Goal: Task Accomplishment & Management: Manage account settings

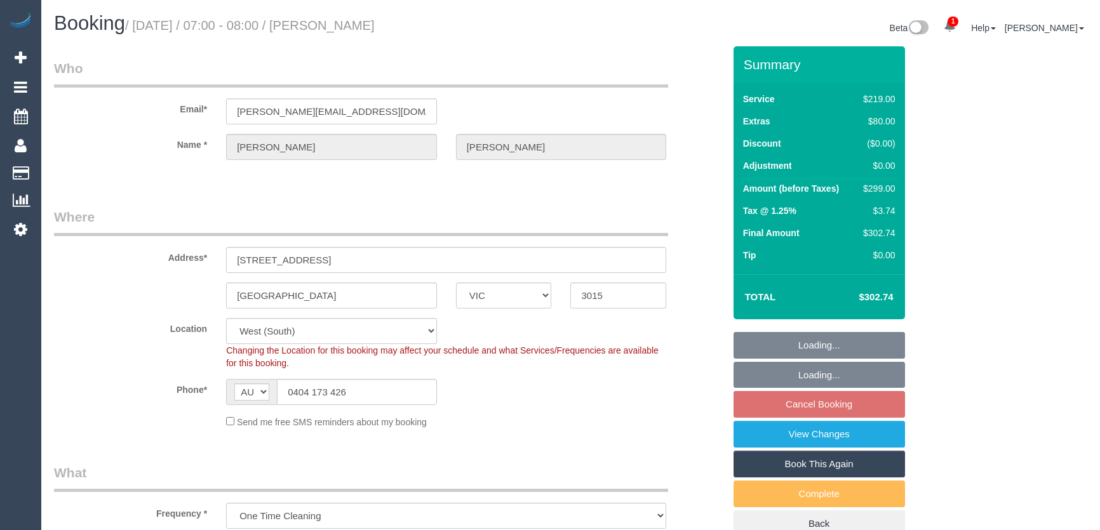
select select "VIC"
select select "number:30"
select select "number:14"
select select "number:19"
select select "number:23"
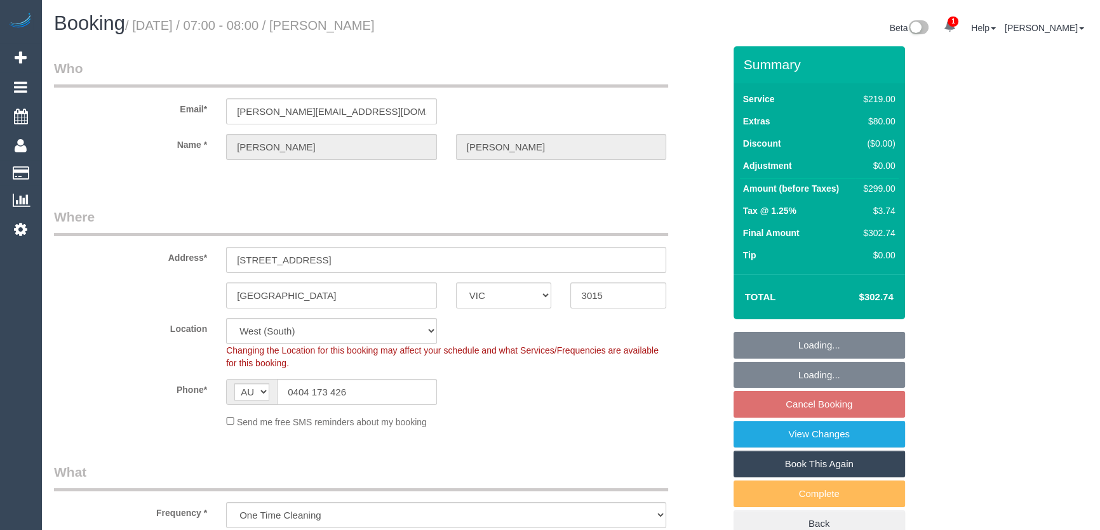
select select "number:13"
select select "spot1"
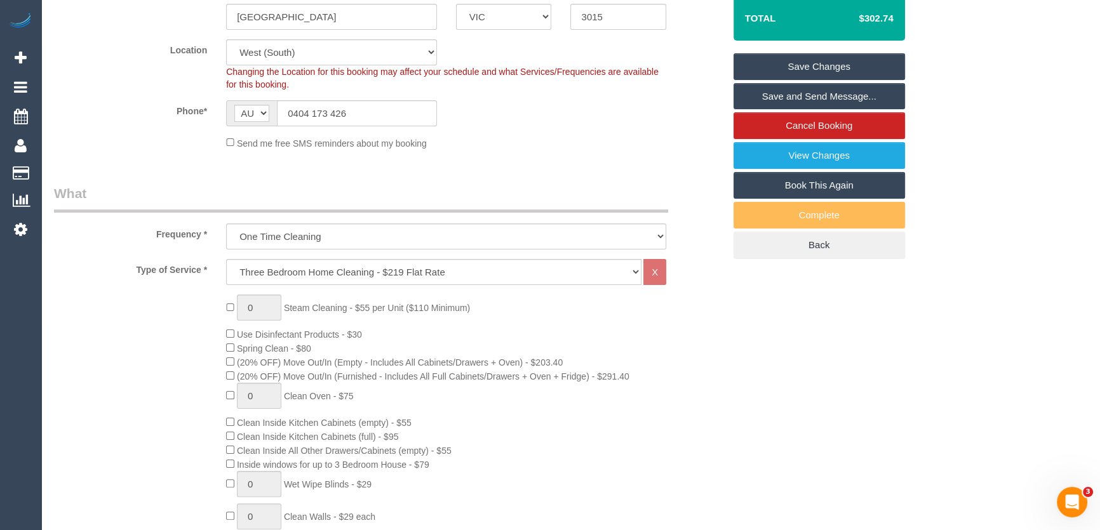
scroll to position [157, 0]
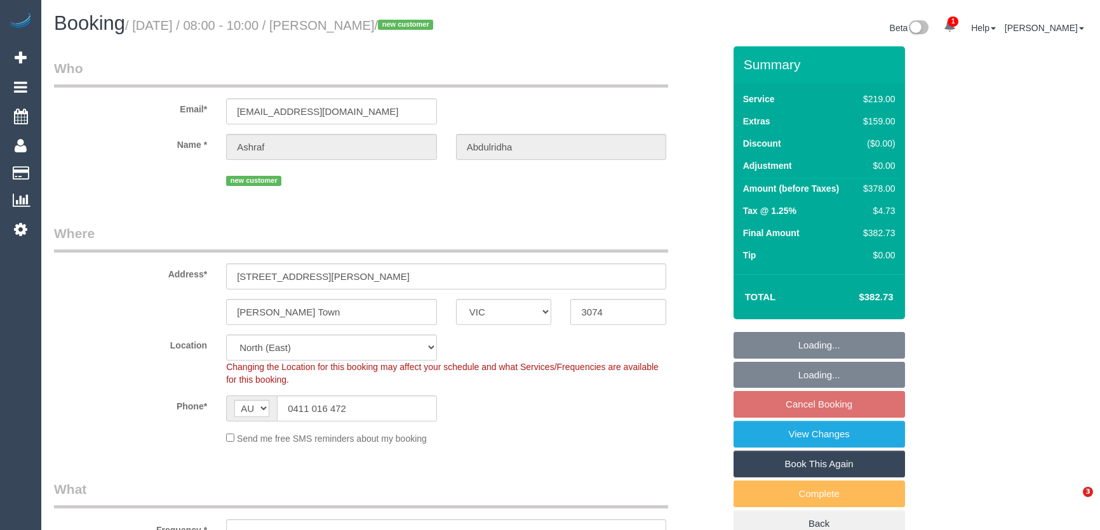
select select "VIC"
select select "number:28"
select select "number:14"
select select "number:19"
select select "number:22"
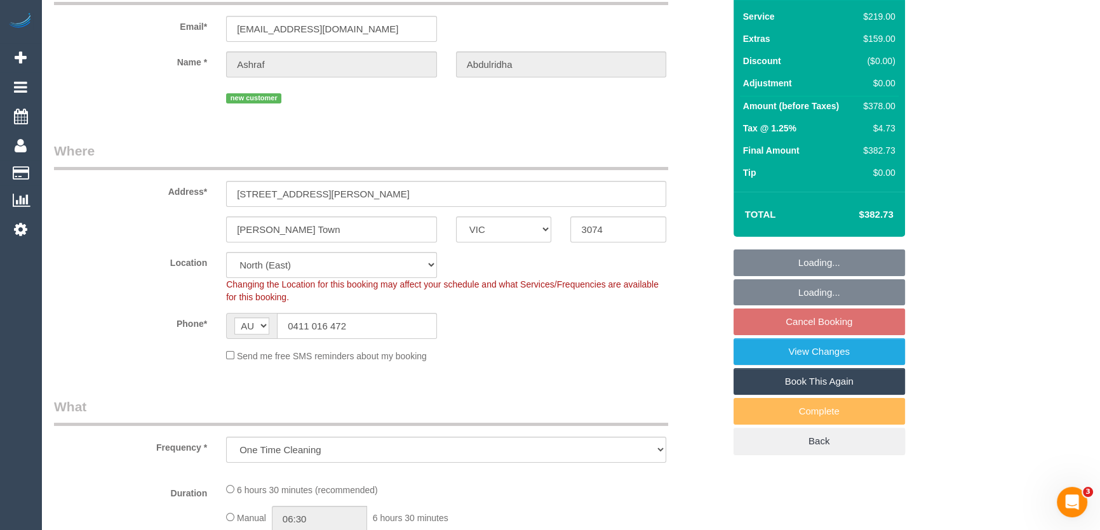
select select "object:698"
select select "spot1"
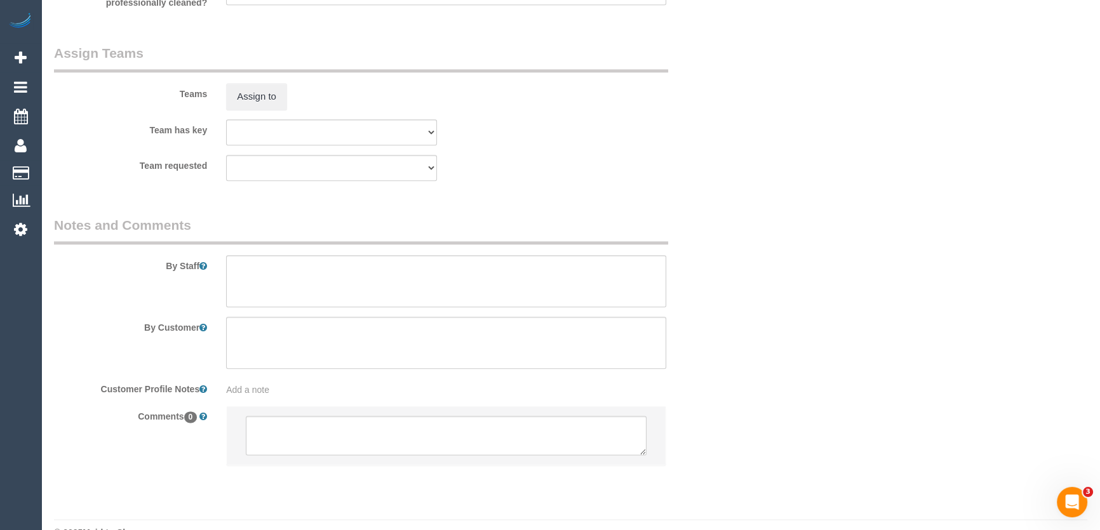
scroll to position [1926, 0]
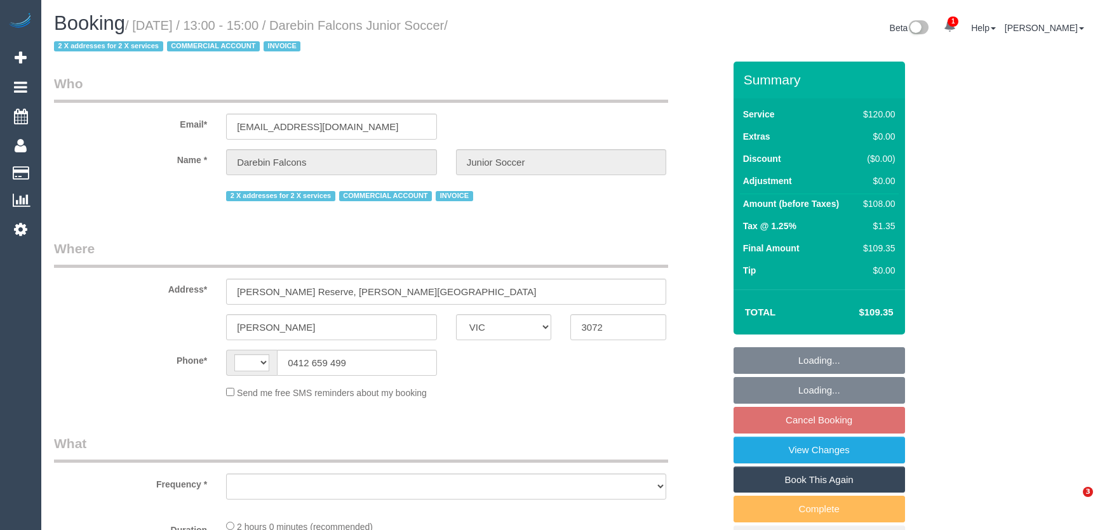
select select "VIC"
select select "string:AU"
select select "object:291"
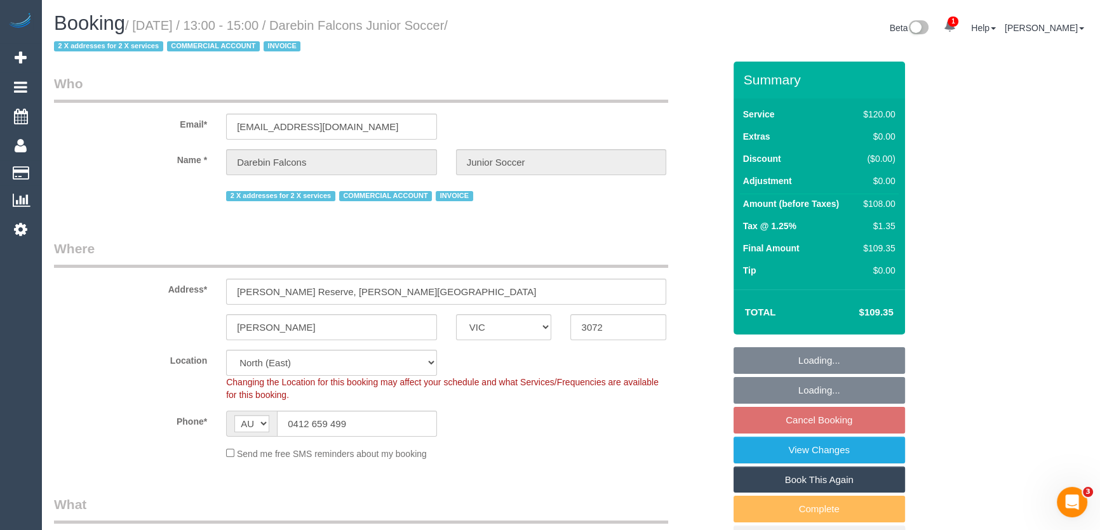
select select "number:28"
select select "object:1516"
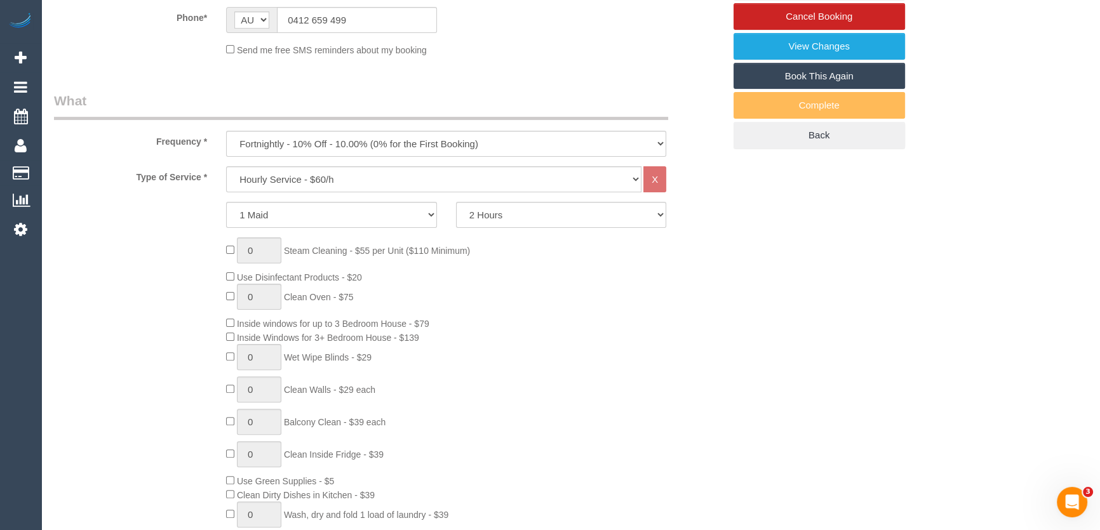
scroll to position [1212, 0]
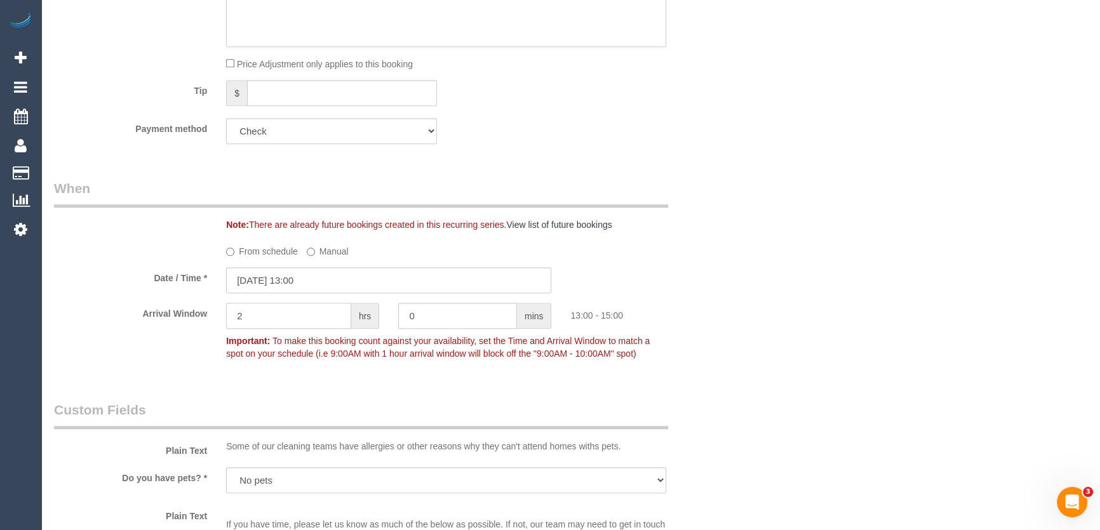
click at [269, 323] on input "2" at bounding box center [288, 316] width 125 height 26
click at [357, 279] on input "09/09/2025 13:00" at bounding box center [388, 280] width 325 height 26
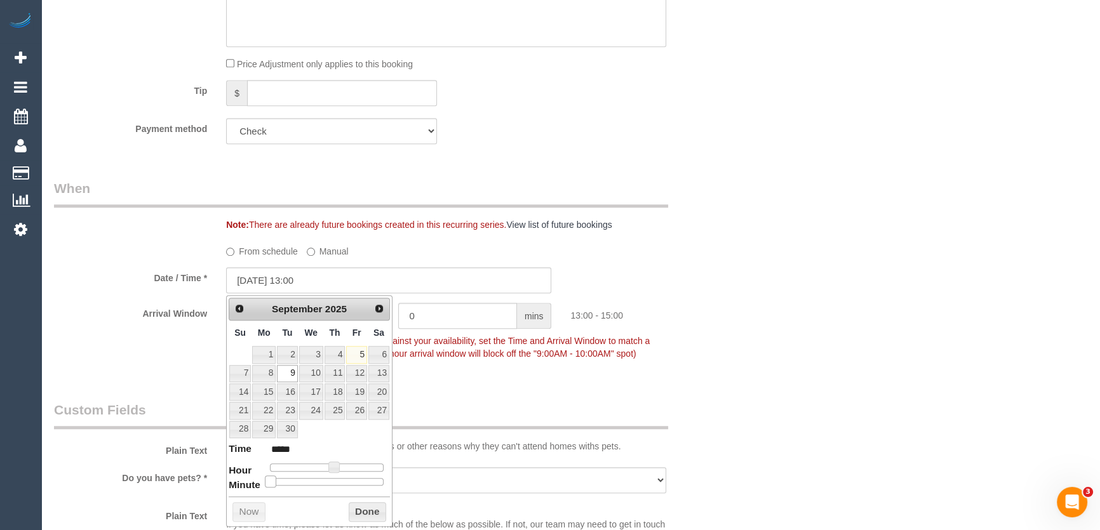
type input "09/09/2025 13:05"
type input "*****"
drag, startPoint x: 271, startPoint y: 483, endPoint x: 304, endPoint y: 481, distance: 33.7
click at [276, 481] on span at bounding box center [270, 481] width 11 height 11
type input "09/09/2025 13:10"
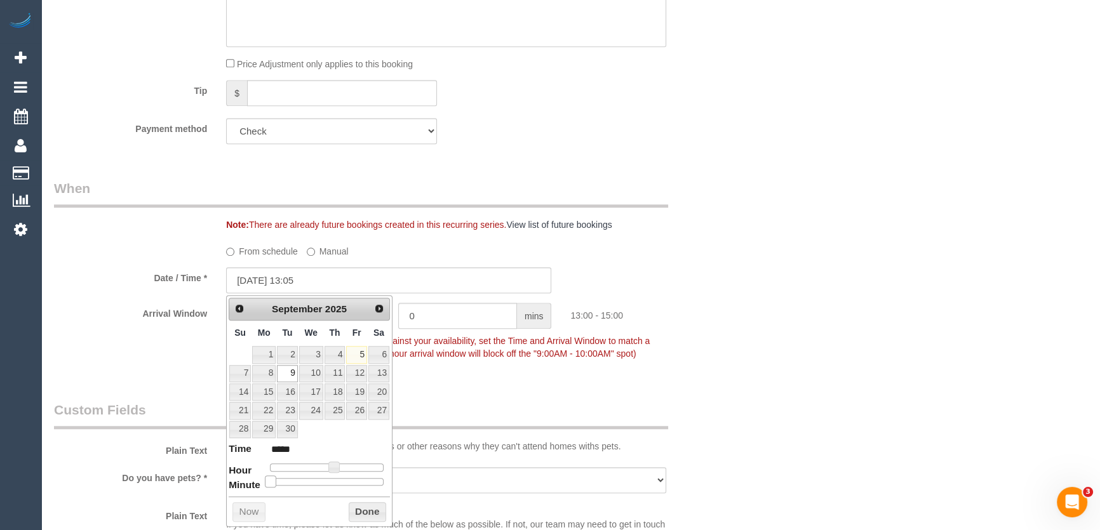
type input "*****"
type input "09/09/2025 13:15"
type input "*****"
drag, startPoint x: 304, startPoint y: 481, endPoint x: 316, endPoint y: 481, distance: 12.1
click at [307, 481] on div at bounding box center [327, 482] width 114 height 8
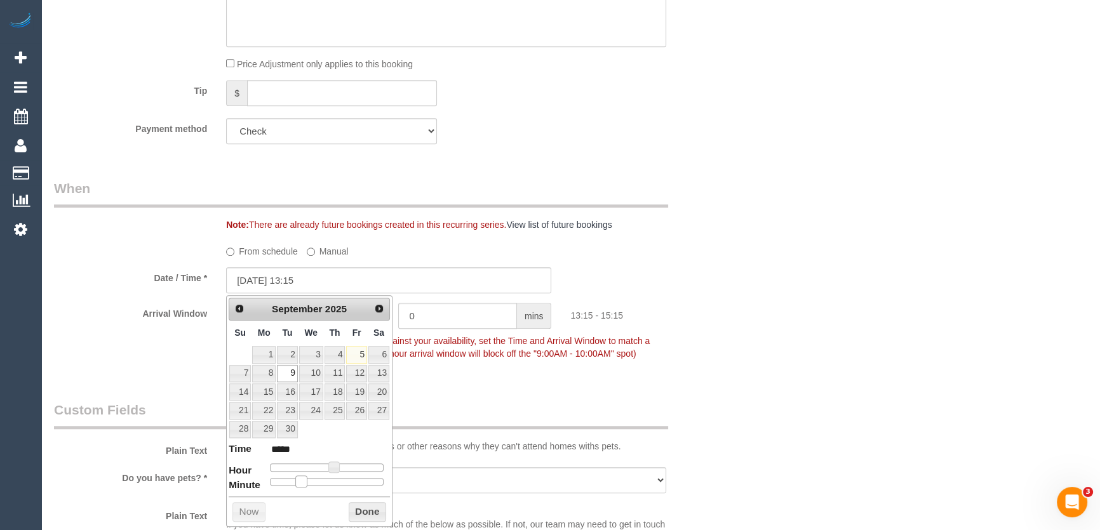
type input "09/09/2025 13:20"
type input "*****"
click at [311, 481] on div at bounding box center [327, 482] width 114 height 8
drag, startPoint x: 316, startPoint y: 481, endPoint x: 325, endPoint y: 482, distance: 8.4
click at [307, 481] on span at bounding box center [300, 481] width 11 height 11
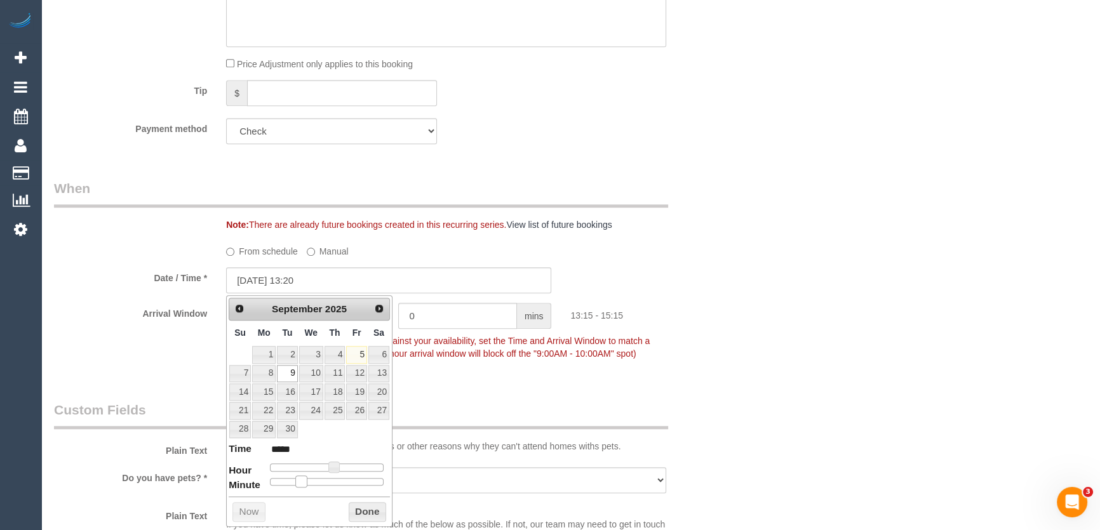
type input "09/09/2025 13:25"
type input "*****"
type input "09/09/2025 13:35"
type input "*****"
click at [338, 482] on div at bounding box center [327, 482] width 114 height 8
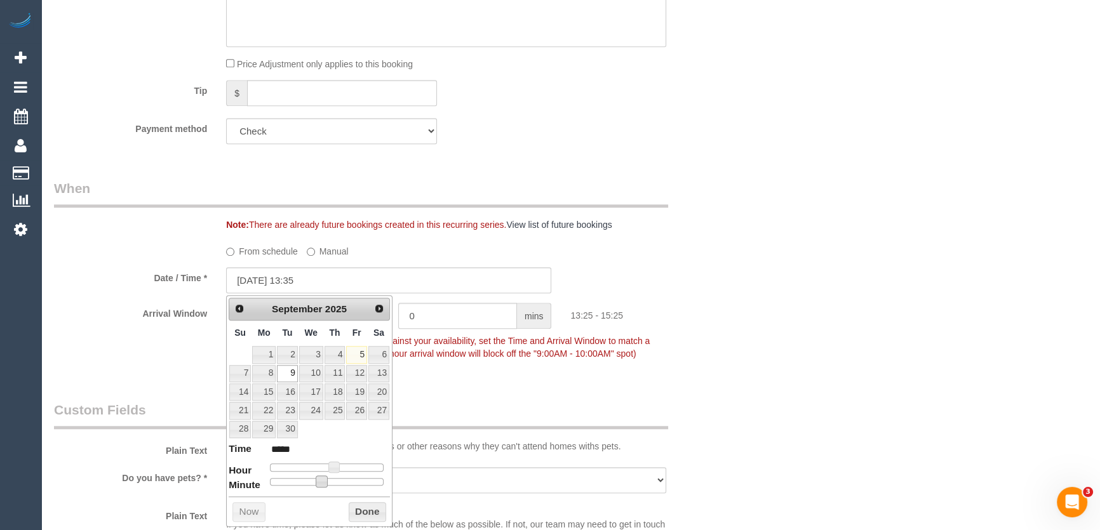
drag, startPoint x: 338, startPoint y: 482, endPoint x: 332, endPoint y: 482, distance: 7.0
click at [327, 482] on span at bounding box center [321, 481] width 11 height 11
click at [338, 481] on span at bounding box center [341, 481] width 11 height 11
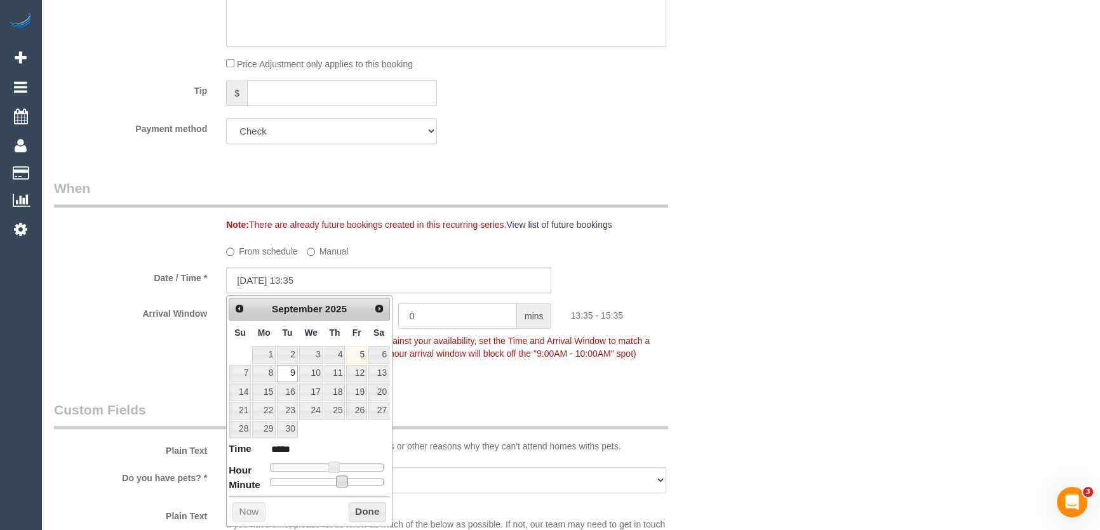
click at [330, 481] on div at bounding box center [327, 482] width 114 height 8
type input "09/09/2025 13:30"
type input "*****"
click at [502, 369] on fieldset "When Note: There are already future bookings created in this recurring series. …" at bounding box center [389, 277] width 670 height 196
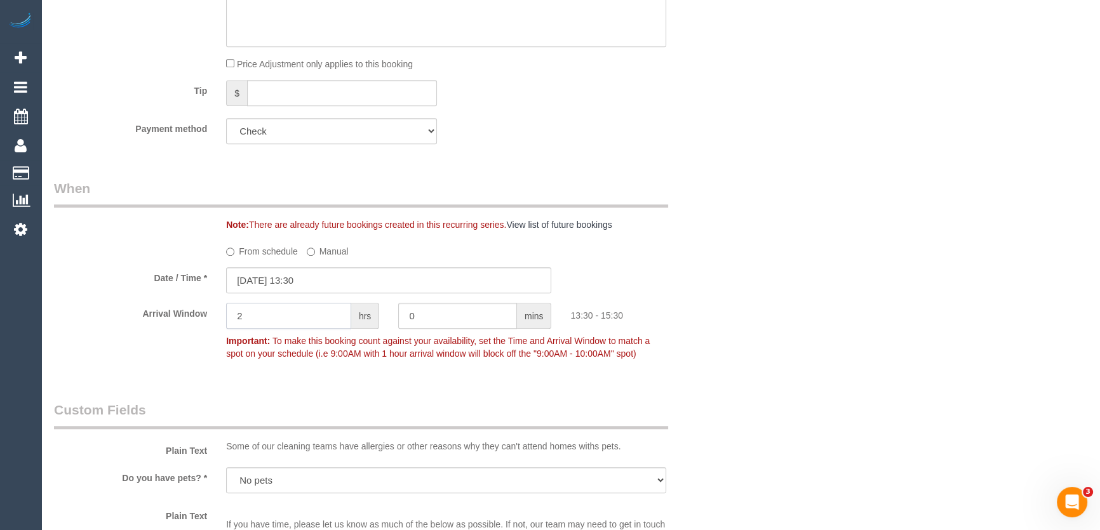
click at [292, 325] on input "2" at bounding box center [288, 316] width 125 height 26
click at [447, 318] on input "0" at bounding box center [457, 316] width 119 height 26
type input "30"
click at [735, 406] on div "Who Email* juniorsoccer@falcons.org.au Name * Darebin Falcons Junior Soccer 2 X…" at bounding box center [570, 193] width 1033 height 2689
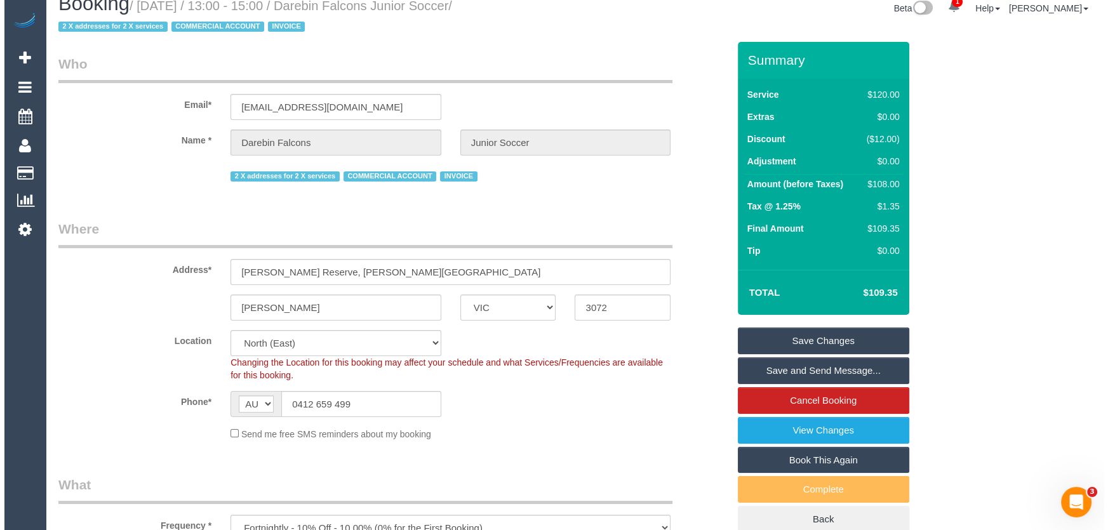
scroll to position [0, 0]
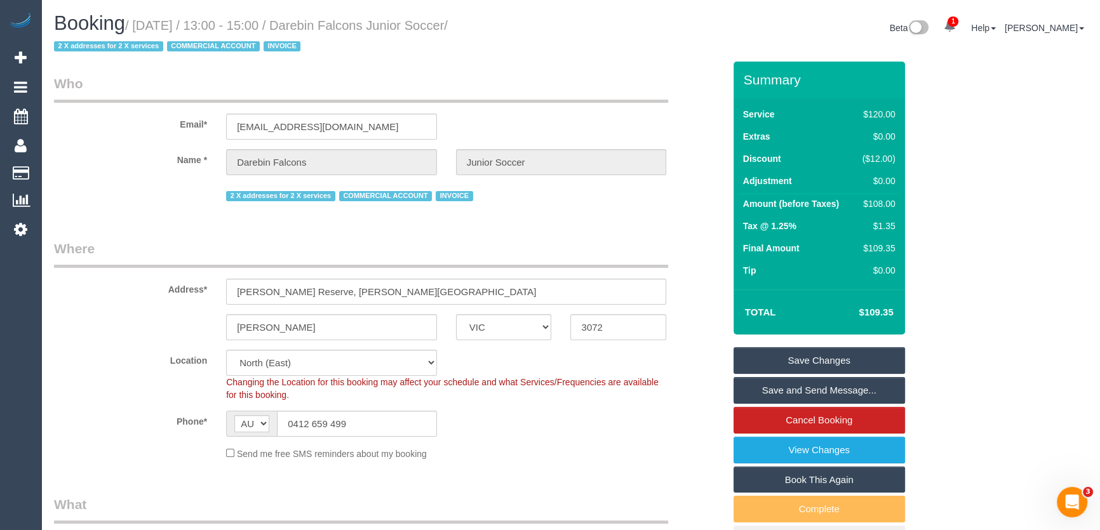
click at [787, 399] on link "Save and Send Message..." at bounding box center [818, 390] width 171 height 27
click at [778, 381] on fieldset "Save Changes Save and Send Message... Cancel Booking View Changes Book This Aga…" at bounding box center [818, 450] width 171 height 206
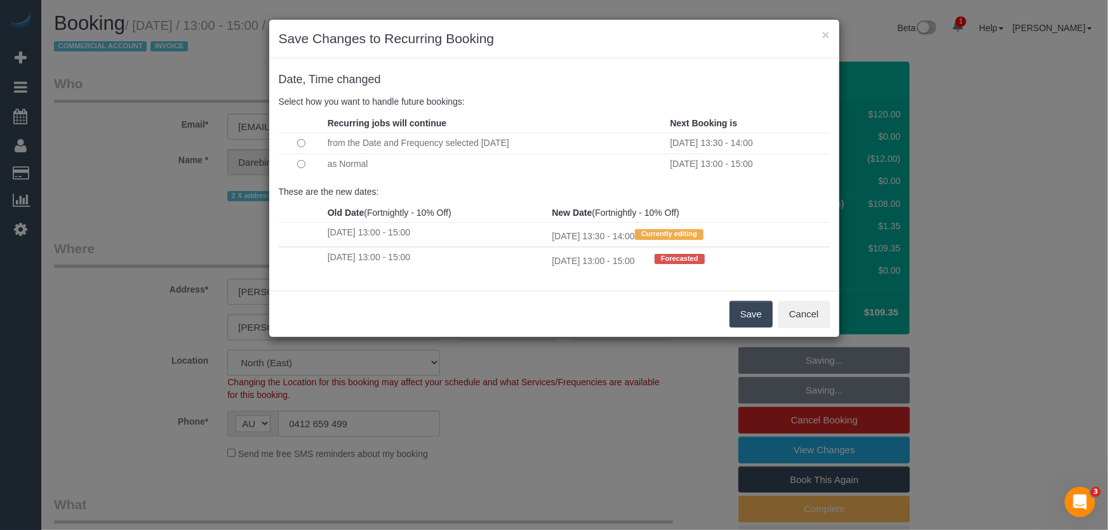
click at [748, 319] on button "Save" at bounding box center [751, 314] width 43 height 27
click at [748, 319] on div "Save Cancel" at bounding box center [554, 314] width 570 height 46
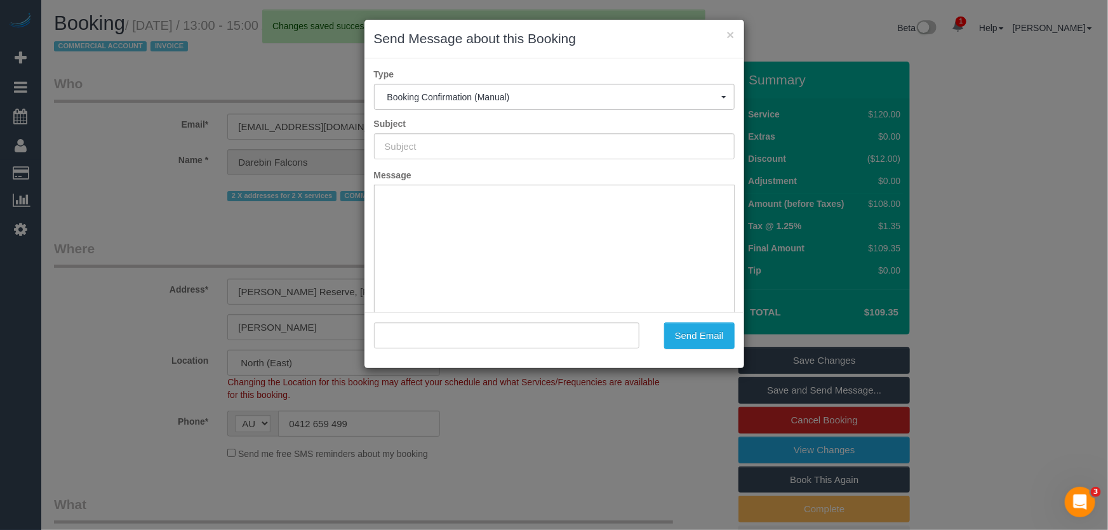
type input "Booking Confirmed"
type input ""Darebin Falcons Junior Soccer" <juniorsoccer@falcons.org.au>"
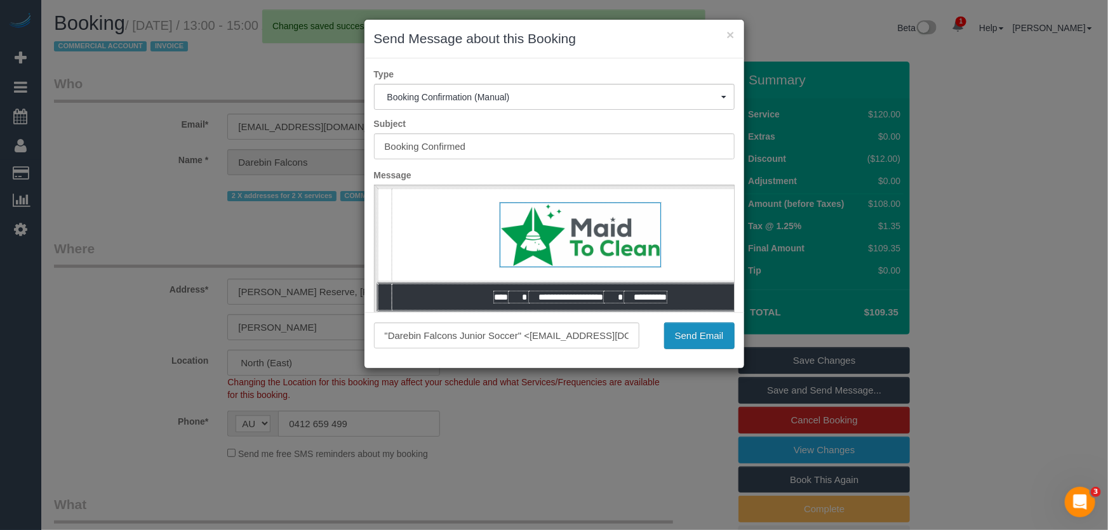
click at [699, 342] on button "Send Email" at bounding box center [699, 336] width 70 height 27
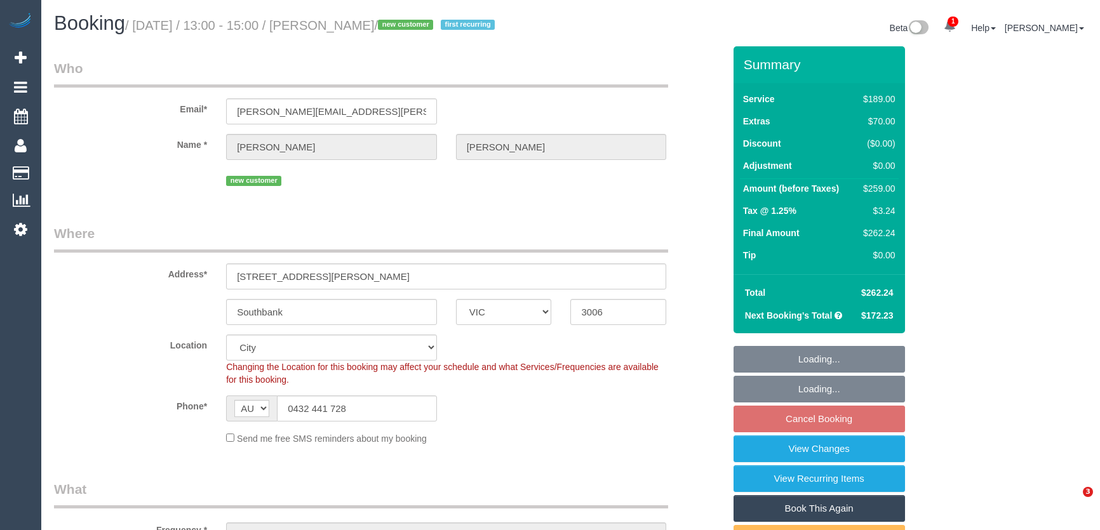
select select "VIC"
select select "number:28"
select select "number:14"
select select "number:19"
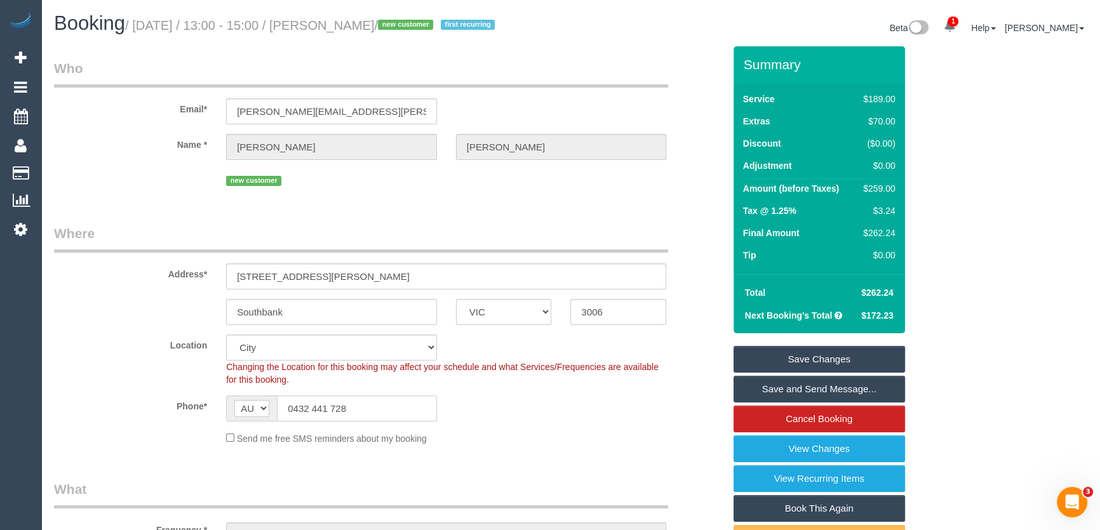
click at [363, 422] on input "0432 441 728" at bounding box center [357, 409] width 160 height 26
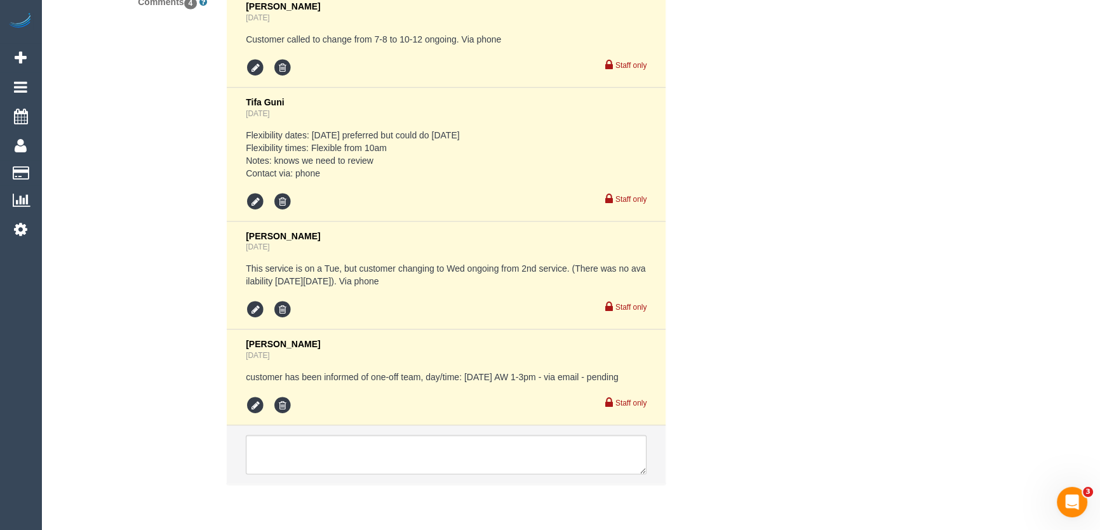
scroll to position [2654, 0]
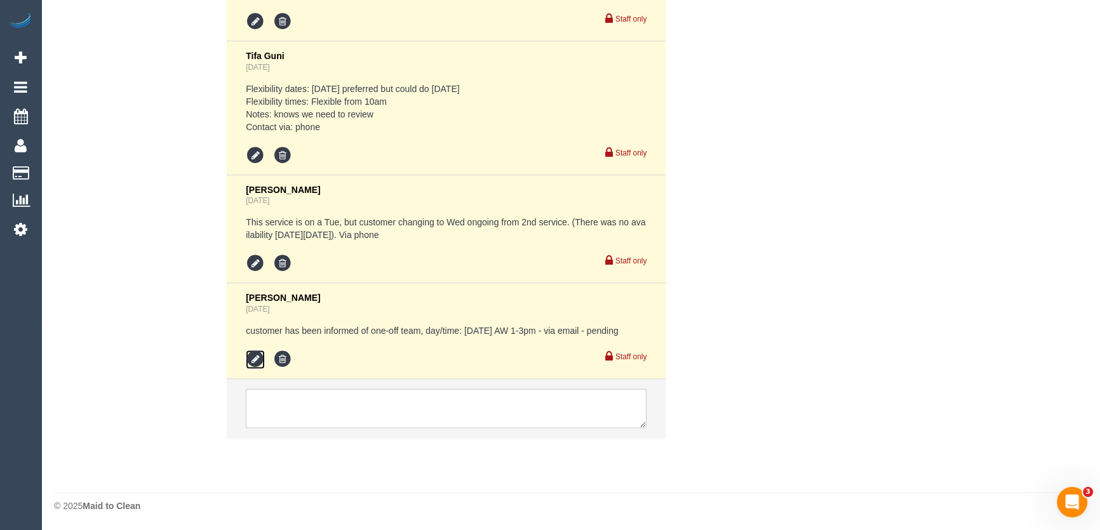
click at [250, 359] on icon at bounding box center [255, 359] width 19 height 19
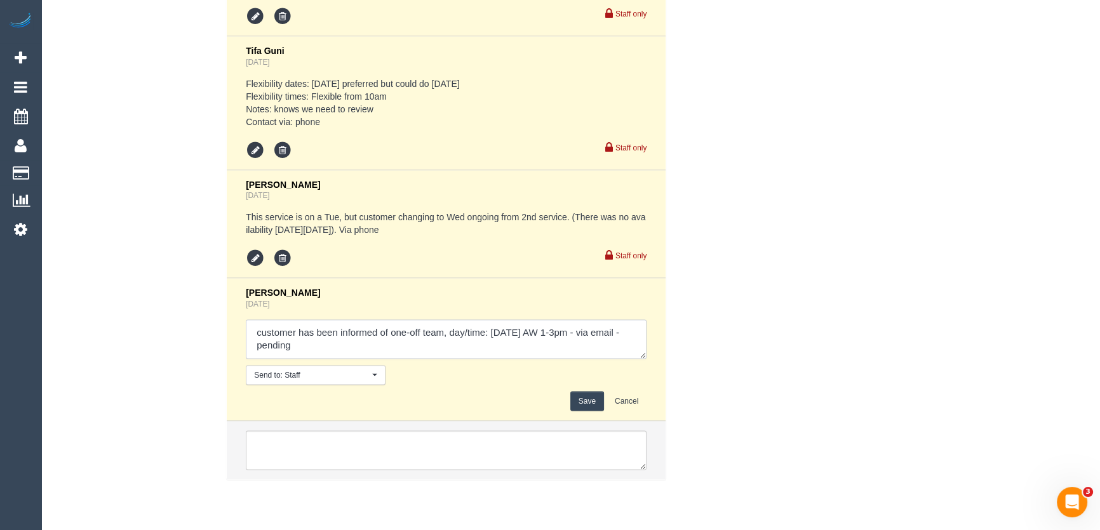
click at [635, 335] on textarea at bounding box center [446, 338] width 401 height 39
click at [328, 351] on textarea at bounding box center [446, 338] width 401 height 39
type textarea "customer has been informed of one-off team, day/time: Tuesday 9/9 AW 1-3pm - vi…"
click at [586, 406] on button "Save" at bounding box center [587, 401] width 34 height 20
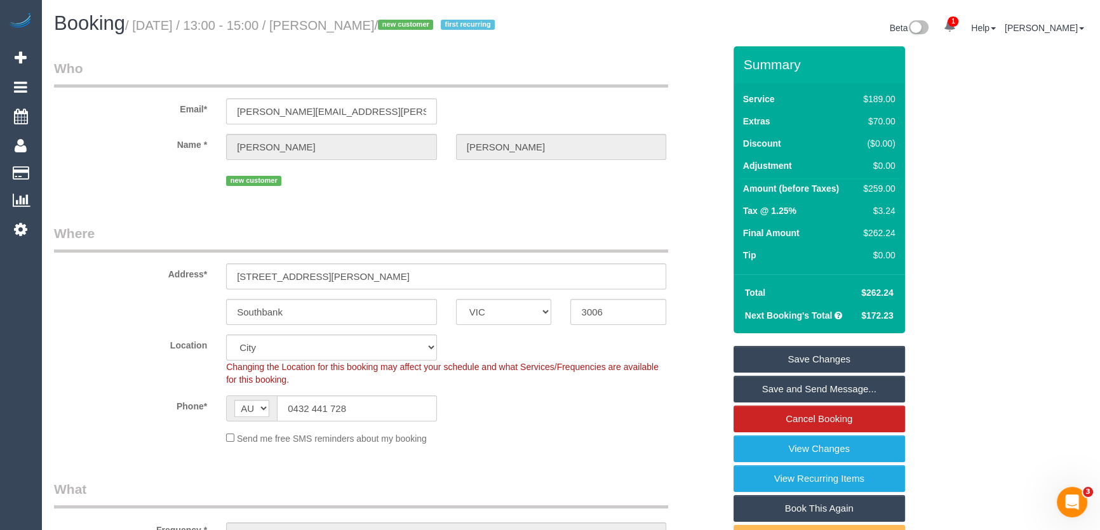
scroll to position [0, 0]
click at [372, 27] on small "/ September 09, 2025 / 13:00 - 15:00 / Damian Thomas / new customer first recur…" at bounding box center [311, 25] width 373 height 14
copy small "Damian Thomas"
click at [789, 462] on link "View Changes" at bounding box center [818, 449] width 171 height 27
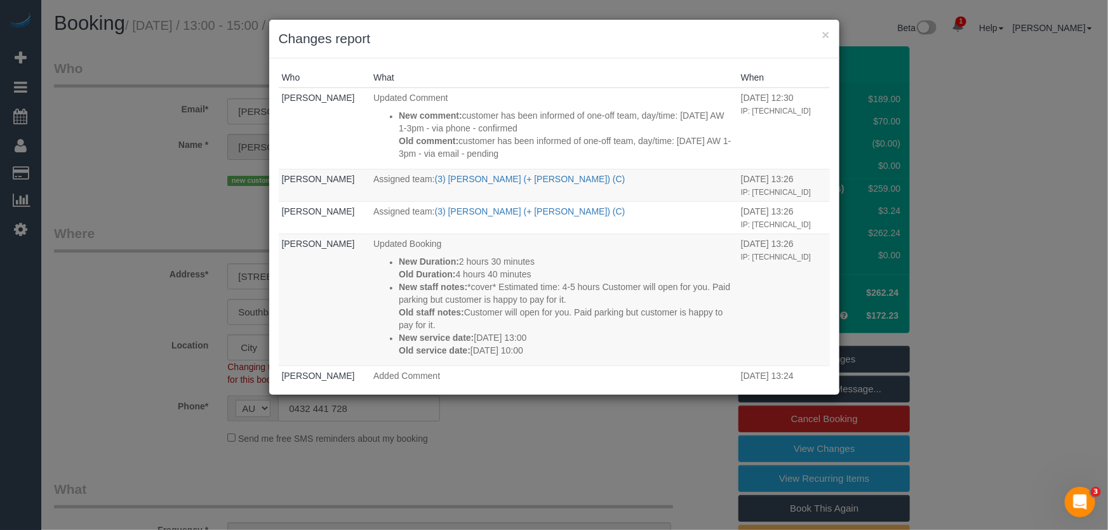
click at [656, 460] on div "× Changes report Who What When Jessica Trentin Updated Comment New comment: cus…" at bounding box center [554, 265] width 1108 height 530
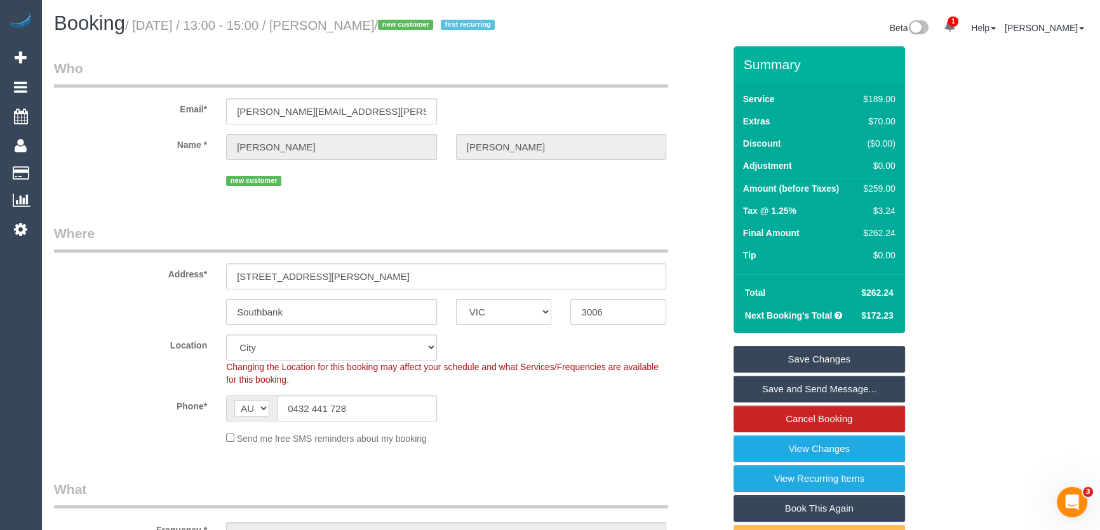
click at [794, 403] on link "Save and Send Message..." at bounding box center [818, 389] width 171 height 27
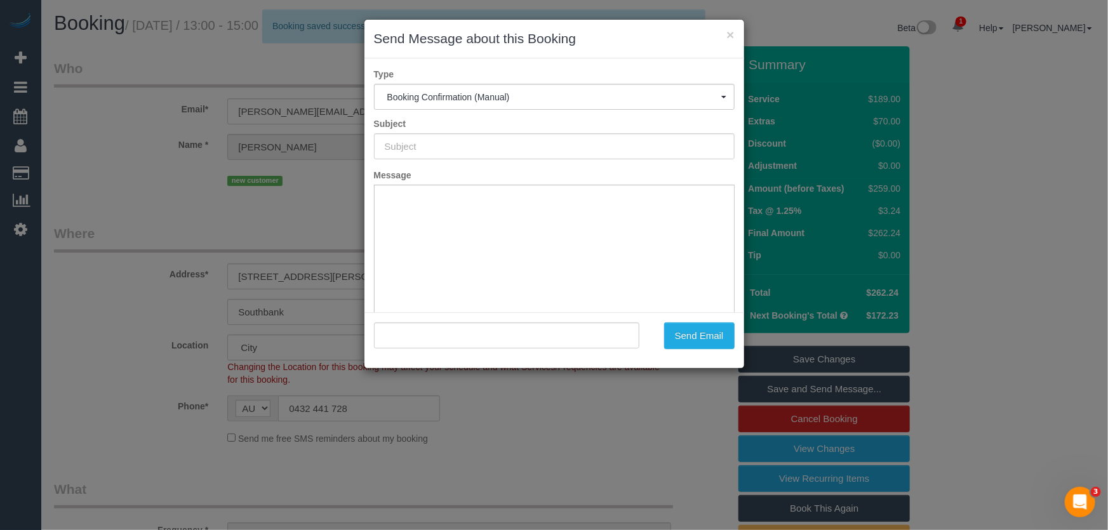
type input "Booking Confirmed"
type input ""Damian Thomas" <damian.thomas@outlook.com.au>"
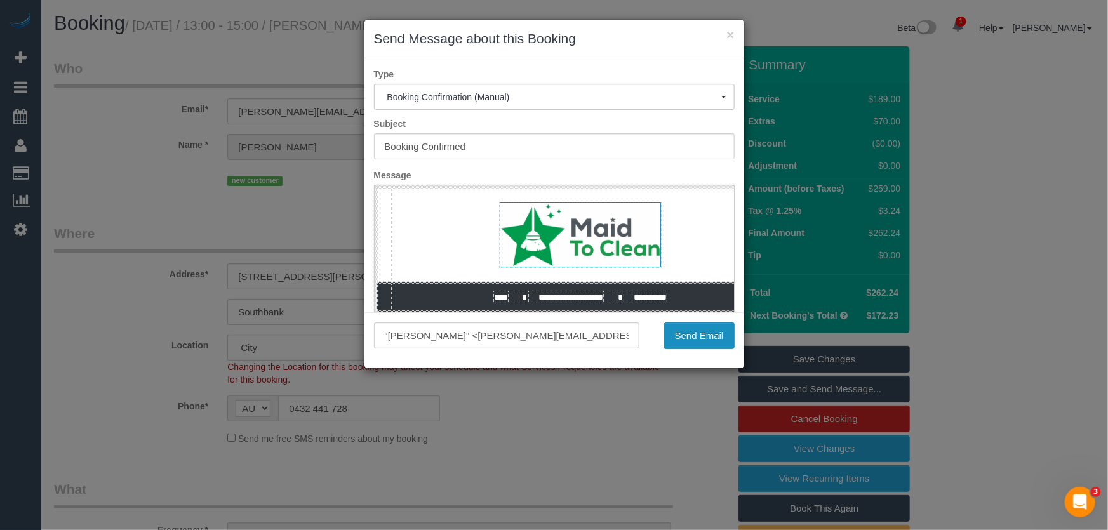
click at [697, 338] on button "Send Email" at bounding box center [699, 336] width 70 height 27
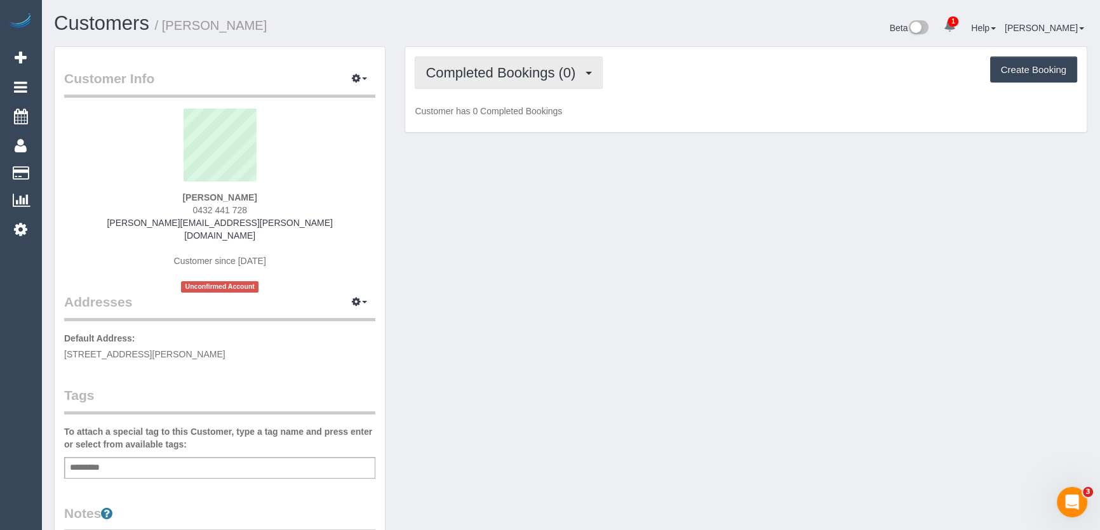
click at [516, 74] on span "Completed Bookings (0)" at bounding box center [503, 73] width 156 height 16
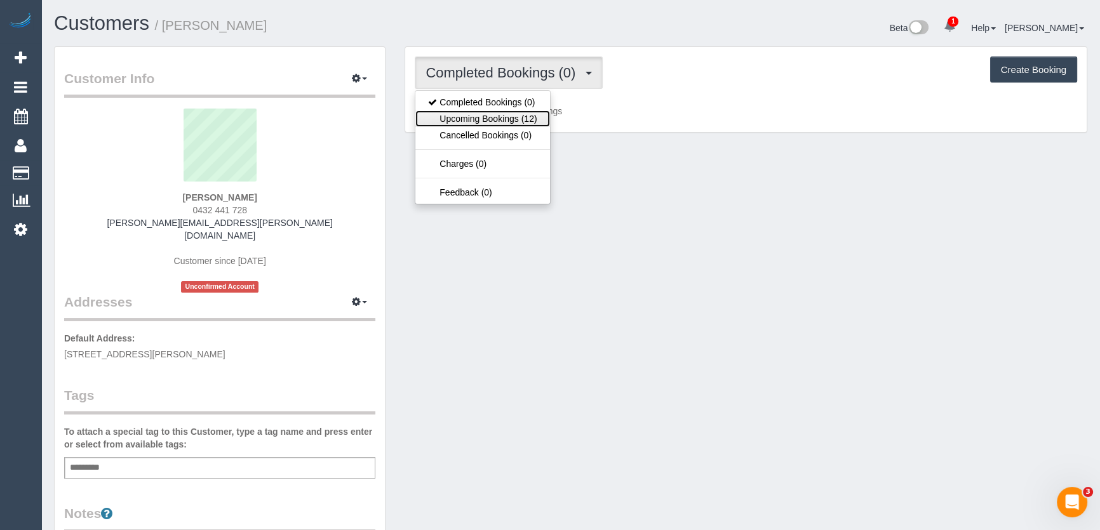
click at [518, 120] on link "Upcoming Bookings (12)" at bounding box center [482, 119] width 134 height 17
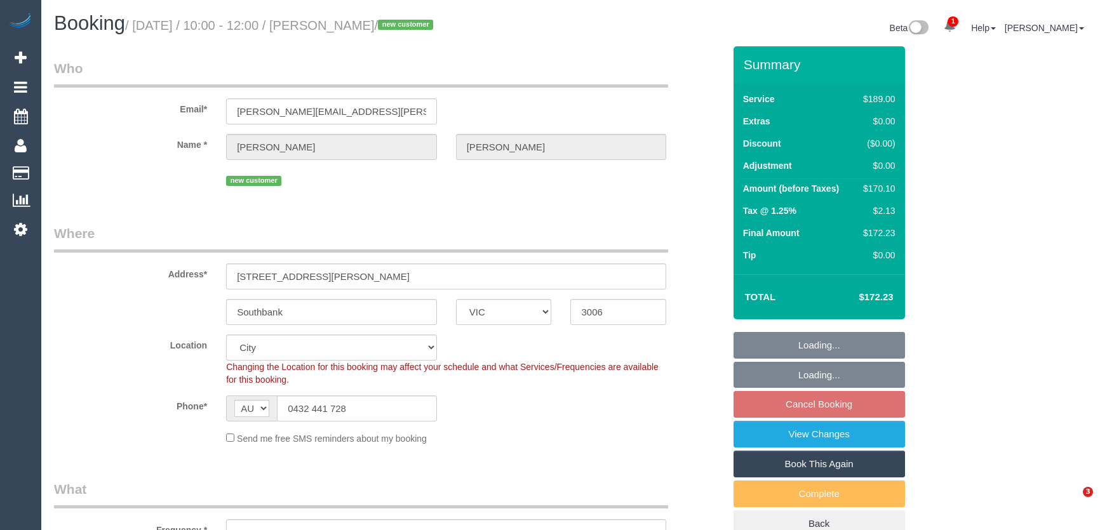
select select "VIC"
select select "object:563"
select select "number:28"
select select "number:14"
select select "number:19"
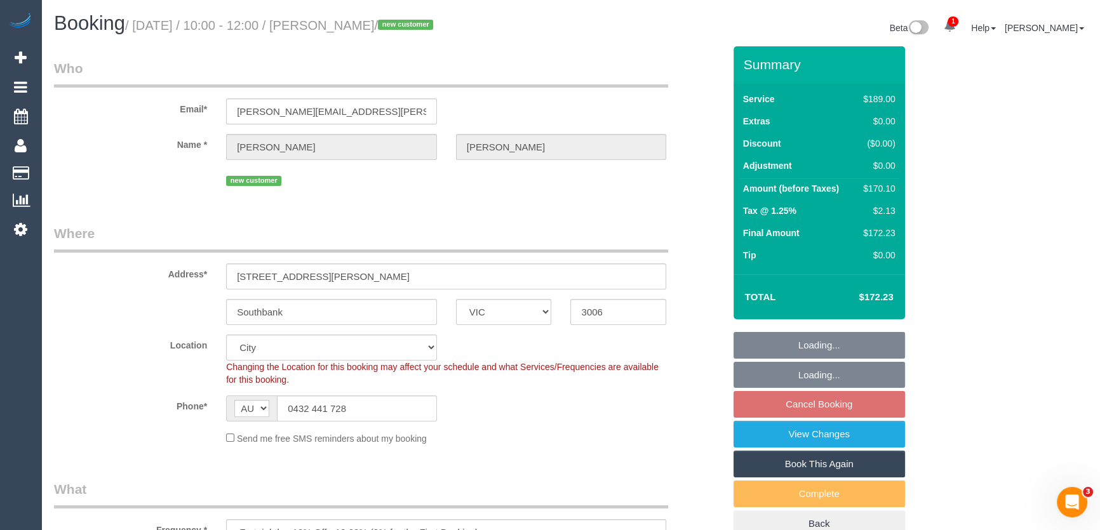
select select "object:1125"
select select "spot3"
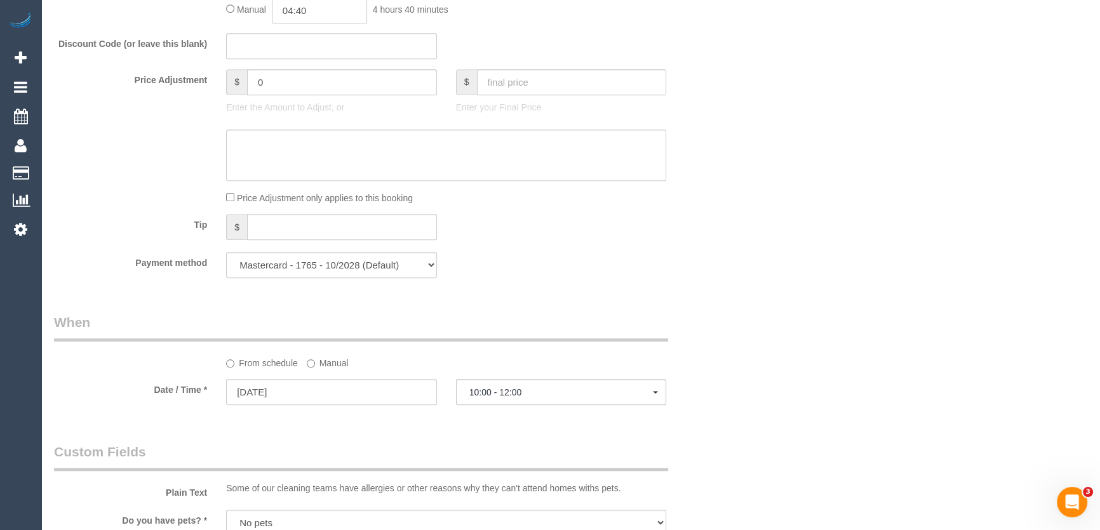
scroll to position [1270, 0]
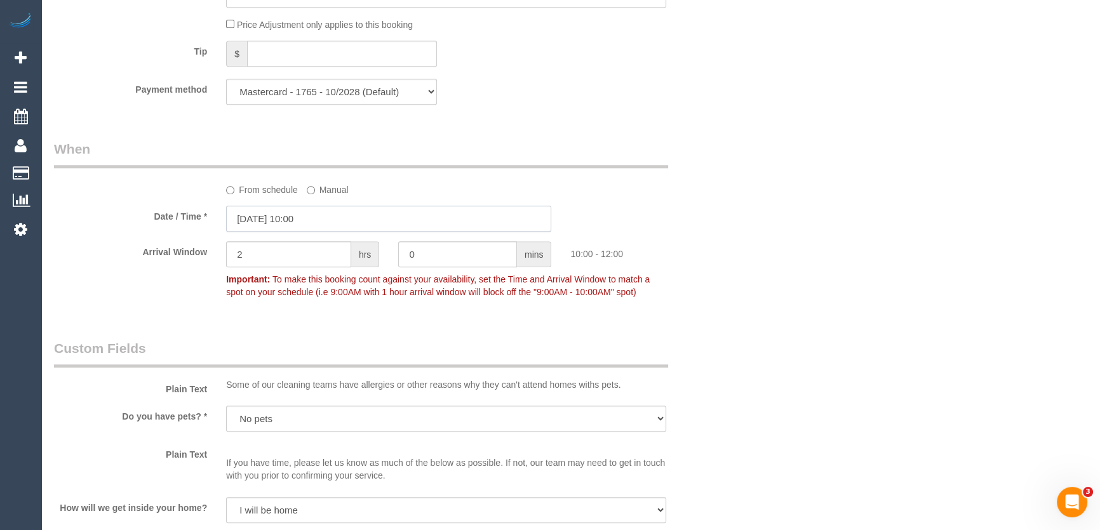
click at [334, 226] on input "24/09/2025 10:00" at bounding box center [388, 219] width 325 height 26
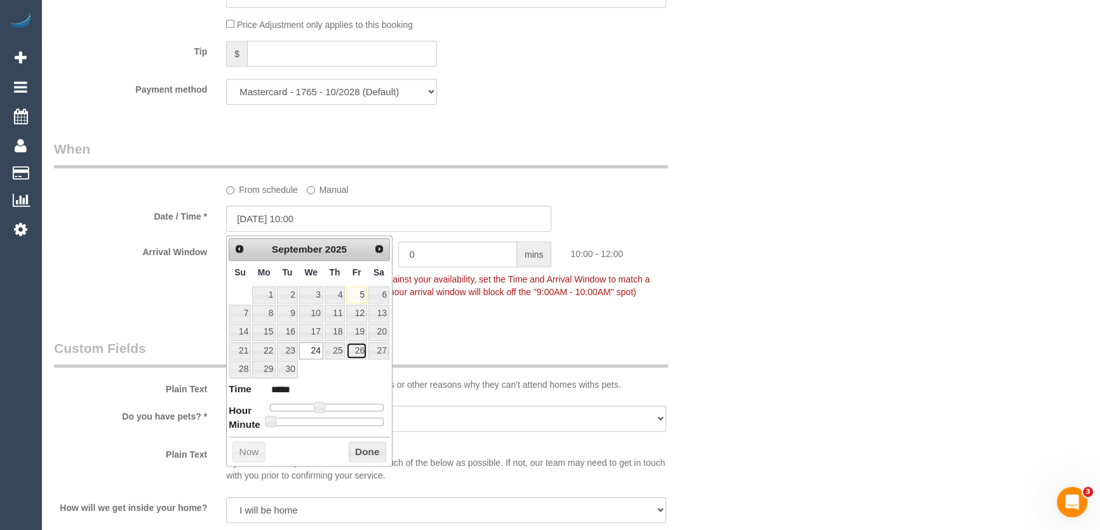
click at [359, 356] on link "26" at bounding box center [356, 350] width 20 height 17
type input "26/09/2025 10:00"
click at [542, 335] on div "Who Email* damian.thomas@outlook.com.au Name * Damian Thomas new customer Where…" at bounding box center [388, 101] width 689 height 2650
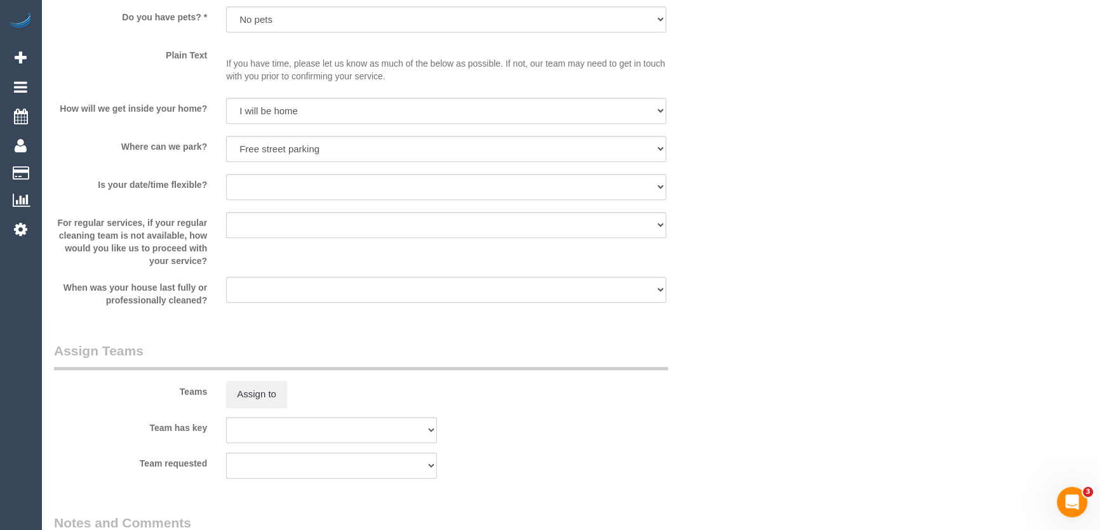
scroll to position [2225, 0]
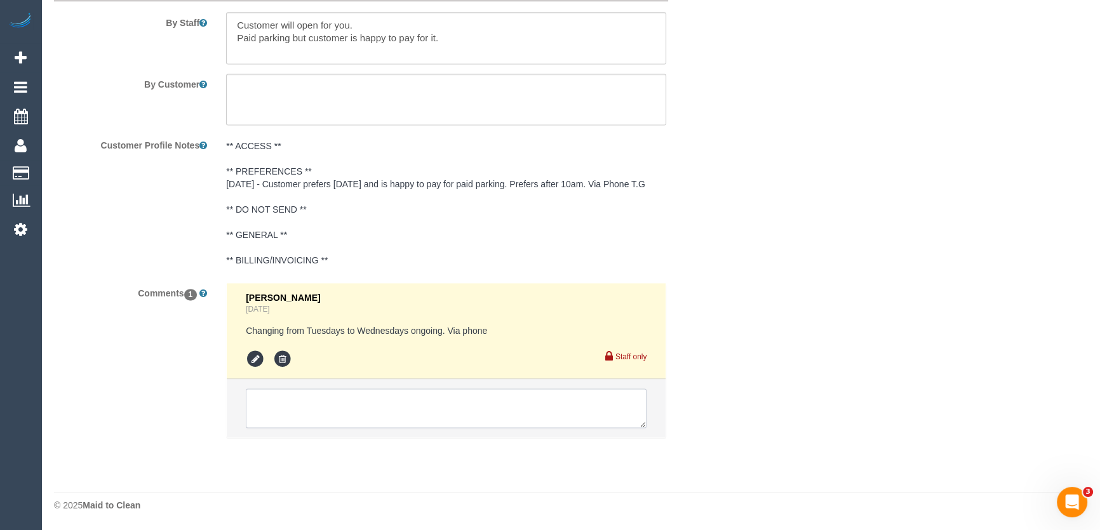
click at [293, 403] on textarea at bounding box center [446, 408] width 401 height 39
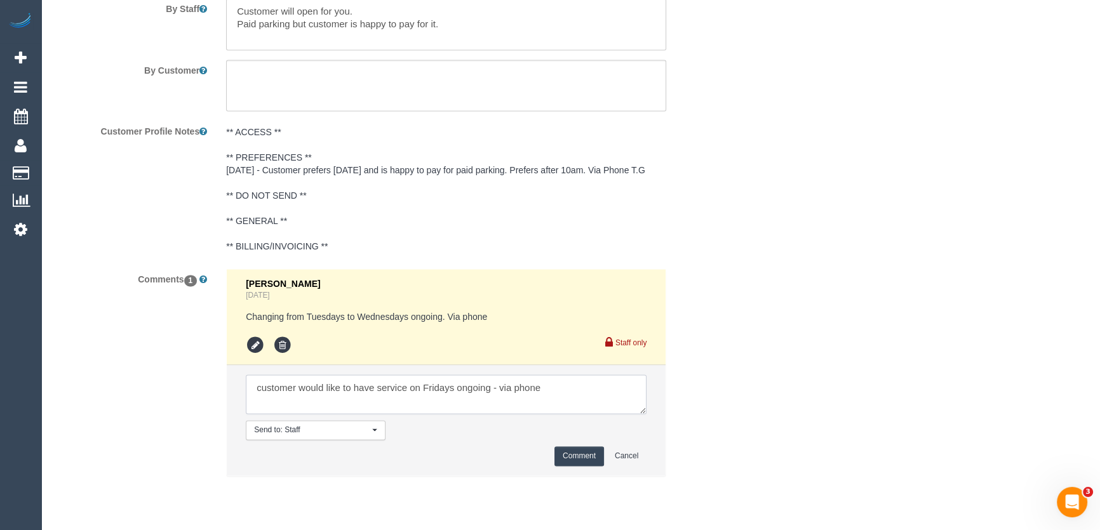
type textarea "customer would like to have service on Fridays ongoing - via phone"
click at [573, 466] on button "Comment" at bounding box center [579, 456] width 50 height 20
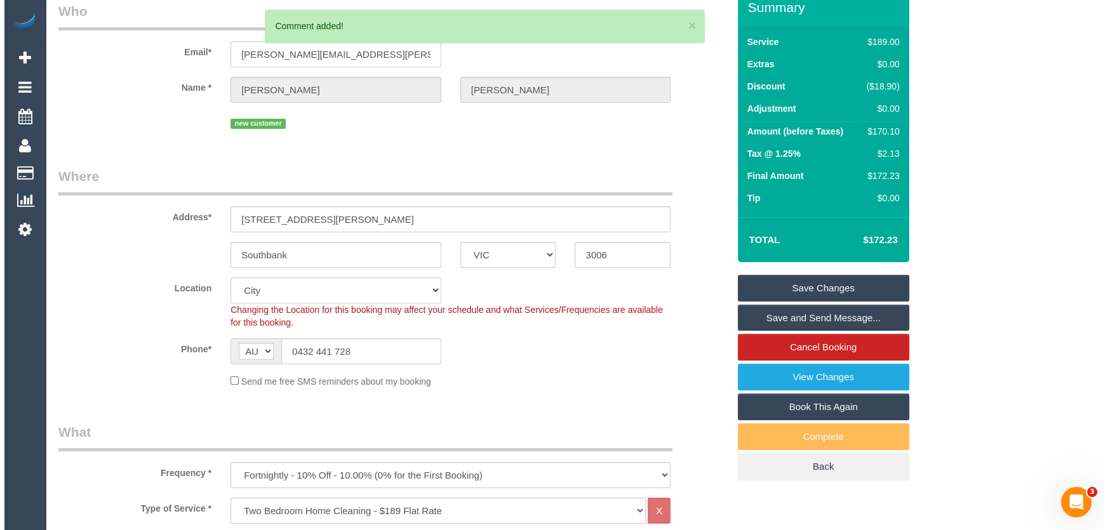
scroll to position [0, 0]
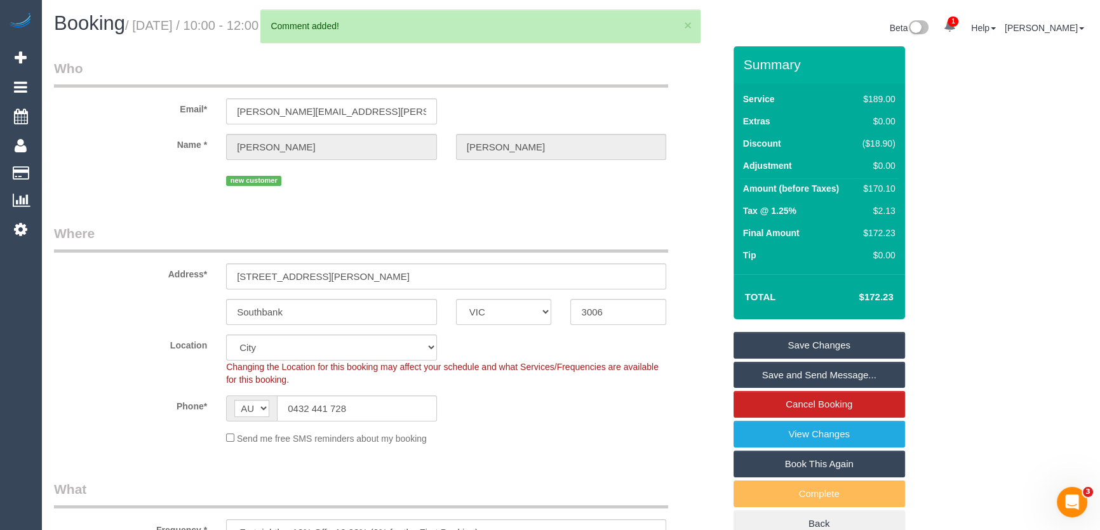
click at [812, 340] on link "Save Changes" at bounding box center [818, 345] width 171 height 27
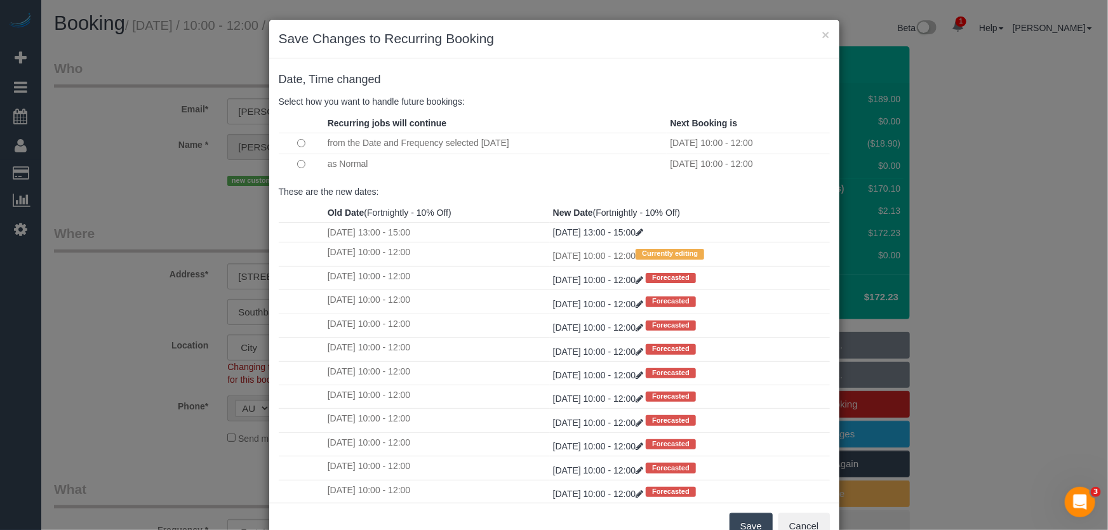
click at [741, 521] on button "Save" at bounding box center [751, 526] width 43 height 27
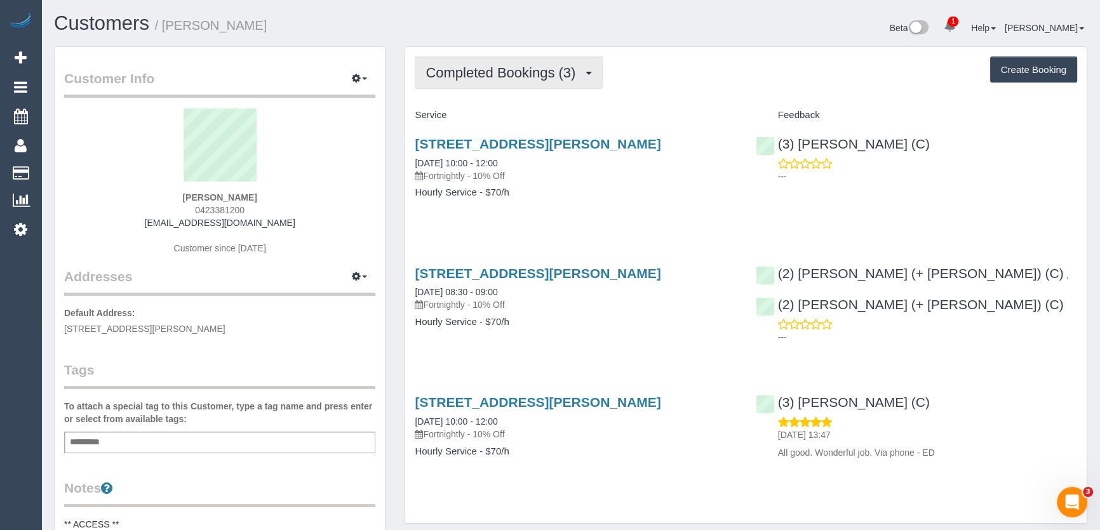
click at [517, 69] on span "Completed Bookings (3)" at bounding box center [503, 73] width 156 height 16
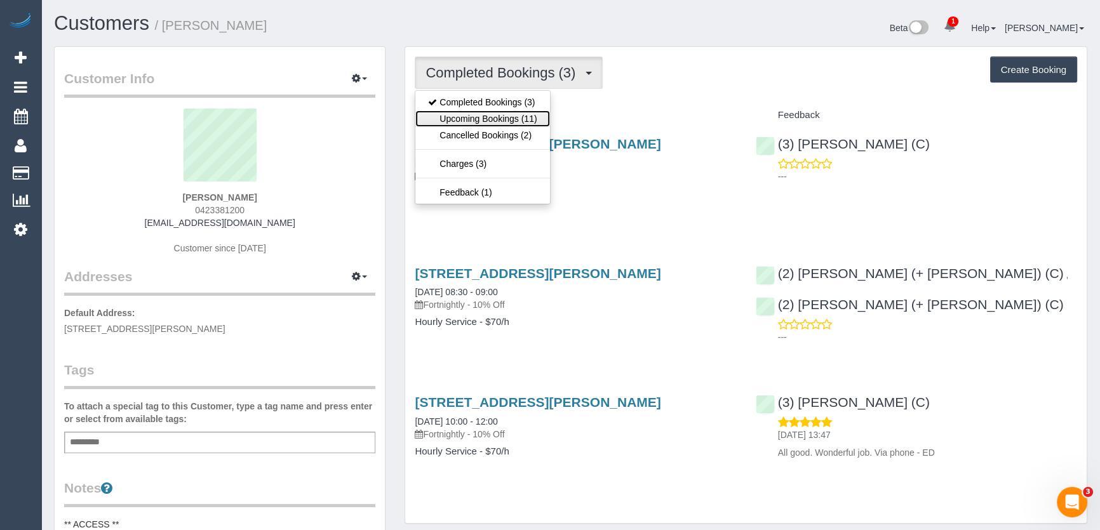
click at [514, 121] on link "Upcoming Bookings (11)" at bounding box center [482, 119] width 134 height 17
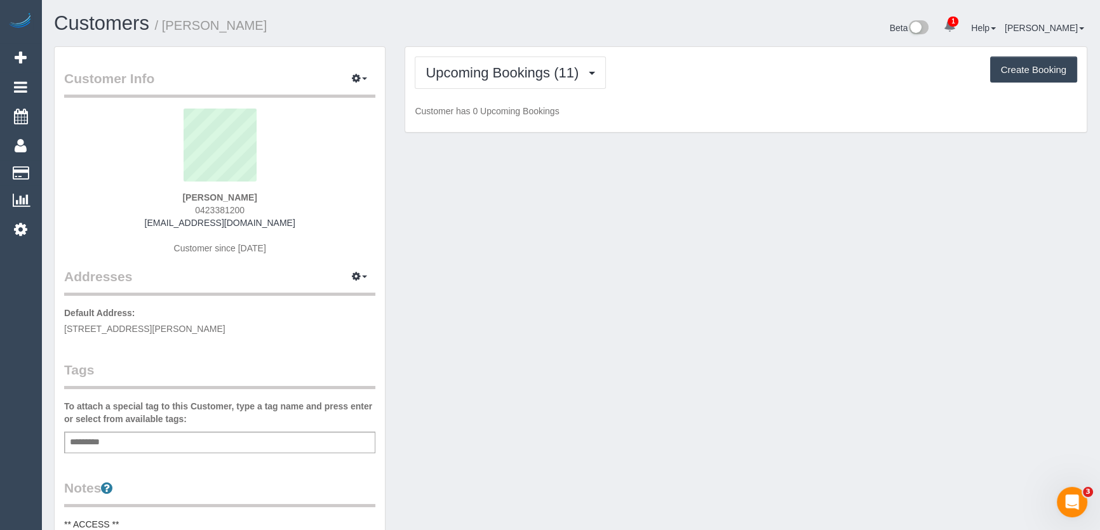
click at [253, 211] on div "PEARL JAYADEEP 0423381200 pjayadeep12@hotmail.com Customer since 2023" at bounding box center [219, 188] width 311 height 159
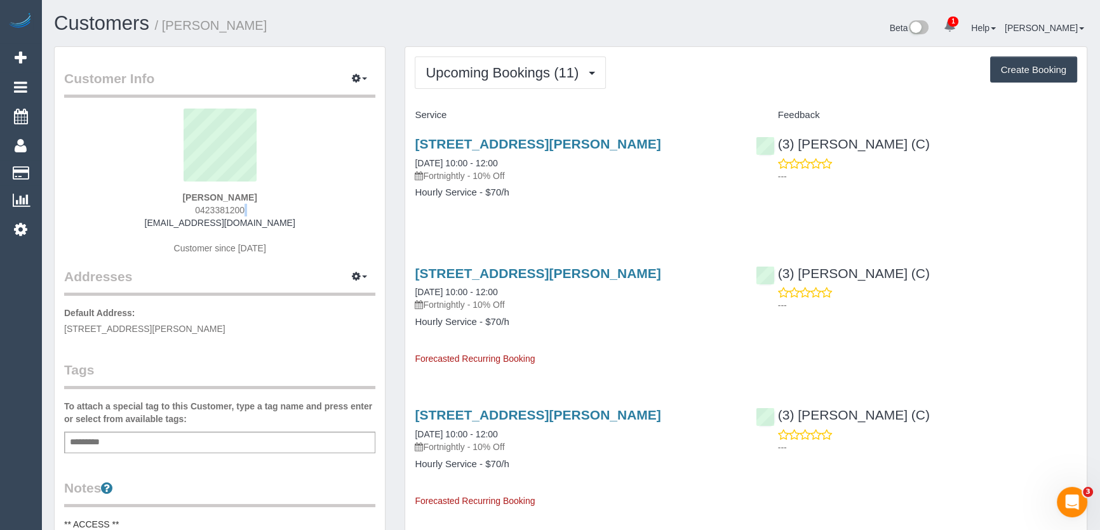
click at [253, 211] on div "PEARL JAYADEEP 0423381200 pjayadeep12@hotmail.com Customer since 2023" at bounding box center [219, 188] width 311 height 159
click at [254, 211] on div "PEARL JAYADEEP 0423381200 pjayadeep12@hotmail.com Customer since 2023" at bounding box center [219, 188] width 311 height 159
click at [255, 211] on div "PEARL JAYADEEP 0423381200 pjayadeep12@hotmail.com Customer since 2023" at bounding box center [219, 188] width 311 height 159
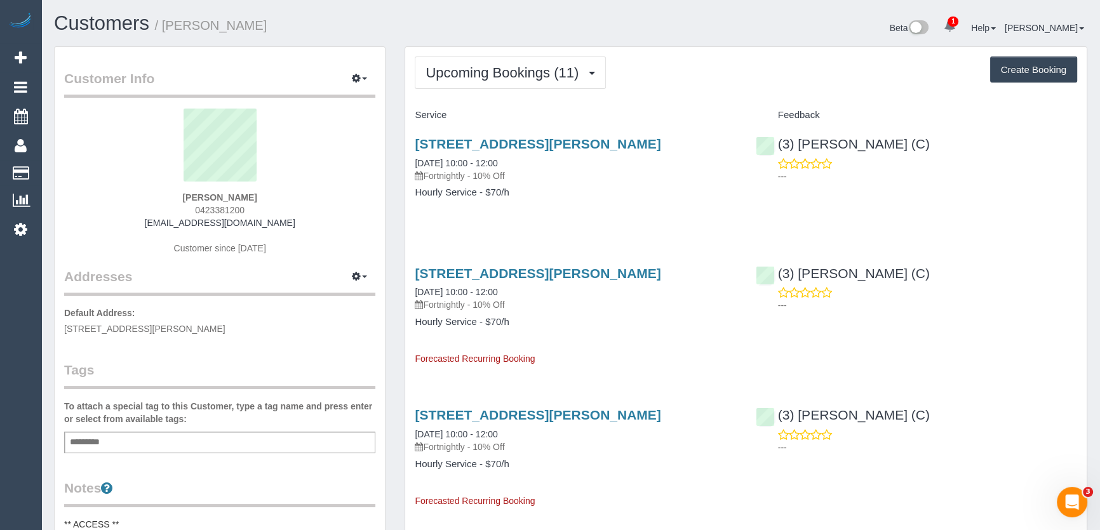
click at [251, 210] on div "PEARL JAYADEEP 0423381200 pjayadeep12@hotmail.com Customer since 2023" at bounding box center [219, 188] width 311 height 159
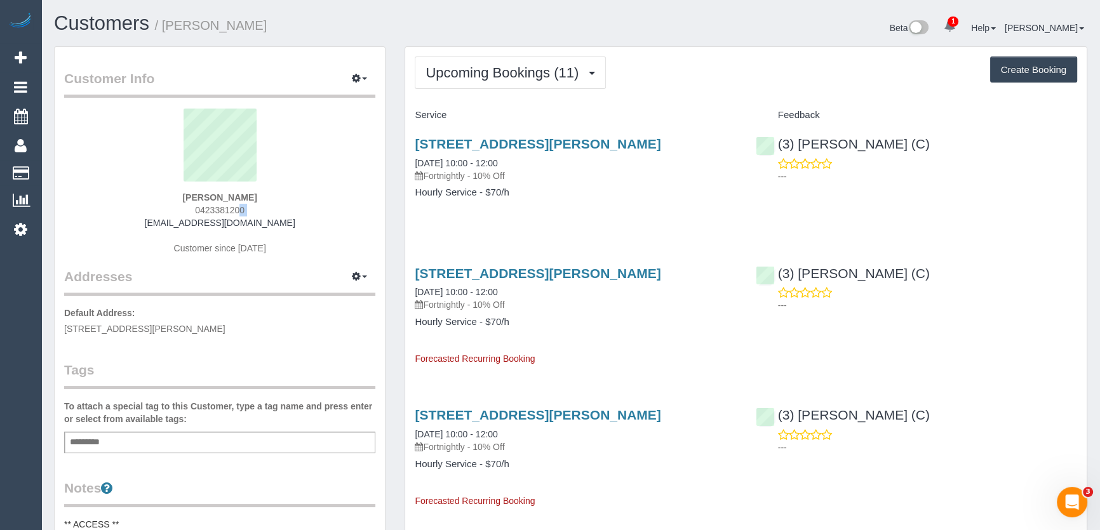
click at [251, 210] on div "PEARL JAYADEEP 0423381200 pjayadeep12@hotmail.com Customer since 2023" at bounding box center [219, 188] width 311 height 159
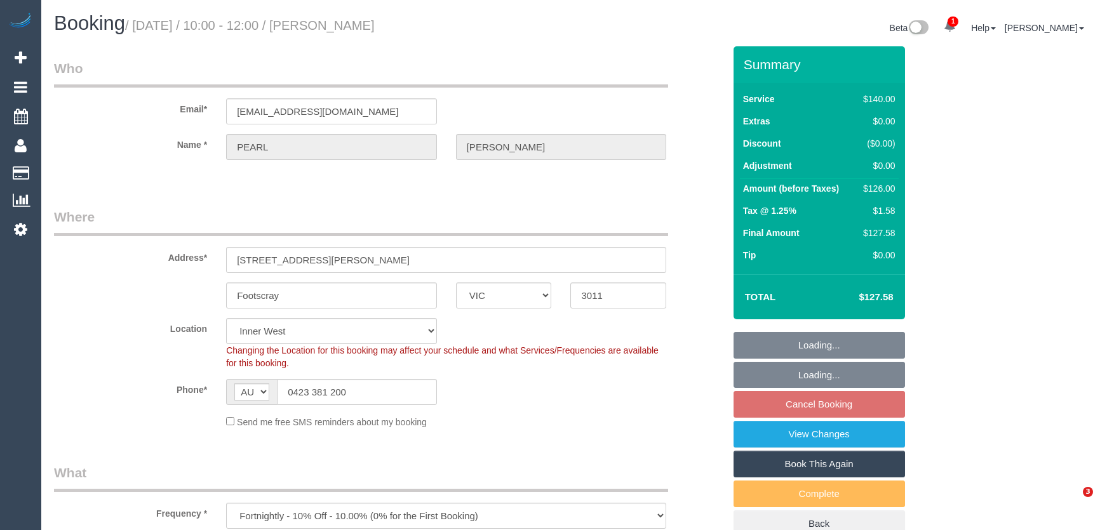
select select "VIC"
select select "string:stripe-pm_1RdpTy2GScqysDRVjYPzQ5ss"
select select "spot3"
select select "number:28"
select select "number:14"
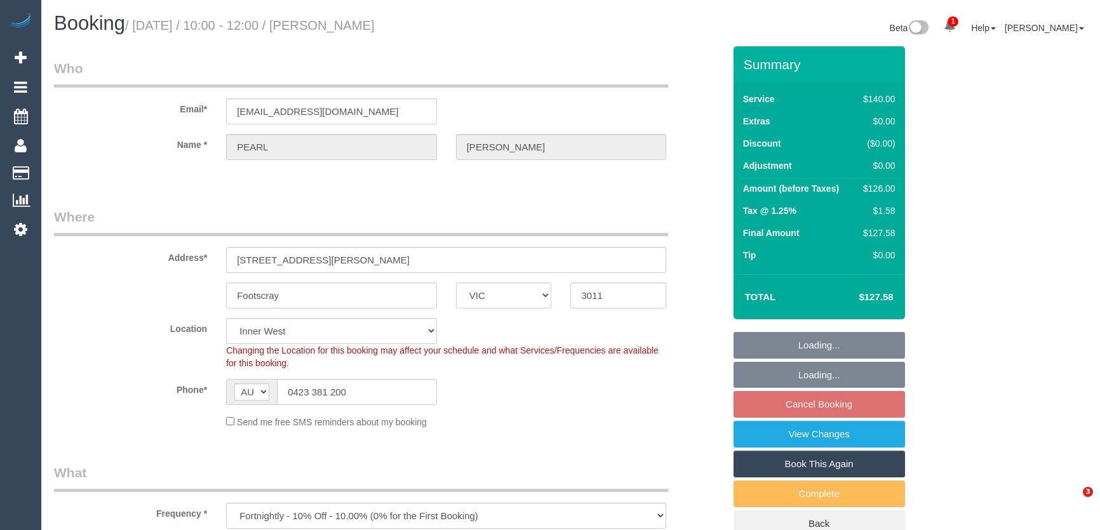
select select "number:19"
select select "number:23"
select select "number:34"
select select "number:12"
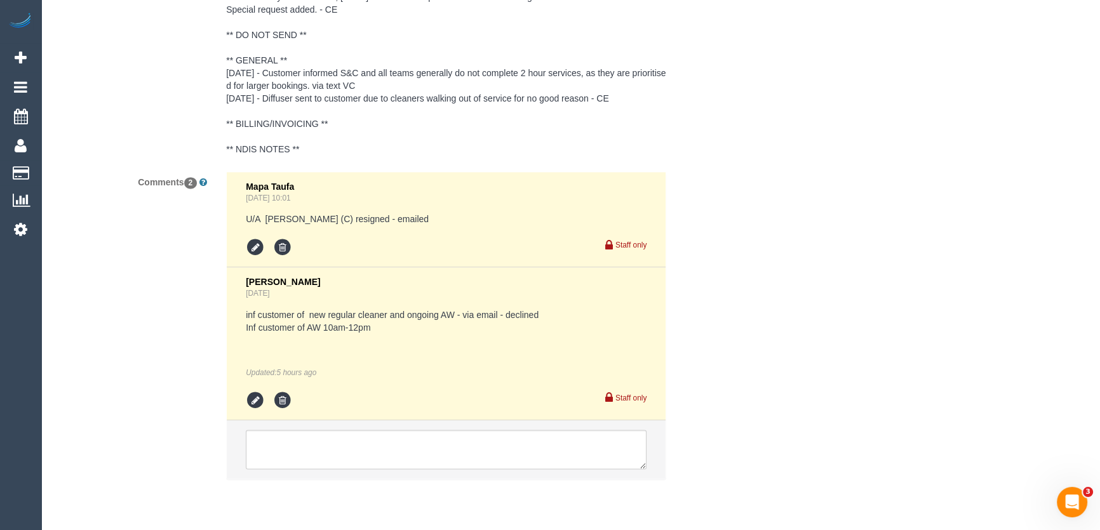
scroll to position [2331, 0]
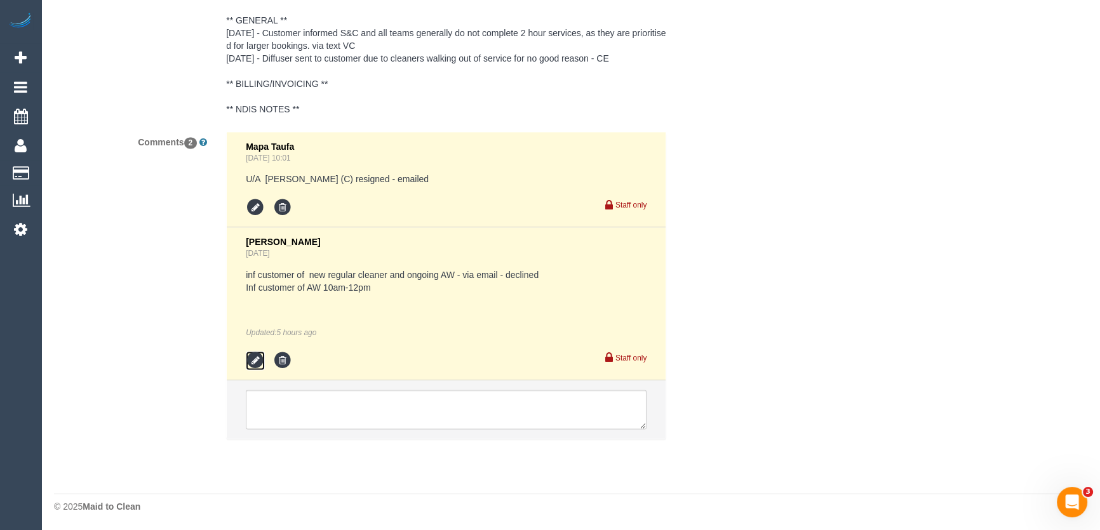
click at [260, 356] on icon at bounding box center [255, 360] width 19 height 19
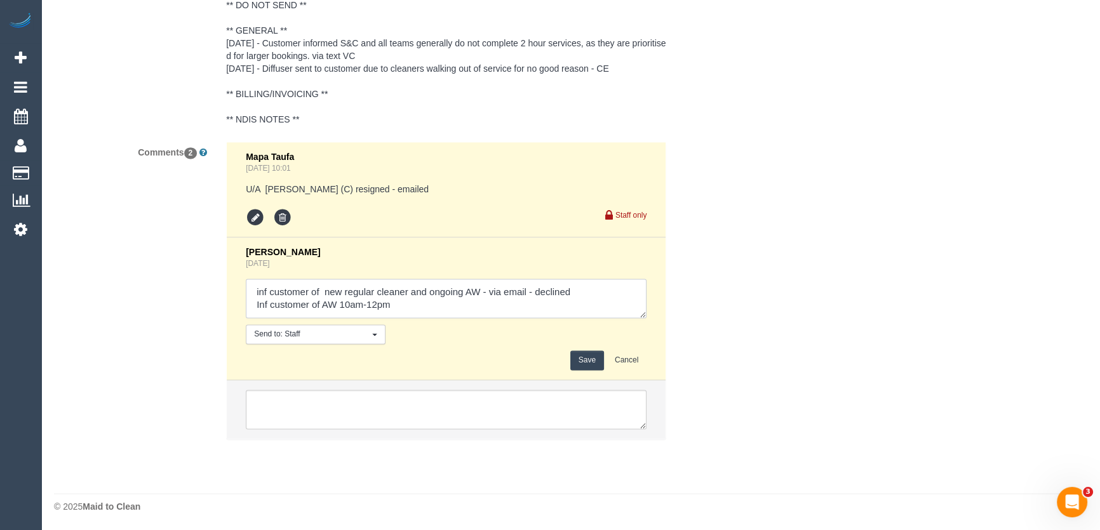
click at [412, 307] on textarea at bounding box center [446, 298] width 401 height 39
type textarea "inf customer of new regular cleaner and ongoing AW - via email - declined Inf c…"
click at [587, 359] on button "Save" at bounding box center [587, 361] width 34 height 20
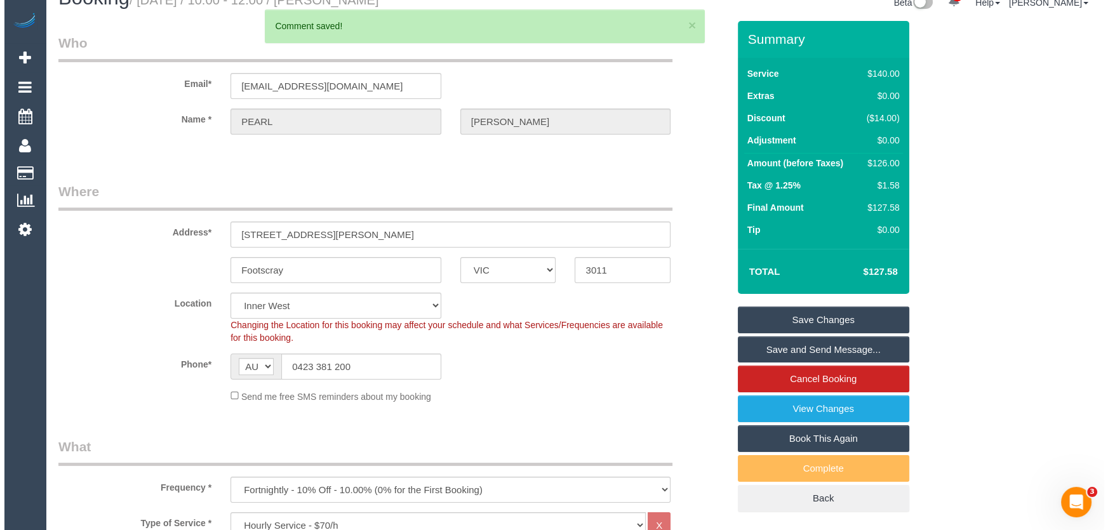
scroll to position [0, 0]
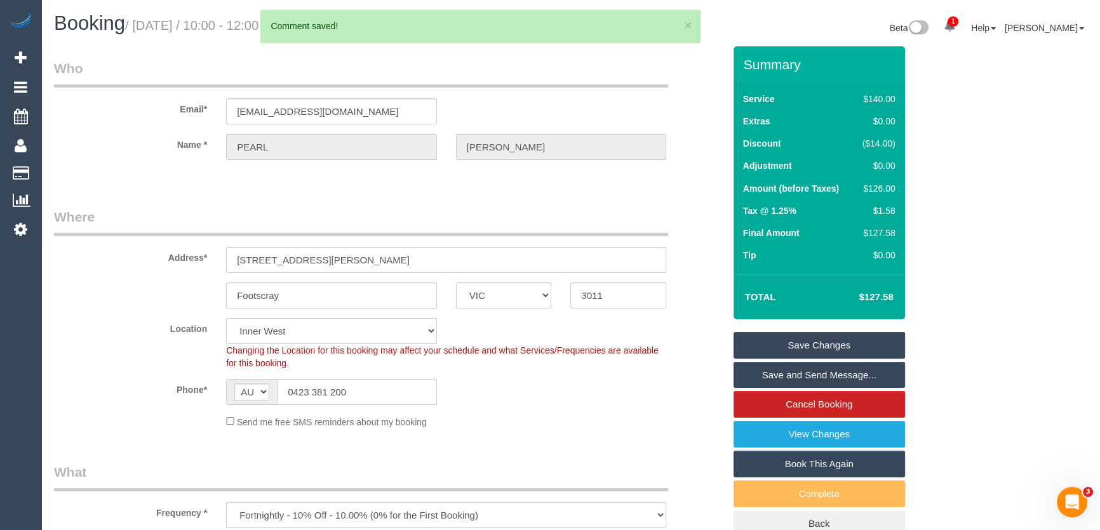
click at [824, 372] on link "Save and Send Message..." at bounding box center [818, 375] width 171 height 27
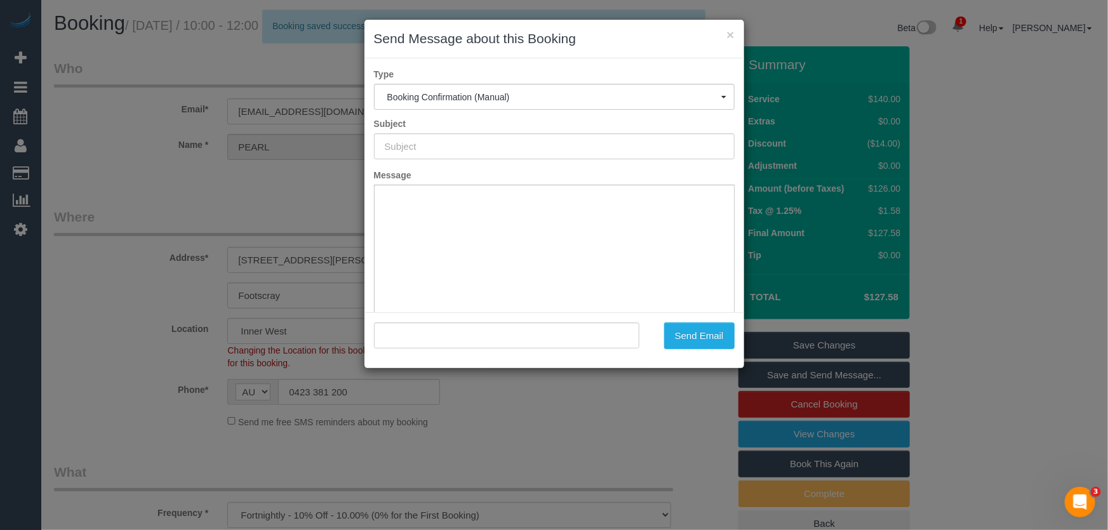
type input "Booking Confirmed"
type input ""PEARL JAYADEEP" <pjayadeep12@hotmail.com>"
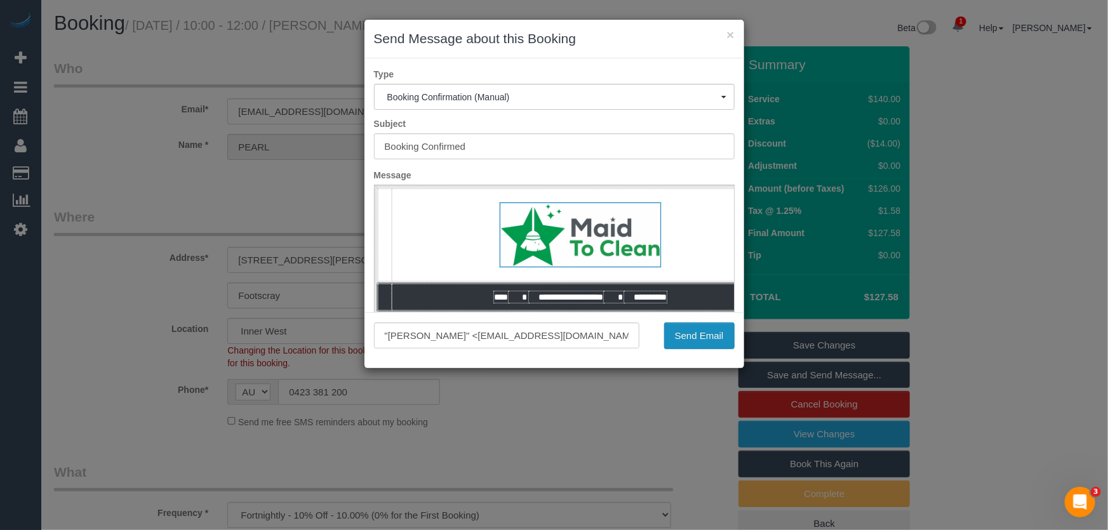
click at [693, 332] on button "Send Email" at bounding box center [699, 336] width 70 height 27
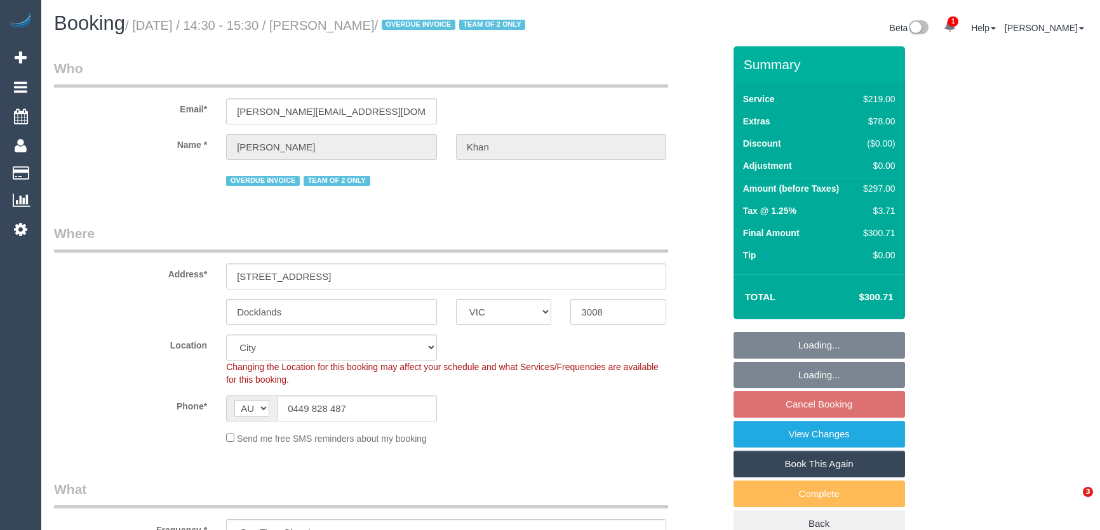
select select "VIC"
select select "number:28"
select select "number:14"
select select "number:19"
select select "number:23"
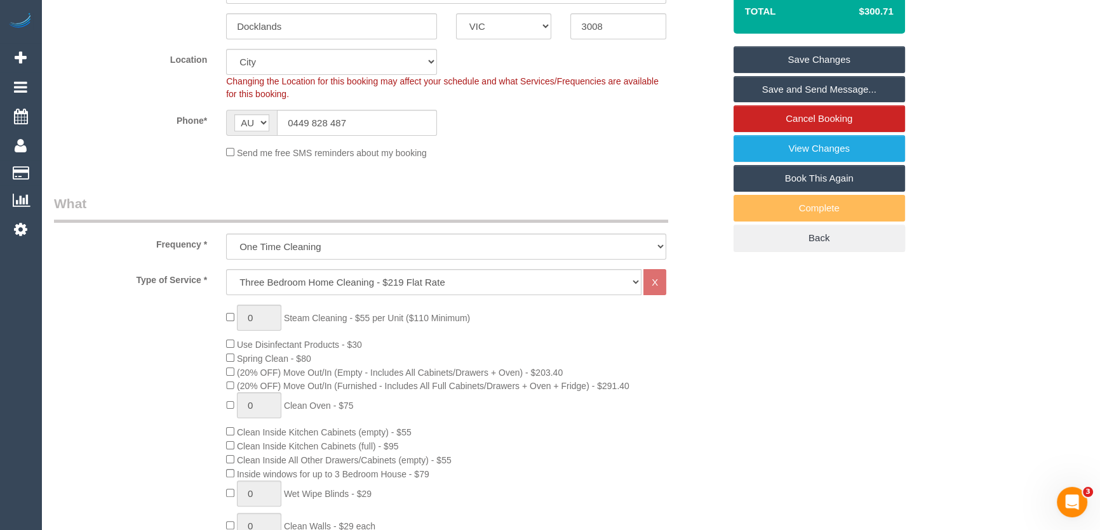
scroll to position [173, 0]
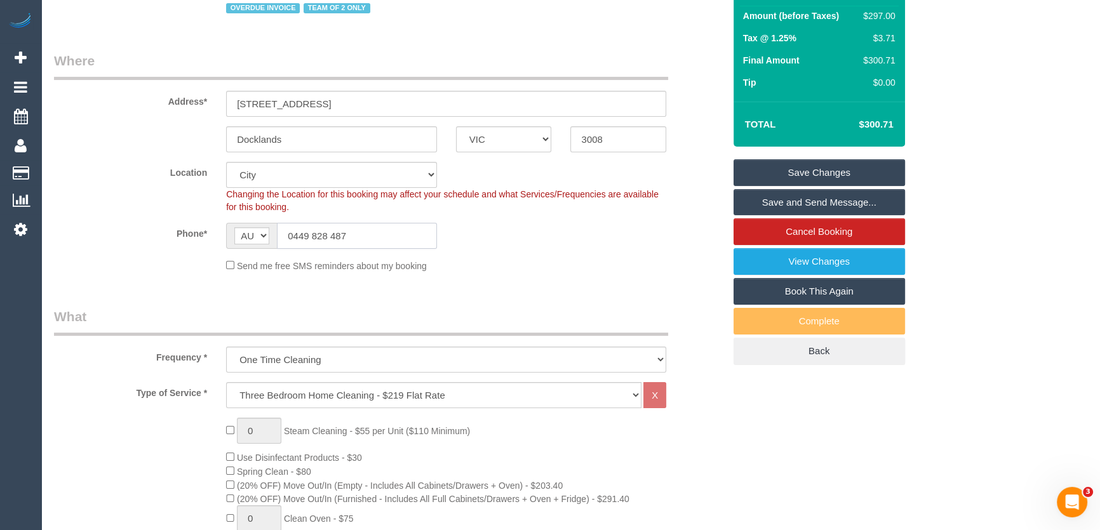
click at [405, 249] on input "0449 828 487" at bounding box center [357, 236] width 160 height 26
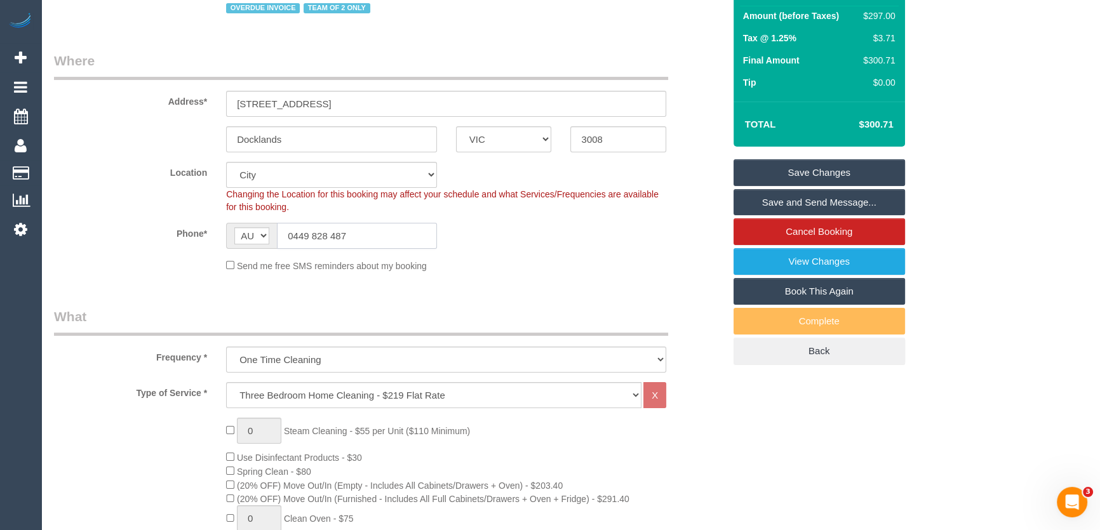
click at [405, 249] on input "0449 828 487" at bounding box center [357, 236] width 160 height 26
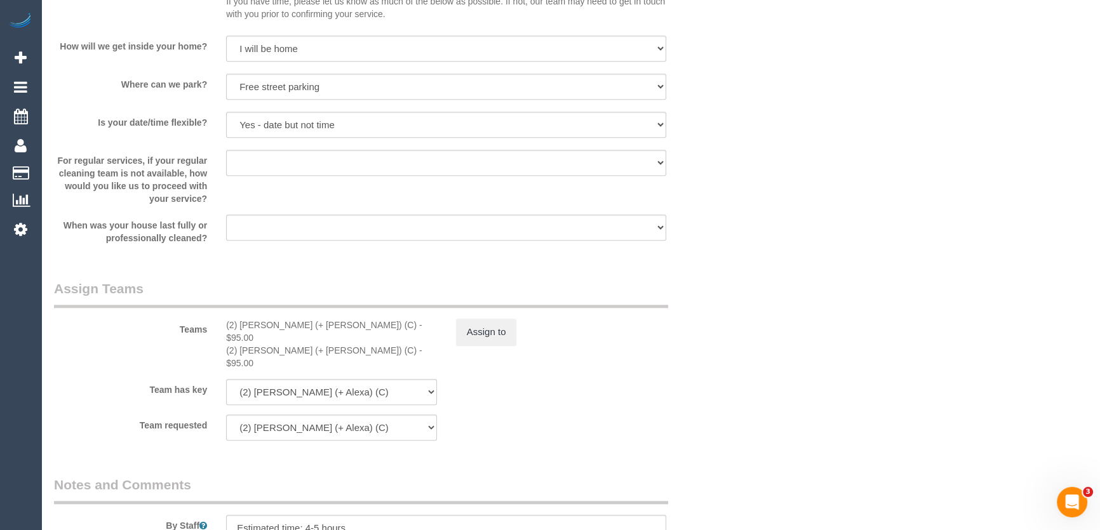
scroll to position [1962, 0]
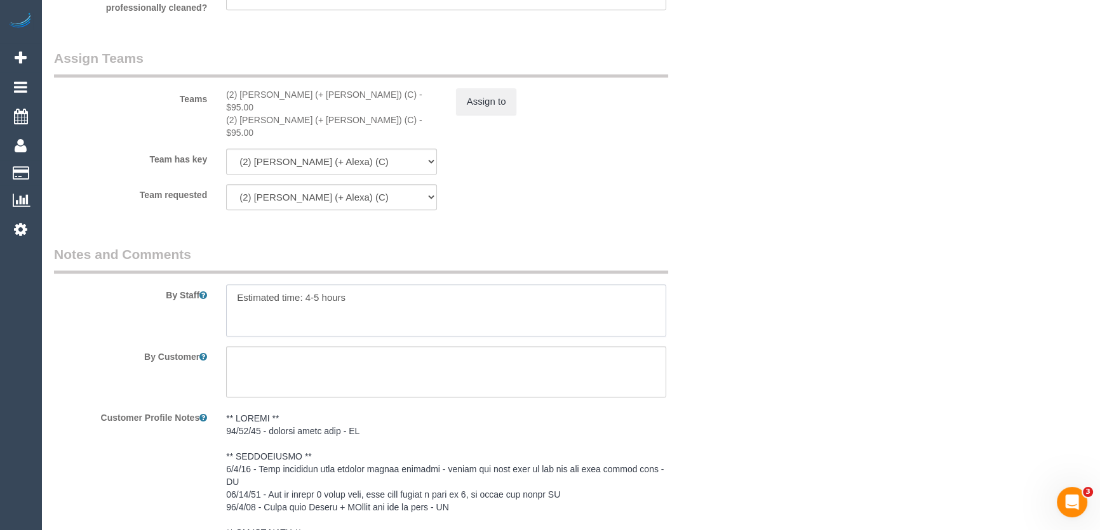
click at [370, 291] on textarea at bounding box center [446, 311] width 440 height 52
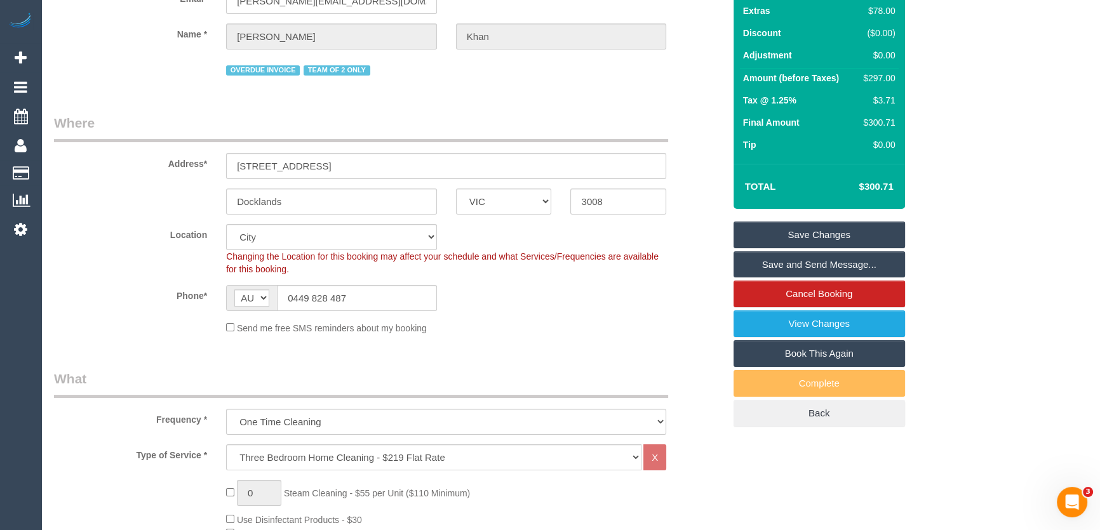
scroll to position [0, 0]
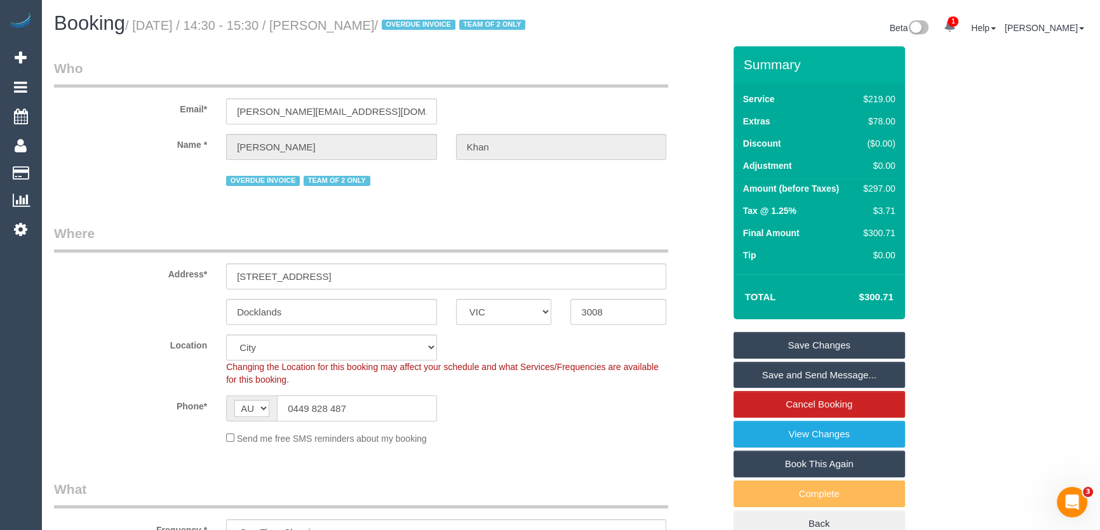
click at [361, 422] on input "0449 828 487" at bounding box center [357, 409] width 160 height 26
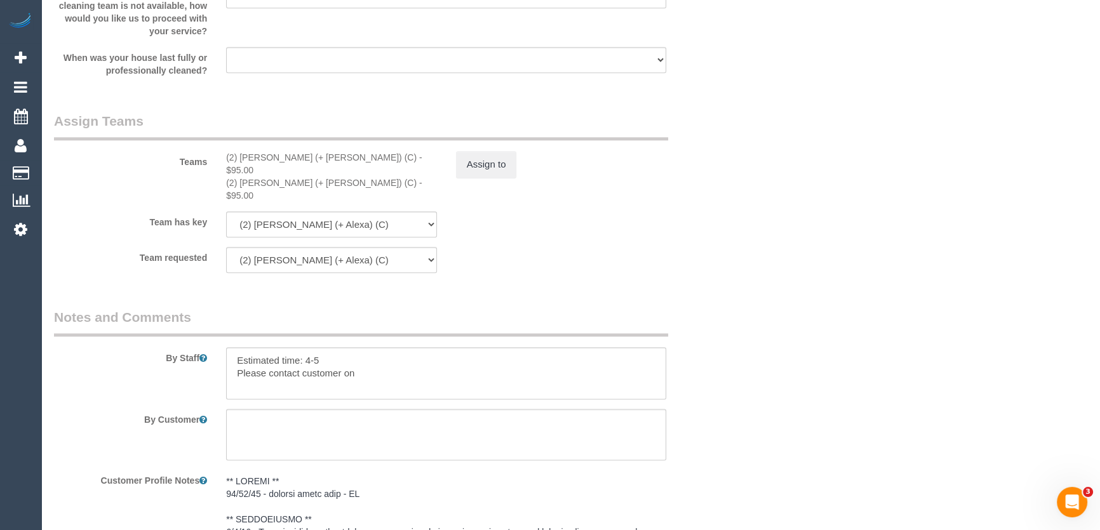
scroll to position [1962, 0]
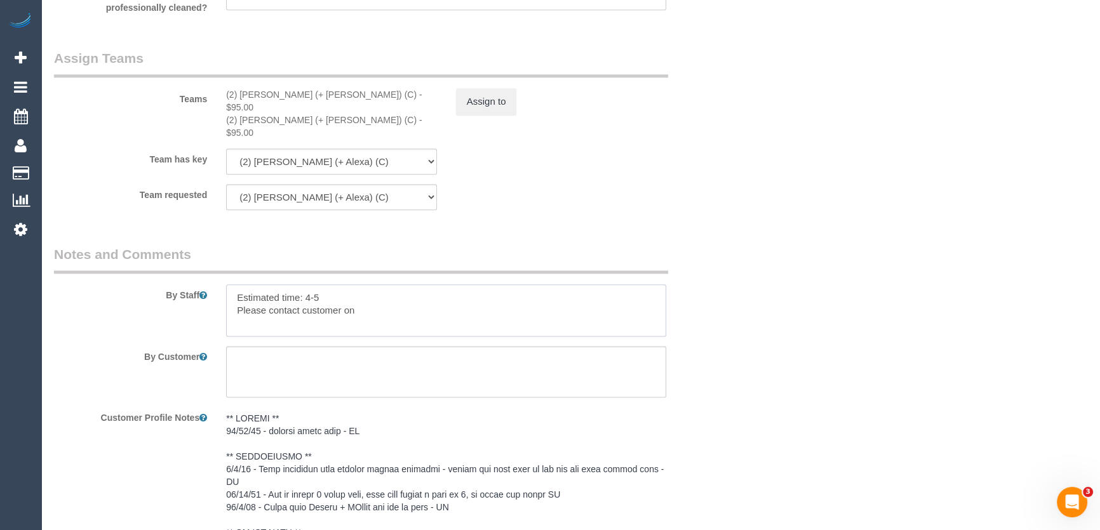
click at [380, 303] on textarea at bounding box center [446, 311] width 440 height 52
paste textarea "0449 828 487"
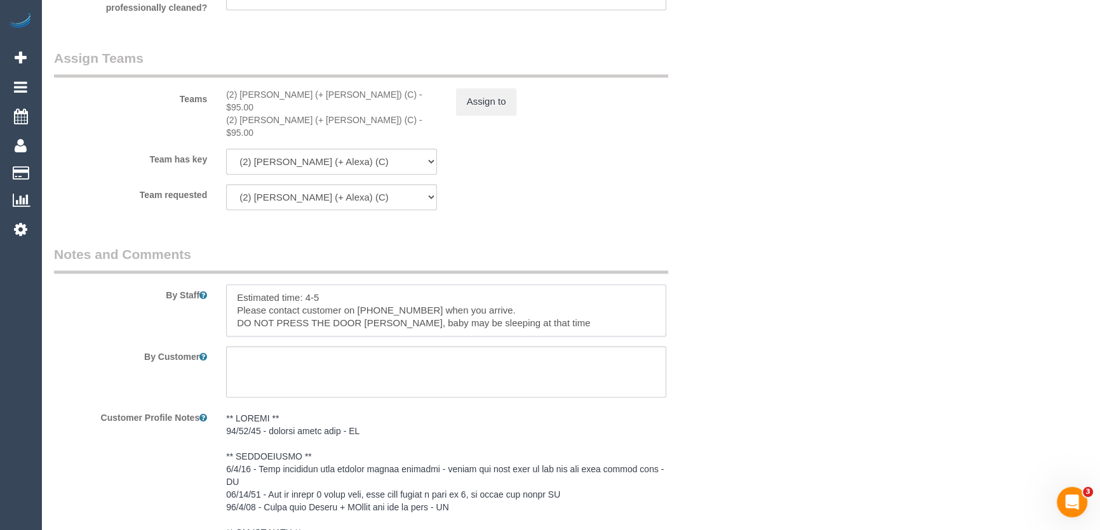
type textarea "Estimated time: 4-5 Please contact customer on 0449 828 487 when you arrive. DO…"
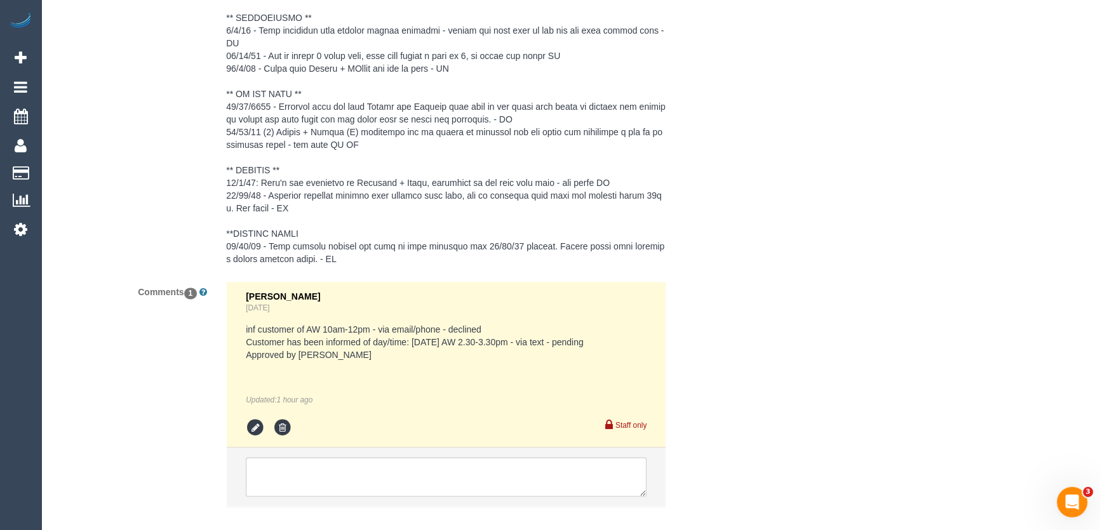
scroll to position [2463, 0]
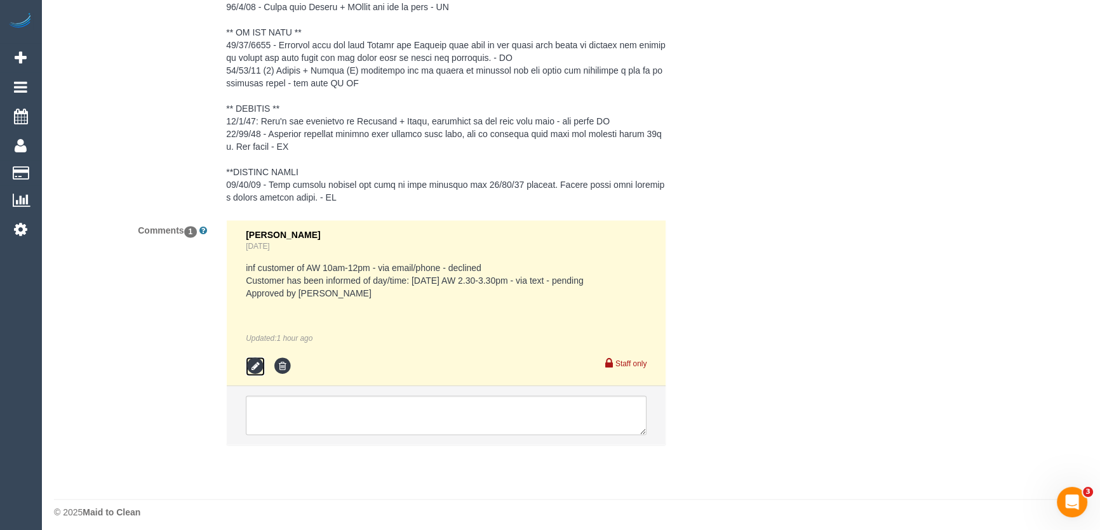
click at [253, 360] on icon at bounding box center [255, 366] width 19 height 19
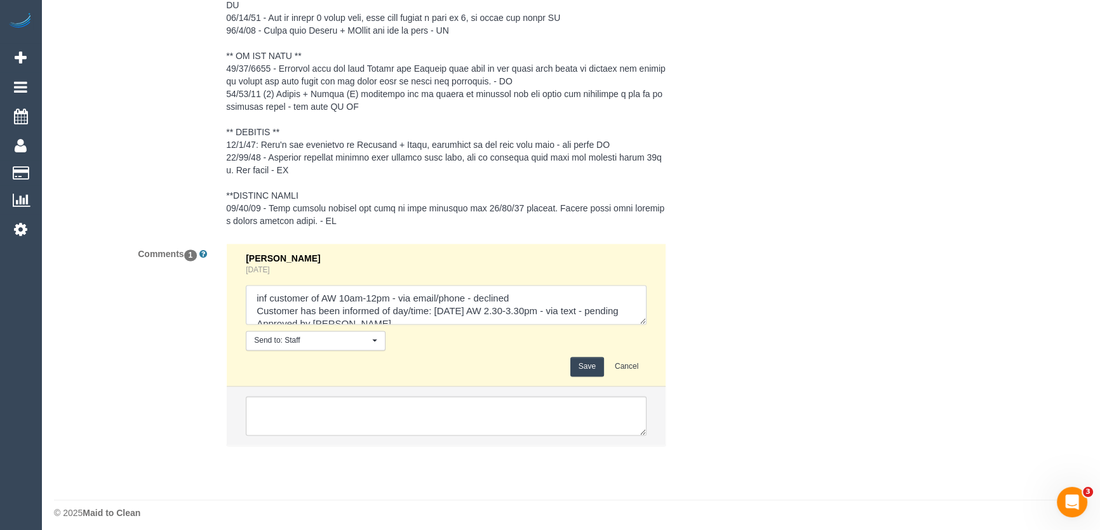
scroll to position [23, 0]
click at [318, 295] on textarea at bounding box center [446, 304] width 401 height 39
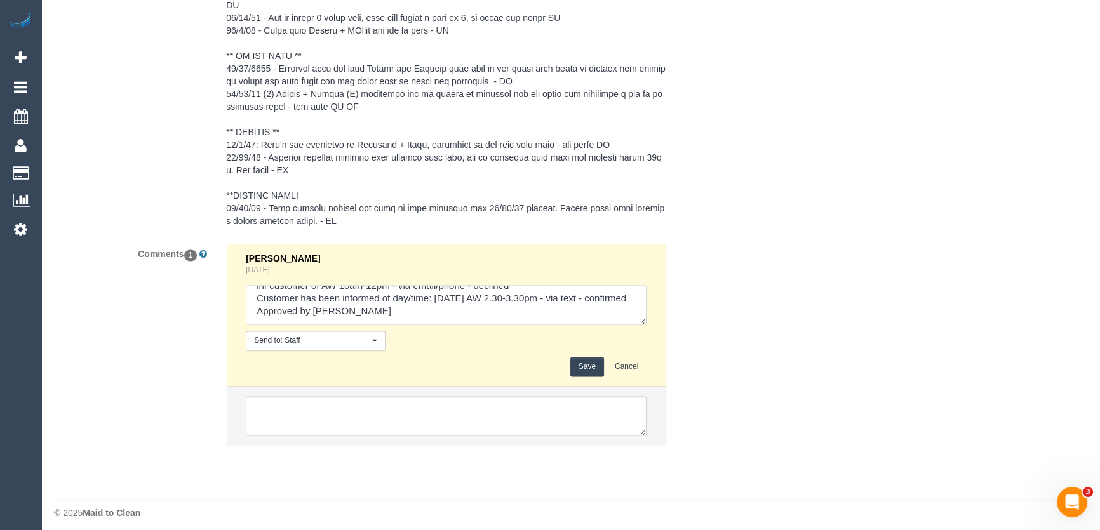
type textarea "inf customer of AW 10am-12pm - via email/phone - declined Customer has been inf…"
click at [588, 364] on button "Save" at bounding box center [587, 367] width 34 height 20
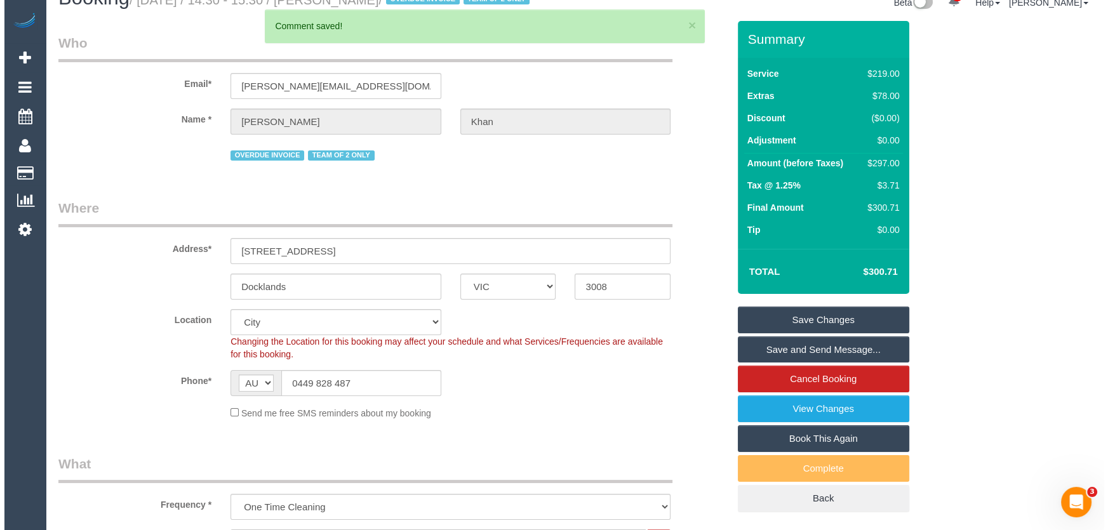
scroll to position [0, 0]
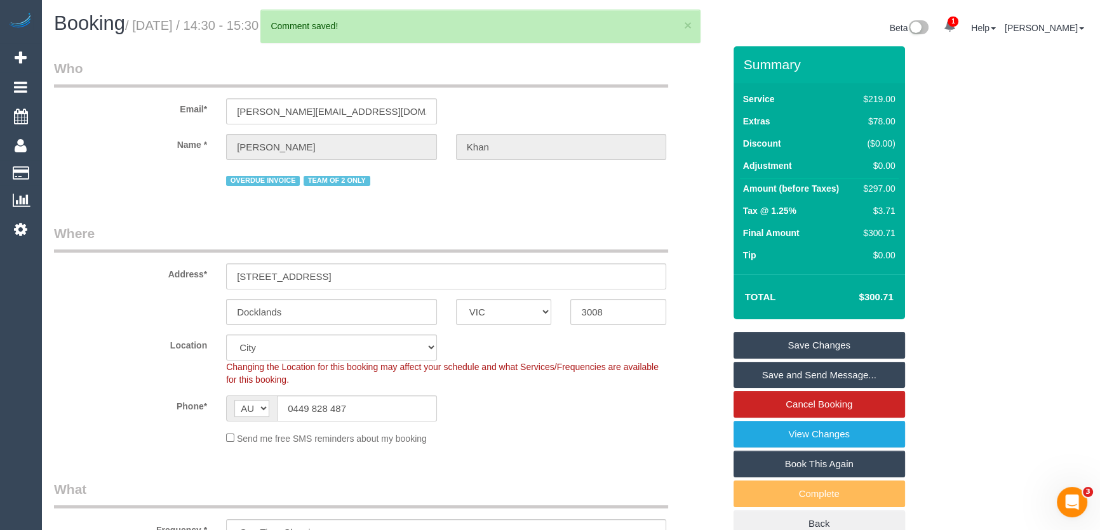
click at [801, 389] on link "Save and Send Message..." at bounding box center [818, 375] width 171 height 27
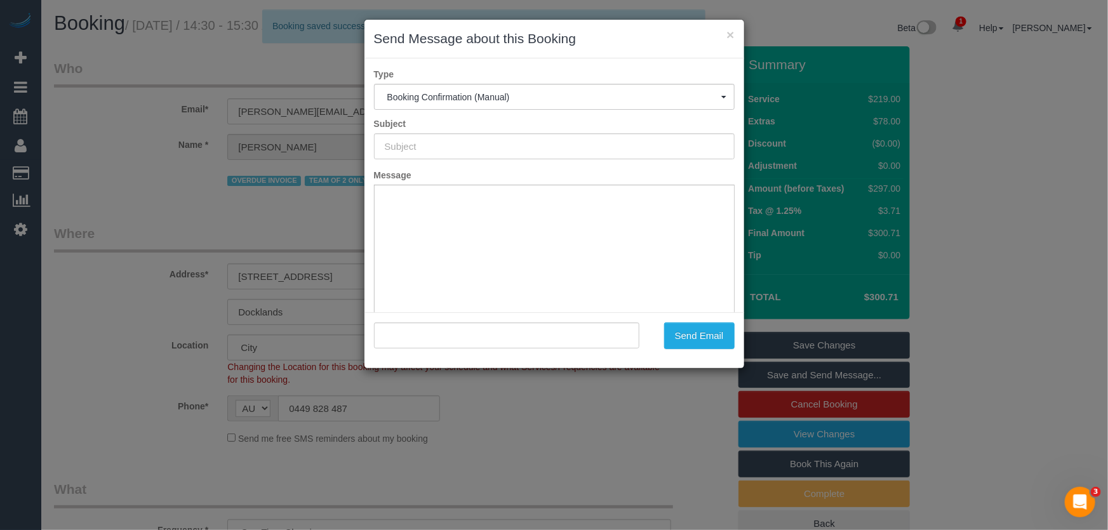
type input "Booking Confirmed"
type input ""Mahnaz Khan" <mahnaz.khan@outlook.com>"
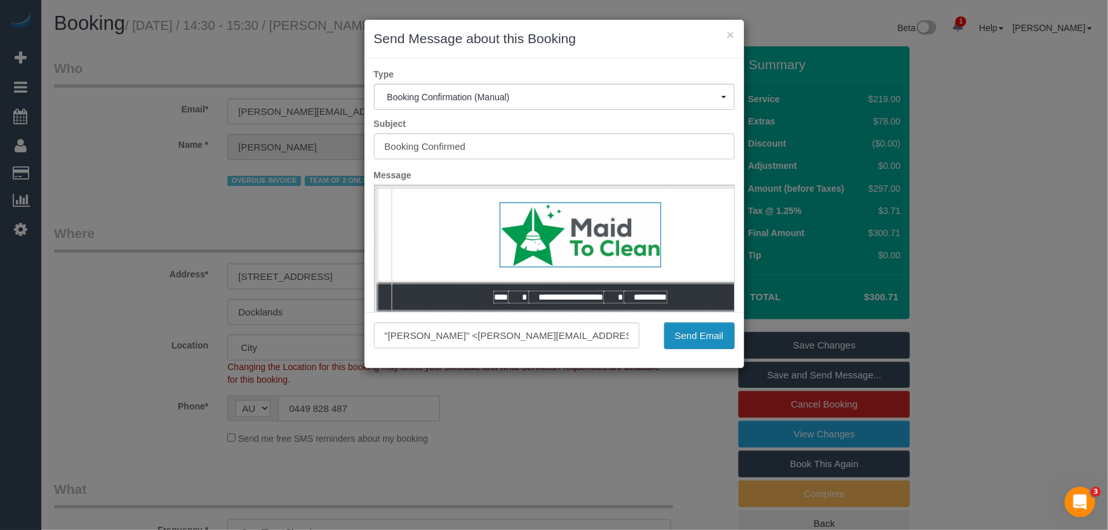
click at [691, 342] on button "Send Email" at bounding box center [699, 336] width 70 height 27
click at [692, 342] on div "Send Email" at bounding box center [696, 336] width 95 height 27
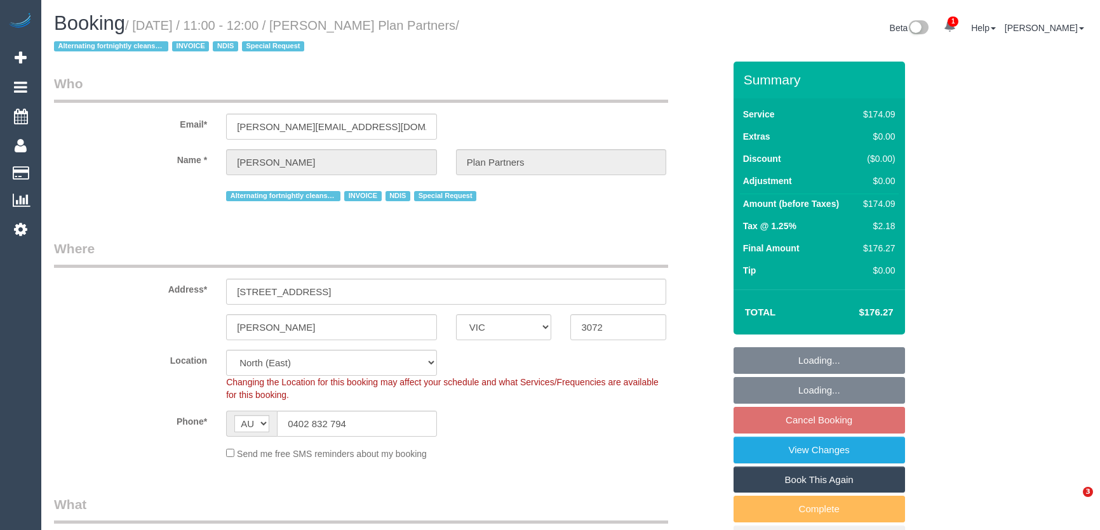
select select "VIC"
select select "180"
select select "number:28"
select select "number:14"
select select "number:19"
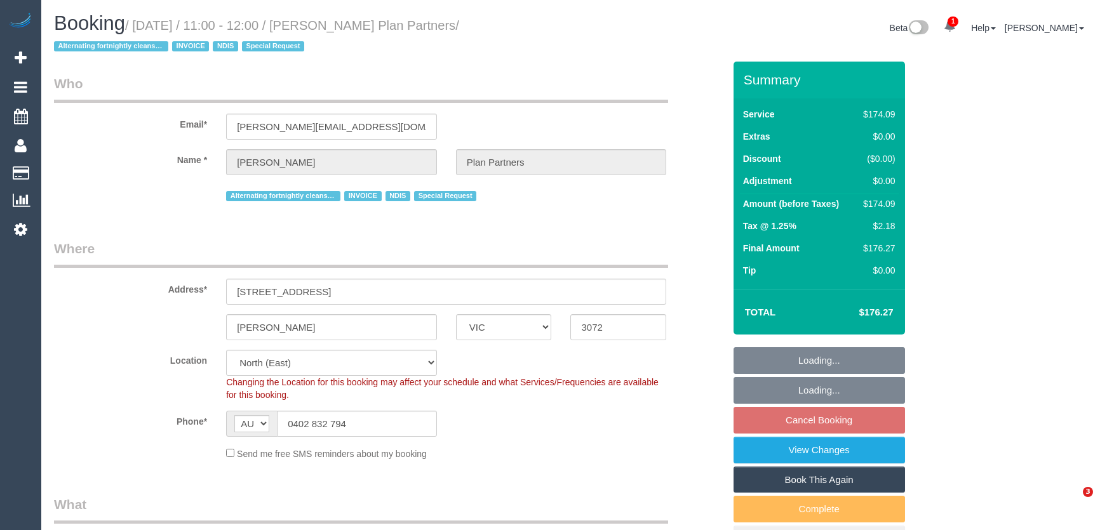
select select "number:25"
select select "number:35"
select select "number:11"
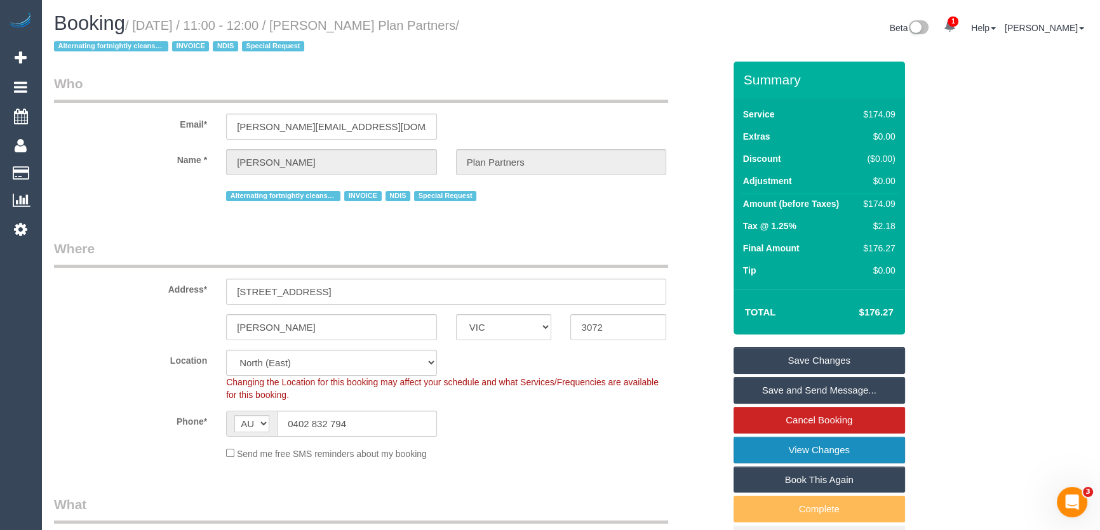
click at [803, 453] on link "View Changes" at bounding box center [818, 450] width 171 height 27
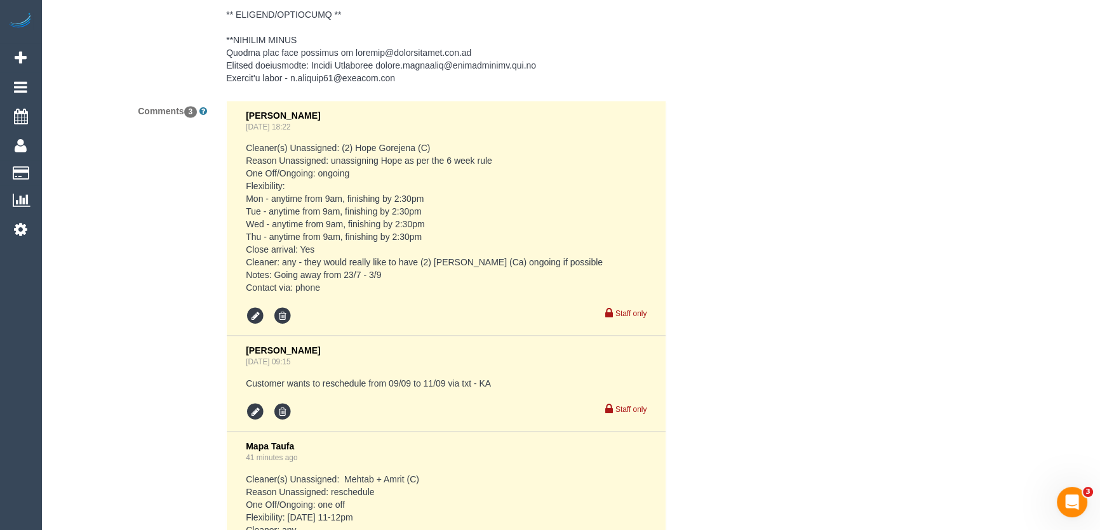
scroll to position [2425, 0]
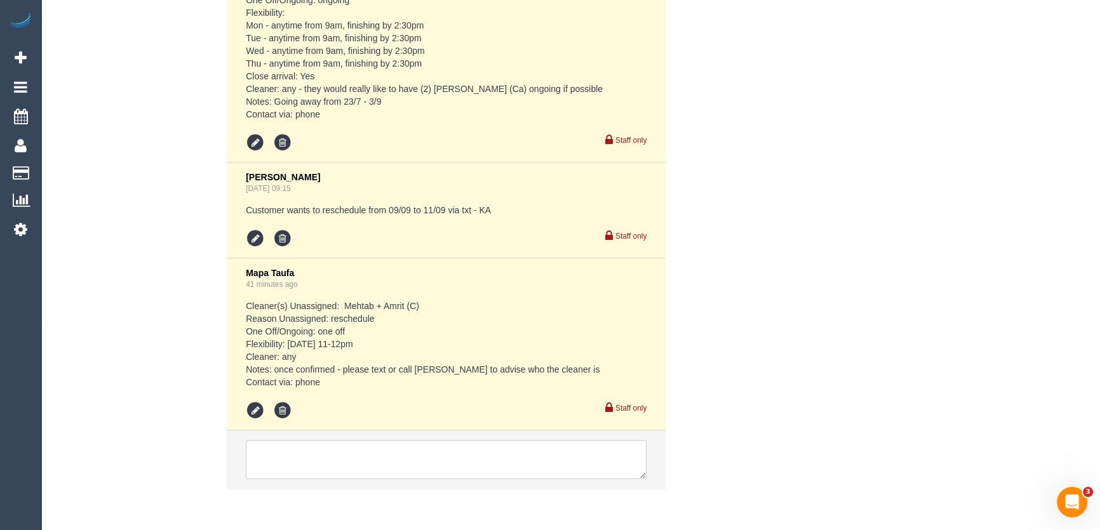
click at [394, 440] on textarea at bounding box center [446, 459] width 401 height 39
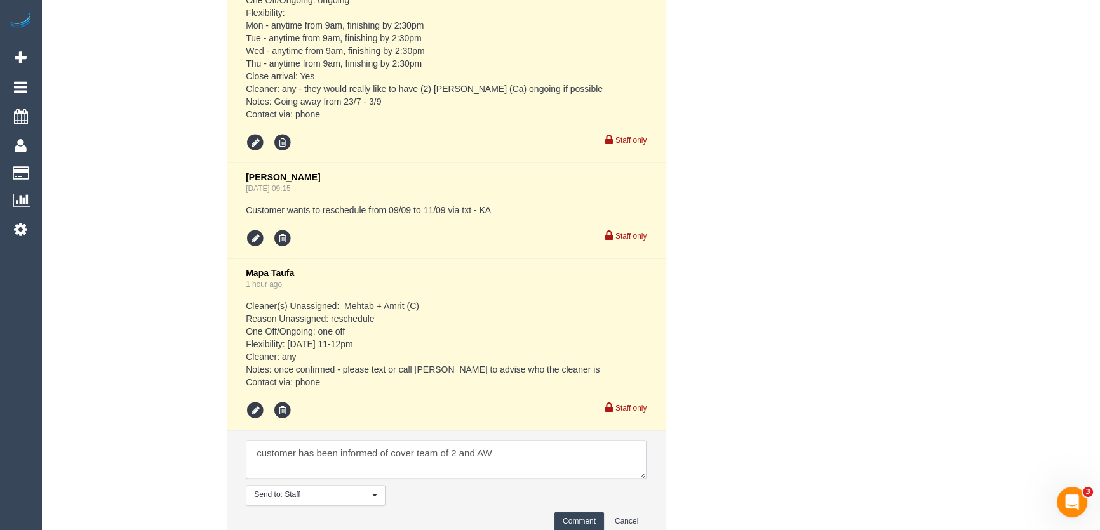
click at [515, 440] on textarea at bounding box center [446, 459] width 401 height 39
type textarea "customer has been informed of cover team of 2 and AW 12-1pm - via text - pending"
click at [572, 512] on button "Comment" at bounding box center [579, 522] width 50 height 20
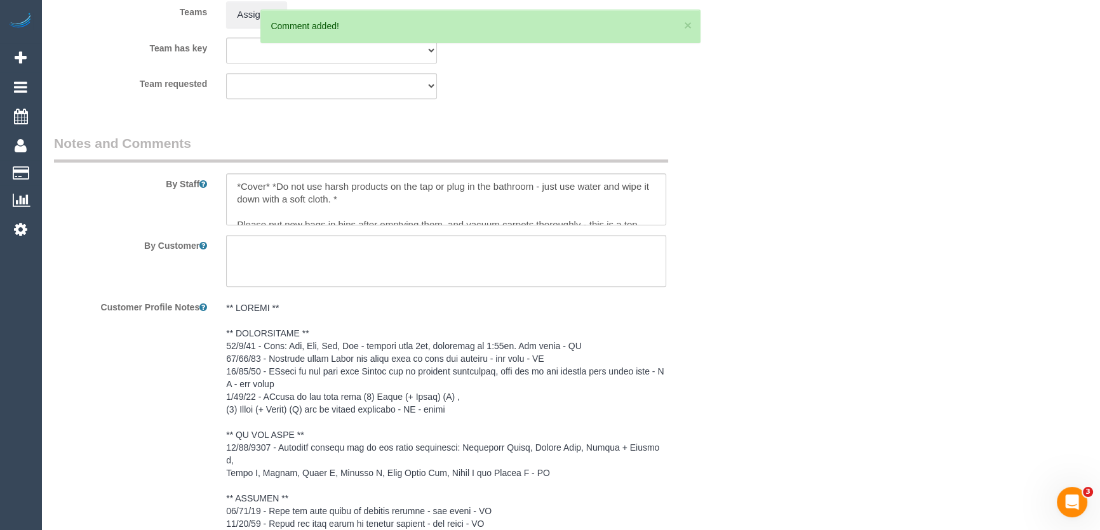
scroll to position [1501, 0]
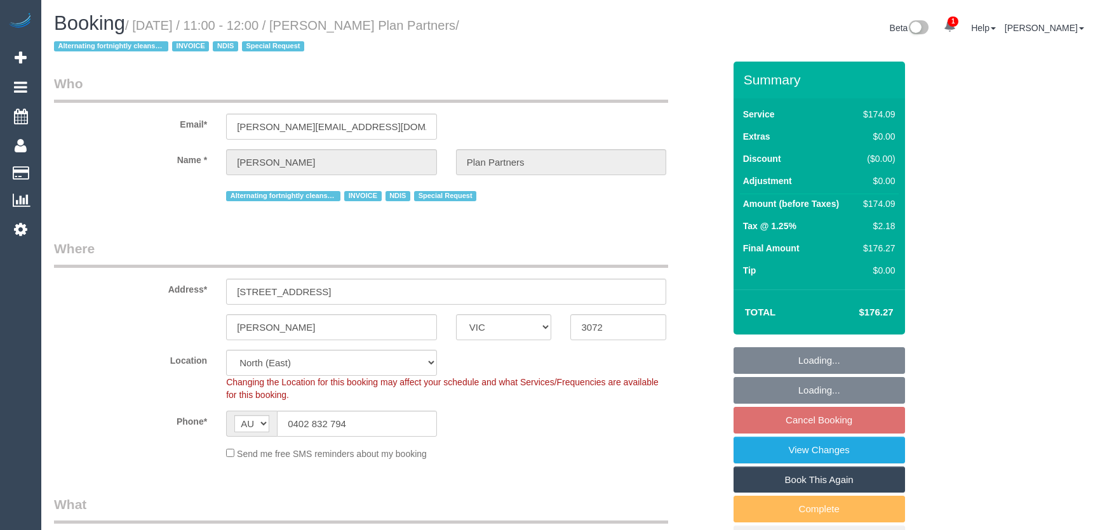
select select "VIC"
select select "180"
select select "number:28"
select select "number:14"
select select "number:19"
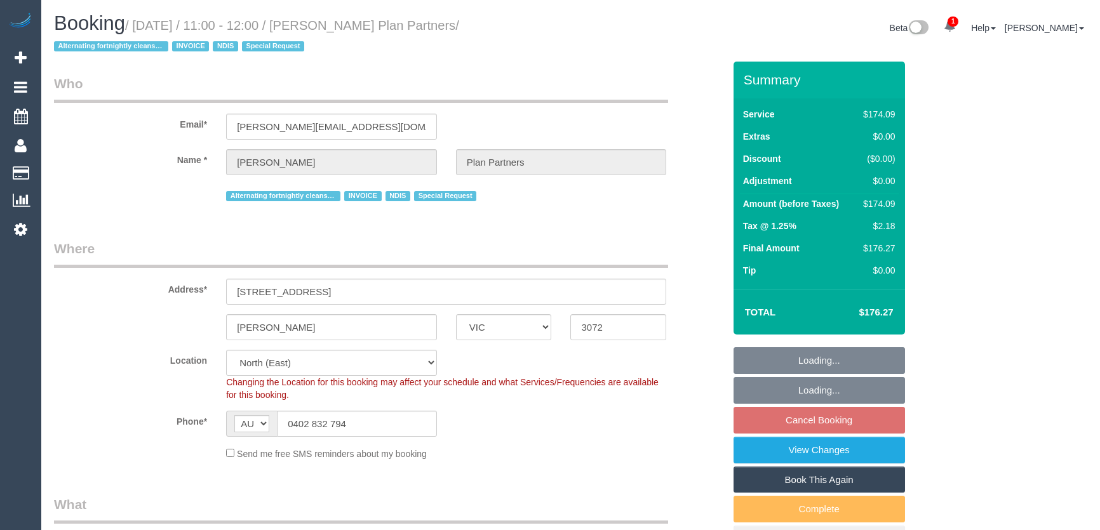
select select "number:25"
select select "number:35"
select select "number:11"
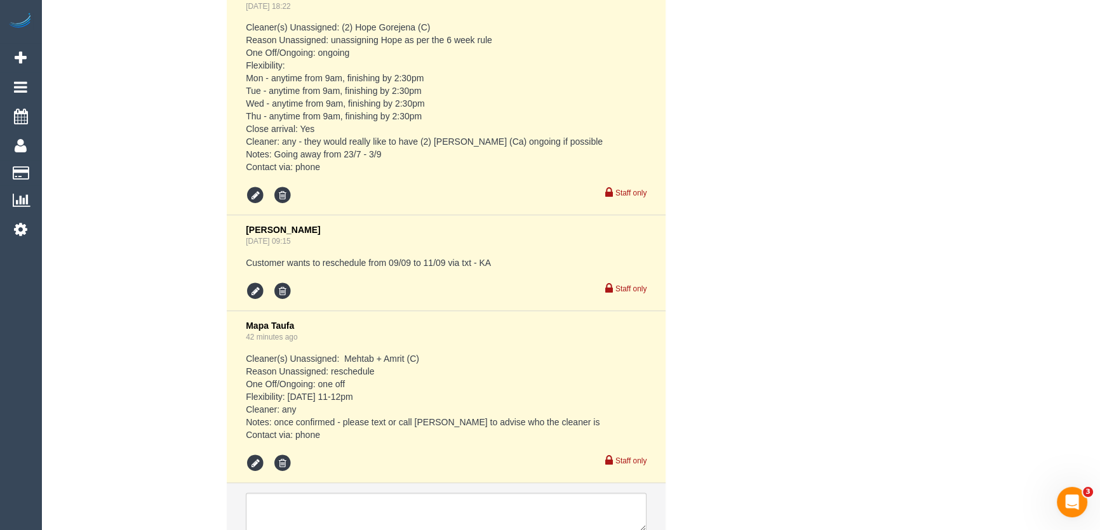
scroll to position [2460, 0]
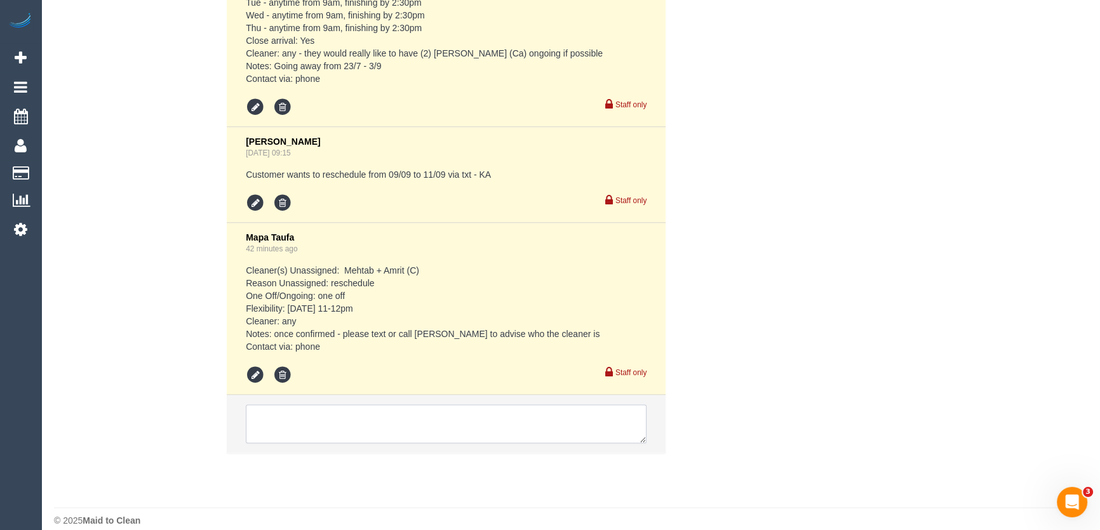
click at [293, 405] on textarea at bounding box center [446, 424] width 401 height 39
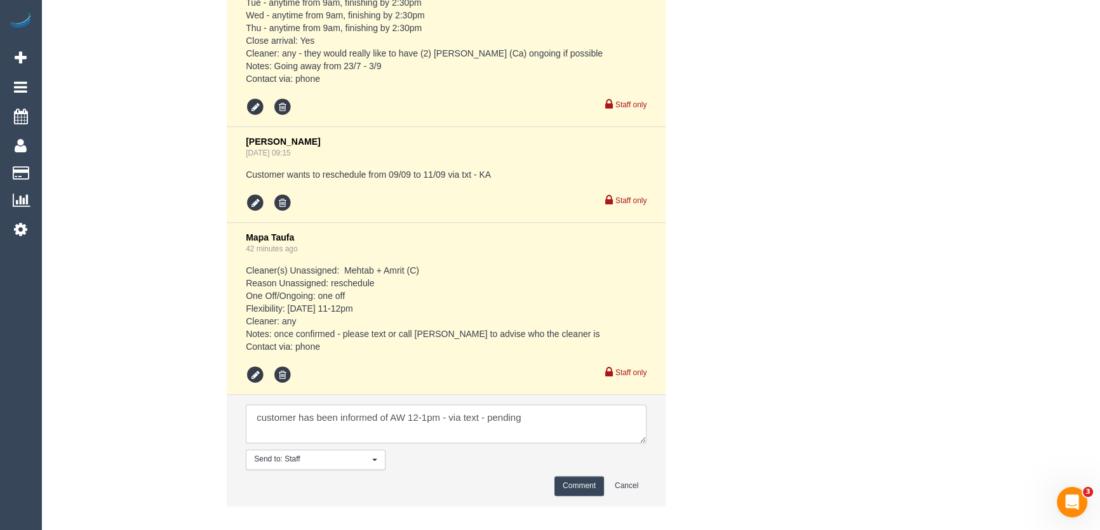
click at [252, 405] on textarea at bounding box center [446, 424] width 401 height 39
click at [386, 406] on textarea at bounding box center [446, 424] width 401 height 39
type textarea "customer has been informed of cover and AW 12-1pm - via text - pending"
click at [579, 476] on button "Comment" at bounding box center [579, 486] width 50 height 20
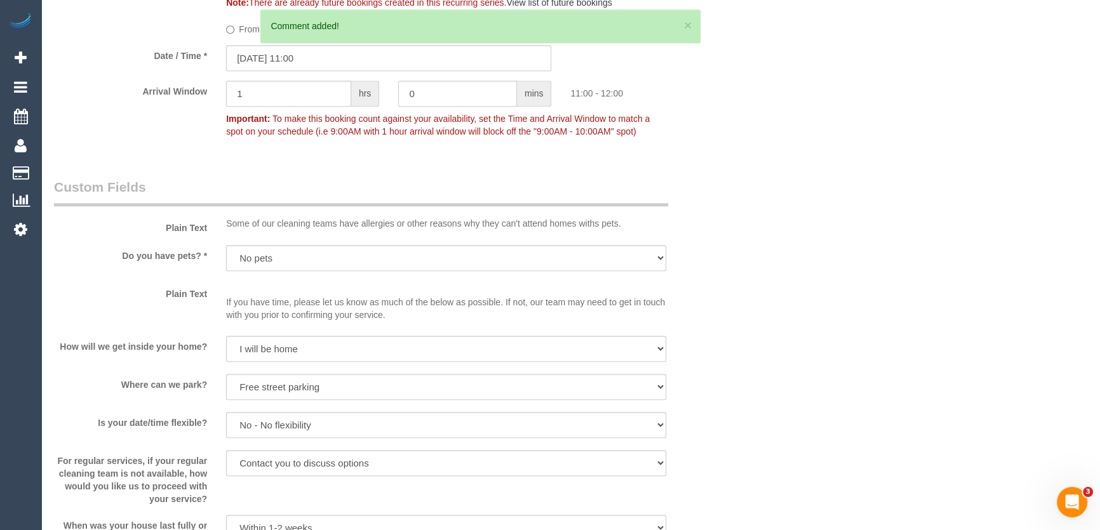
scroll to position [959, 0]
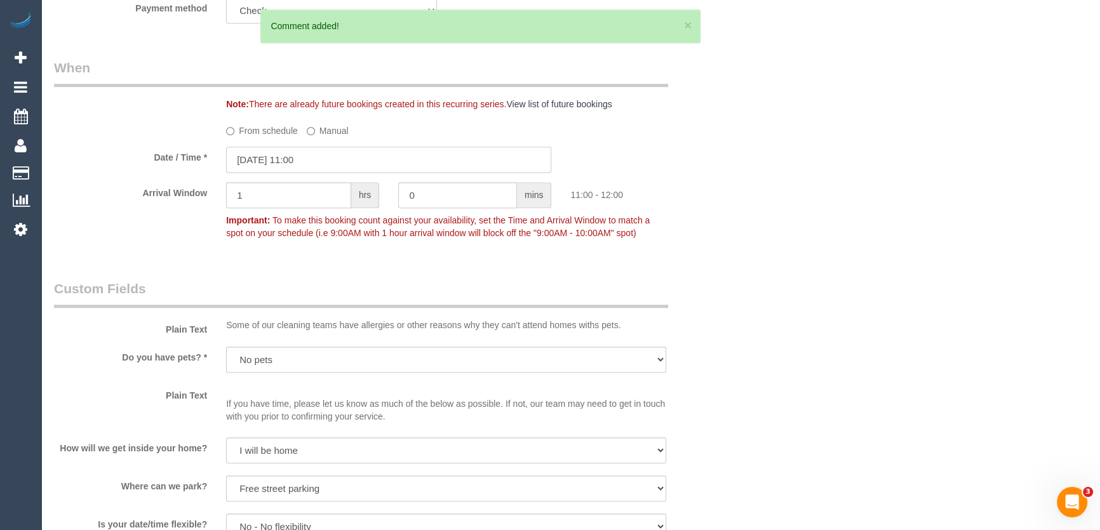
click at [327, 165] on input "09/09/2025 11:00" at bounding box center [388, 160] width 325 height 26
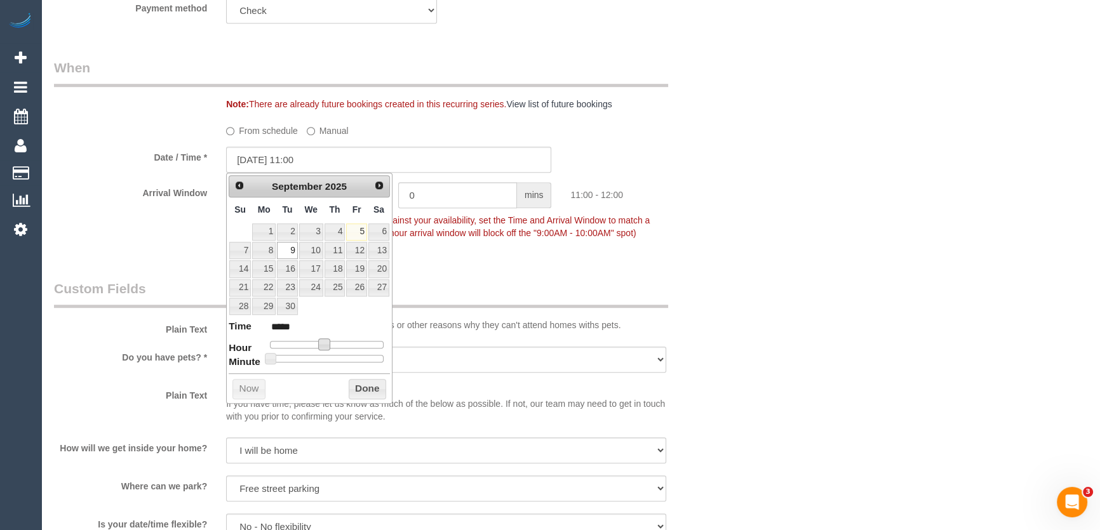
click at [323, 343] on span at bounding box center [323, 343] width 11 height 11
type input "09/09/2025 12:00"
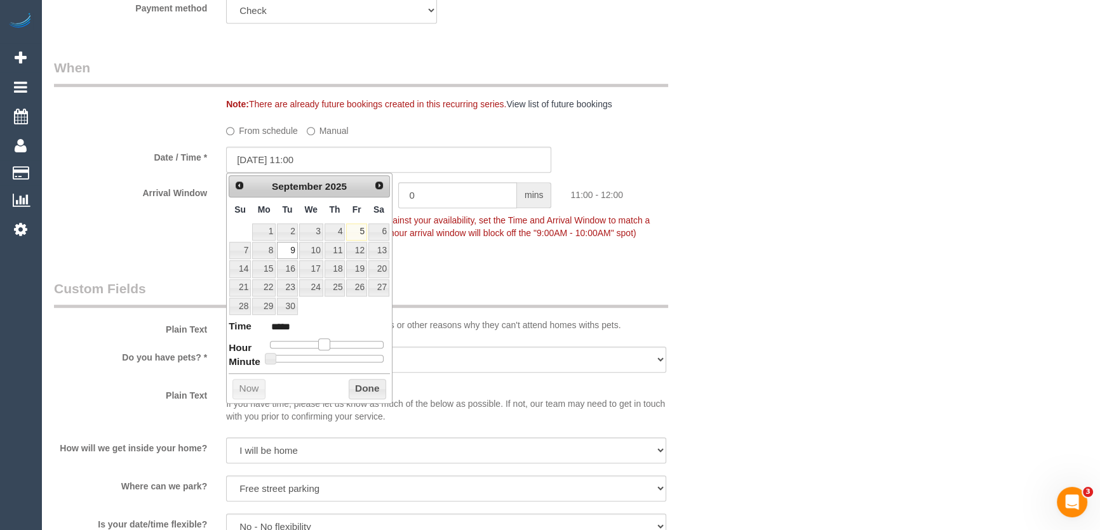
type input "*****"
click at [330, 343] on span at bounding box center [328, 343] width 11 height 11
click at [498, 243] on div "Arrival Window 1 hrs 0 mins 12:00 - 13:00 Important: To make this booking count…" at bounding box center [388, 213] width 689 height 63
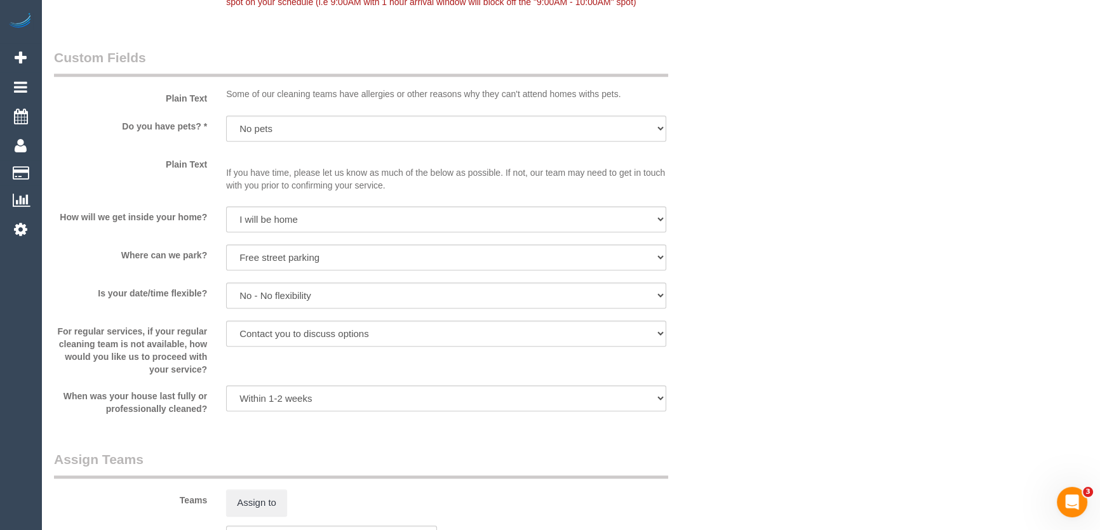
scroll to position [1329, 0]
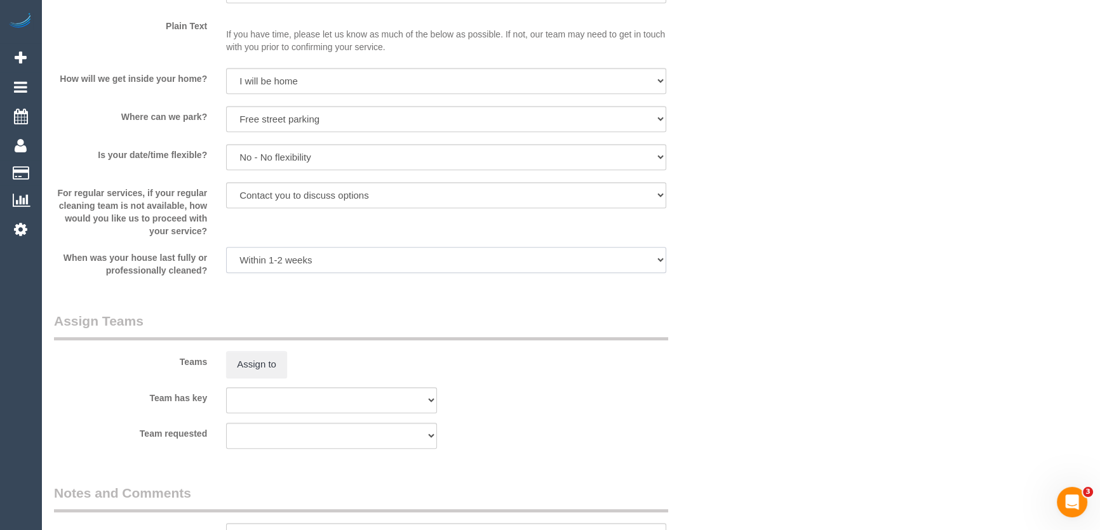
click at [253, 247] on select "Within 1-2 weeks Within 2-4 weeks Within 1-4 months Over 4 months ago" at bounding box center [446, 260] width 440 height 26
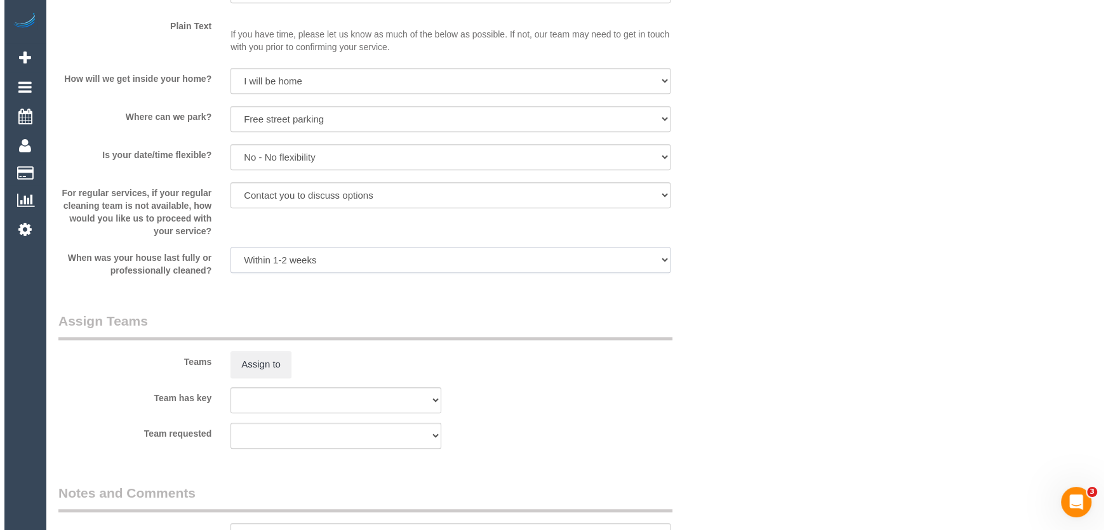
scroll to position [1479, 0]
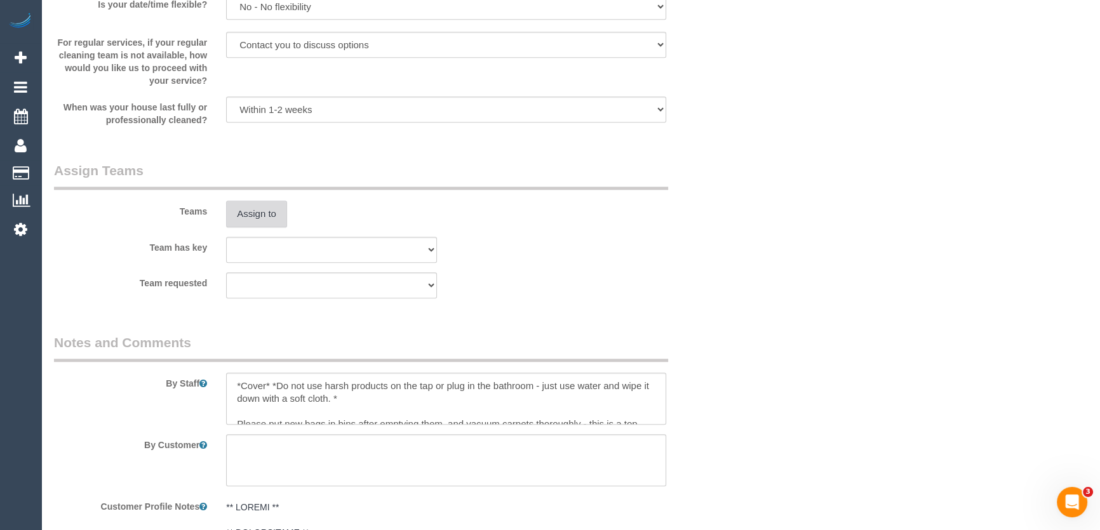
click at [253, 216] on button "Assign to" at bounding box center [256, 214] width 61 height 27
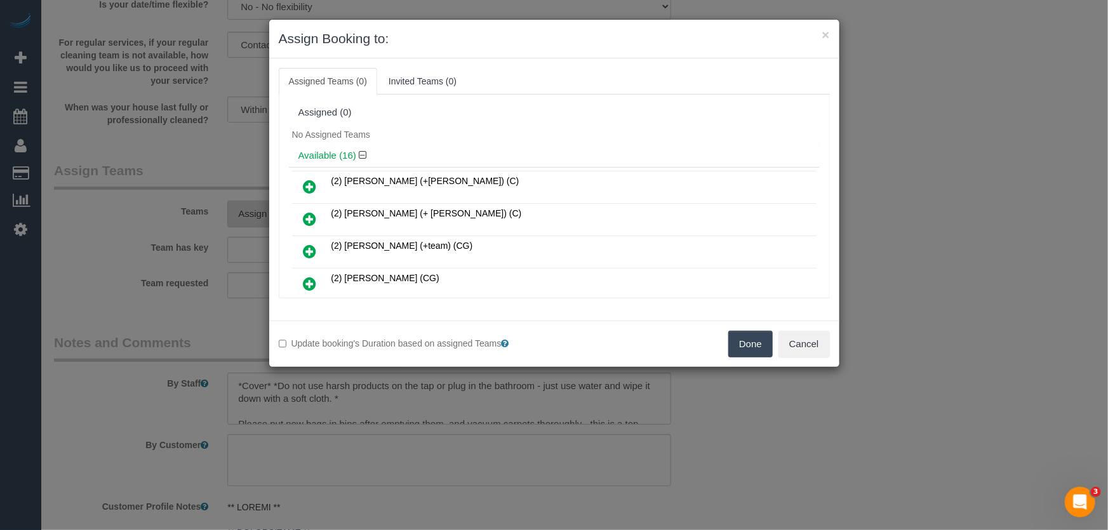
scroll to position [206, 0]
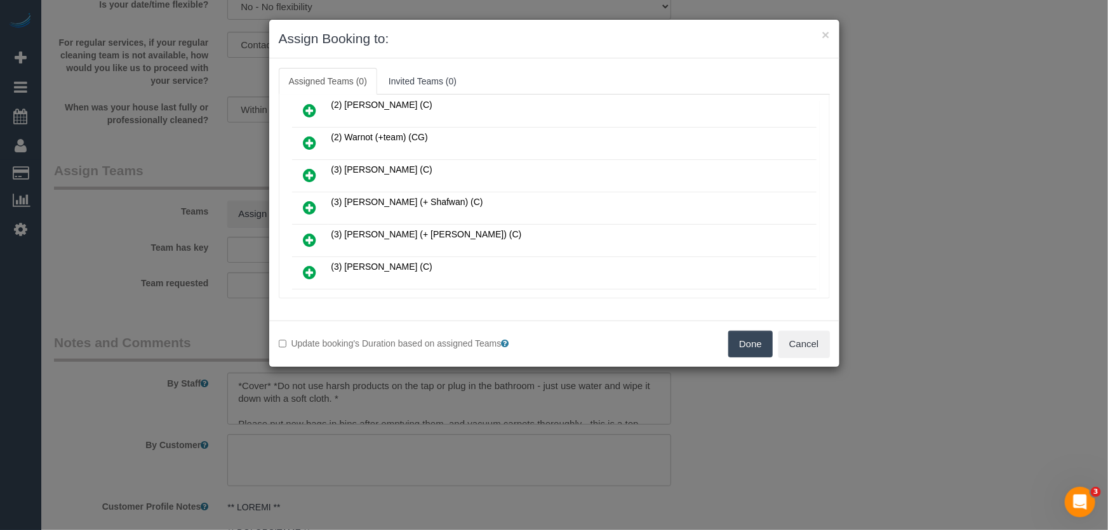
click at [314, 203] on icon at bounding box center [310, 207] width 13 height 15
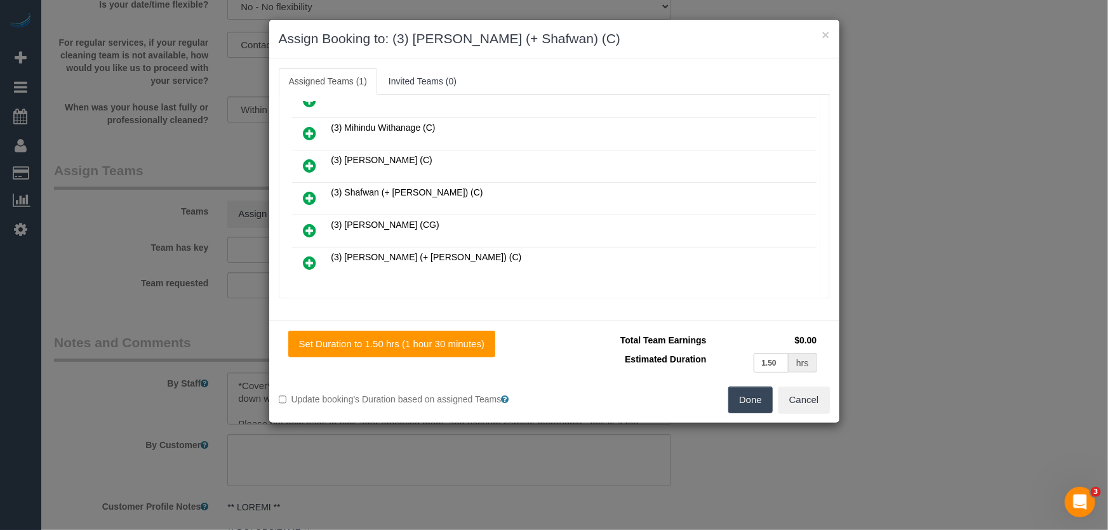
click at [311, 191] on icon at bounding box center [310, 198] width 13 height 15
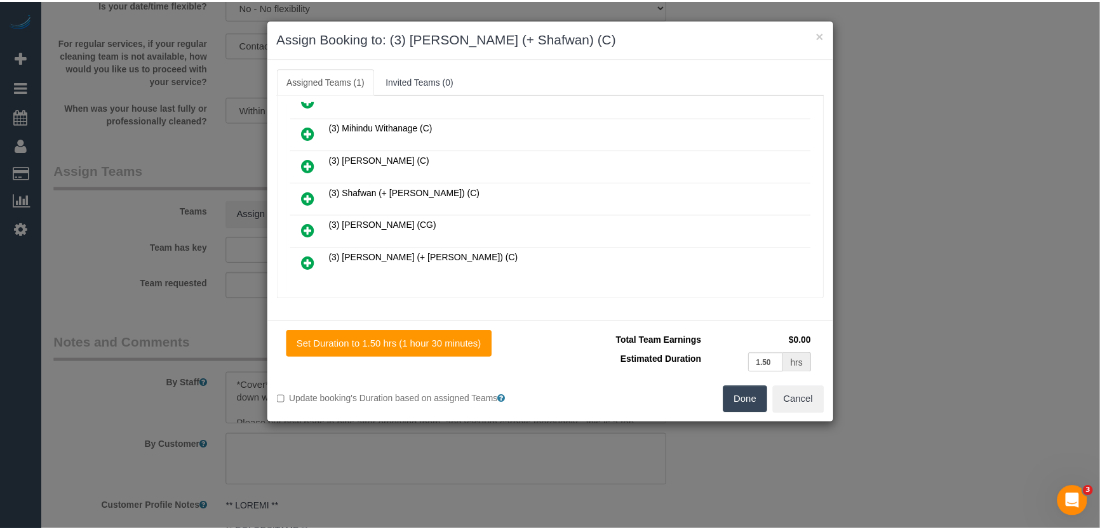
scroll to position [441, 0]
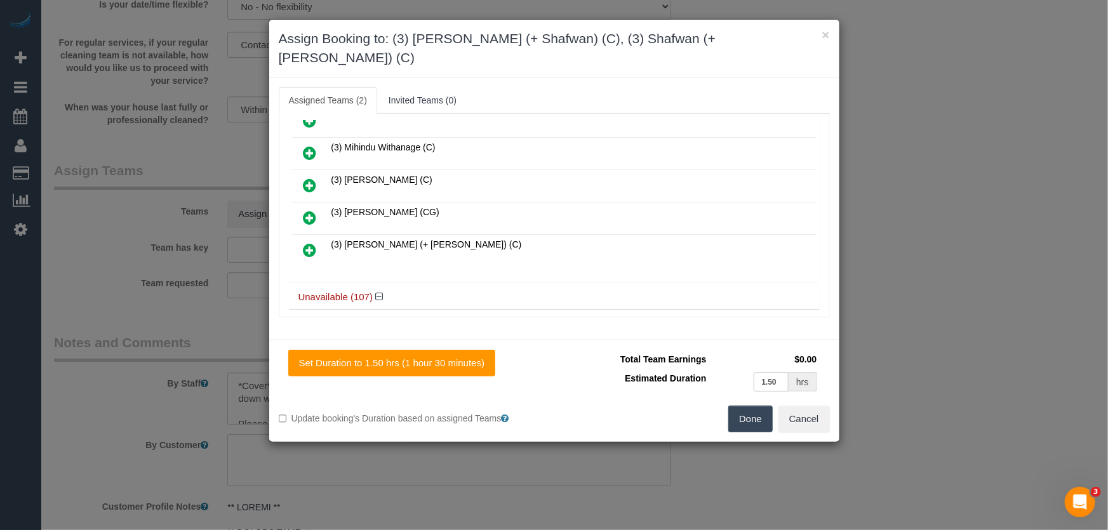
click at [760, 410] on button "Done" at bounding box center [750, 419] width 44 height 27
click at [760, 410] on div "Done Cancel" at bounding box center [696, 419] width 285 height 27
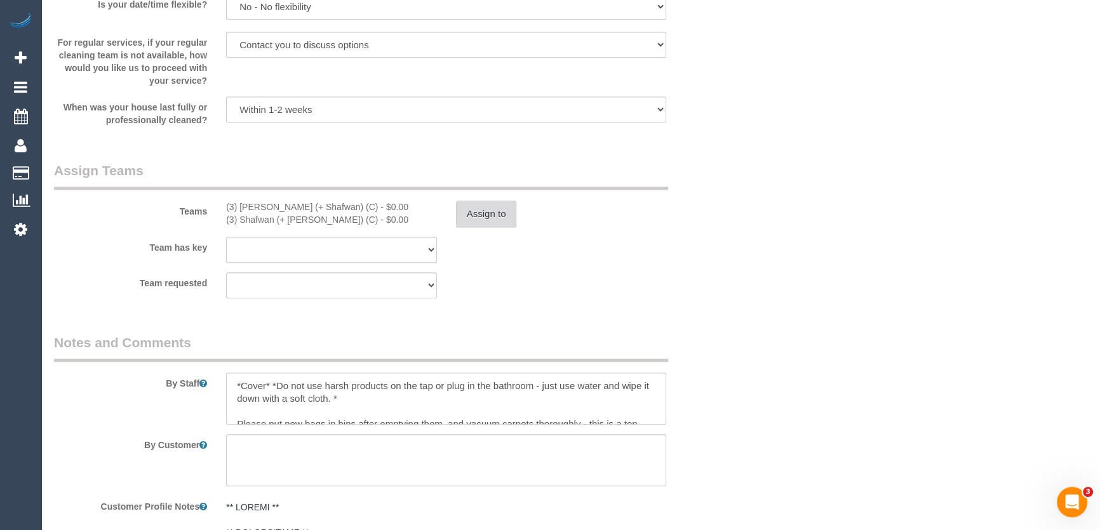
click at [492, 218] on button "Assign to" at bounding box center [486, 214] width 61 height 27
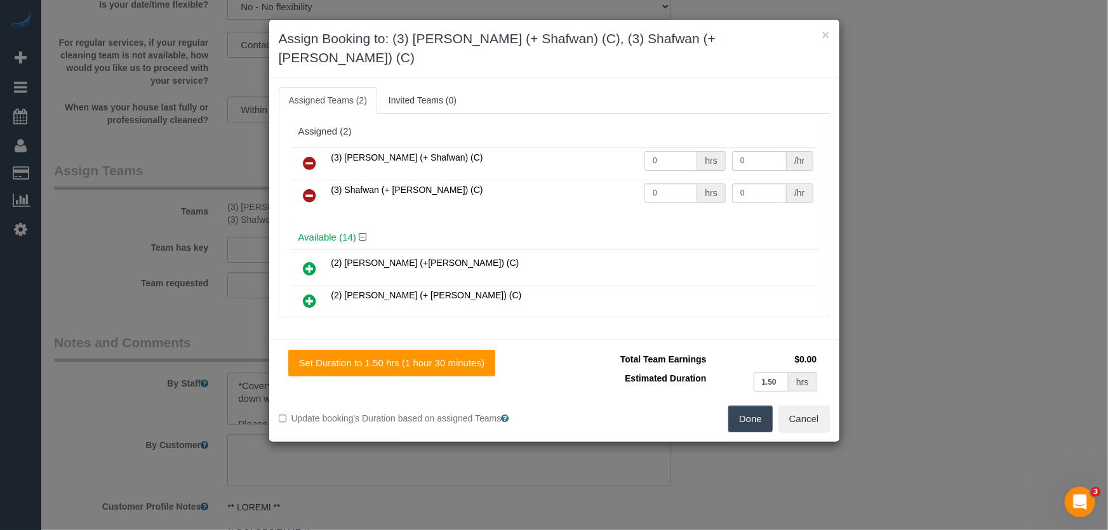
click at [674, 151] on input "0" at bounding box center [671, 161] width 53 height 20
type input "1.5"
type input "35"
click at [663, 184] on input "0" at bounding box center [671, 194] width 53 height 20
type input "1.5"
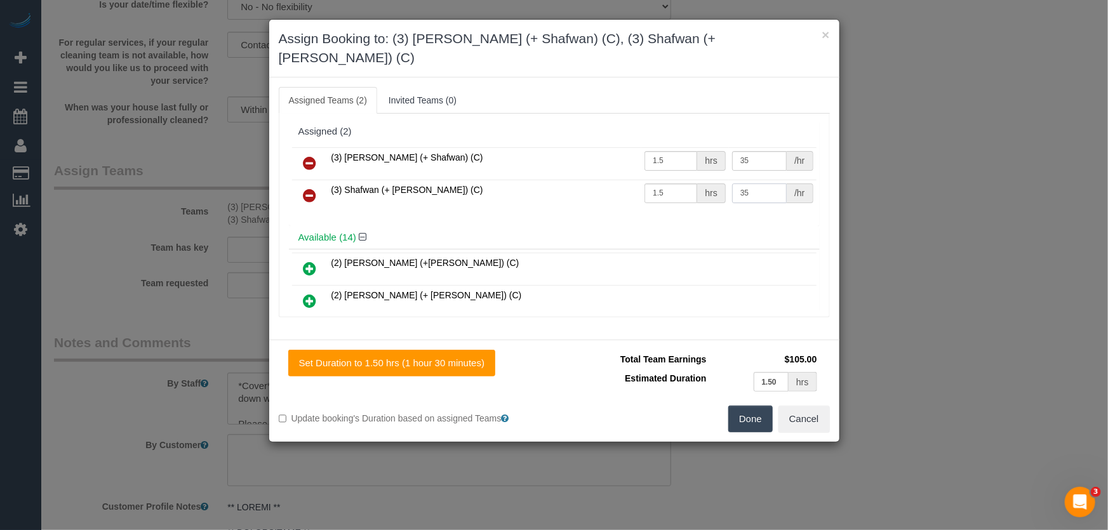
type input "35"
click at [765, 406] on button "Done" at bounding box center [750, 419] width 44 height 27
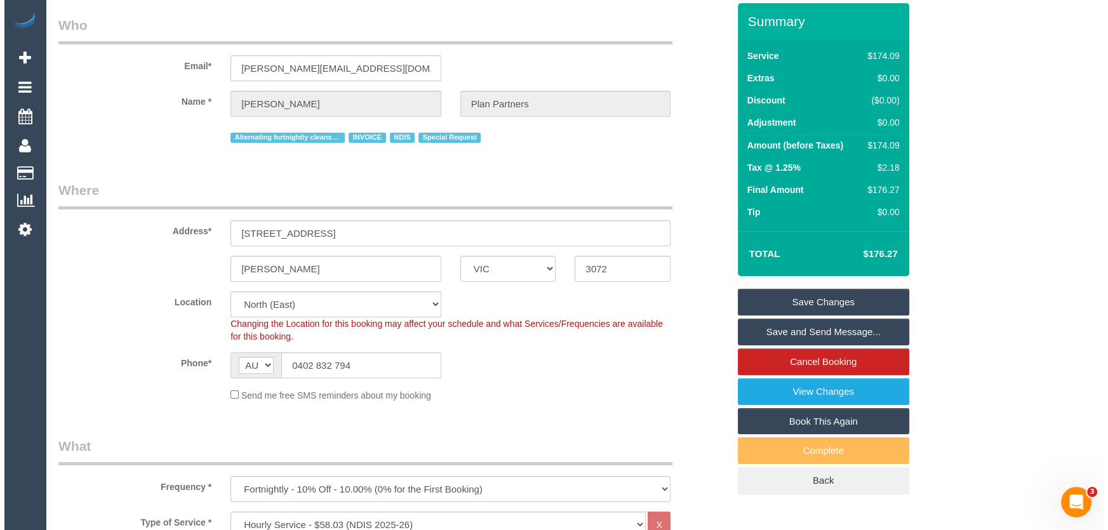
scroll to position [0, 0]
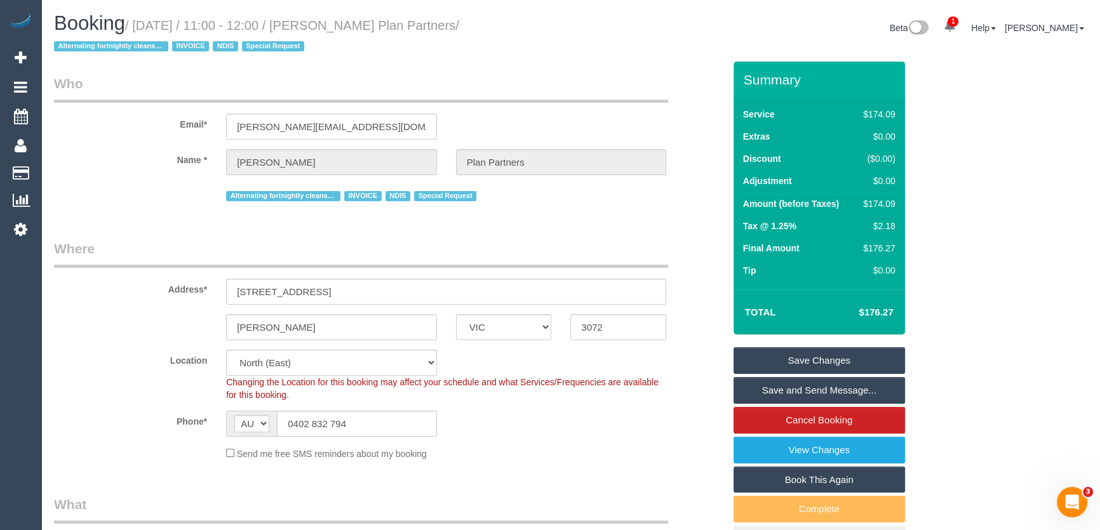
click at [367, 27] on small "/ September 09, 2025 / 11:00 - 12:00 / Phillip Chatzis Plan Partners / Alternat…" at bounding box center [256, 36] width 405 height 36
copy small "Phillip Chatzis Plan Partners"
click at [798, 368] on link "Save Changes" at bounding box center [818, 360] width 171 height 27
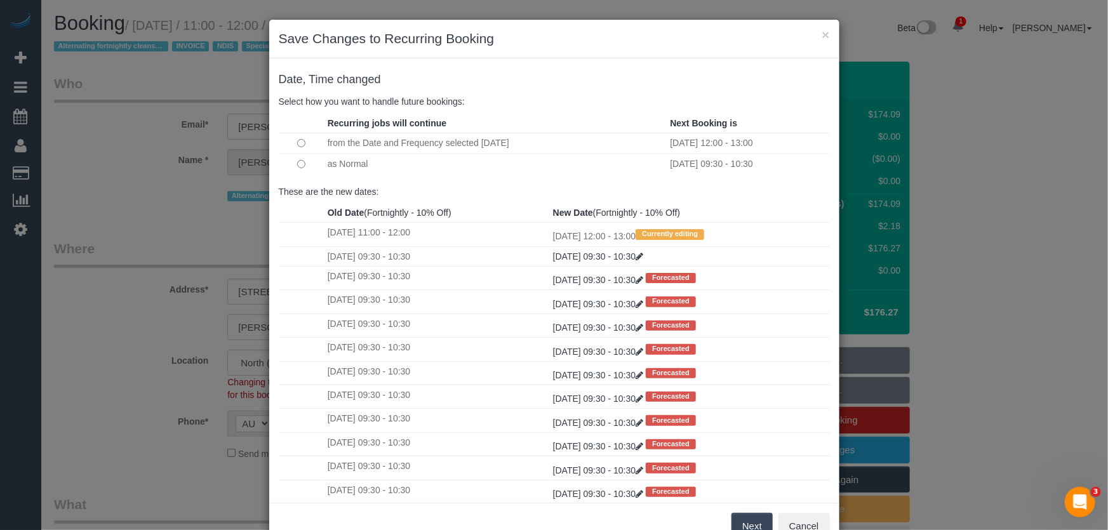
click at [755, 518] on button "Next" at bounding box center [752, 526] width 41 height 27
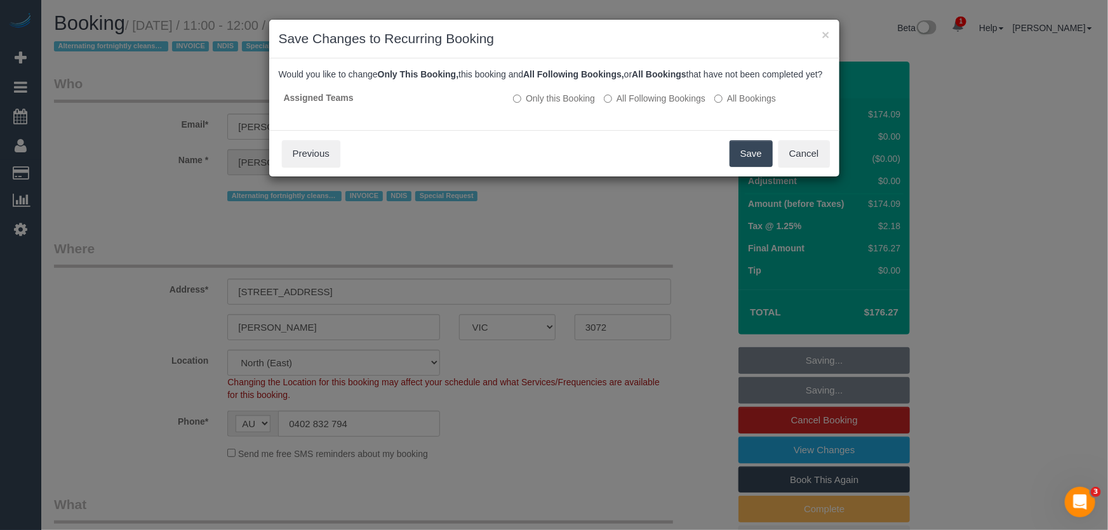
click at [739, 164] on button "Save" at bounding box center [751, 153] width 43 height 27
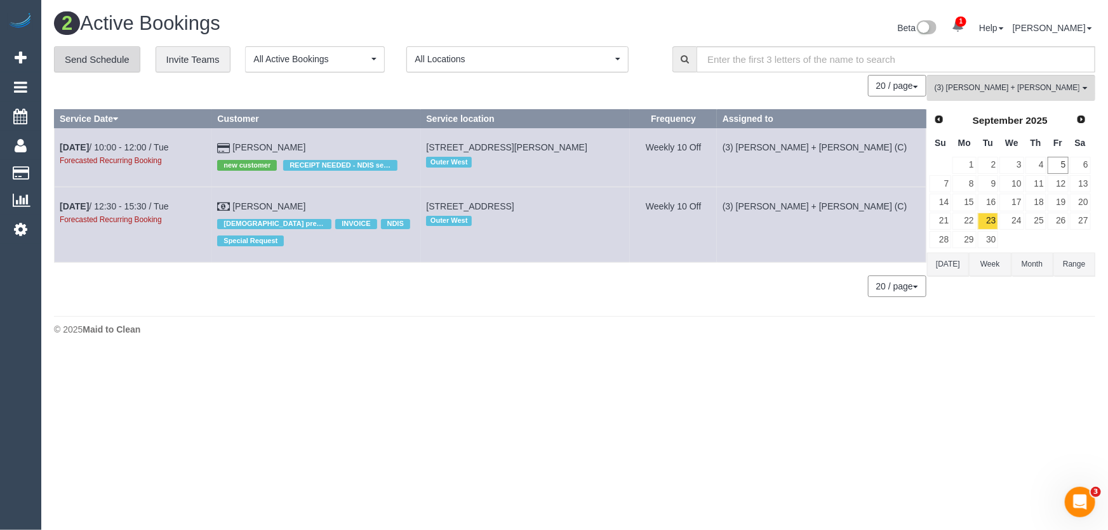
click at [103, 63] on link "Send Schedule" at bounding box center [97, 59] width 86 height 27
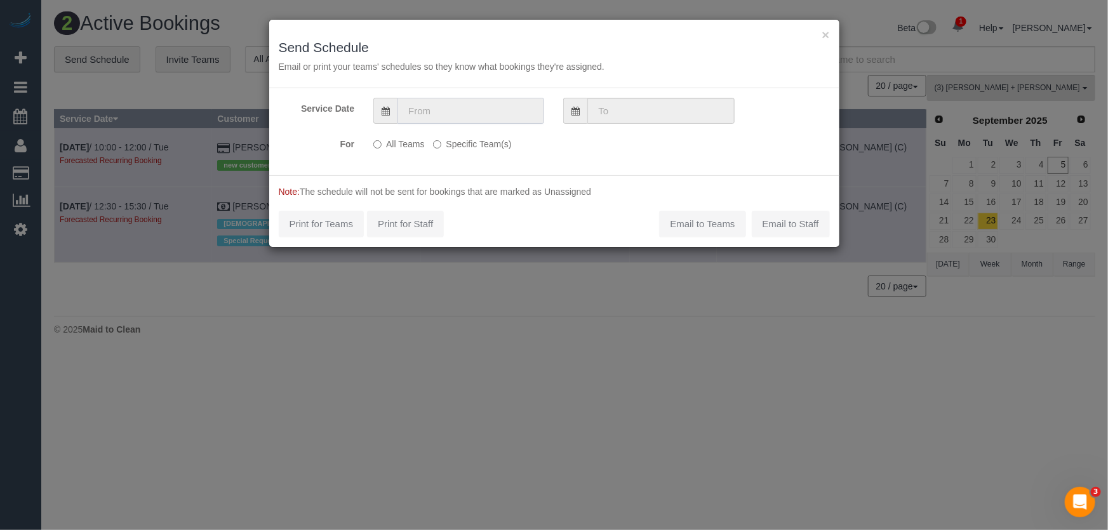
click at [429, 112] on input "text" at bounding box center [471, 111] width 147 height 26
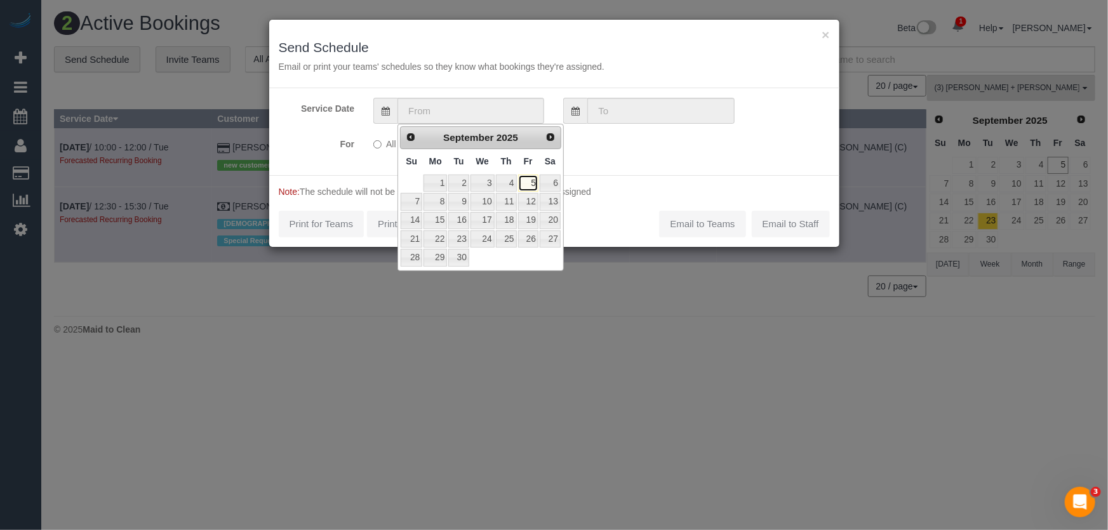
click at [530, 183] on link "5" at bounding box center [528, 183] width 20 height 17
type input "[DATE]"
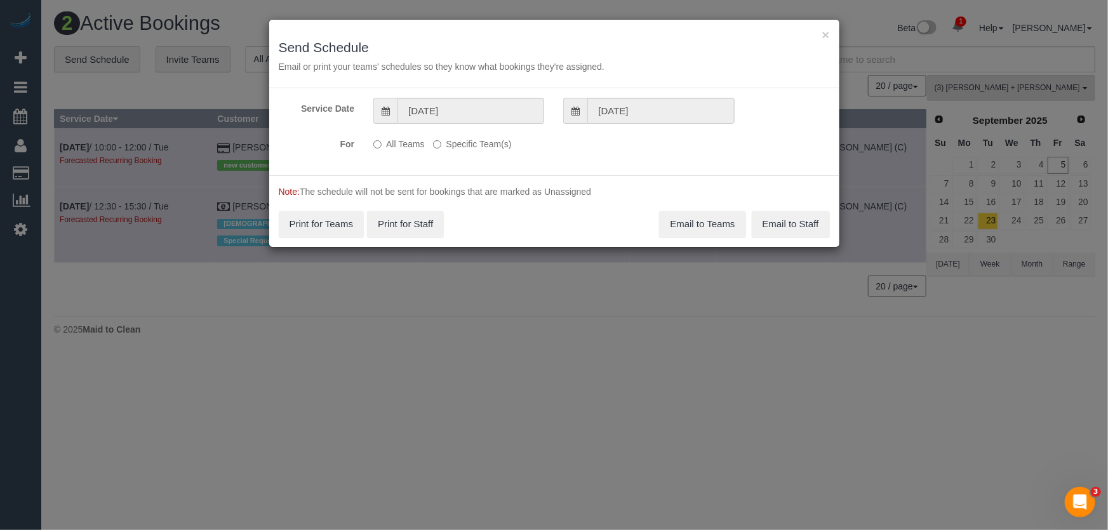
click at [478, 143] on label "Specific Team(s)" at bounding box center [472, 141] width 78 height 17
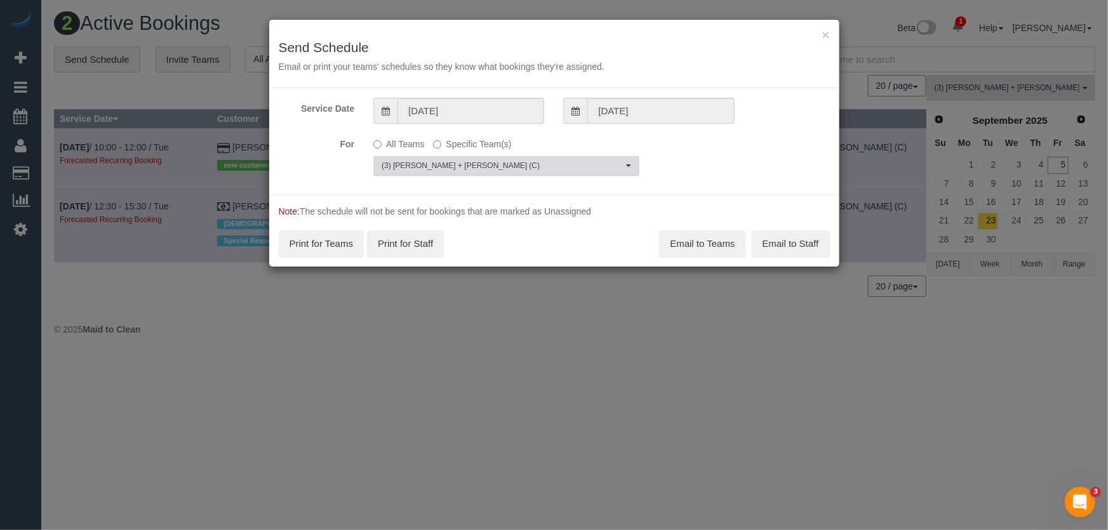
click at [426, 164] on span "(3) [PERSON_NAME] + [PERSON_NAME] (C)" at bounding box center [502, 166] width 241 height 11
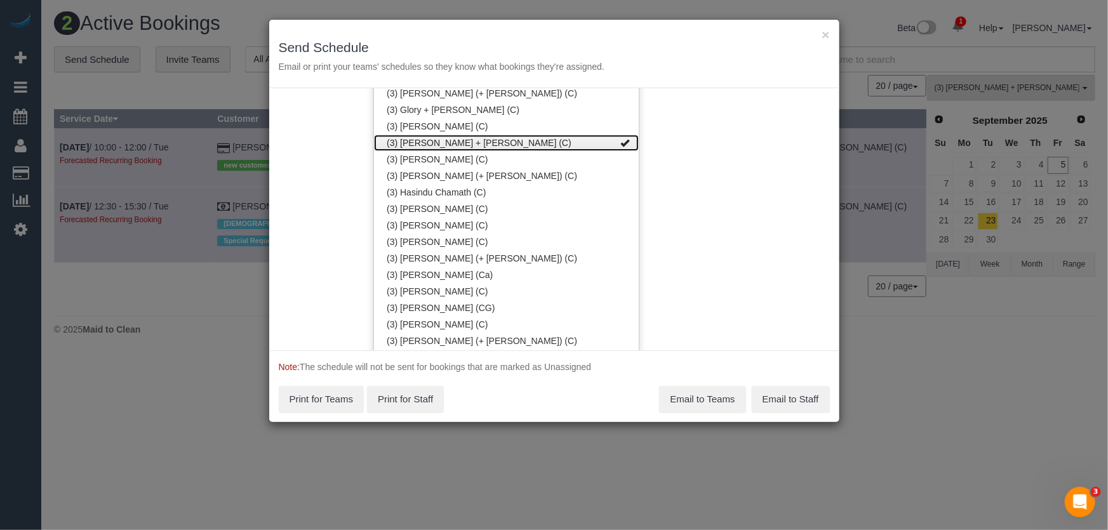
click at [460, 139] on link "(3) [PERSON_NAME] + [PERSON_NAME] (C)" at bounding box center [506, 143] width 265 height 17
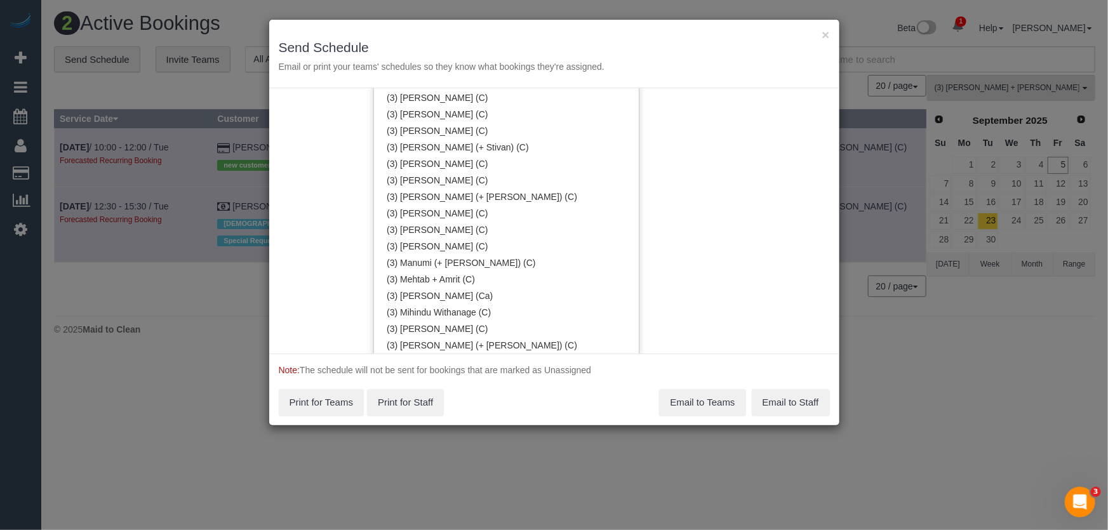
scroll to position [2712, 0]
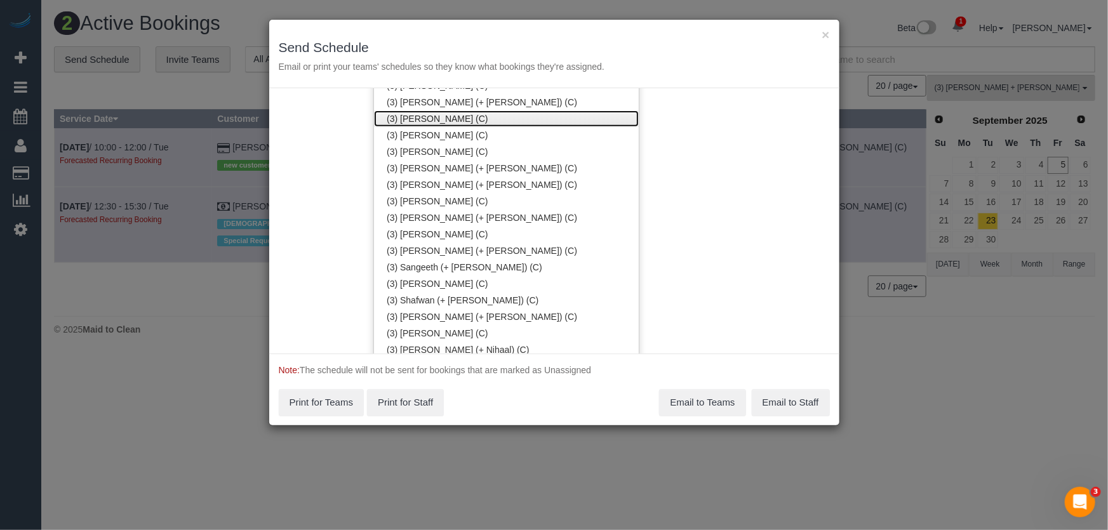
click at [419, 119] on link "(3) [PERSON_NAME] (C)" at bounding box center [506, 119] width 265 height 17
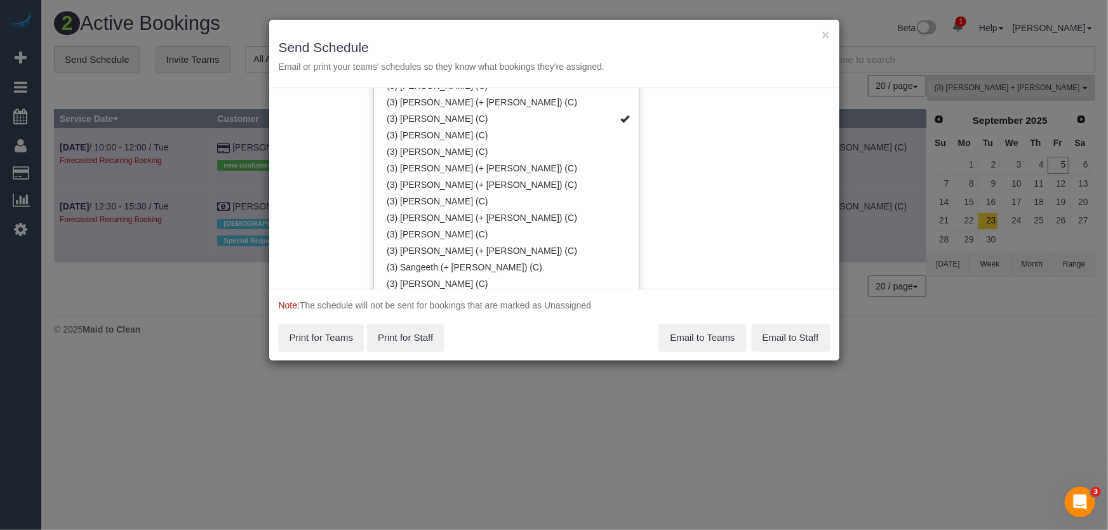
click at [681, 117] on div "Service Date 05/09/2025 05/09/2025 For All Teams Specific Team(s) (3) Patrick S…" at bounding box center [554, 188] width 570 height 201
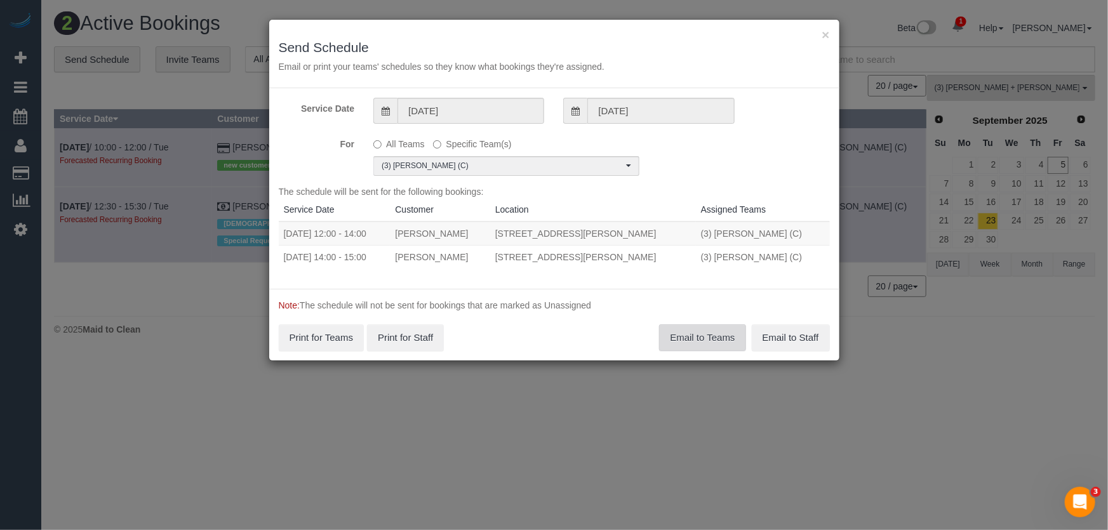
click at [707, 343] on button "Email to Teams" at bounding box center [702, 338] width 86 height 27
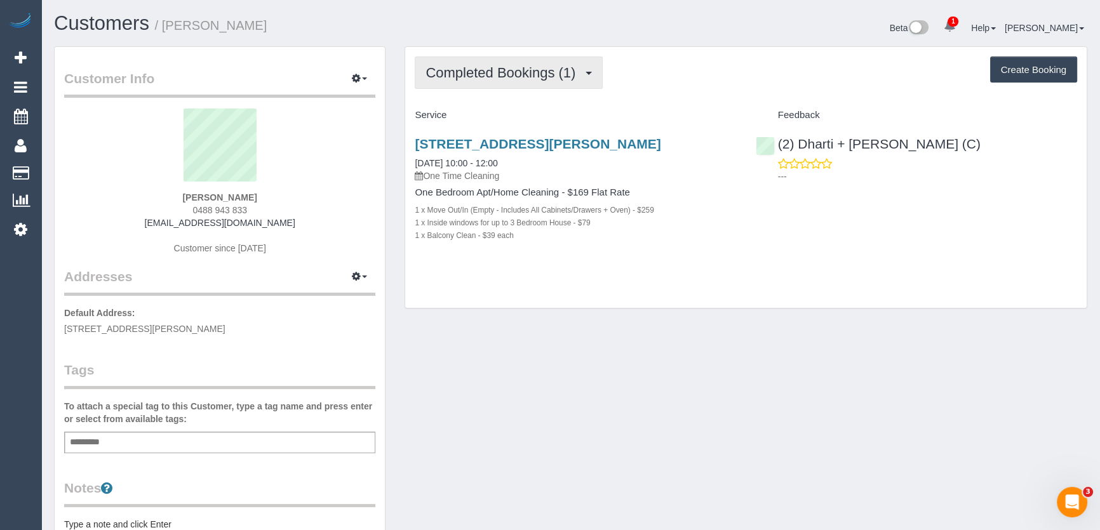
click at [512, 82] on button "Completed Bookings (1)" at bounding box center [509, 73] width 188 height 32
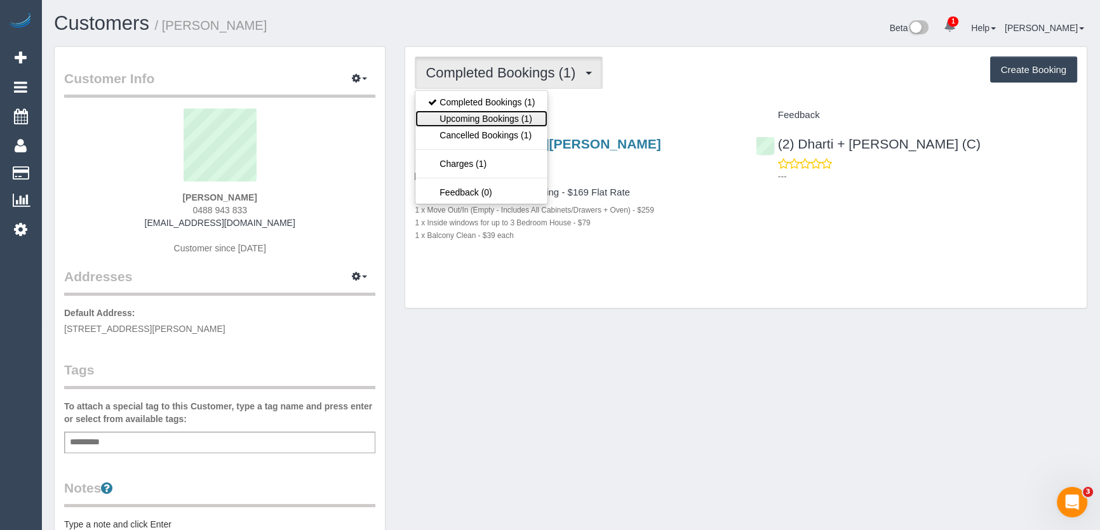
click at [500, 114] on link "Upcoming Bookings (1)" at bounding box center [481, 119] width 132 height 17
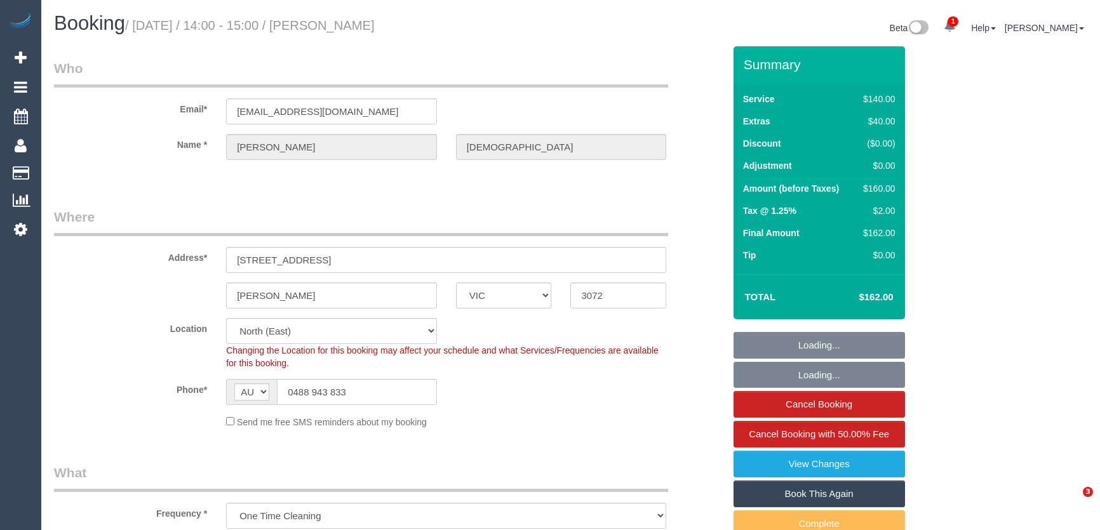
select select "VIC"
select select "string:stripe-pm_1Qv7Su2GScqysDRVoKmizyEb"
select select "number:29"
select select "number:14"
select select "number:19"
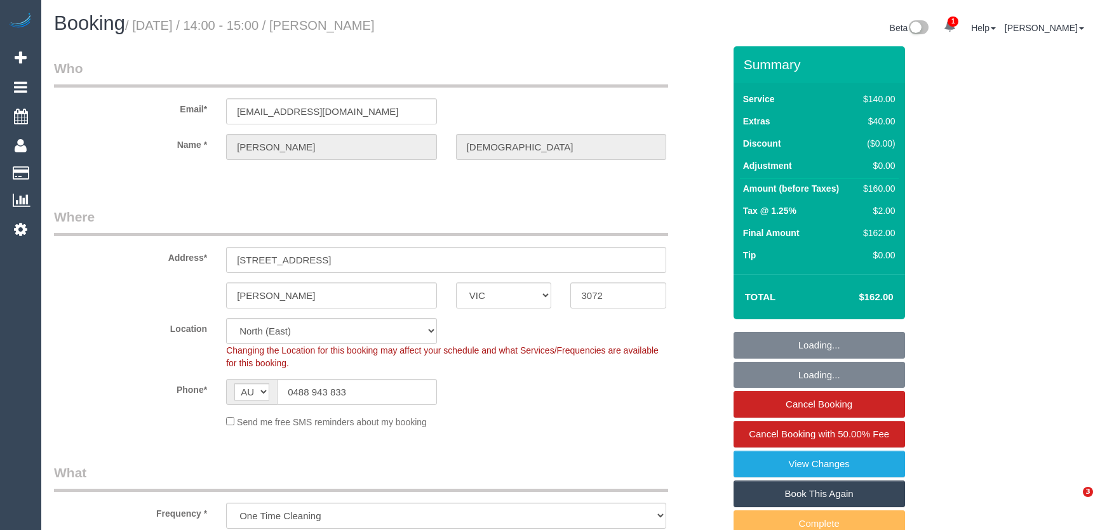
select select "number:22"
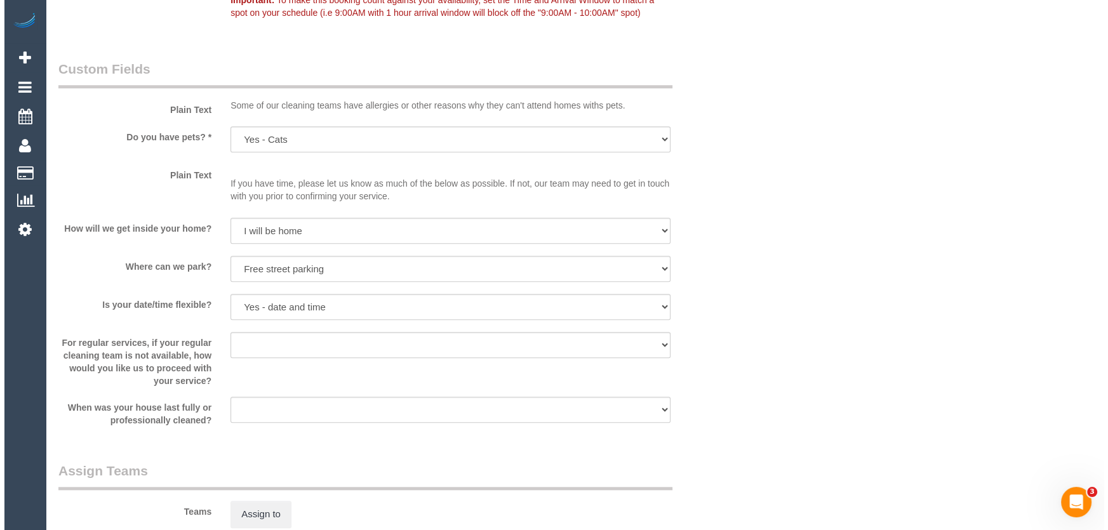
scroll to position [1558, 0]
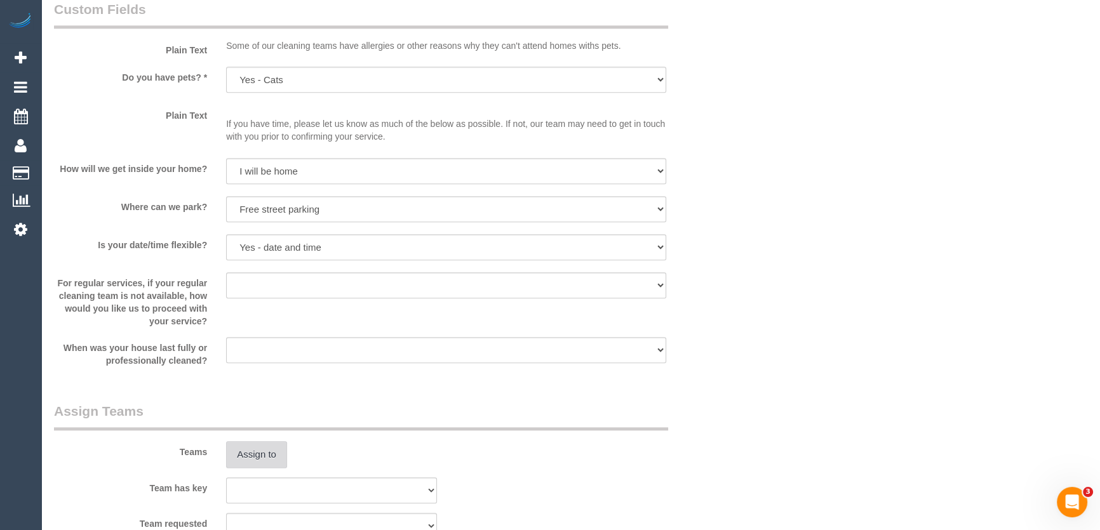
click at [254, 448] on button "Assign to" at bounding box center [256, 454] width 61 height 27
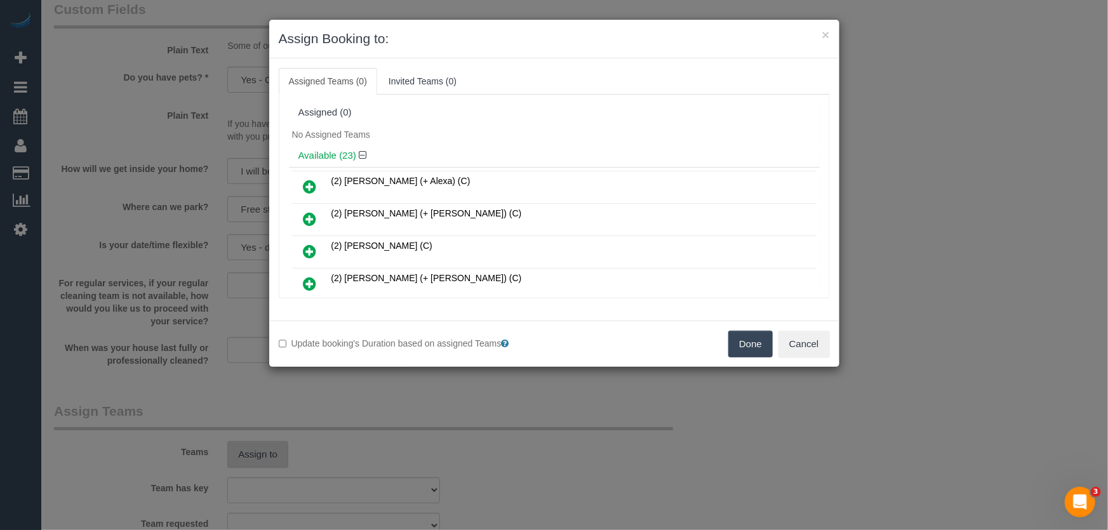
scroll to position [525, 0]
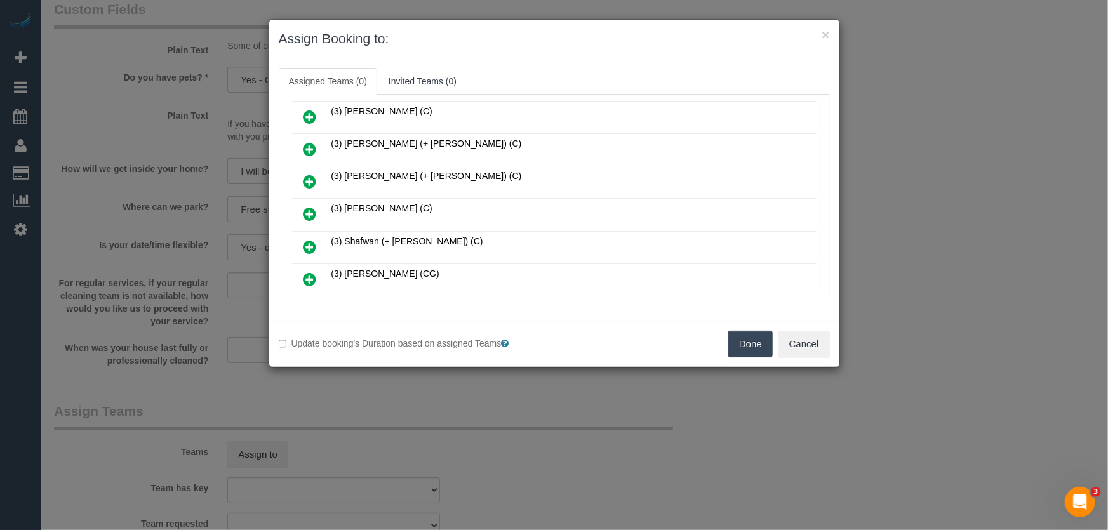
click at [311, 206] on icon at bounding box center [310, 213] width 13 height 15
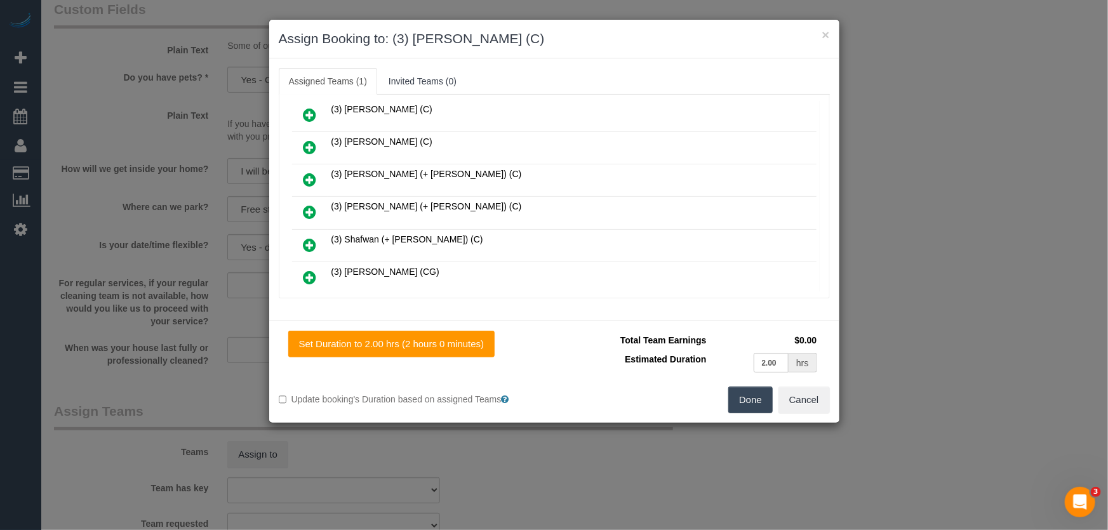
scroll to position [554, 0]
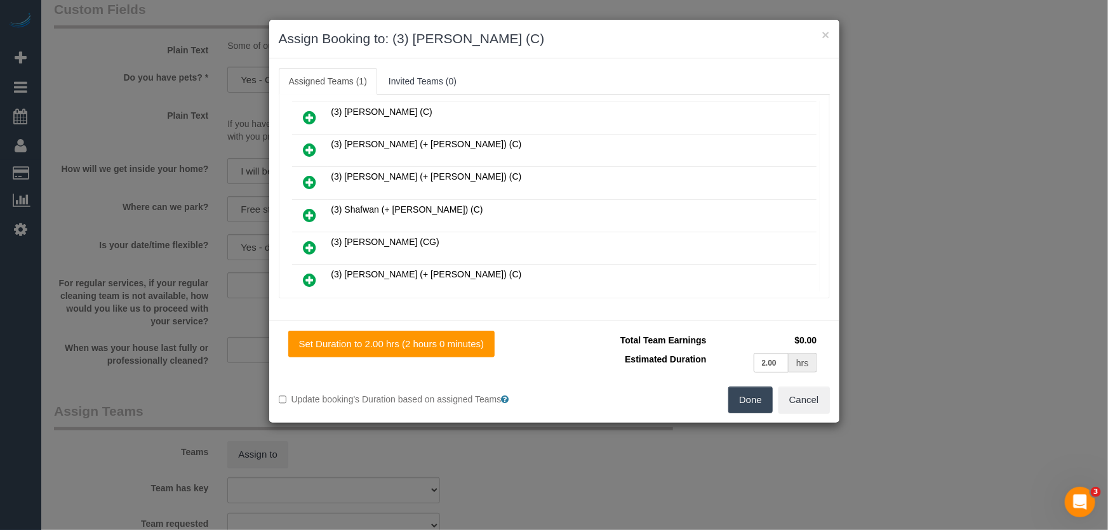
click at [737, 397] on button "Done" at bounding box center [750, 400] width 44 height 27
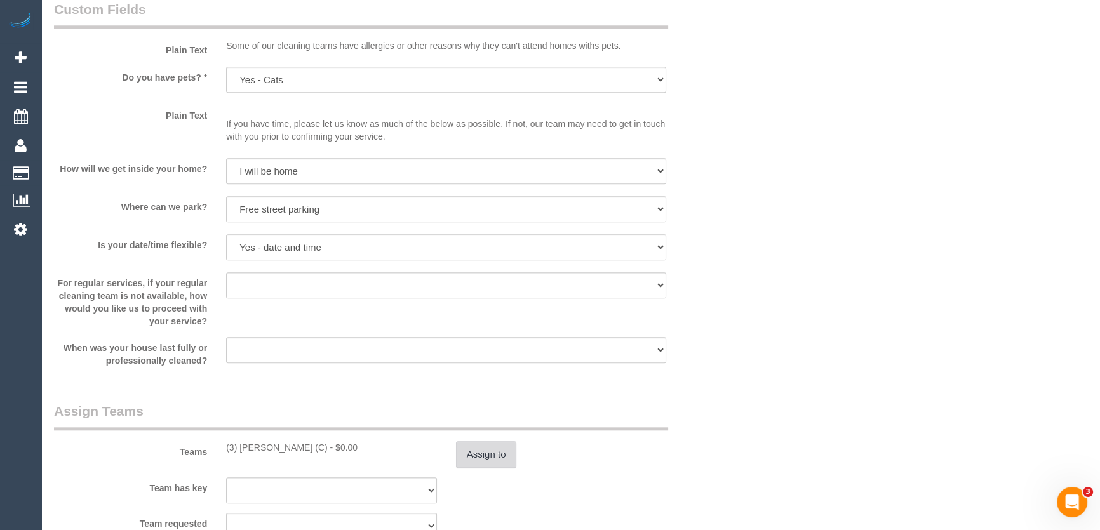
click at [483, 460] on button "Assign to" at bounding box center [486, 454] width 61 height 27
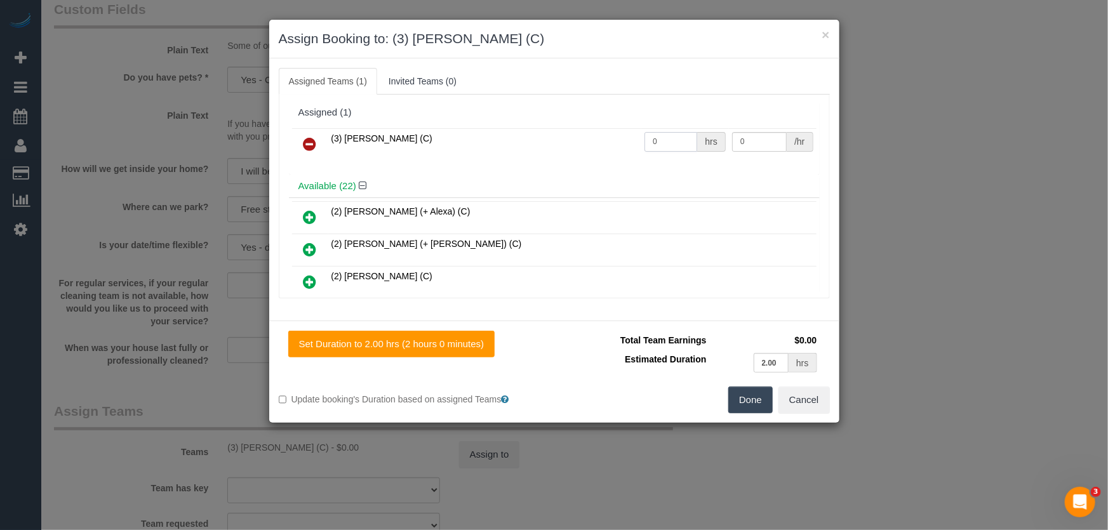
click at [666, 138] on input "0" at bounding box center [671, 142] width 53 height 20
type input "2"
type input "35"
click at [738, 398] on button "Done" at bounding box center [750, 400] width 44 height 27
drag, startPoint x: 738, startPoint y: 398, endPoint x: 705, endPoint y: 358, distance: 51.4
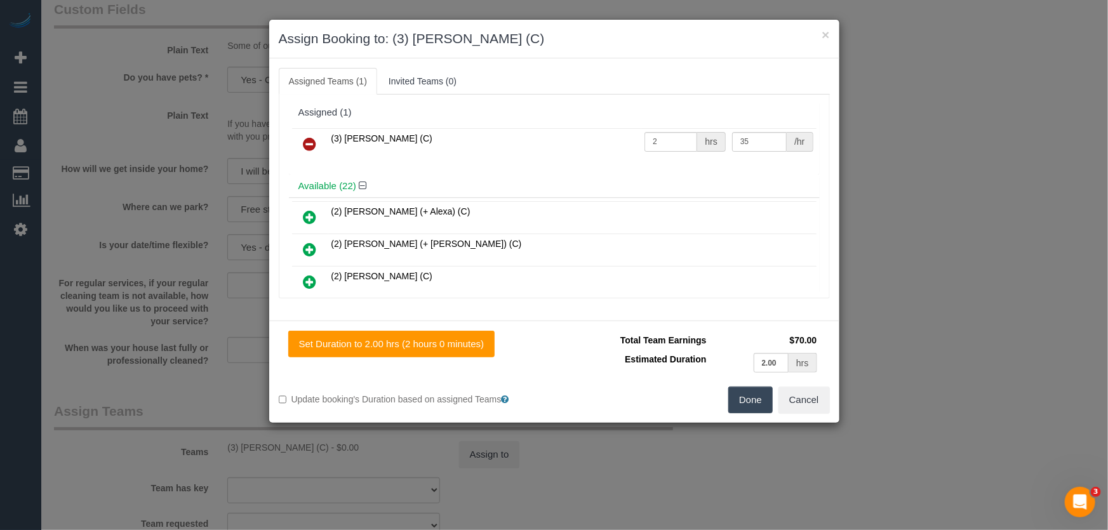
click at [739, 398] on div "Done Cancel" at bounding box center [696, 400] width 285 height 27
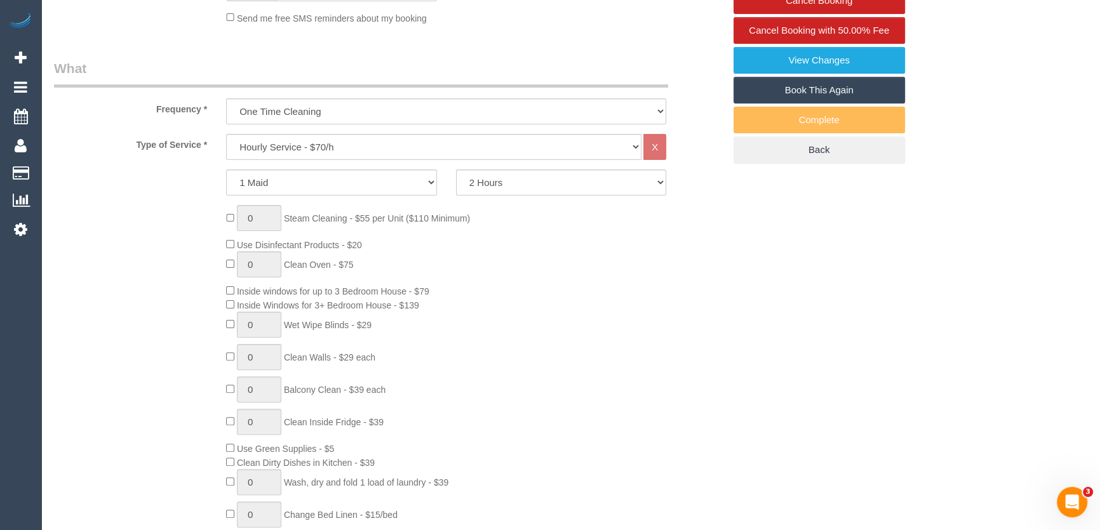
scroll to position [0, 0]
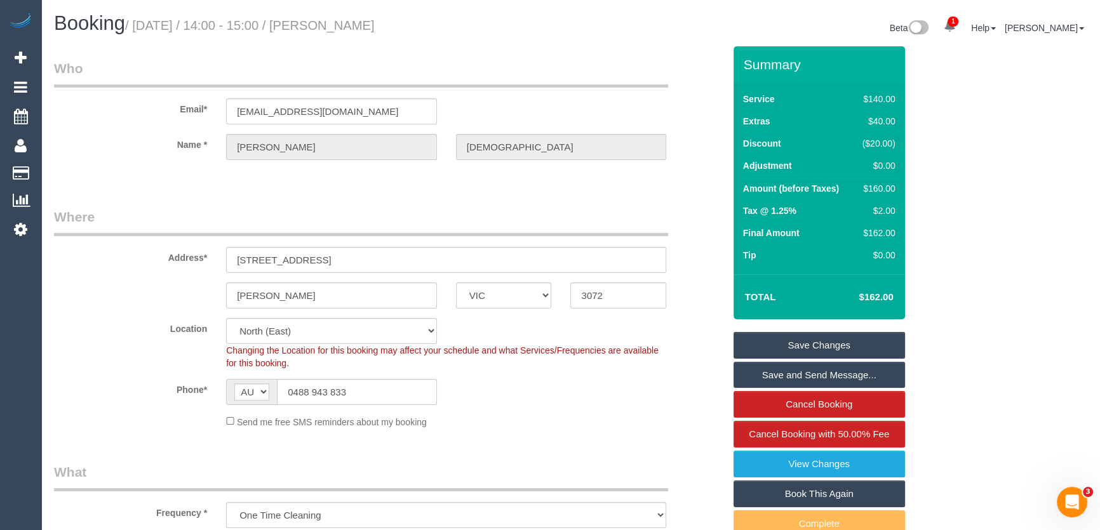
click at [357, 25] on small "/ September 05, 2025 / 14:00 - 15:00 / Zoe Baeten" at bounding box center [250, 25] width 250 height 14
copy small "Zoe Baeten"
click at [799, 373] on link "Save and Send Message..." at bounding box center [818, 375] width 171 height 27
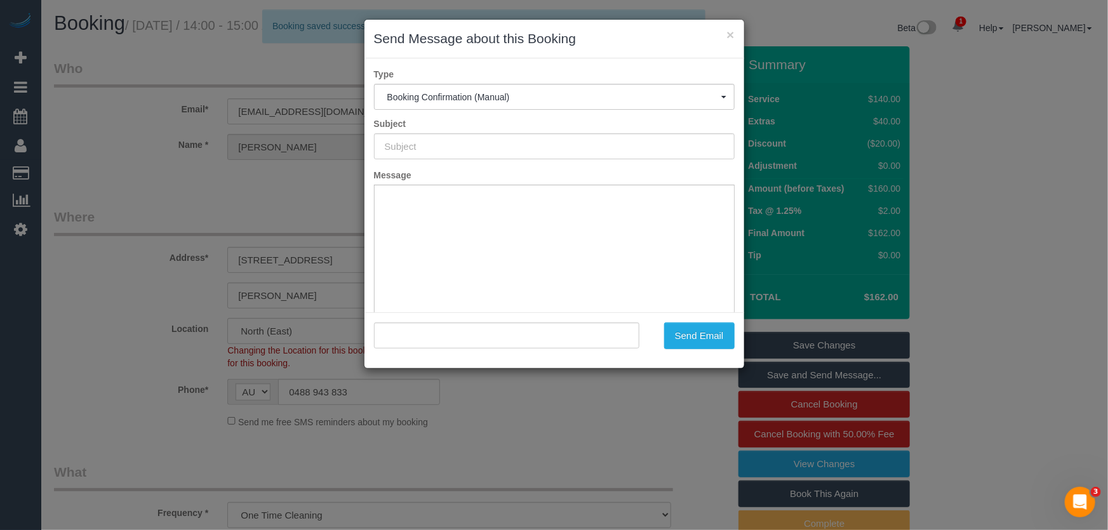
type input "Booking Confirmed"
type input ""Zoe Baeten" <zoebaeten@me.com>"
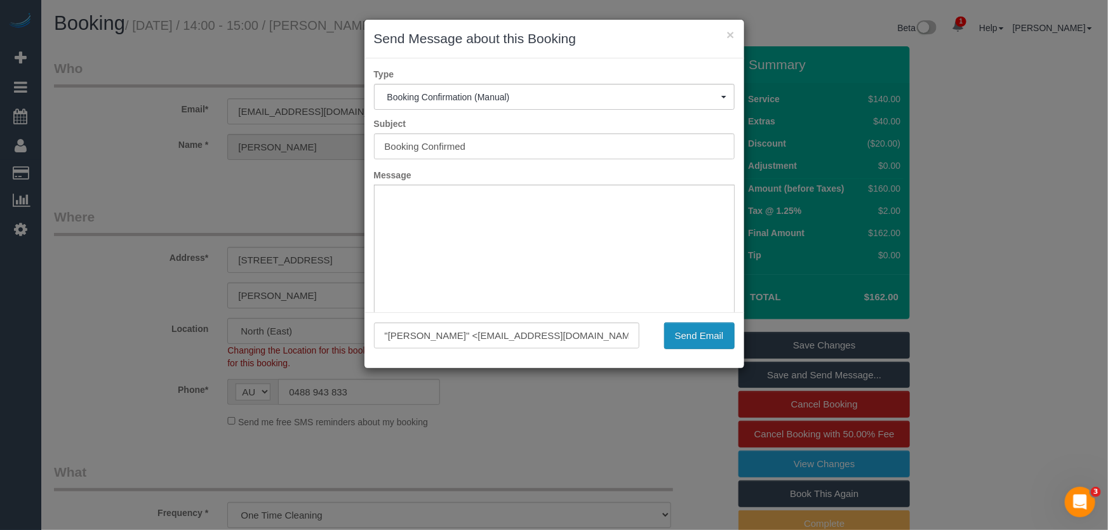
click at [704, 345] on button "Send Email" at bounding box center [699, 336] width 70 height 27
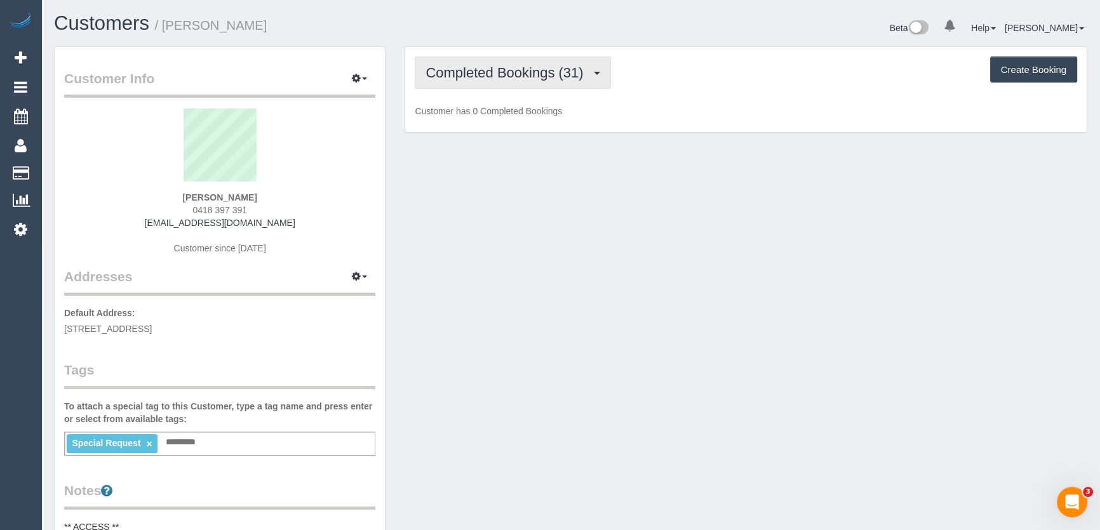
click at [530, 71] on span "Completed Bookings (31)" at bounding box center [507, 73] width 164 height 16
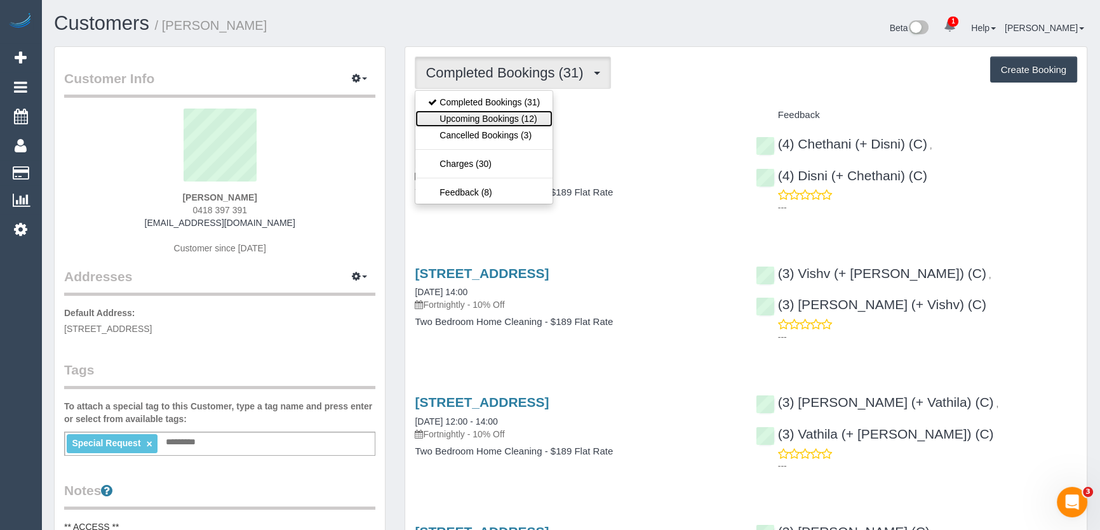
click at [504, 117] on link "Upcoming Bookings (12)" at bounding box center [483, 119] width 137 height 17
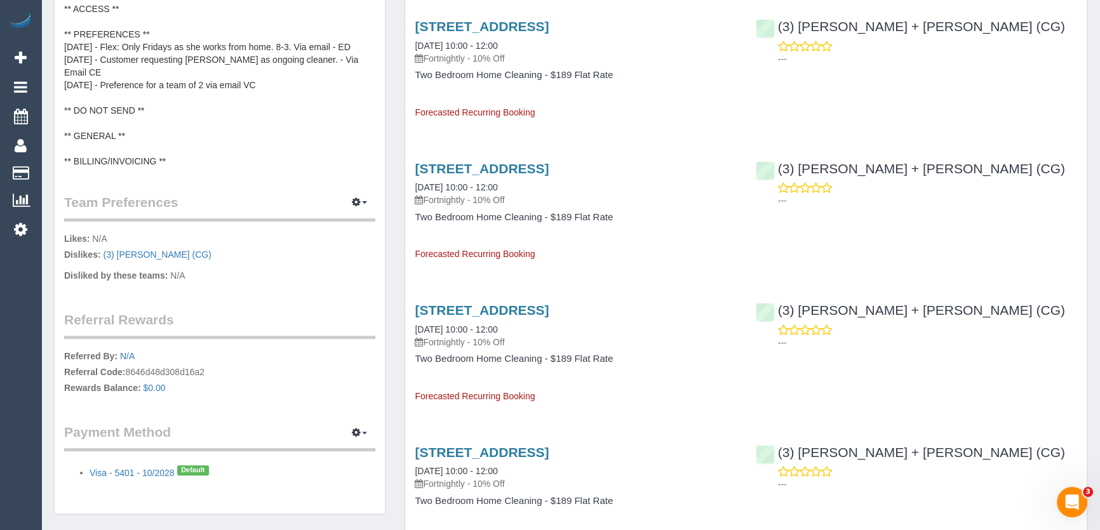
scroll to position [519, 0]
click at [353, 197] on icon "button" at bounding box center [356, 201] width 9 height 8
click at [330, 217] on link "Manage Preferences" at bounding box center [321, 225] width 108 height 17
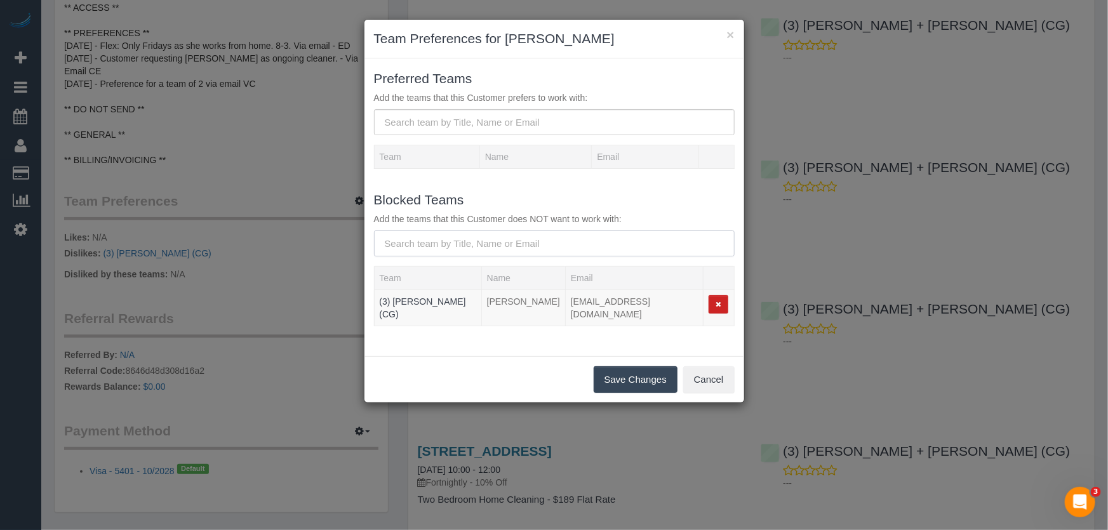
click at [419, 239] on input "text" at bounding box center [554, 244] width 361 height 26
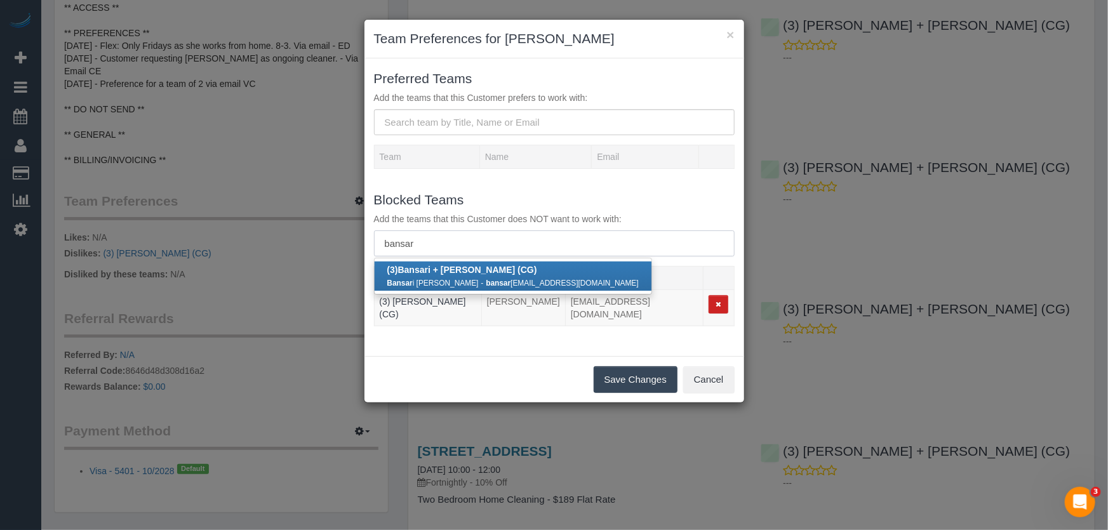
type input "bansar"
click at [425, 278] on div "Bansar i Patel - bansar ibpatel2113@gmail.com" at bounding box center [512, 282] width 251 height 13
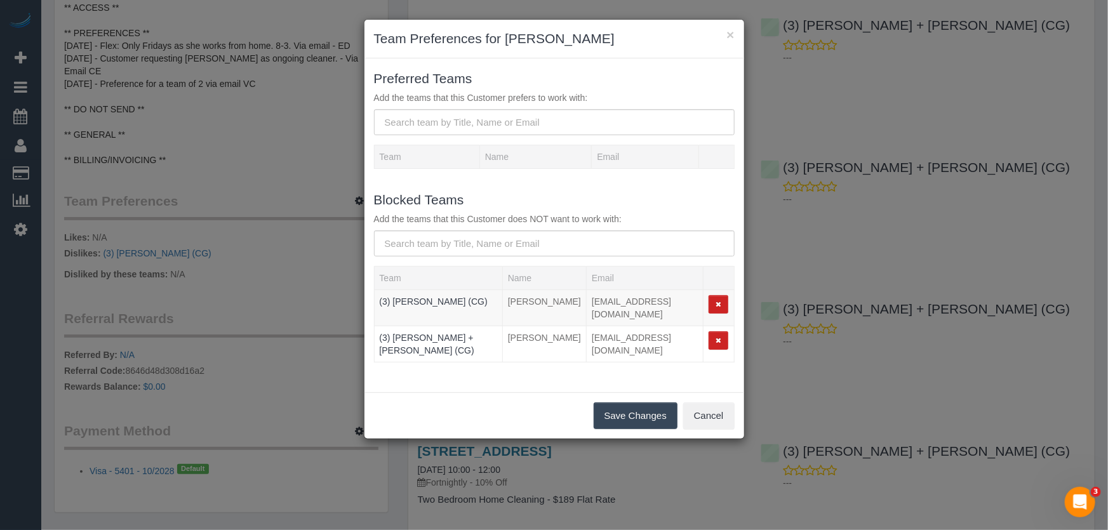
click at [611, 406] on button "Save Changes" at bounding box center [636, 416] width 84 height 27
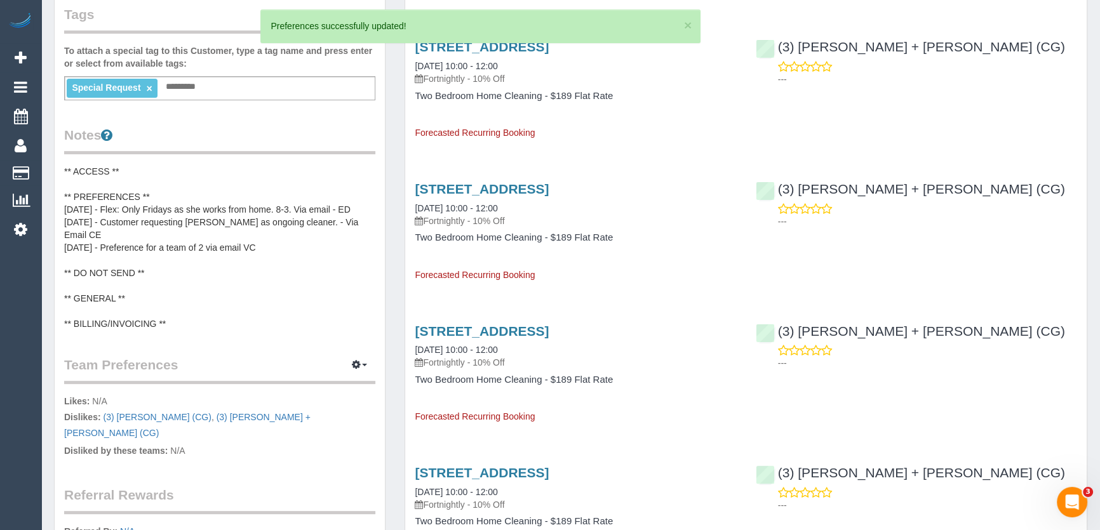
scroll to position [346, 0]
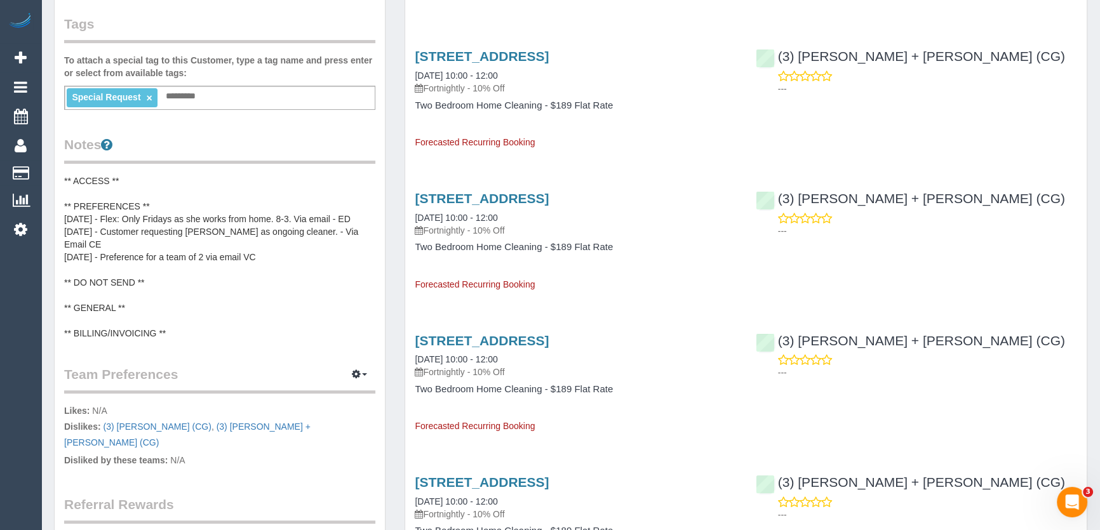
click at [145, 293] on pre "** ACCESS ** ** PREFERENCES ** [DATE] - Flex: Only Fridays as she works from ho…" at bounding box center [219, 257] width 311 height 165
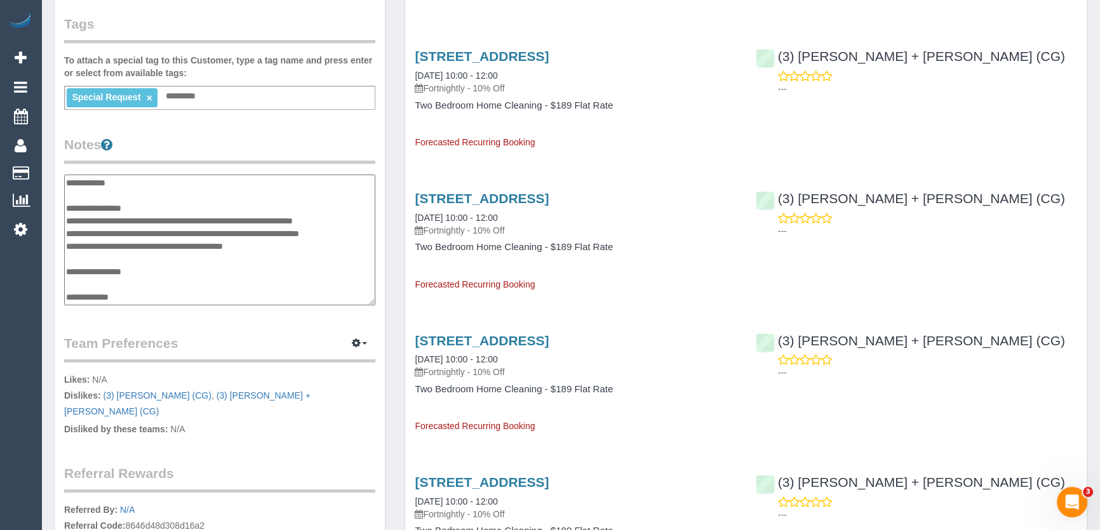
scroll to position [25, 0]
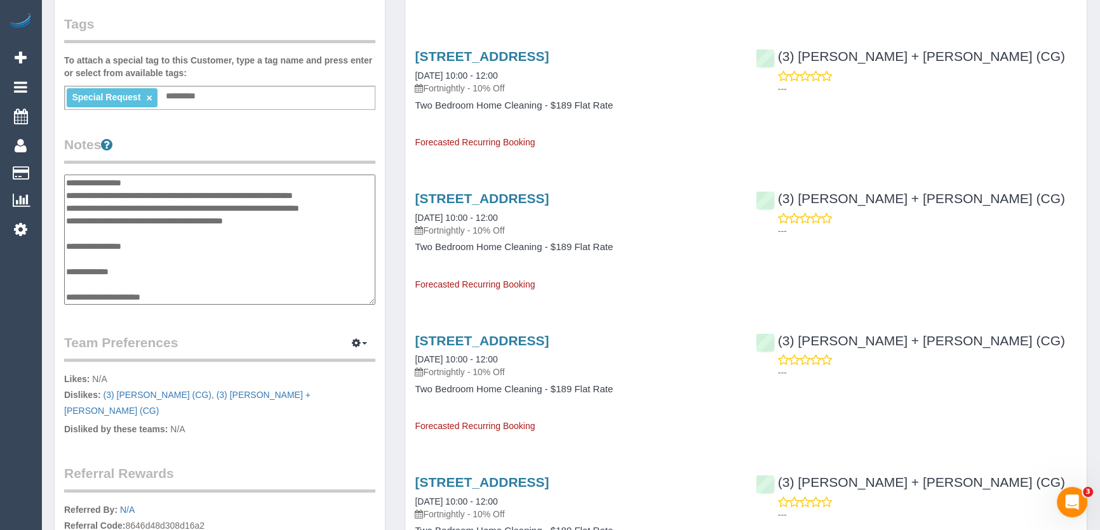
click at [159, 271] on textarea "**********" at bounding box center [219, 240] width 311 height 131
type textarea "**********"
click at [235, 141] on legend "Notes" at bounding box center [219, 149] width 311 height 29
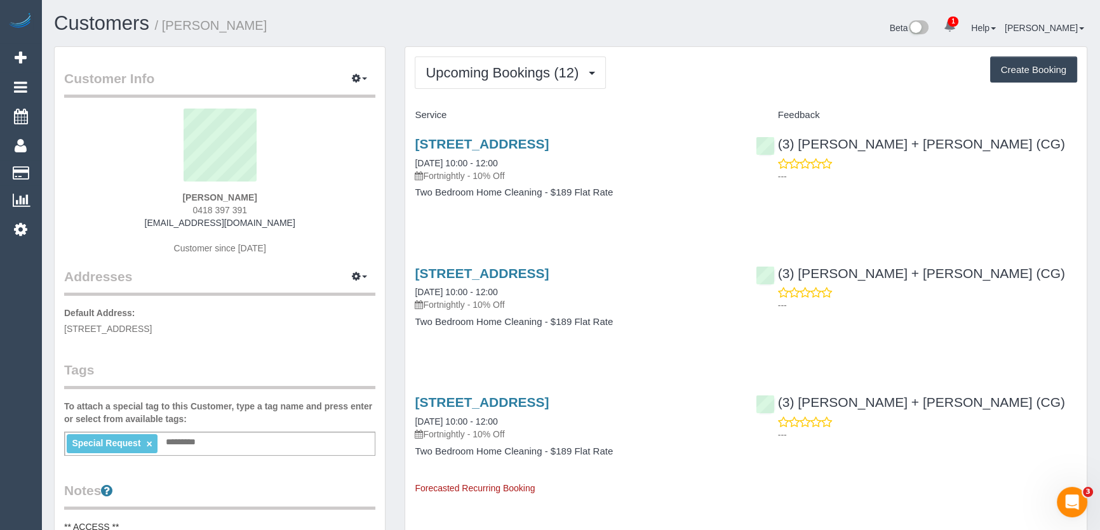
scroll to position [0, 0]
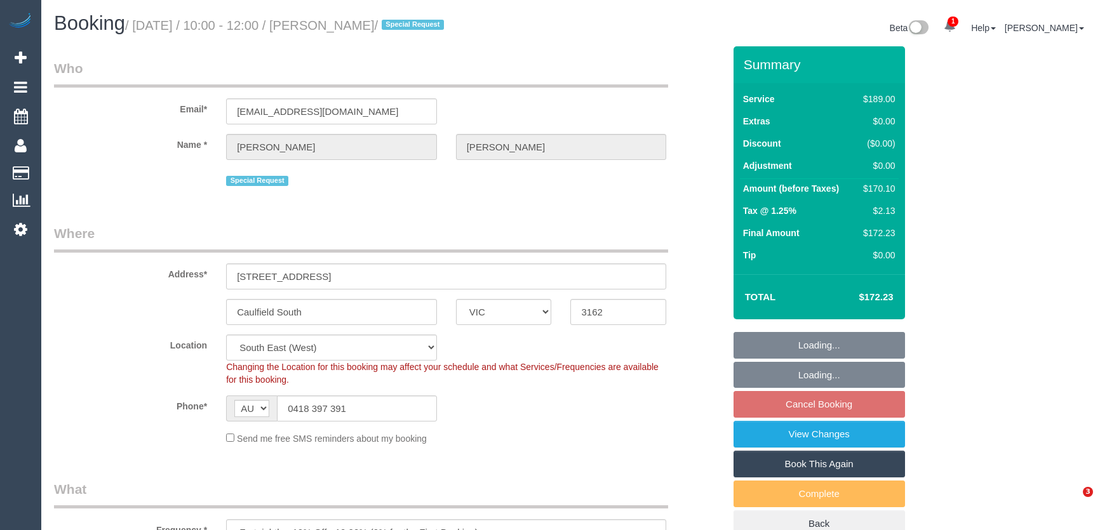
select select "VIC"
select select "number:27"
select select "number:14"
select select "number:19"
select select "number:24"
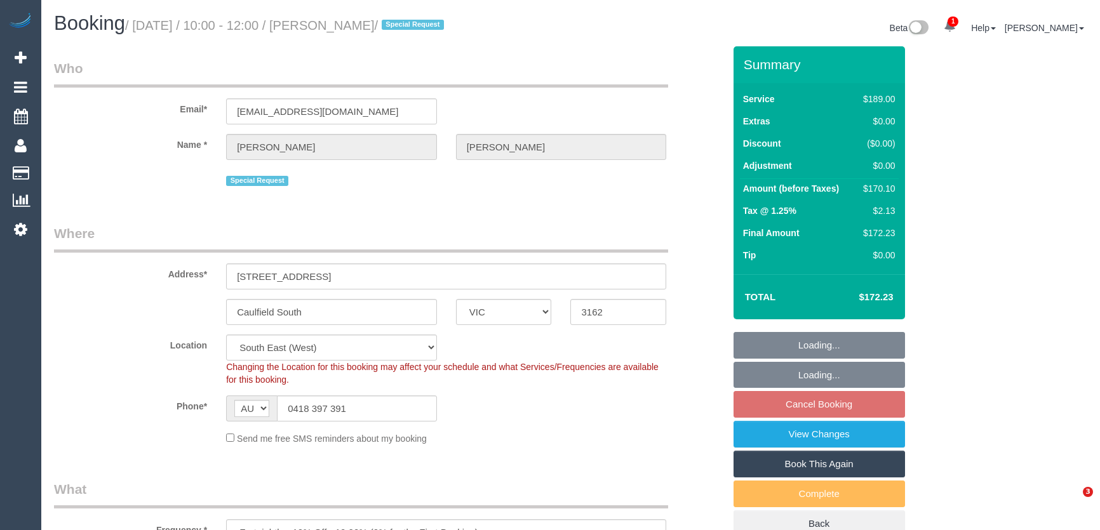
select select "number:11"
select select "object:1421"
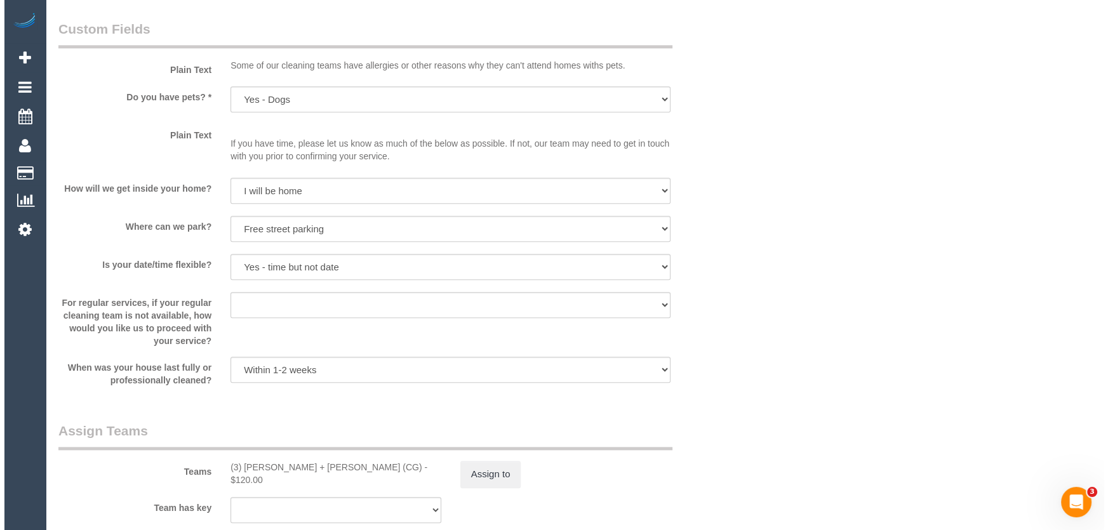
scroll to position [1616, 0]
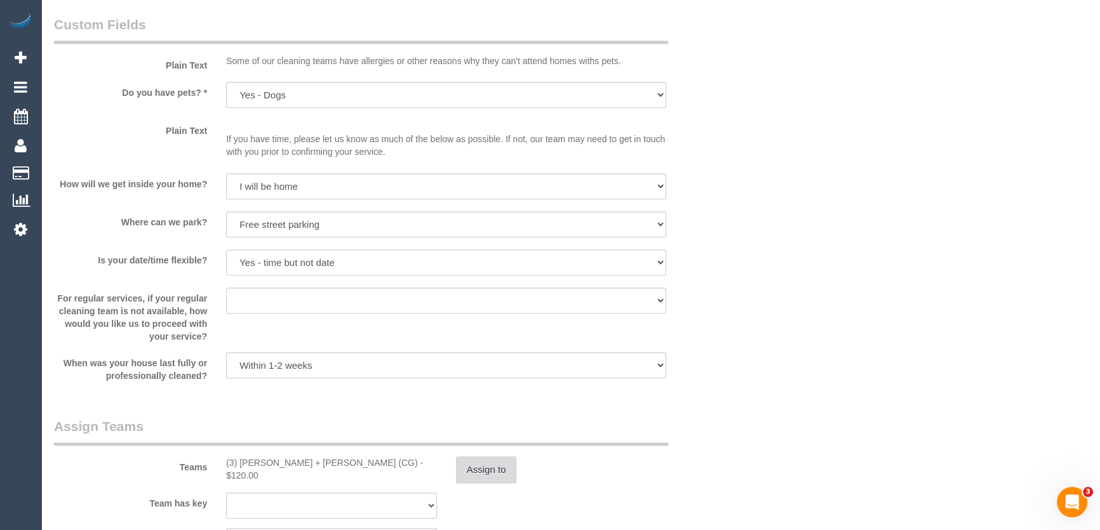
click at [476, 472] on button "Assign to" at bounding box center [486, 470] width 61 height 27
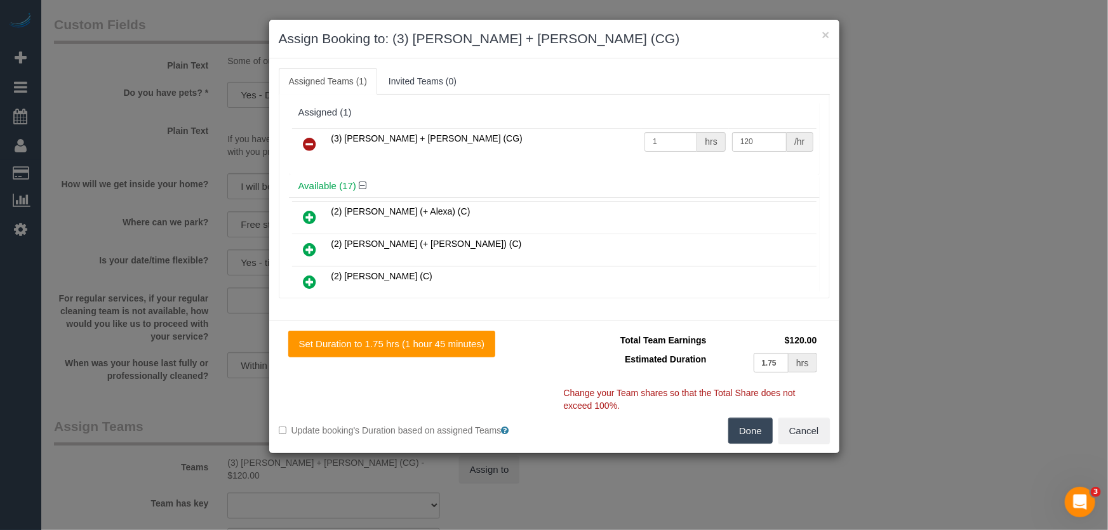
click at [305, 139] on icon at bounding box center [310, 144] width 13 height 15
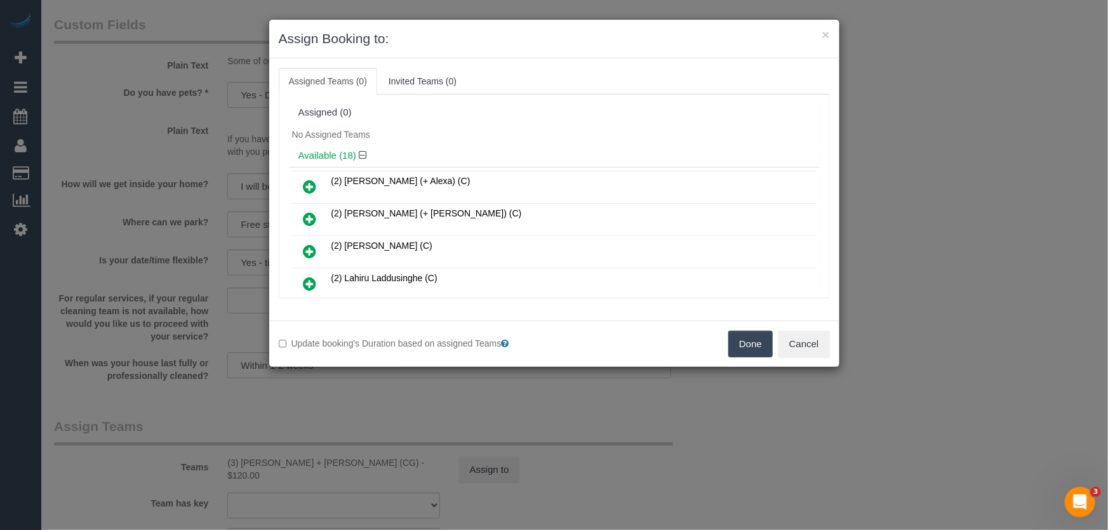
scroll to position [206, 0]
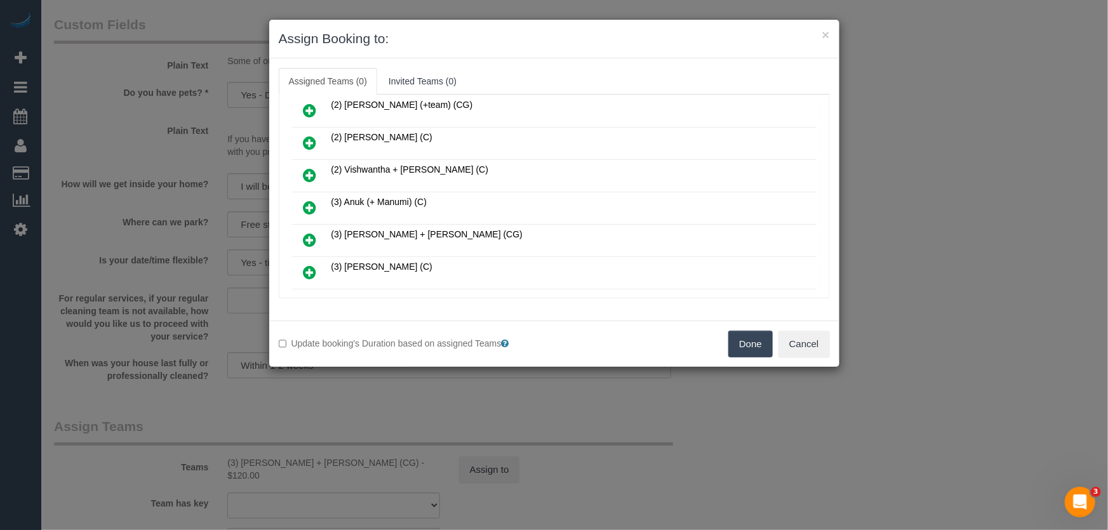
click at [306, 204] on icon at bounding box center [310, 207] width 13 height 15
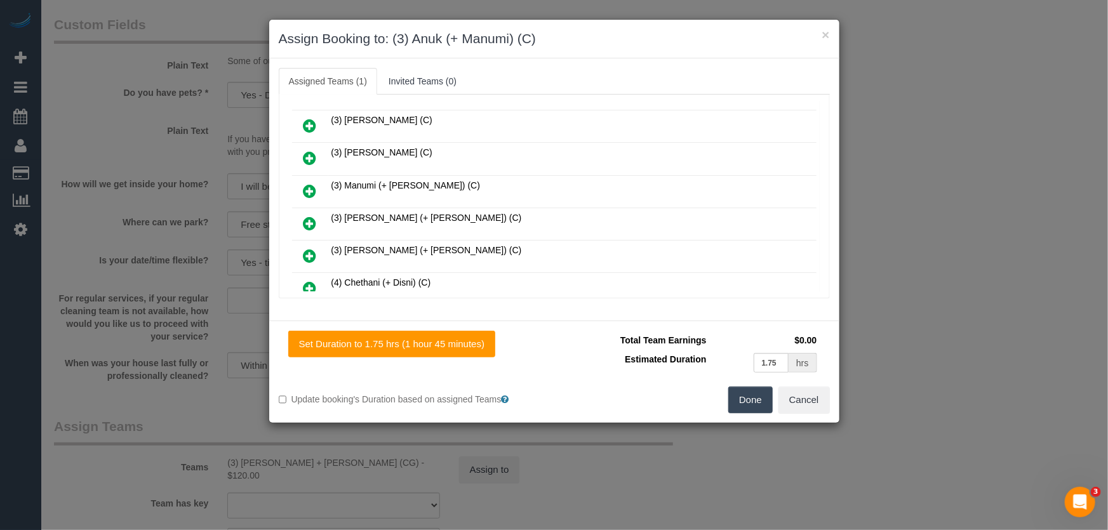
click at [311, 184] on icon at bounding box center [310, 191] width 13 height 15
click at [311, 216] on icon at bounding box center [310, 223] width 13 height 15
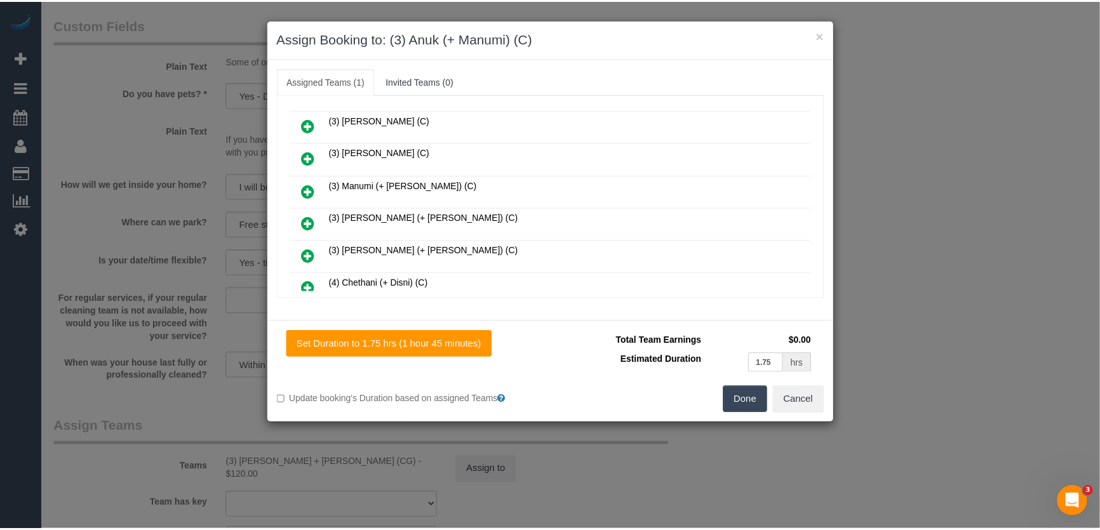
scroll to position [415, 0]
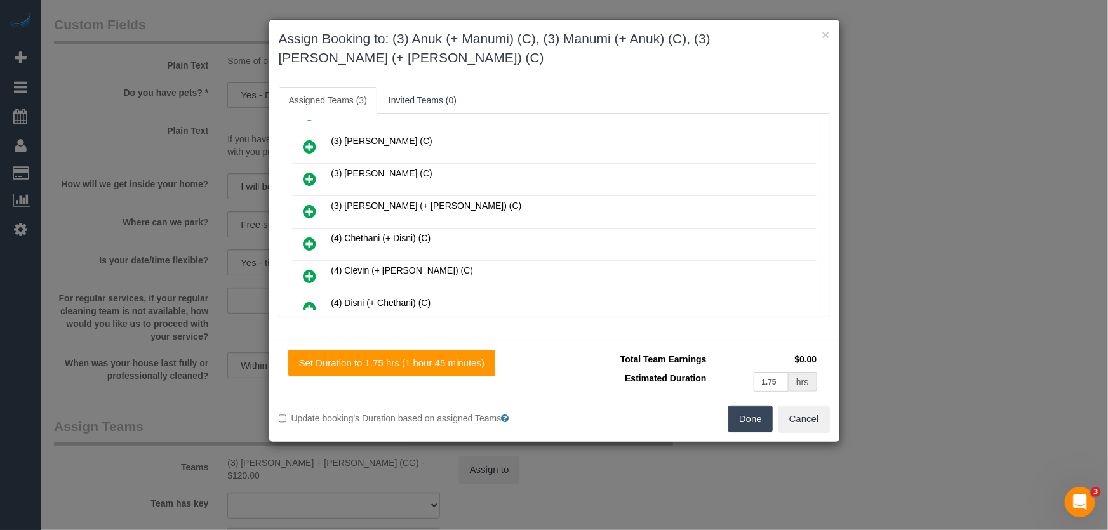
click at [748, 412] on button "Done" at bounding box center [750, 419] width 44 height 27
click at [748, 412] on div "Done Cancel" at bounding box center [696, 419] width 285 height 27
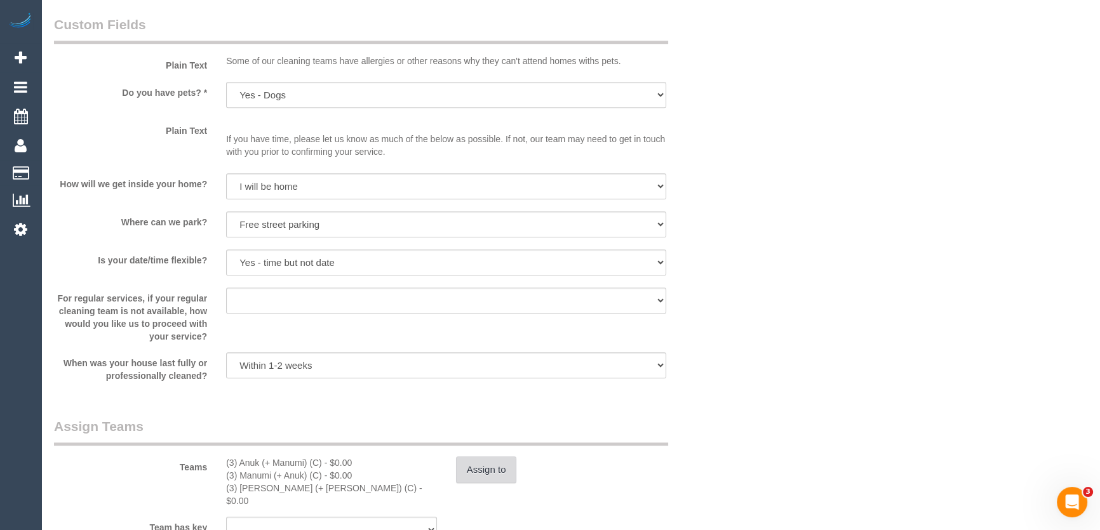
click at [483, 477] on button "Assign to" at bounding box center [486, 470] width 61 height 27
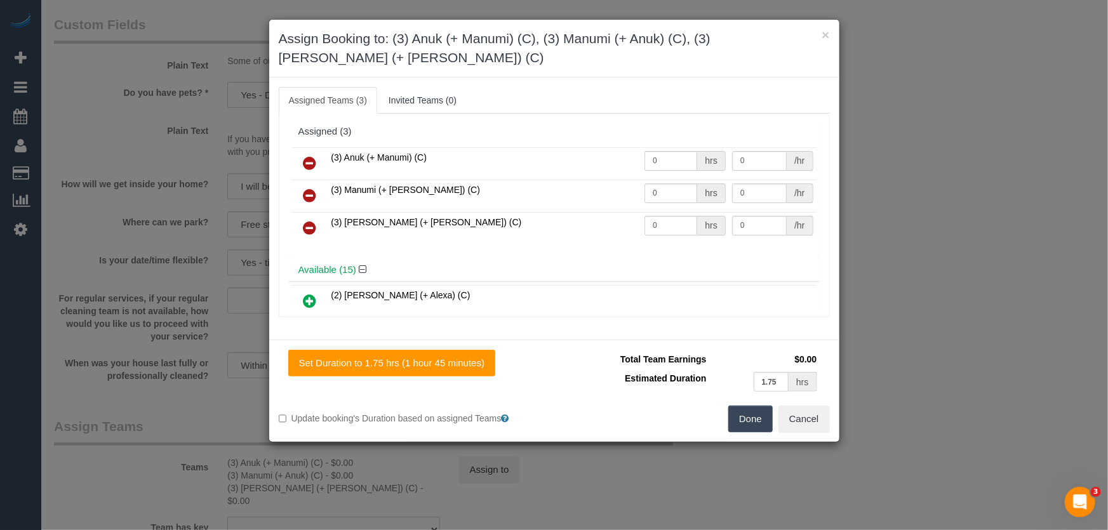
click at [307, 221] on icon at bounding box center [310, 227] width 13 height 15
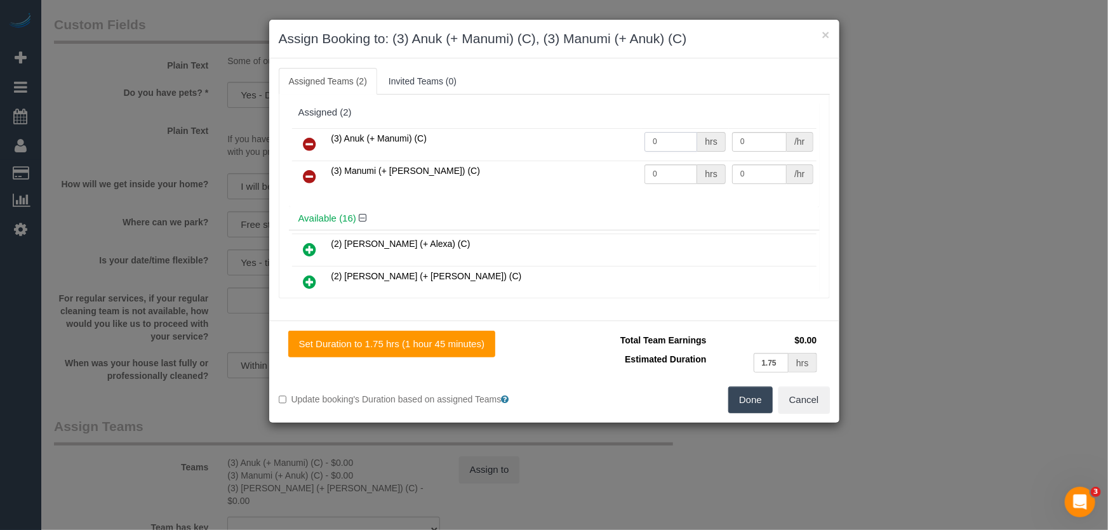
click at [659, 145] on input "0" at bounding box center [671, 142] width 53 height 20
type input "1"
type input "55"
click at [669, 173] on input "0" at bounding box center [671, 174] width 53 height 20
type input "1"
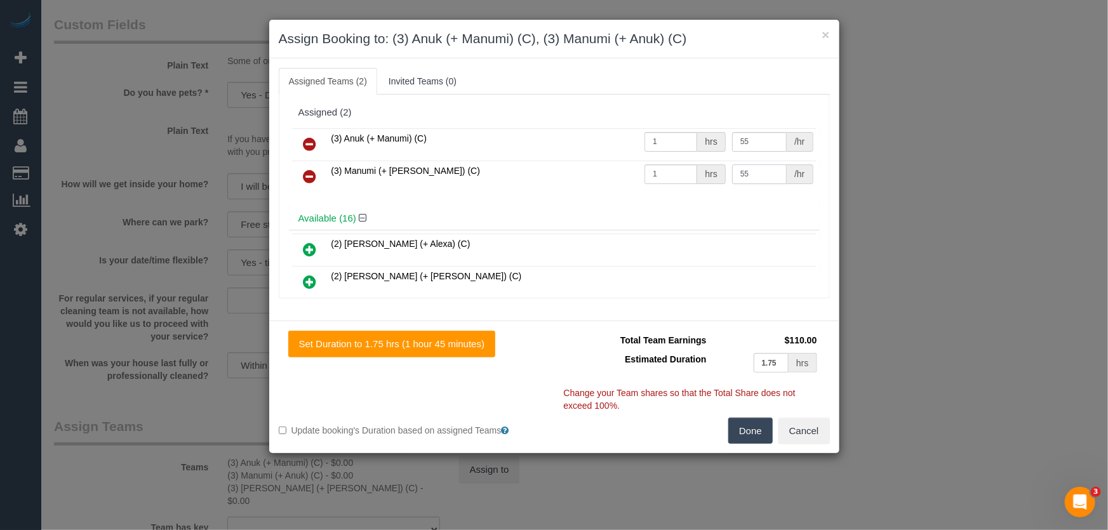
type input "55"
click at [753, 431] on button "Done" at bounding box center [750, 431] width 44 height 27
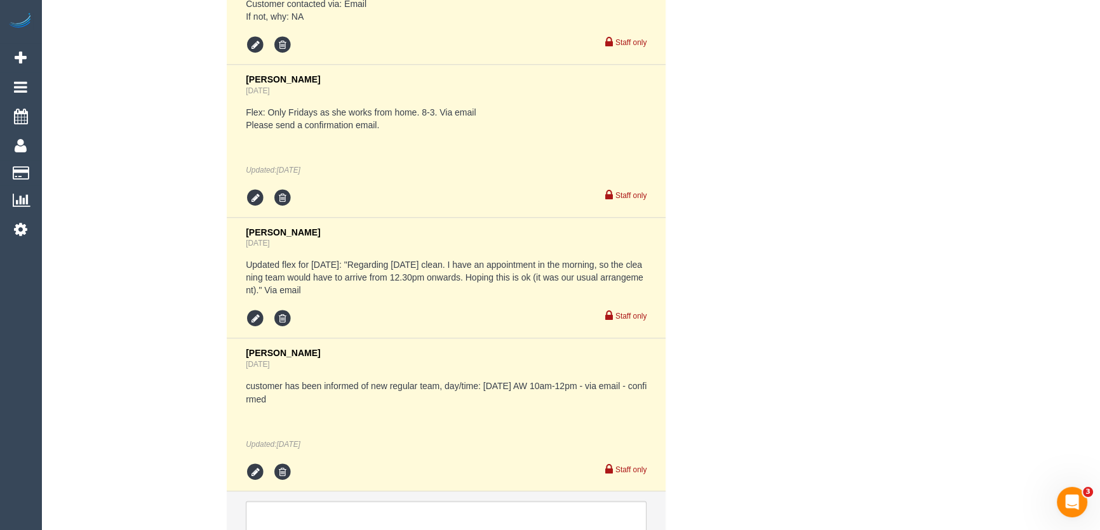
scroll to position [2724, 0]
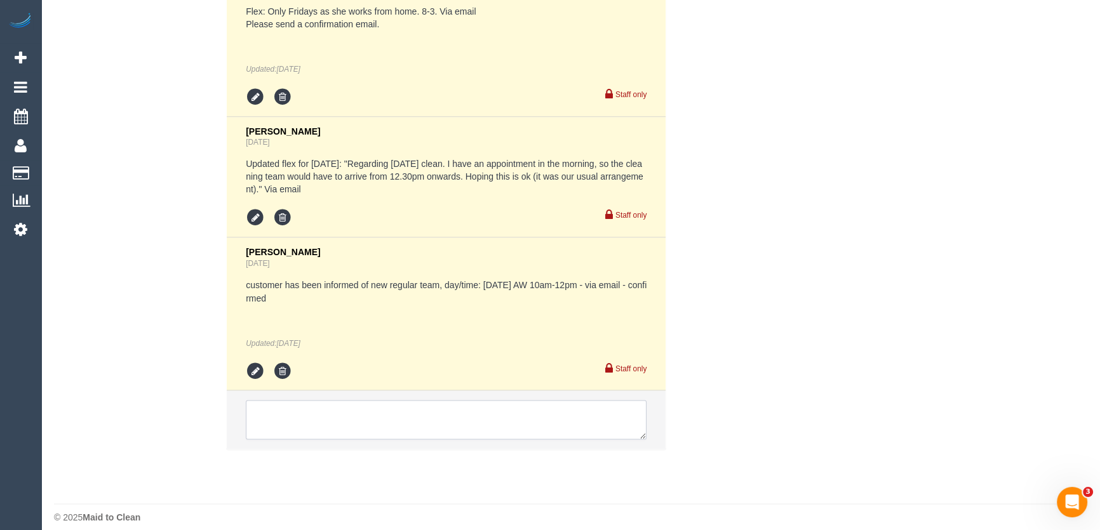
click at [323, 406] on textarea at bounding box center [446, 419] width 401 height 39
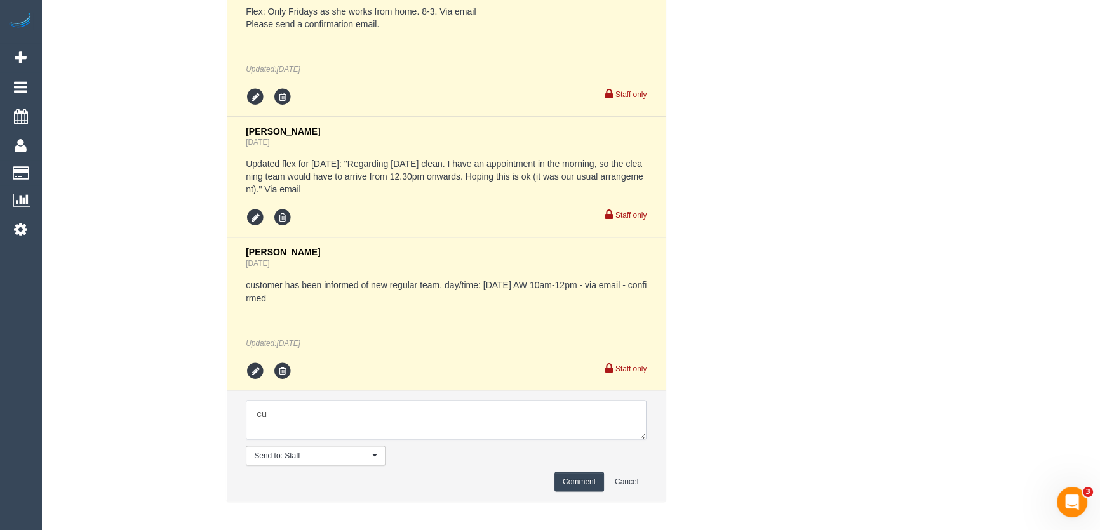
type textarea "c"
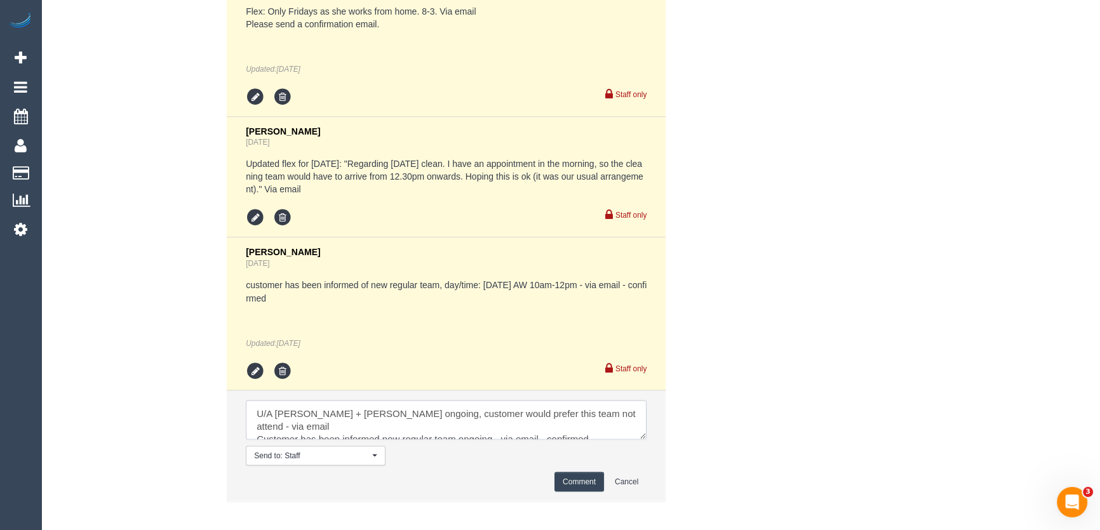
type textarea "U/A [PERSON_NAME] + [PERSON_NAME] ongoing, customer would prefer this team not …"
click at [576, 472] on button "Comment" at bounding box center [579, 482] width 50 height 20
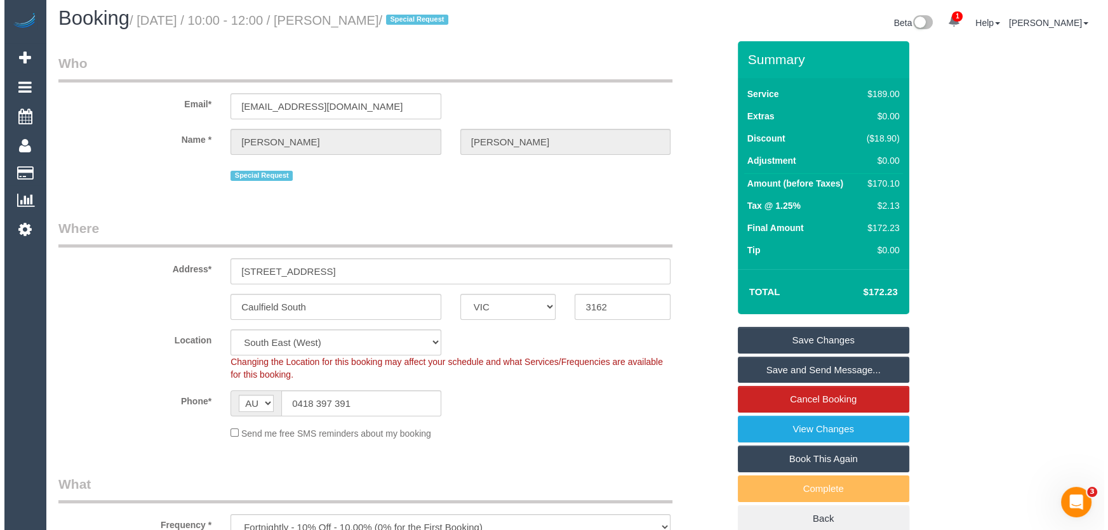
scroll to position [0, 0]
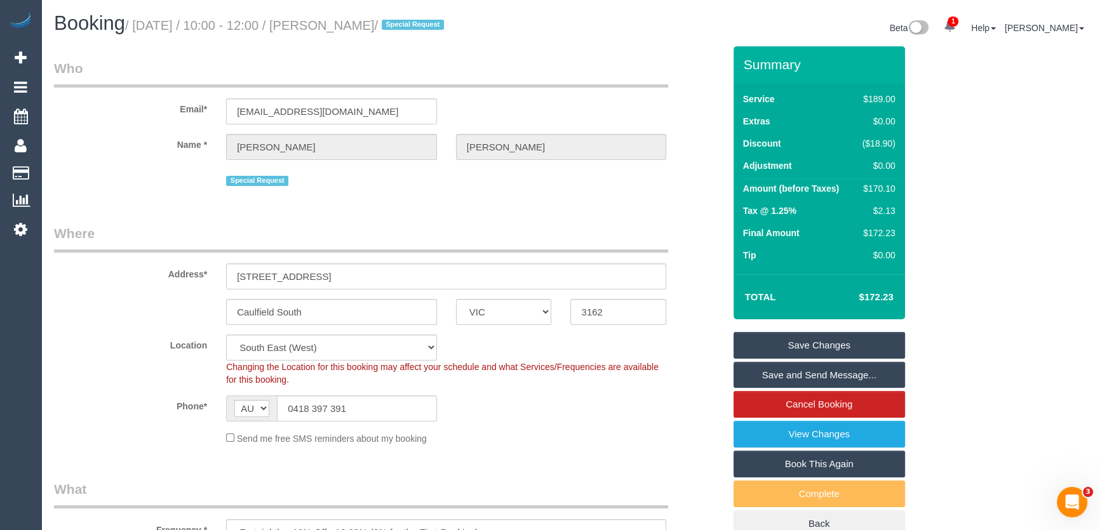
click at [360, 24] on small "/ [DATE] / 10:00 - 12:00 / [PERSON_NAME] / Special Request" at bounding box center [286, 25] width 323 height 14
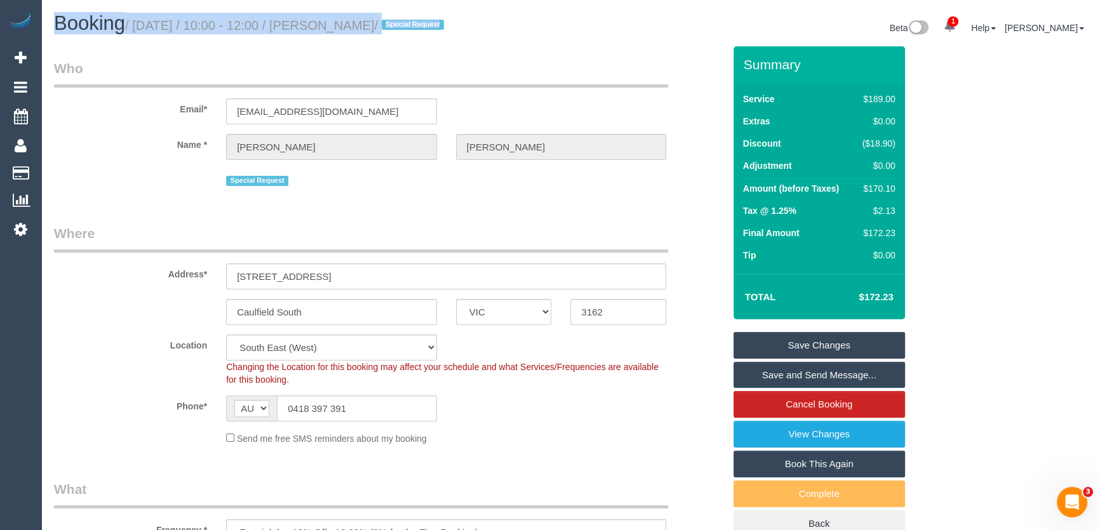
click at [360, 24] on small "/ [DATE] / 10:00 - 12:00 / [PERSON_NAME] / Special Request" at bounding box center [286, 25] width 323 height 14
click at [368, 32] on small "/ [DATE] / 10:00 - 12:00 / [PERSON_NAME] / Special Request" at bounding box center [286, 25] width 323 height 14
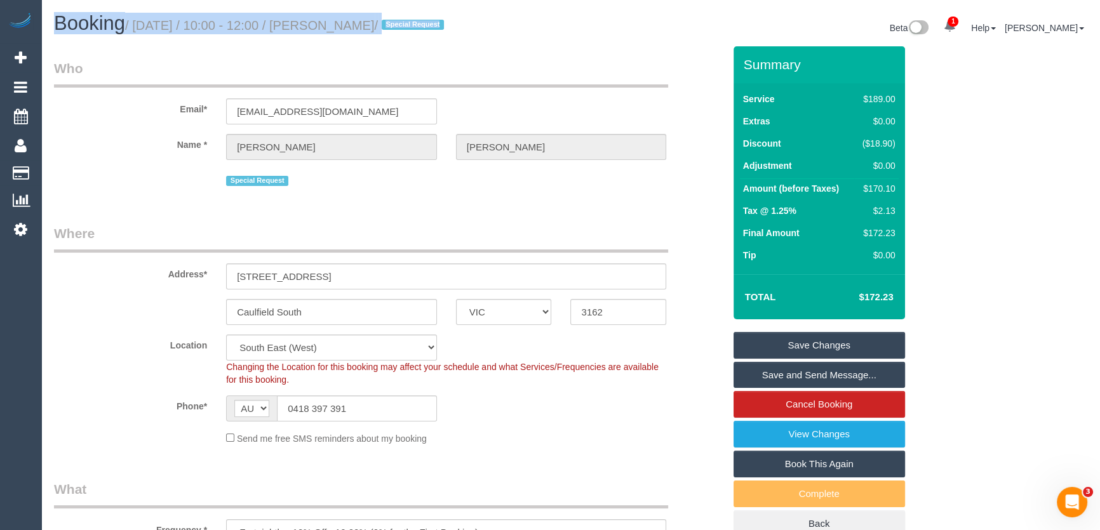
click at [368, 32] on small "/ September 12, 2025 / 10:00 - 12:00 / Elisha Howard / Special Request" at bounding box center [286, 25] width 323 height 14
click at [370, 27] on small "/ September 12, 2025 / 10:00 - 12:00 / Elisha Howard / Special Request" at bounding box center [286, 25] width 323 height 14
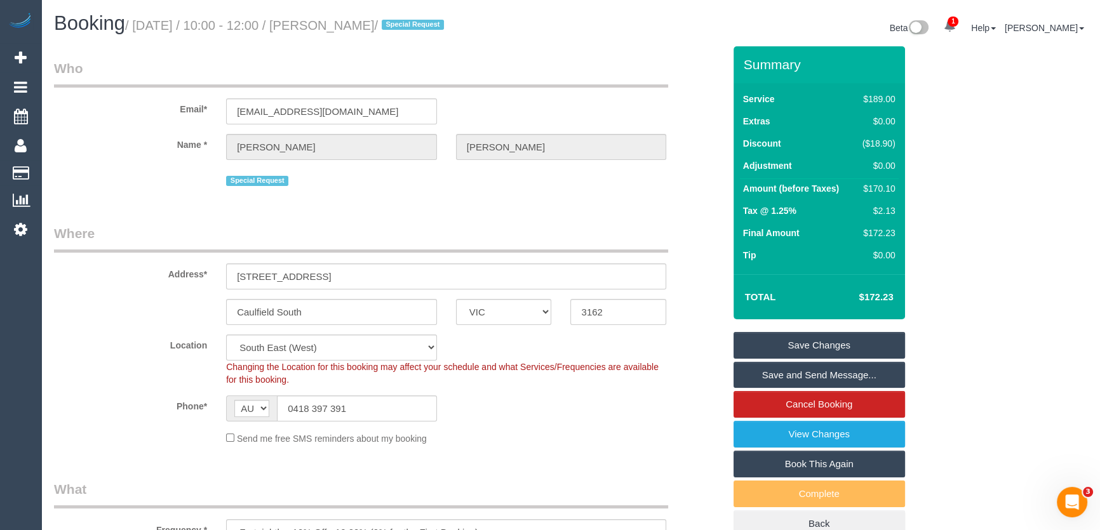
click at [370, 27] on small "/ September 12, 2025 / 10:00 - 12:00 / Elisha Howard / Special Request" at bounding box center [286, 25] width 323 height 14
click at [804, 345] on link "Save Changes" at bounding box center [818, 345] width 171 height 27
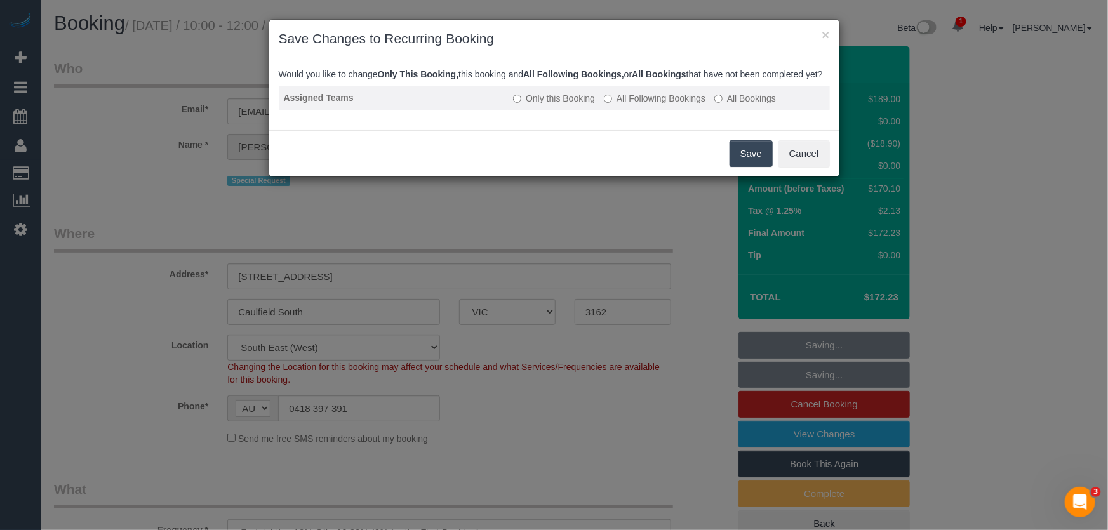
click at [637, 105] on label "All Following Bookings" at bounding box center [655, 98] width 102 height 13
click at [752, 167] on button "Save" at bounding box center [751, 153] width 43 height 27
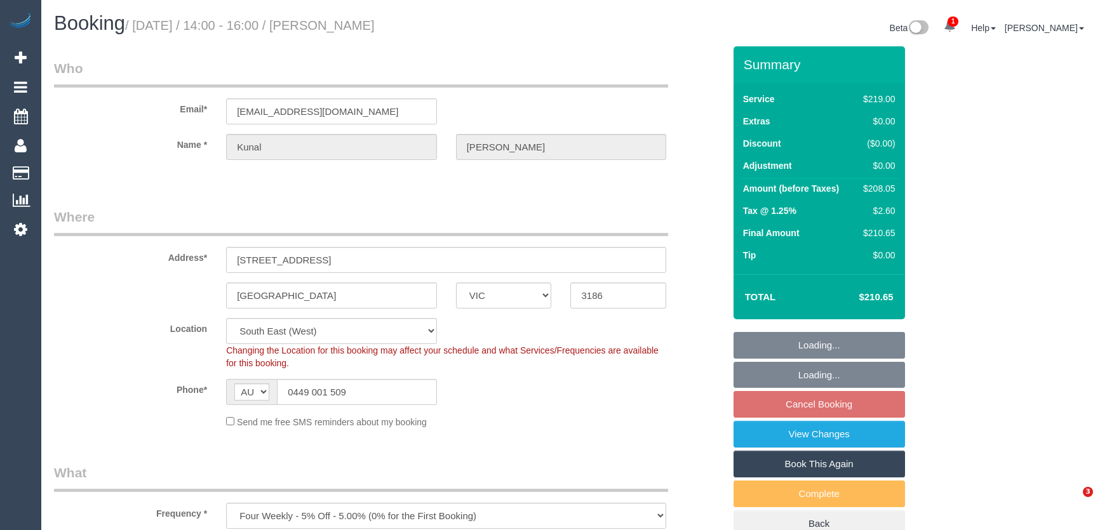
select select "VIC"
select select "number:27"
select select "number:14"
select select "number:19"
select select "number:24"
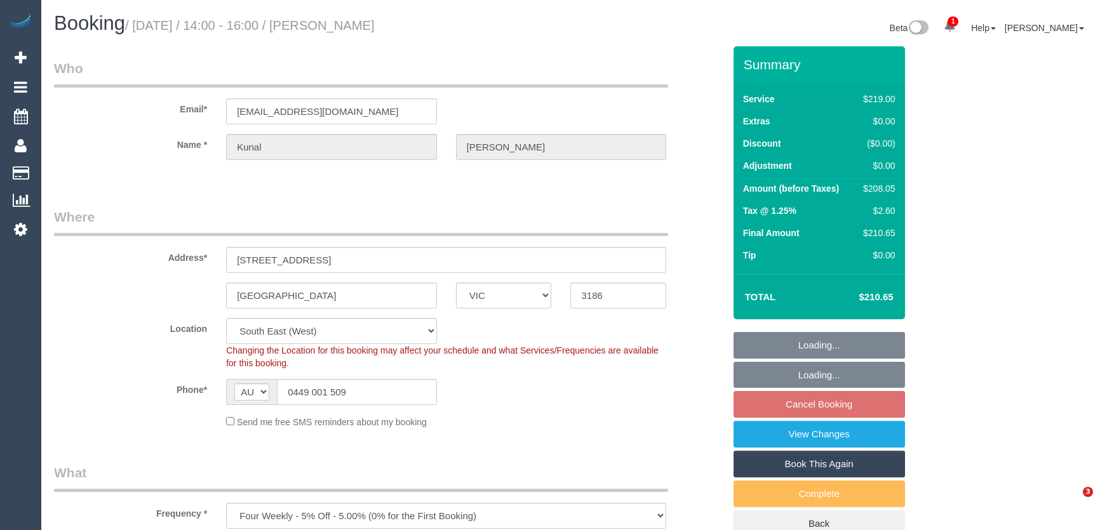
select select "number:34"
select select "number:12"
select select "object:1327"
select select "VIC"
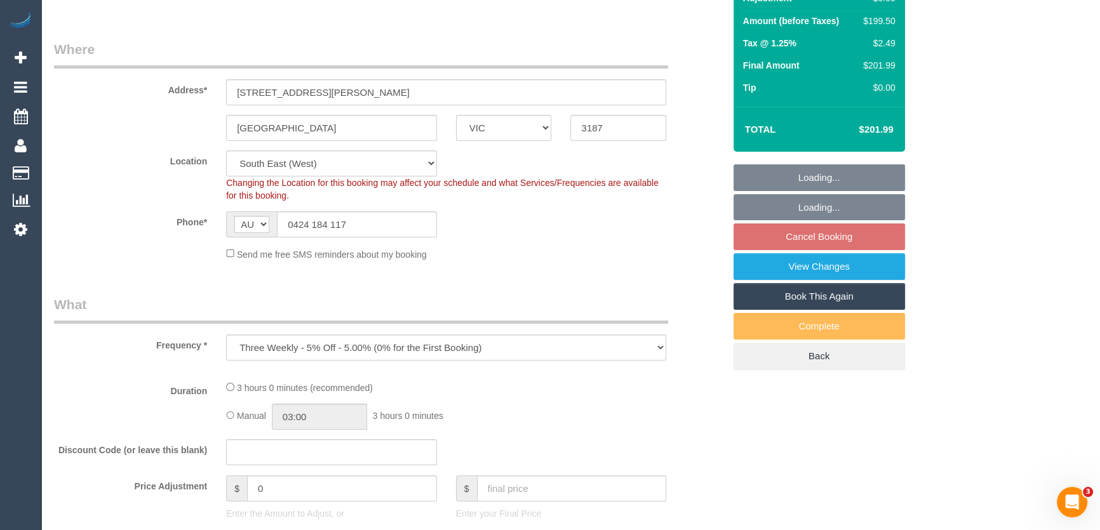
scroll to position [173, 0]
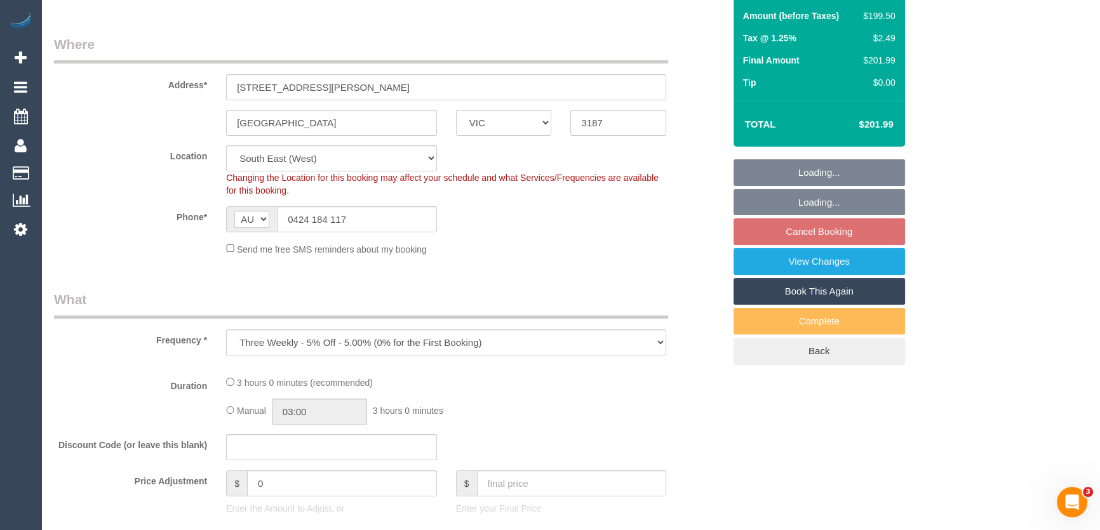
select select "object:538"
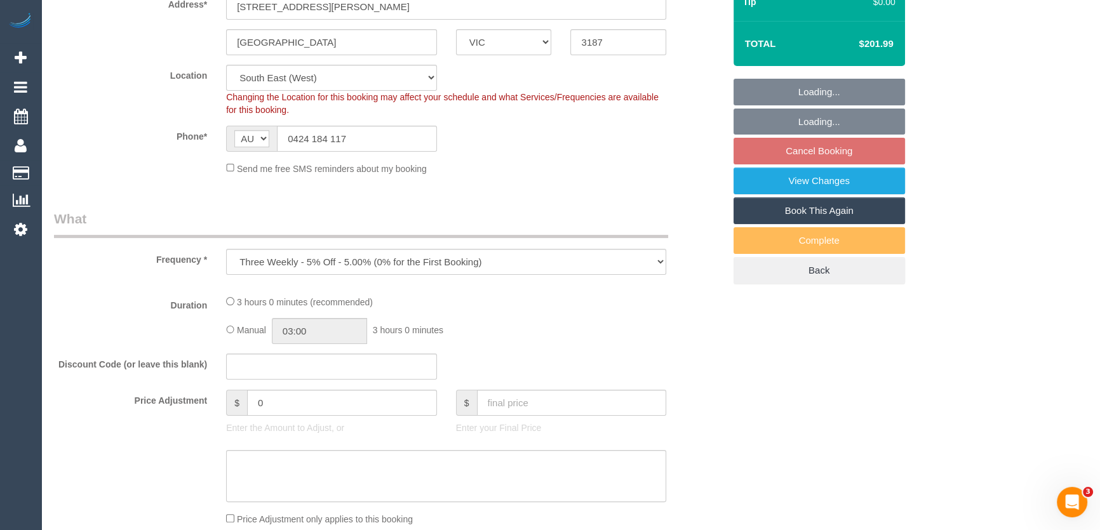
select select "180"
select select "number:29"
select select "number:14"
select select "number:18"
select select "number:34"
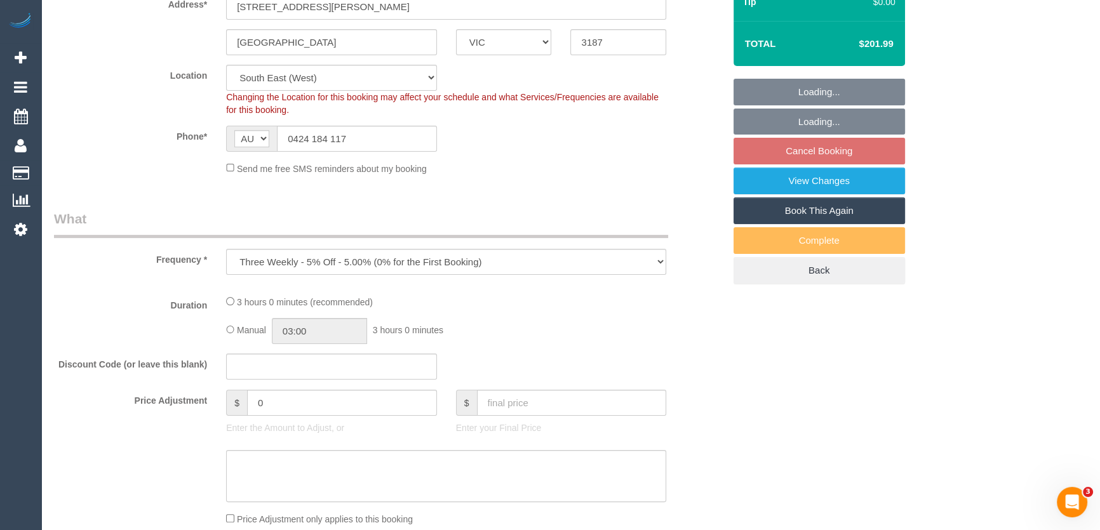
select select "number:12"
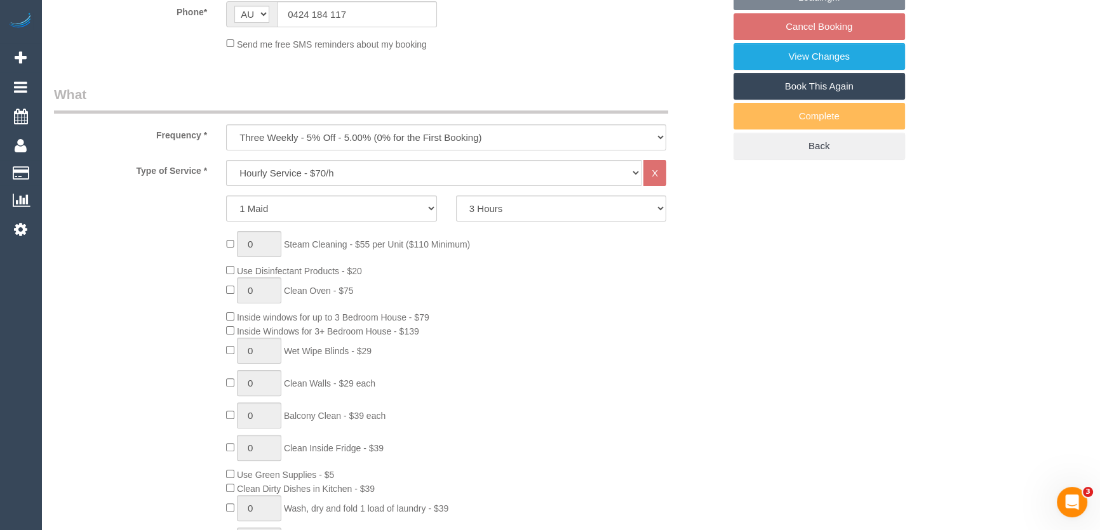
select select "string:stripe-pm_1Hl9Hl2GScqysDRVFFvT4L8C"
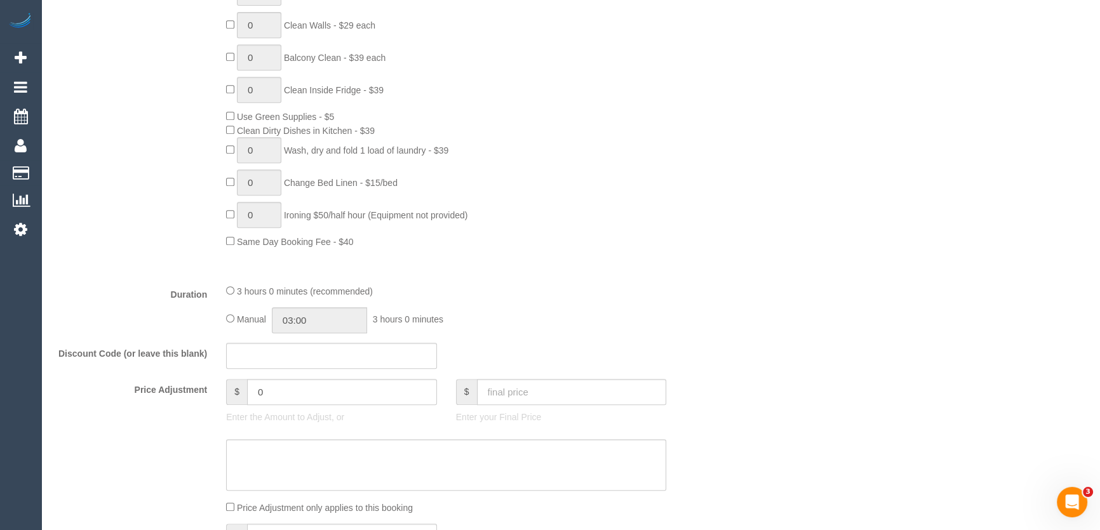
scroll to position [808, 0]
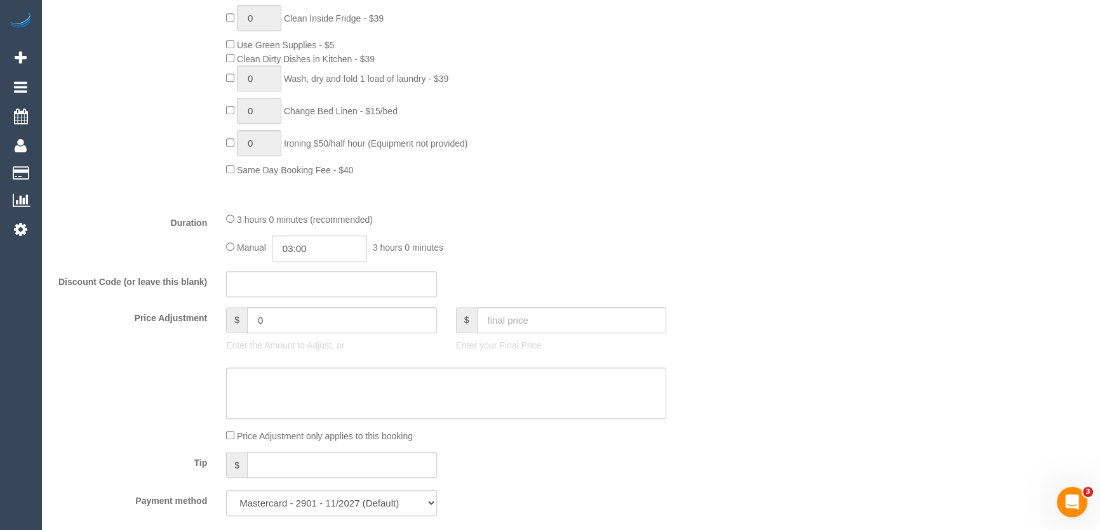
click at [345, 252] on input "03:00" at bounding box center [319, 249] width 95 height 26
click at [311, 285] on li "01:30" at bounding box center [306, 285] width 57 height 17
type input "01:30"
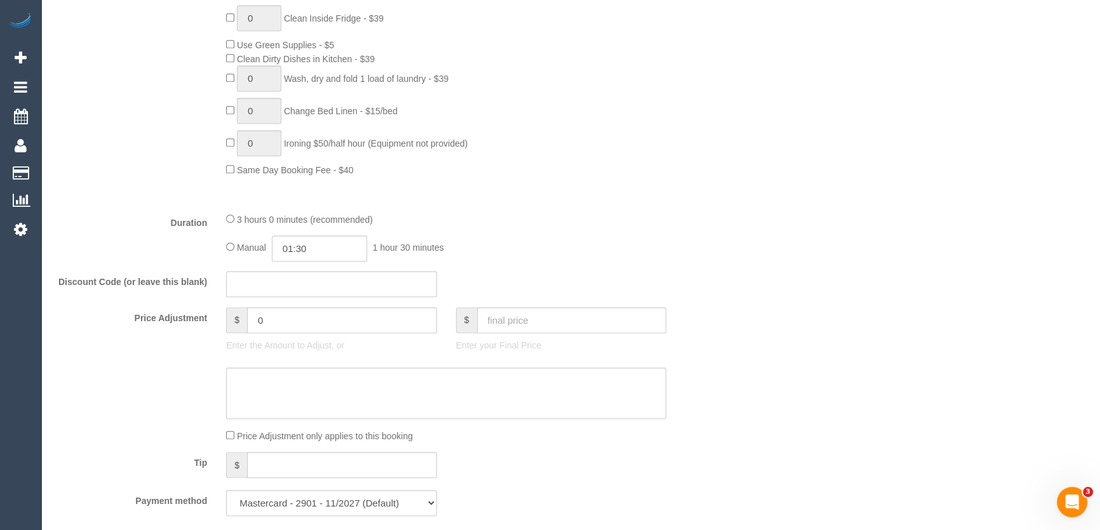
click at [571, 264] on fieldset "What Frequency * One Time Cleaning Weekly - 10% Off - 10.00% (0% for the First …" at bounding box center [389, 90] width 670 height 871
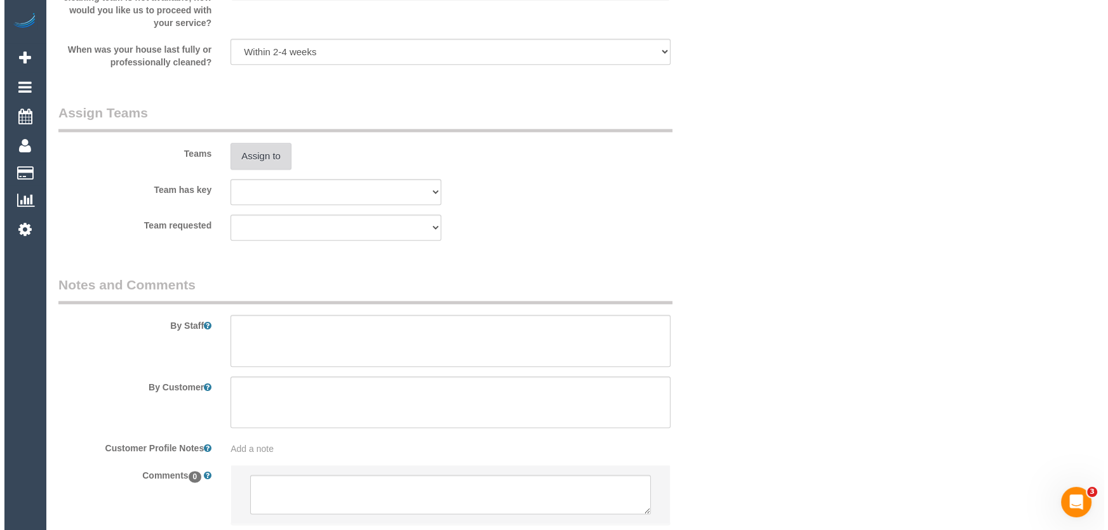
scroll to position [1712, 0]
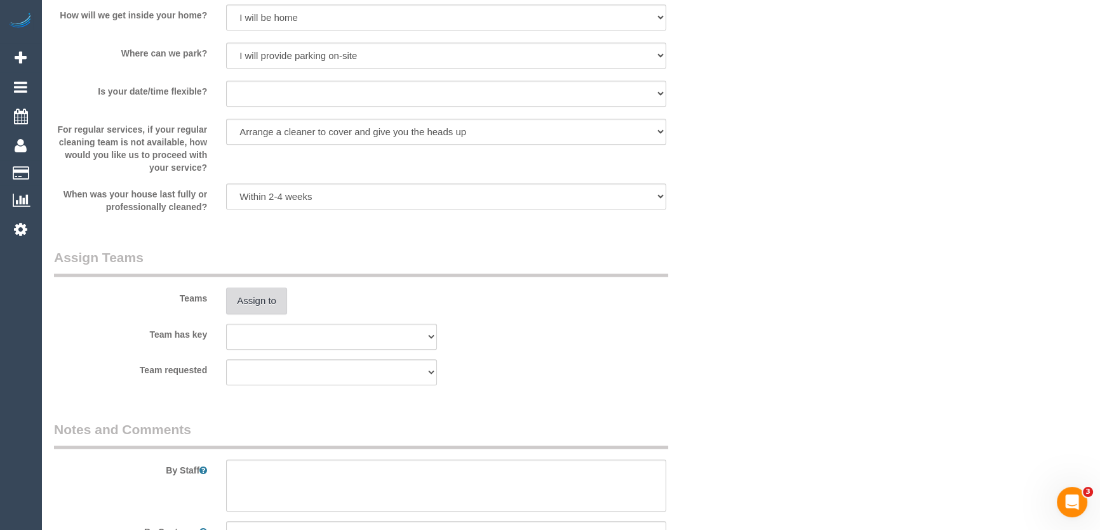
click at [249, 300] on button "Assign to" at bounding box center [256, 301] width 61 height 27
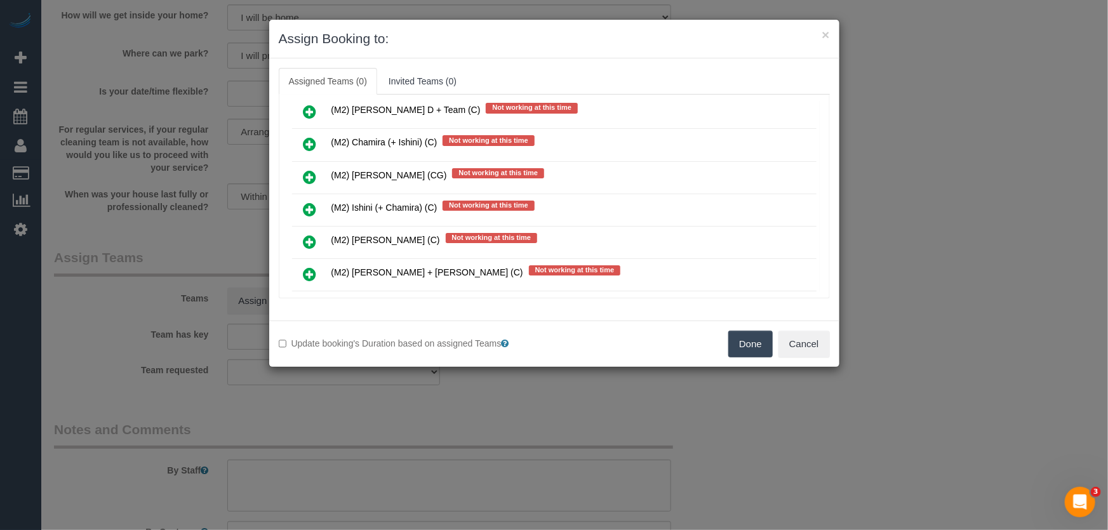
scroll to position [2831, 0]
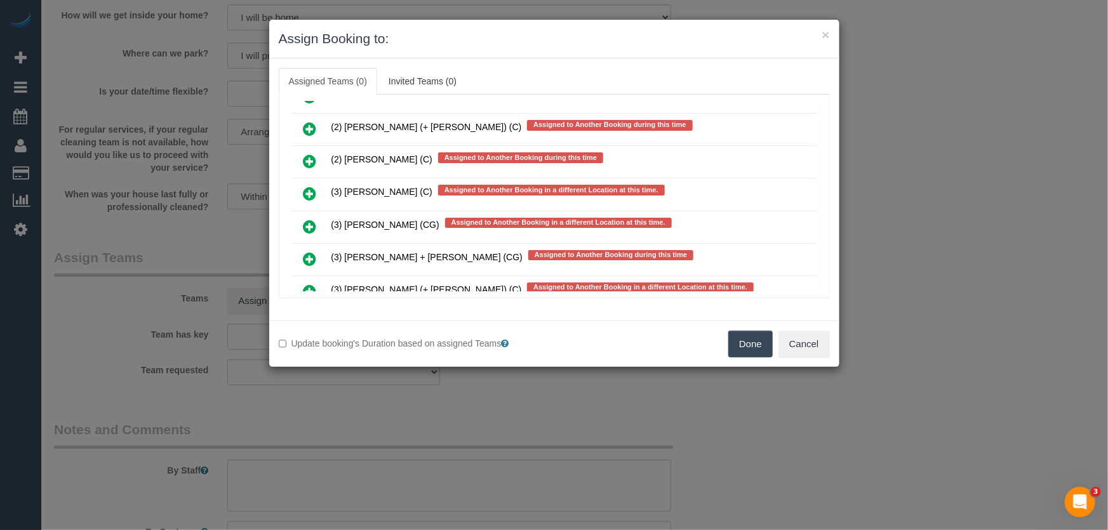
click at [308, 251] on icon at bounding box center [310, 258] width 13 height 15
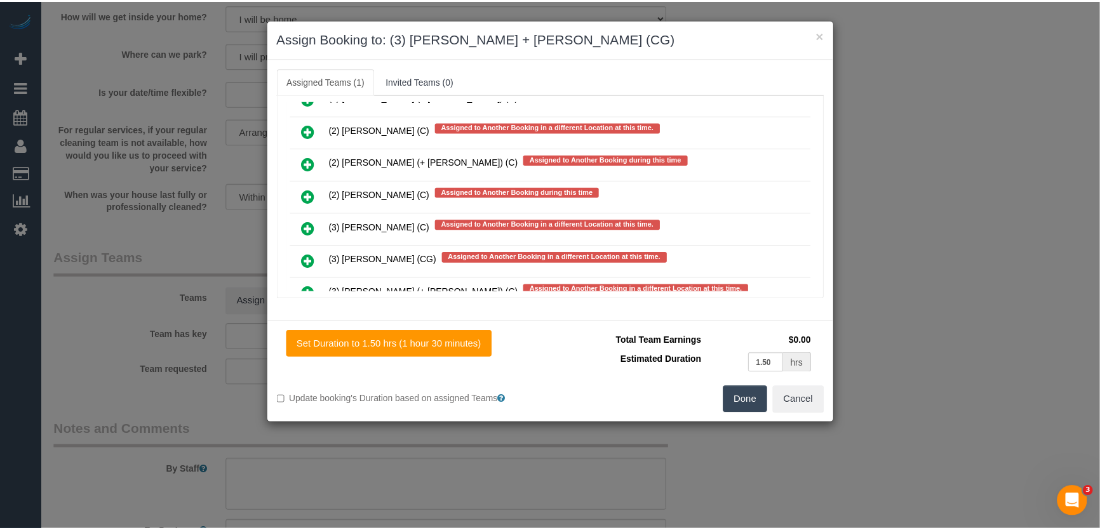
scroll to position [2861, 0]
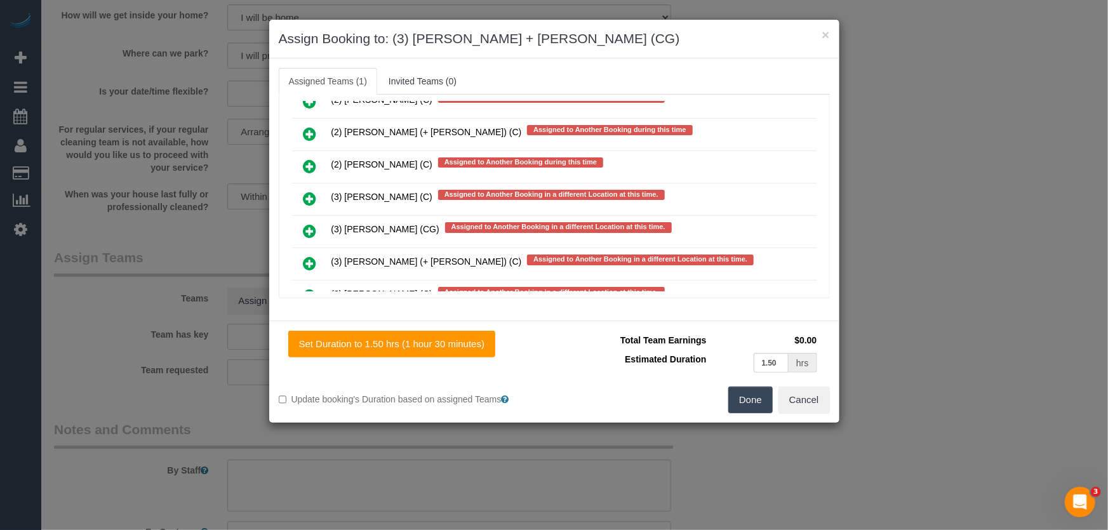
click at [756, 400] on button "Done" at bounding box center [750, 400] width 44 height 27
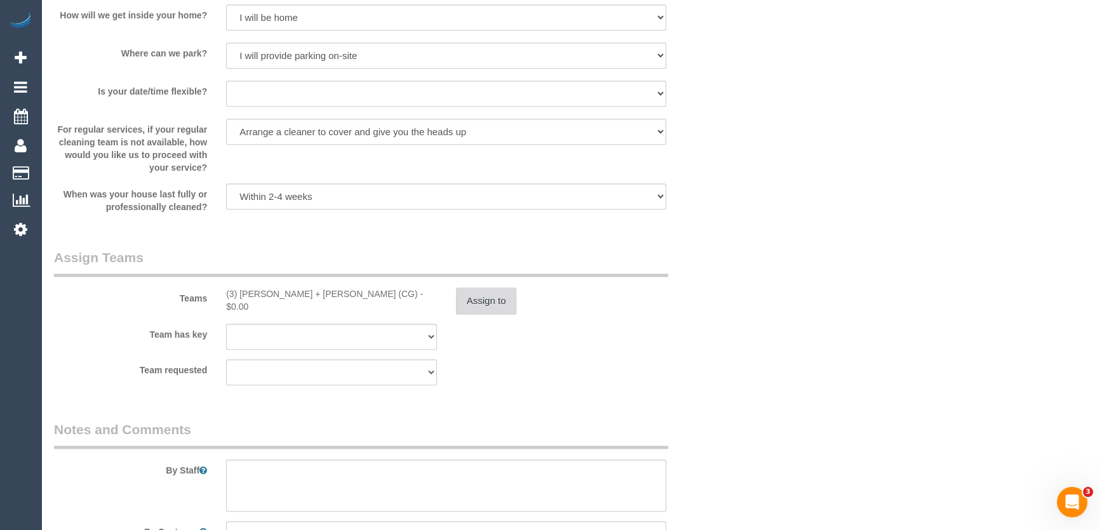
click at [491, 302] on button "Assign to" at bounding box center [486, 301] width 61 height 27
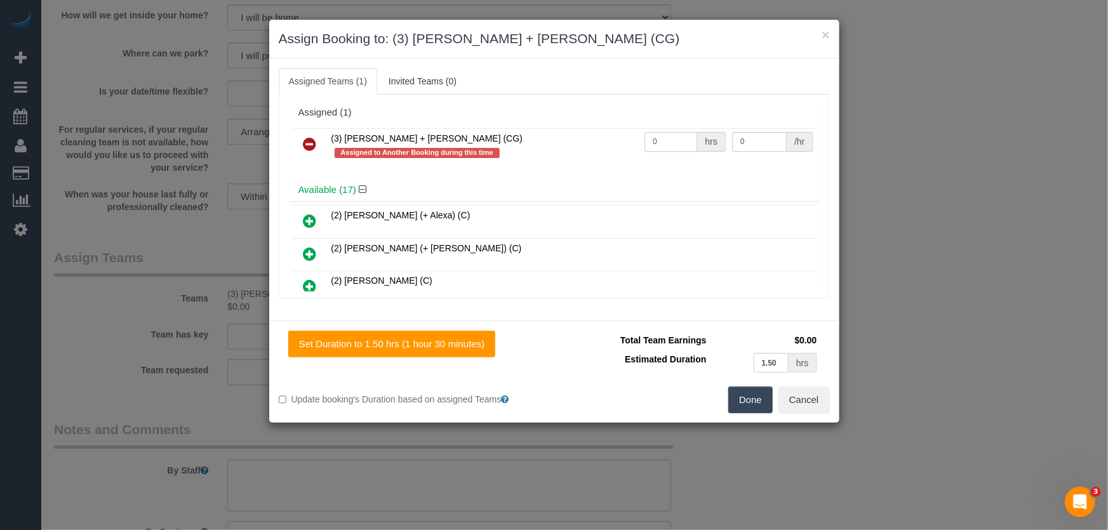
click at [672, 139] on input "0" at bounding box center [671, 142] width 53 height 20
type input "3"
click at [739, 394] on button "Done" at bounding box center [750, 400] width 44 height 27
type input "38.5"
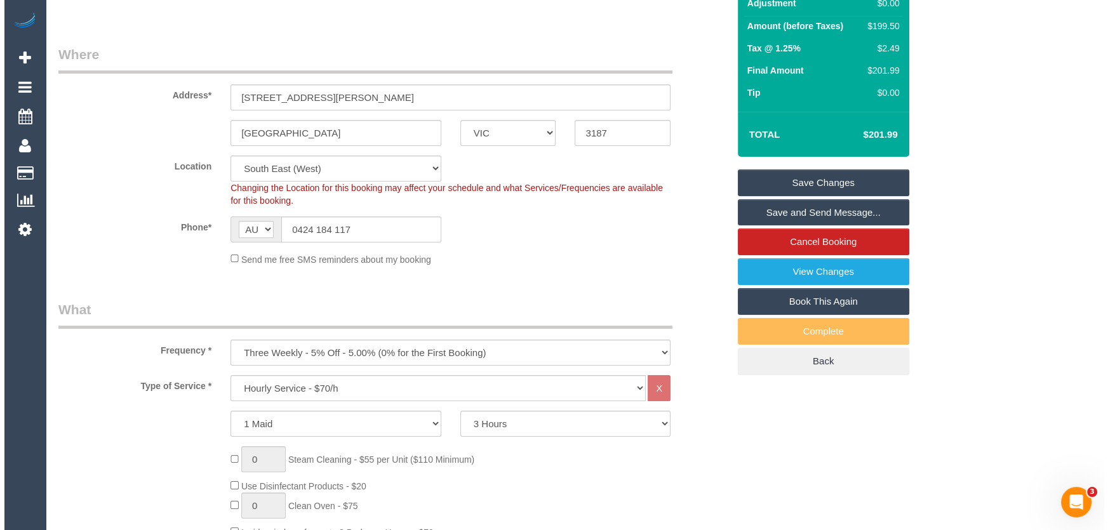
scroll to position [0, 0]
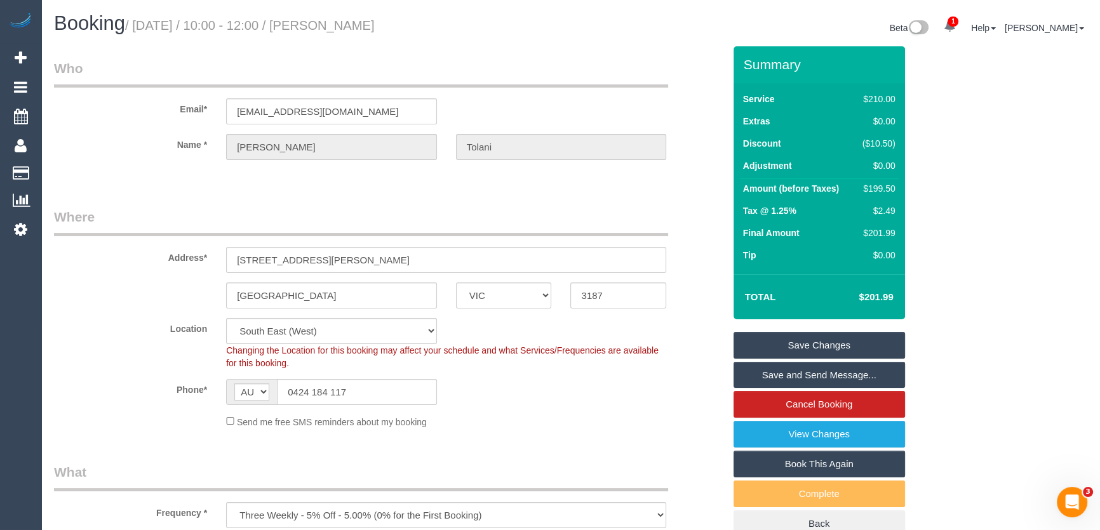
click at [369, 20] on small "/ September 12, 2025 / 10:00 - 12:00 / Bhavna Tolani" at bounding box center [250, 25] width 250 height 14
copy small "Bhavna Tolani"
click at [788, 379] on link "Save and Send Message..." at bounding box center [818, 375] width 171 height 27
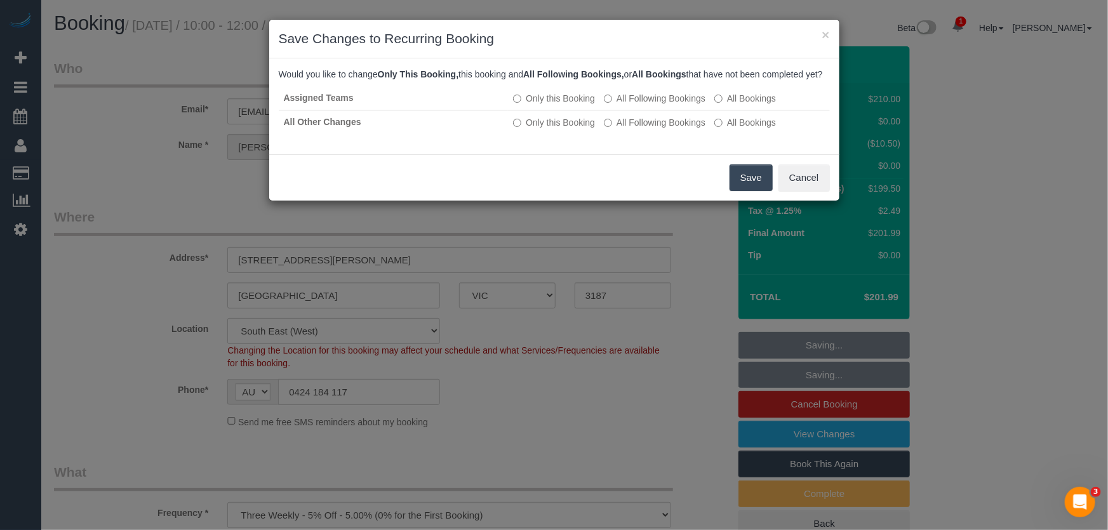
click at [756, 191] on button "Save" at bounding box center [751, 177] width 43 height 27
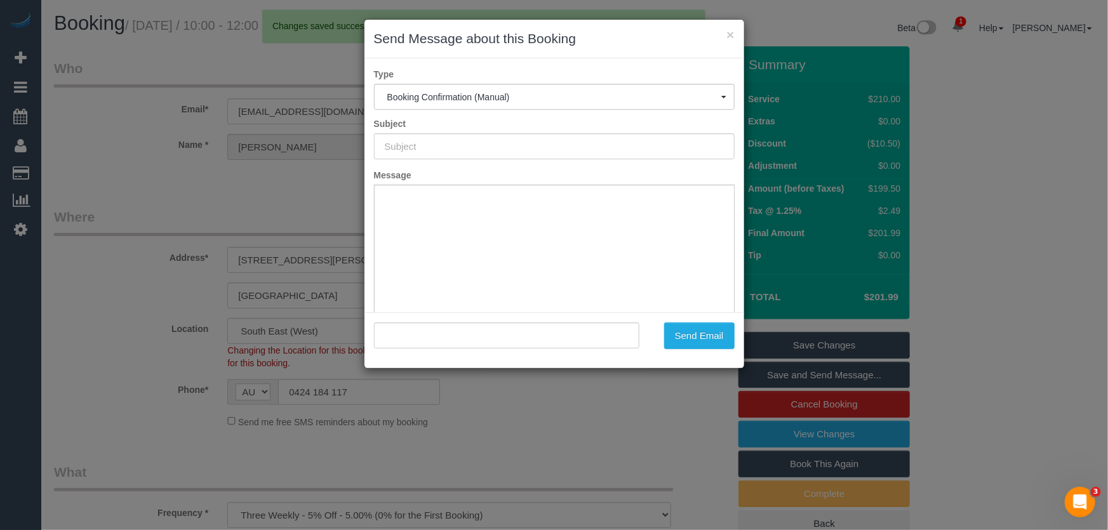
type input "Booking Confirmed"
type input ""Bhavna Tolani" <btolaniz@gmail.com>"
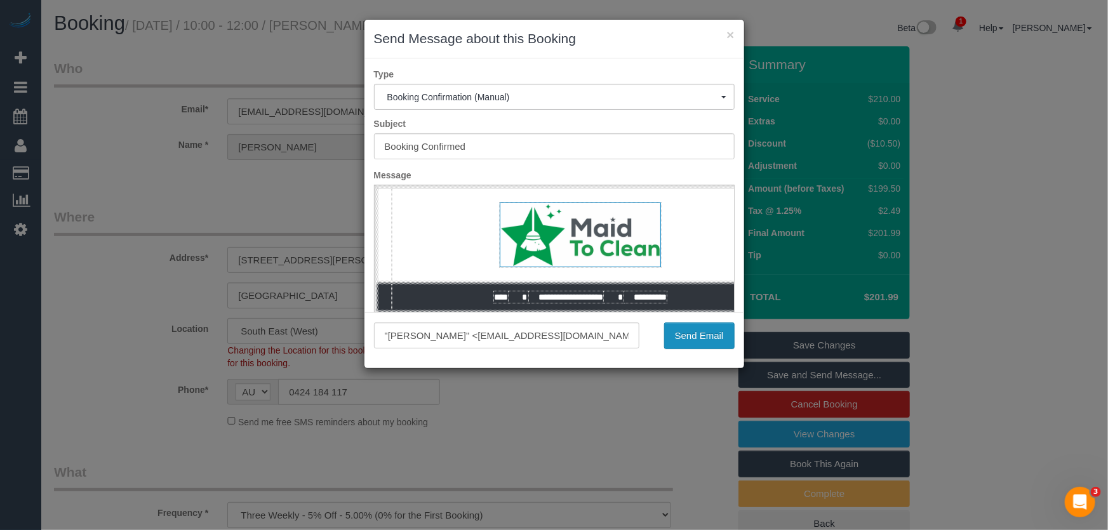
click at [695, 338] on button "Send Email" at bounding box center [699, 336] width 70 height 27
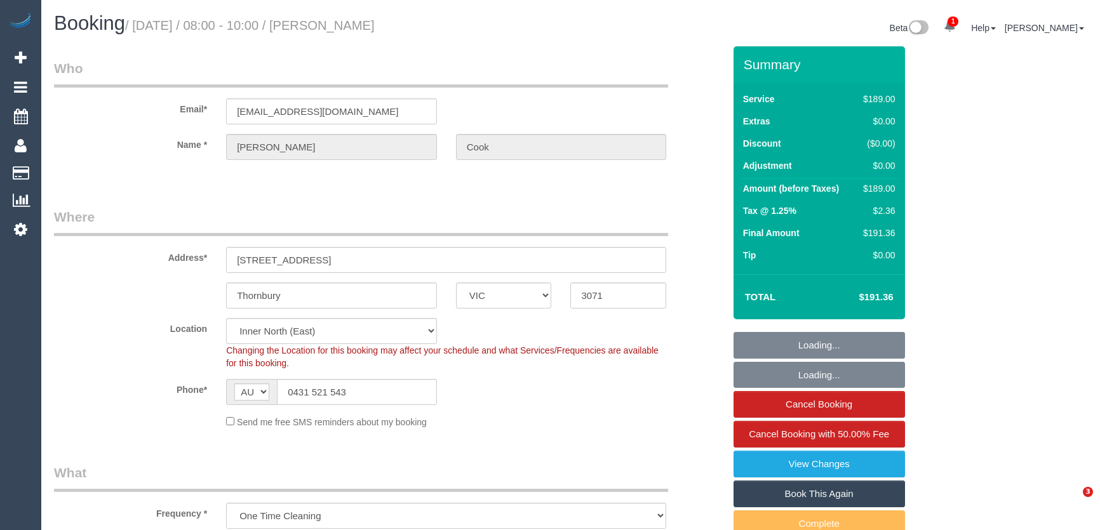
select select "VIC"
select select "spot1"
select select "number:28"
select select "number:14"
select select "number:19"
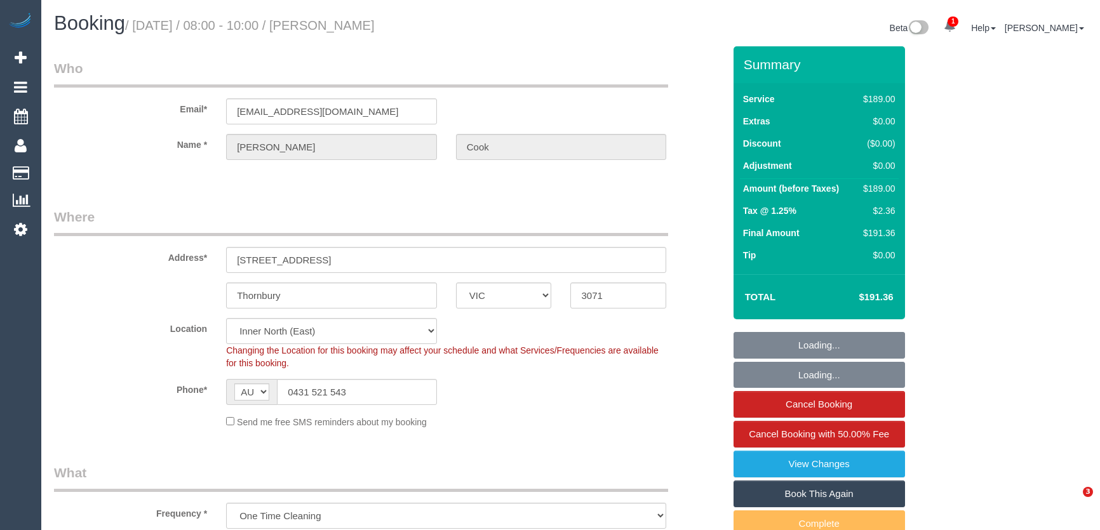
select select "number:25"
select select "number:13"
select select "object:1603"
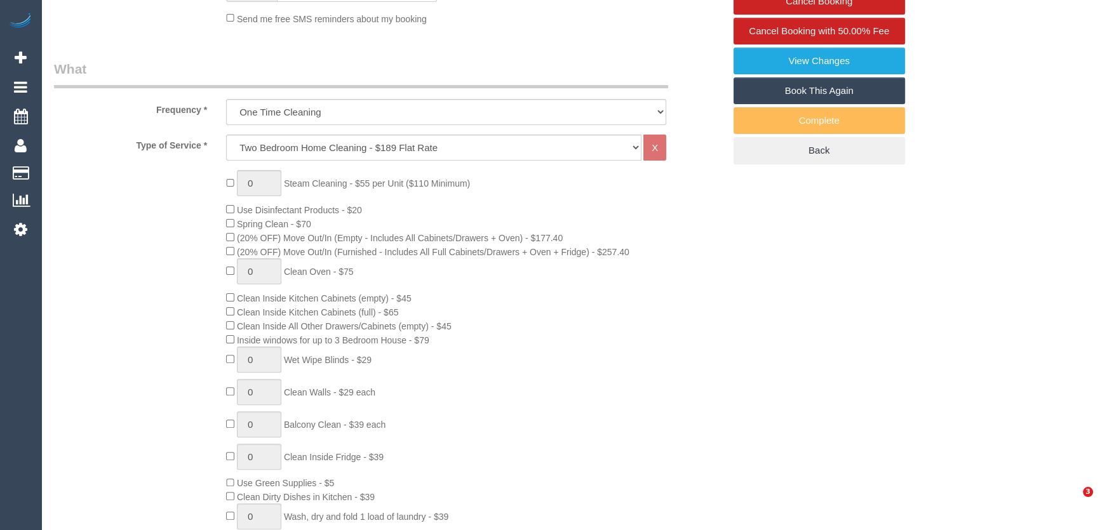
select select "spot10"
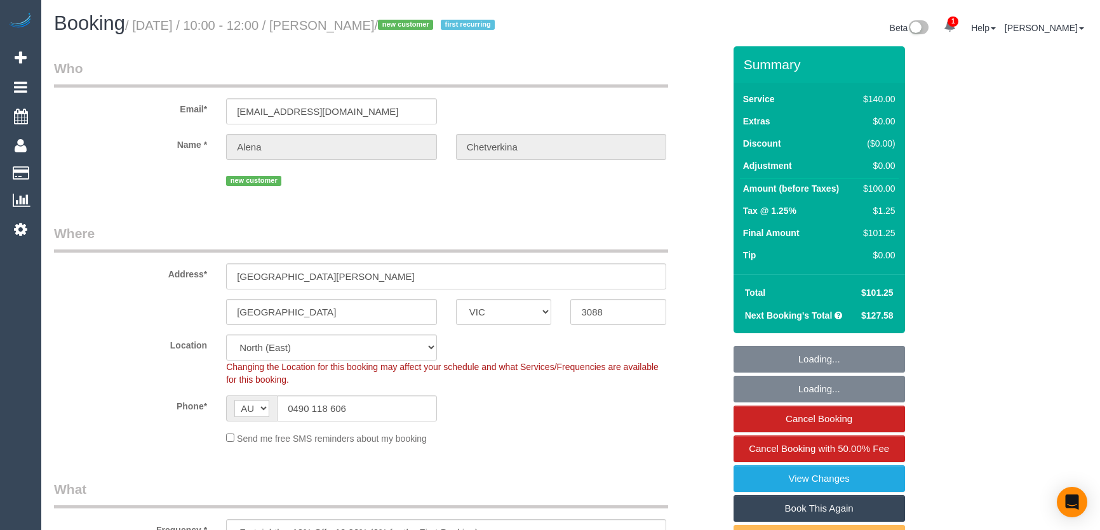
select select "VIC"
select select "spot1"
select select "number:29"
select select "number:14"
select select "number:18"
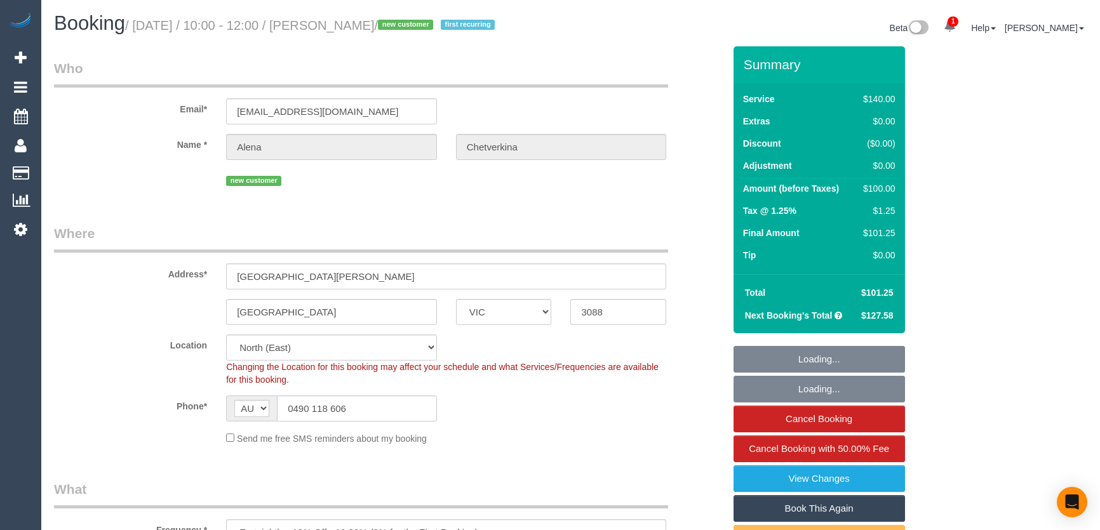
select select "number:24"
select select "number:35"
select select "number:11"
select select "object:1500"
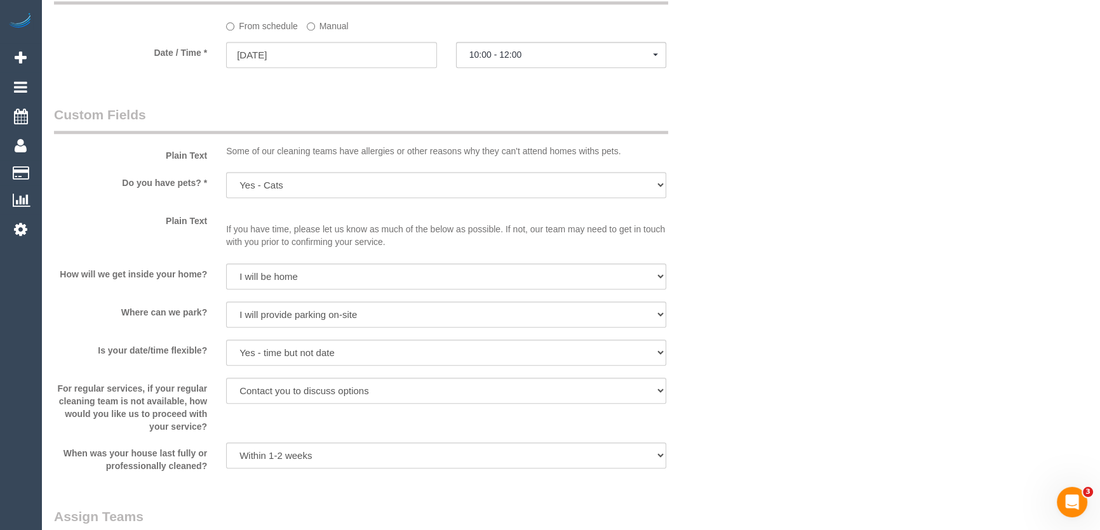
scroll to position [1501, 0]
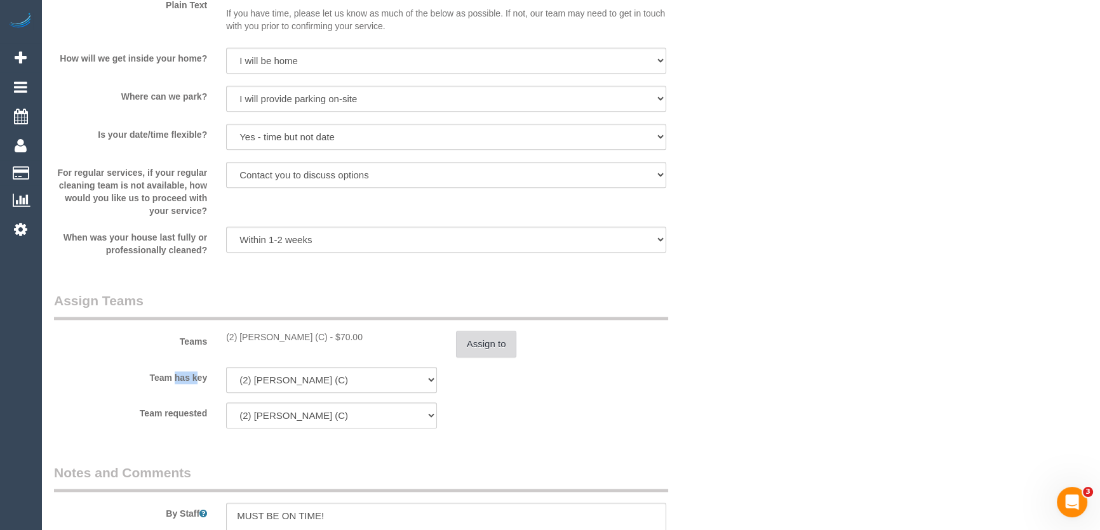
click at [473, 358] on button "Assign to" at bounding box center [486, 344] width 61 height 27
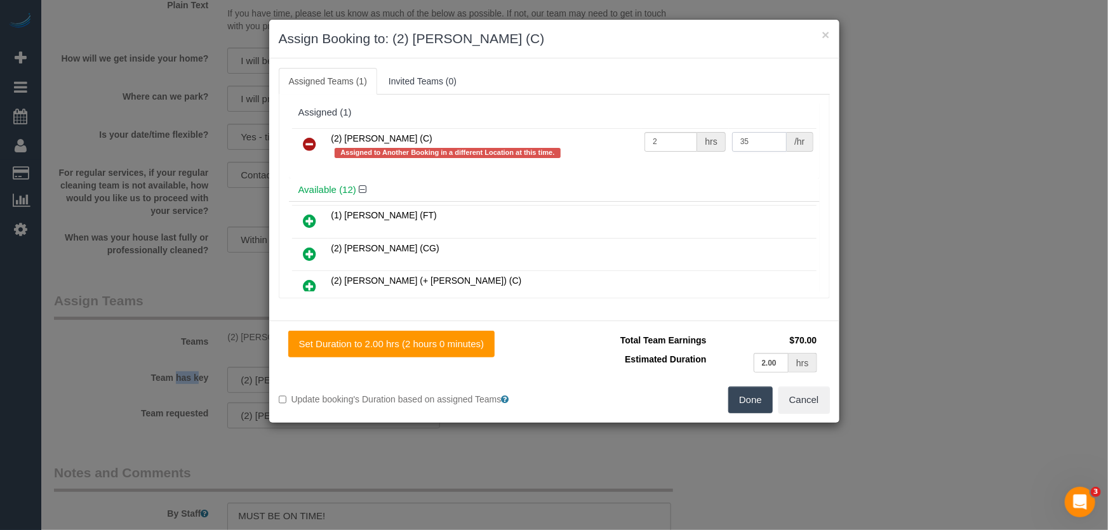
click at [756, 144] on input "35" at bounding box center [759, 142] width 55 height 20
click at [753, 400] on button "Done" at bounding box center [750, 400] width 44 height 27
type input "37.5"
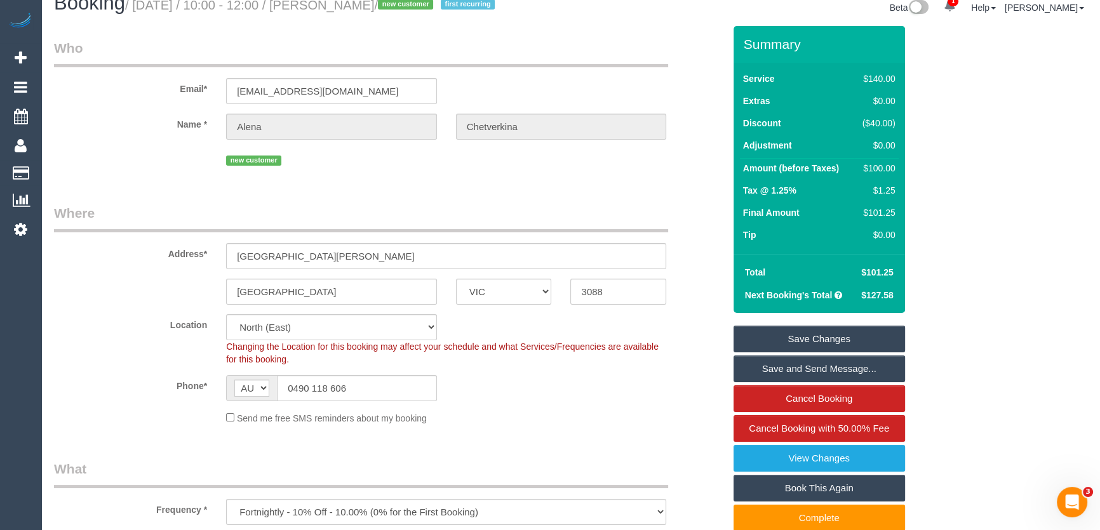
scroll to position [0, 0]
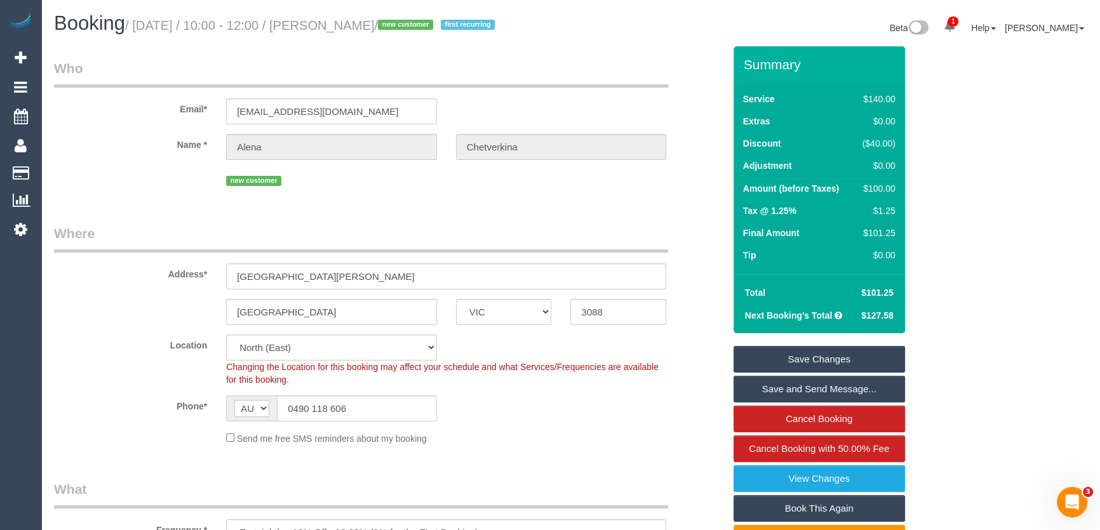
click at [797, 370] on link "Save Changes" at bounding box center [818, 359] width 171 height 27
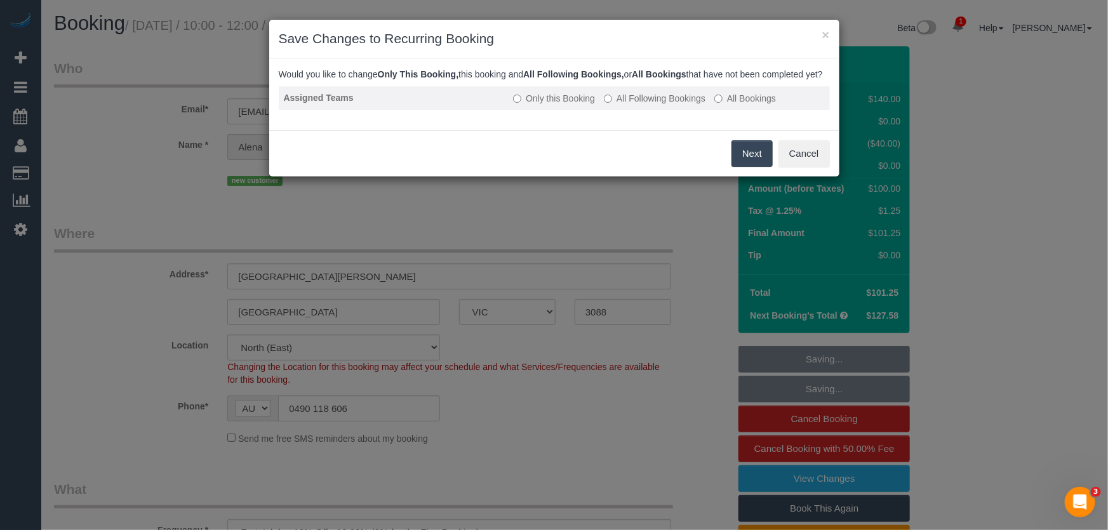
click at [635, 105] on label "All Following Bookings" at bounding box center [655, 98] width 102 height 13
click at [759, 167] on button "Save" at bounding box center [751, 153] width 43 height 27
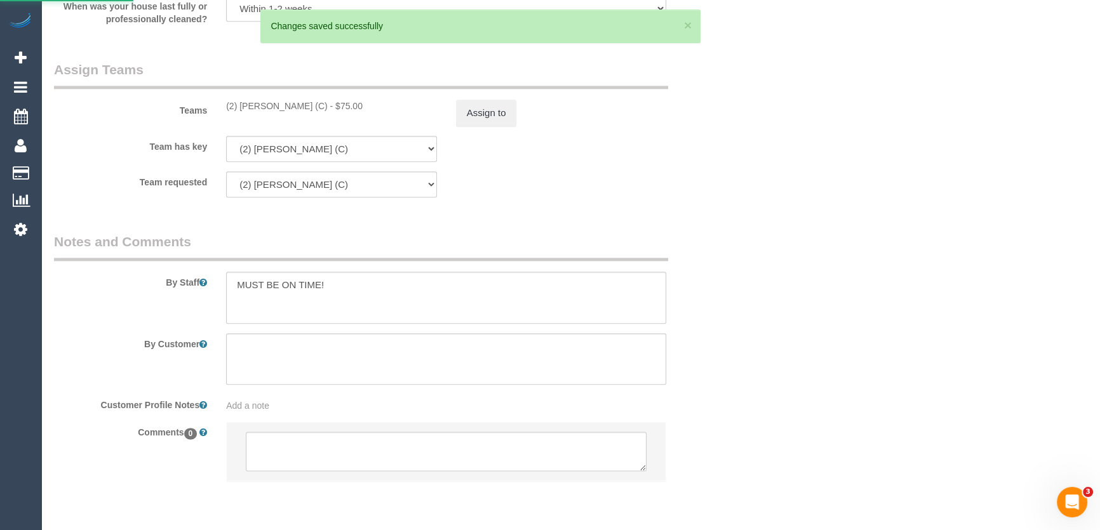
scroll to position [1872, 0]
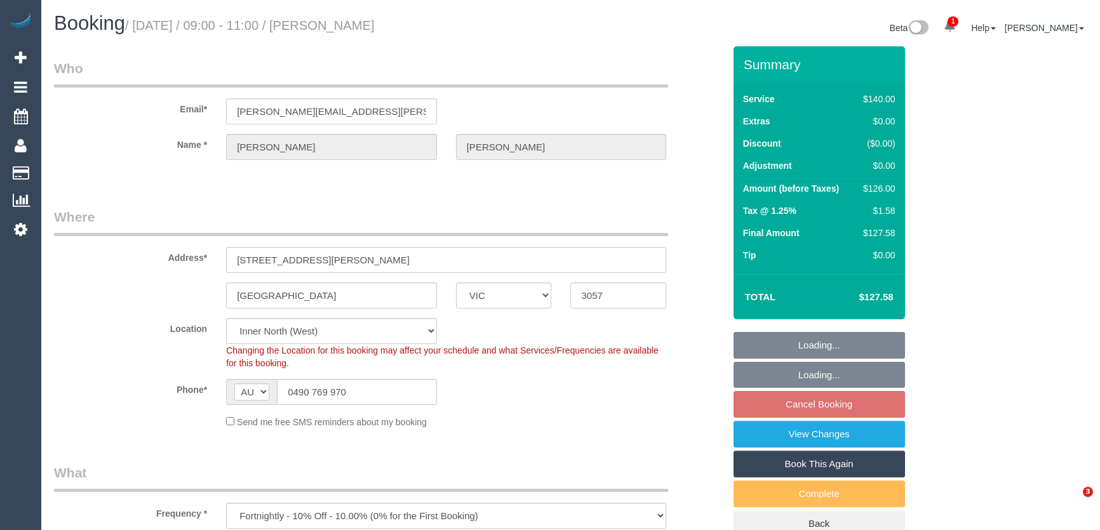
select select "VIC"
select select "number:30"
select select "number:14"
select select "number:19"
select select "number:24"
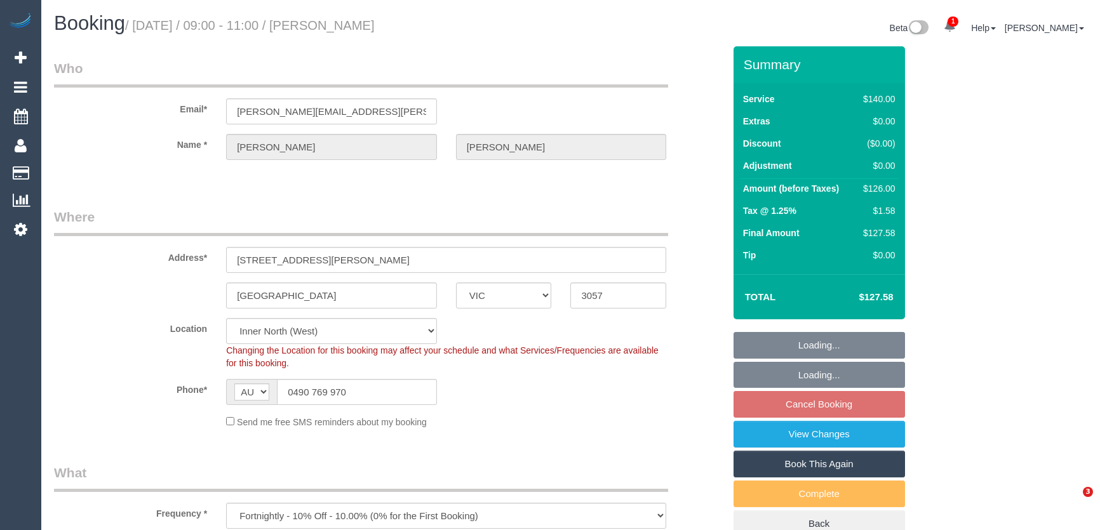
select select "number:34"
select select "number:13"
select select "object:1717"
select select "spot3"
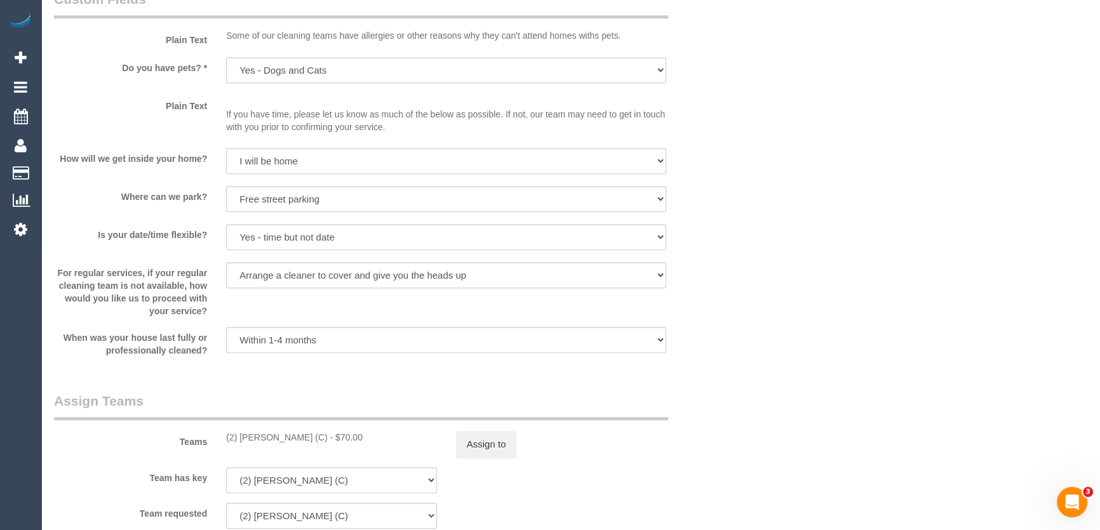
scroll to position [1558, 0]
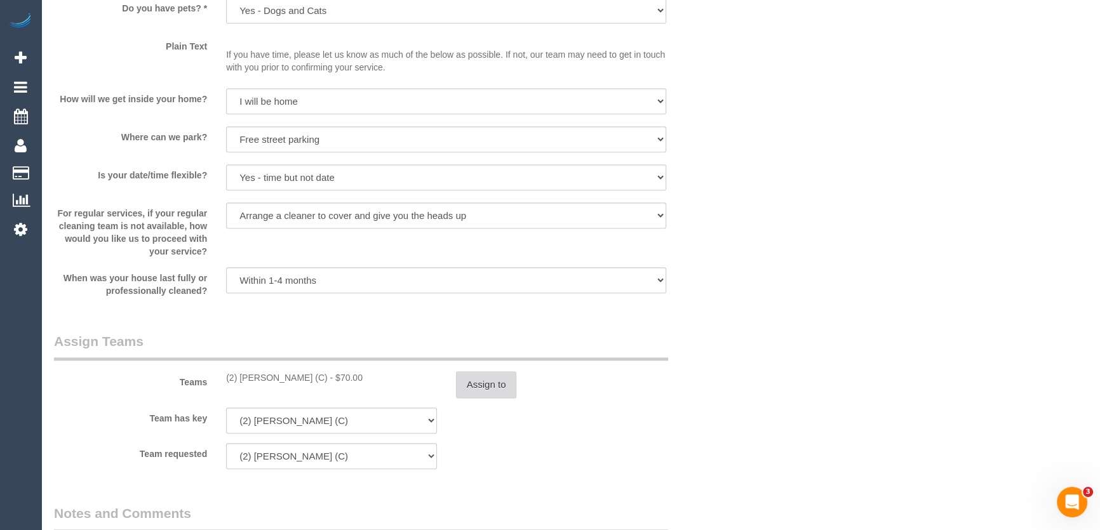
click at [507, 388] on button "Assign to" at bounding box center [486, 385] width 61 height 27
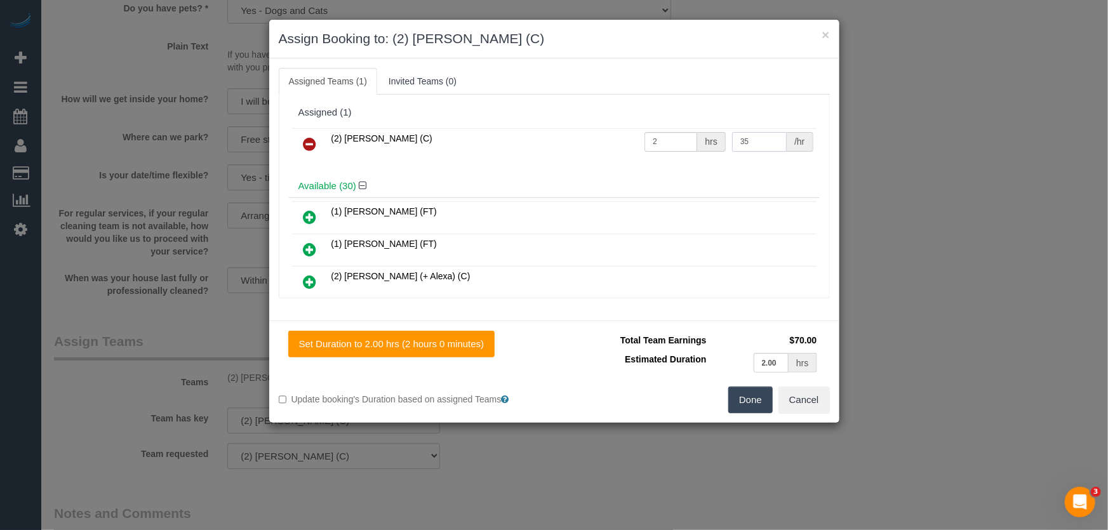
click at [762, 145] on input "35" at bounding box center [759, 142] width 55 height 20
click at [762, 401] on button "Done" at bounding box center [750, 400] width 44 height 27
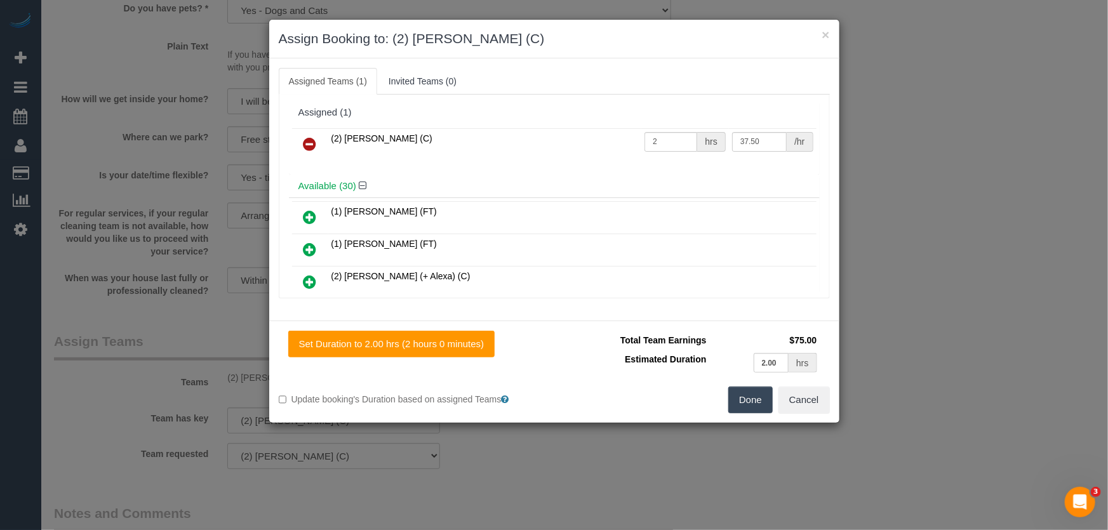
type input "37.5"
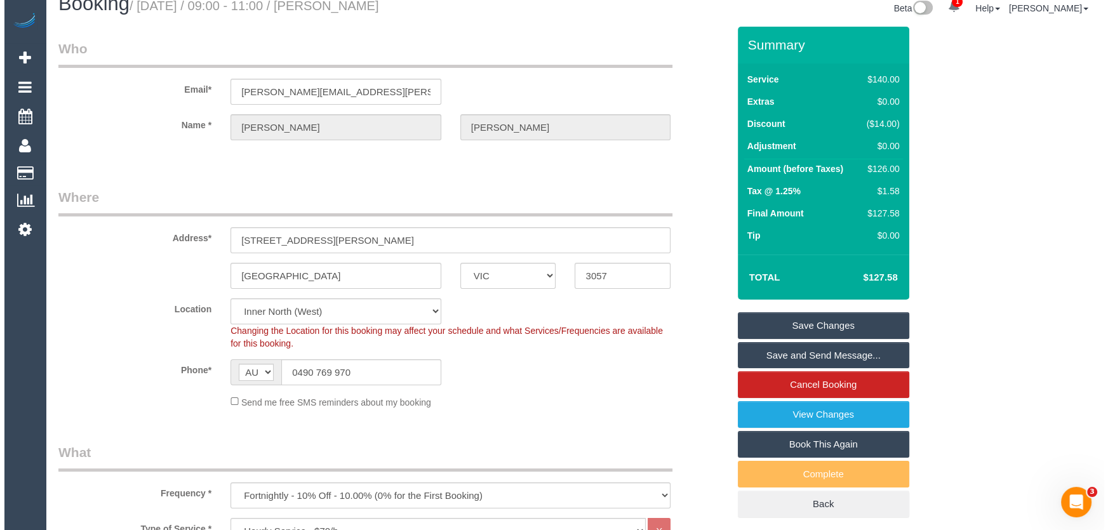
scroll to position [0, 0]
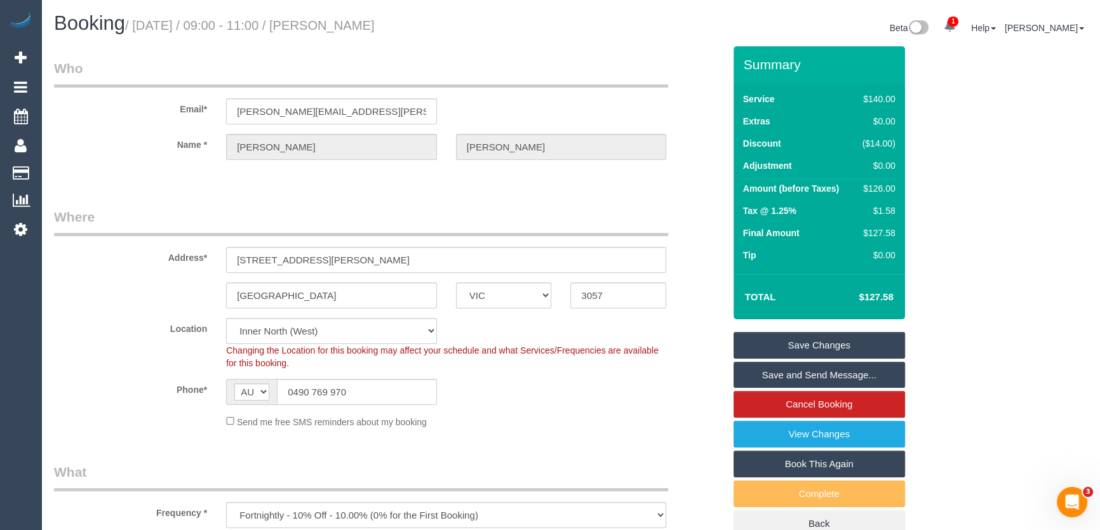
click at [810, 342] on link "Save Changes" at bounding box center [818, 345] width 171 height 27
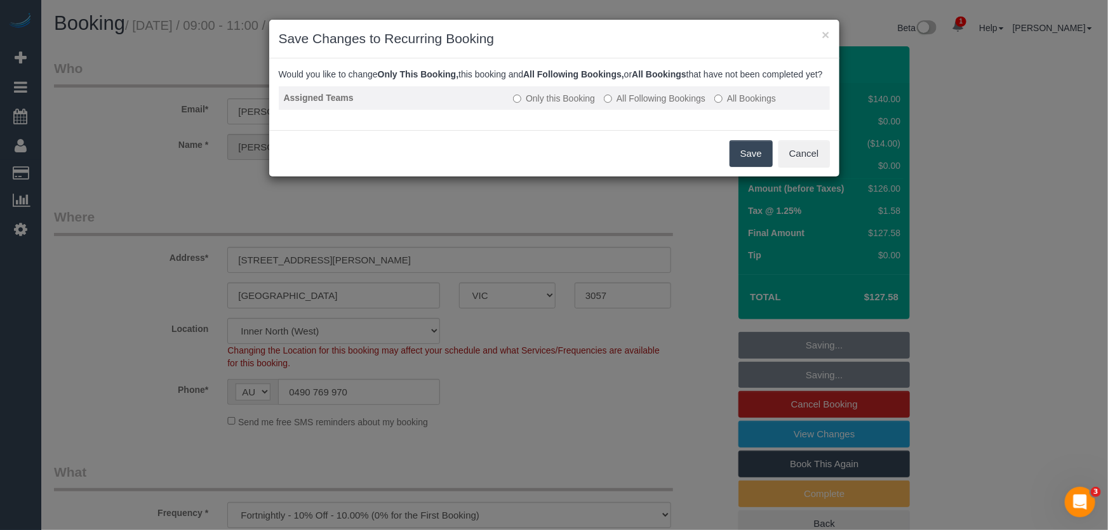
click at [642, 105] on label "All Following Bookings" at bounding box center [655, 98] width 102 height 13
click at [738, 164] on button "Save" at bounding box center [751, 153] width 43 height 27
click at [738, 164] on div "Save Cancel" at bounding box center [554, 153] width 570 height 46
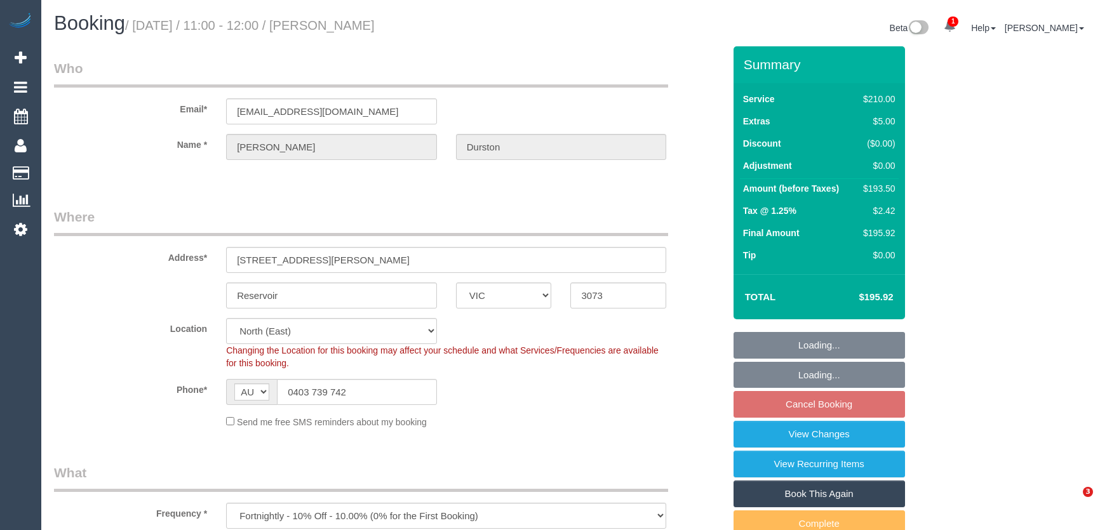
select select "VIC"
select select "180"
select select "string:stripe-pm_1RoImw2GScqysDRVioRJFXzJ"
select select "number:29"
select select "number:15"
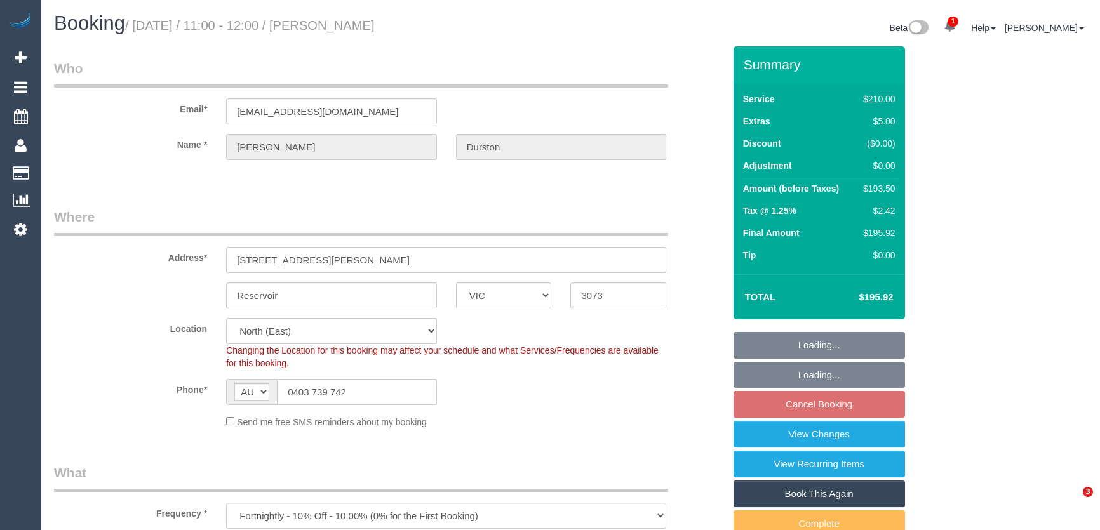
select select "number:19"
select select "number:36"
select select "number:33"
select select "number:26"
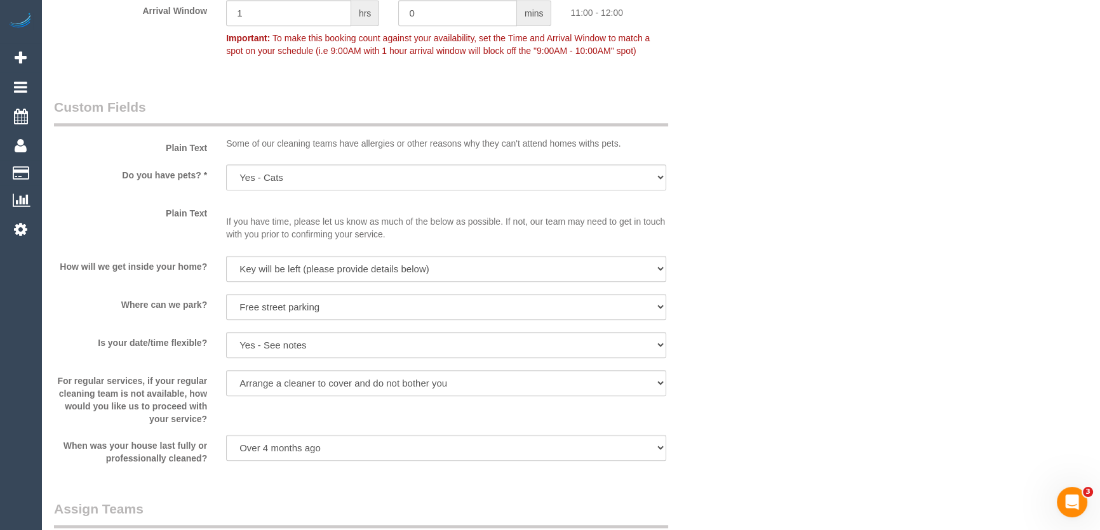
scroll to position [1558, 0]
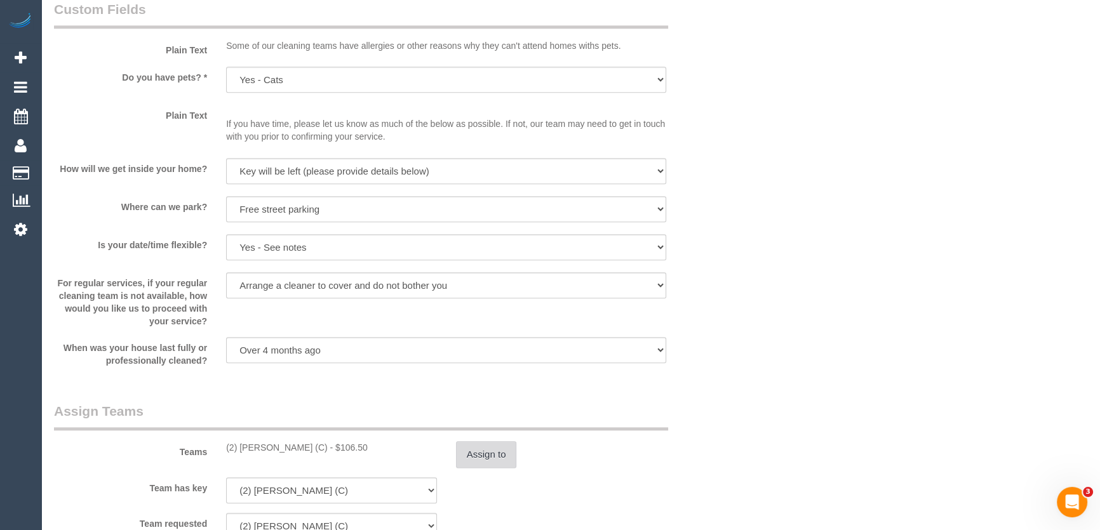
click at [493, 455] on button "Assign to" at bounding box center [486, 454] width 61 height 27
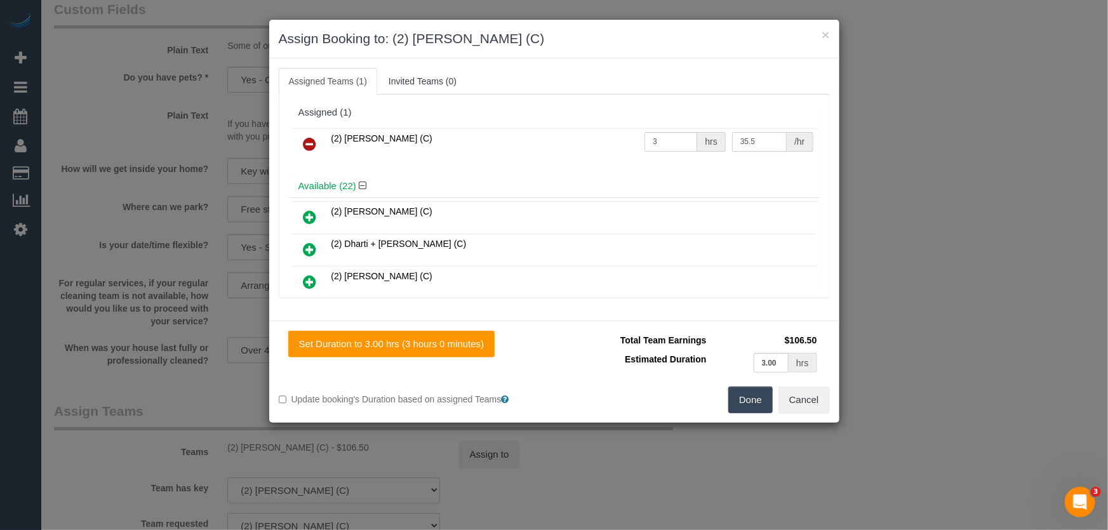
click at [757, 142] on input "35.5" at bounding box center [759, 142] width 55 height 20
type input "38"
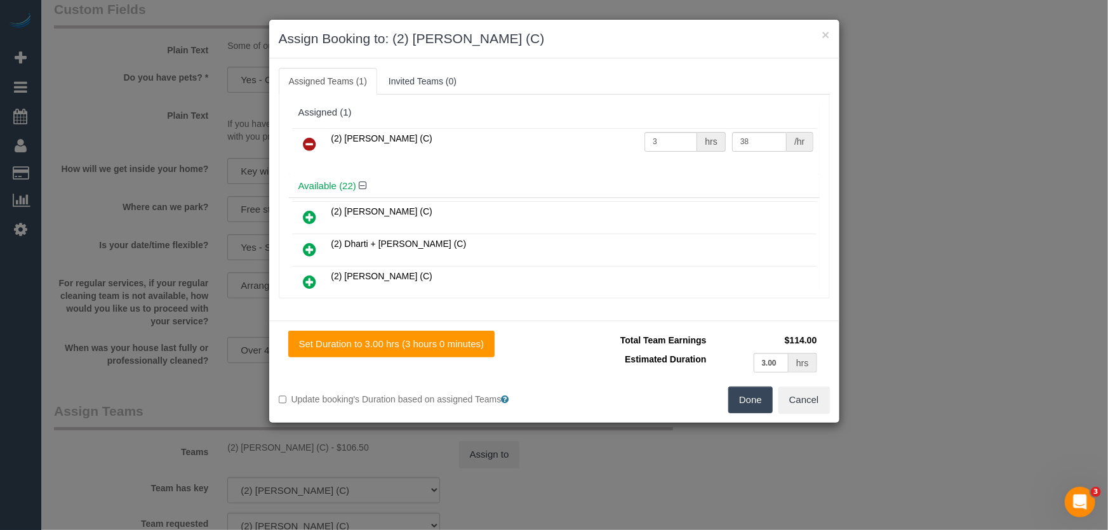
click at [742, 396] on button "Done" at bounding box center [750, 400] width 44 height 27
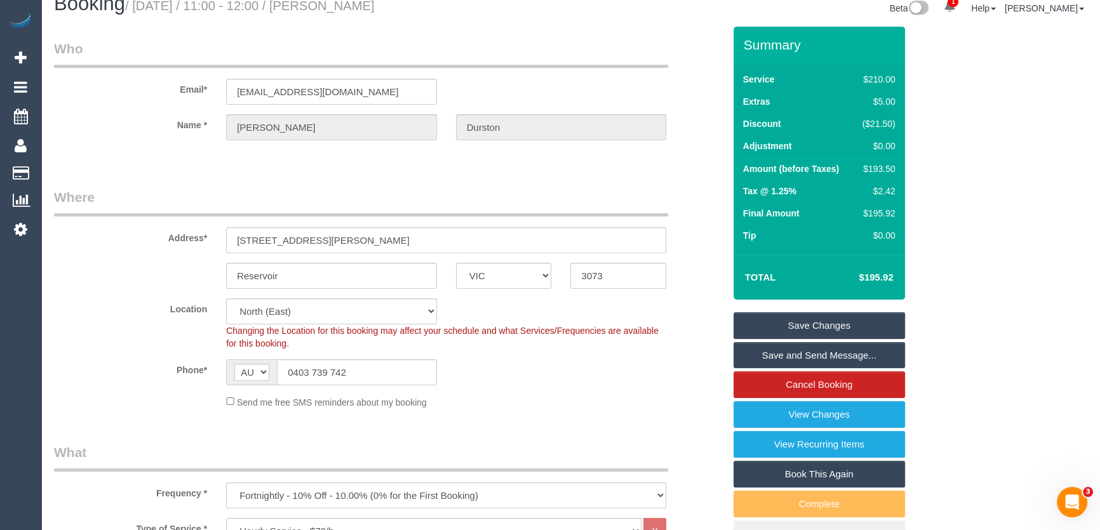
scroll to position [0, 0]
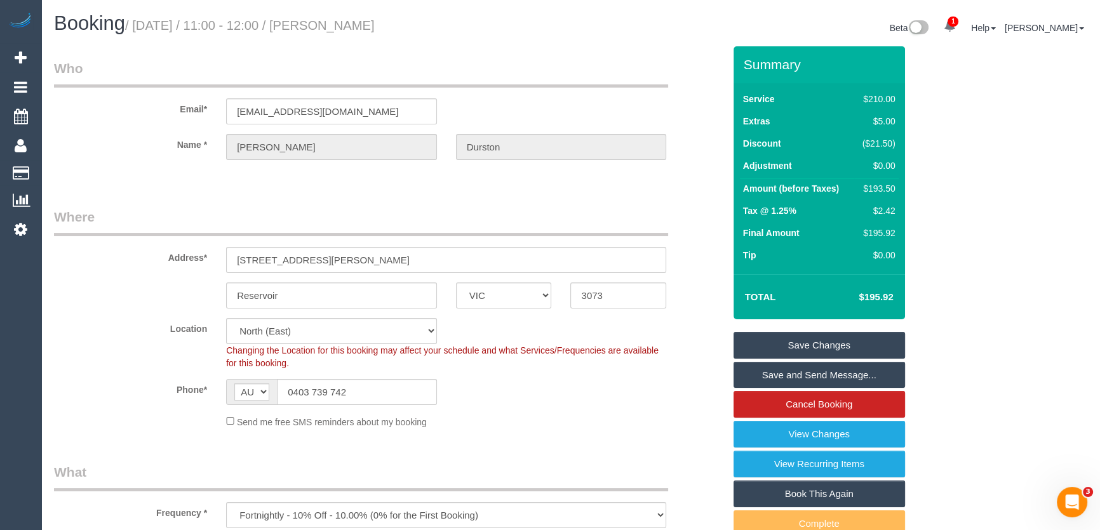
click at [786, 345] on link "Save Changes" at bounding box center [818, 345] width 171 height 27
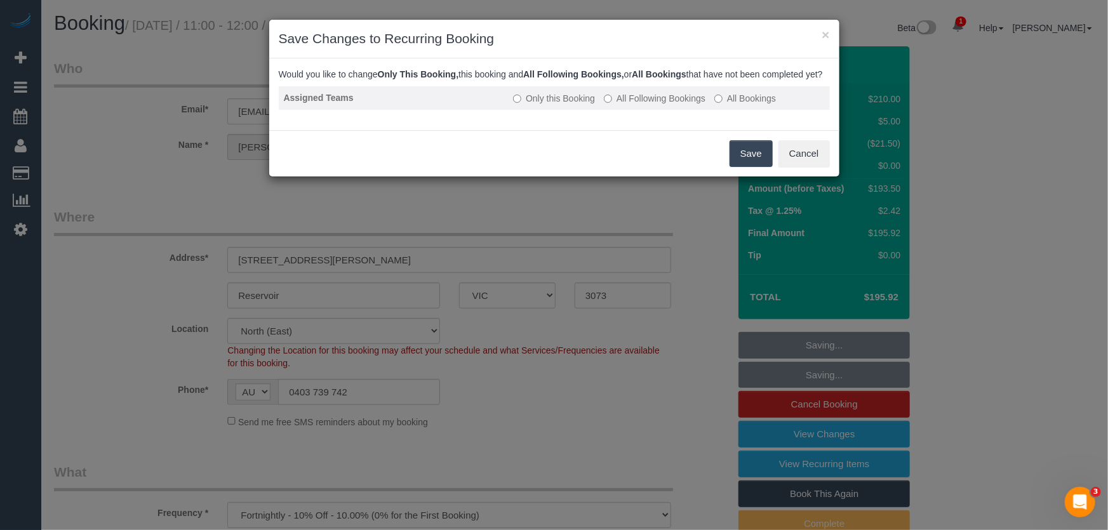
click at [641, 105] on label "All Following Bookings" at bounding box center [655, 98] width 102 height 13
click at [749, 167] on button "Save" at bounding box center [751, 153] width 43 height 27
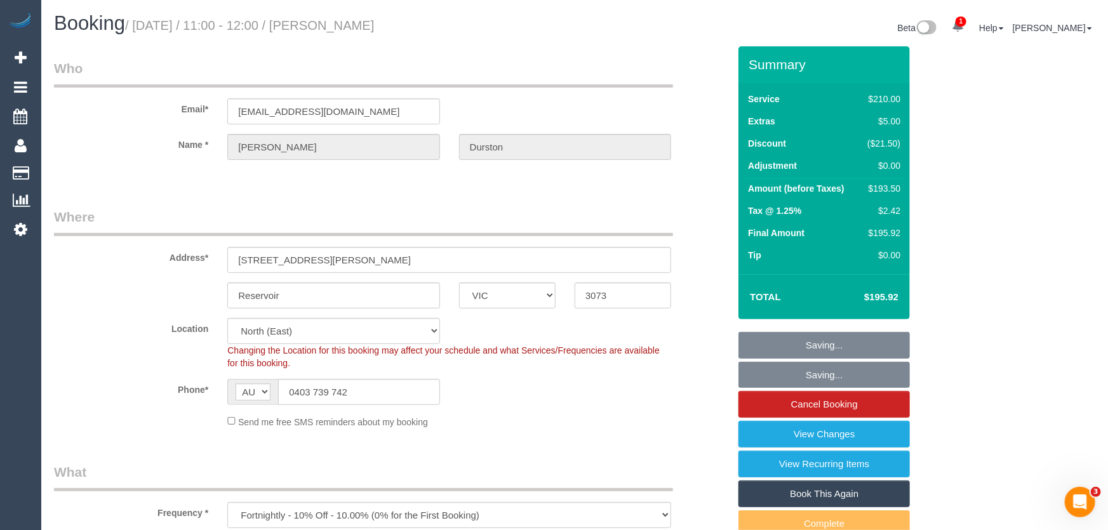
click at [749, 137] on div "Saving... Cancel" at bounding box center [554, 114] width 570 height 46
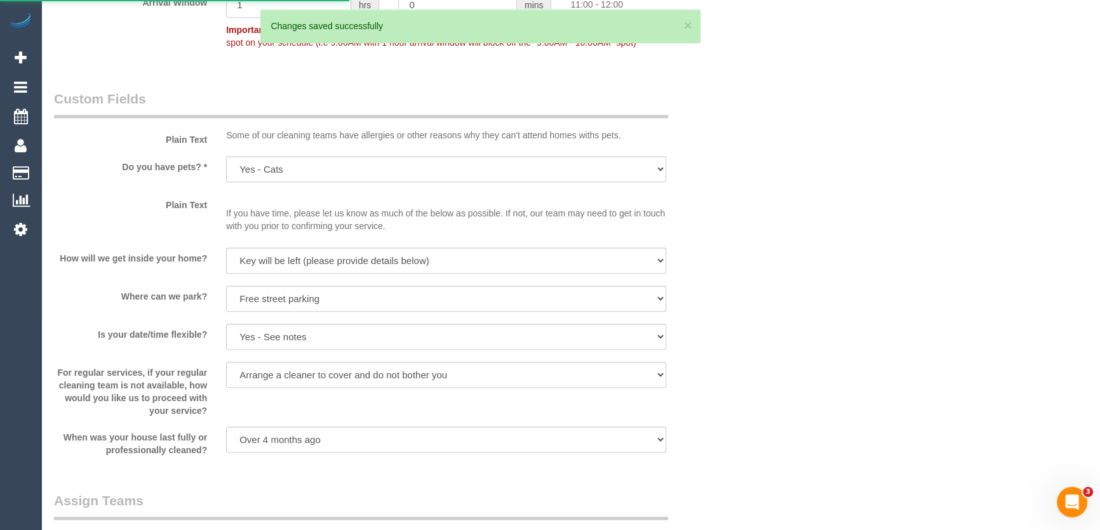
scroll to position [1558, 0]
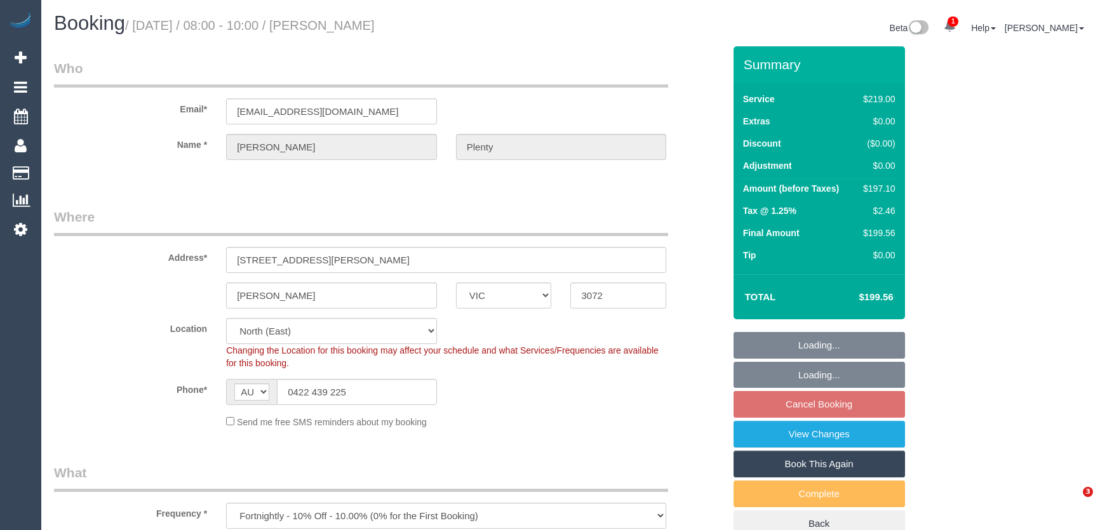
select select "VIC"
select select "number:27"
select select "number:14"
select select "number:19"
select select "number:22"
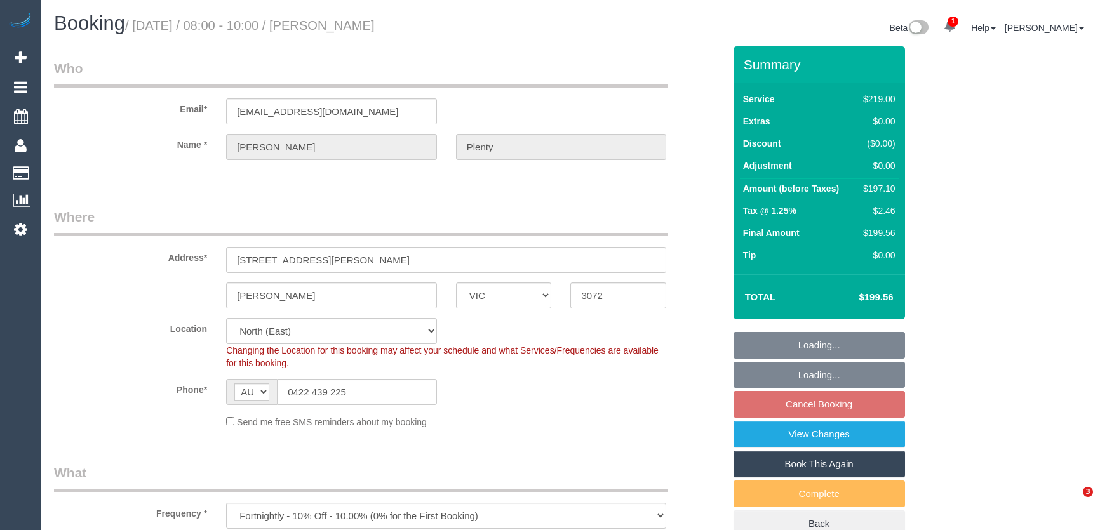
select select "number:33"
select select "number:13"
select select "VIC"
select select "number:28"
select select "number:14"
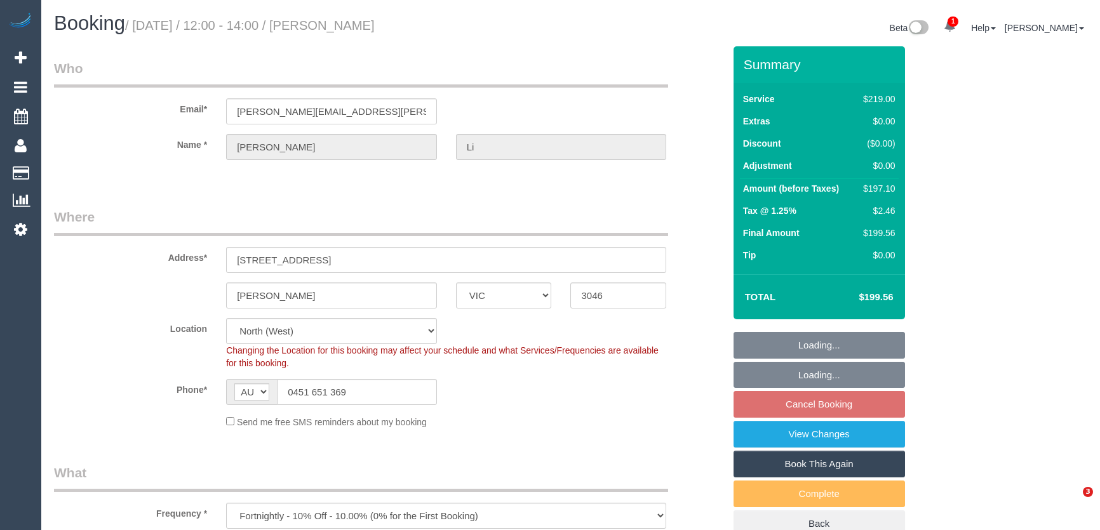
select select "number:19"
select select "number:36"
select select "object:1518"
select select "VIC"
select select "number:27"
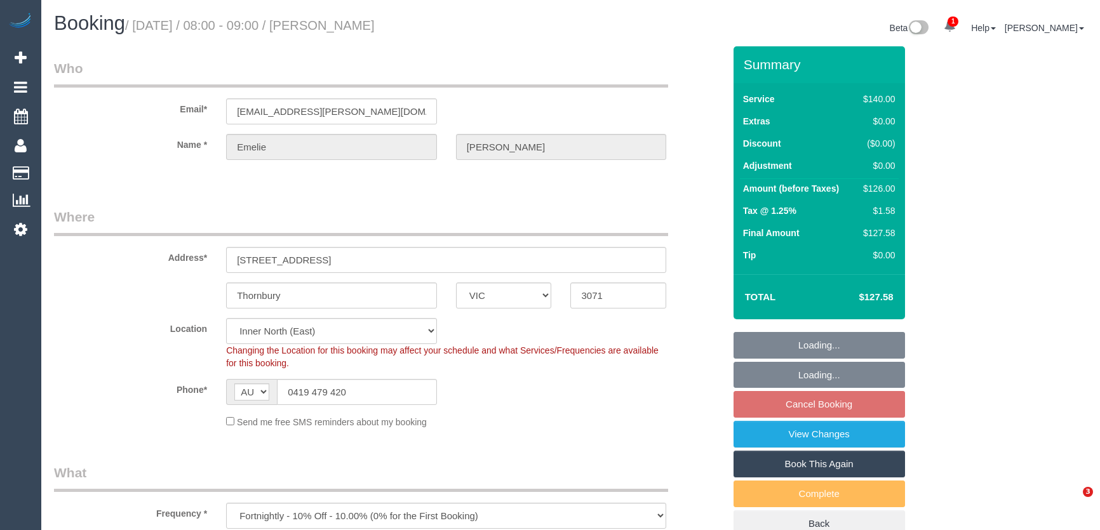
select select "number:14"
select select "number:19"
select select "number:24"
select select "number:34"
select select "number:12"
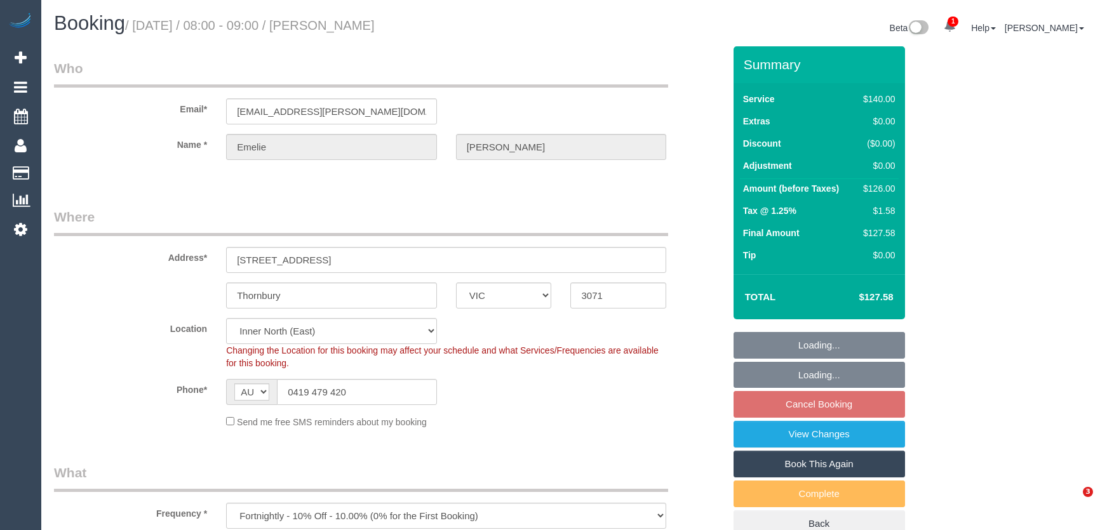
select select "object:1676"
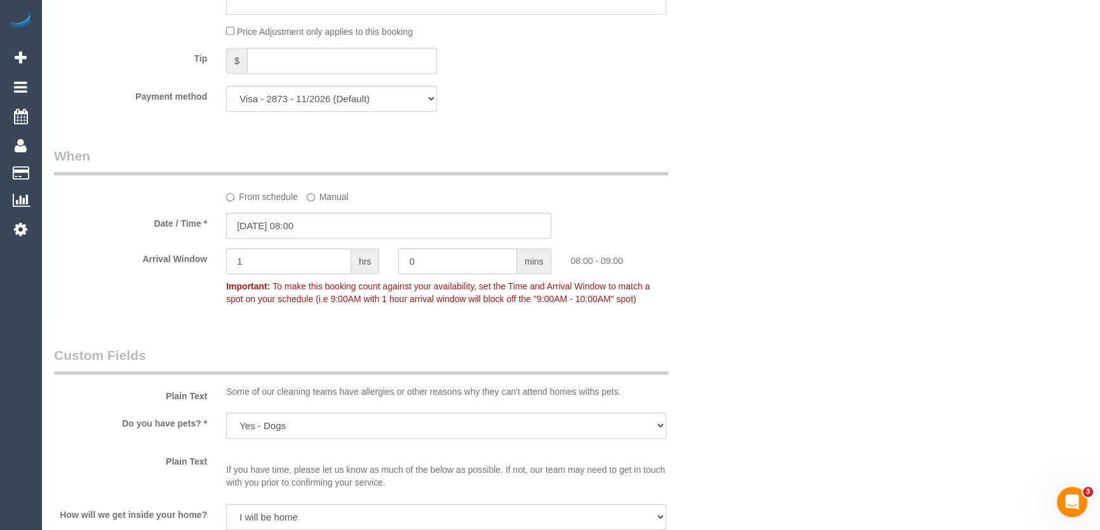
scroll to position [1334, 0]
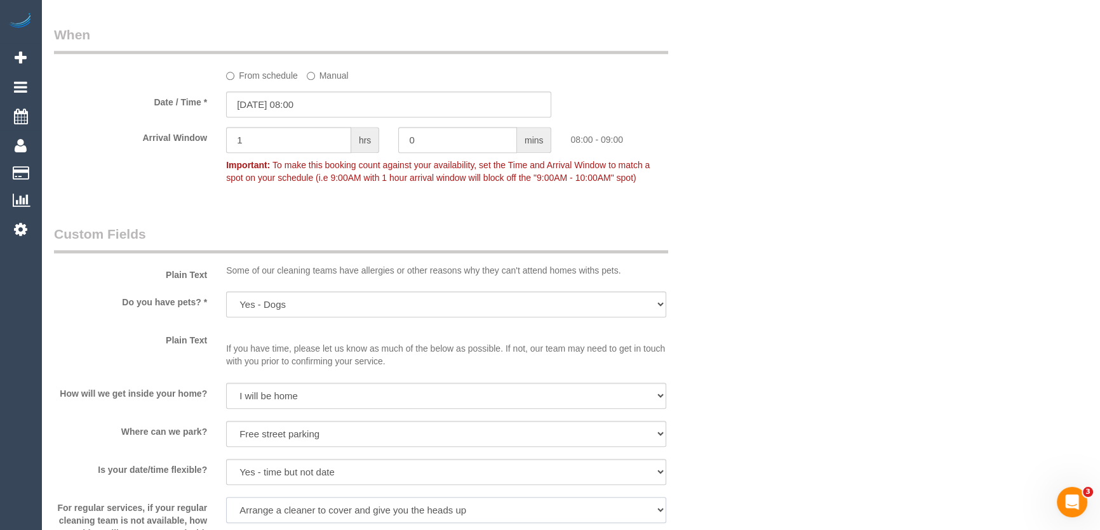
click at [483, 497] on select "Arrange a cleaner to cover and do not bother you Arrange a cleaner to cover and…" at bounding box center [446, 510] width 440 height 26
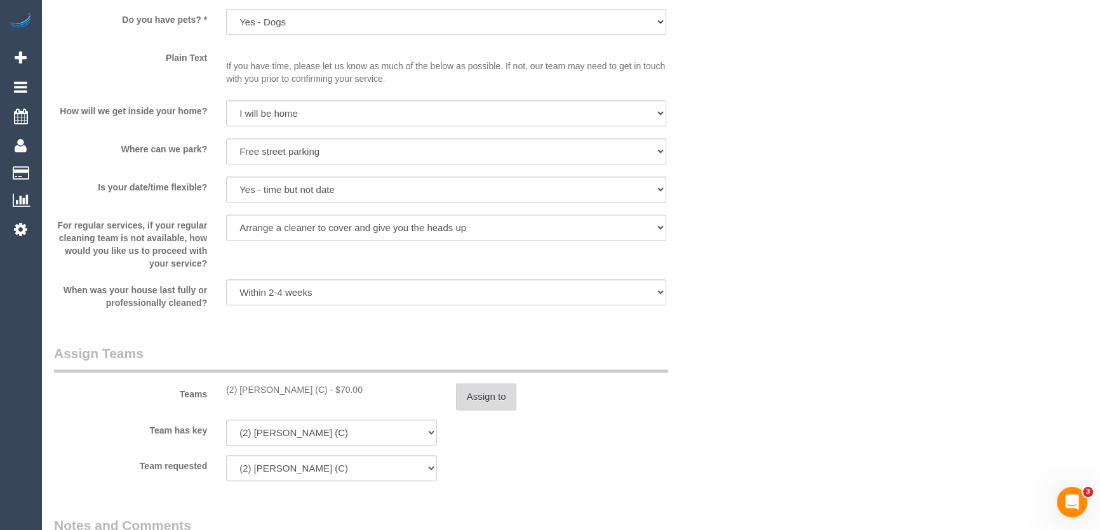
click at [488, 399] on button "Assign to" at bounding box center [486, 397] width 61 height 27
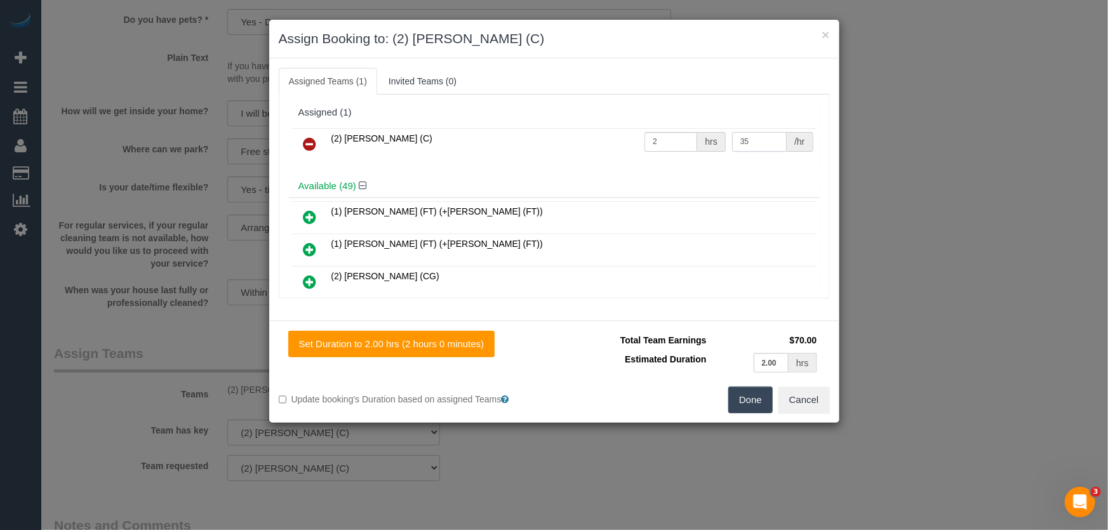
click at [749, 149] on input "35" at bounding box center [759, 142] width 55 height 20
type input "37.5"
click at [742, 400] on button "Done" at bounding box center [750, 400] width 44 height 27
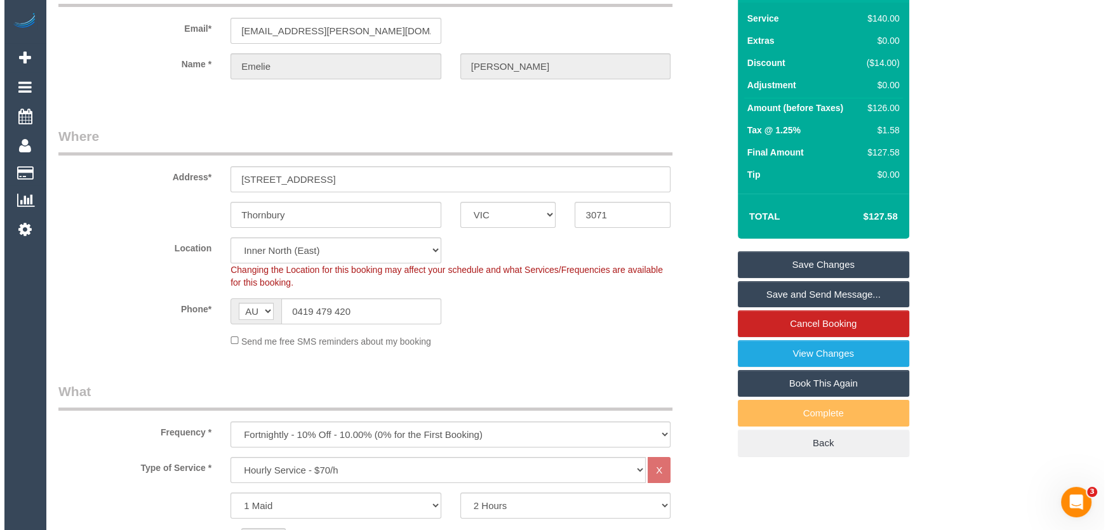
scroll to position [0, 0]
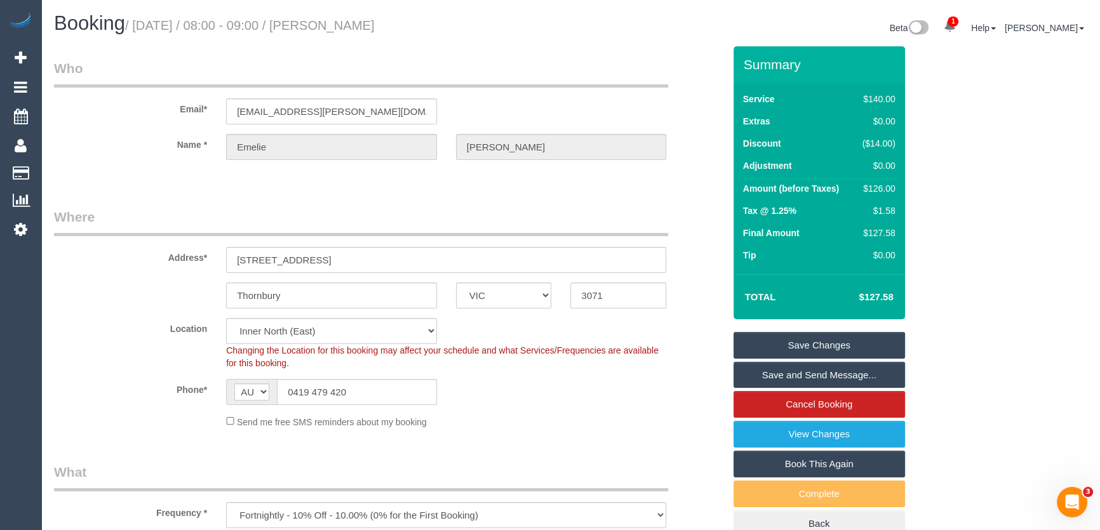
click at [821, 344] on link "Save Changes" at bounding box center [818, 345] width 171 height 27
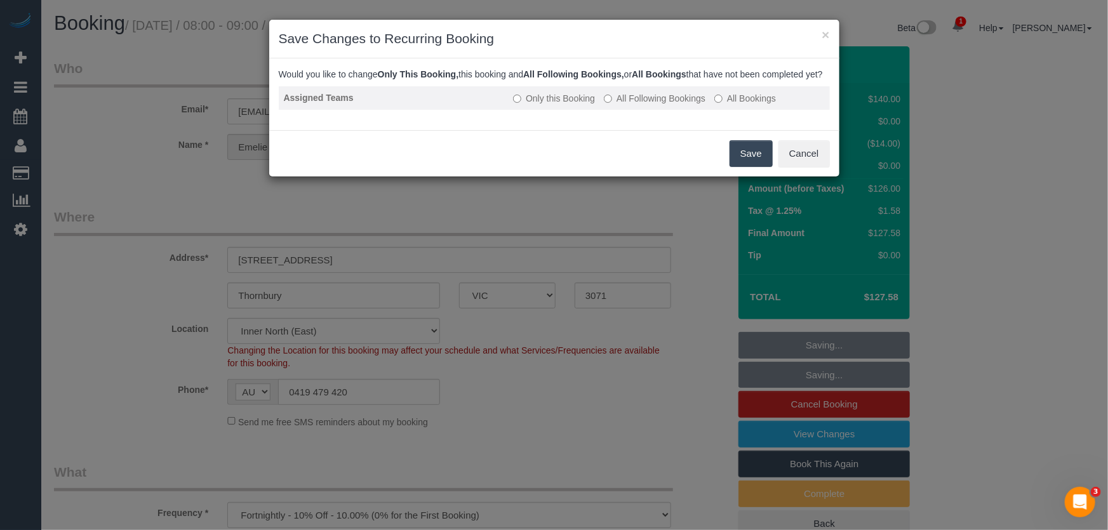
click at [651, 105] on label "All Following Bookings" at bounding box center [655, 98] width 102 height 13
click at [759, 166] on button "Save" at bounding box center [751, 153] width 43 height 27
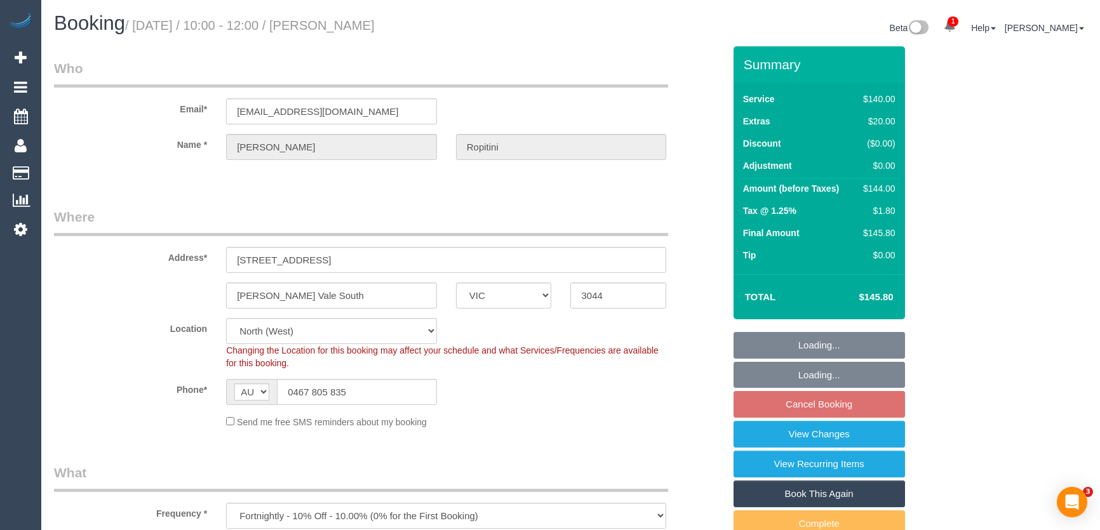
select select "VIC"
select select "spot3"
select select "number:27"
select select "number:14"
select select "number:19"
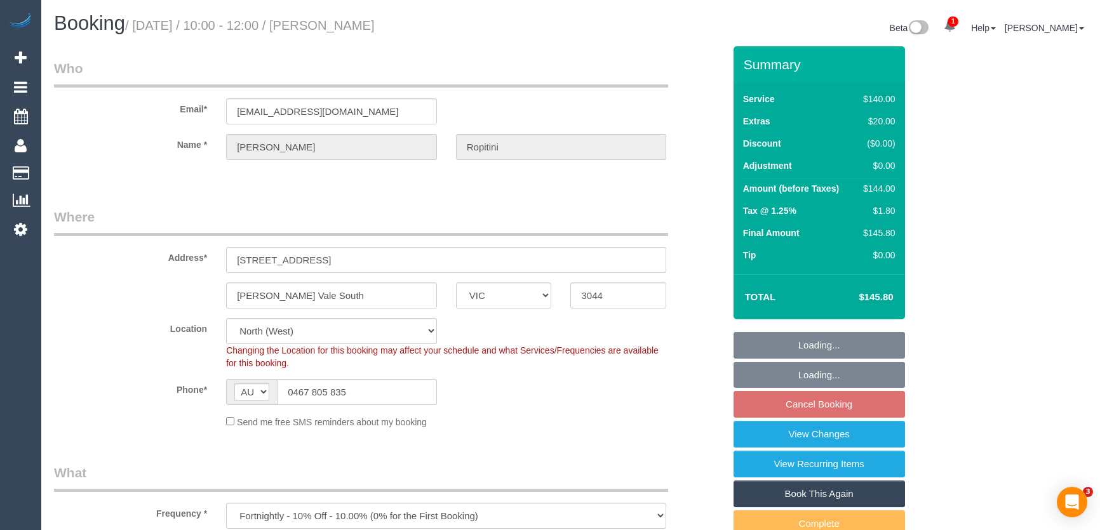
select select "number:25"
select select "number:34"
select select "number:13"
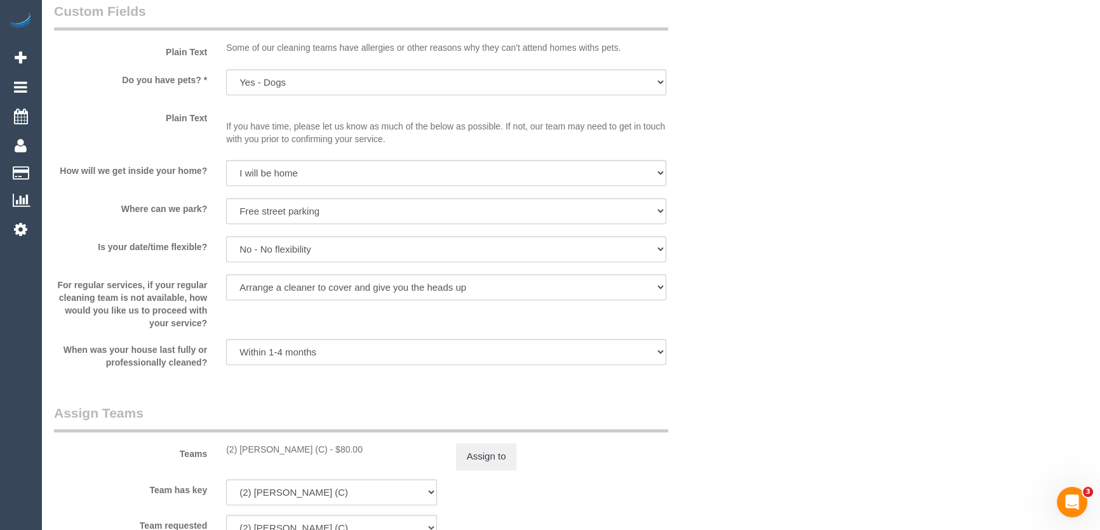
scroll to position [1558, 0]
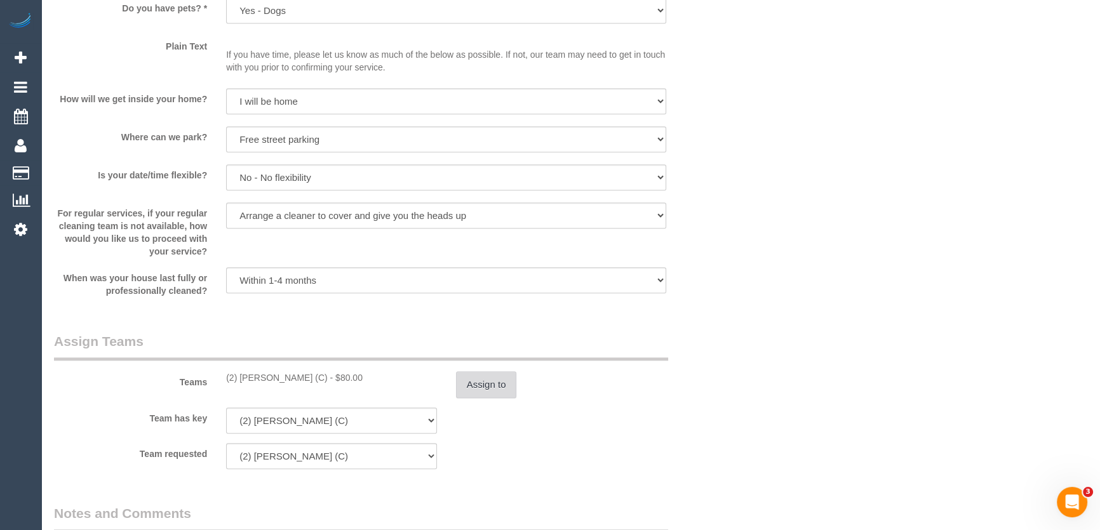
click at [489, 387] on button "Assign to" at bounding box center [486, 385] width 61 height 27
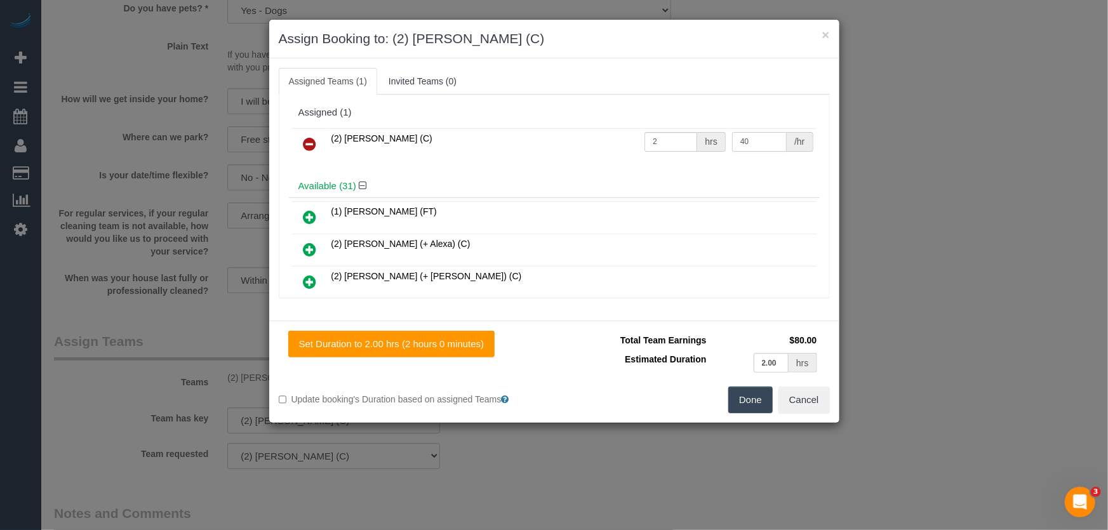
click at [760, 144] on input "40" at bounding box center [759, 142] width 55 height 20
click at [744, 139] on input "40" at bounding box center [759, 142] width 55 height 20
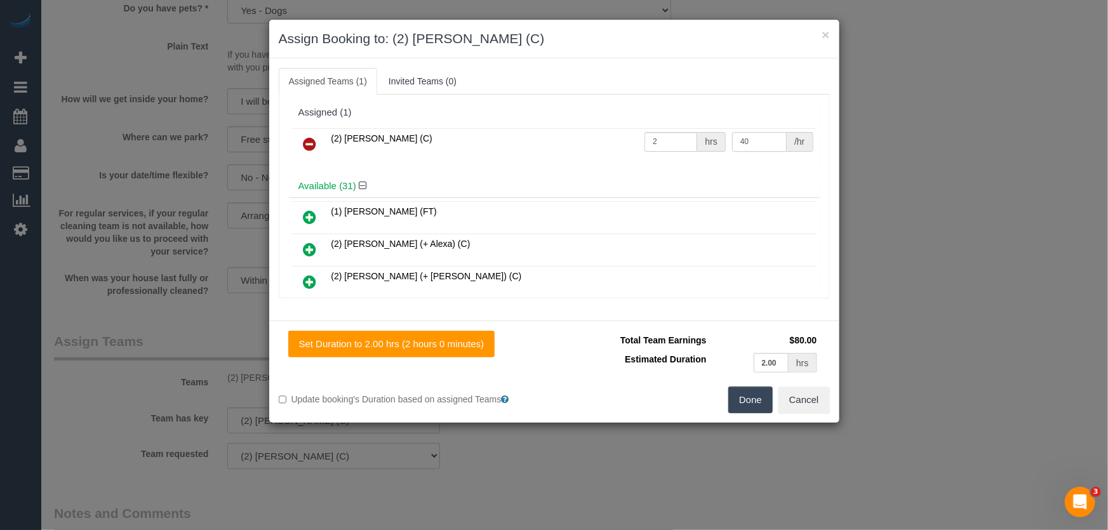
click at [744, 139] on input "40" at bounding box center [759, 142] width 55 height 20
click at [756, 400] on button "Done" at bounding box center [750, 400] width 44 height 27
type input "42.5"
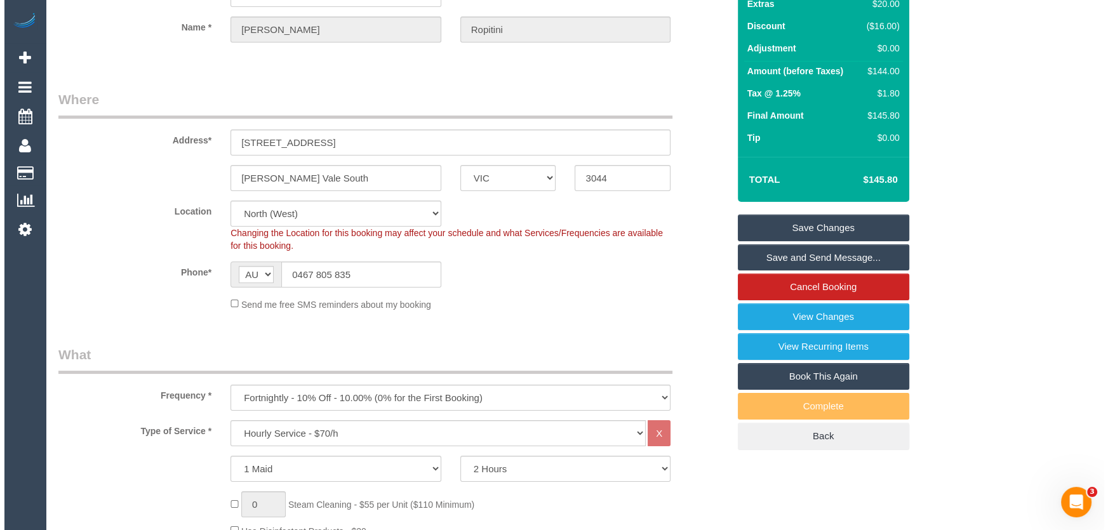
scroll to position [0, 0]
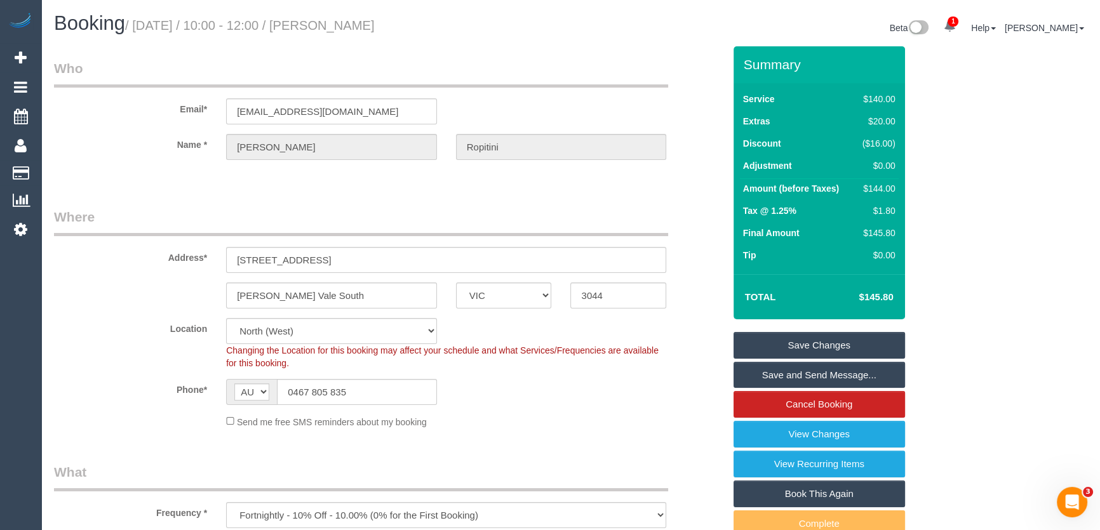
click at [819, 344] on link "Save Changes" at bounding box center [818, 345] width 171 height 27
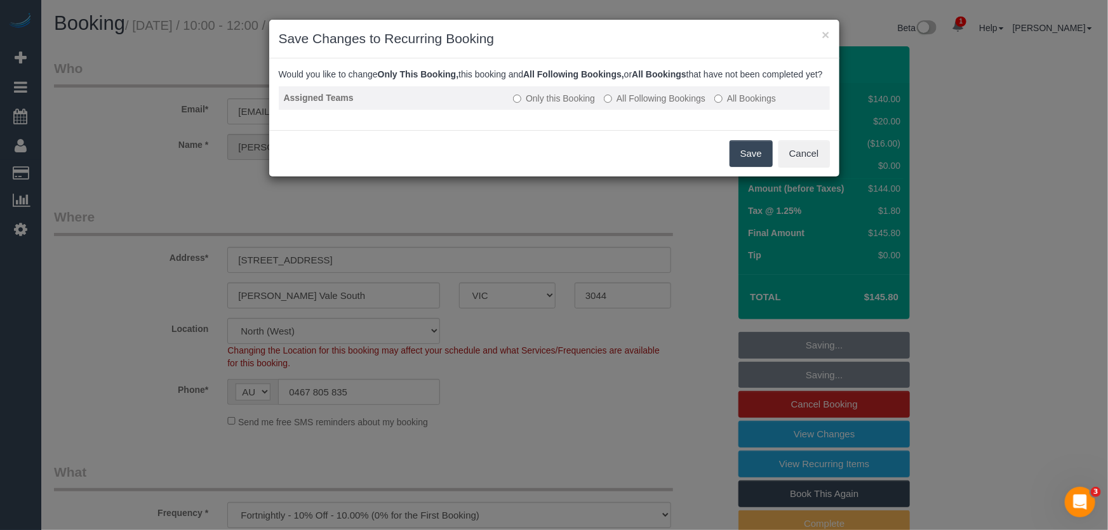
click at [643, 105] on label "All Following Bookings" at bounding box center [655, 98] width 102 height 13
click at [752, 167] on button "Save" at bounding box center [751, 153] width 43 height 27
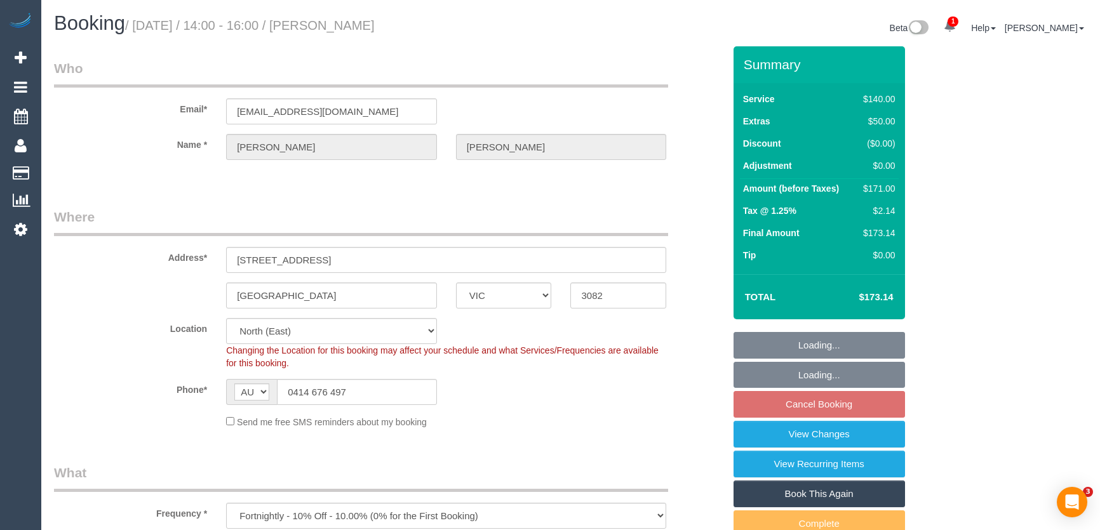
select select "VIC"
select select "spot5"
select select "number:28"
select select "number:14"
select select "number:19"
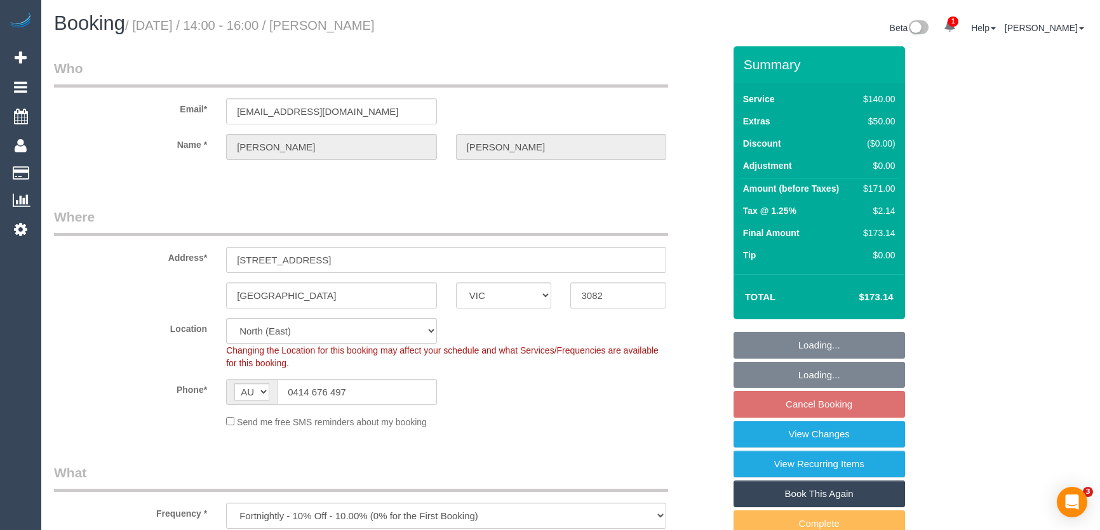
select select "number:22"
select select "number:34"
select select "number:26"
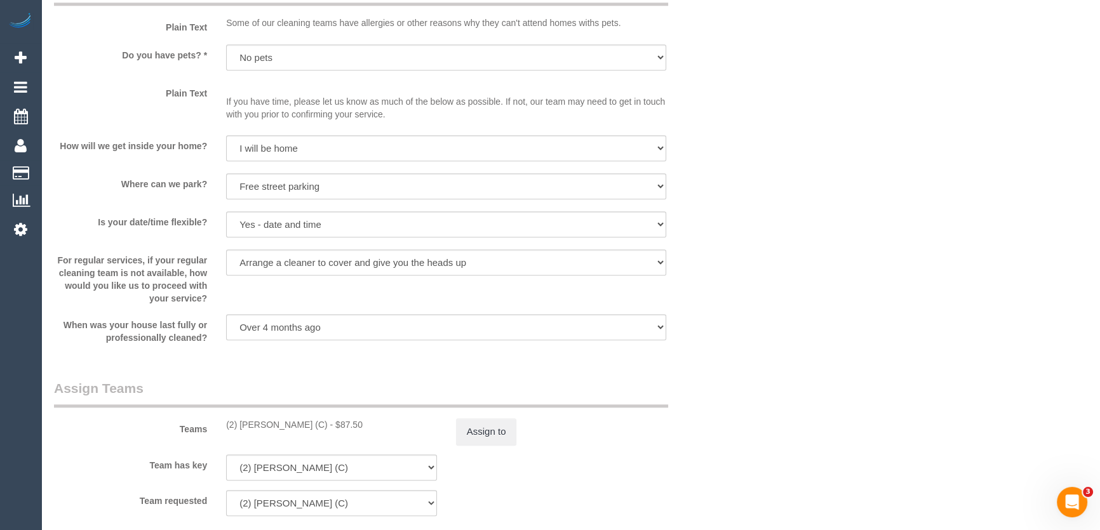
scroll to position [1616, 0]
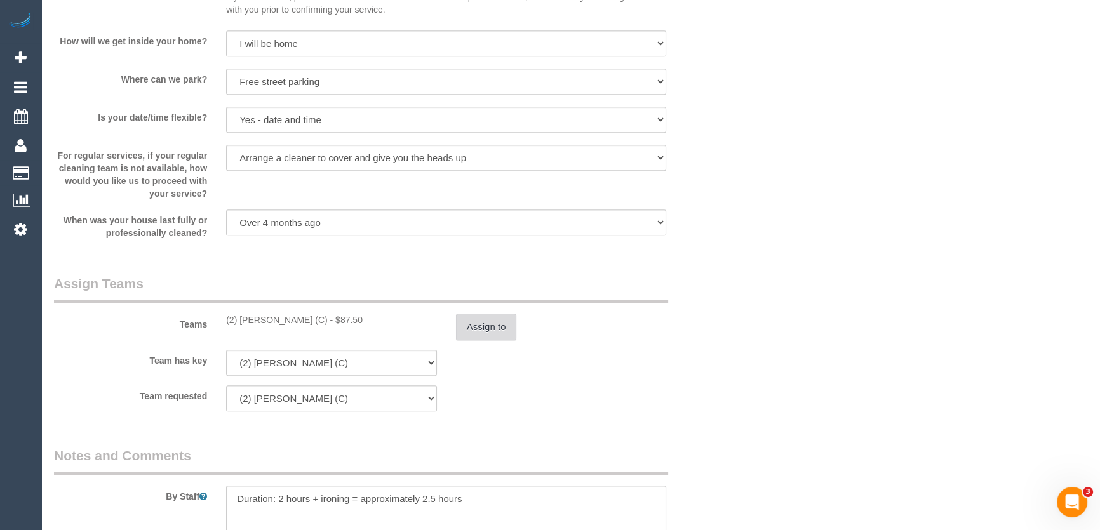
click at [495, 325] on button "Assign to" at bounding box center [486, 327] width 61 height 27
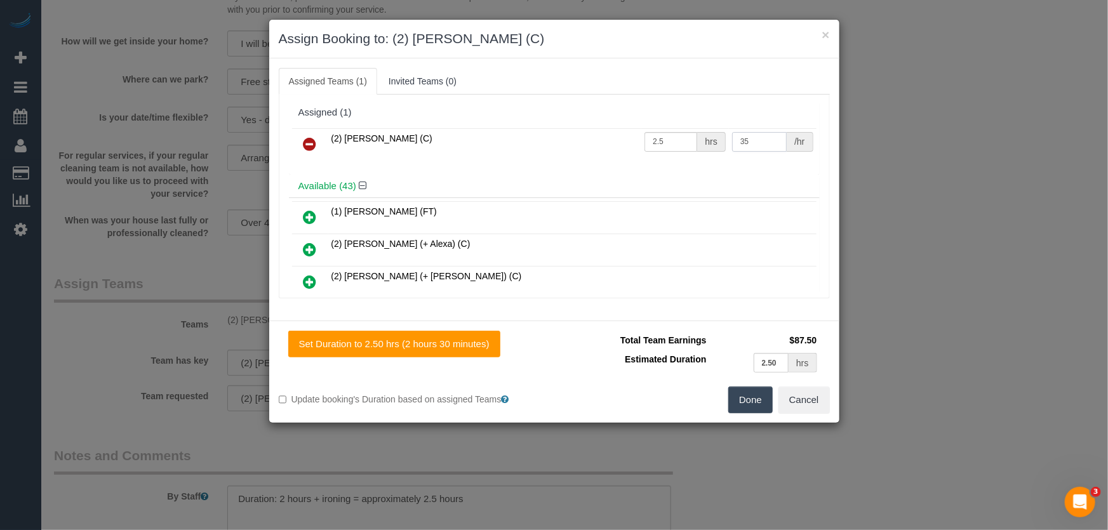
click at [756, 144] on input "35" at bounding box center [759, 142] width 55 height 20
click at [751, 402] on button "Done" at bounding box center [750, 400] width 44 height 27
type input "37.5"
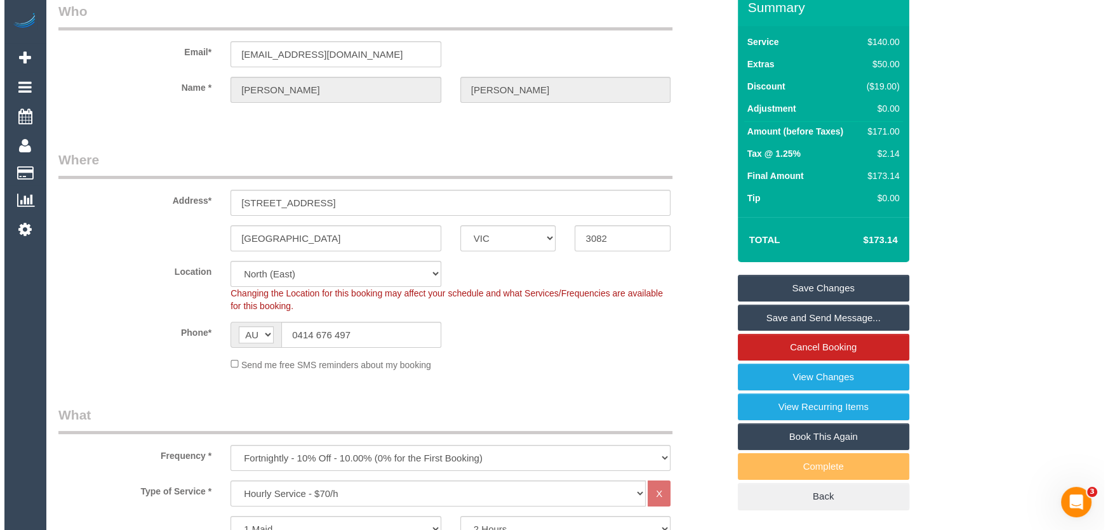
scroll to position [0, 0]
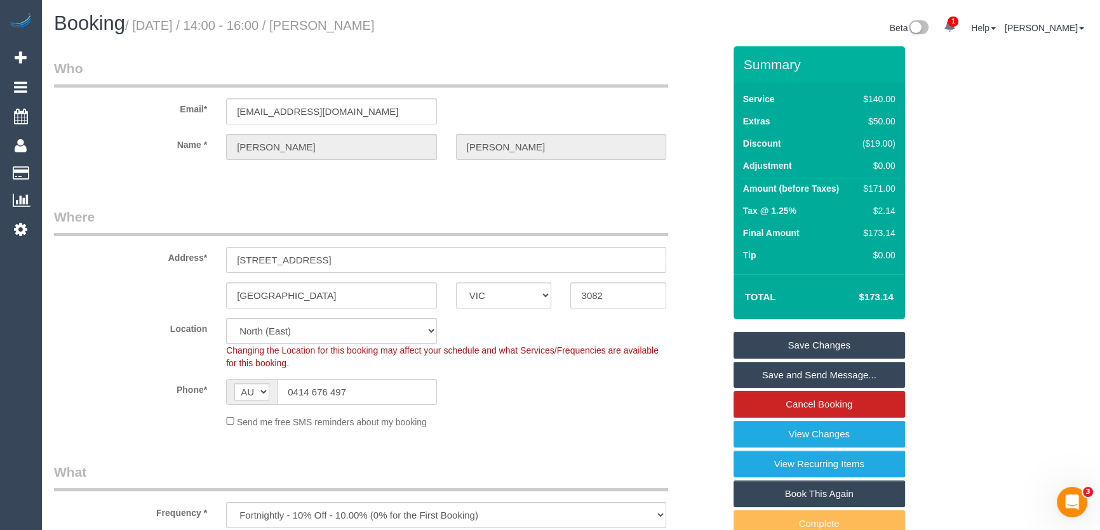
click at [798, 341] on link "Save Changes" at bounding box center [818, 345] width 171 height 27
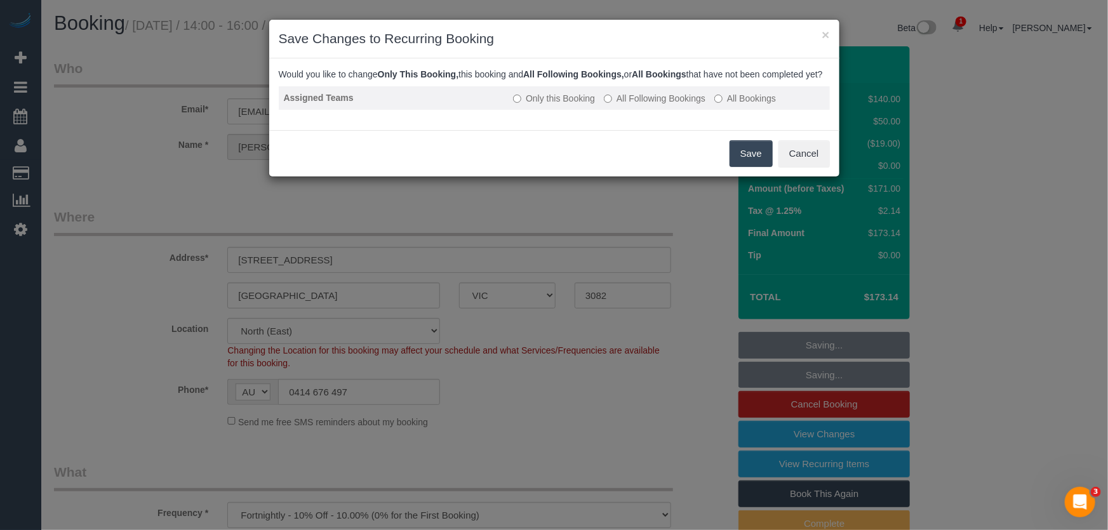
click at [660, 105] on label "All Following Bookings" at bounding box center [655, 98] width 102 height 13
click at [749, 167] on button "Save" at bounding box center [751, 153] width 43 height 27
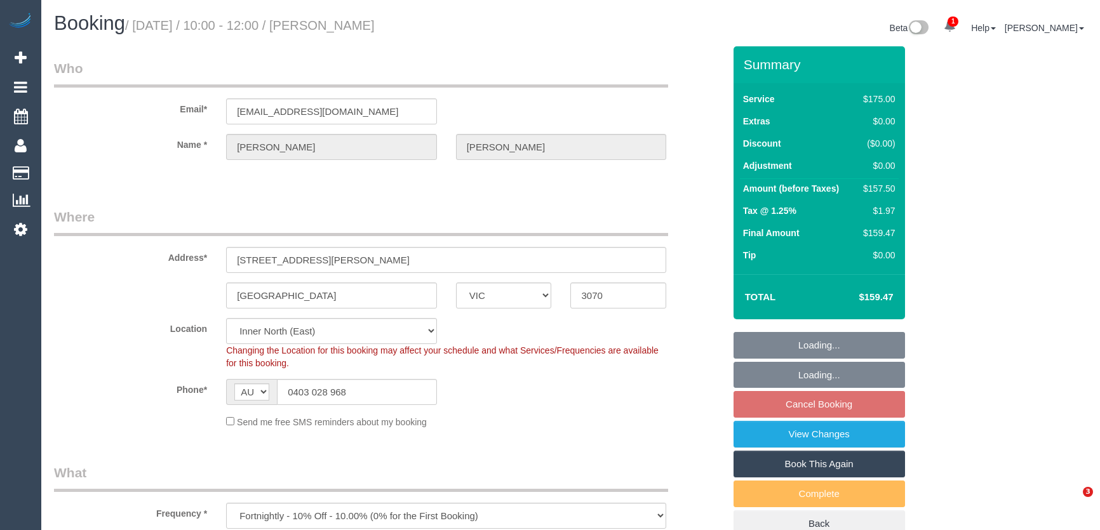
select select "VIC"
select select "150"
select select "number:28"
select select "number:14"
select select "number:19"
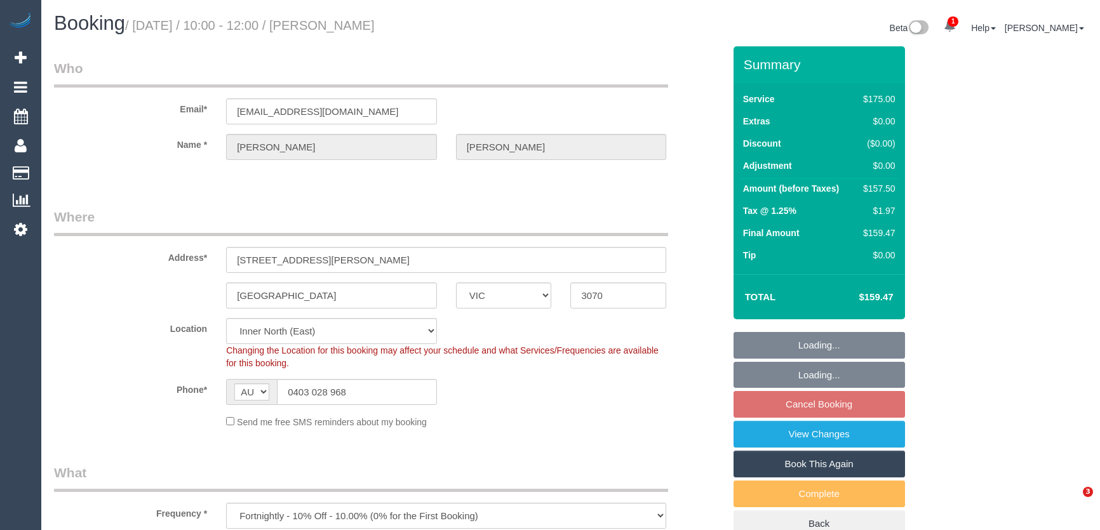
select select "number:22"
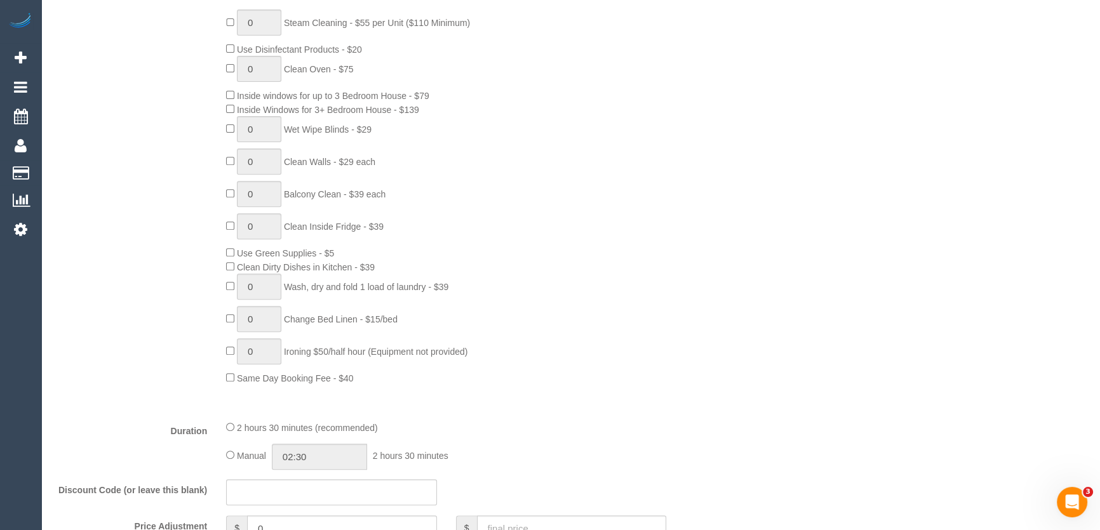
select select "spot3"
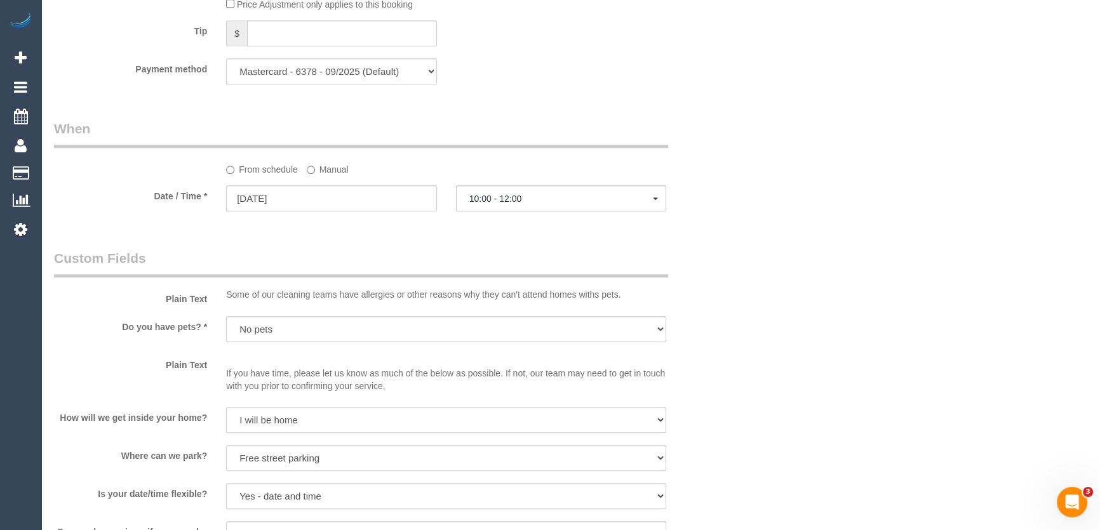
scroll to position [1385, 0]
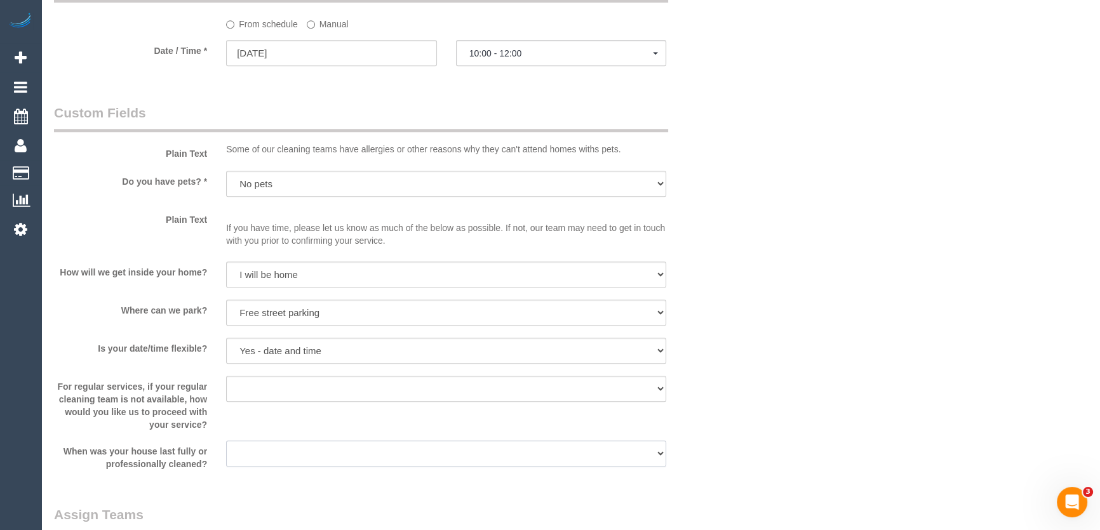
click at [494, 445] on select "Within 1-2 weeks Within 2-4 weeks Within 1-4 months Over [DATE]" at bounding box center [446, 454] width 440 height 26
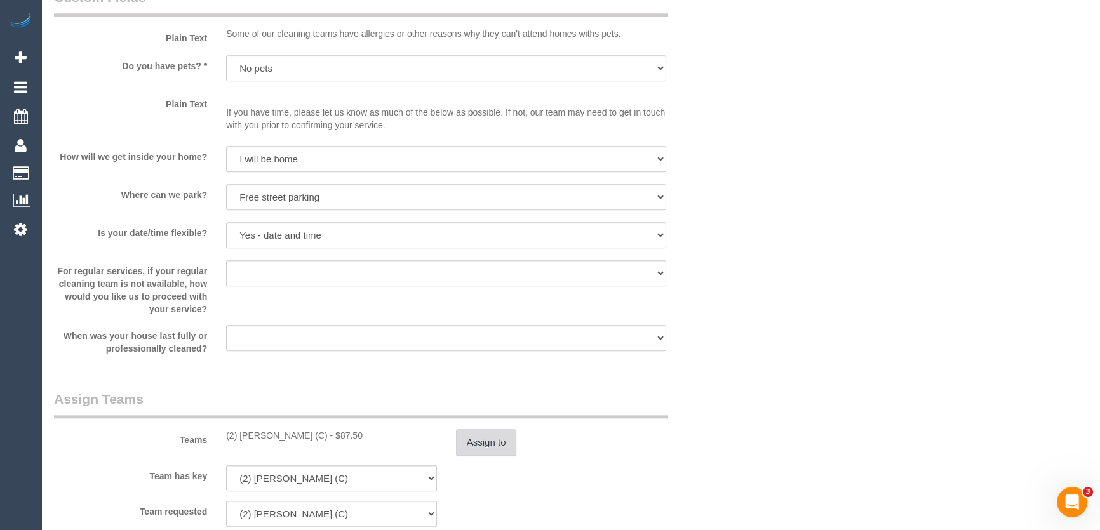
click at [493, 444] on button "Assign to" at bounding box center [486, 442] width 61 height 27
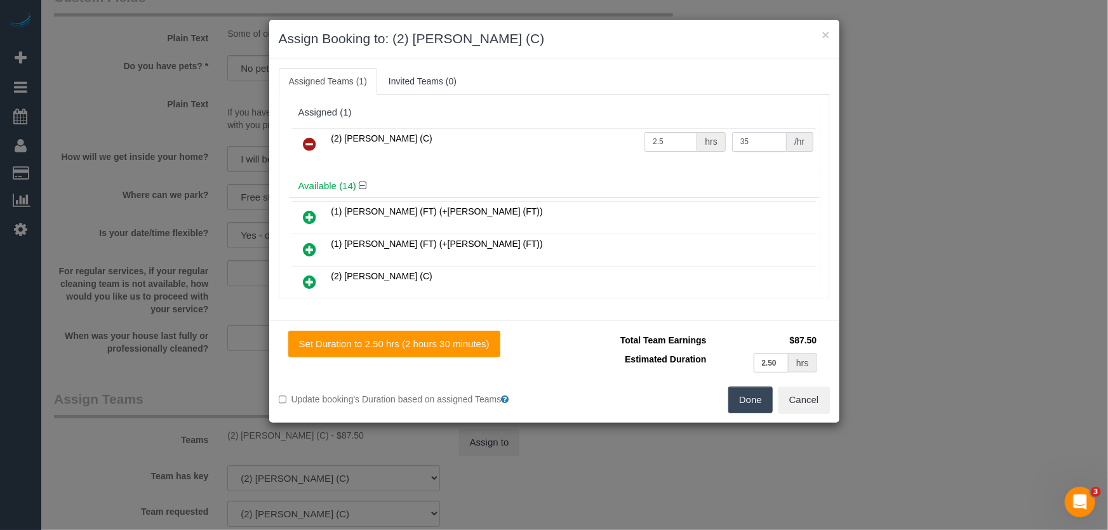
click at [749, 145] on input "35" at bounding box center [759, 142] width 55 height 20
click at [749, 146] on input "35" at bounding box center [759, 142] width 55 height 20
click at [756, 400] on button "Done" at bounding box center [750, 400] width 44 height 27
click at [756, 400] on div "Done Cancel" at bounding box center [696, 400] width 285 height 27
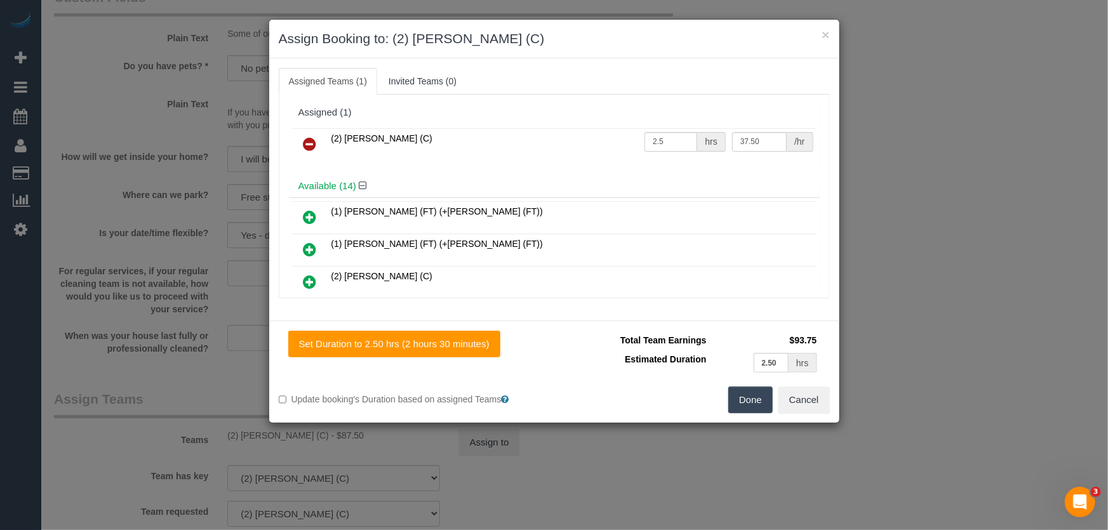
type input "37.5"
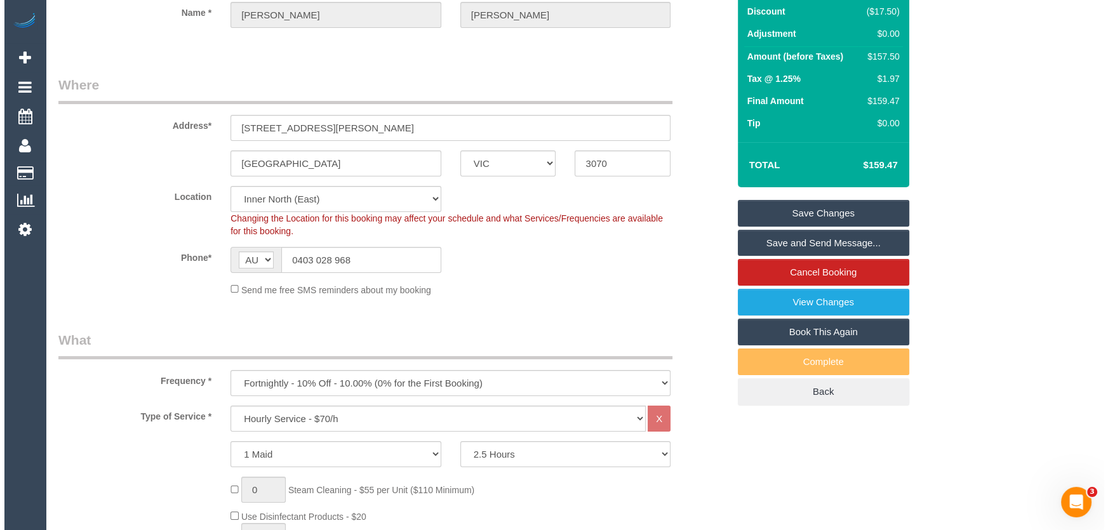
scroll to position [0, 0]
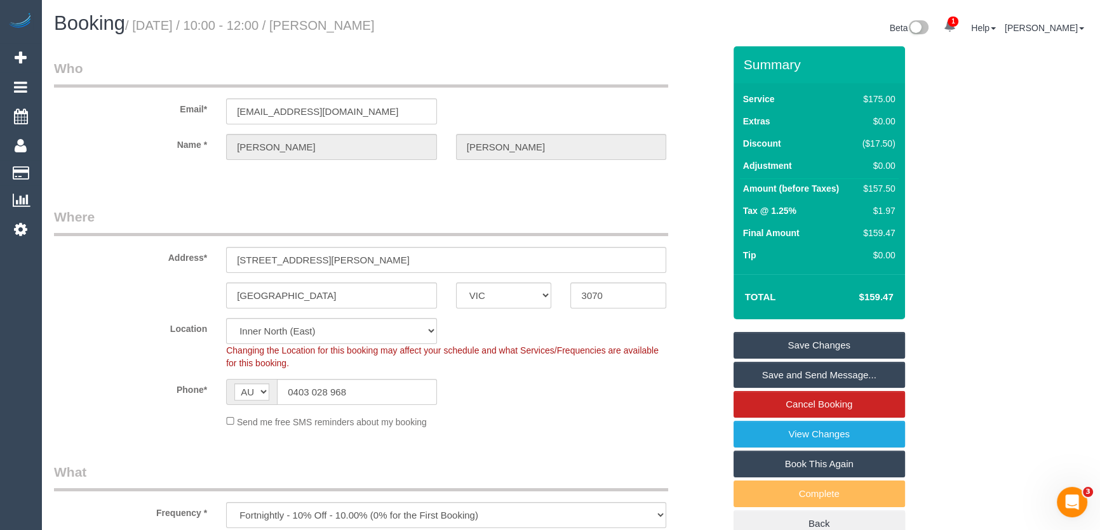
click at [830, 343] on link "Save Changes" at bounding box center [818, 345] width 171 height 27
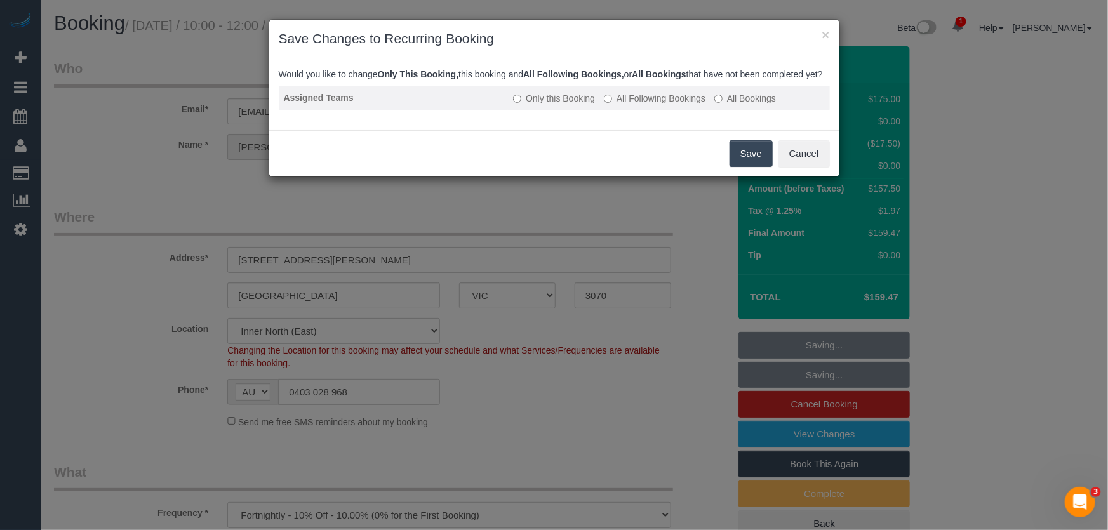
click at [657, 105] on label "All Following Bookings" at bounding box center [655, 98] width 102 height 13
click at [756, 167] on button "Save" at bounding box center [751, 153] width 43 height 27
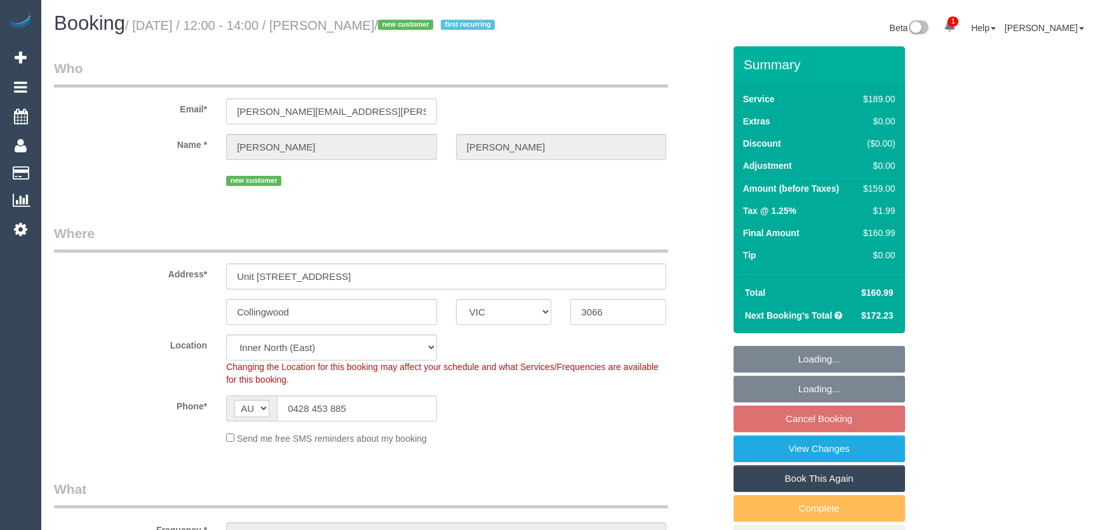
select select "VIC"
select select "spot4"
select select "number:27"
select select "number:15"
select select "number:20"
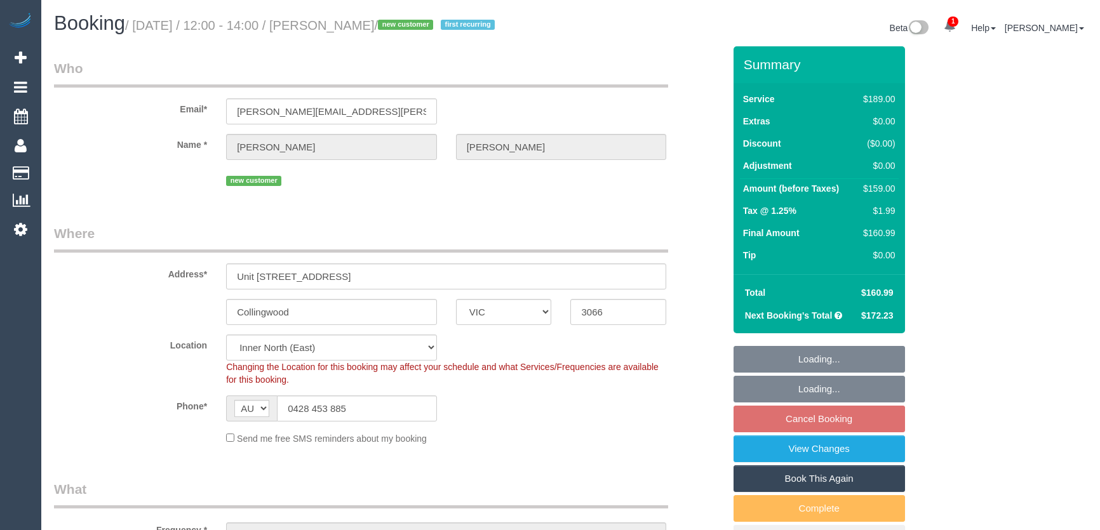
select select "number:22"
select select "number:34"
select select "number:13"
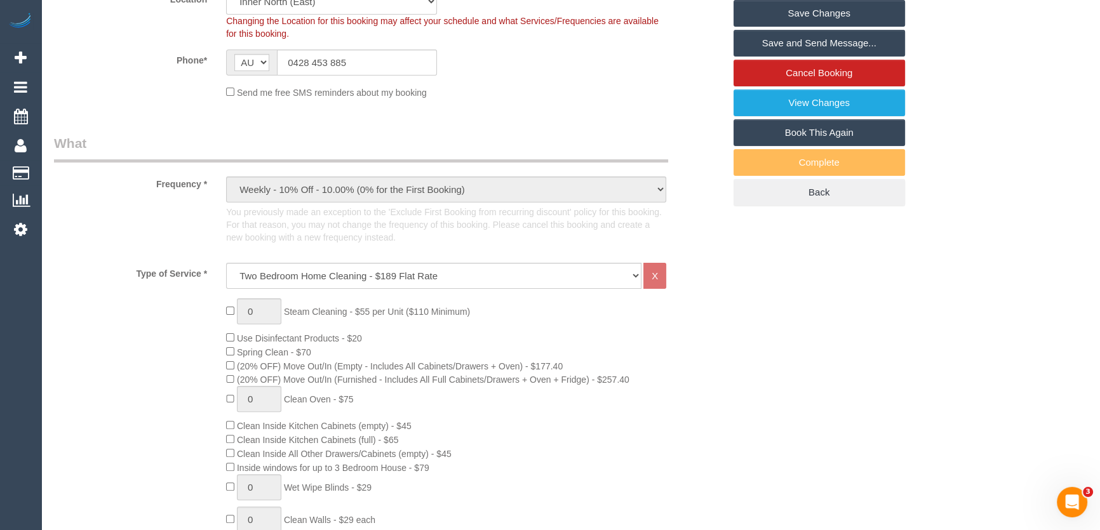
scroll to position [57, 0]
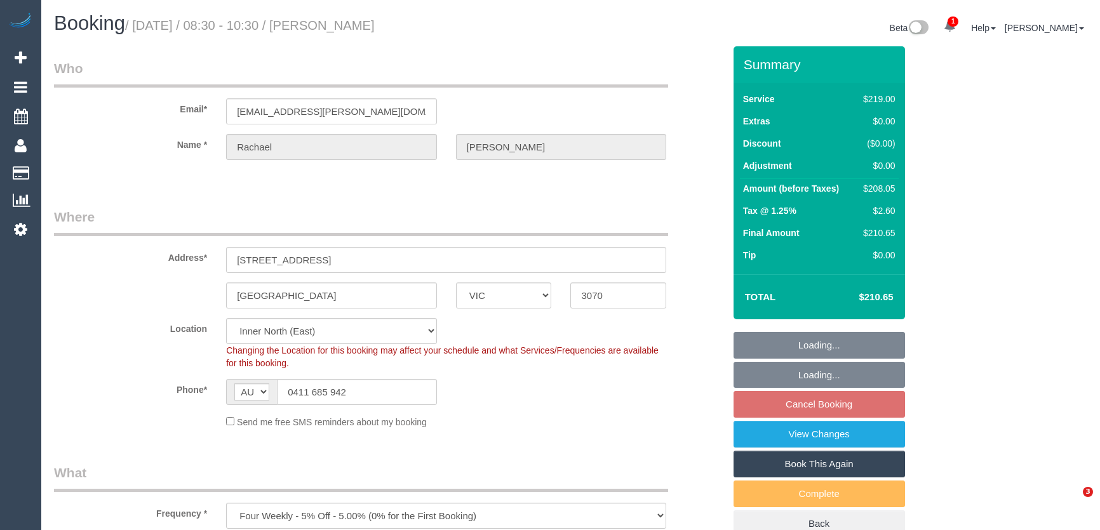
select select "VIC"
select select "number:29"
select select "number:14"
select select "number:19"
select select "number:22"
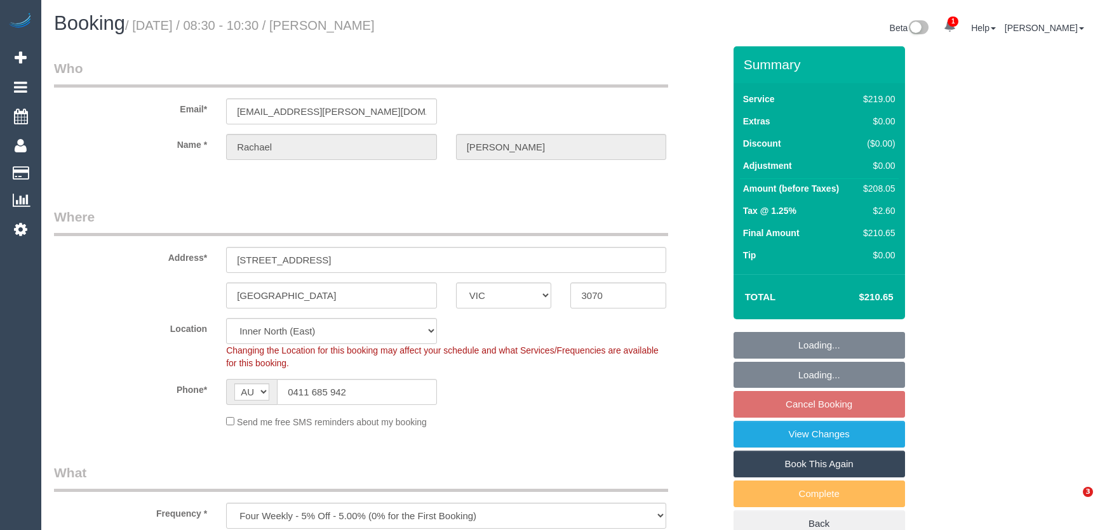
select select "number:33"
select select "number:12"
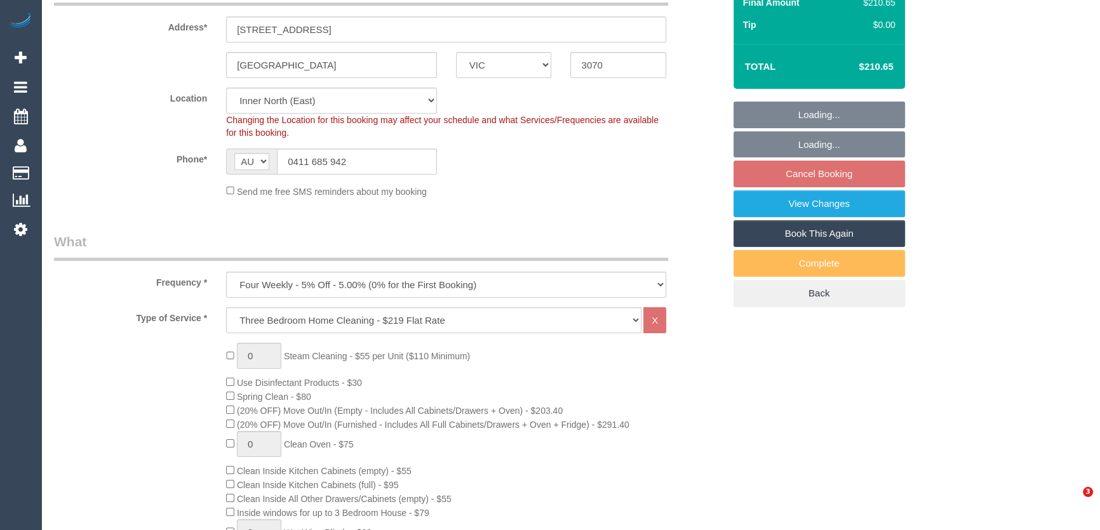
select select "object:1594"
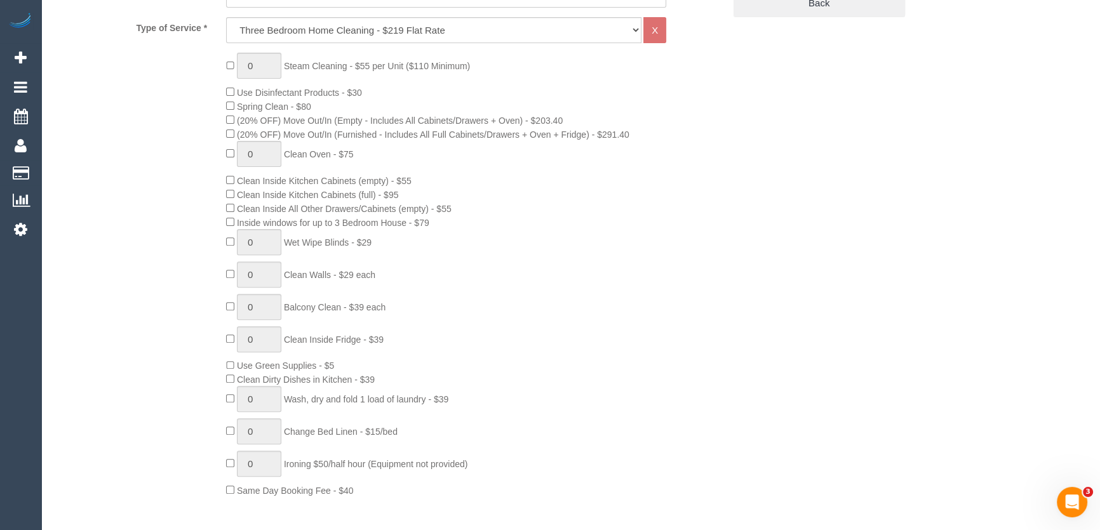
scroll to position [519, 0]
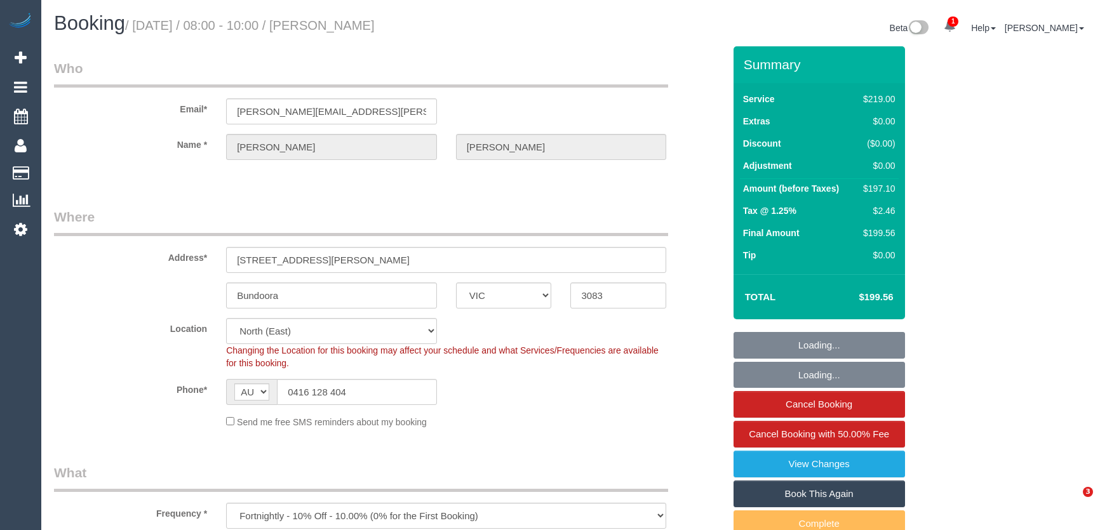
select select "VIC"
select select "string:stripe-pm_1KRV4A2GScqysDRVTUy8EGoh"
select select "number:30"
select select "number:14"
select select "number:19"
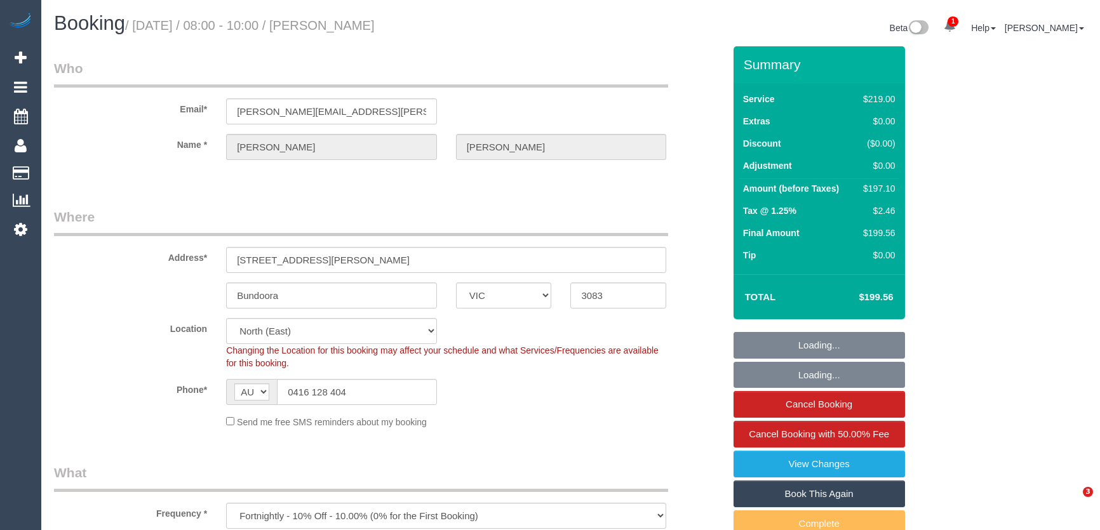
select select "number:22"
select select "number:34"
select select "number:12"
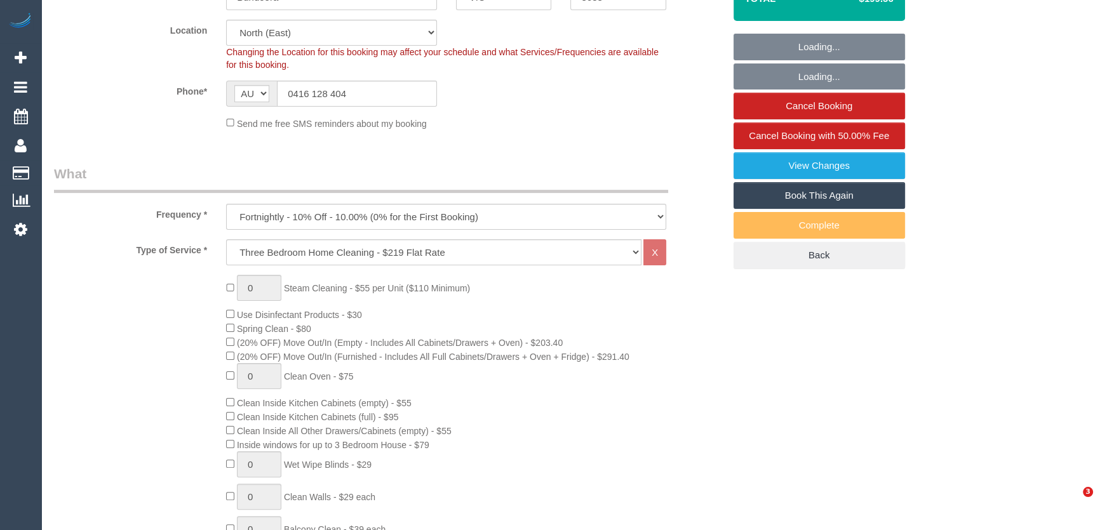
select select "object:1439"
select select "spot1"
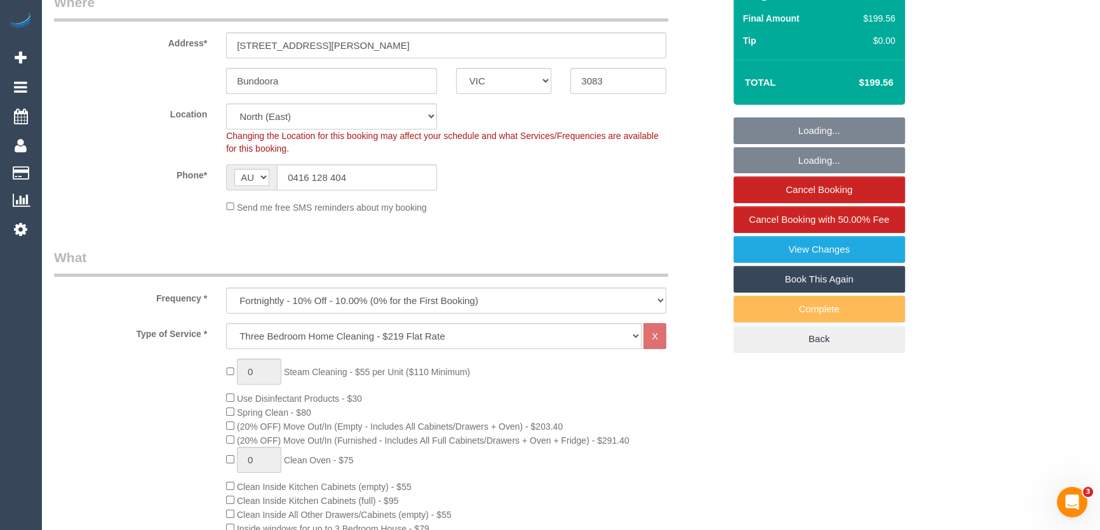
scroll to position [173, 0]
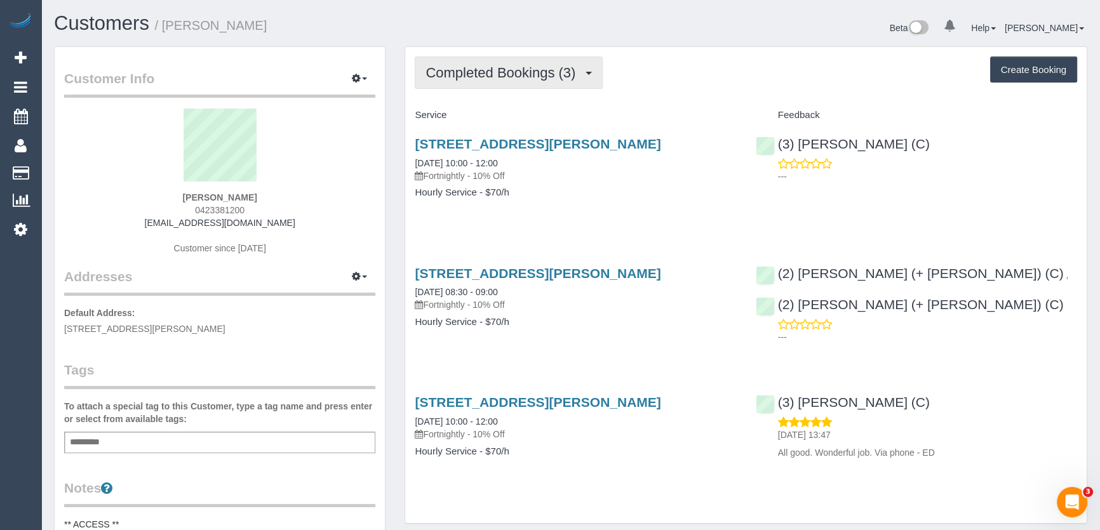
click at [523, 69] on span "Completed Bookings (3)" at bounding box center [503, 73] width 156 height 16
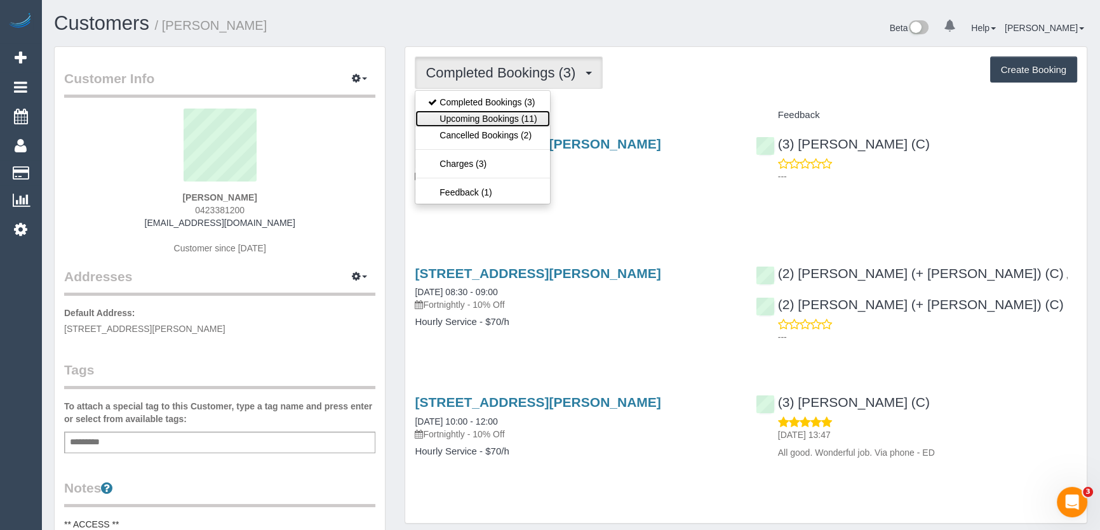
click at [512, 119] on link "Upcoming Bookings (11)" at bounding box center [482, 119] width 134 height 17
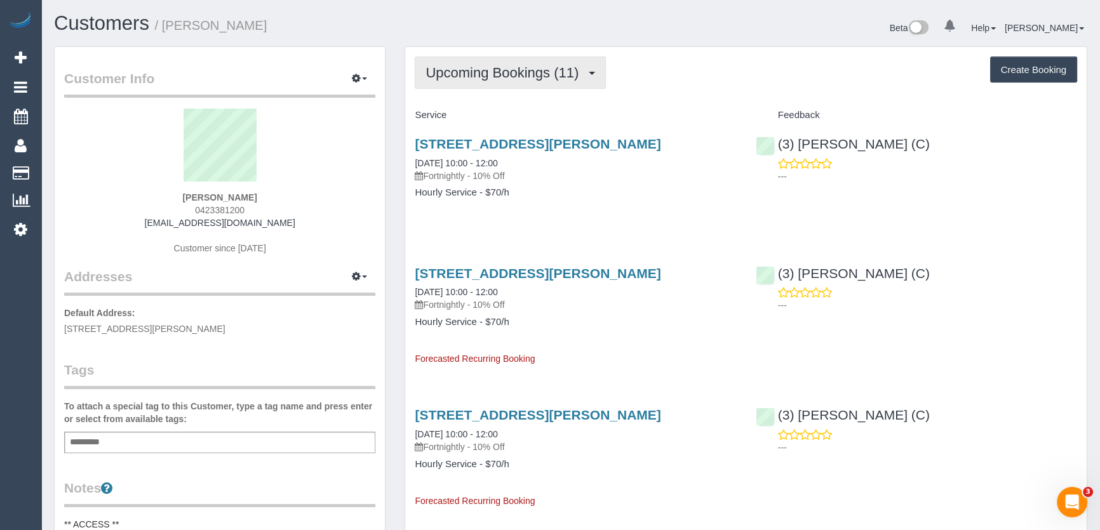
click at [535, 67] on span "Upcoming Bookings (11)" at bounding box center [504, 73] width 159 height 16
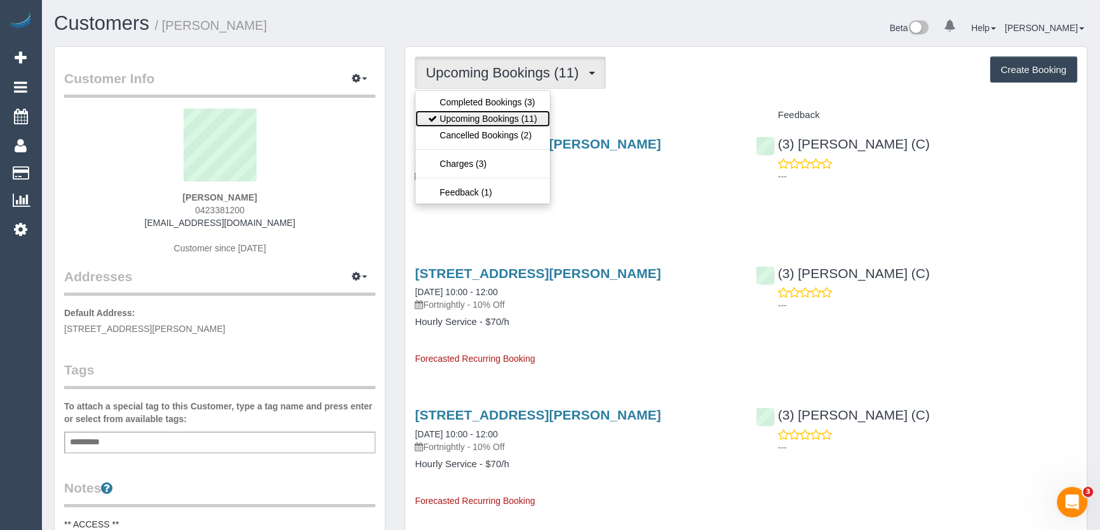
click at [531, 112] on link "Upcoming Bookings (11)" at bounding box center [482, 119] width 134 height 17
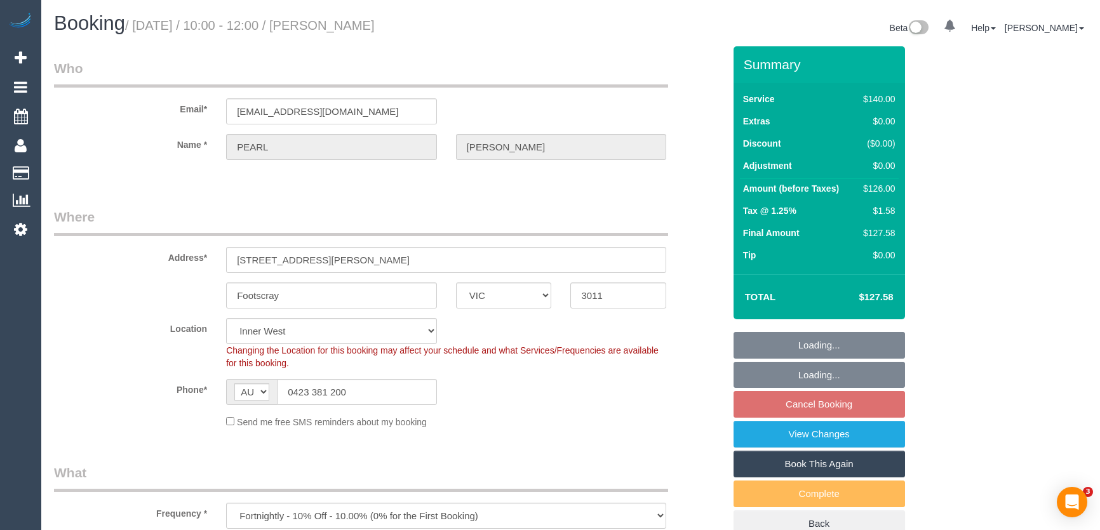
select select "VIC"
select select "string:stripe-pm_1RdpTy2GScqysDRVjYPzQ5ss"
select select "number:28"
select select "number:14"
select select "number:19"
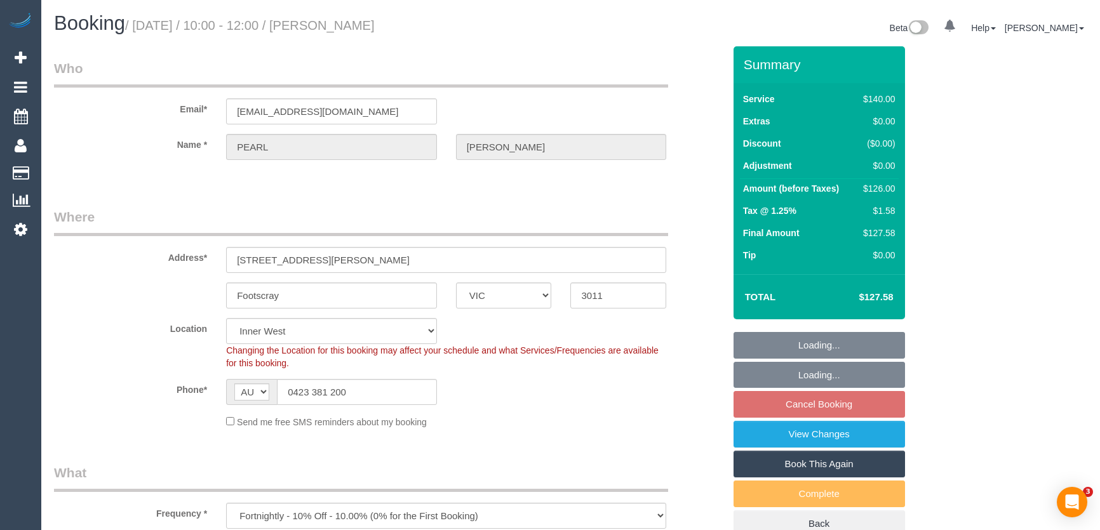
select select "number:23"
select select "number:34"
select select "number:12"
select select "object:887"
select select "spot3"
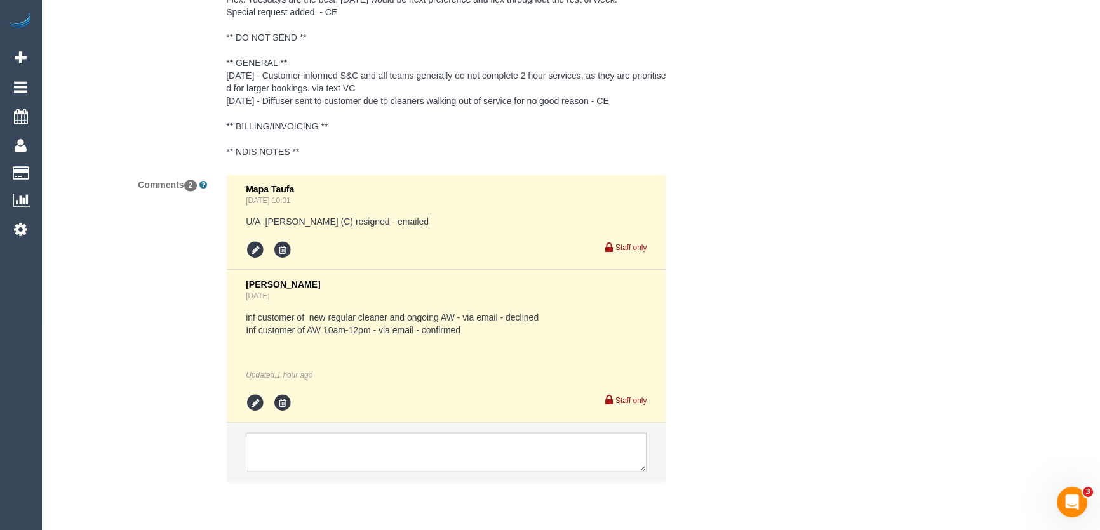
scroll to position [2331, 0]
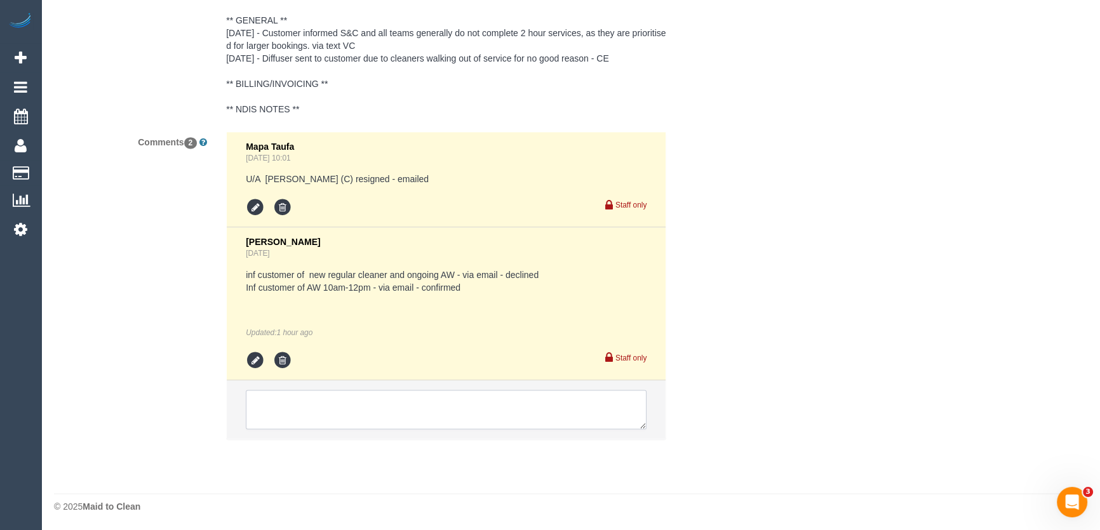
click at [287, 406] on textarea at bounding box center [446, 409] width 401 height 39
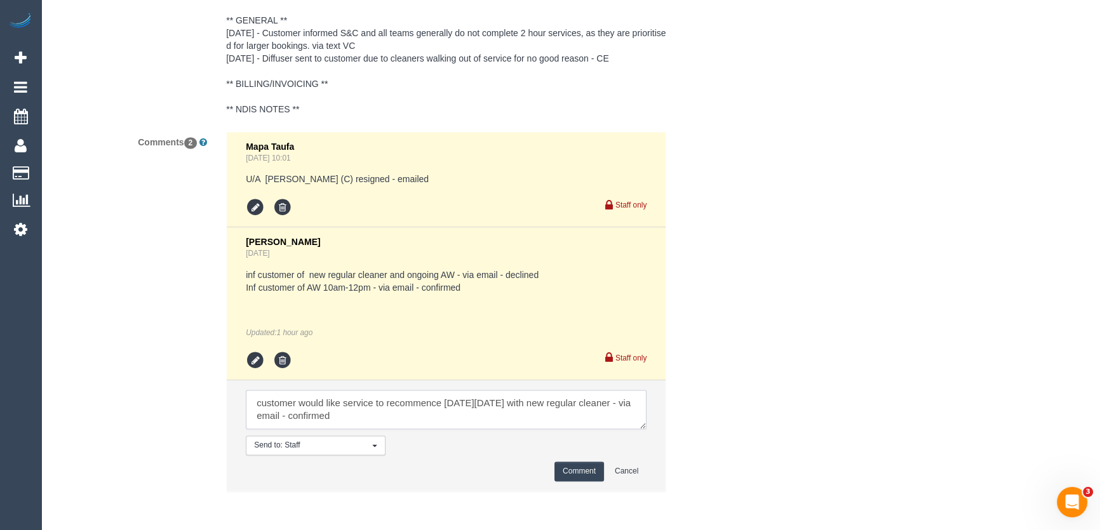
type textarea "customer would like service to recommence on Tuesday 16/9 with new regular clea…"
click at [580, 469] on button "Comment" at bounding box center [579, 472] width 50 height 20
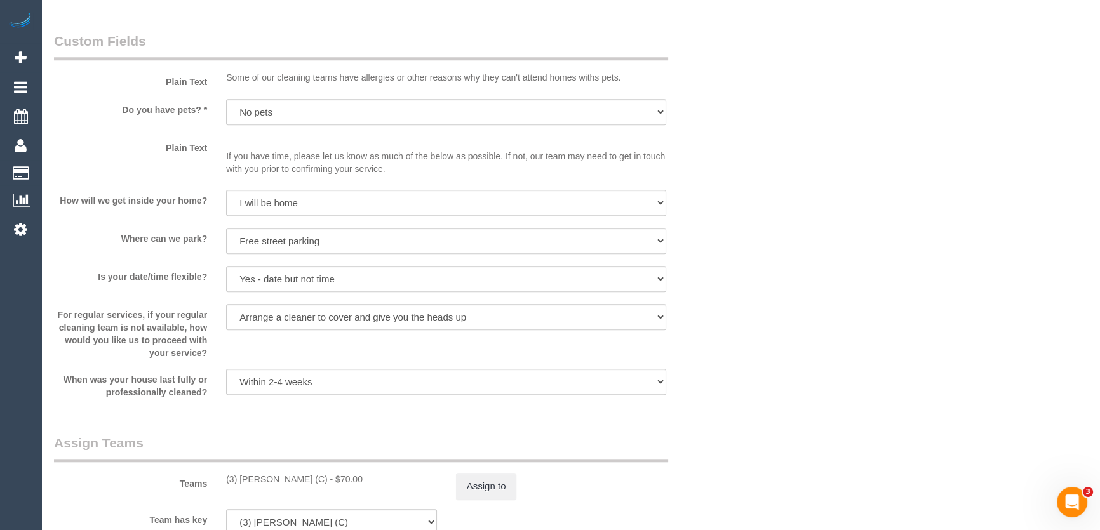
scroll to position [1349, 0]
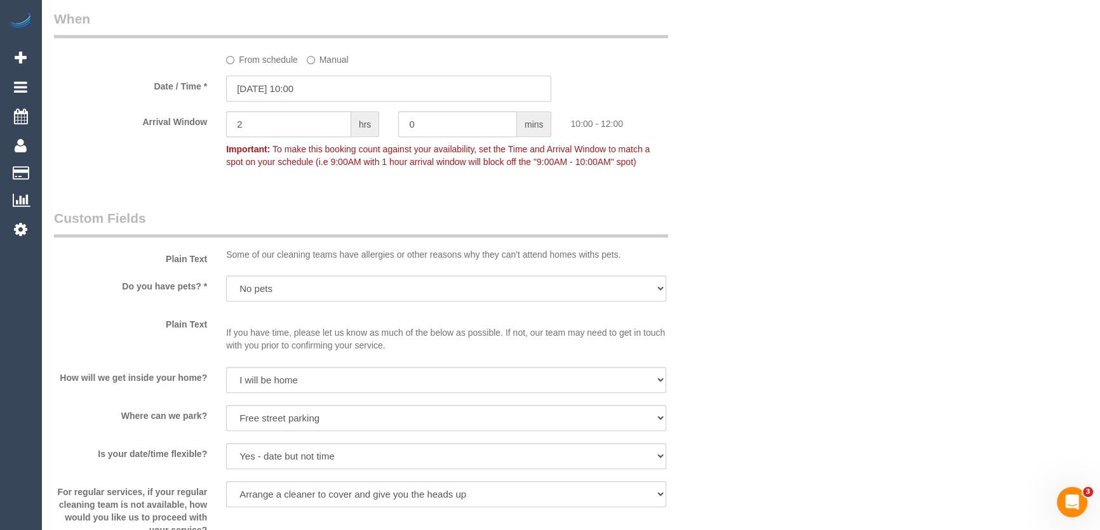
click at [321, 96] on input "09/09/2025 10:00" at bounding box center [388, 89] width 325 height 26
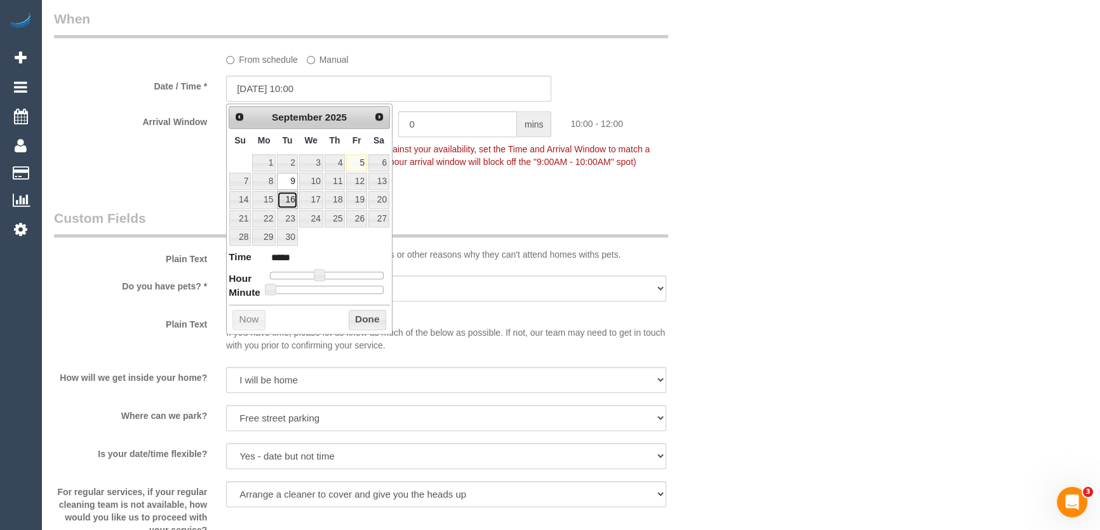
click at [290, 199] on link "16" at bounding box center [287, 199] width 20 height 17
type input "16/09/2025 10:00"
click at [437, 199] on div "Who Email* pjayadeep12@hotmail.com Name * PEARL JAYADEEP Where Address* 1 Morel…" at bounding box center [388, 172] width 689 height 2950
click at [497, 258] on p "Some of our cleaning teams have allergies or other reasons why they can't atten…" at bounding box center [446, 254] width 440 height 13
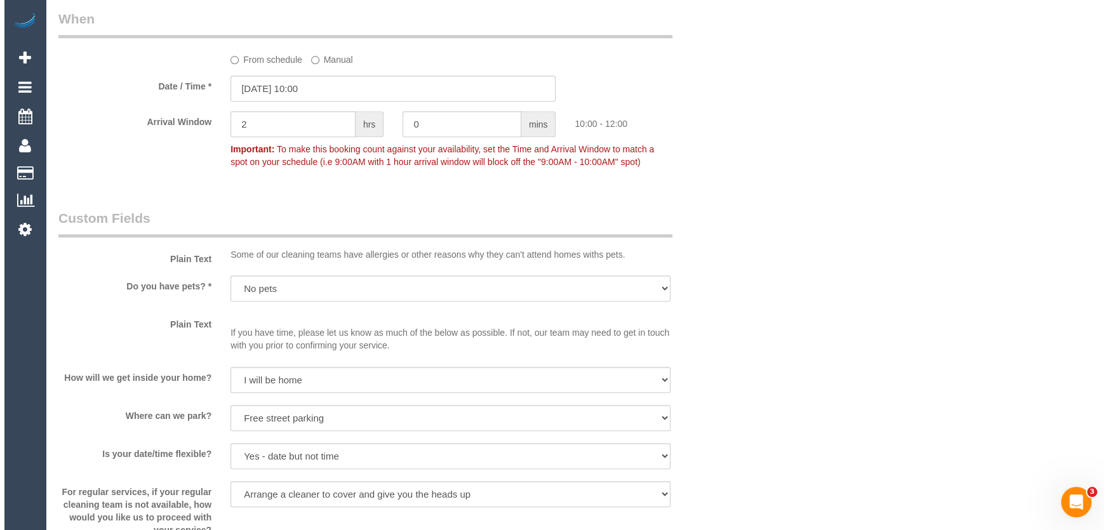
scroll to position [1753, 0]
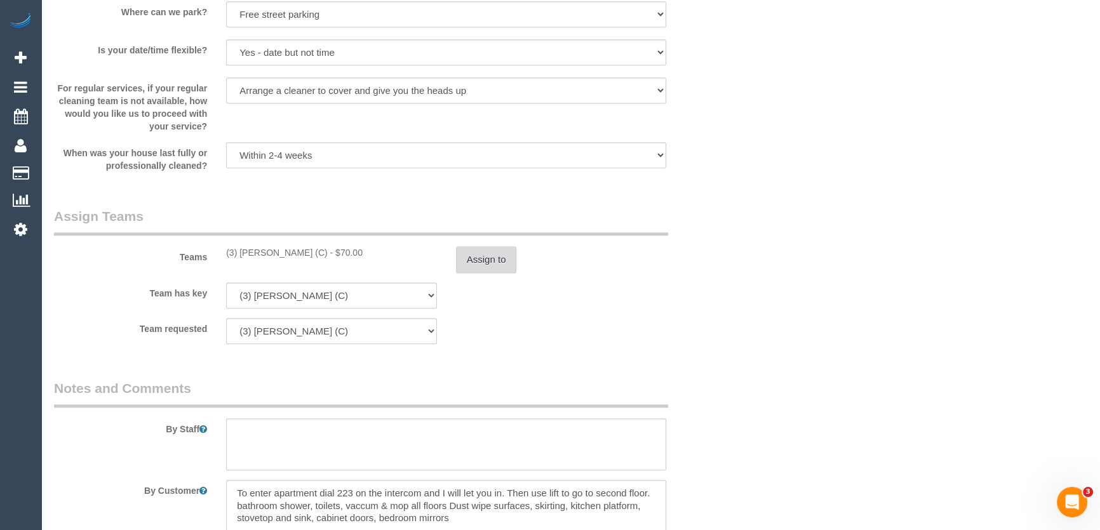
click at [476, 263] on button "Assign to" at bounding box center [486, 259] width 61 height 27
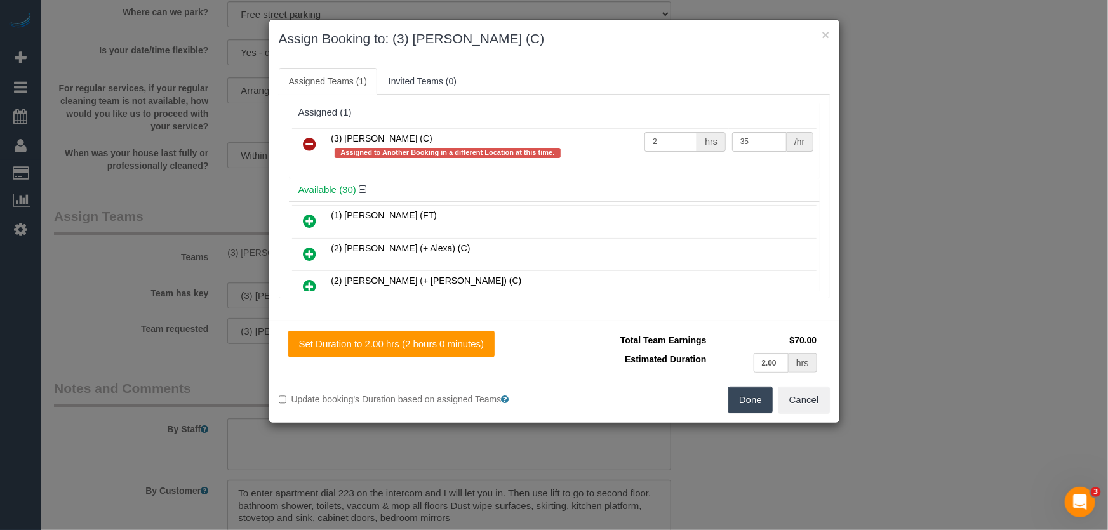
click at [309, 149] on icon at bounding box center [310, 144] width 13 height 15
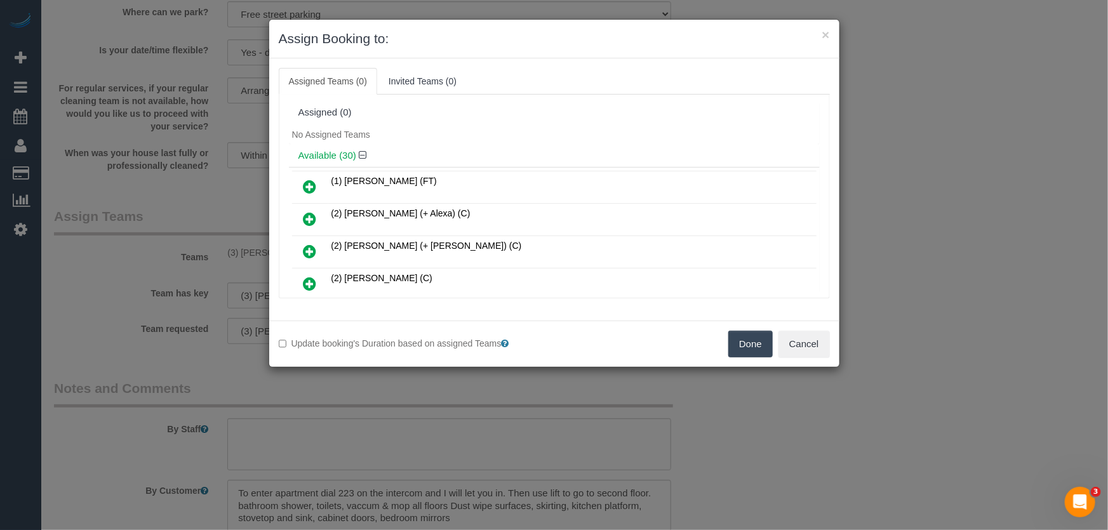
scroll to position [747, 0]
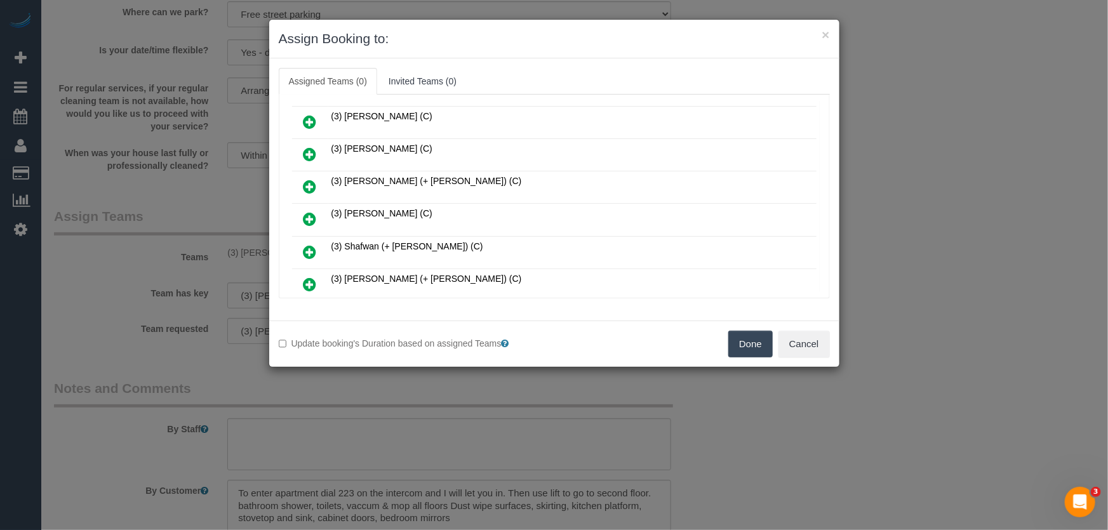
click at [309, 211] on icon at bounding box center [310, 218] width 13 height 15
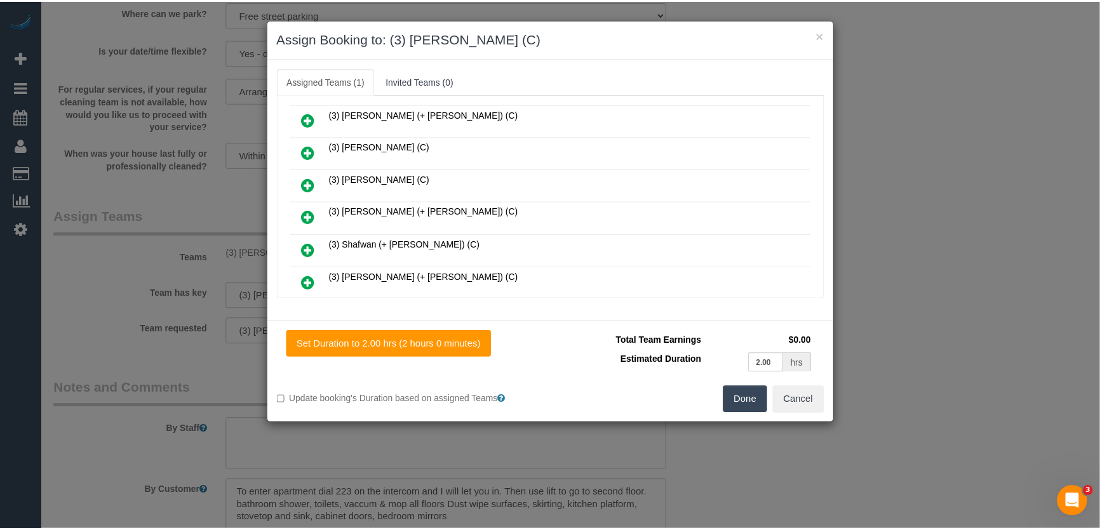
scroll to position [777, 0]
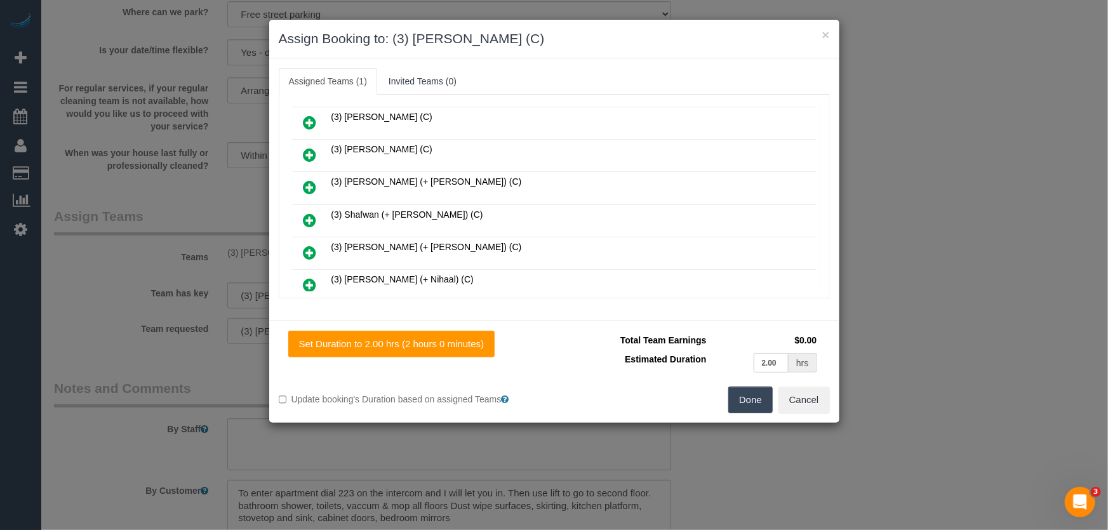
click at [748, 401] on button "Done" at bounding box center [750, 400] width 44 height 27
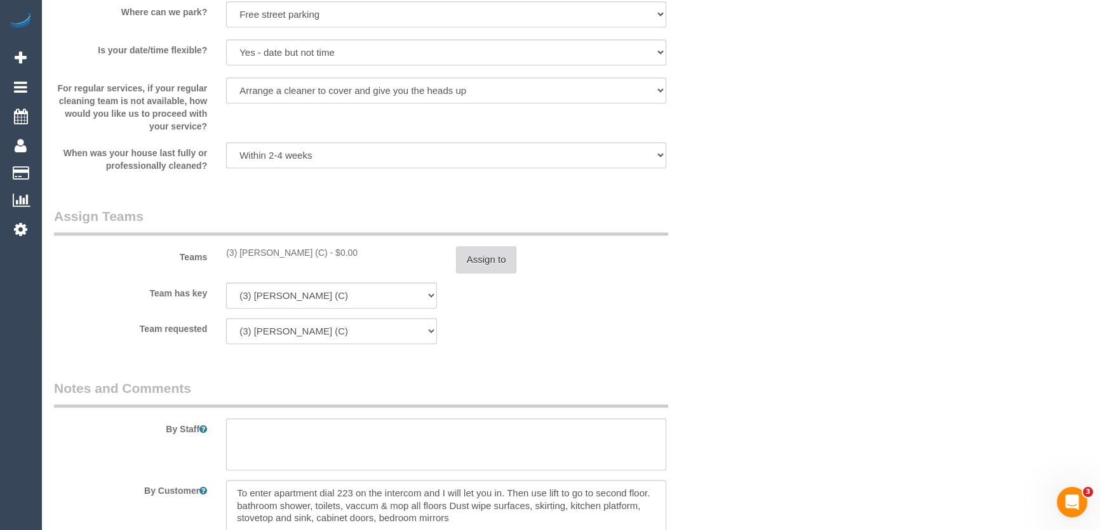
click at [483, 260] on button "Assign to" at bounding box center [486, 259] width 61 height 27
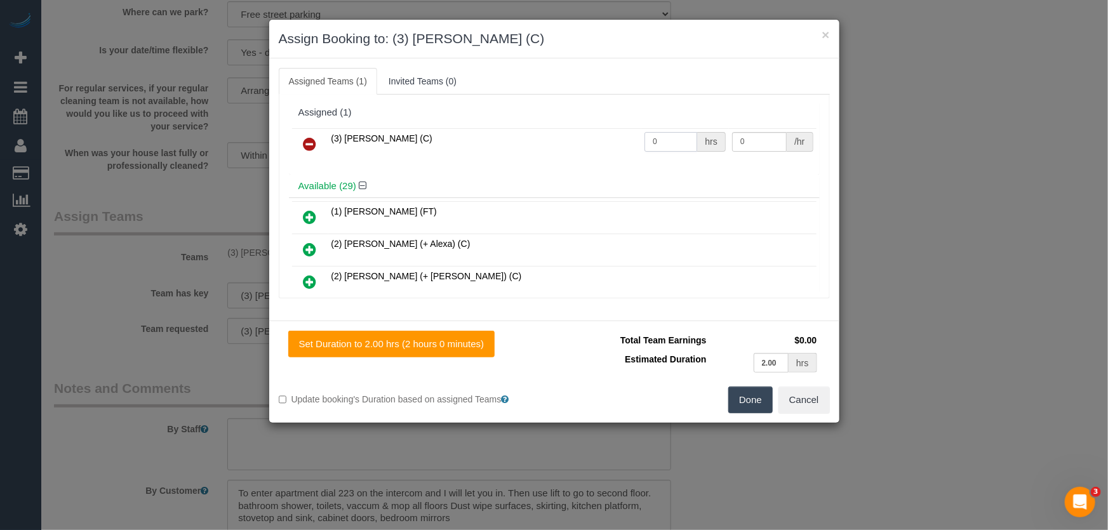
click at [665, 144] on input "0" at bounding box center [671, 142] width 53 height 20
type input "2"
type input "35"
click at [758, 403] on button "Done" at bounding box center [750, 400] width 44 height 27
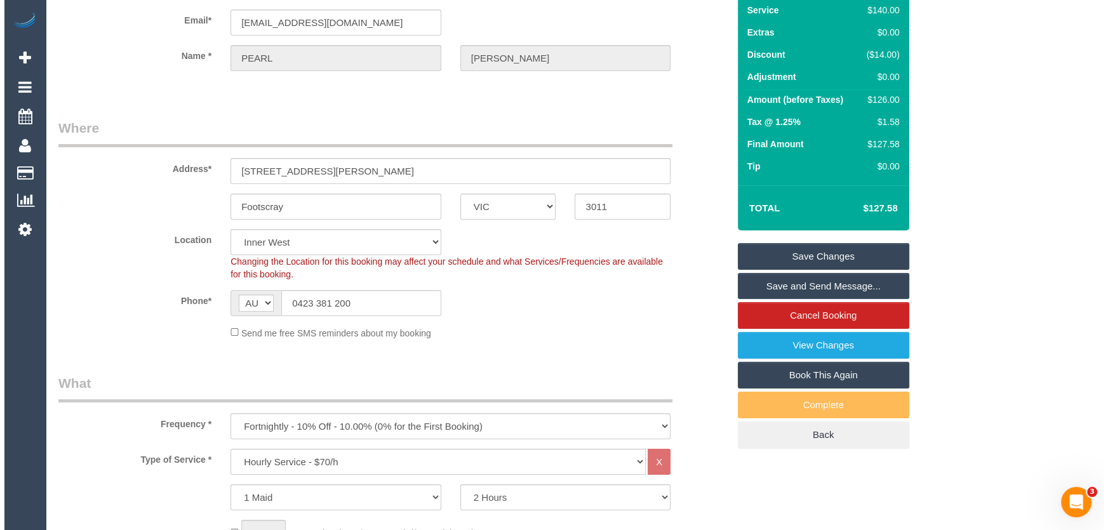
scroll to position [0, 0]
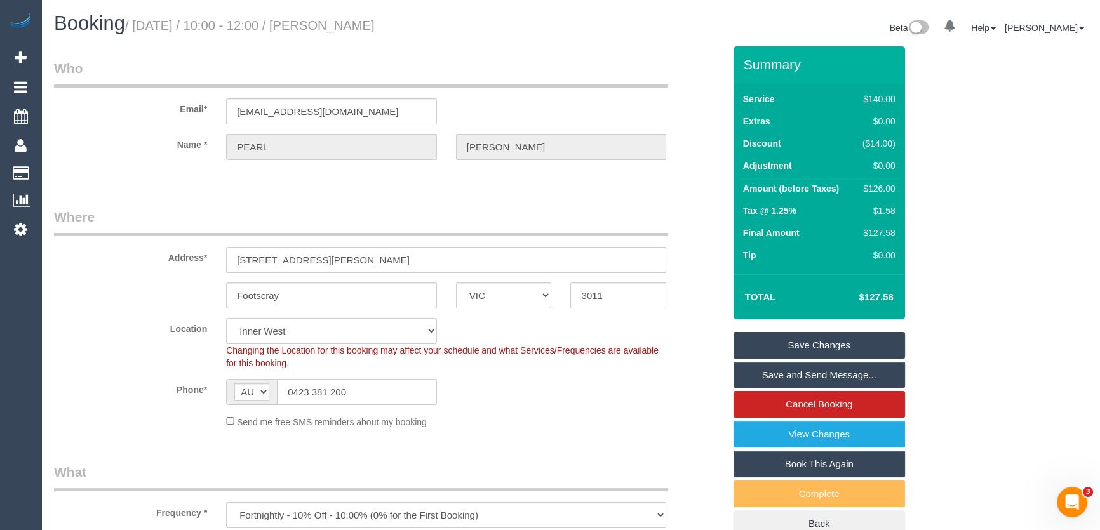
click at [357, 25] on small "/ September 09, 2025 / 10:00 - 12:00 / PEARL JAYADEEP" at bounding box center [250, 25] width 250 height 14
copy small "PEARL JAYADEEP"
click at [788, 372] on link "Save and Send Message..." at bounding box center [818, 375] width 171 height 27
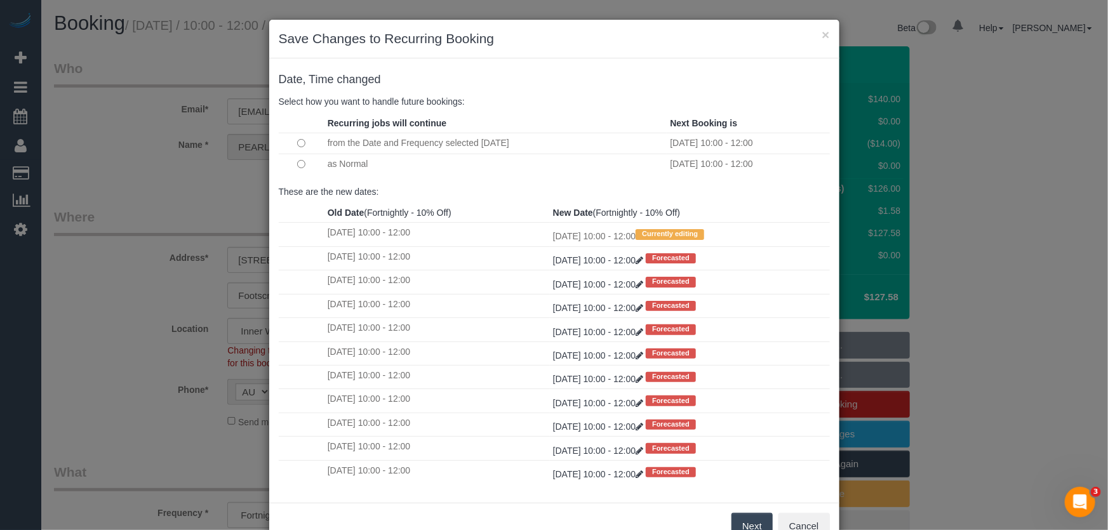
click at [733, 526] on button "Next" at bounding box center [752, 526] width 41 height 27
click at [733, 526] on div "× Save Changes to Recurring Booking Date, Time changed Select how you want to h…" at bounding box center [554, 265] width 1108 height 530
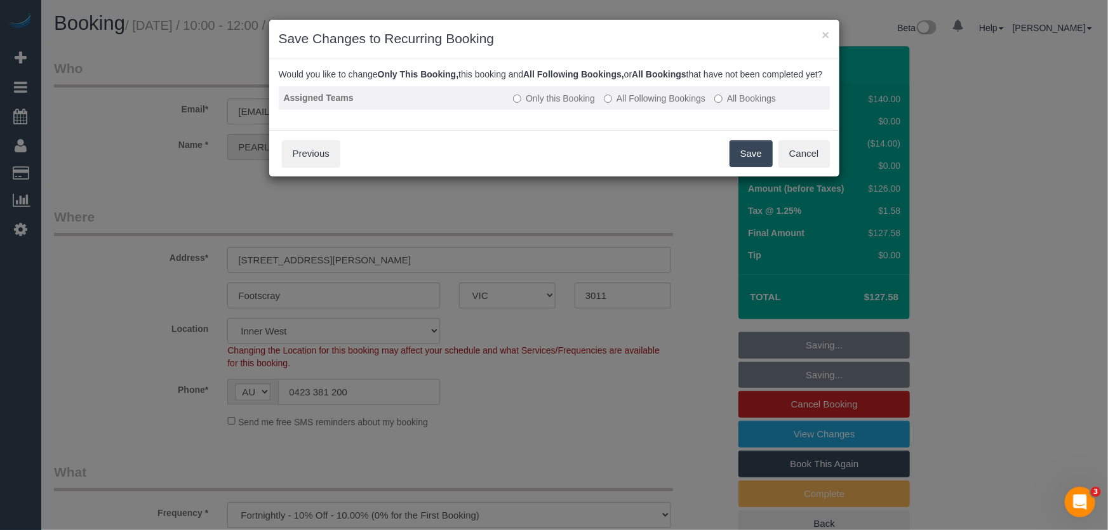
click at [639, 104] on label "All Following Bookings" at bounding box center [655, 98] width 102 height 13
click at [756, 167] on button "Save" at bounding box center [751, 153] width 43 height 27
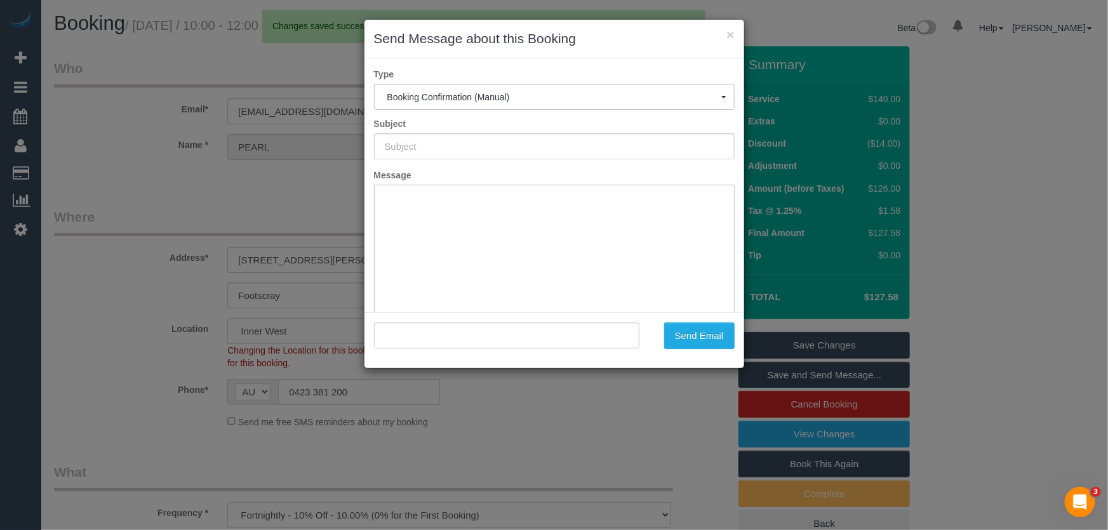
type input "Booking Confirmed"
type input ""PEARL JAYADEEP" <pjayadeep12@hotmail.com>"
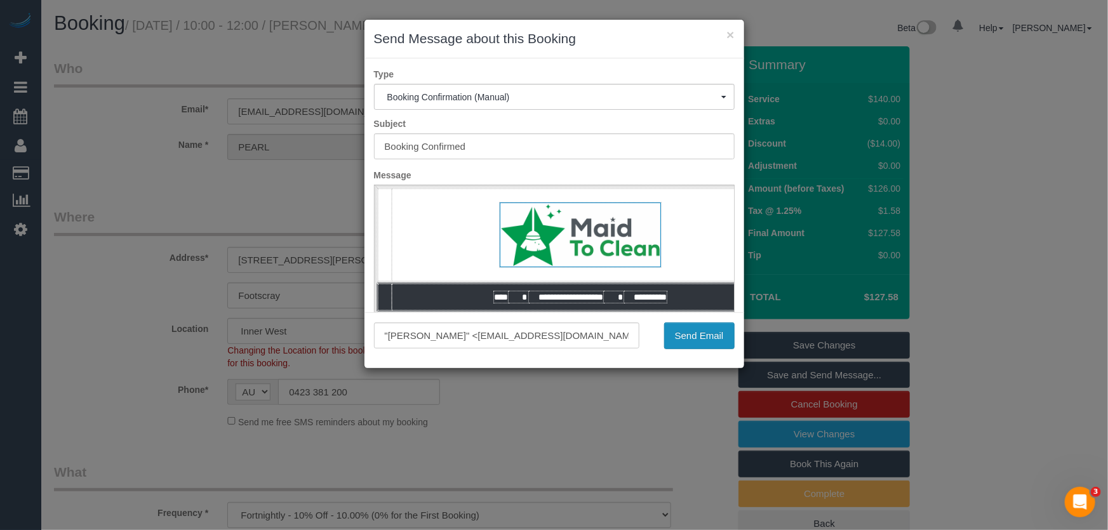
click at [699, 347] on button "Send Email" at bounding box center [699, 336] width 70 height 27
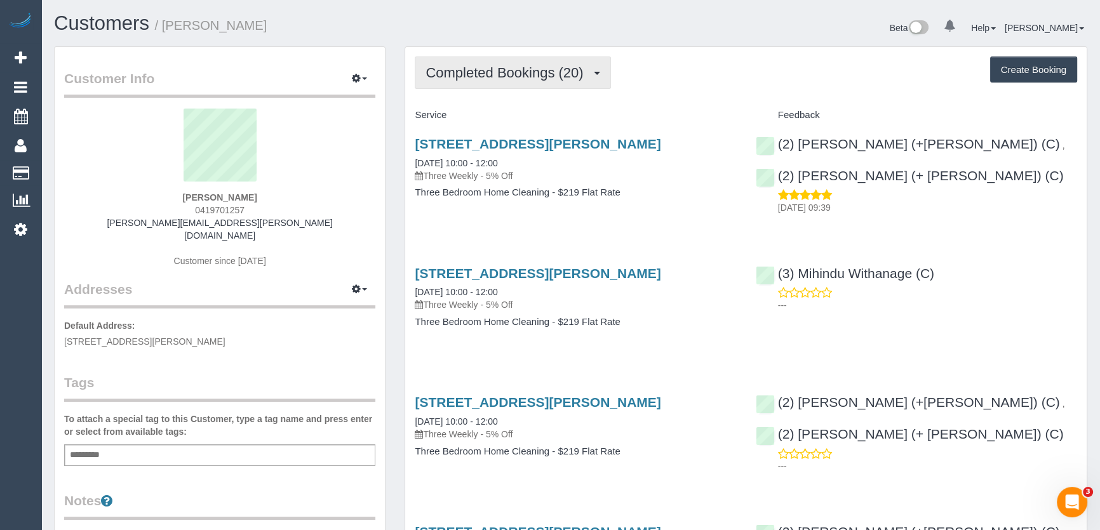
click at [528, 76] on span "Completed Bookings (20)" at bounding box center [507, 73] width 164 height 16
click at [525, 72] on span "Completed Bookings (20)" at bounding box center [507, 73] width 164 height 16
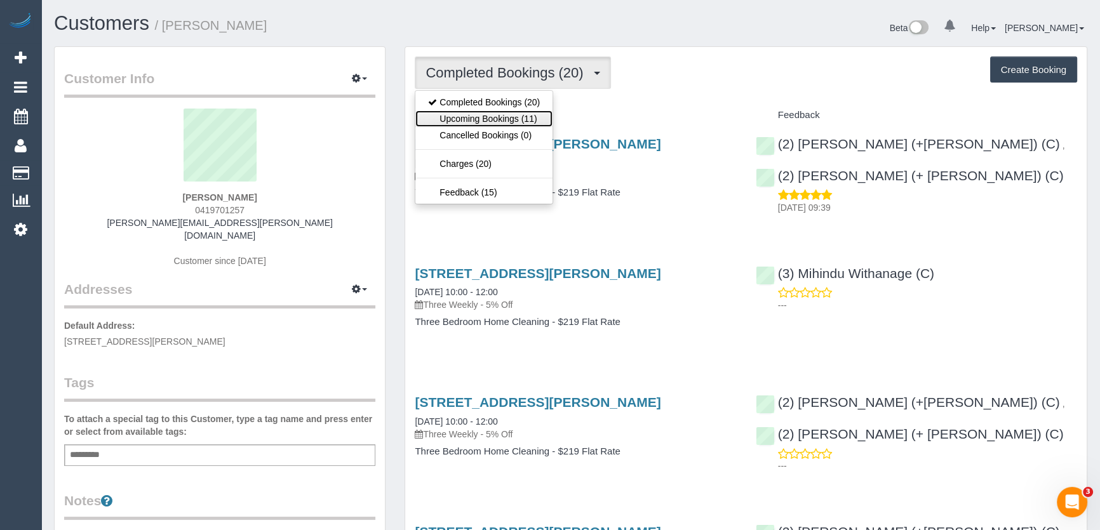
click at [511, 121] on link "Upcoming Bookings (11)" at bounding box center [483, 119] width 137 height 17
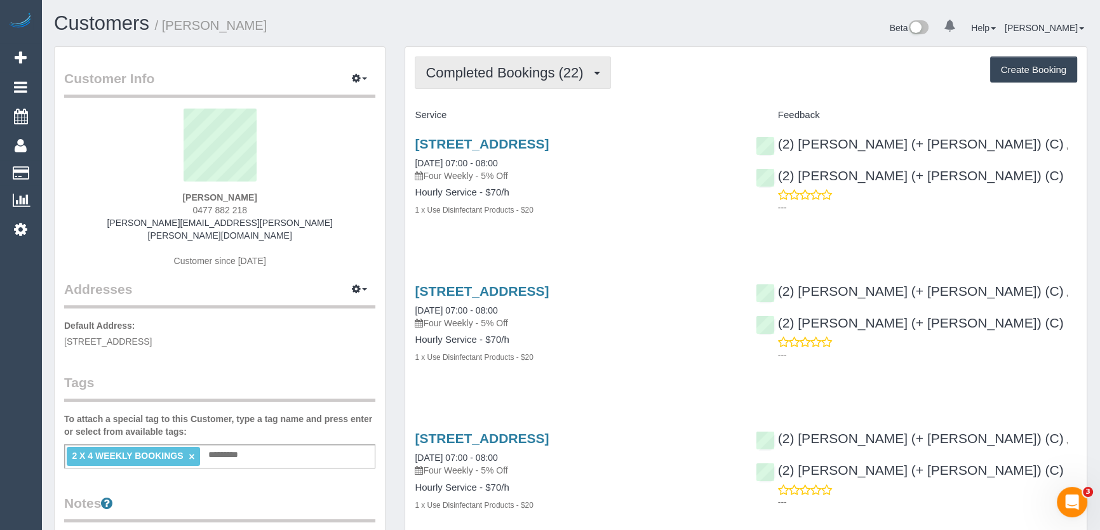
click at [554, 74] on span "Completed Bookings (22)" at bounding box center [507, 73] width 164 height 16
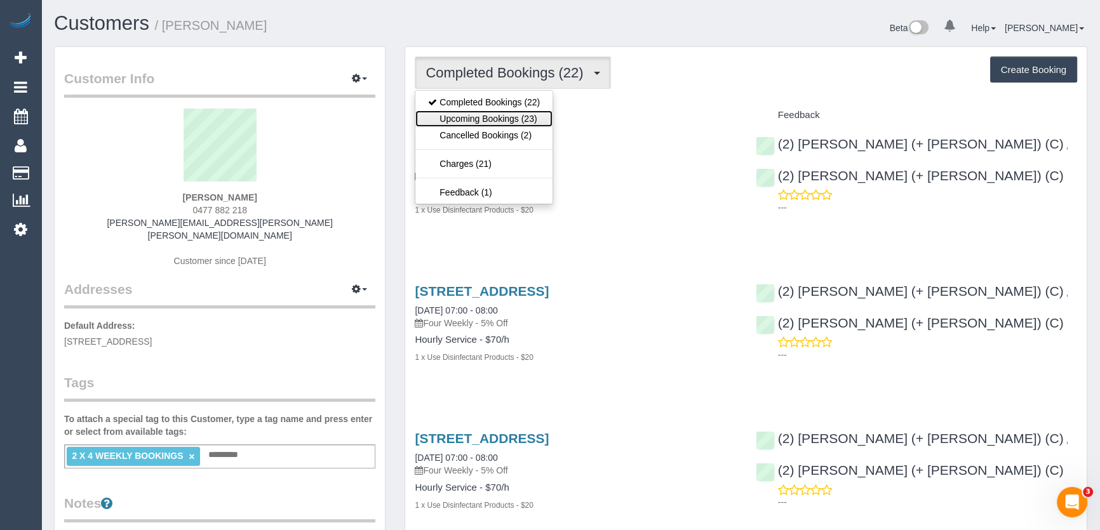
click at [528, 119] on link "Upcoming Bookings (23)" at bounding box center [483, 119] width 137 height 17
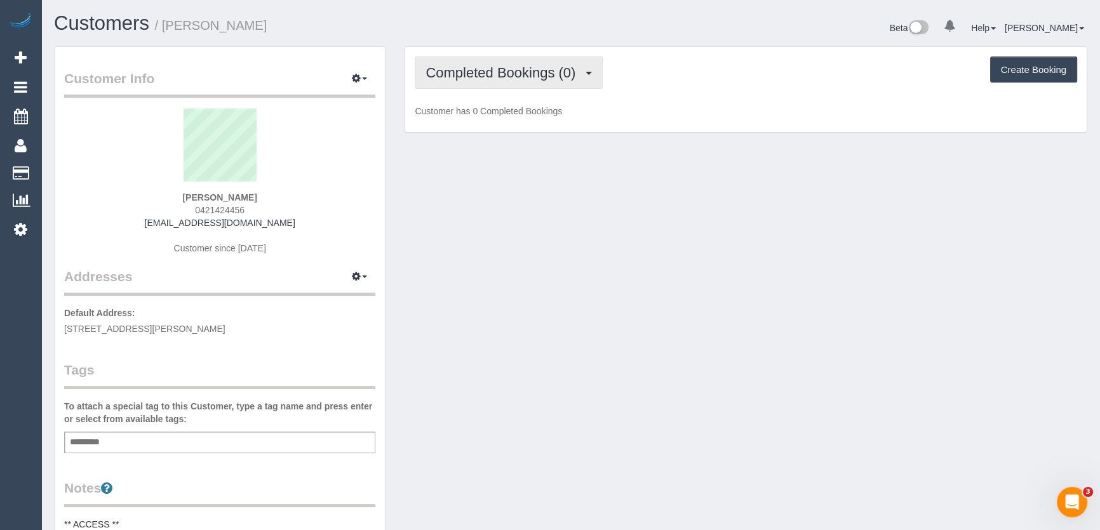
click at [530, 80] on button "Completed Bookings (0)" at bounding box center [509, 73] width 188 height 32
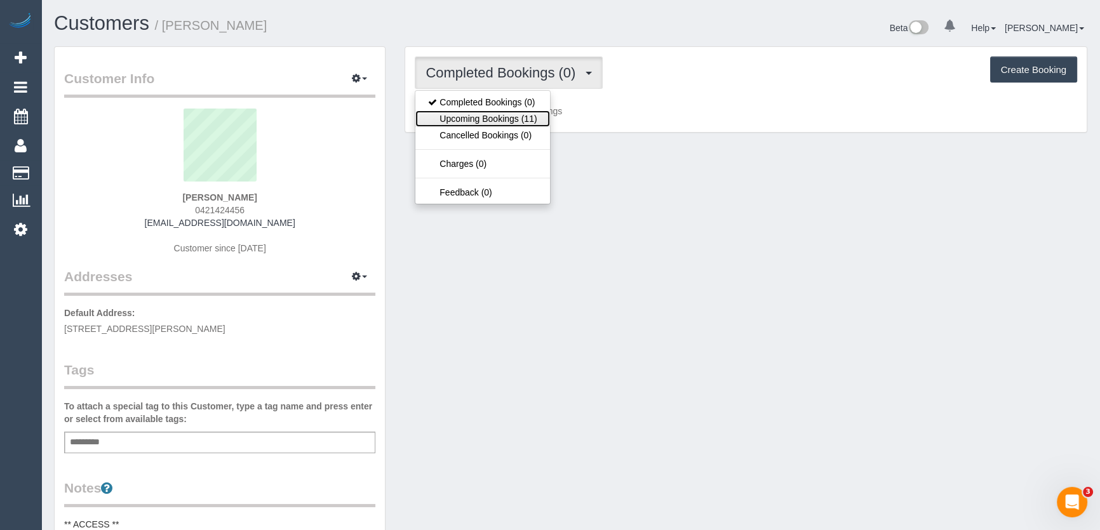
click at [518, 123] on link "Upcoming Bookings (11)" at bounding box center [482, 119] width 134 height 17
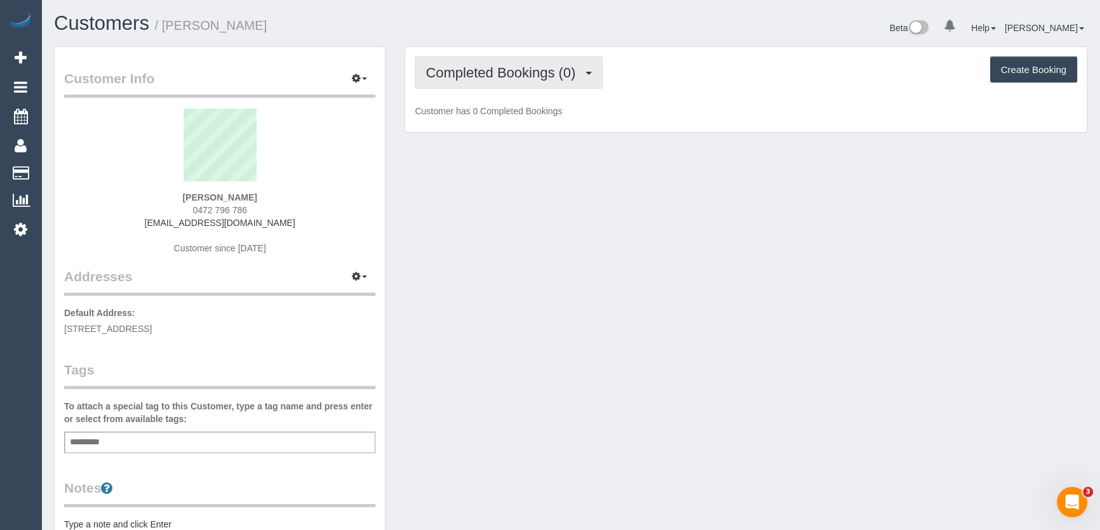
click at [554, 81] on button "Completed Bookings (0)" at bounding box center [509, 73] width 188 height 32
click at [546, 77] on span "Completed Bookings (0)" at bounding box center [503, 73] width 156 height 16
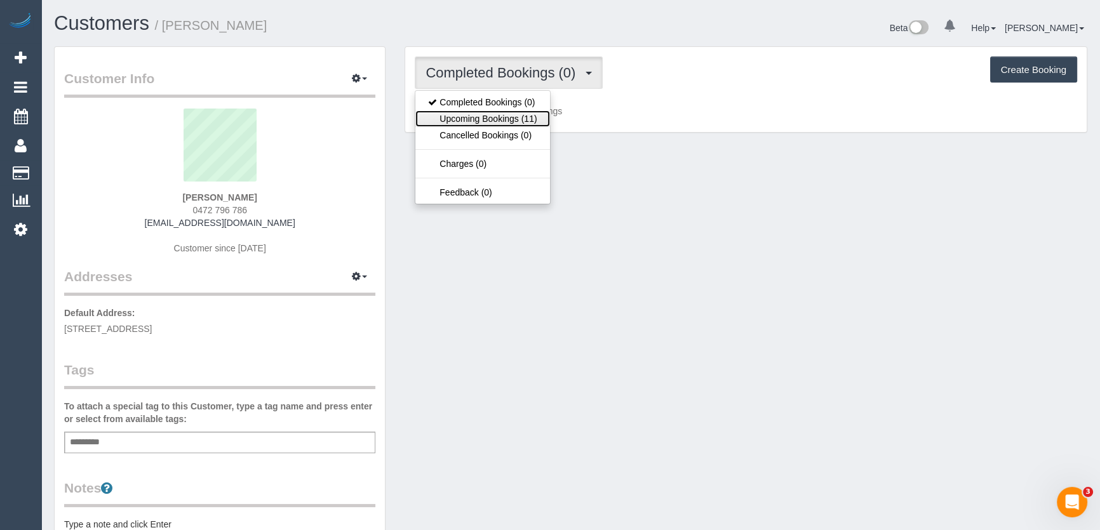
click at [528, 115] on link "Upcoming Bookings (11)" at bounding box center [482, 119] width 134 height 17
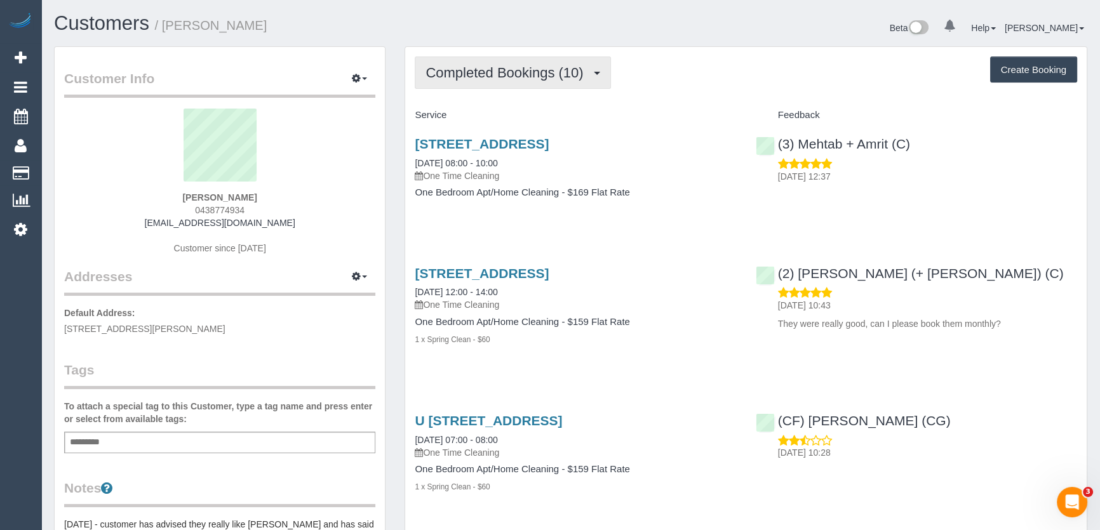
click at [512, 80] on button "Completed Bookings (10)" at bounding box center [513, 73] width 196 height 32
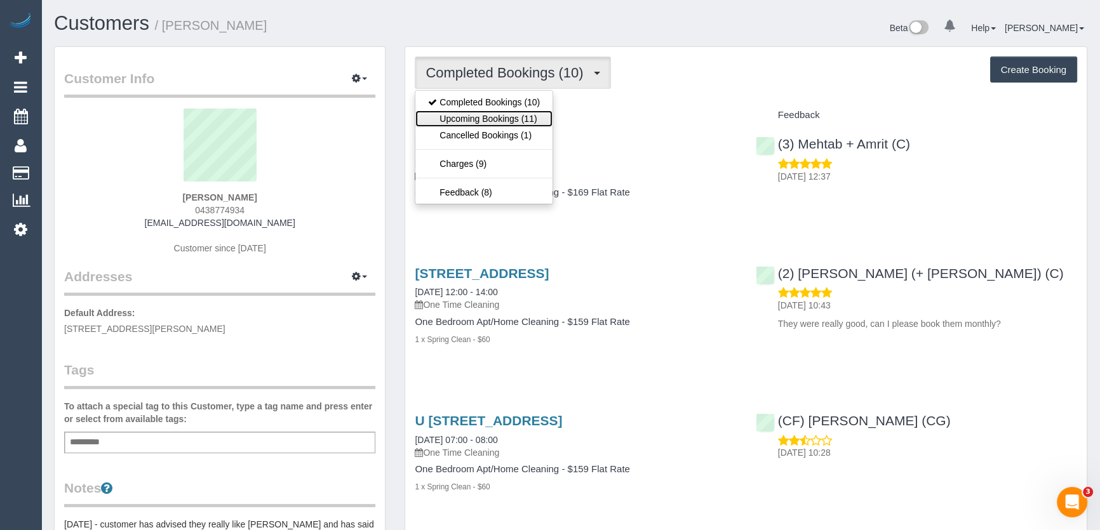
click at [507, 117] on link "Upcoming Bookings (11)" at bounding box center [483, 119] width 137 height 17
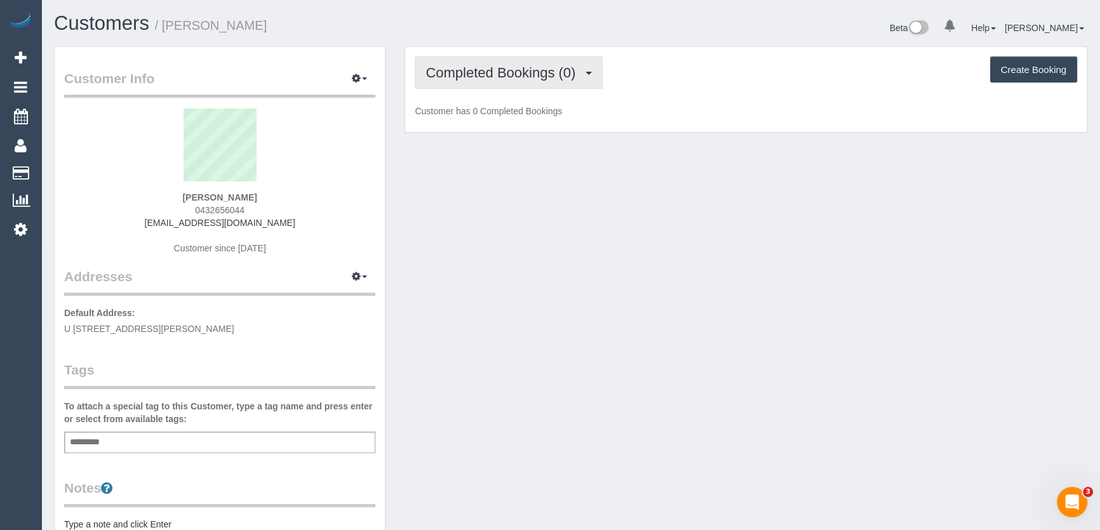
click at [533, 67] on span "Completed Bookings (0)" at bounding box center [503, 73] width 156 height 16
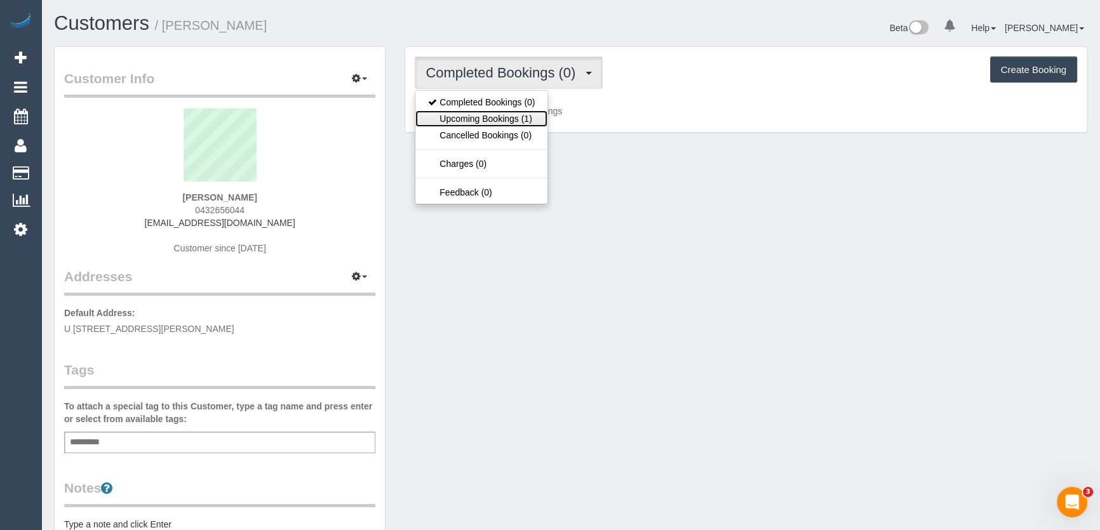
click at [518, 121] on link "Upcoming Bookings (1)" at bounding box center [481, 119] width 132 height 17
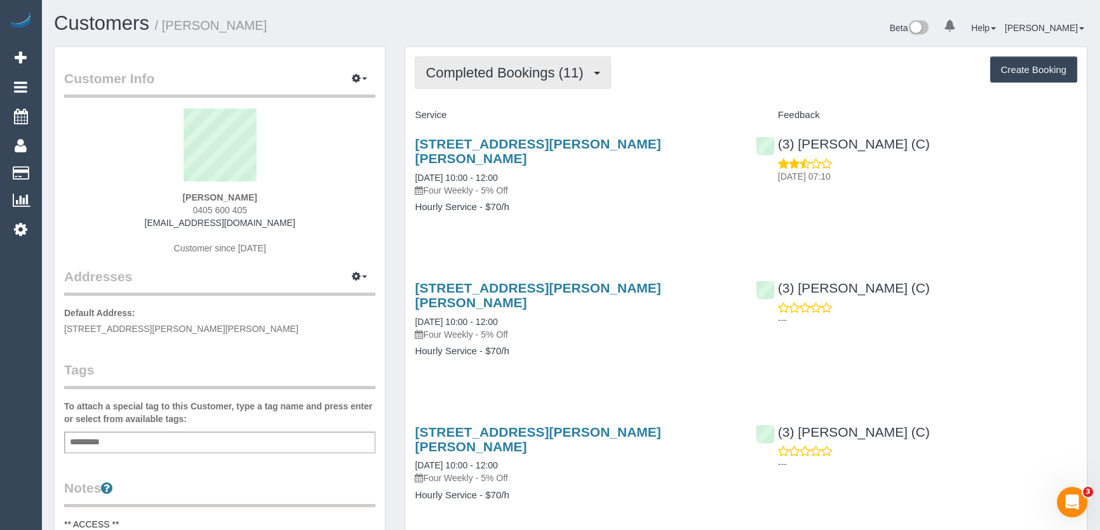
click at [524, 78] on span "Completed Bookings (11)" at bounding box center [507, 73] width 164 height 16
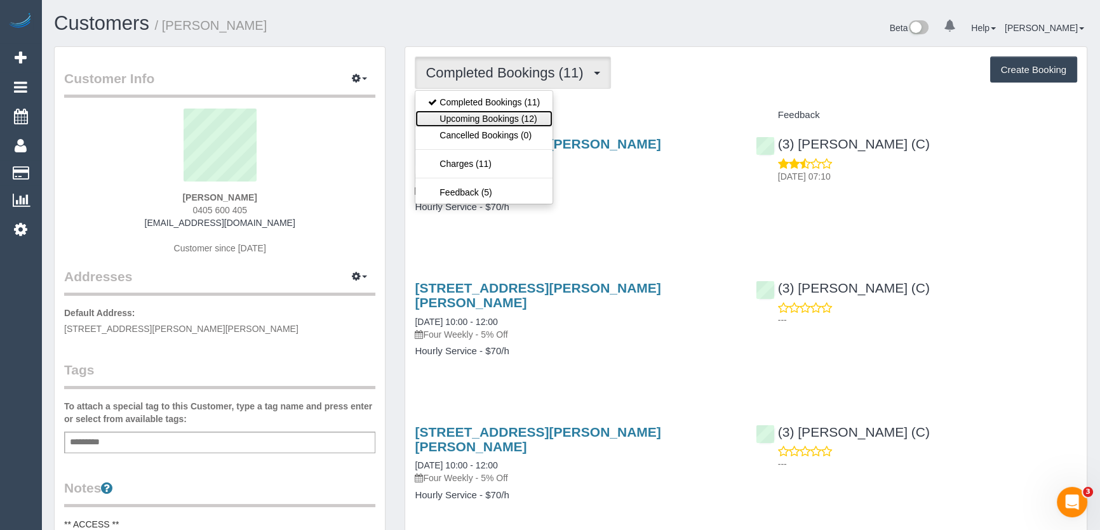
click at [521, 118] on link "Upcoming Bookings (12)" at bounding box center [483, 119] width 137 height 17
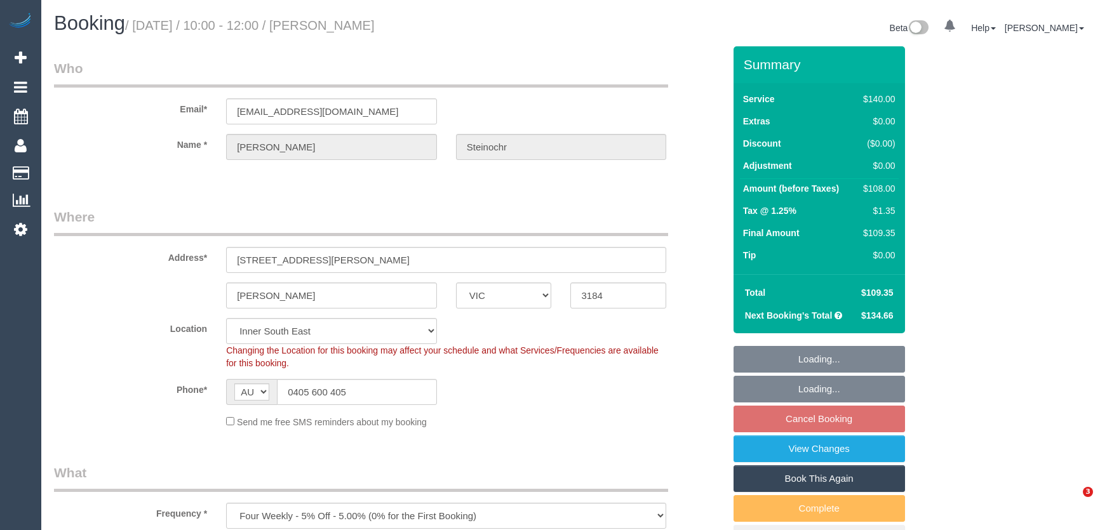
select select "VIC"
select select "number:28"
select select "number:16"
select select "number:19"
select select "number:25"
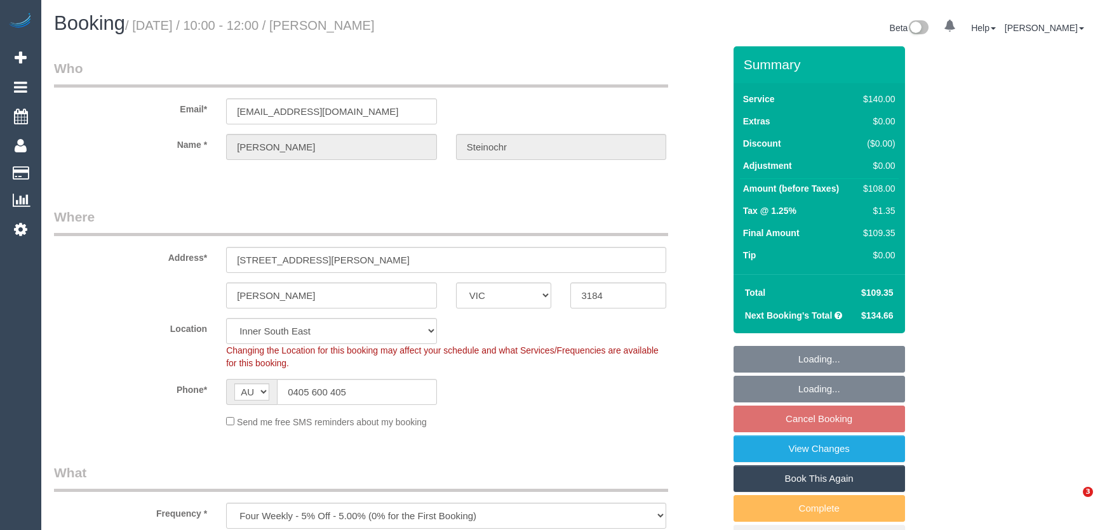
select select "number:34"
select select "number:12"
select select "object:1470"
select select "spot3"
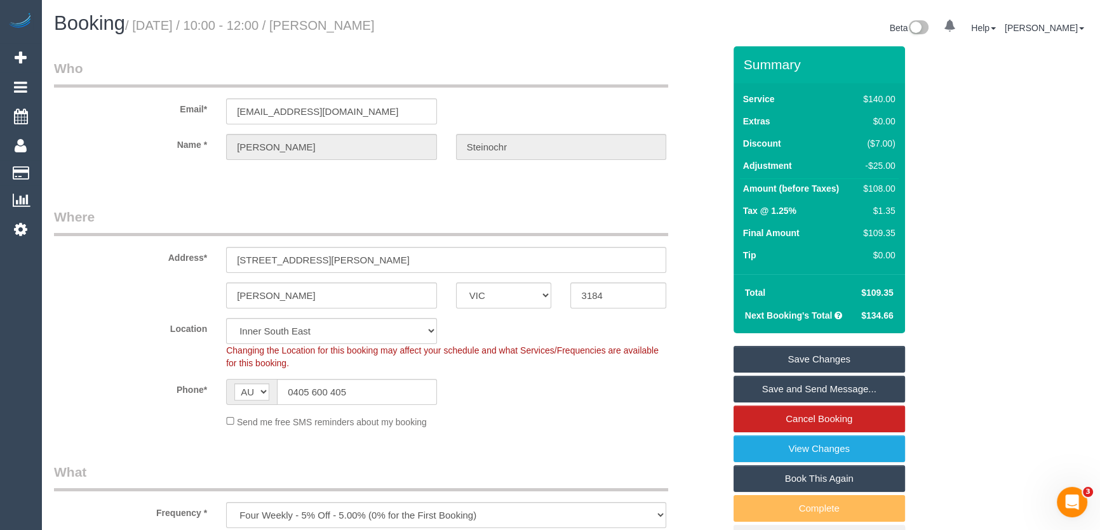
click at [519, 427] on div "Send me free SMS reminders about my booking" at bounding box center [446, 422] width 459 height 14
click at [838, 446] on link "View Changes" at bounding box center [818, 449] width 171 height 27
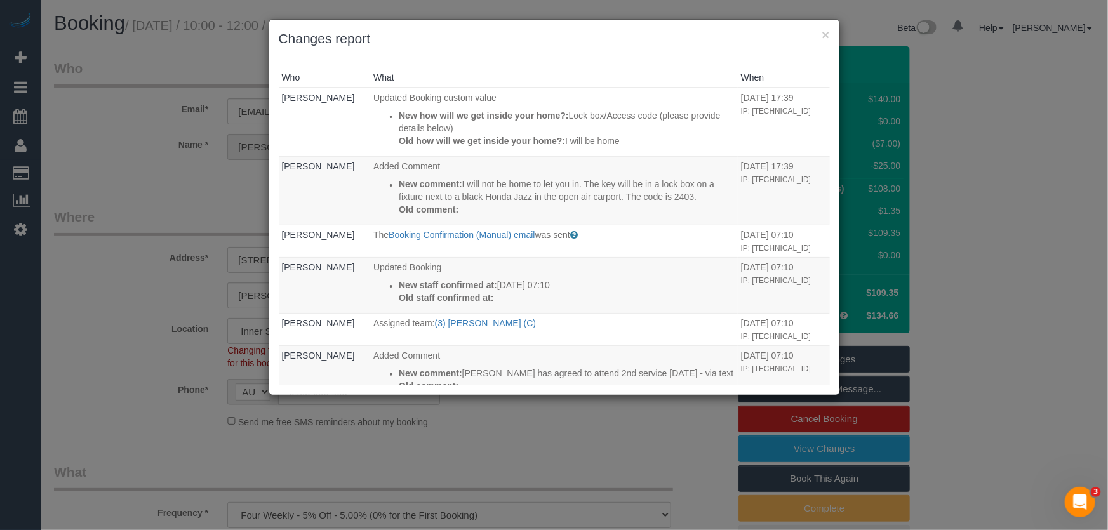
click at [620, 400] on div "× Changes report Who What When Brianna Steinochr Updated Booking custom value N…" at bounding box center [554, 265] width 1108 height 530
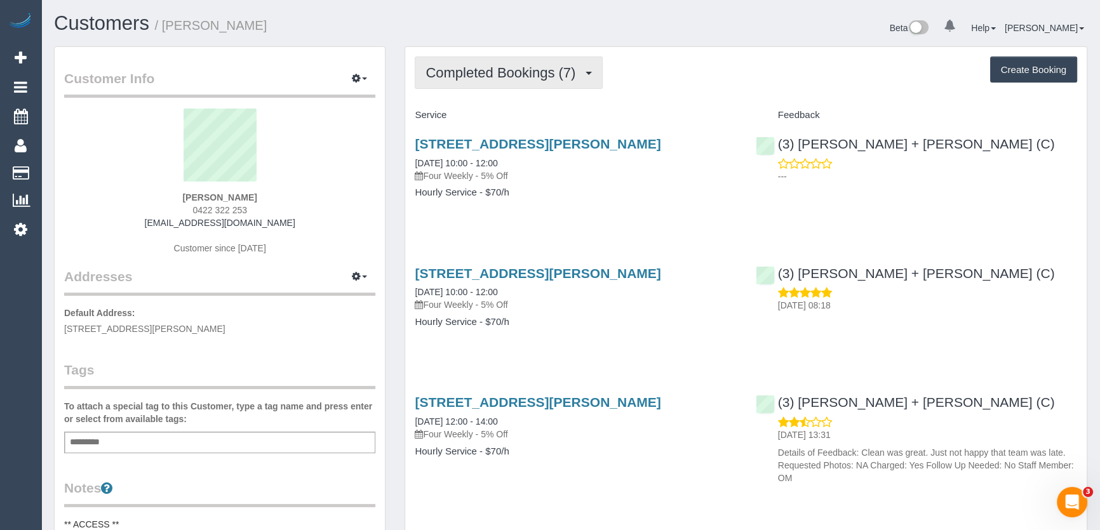
click at [512, 74] on span "Completed Bookings (7)" at bounding box center [503, 73] width 156 height 16
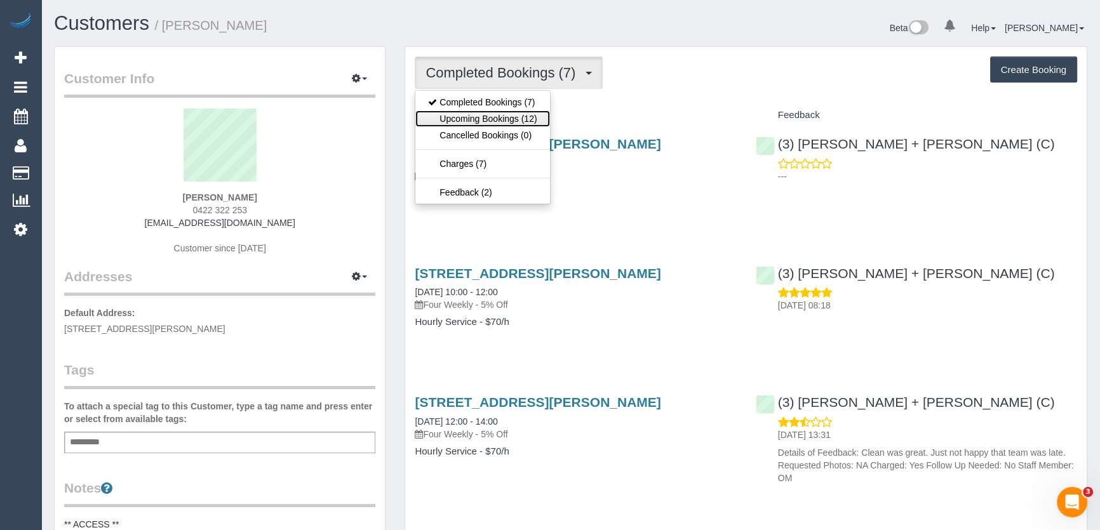
click at [516, 116] on link "Upcoming Bookings (12)" at bounding box center [482, 119] width 134 height 17
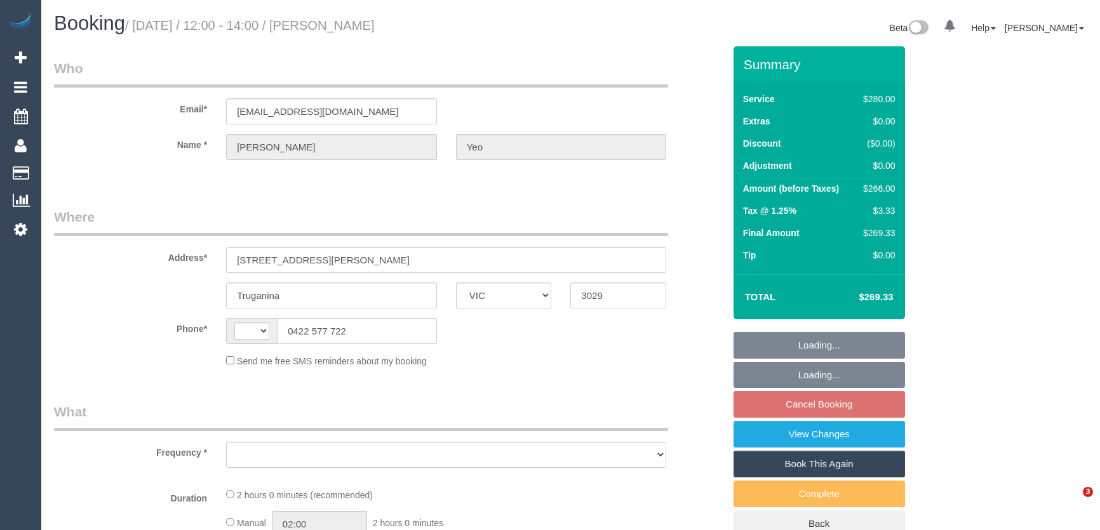
select select "VIC"
select select "string:AU"
select select "object:528"
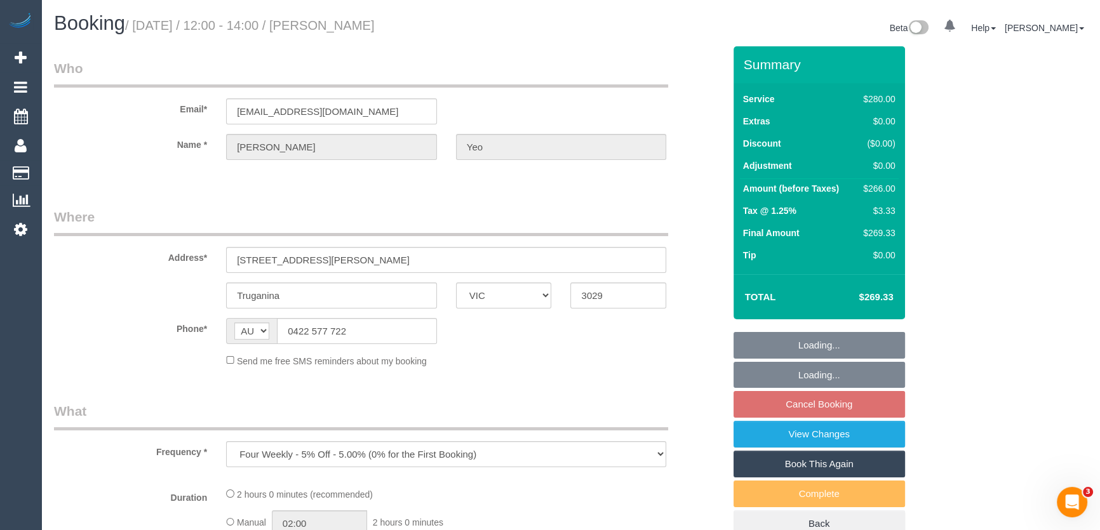
select select "2"
select select "number:28"
select select "number:14"
select select "number:19"
select select "number:36"
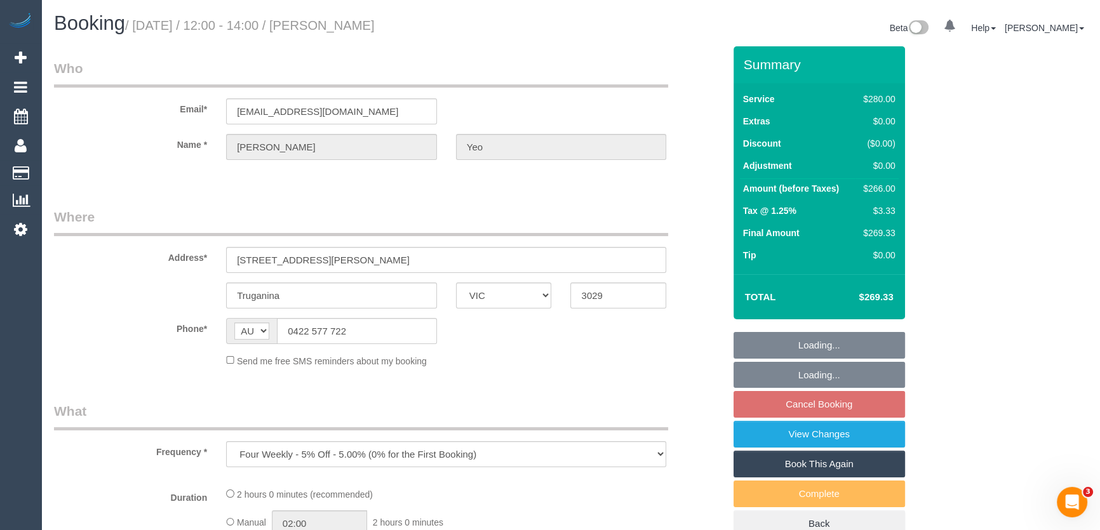
select select "number:35"
select select "number:13"
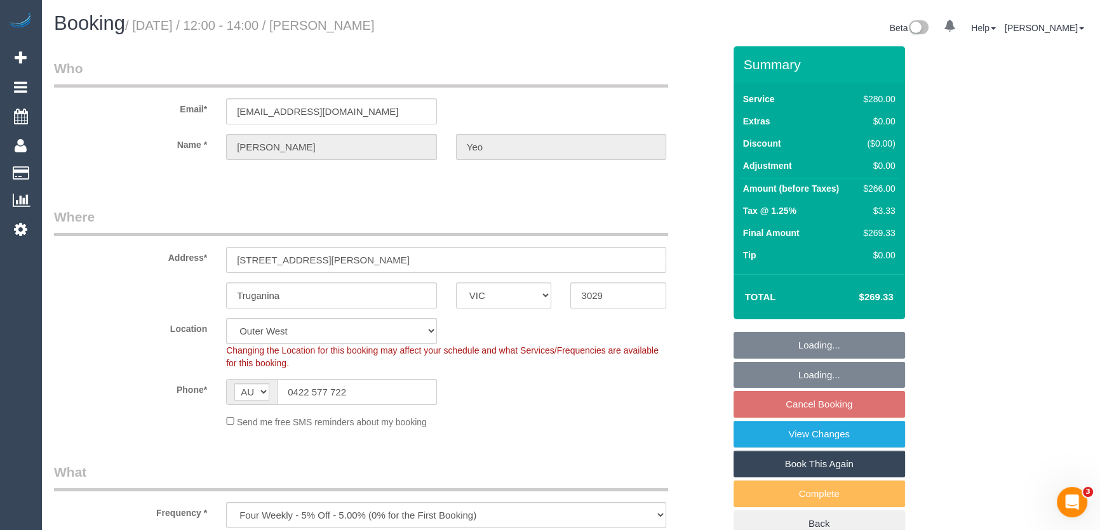
select select "string:stripe-pm_1RdY9r2GScqysDRVmpX4Fy0X"
select select "object:1233"
select select "spot4"
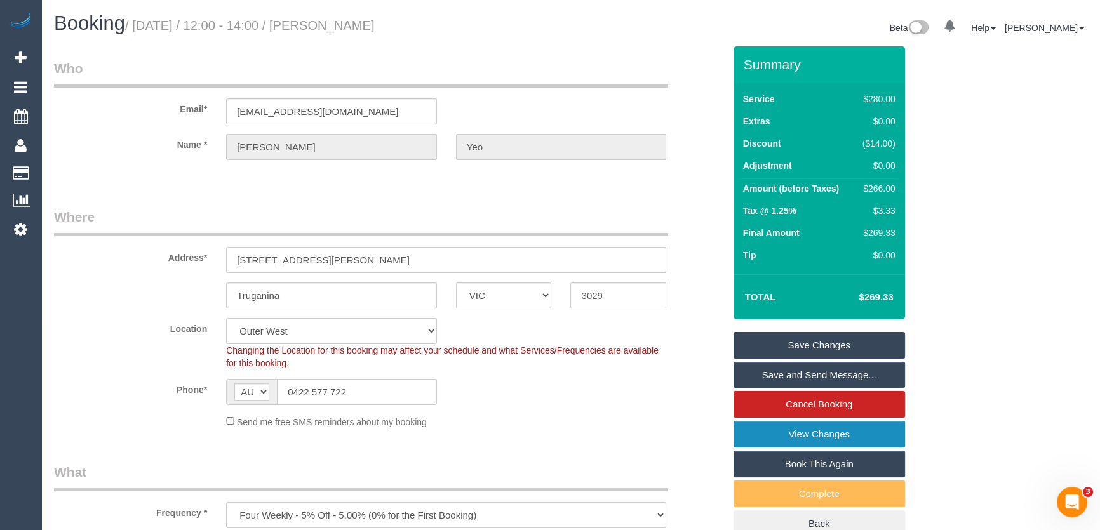
click at [809, 432] on link "View Changes" at bounding box center [818, 434] width 171 height 27
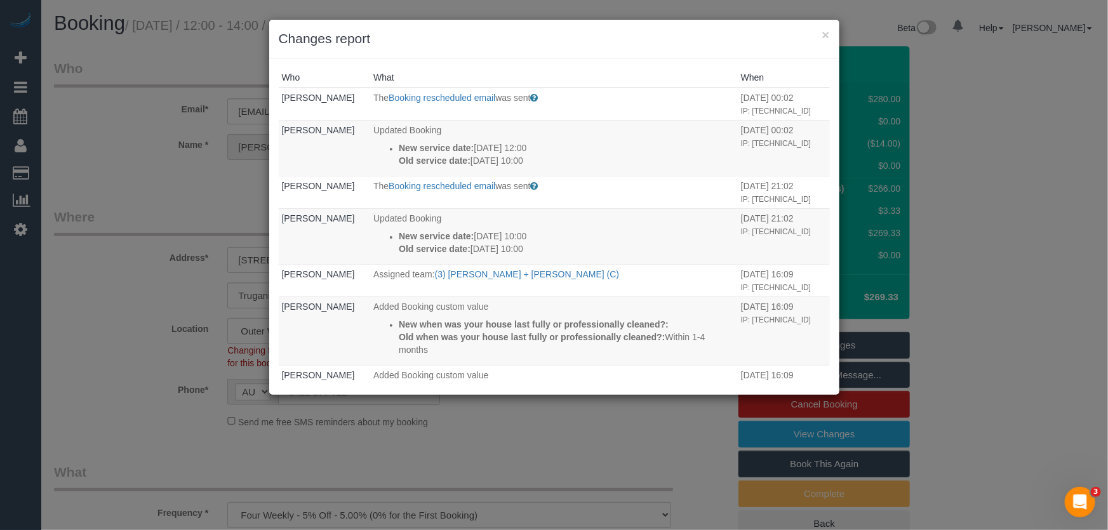
click at [677, 436] on div "× Changes report Who What When Evelyn Yeo The Booking rescheduled email was sen…" at bounding box center [554, 265] width 1108 height 530
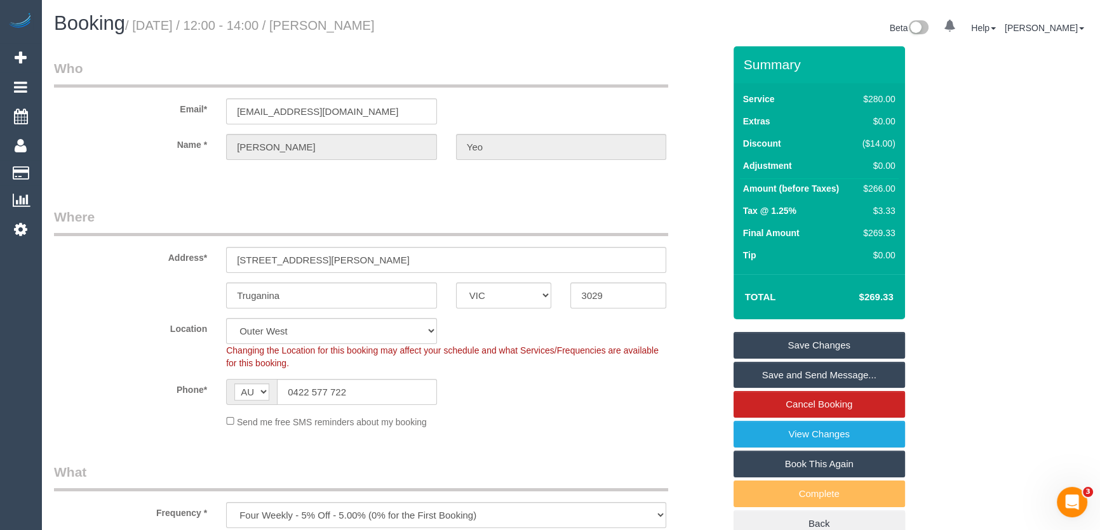
click at [806, 375] on link "Save and Send Message..." at bounding box center [818, 375] width 171 height 27
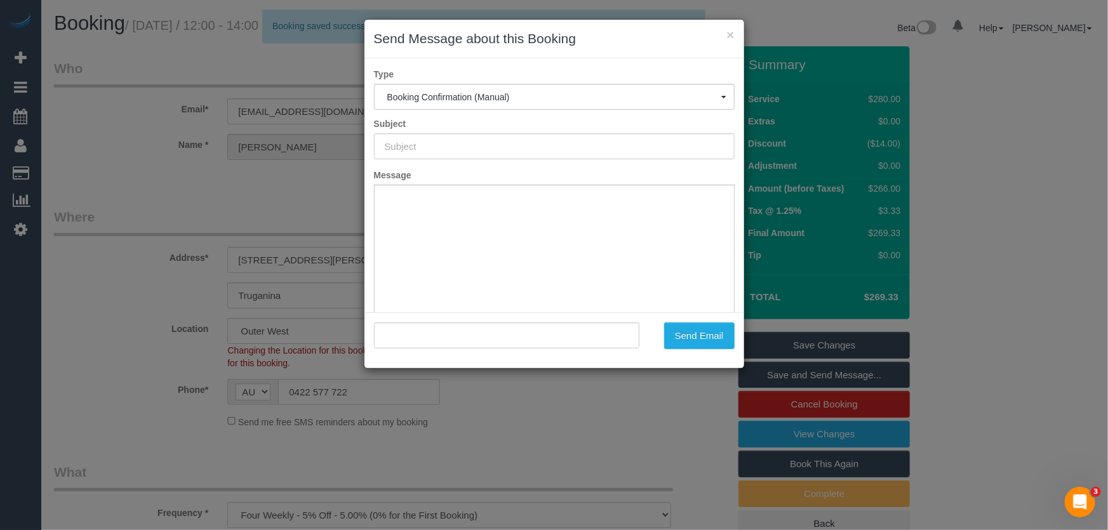
type input "Booking Confirmed"
type input ""Evelyn Yeo" <dryeolx@gmail.com>"
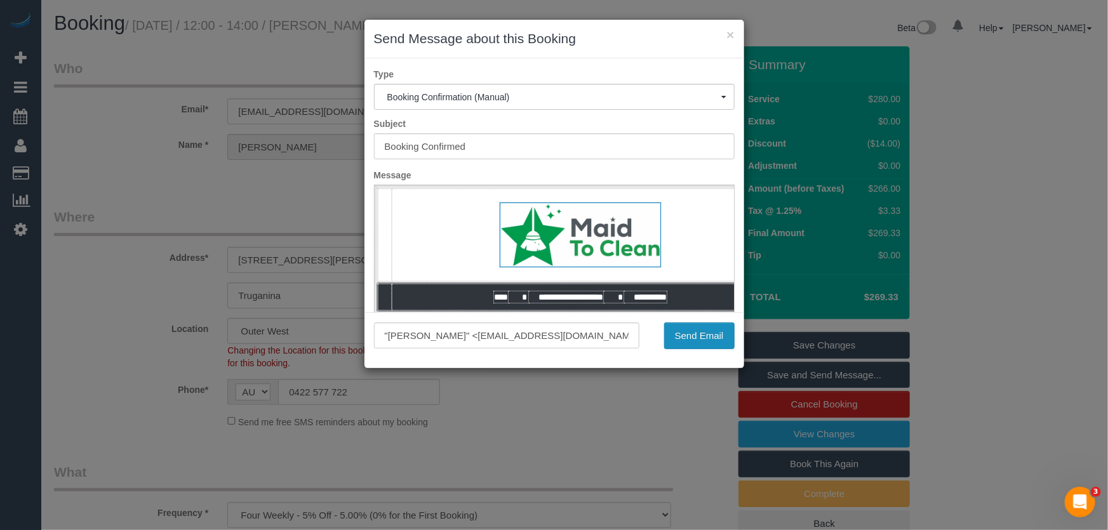
click at [692, 342] on button "Send Email" at bounding box center [699, 336] width 70 height 27
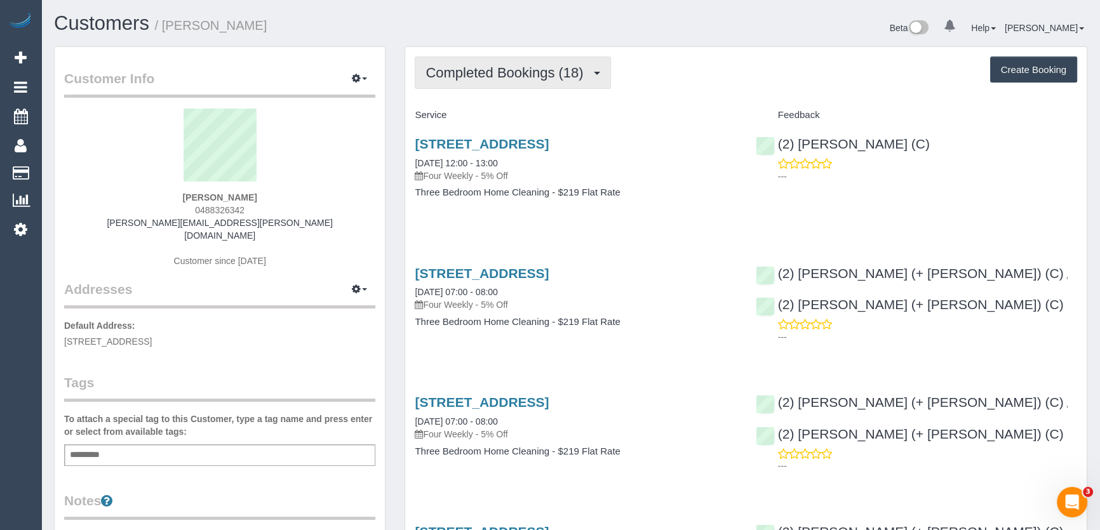
click at [558, 83] on button "Completed Bookings (18)" at bounding box center [513, 73] width 196 height 32
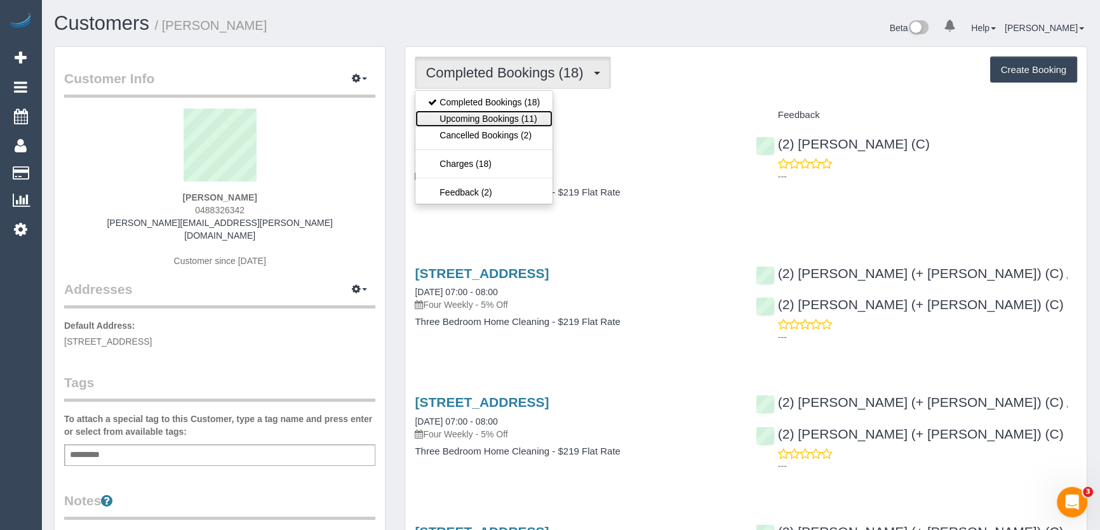
click at [534, 116] on link "Upcoming Bookings (11)" at bounding box center [483, 119] width 137 height 17
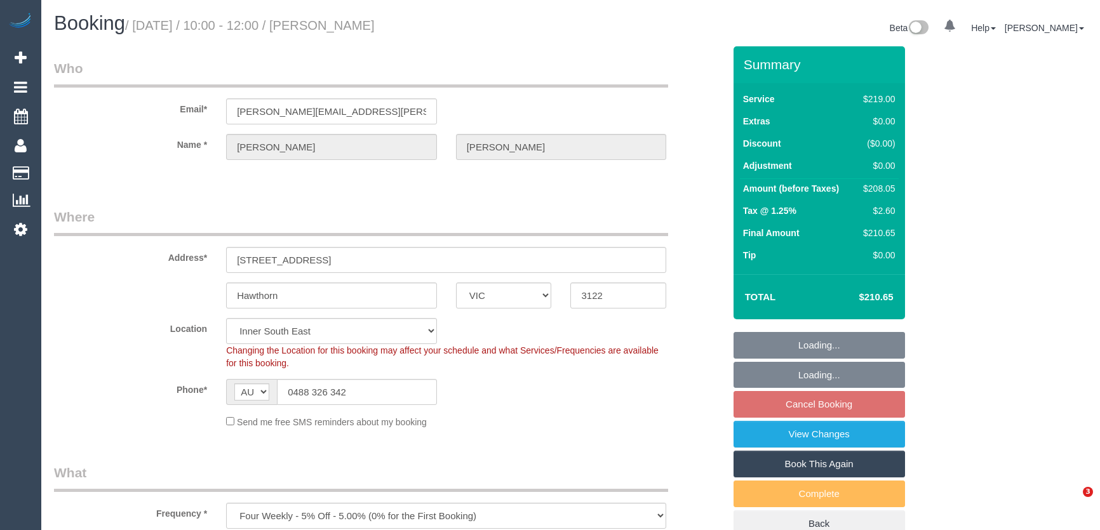
select select "VIC"
select select "number:27"
select select "number:14"
select select "number:18"
select select "number:24"
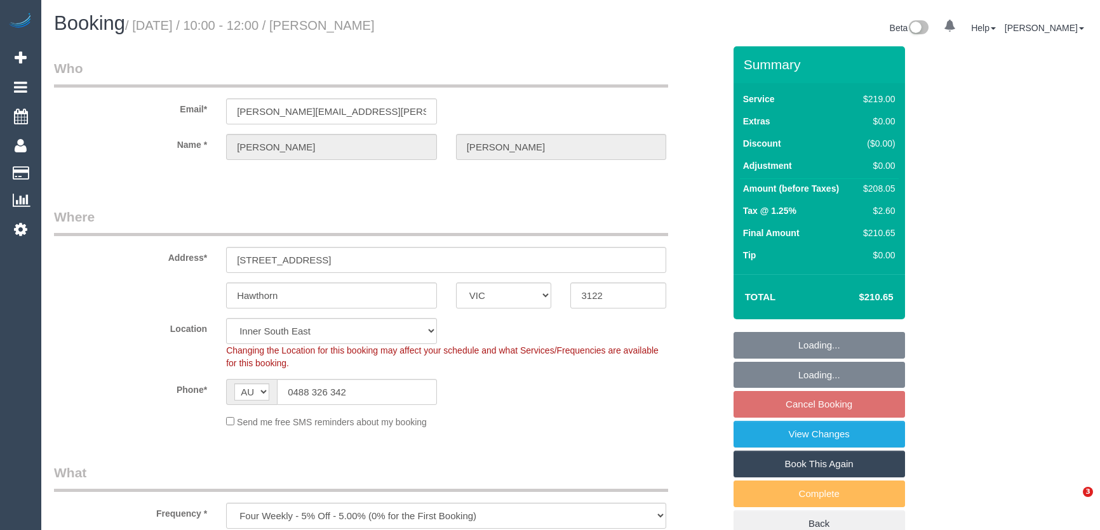
select select "number:34"
select select "number:13"
select select "spot3"
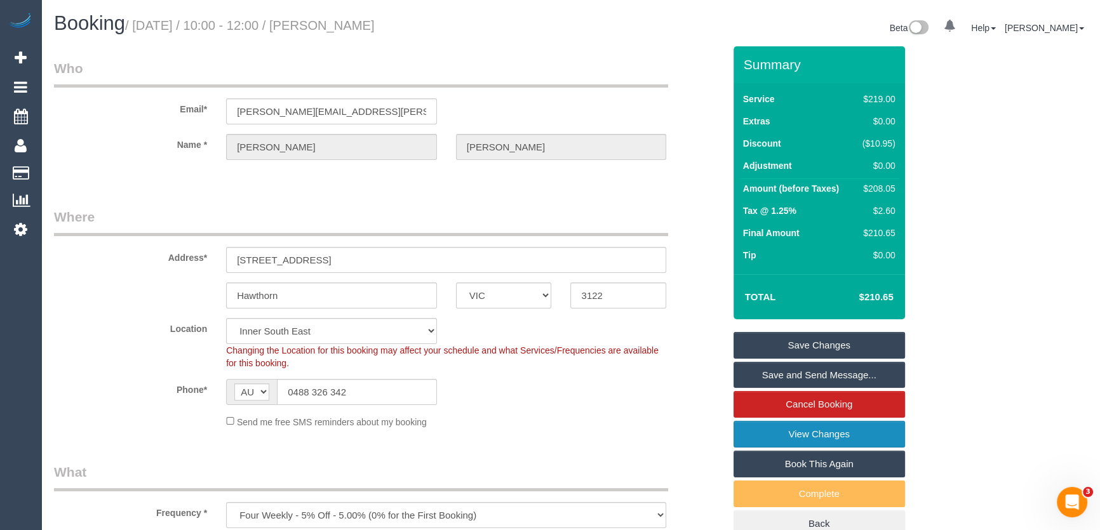
click at [806, 437] on link "View Changes" at bounding box center [818, 434] width 171 height 27
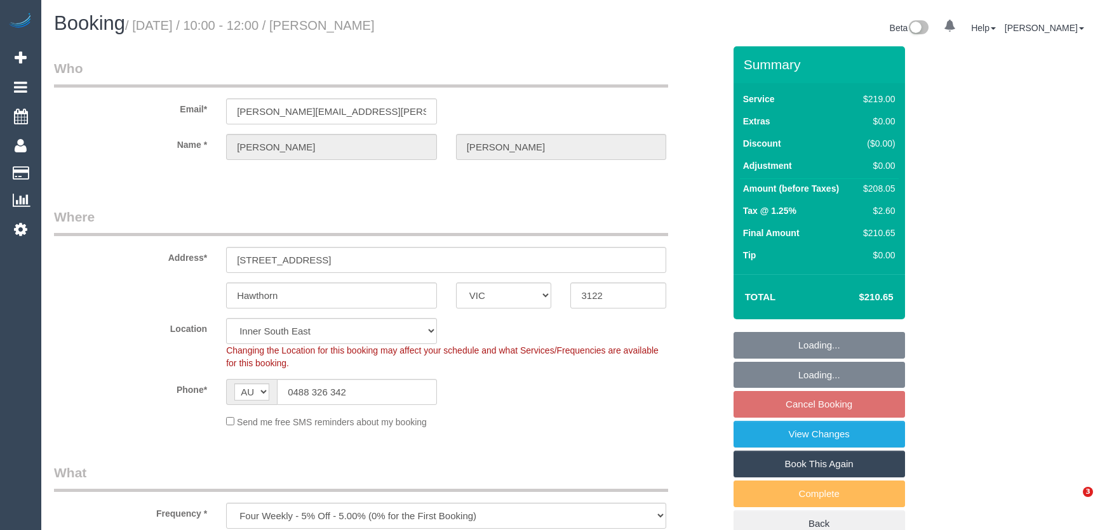
select select "VIC"
select select "spot3"
select select "number:27"
select select "number:14"
select select "number:18"
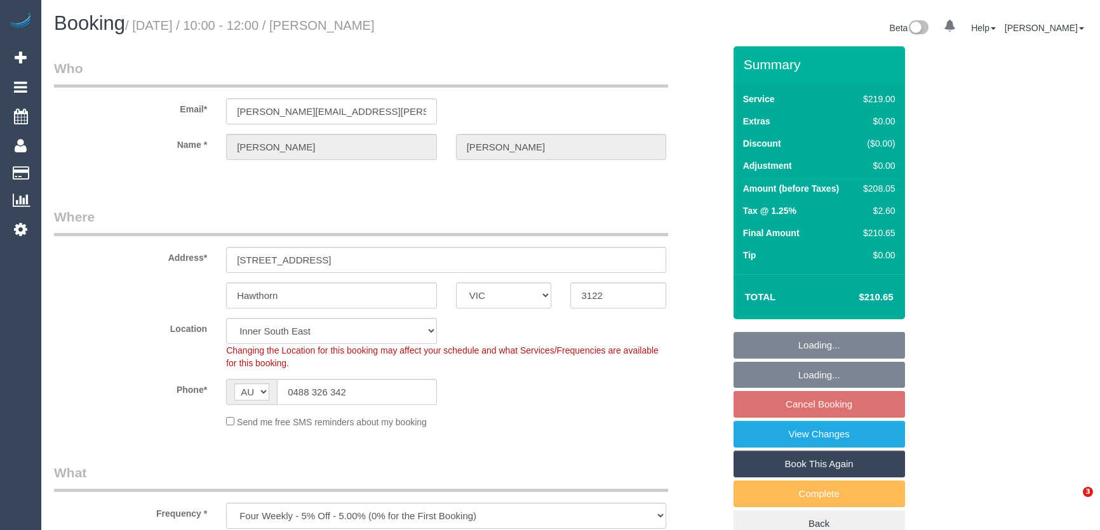
select select "number:24"
select select "number:34"
select select "number:13"
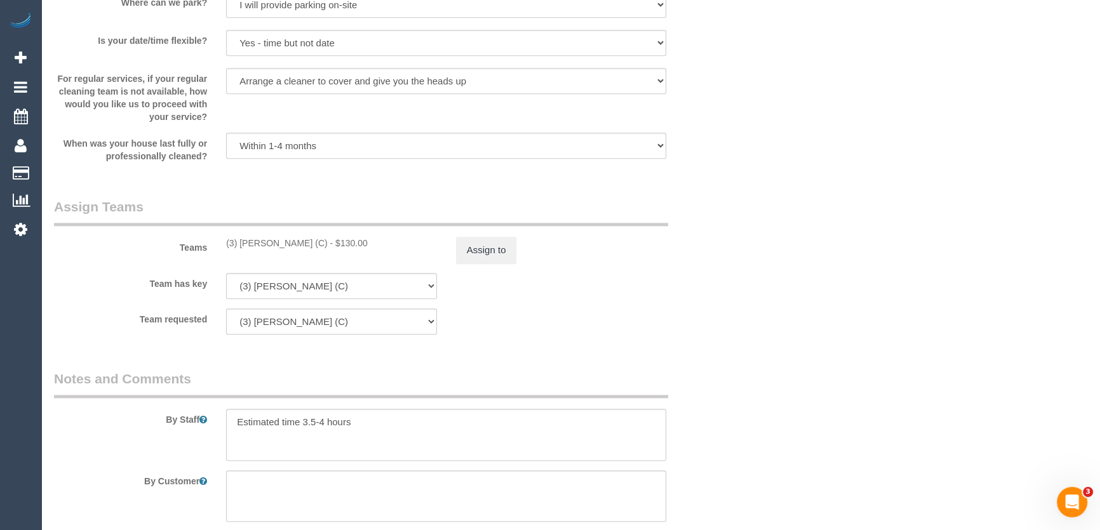
scroll to position [1732, 0]
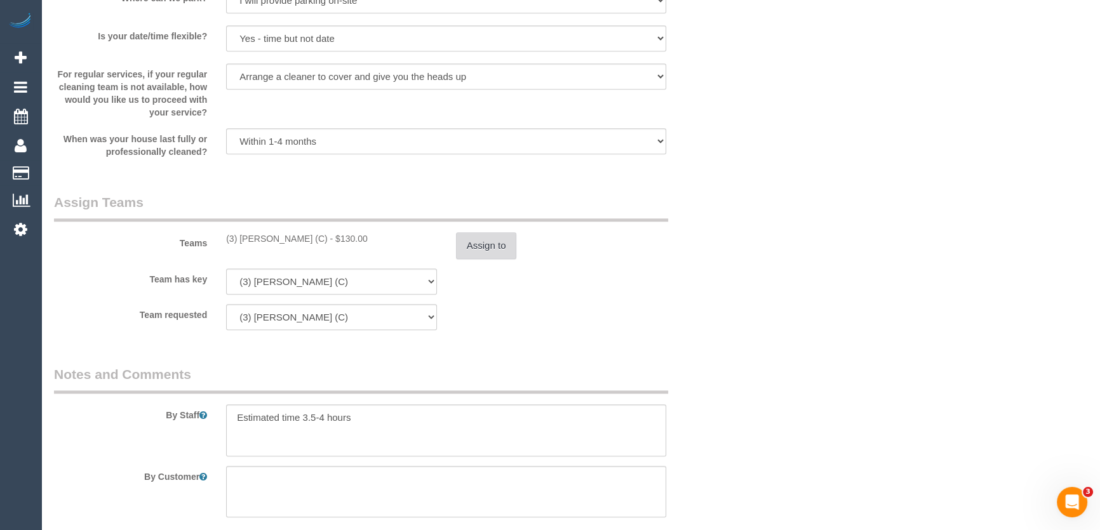
click at [500, 248] on button "Assign to" at bounding box center [486, 245] width 61 height 27
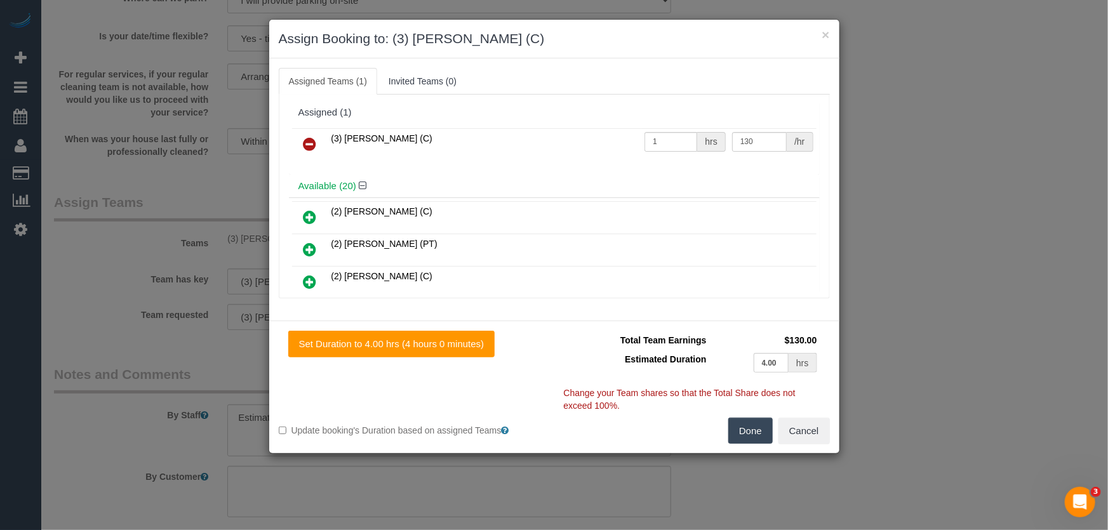
click at [309, 142] on icon at bounding box center [310, 144] width 13 height 15
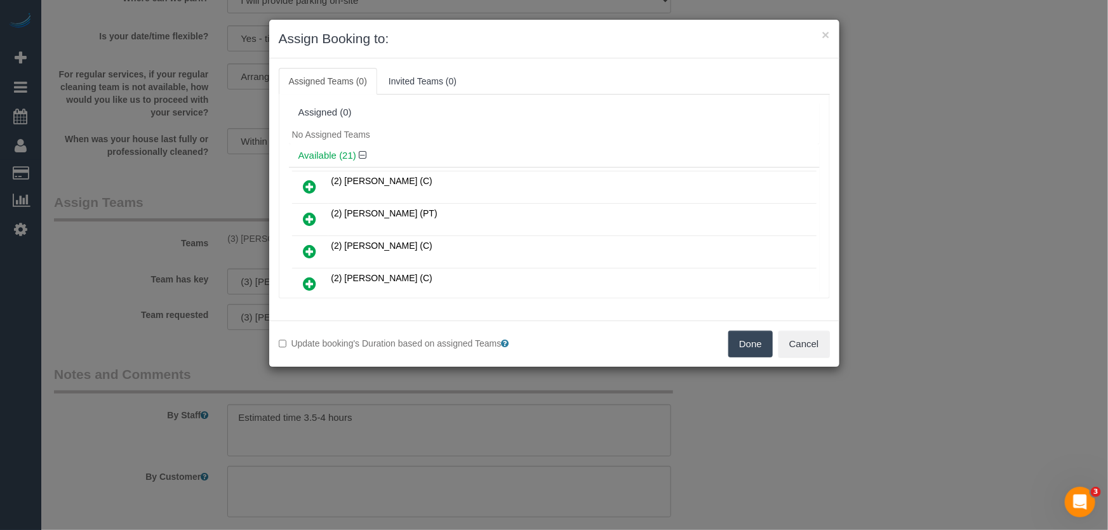
click at [753, 347] on button "Done" at bounding box center [750, 344] width 44 height 27
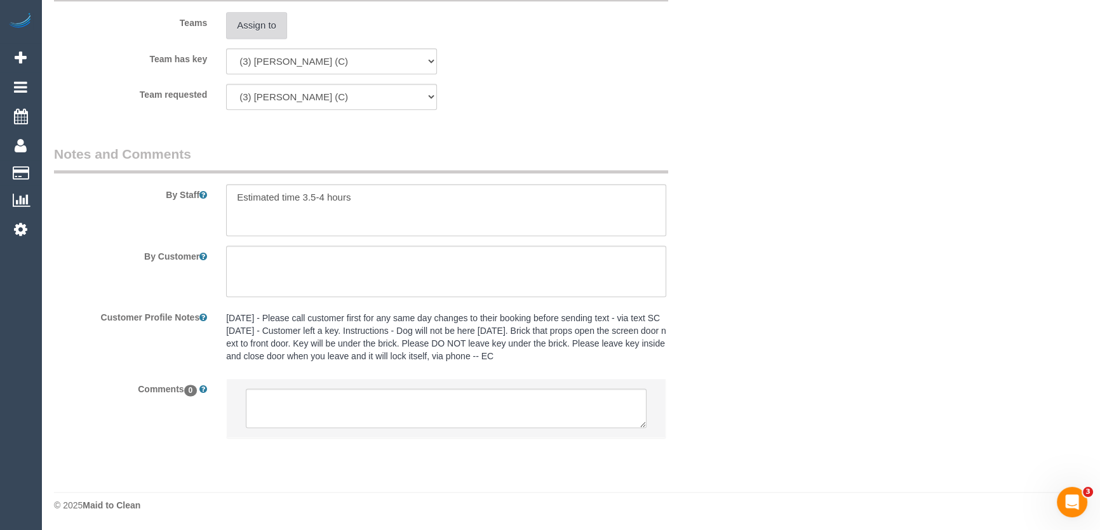
scroll to position [1966, 0]
click at [400, 408] on textarea at bounding box center [446, 408] width 401 height 39
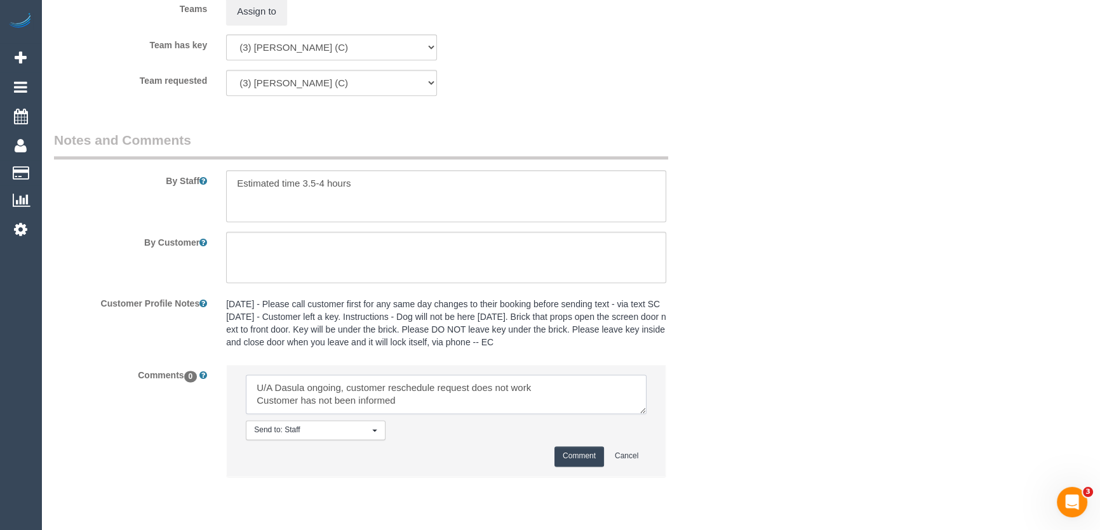
scroll to position [5, 0]
type textarea "U/A Dasula ongoing, customer reschedule request does not work Customer has not …"
click at [580, 466] on button "Comment" at bounding box center [579, 456] width 50 height 20
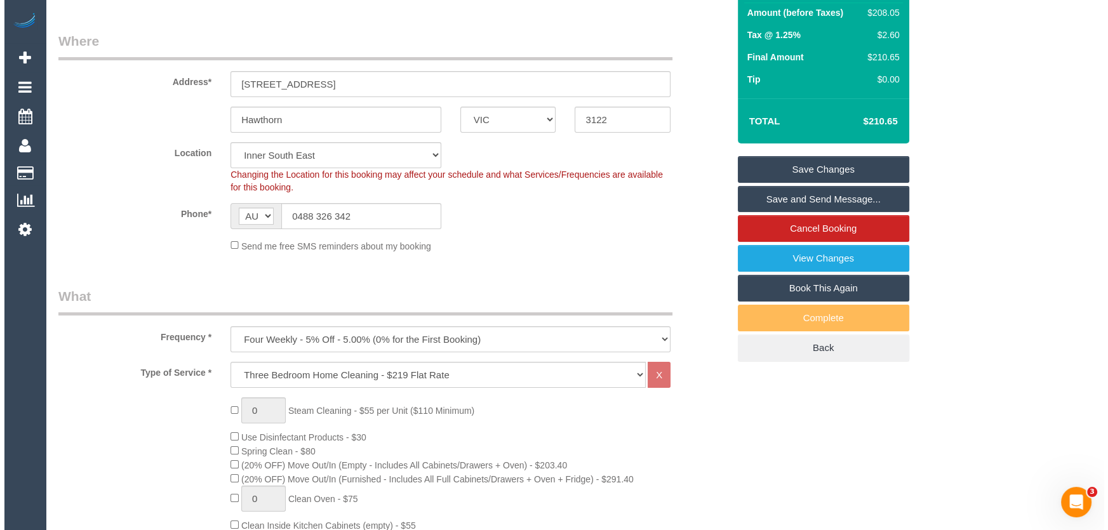
scroll to position [0, 0]
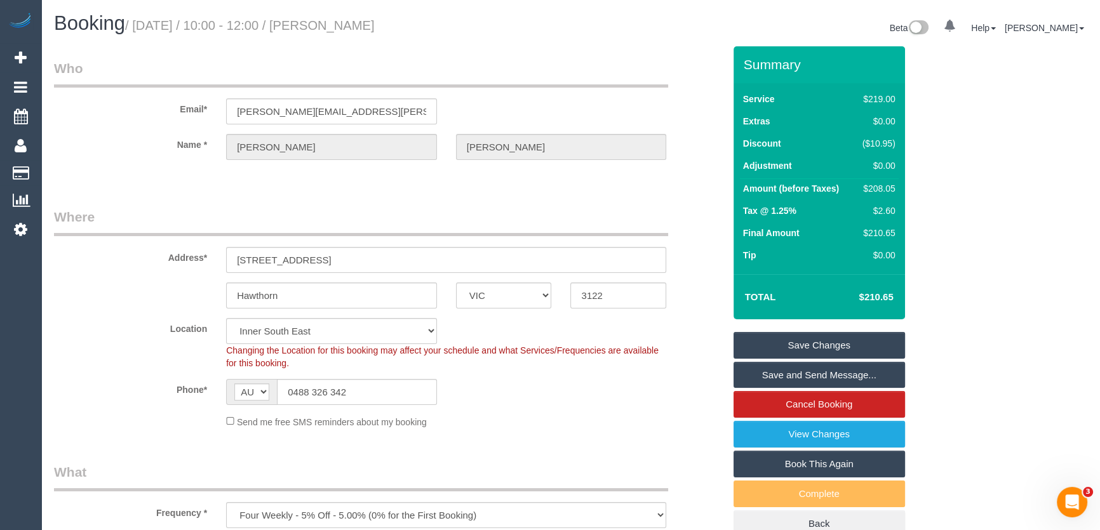
click at [779, 342] on link "Save Changes" at bounding box center [818, 345] width 171 height 27
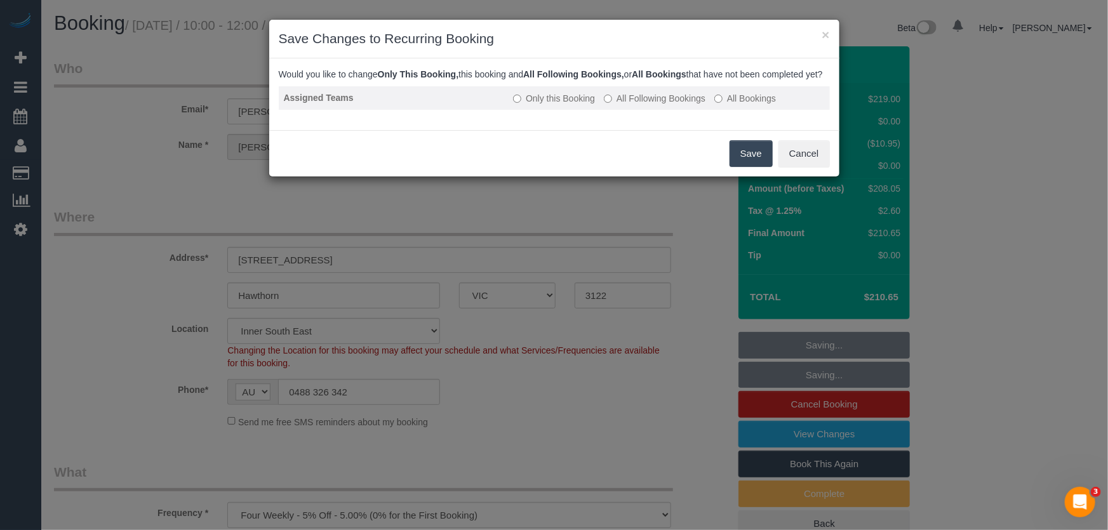
click at [641, 105] on label "All Following Bookings" at bounding box center [655, 98] width 102 height 13
click at [746, 166] on button "Save" at bounding box center [751, 153] width 43 height 27
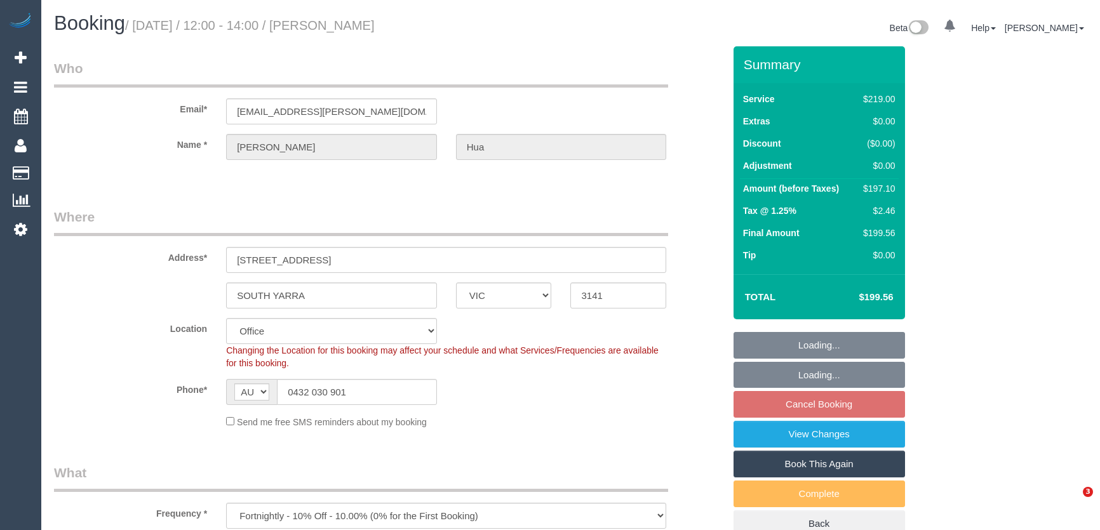
select select "VIC"
select select "number:27"
select select "number:16"
select select "number:18"
select select "number:22"
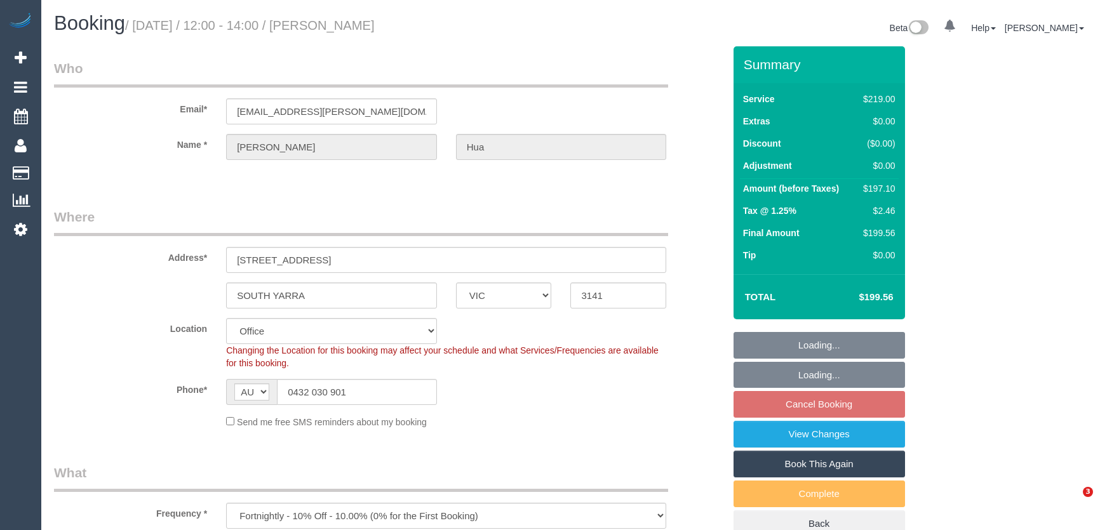
select select "number:34"
select select "number:12"
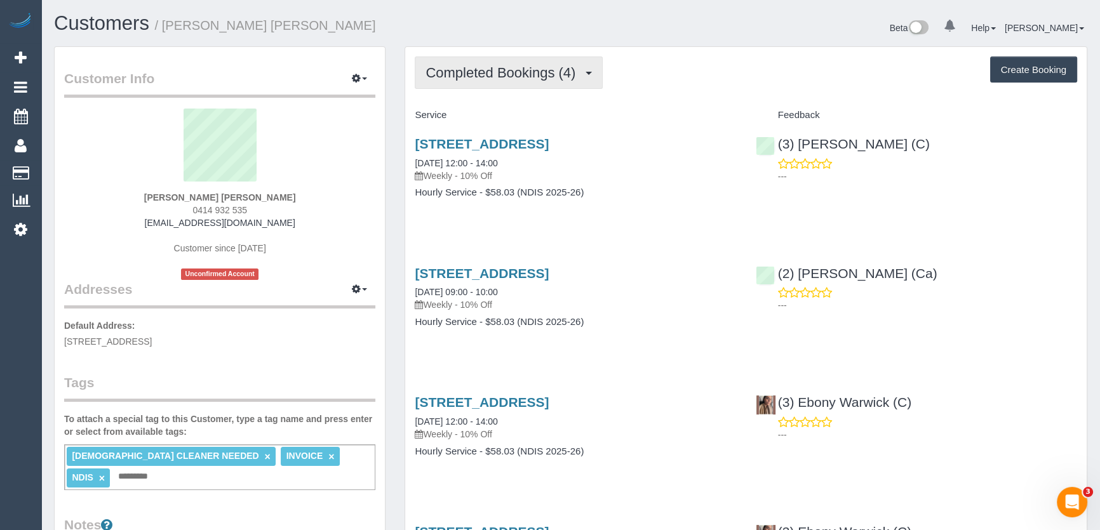
click at [571, 76] on span "Completed Bookings (4)" at bounding box center [503, 73] width 156 height 16
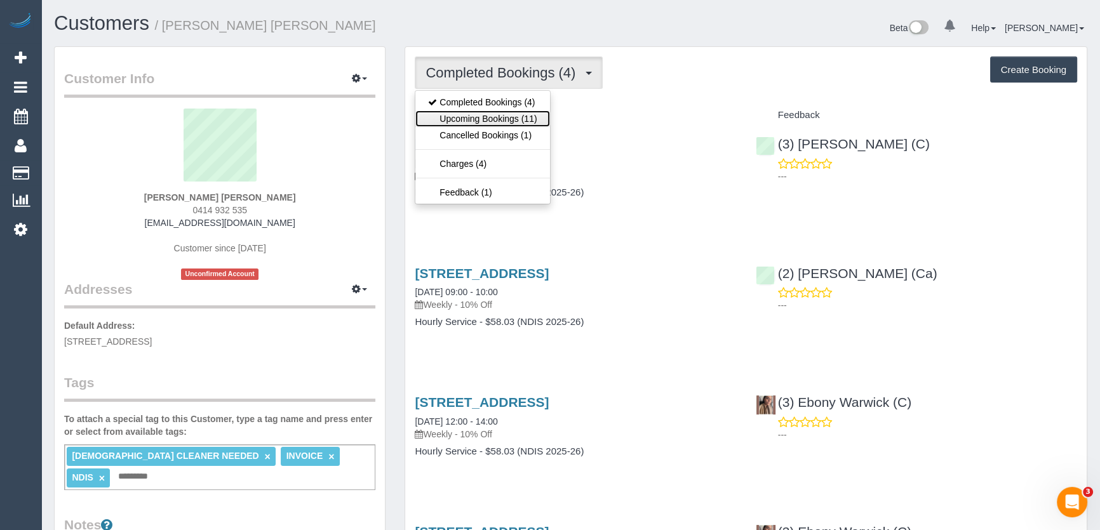
click at [521, 119] on link "Upcoming Bookings (11)" at bounding box center [482, 119] width 134 height 17
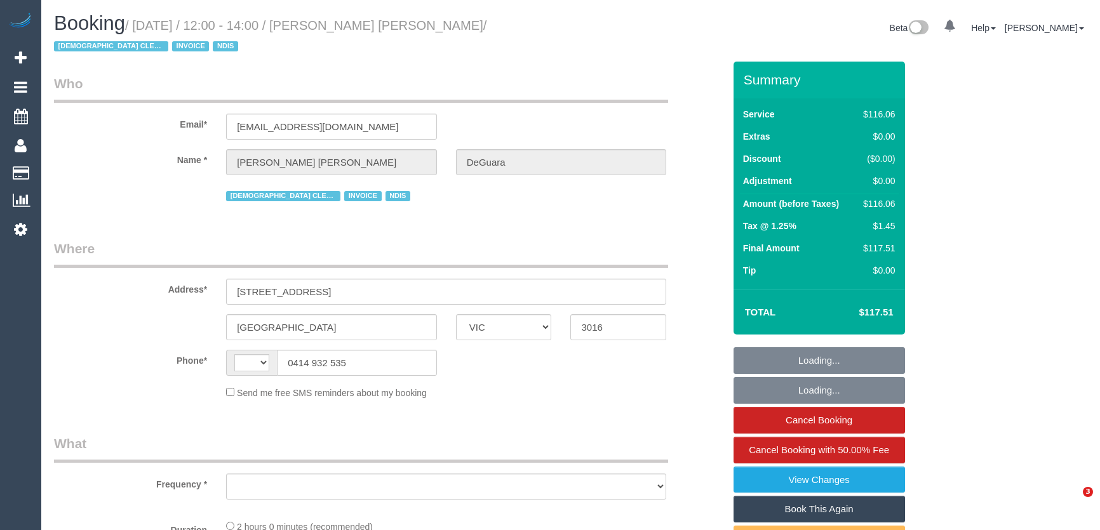
select select "VIC"
select select "string:AU"
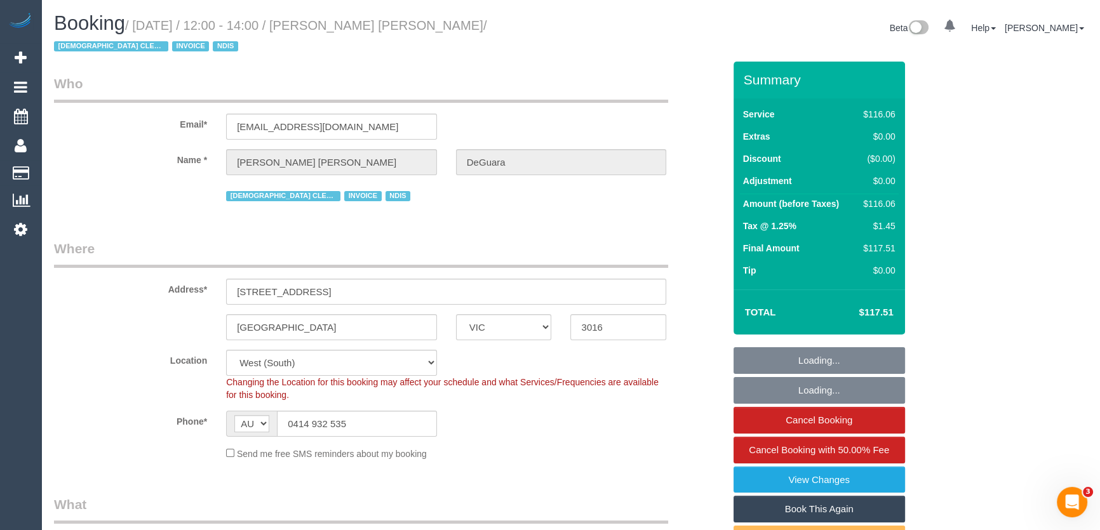
select select "object:577"
select select "number:27"
select select "number:14"
select select "number:18"
select select "number:36"
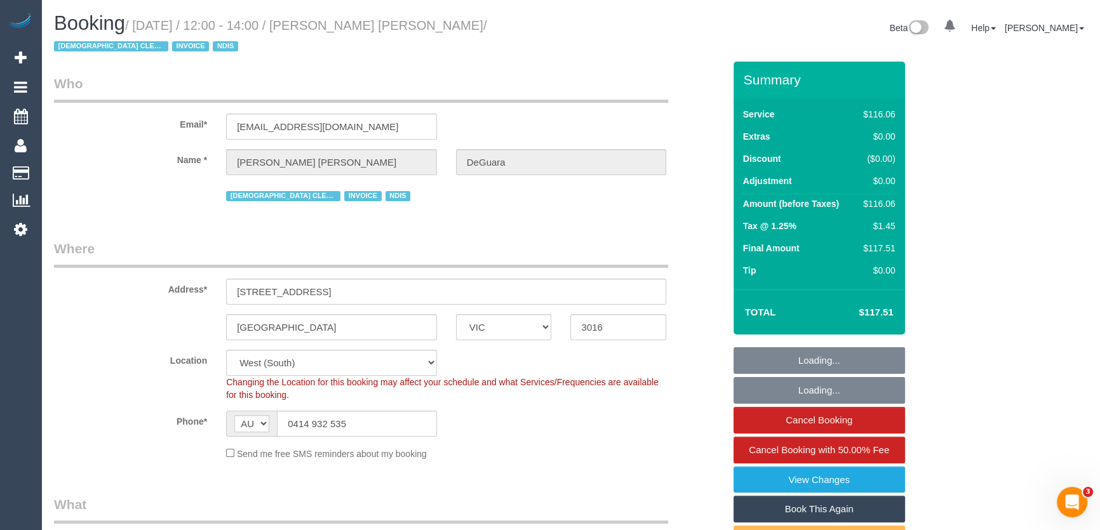
select select "number:35"
select select "object:1250"
select select "spot1"
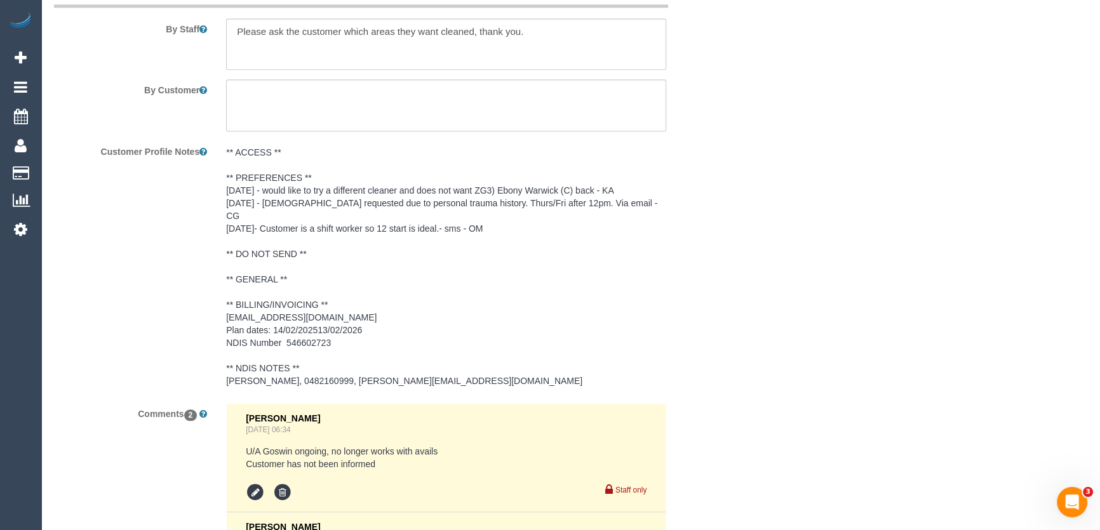
scroll to position [1732, 0]
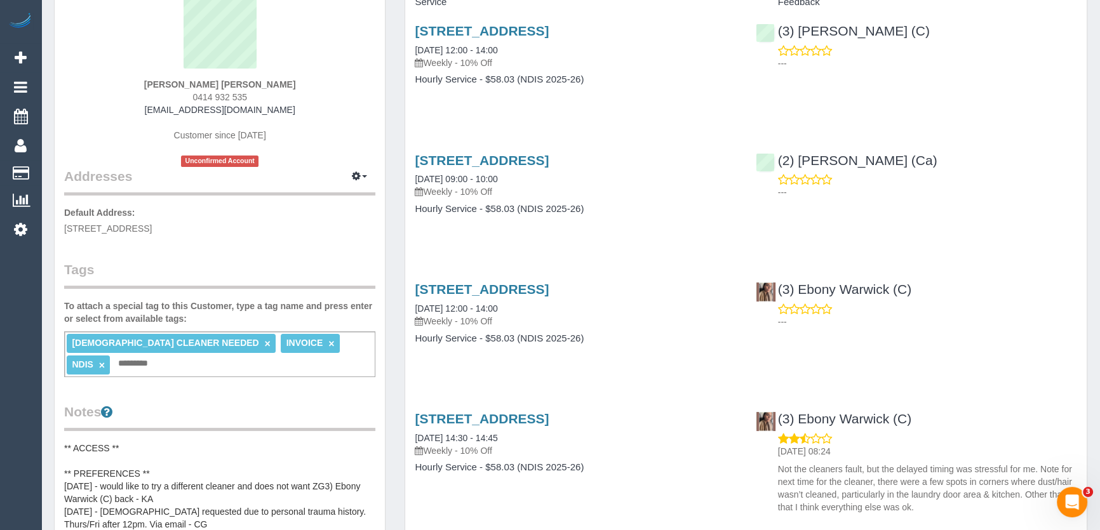
scroll to position [173, 0]
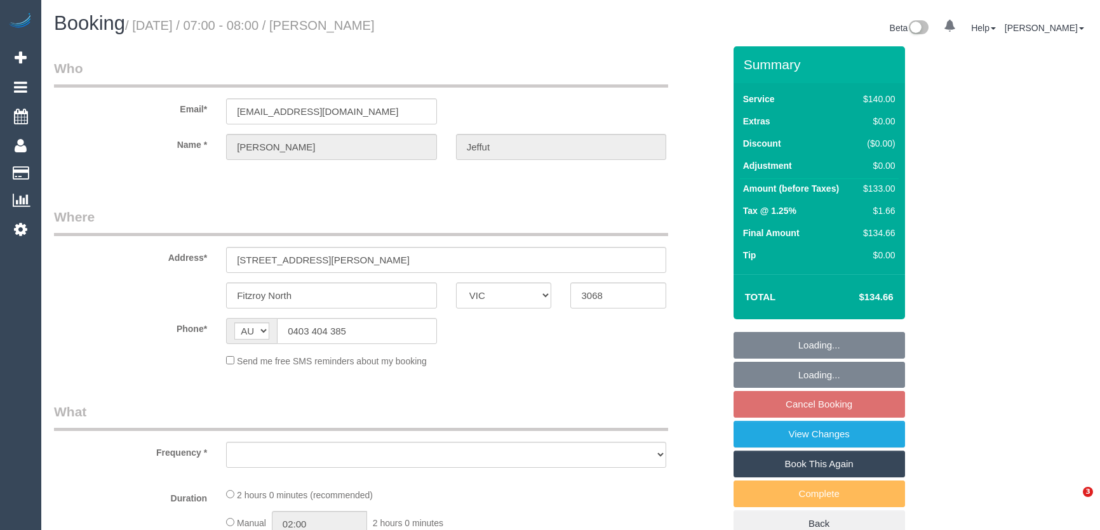
select select "VIC"
select select "object:522"
select select "string:stripe-pm_1Oa6xw2GScqysDRVVgSqSt3T"
select select "number:29"
select select "number:14"
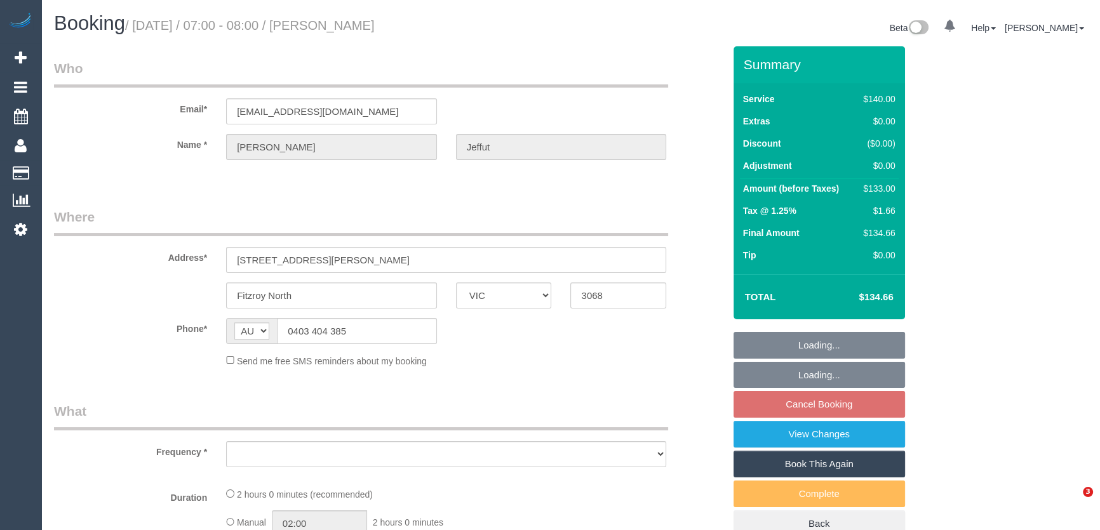
select select "number:19"
select select "number:22"
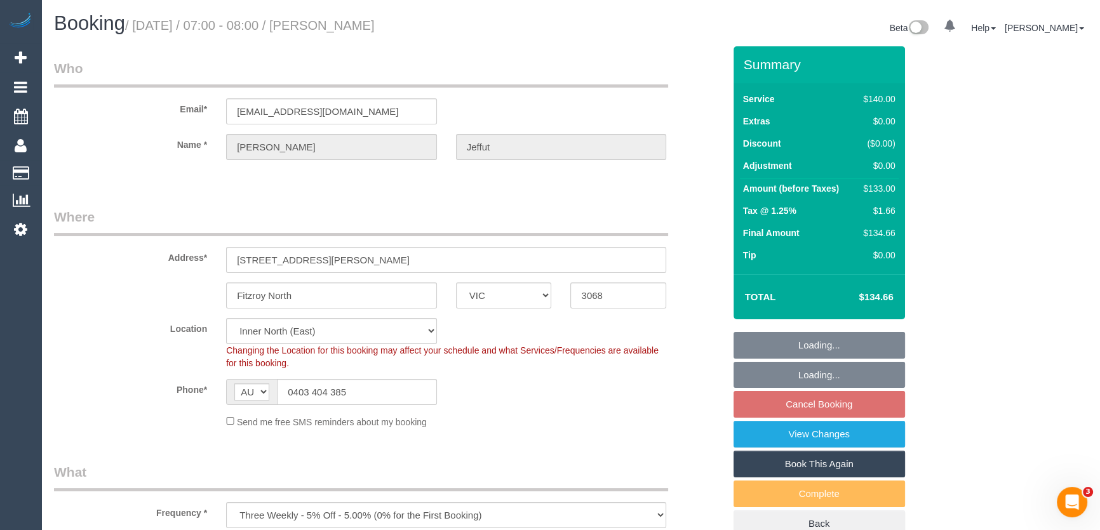
select select "object:1645"
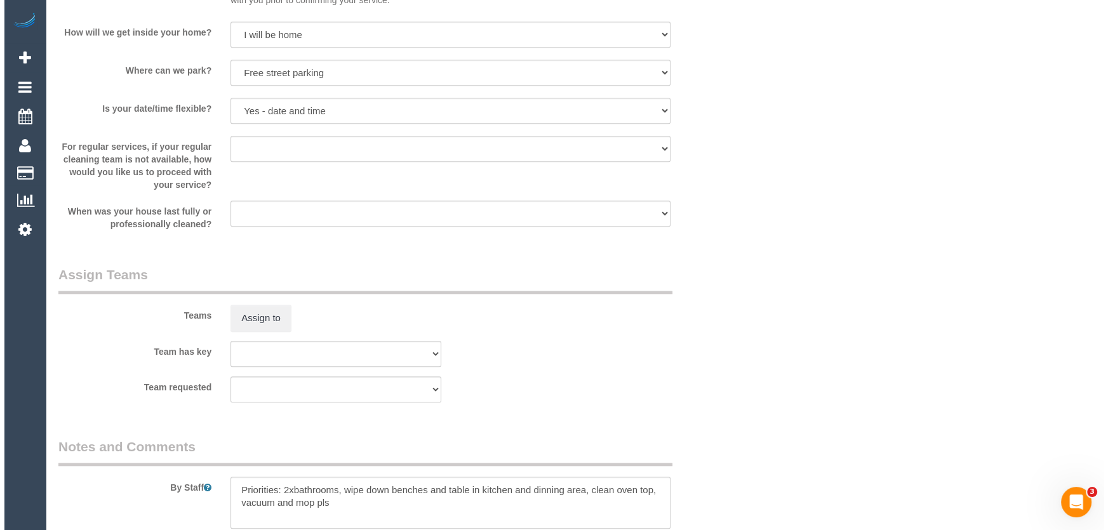
scroll to position [1790, 0]
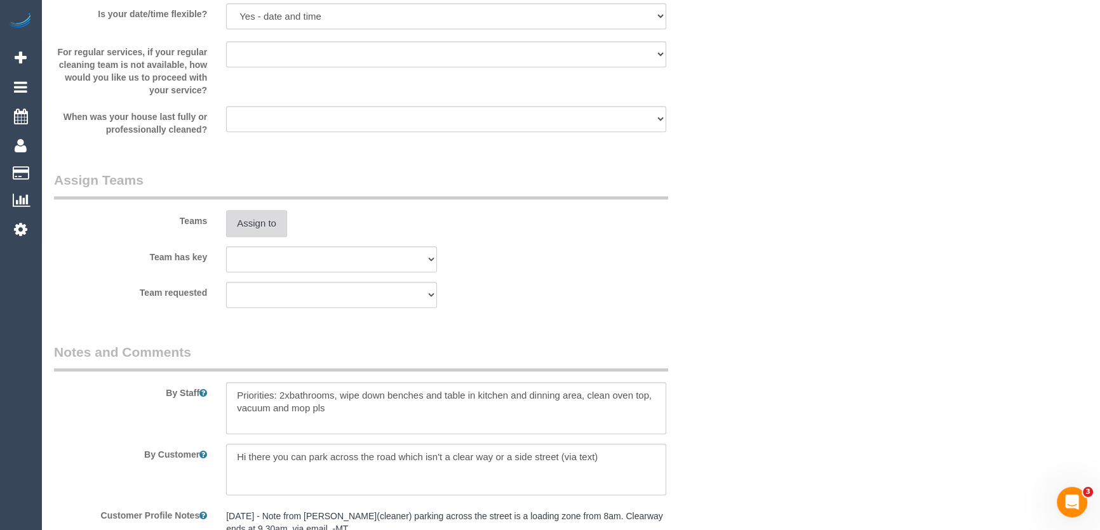
click at [255, 236] on button "Assign to" at bounding box center [256, 223] width 61 height 27
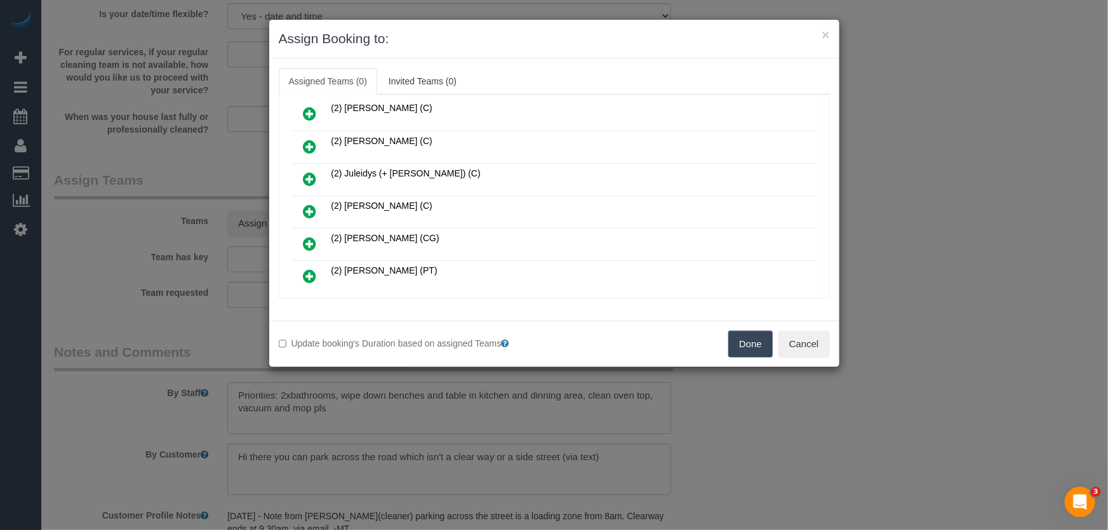
scroll to position [588, 0]
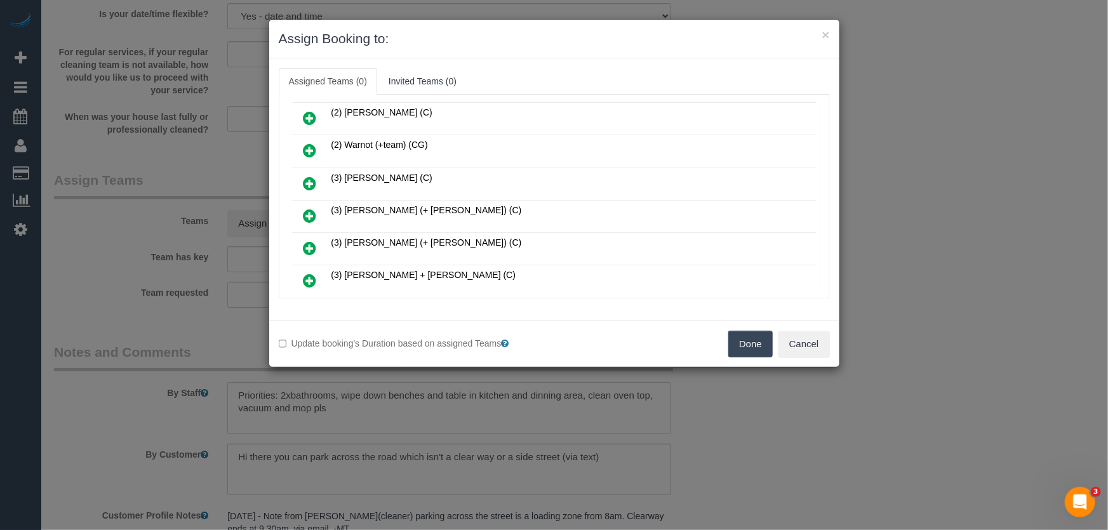
click at [311, 208] on icon at bounding box center [310, 215] width 13 height 15
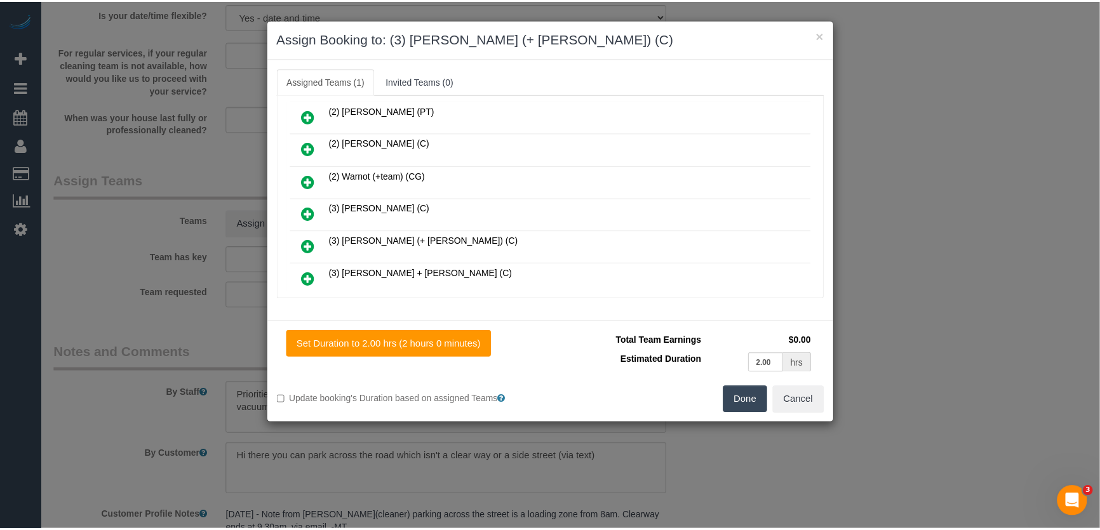
scroll to position [618, 0]
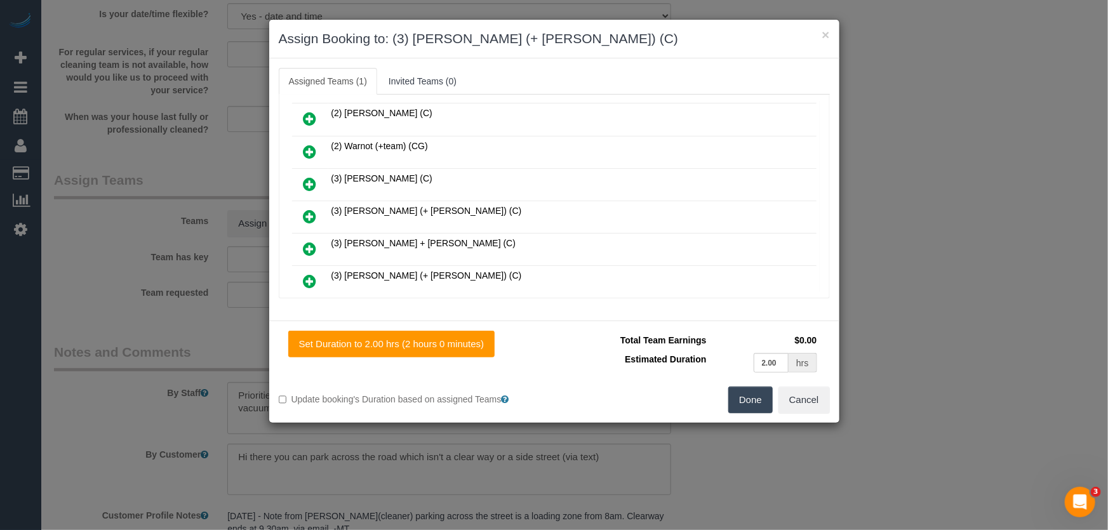
click at [740, 401] on button "Done" at bounding box center [750, 400] width 44 height 27
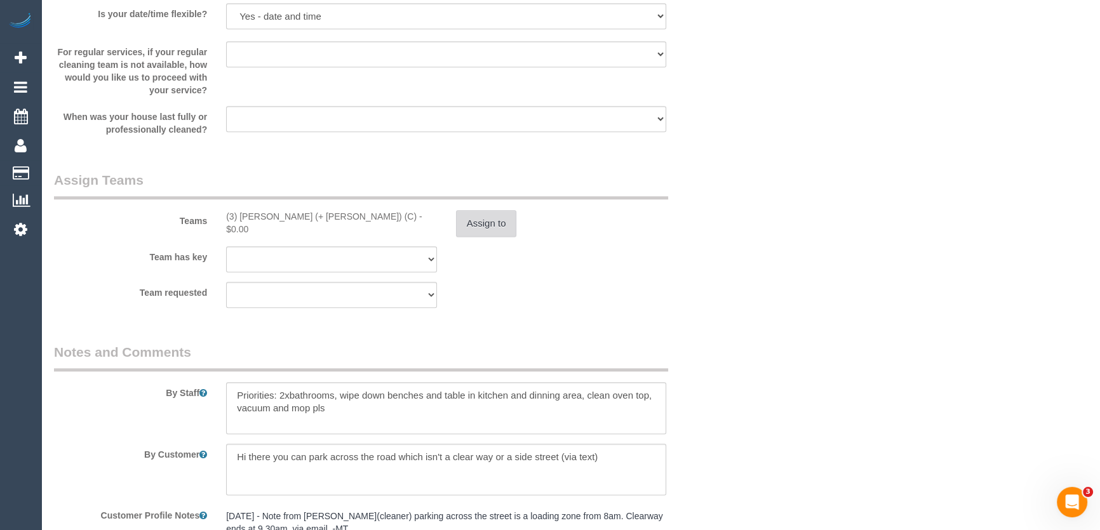
click at [493, 220] on button "Assign to" at bounding box center [486, 223] width 61 height 27
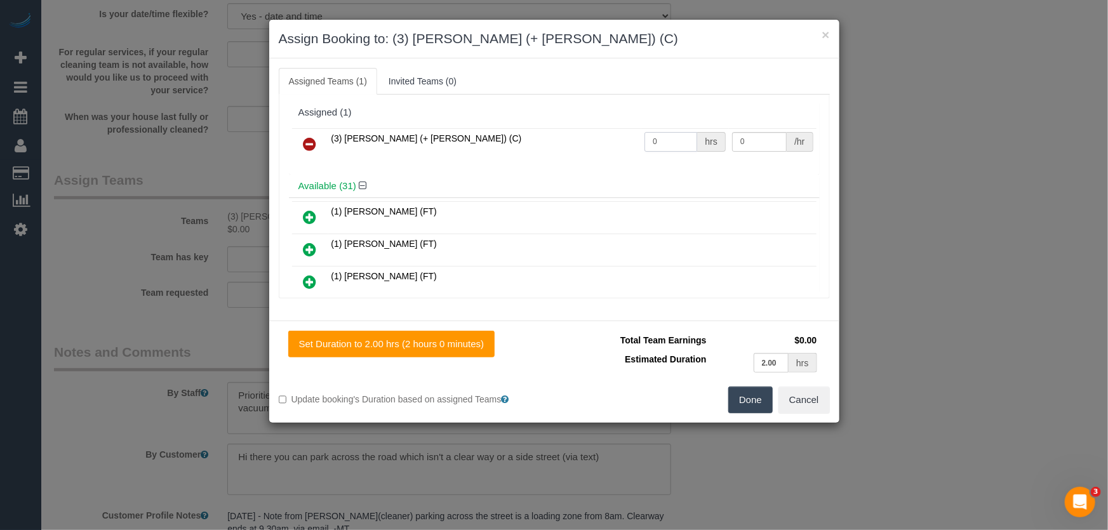
click at [674, 140] on input "0" at bounding box center [671, 142] width 53 height 20
type input "2"
type input "35"
click at [751, 400] on button "Done" at bounding box center [750, 400] width 44 height 27
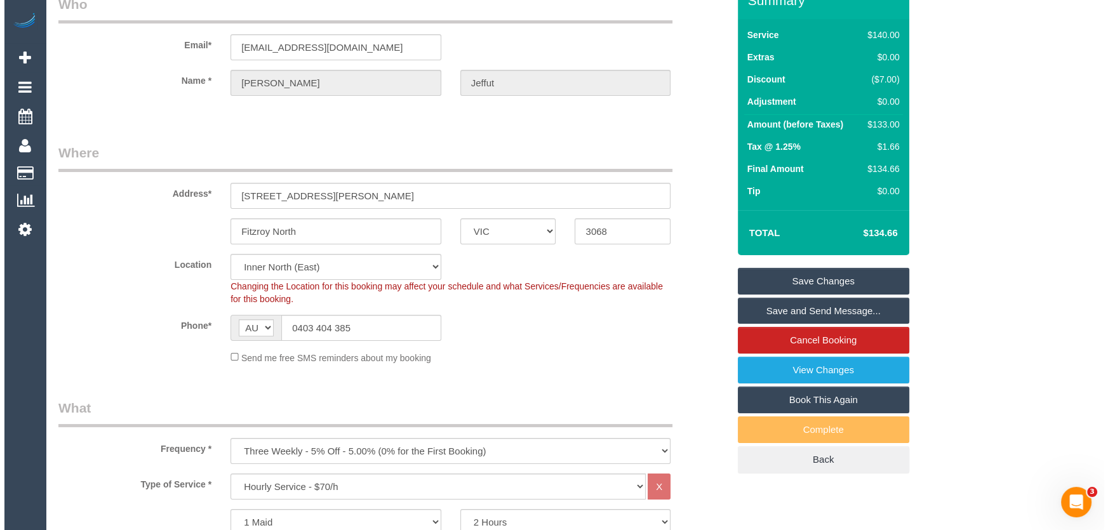
scroll to position [0, 0]
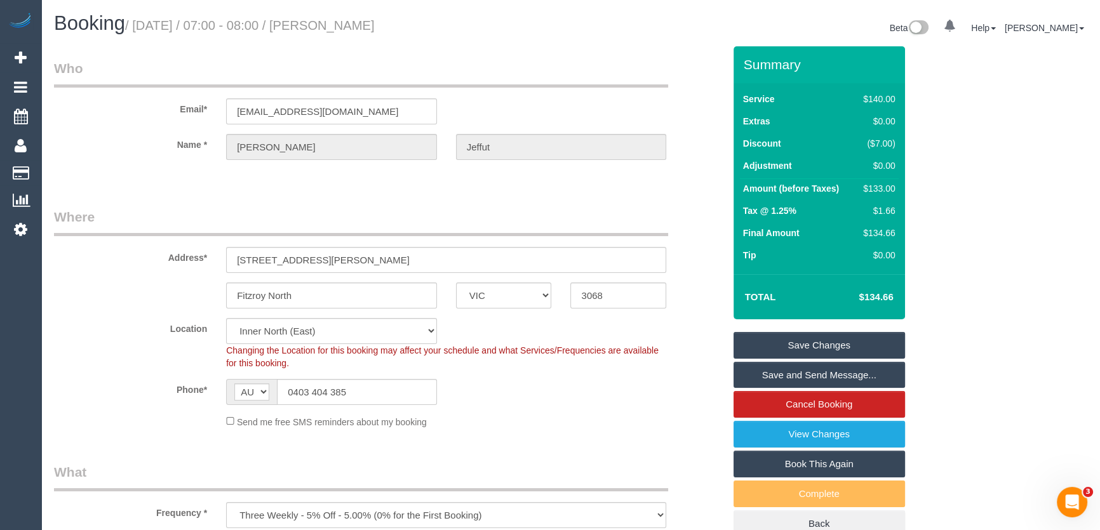
click at [375, 27] on small "/ September 12, 2025 / 07:00 - 08:00 / Charmaine Jeffut" at bounding box center [250, 25] width 250 height 14
click at [379, 67] on legend "Who" at bounding box center [361, 73] width 614 height 29
click at [375, 22] on small "/ September 12, 2025 / 07:00 - 08:00 / Charmaine Jeffut" at bounding box center [250, 25] width 250 height 14
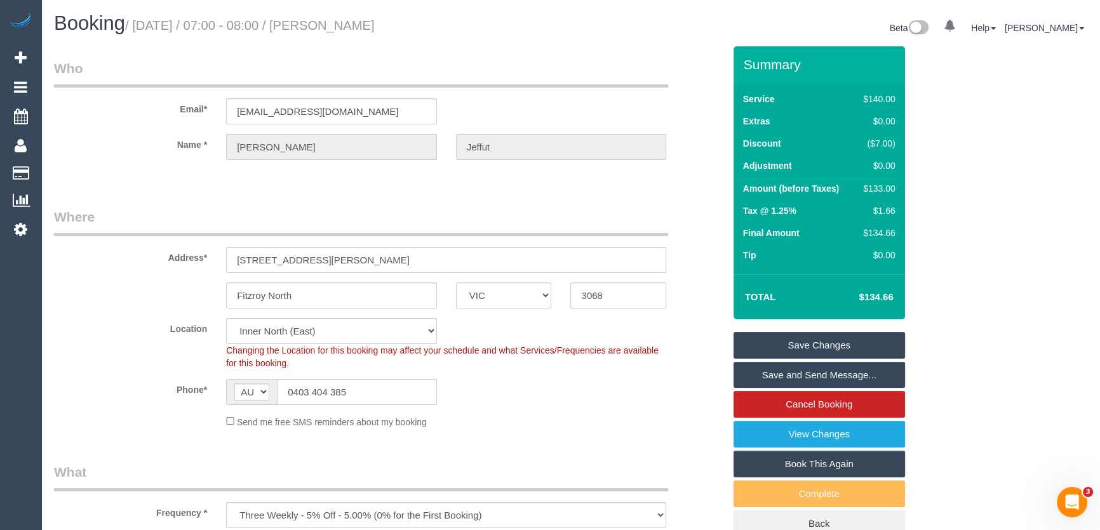
click at [375, 22] on small "/ September 12, 2025 / 07:00 - 08:00 / Charmaine Jeffut" at bounding box center [250, 25] width 250 height 14
copy small "Charmaine Jeffut"
click at [805, 375] on link "Save and Send Message..." at bounding box center [818, 375] width 171 height 27
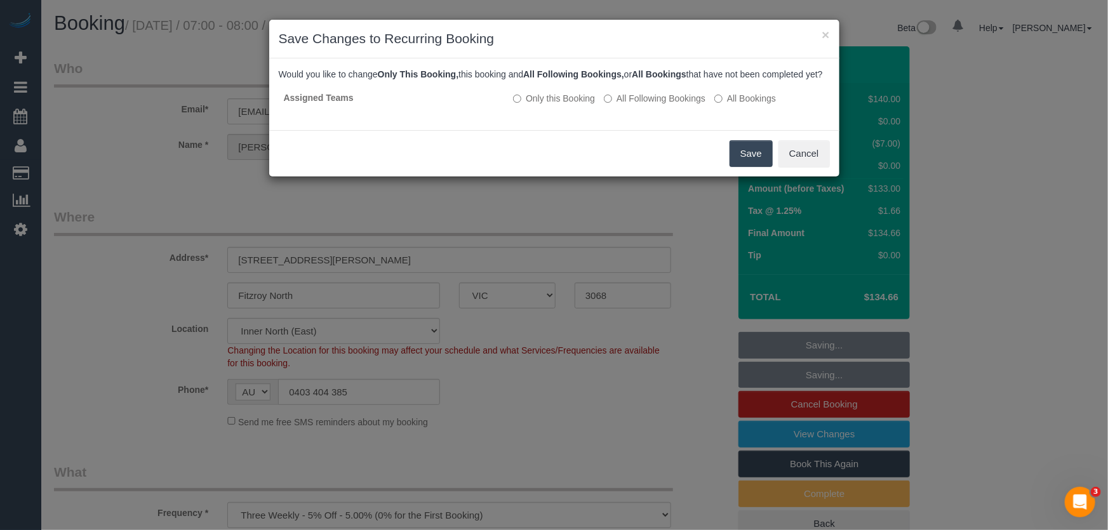
click at [749, 166] on button "Save" at bounding box center [751, 153] width 43 height 27
click at [749, 166] on div "Save Cancel" at bounding box center [554, 153] width 570 height 46
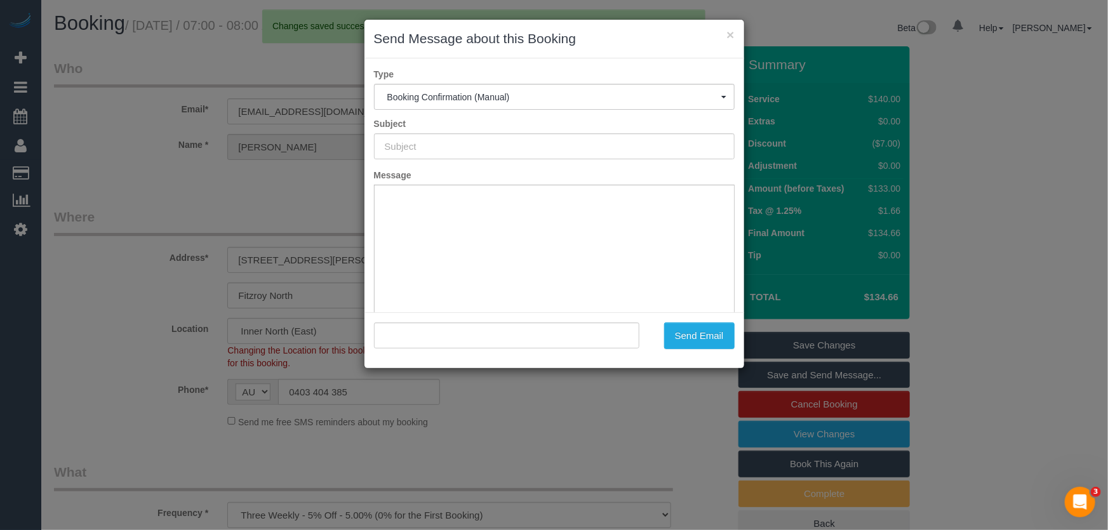
type input "Booking Confirmed"
type input ""Charmaine Jeffut" <charmainejeffut@yahoo.com.au>"
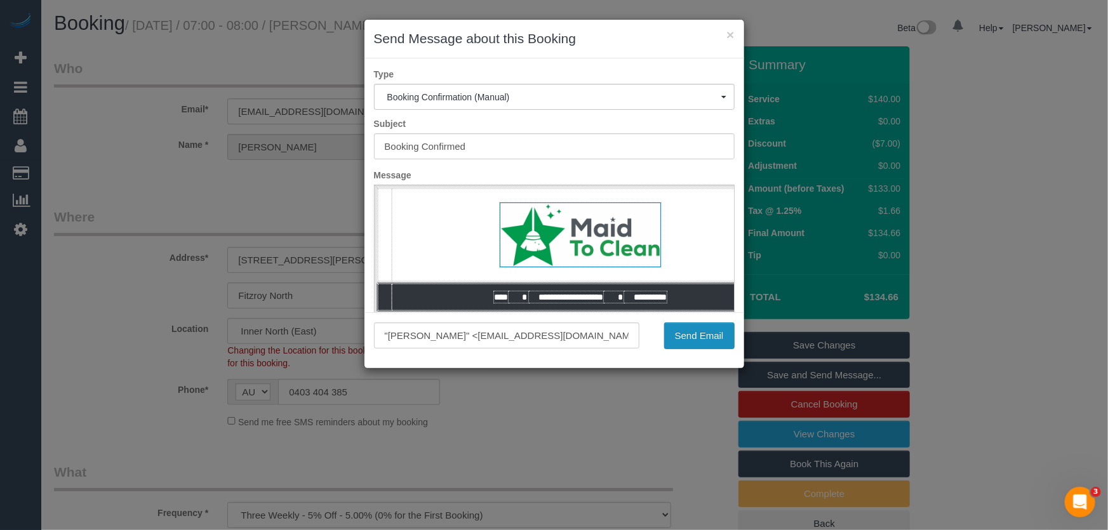
click at [708, 337] on button "Send Email" at bounding box center [699, 336] width 70 height 27
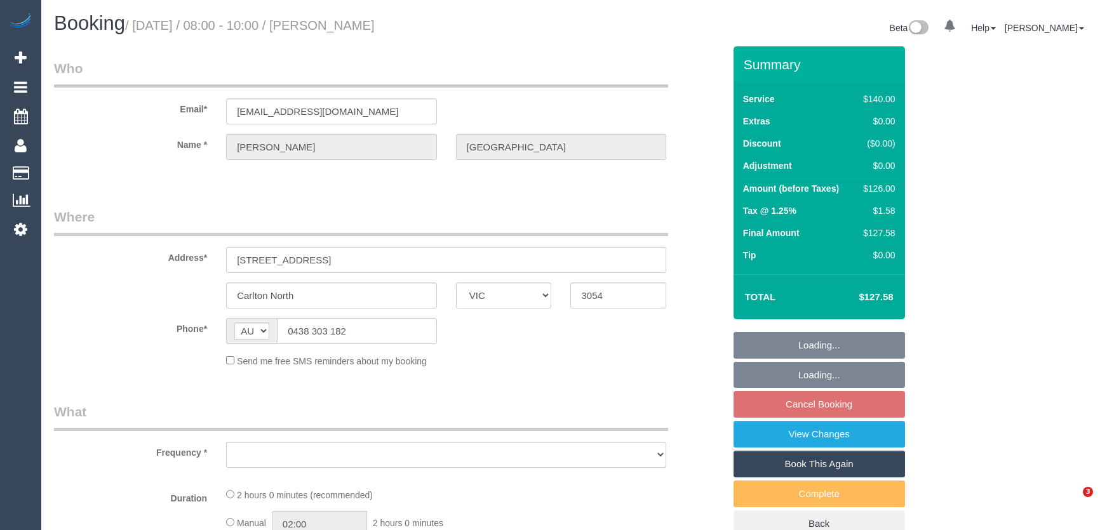
select select "VIC"
select select "object:545"
select select "string:stripe-pm_1RSwlg2GScqysDRVktHhPMKS"
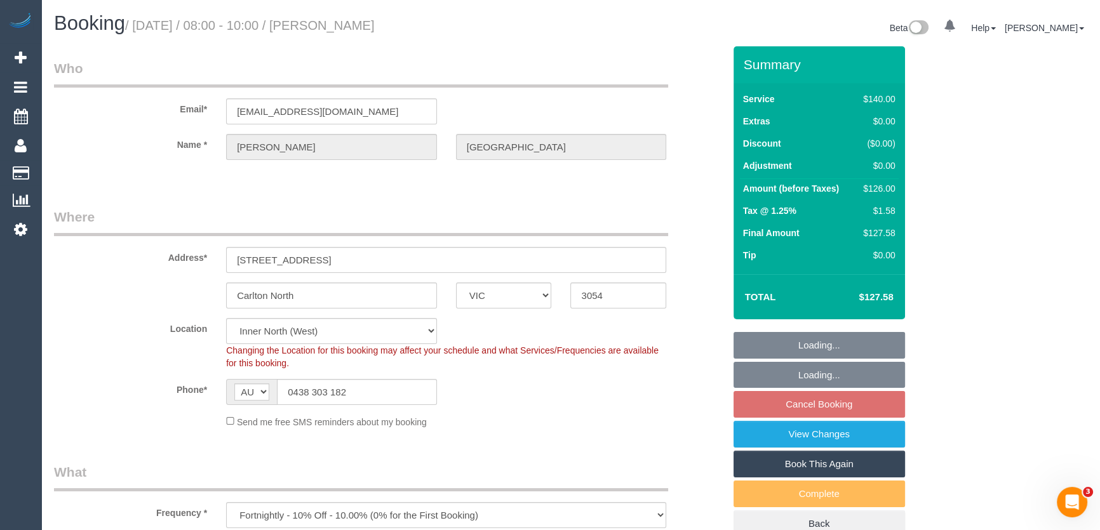
select select "number:27"
select select "number:14"
select select "number:19"
select select "number:22"
select select "number:33"
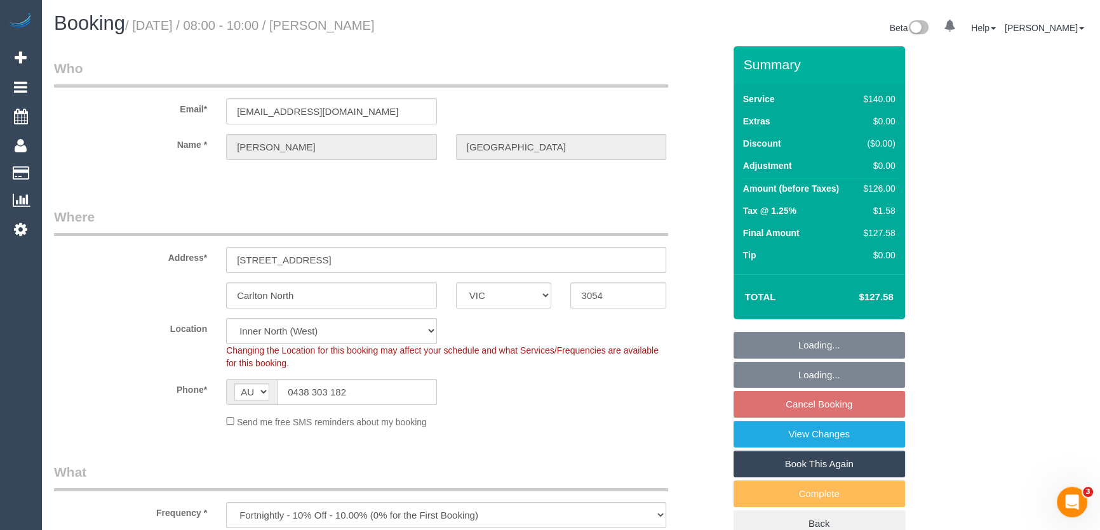
select select "number:13"
select select "object:864"
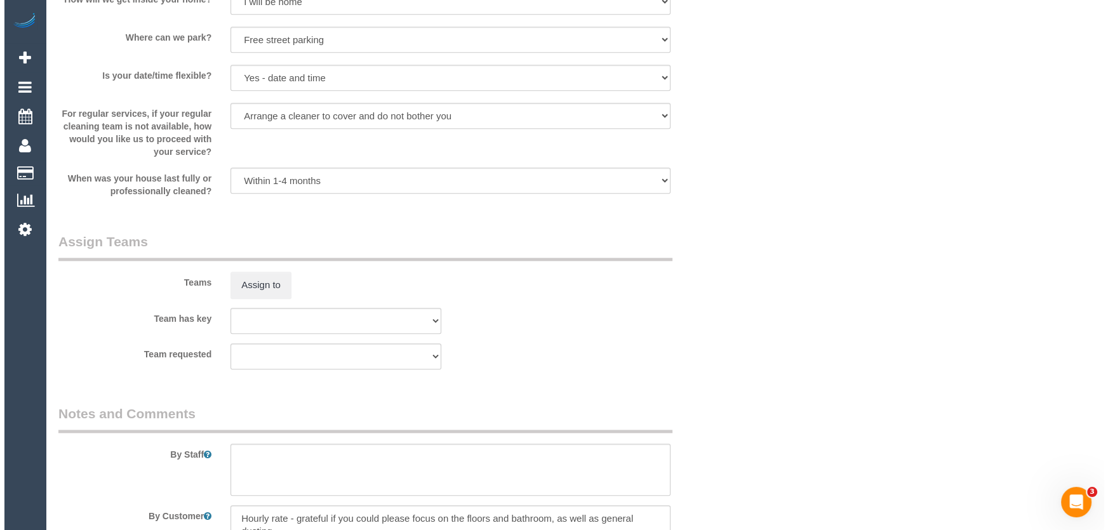
scroll to position [1732, 0]
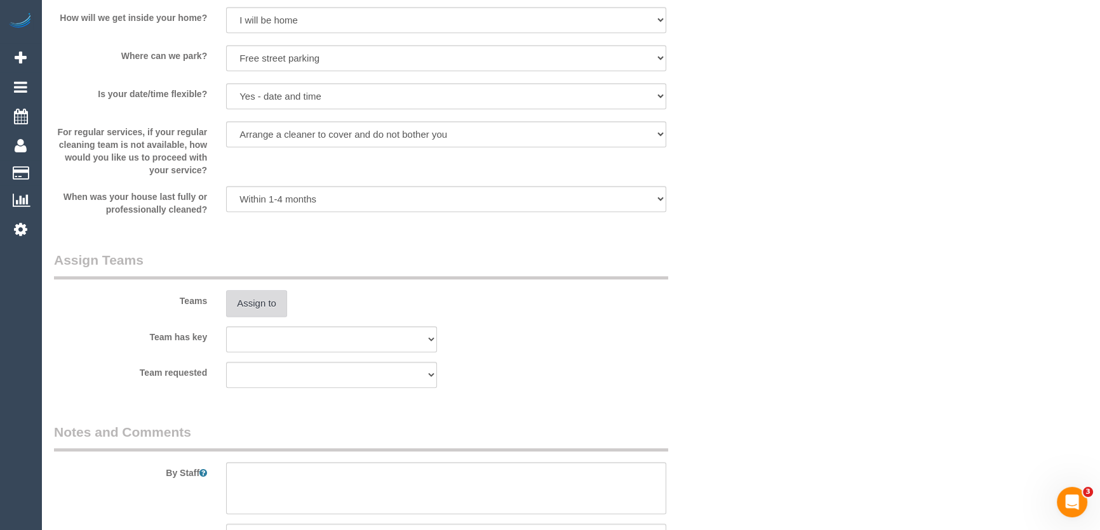
click at [271, 304] on button "Assign to" at bounding box center [256, 303] width 61 height 27
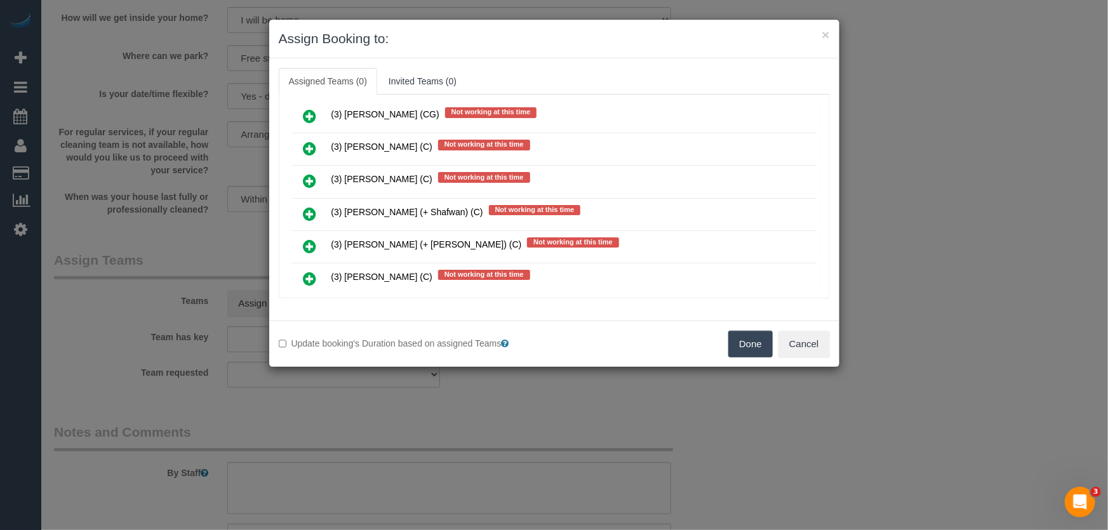
scroll to position [4929, 0]
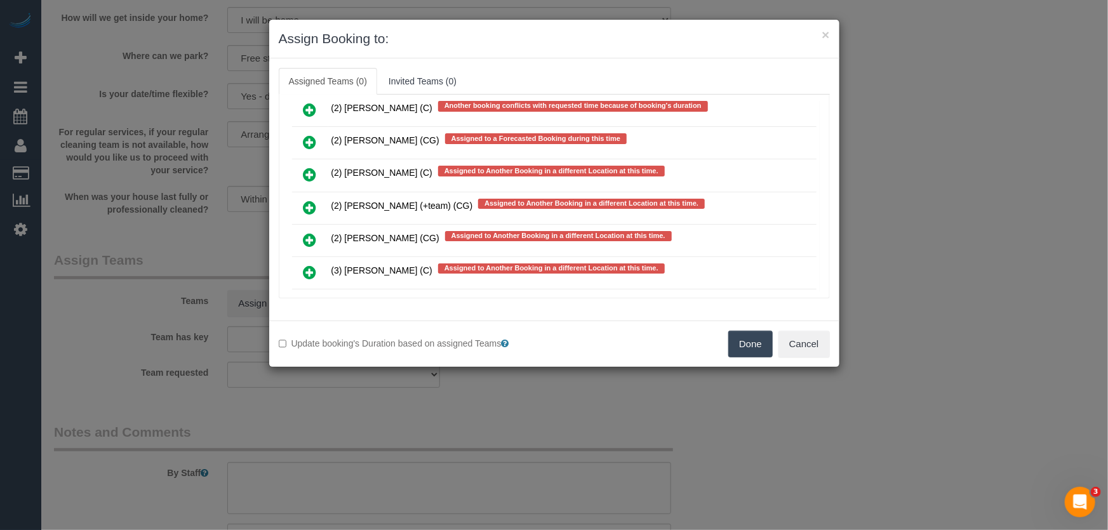
click at [307, 297] on icon at bounding box center [310, 304] width 13 height 15
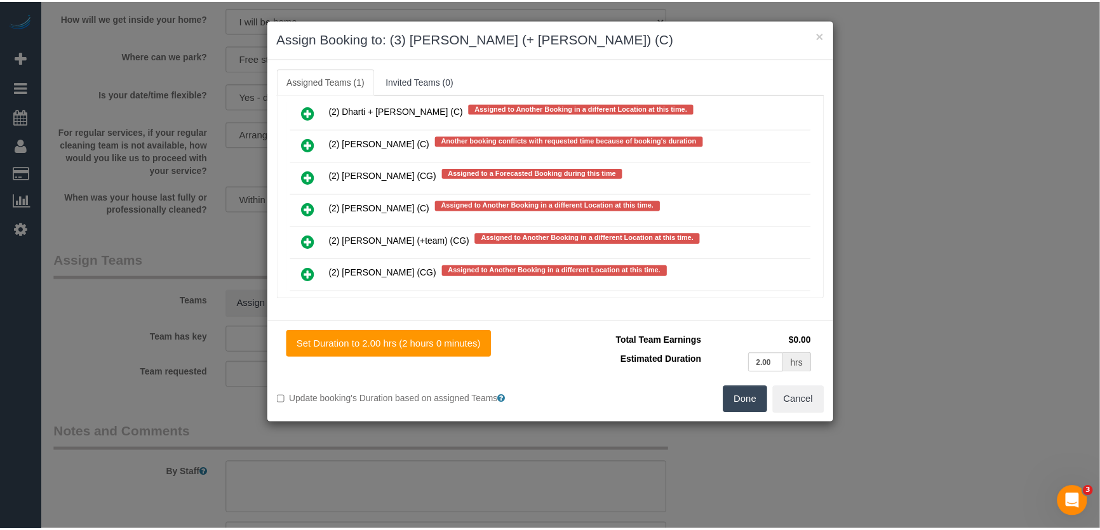
scroll to position [4964, 0]
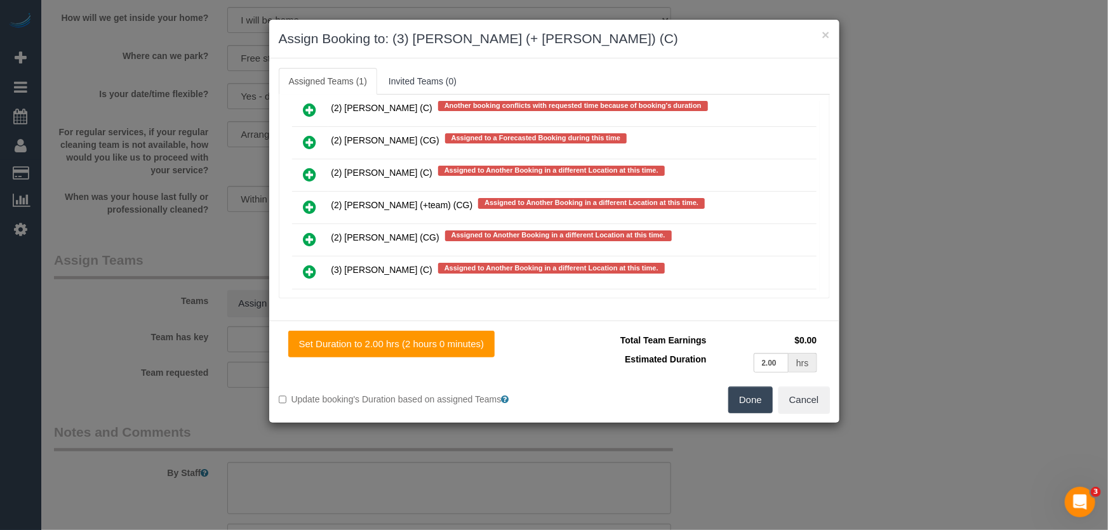
click at [766, 412] on button "Done" at bounding box center [750, 400] width 44 height 27
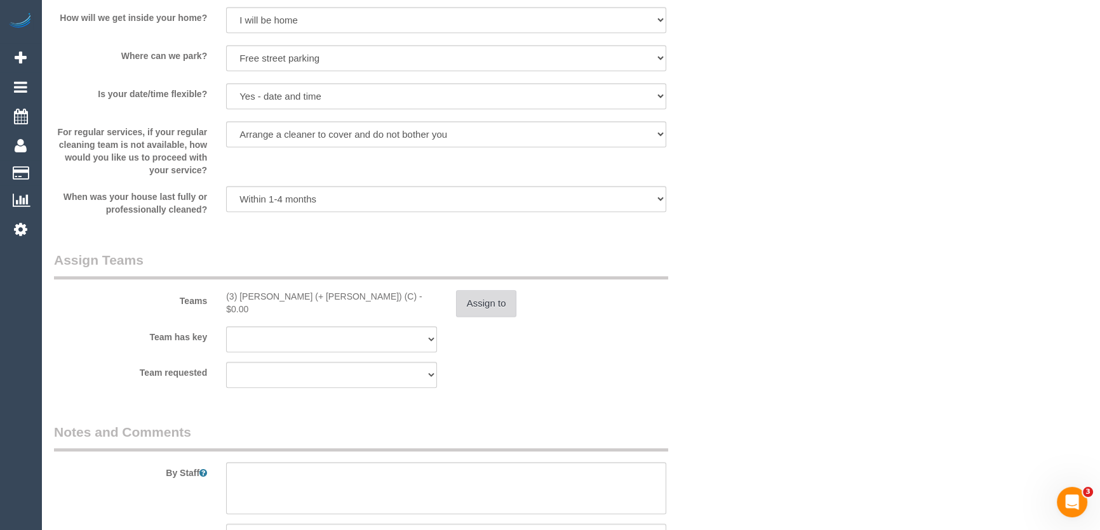
click at [486, 311] on button "Assign to" at bounding box center [486, 303] width 61 height 27
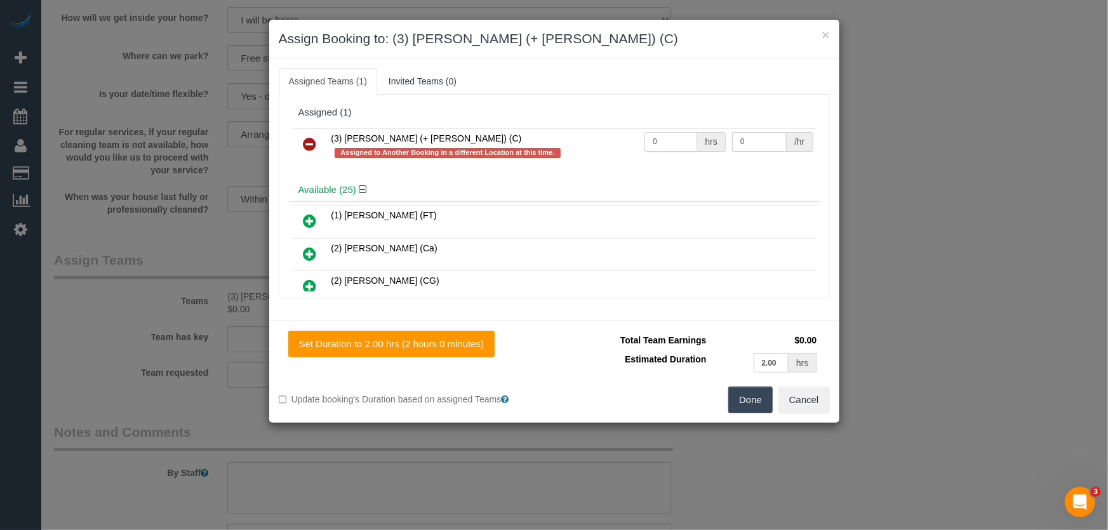
click at [682, 142] on input "0" at bounding box center [671, 142] width 53 height 20
type input "2"
type input "35"
click at [740, 398] on button "Done" at bounding box center [750, 400] width 44 height 27
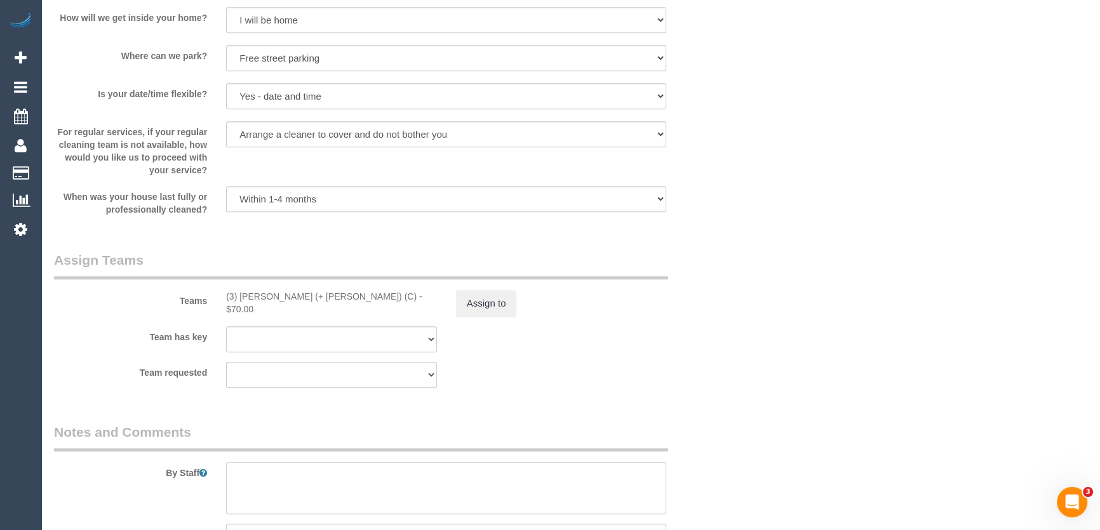
click at [306, 474] on textarea at bounding box center [446, 488] width 440 height 52
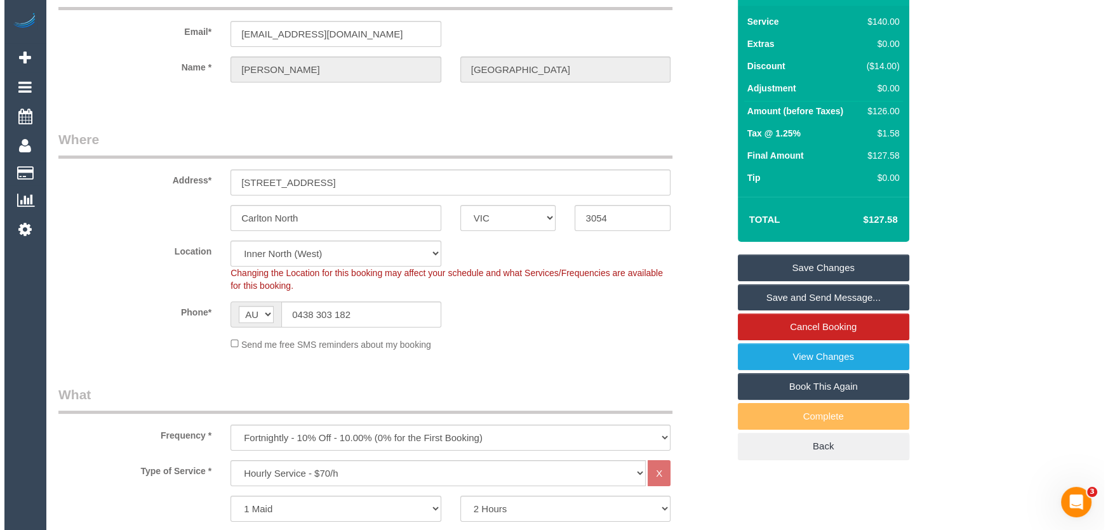
scroll to position [0, 0]
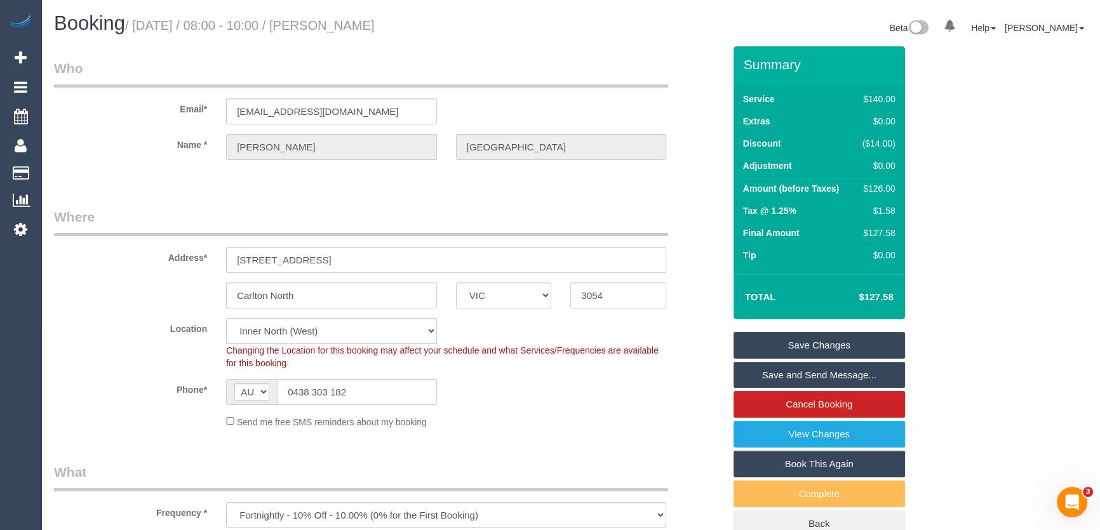
type textarea "*cover*"
click at [360, 22] on small "/ September 12, 2025 / 08:00 - 10:00 / Molly Ireland" at bounding box center [250, 25] width 250 height 14
copy small "Molly Ireland"
click at [801, 342] on link "Save Changes" at bounding box center [818, 345] width 171 height 27
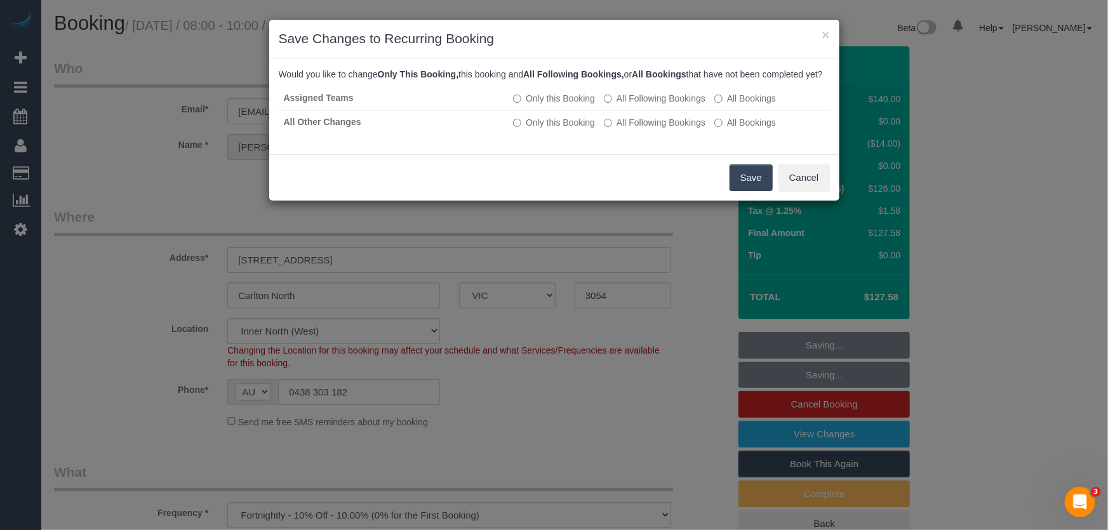
click at [742, 191] on button "Save" at bounding box center [751, 177] width 43 height 27
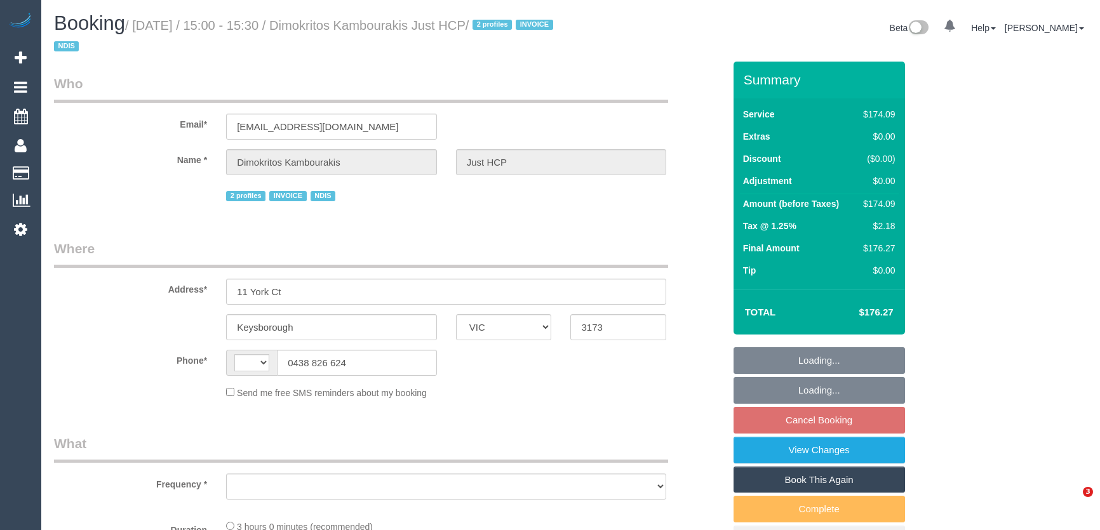
select select "VIC"
select select "string:AU"
select select "object:546"
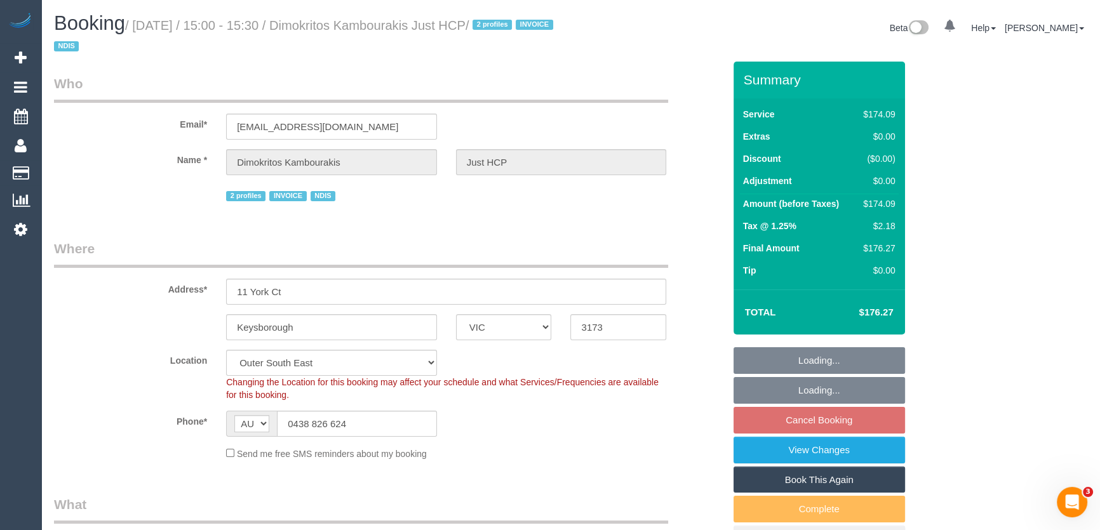
select select "180"
select select "number:28"
select select "object:1066"
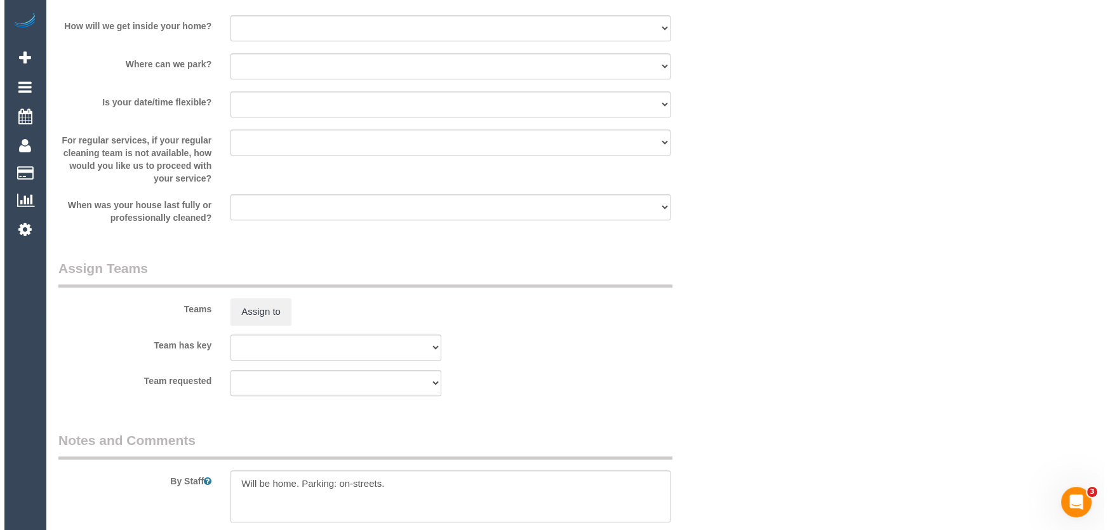
scroll to position [1385, 0]
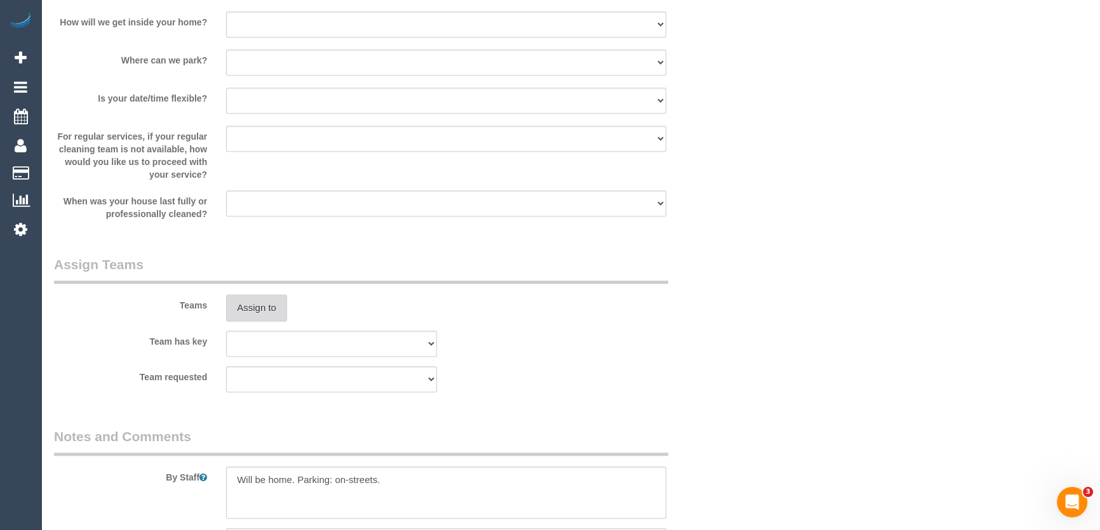
click at [248, 311] on button "Assign to" at bounding box center [256, 308] width 61 height 27
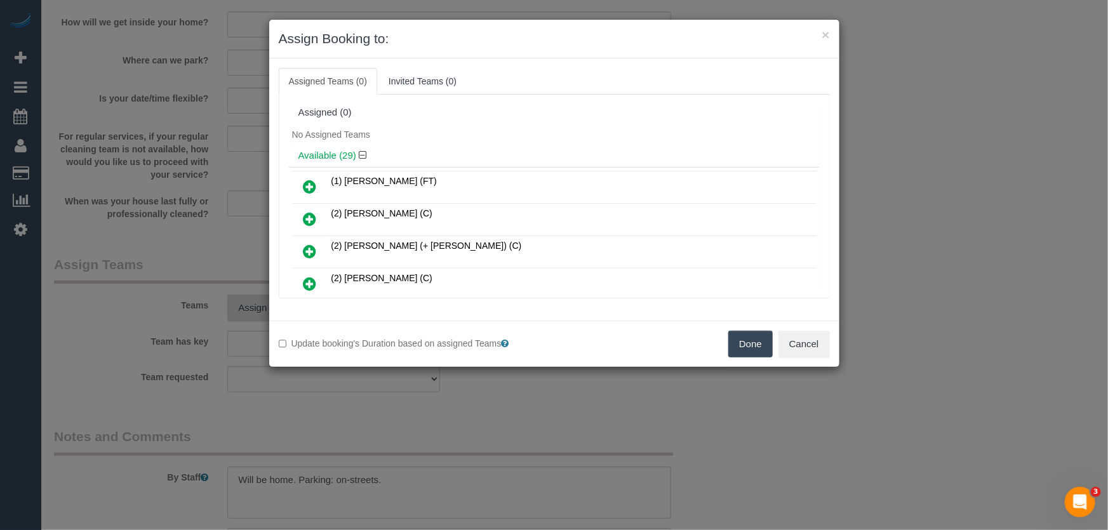
scroll to position [239, 0]
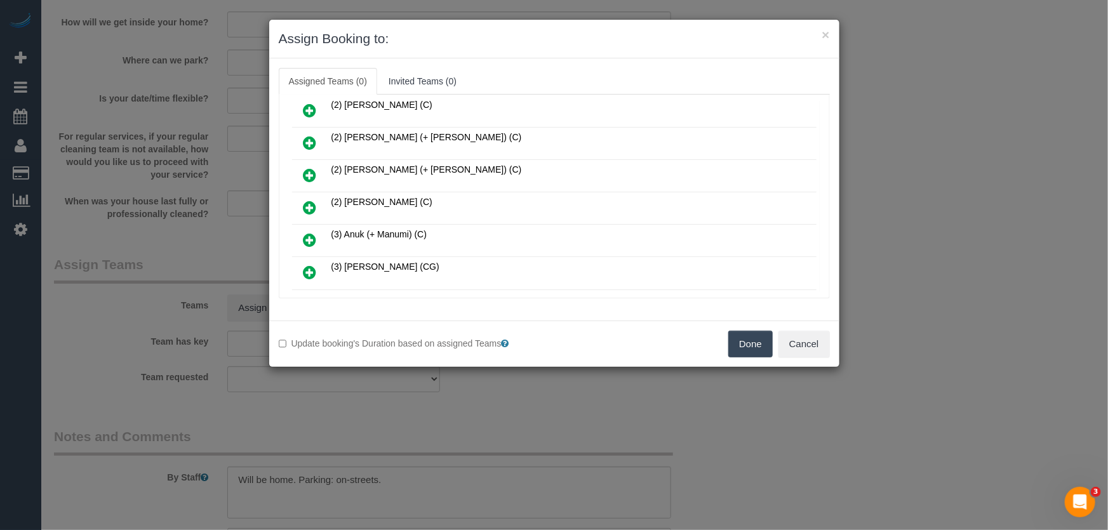
click at [309, 203] on icon at bounding box center [310, 207] width 13 height 15
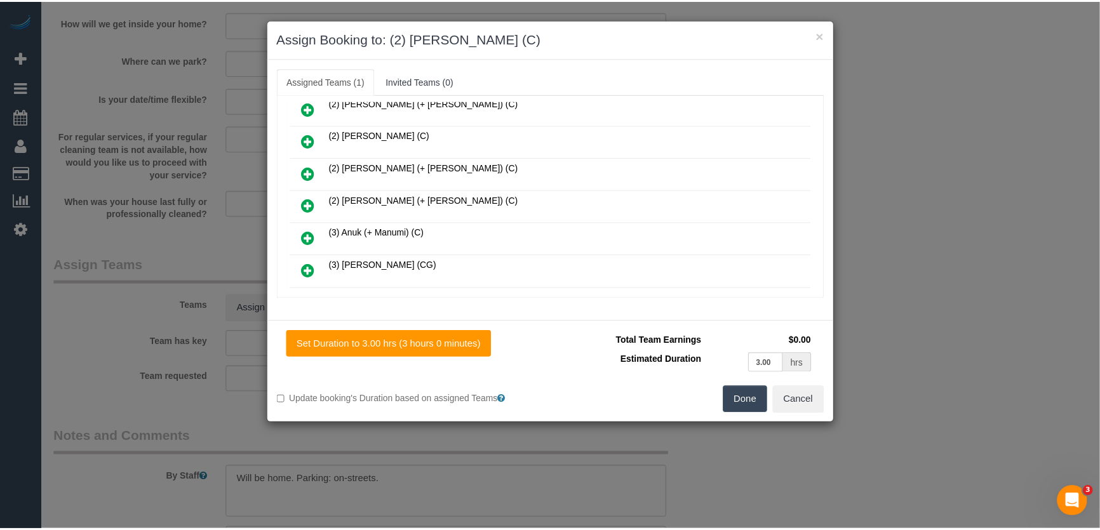
scroll to position [268, 0]
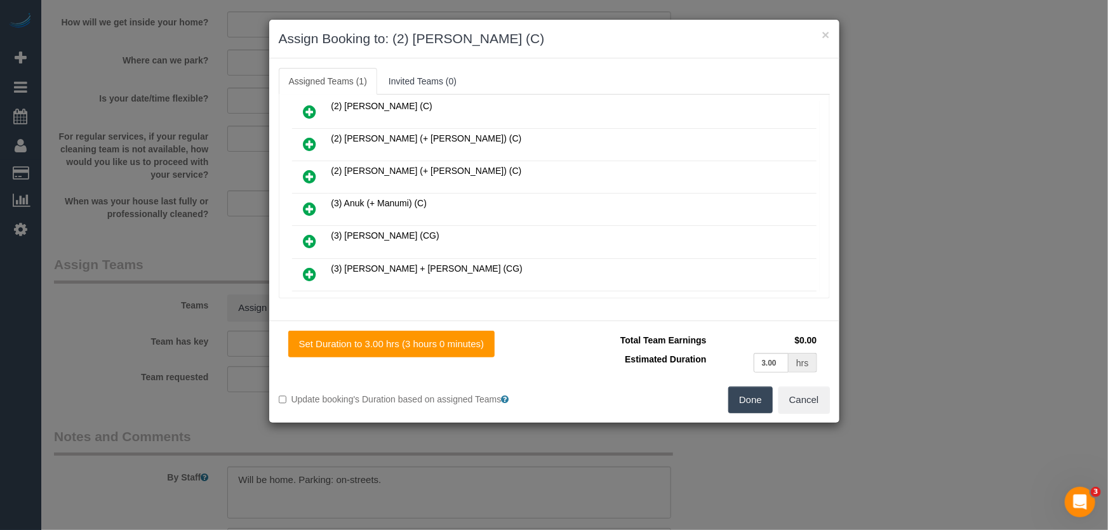
click at [745, 401] on button "Done" at bounding box center [750, 400] width 44 height 27
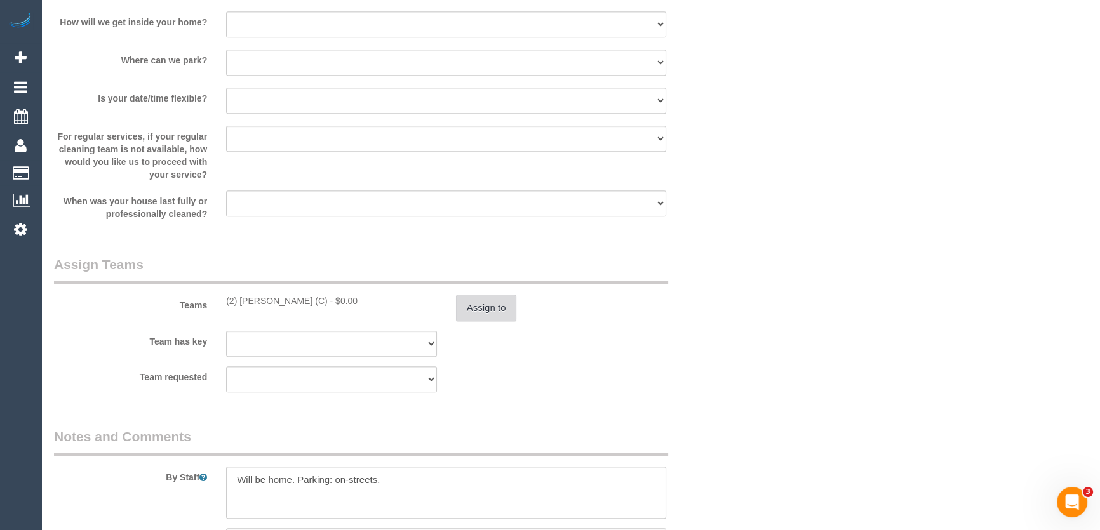
click at [492, 306] on button "Assign to" at bounding box center [486, 308] width 61 height 27
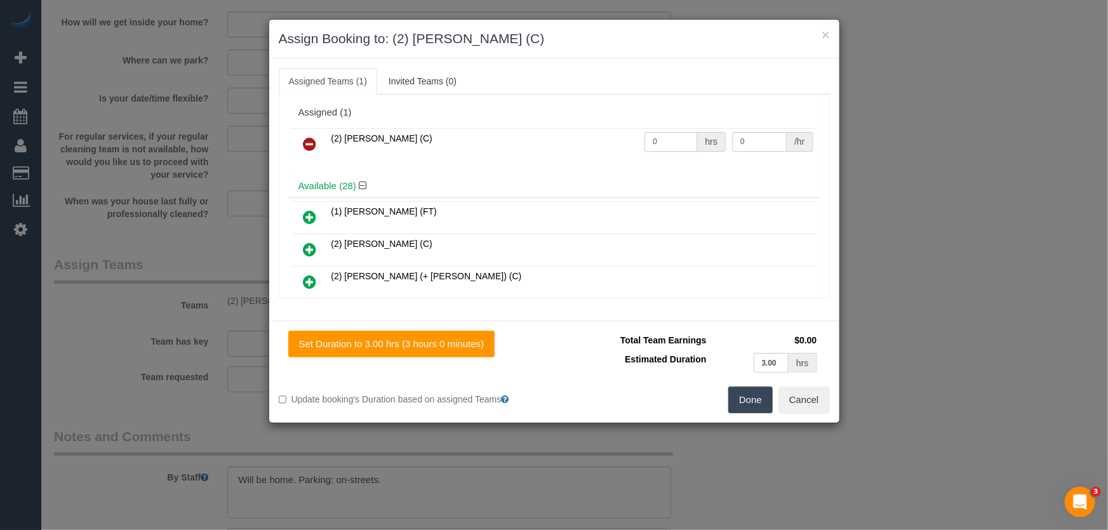
click at [662, 141] on input "0" at bounding box center [671, 142] width 53 height 20
type input "3"
type input "37.5"
click at [763, 399] on button "Done" at bounding box center [750, 400] width 44 height 27
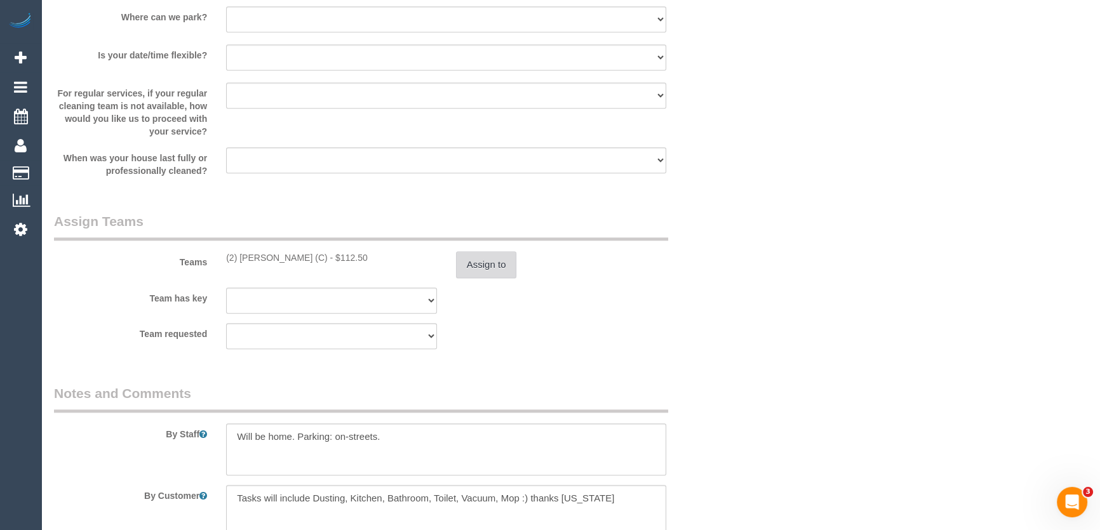
scroll to position [1501, 0]
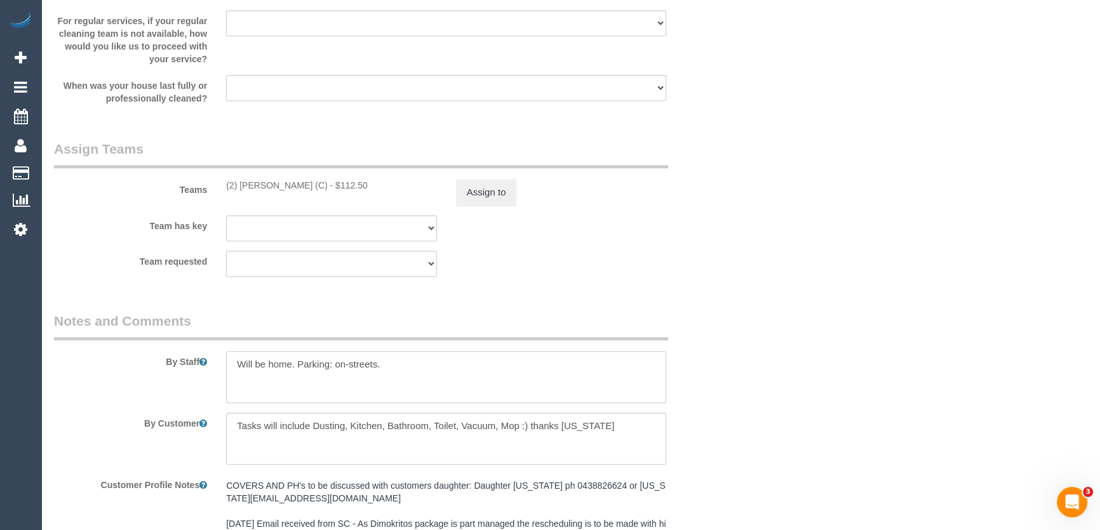
click at [233, 359] on textarea at bounding box center [446, 377] width 440 height 52
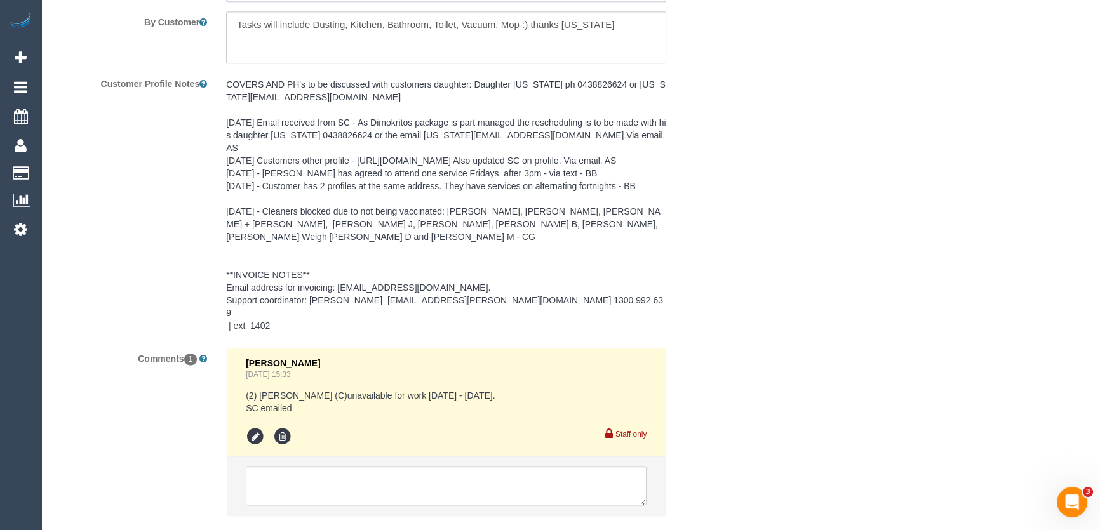
scroll to position [1952, 0]
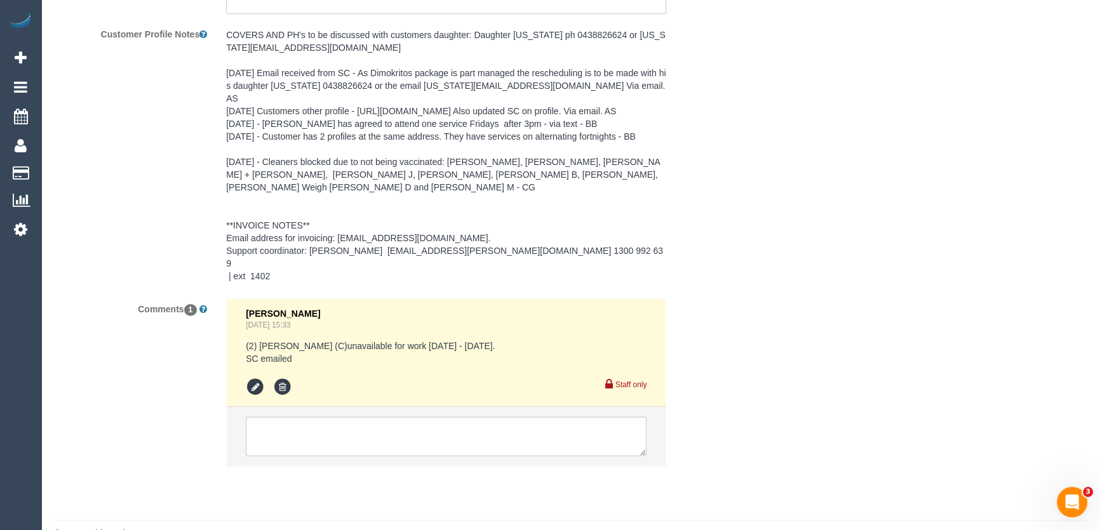
type textarea "*cover* Will be home. Parking: on-streets."
click at [398, 417] on textarea at bounding box center [446, 436] width 401 height 39
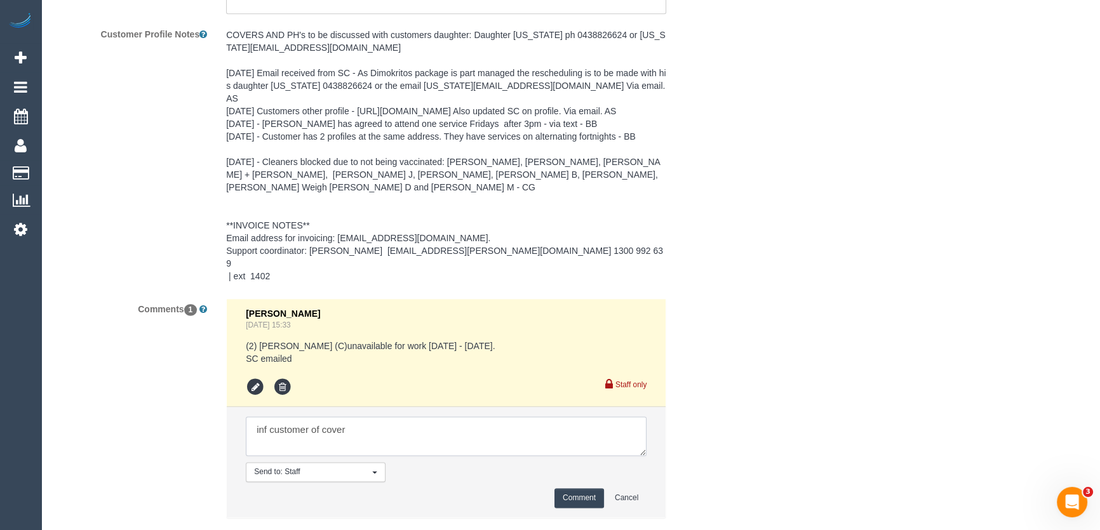
type textarea "inf customer of cover"
click at [591, 488] on button "Comment" at bounding box center [579, 498] width 50 height 20
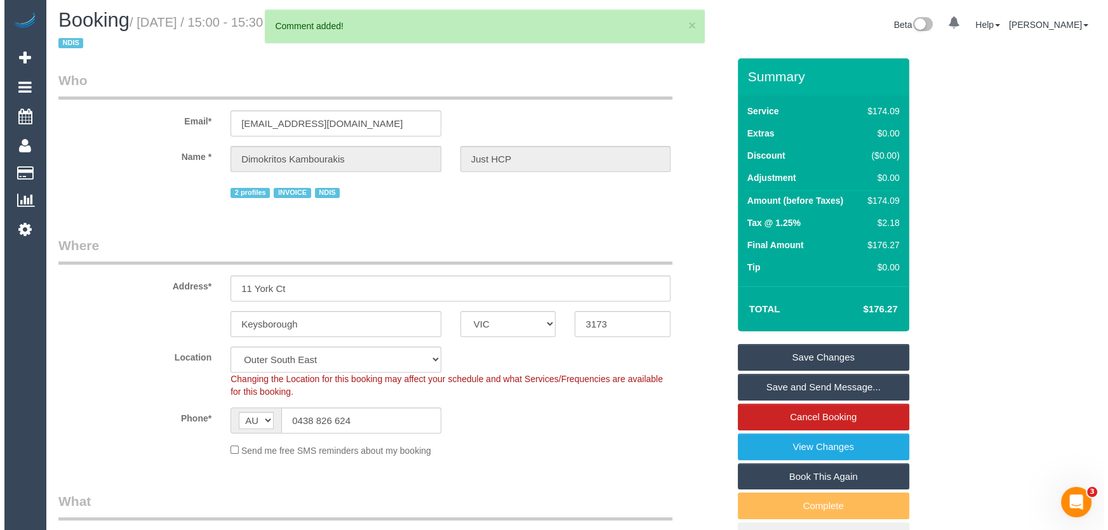
scroll to position [0, 0]
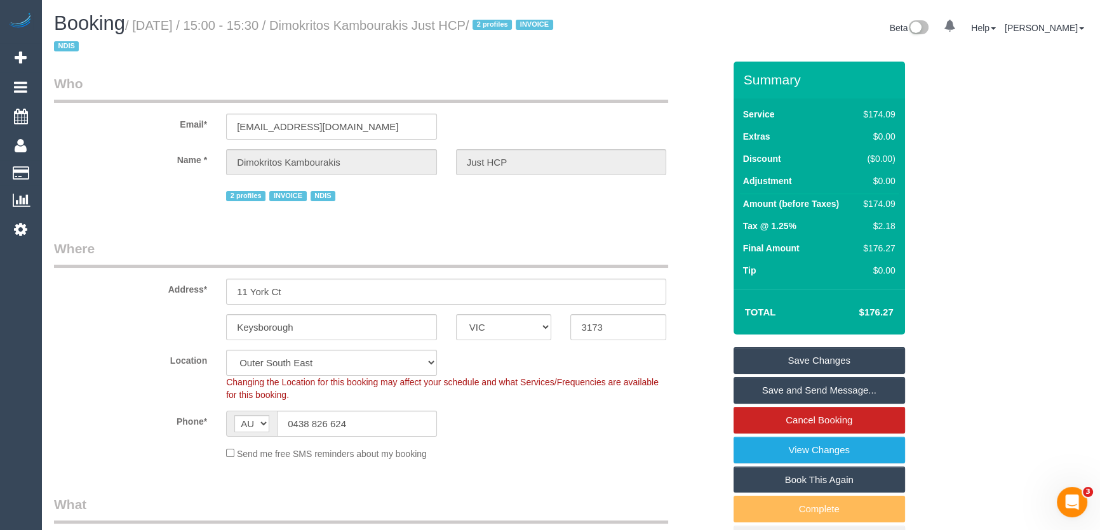
click at [361, 25] on small "/ September 12, 2025 / 15:00 - 15:30 / Dimokritos Kambourakis Just HCP / 2 prof…" at bounding box center [305, 36] width 503 height 36
copy small "Dimokritos Kambourakis Just HCP"
click at [804, 358] on link "Save Changes" at bounding box center [818, 360] width 171 height 27
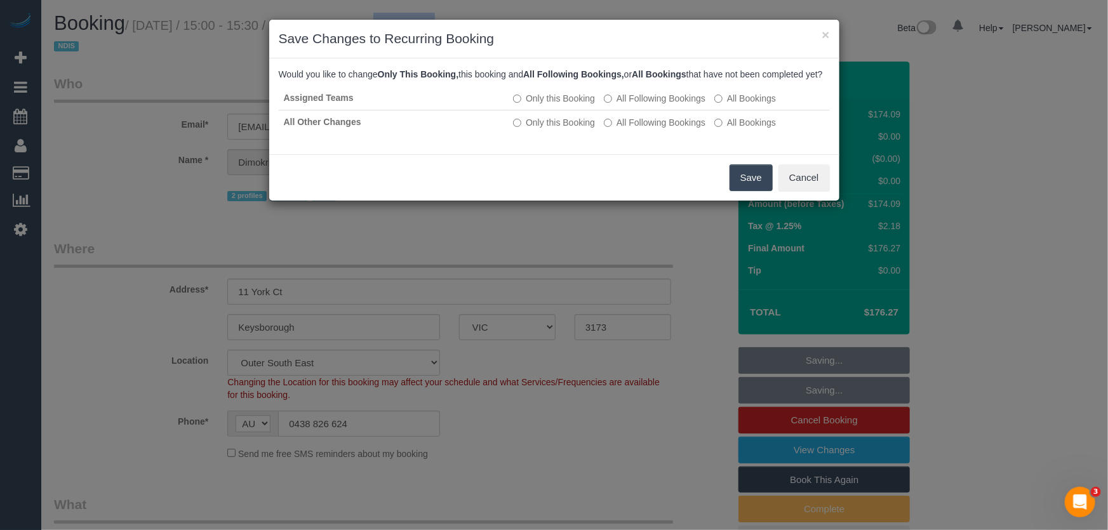
click at [750, 187] on button "Save" at bounding box center [751, 177] width 43 height 27
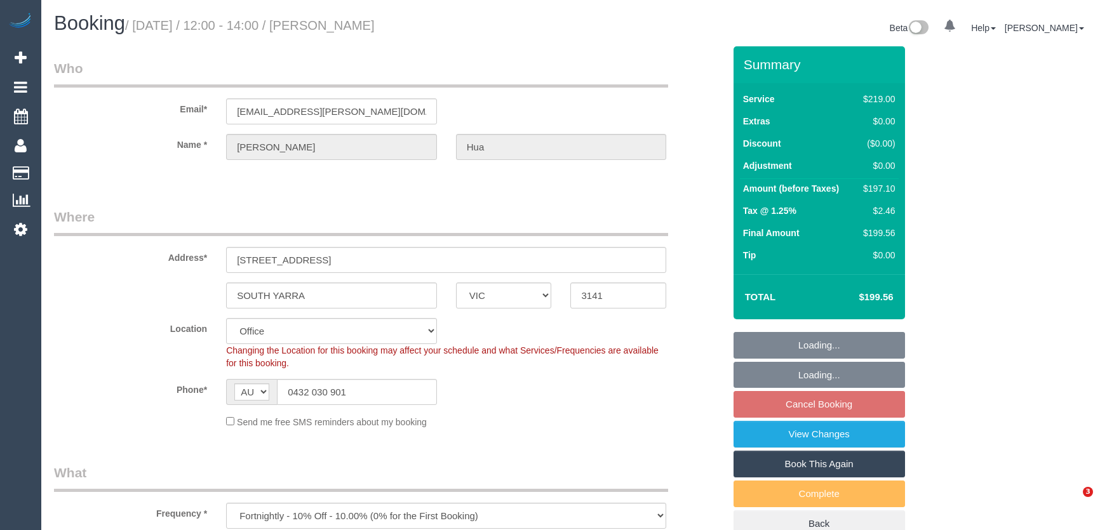
select select "VIC"
select select "number:27"
select select "number:16"
select select "number:18"
select select "number:22"
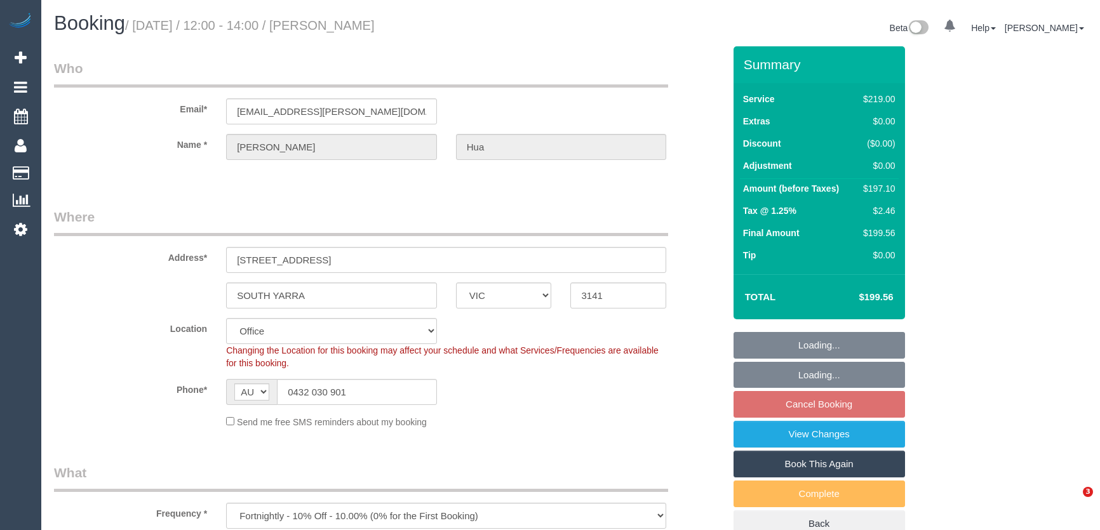
select select "number:34"
select select "number:12"
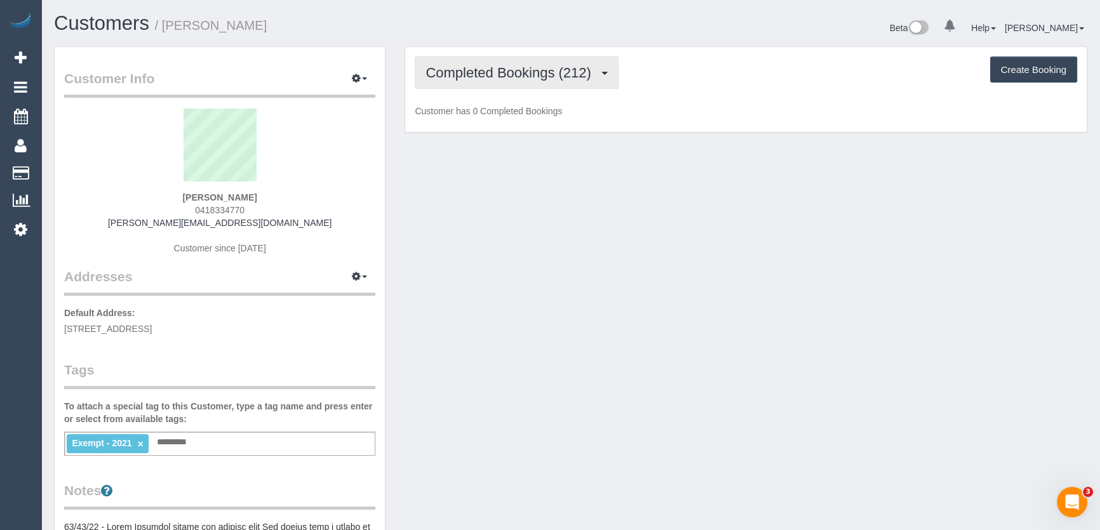
click at [603, 79] on button "Completed Bookings (212)" at bounding box center [517, 73] width 204 height 32
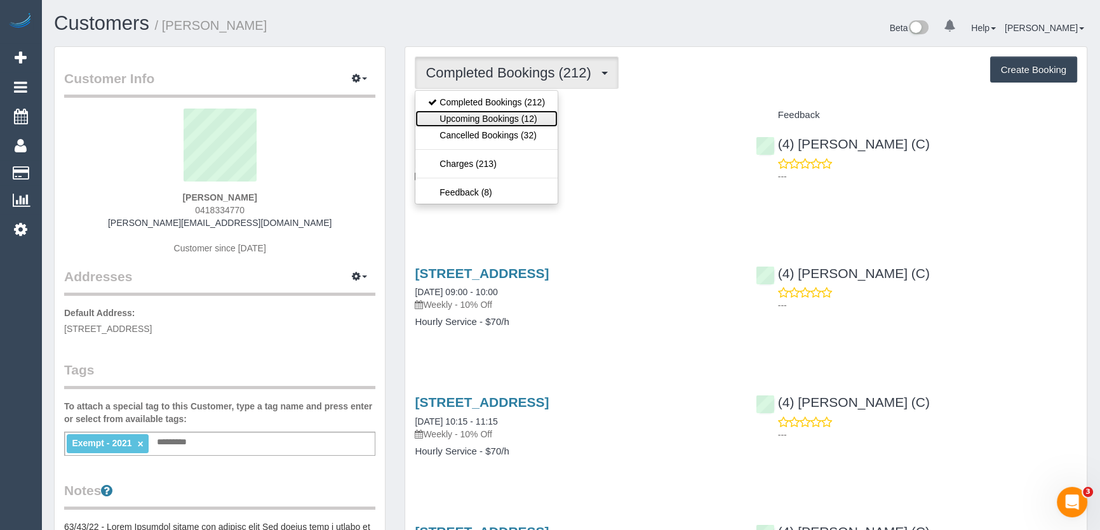
click at [530, 116] on link "Upcoming Bookings (12)" at bounding box center [486, 119] width 142 height 17
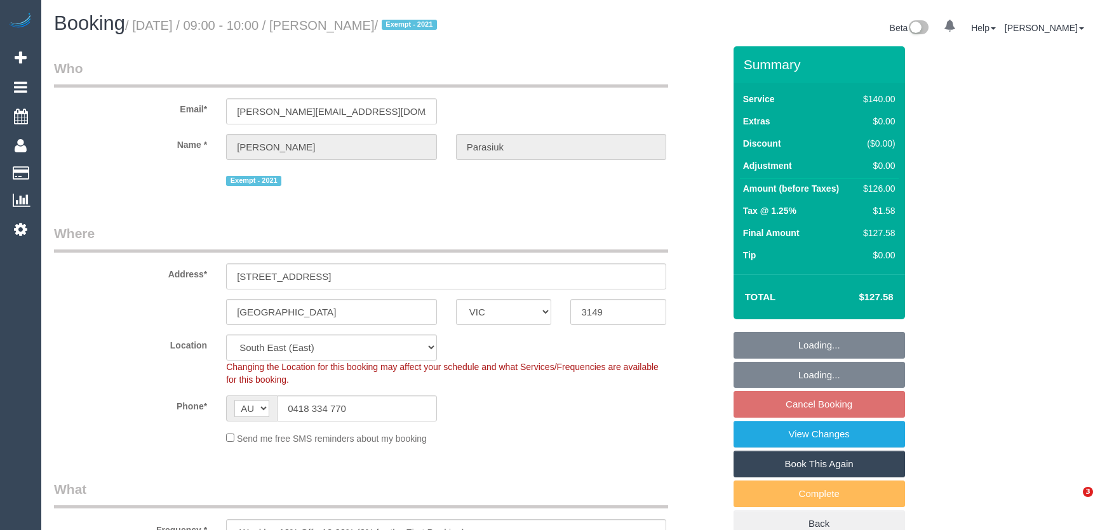
select select "VIC"
select select "number:29"
select select "number:14"
select select "number:19"
select select "number:22"
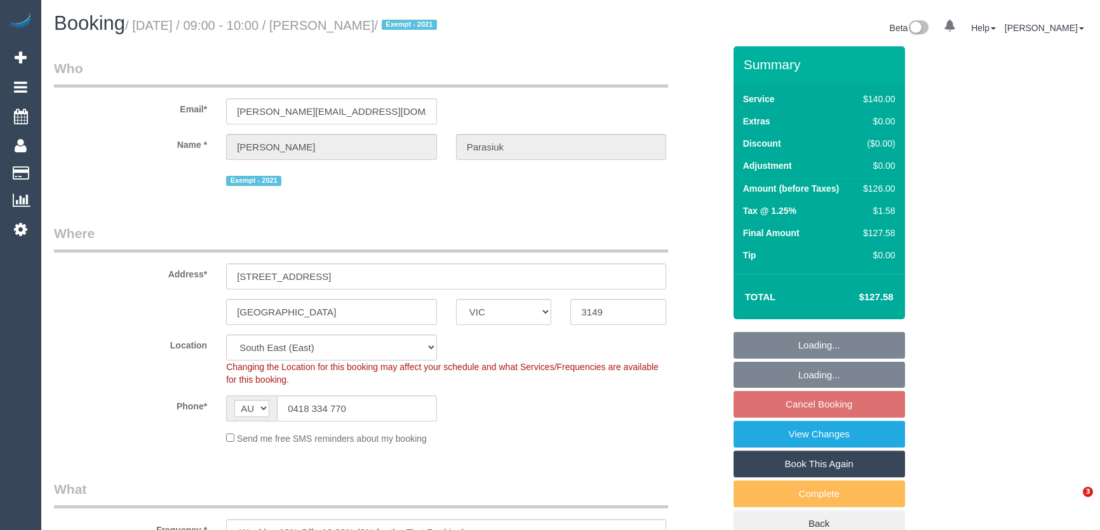
select select "number:26"
select select "object:684"
select select "string:stripe-pm_1Ii7D32GScqysDRV5dxfz2ED"
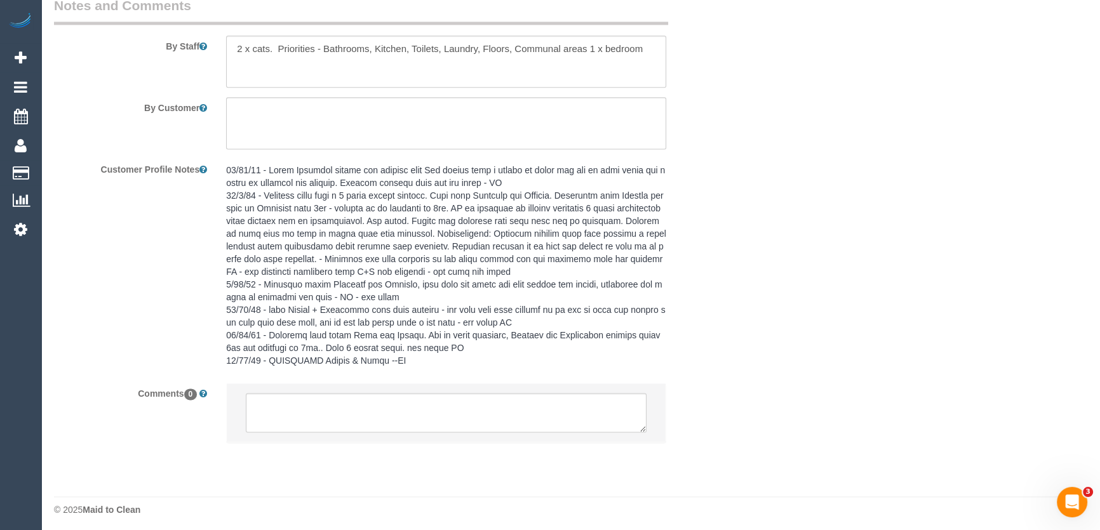
scroll to position [2157, 0]
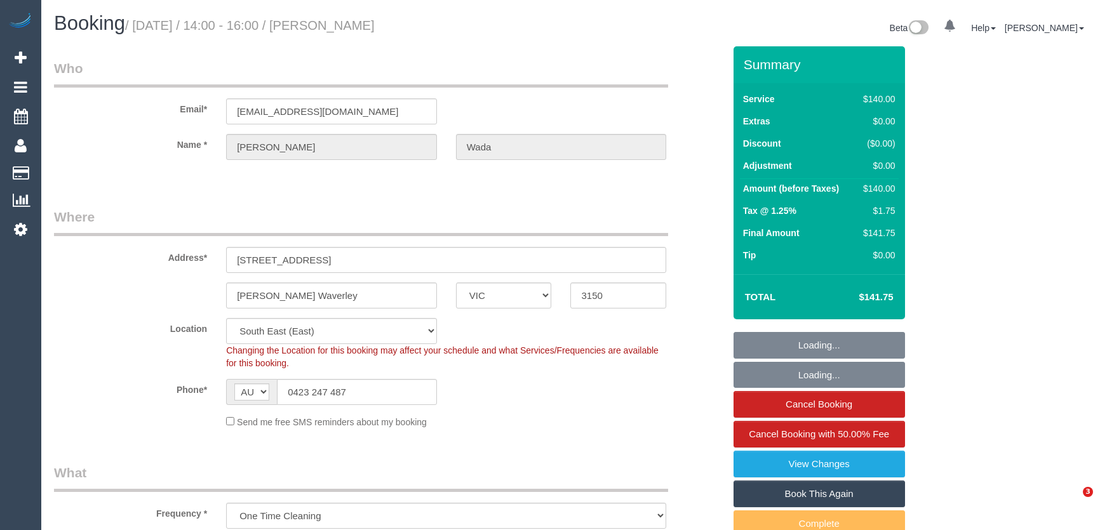
select select "VIC"
select select "string:stripe-pm_1RU3mm2GScqysDRVCj1OnuyX"
select select "number:28"
select select "number:14"
select select "number:19"
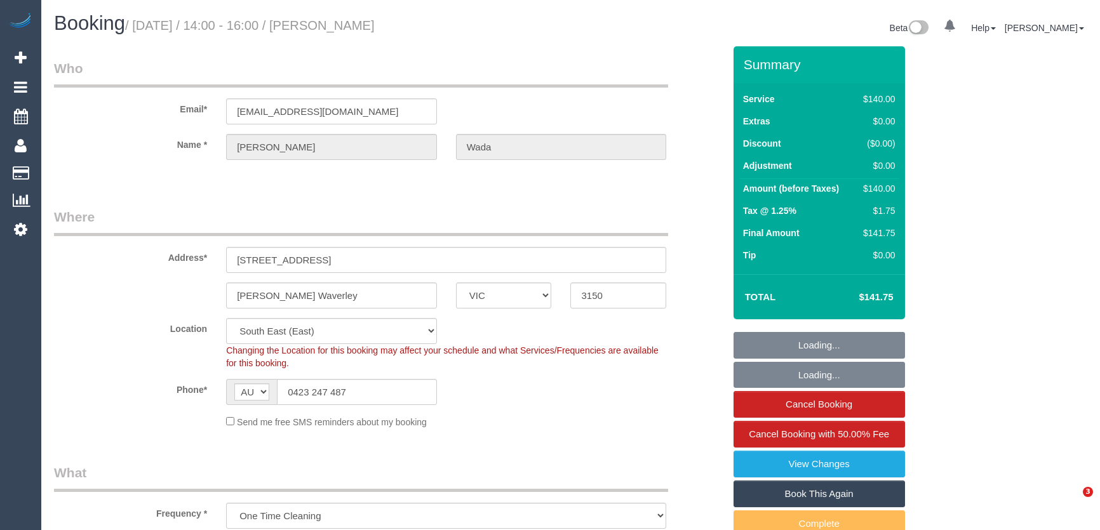
select select "number:25"
select select "number:35"
select select "number:13"
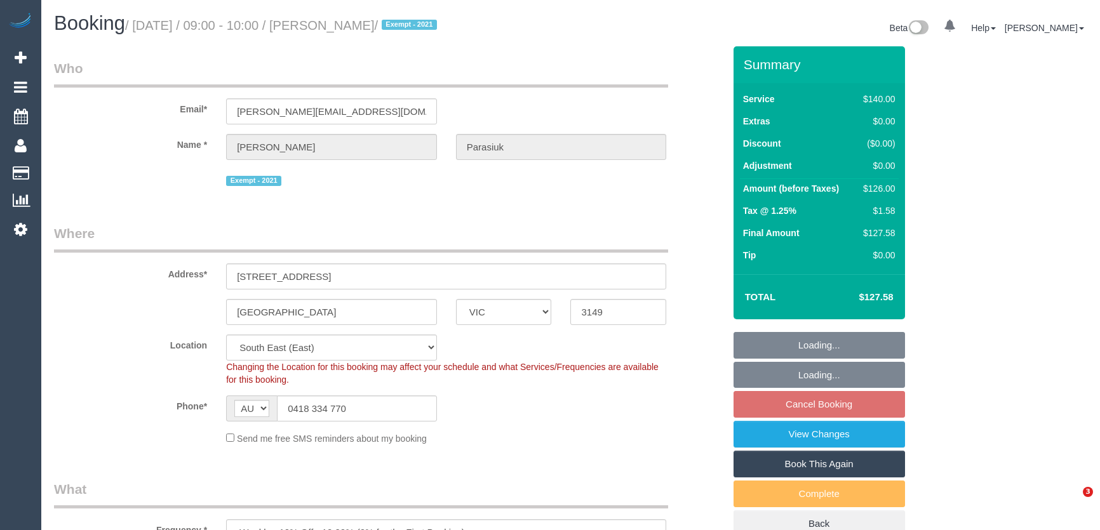
select select "VIC"
select select "number:29"
select select "number:14"
select select "number:19"
select select "number:22"
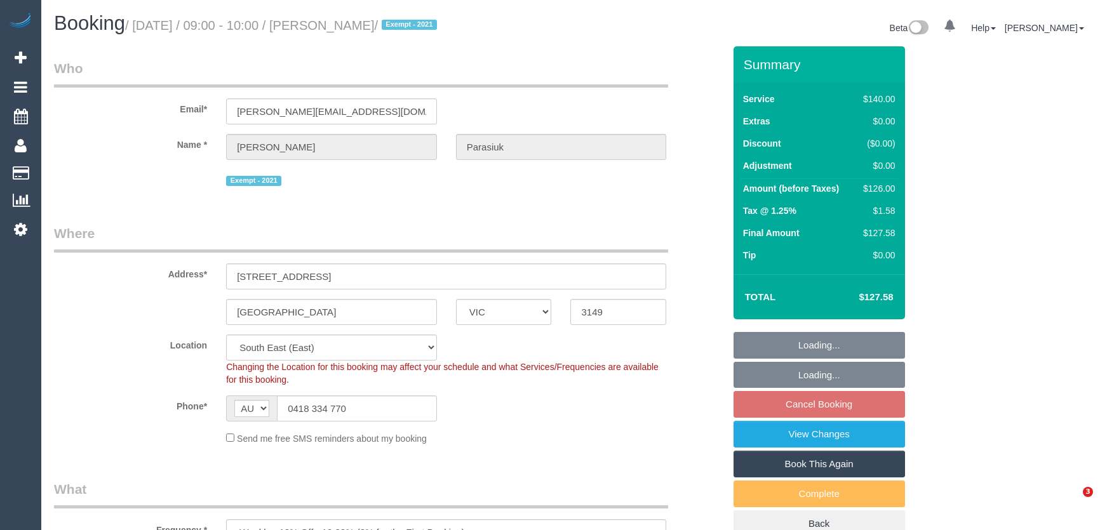
select select "number:26"
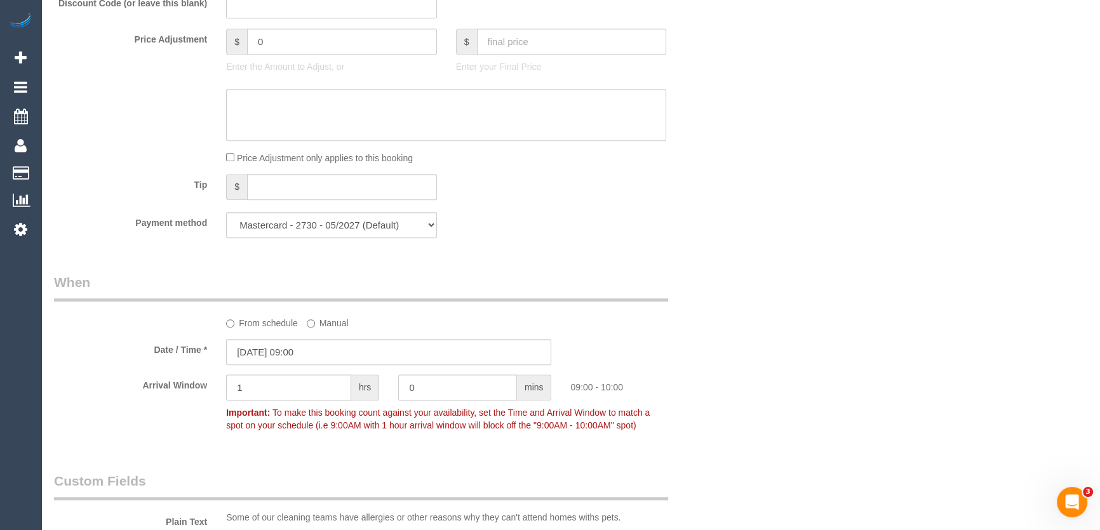
scroll to position [1212, 0]
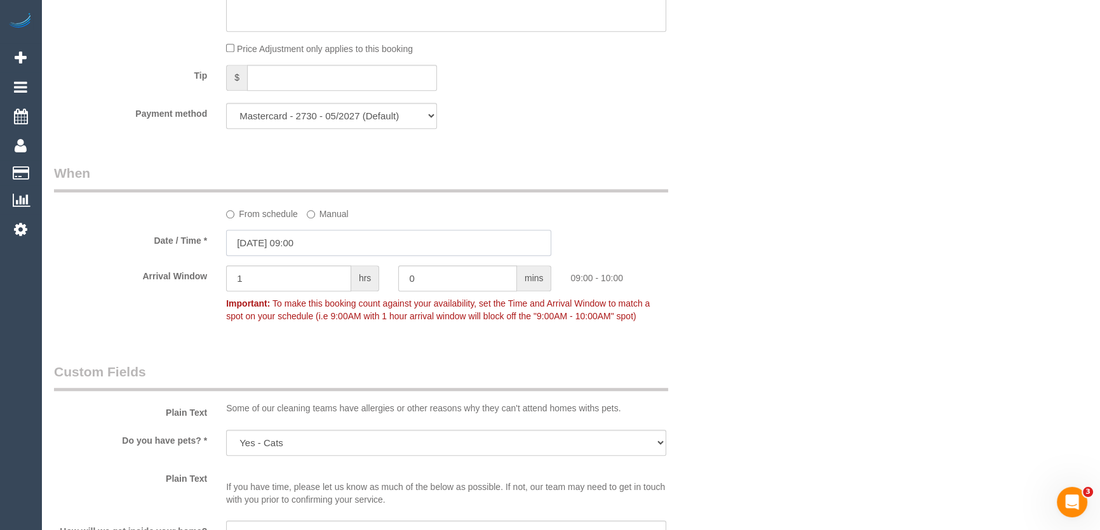
click at [318, 246] on input "[DATE] 09:00" at bounding box center [388, 243] width 325 height 26
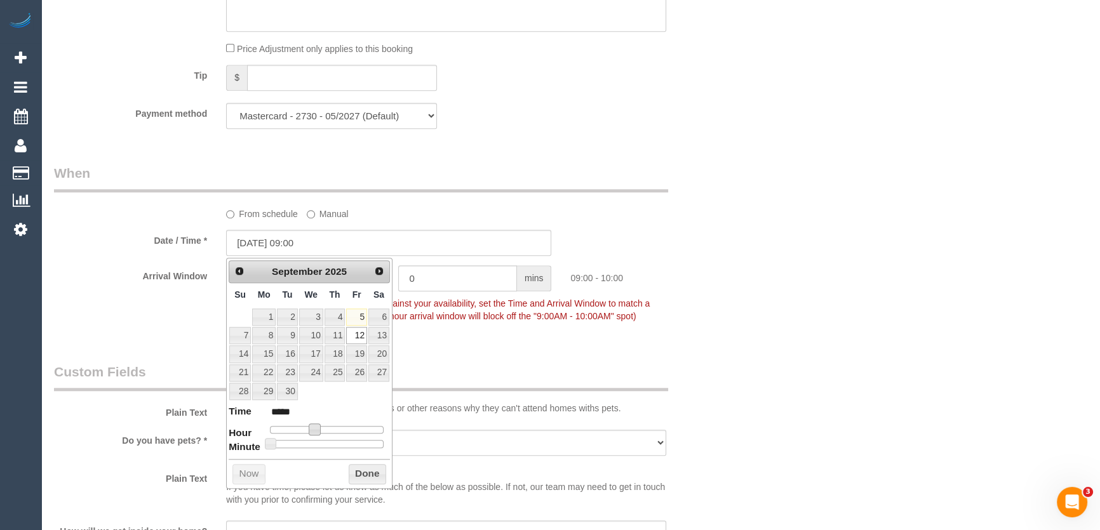
click at [314, 429] on span at bounding box center [314, 429] width 11 height 11
type input "[DATE] 10:00"
type input "*****"
click at [318, 429] on span at bounding box center [319, 429] width 11 height 11
click at [501, 337] on fieldset "When From schedule Manual Date / Time * [DATE] 10:00 Arrival Window 1 hrs 0 min…" at bounding box center [389, 251] width 670 height 174
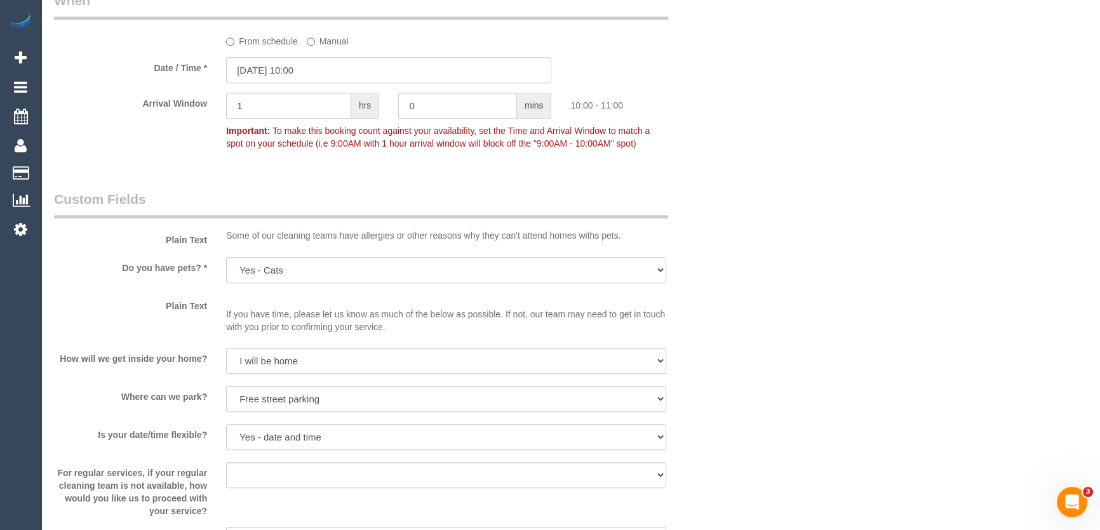
scroll to position [1424, 0]
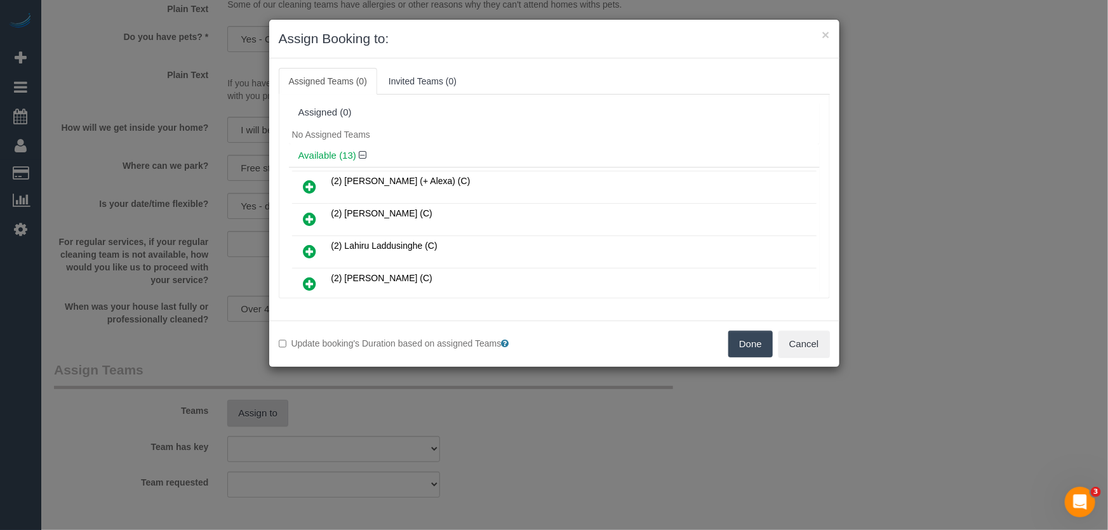
scroll to position [143, 0]
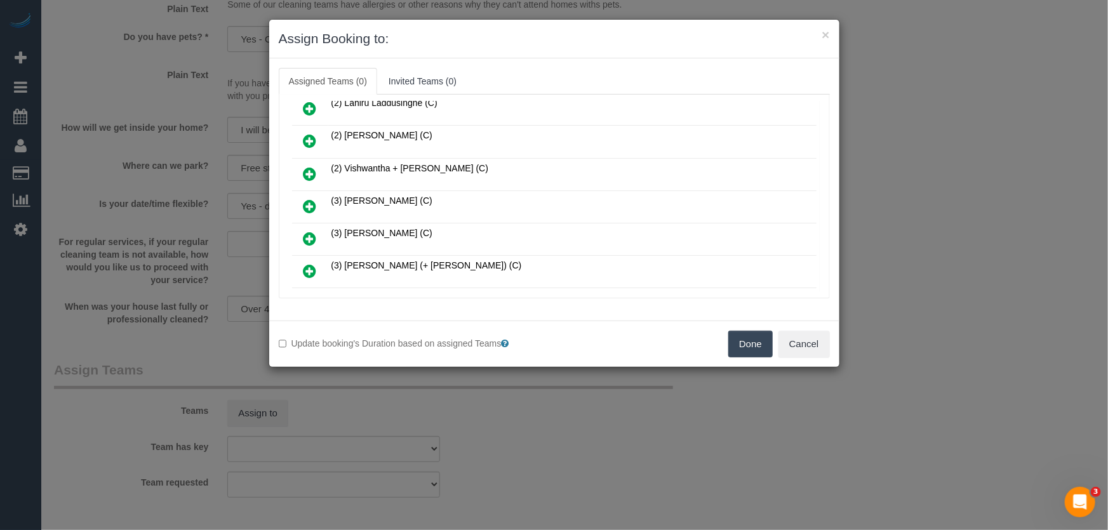
click at [312, 200] on icon at bounding box center [310, 206] width 13 height 15
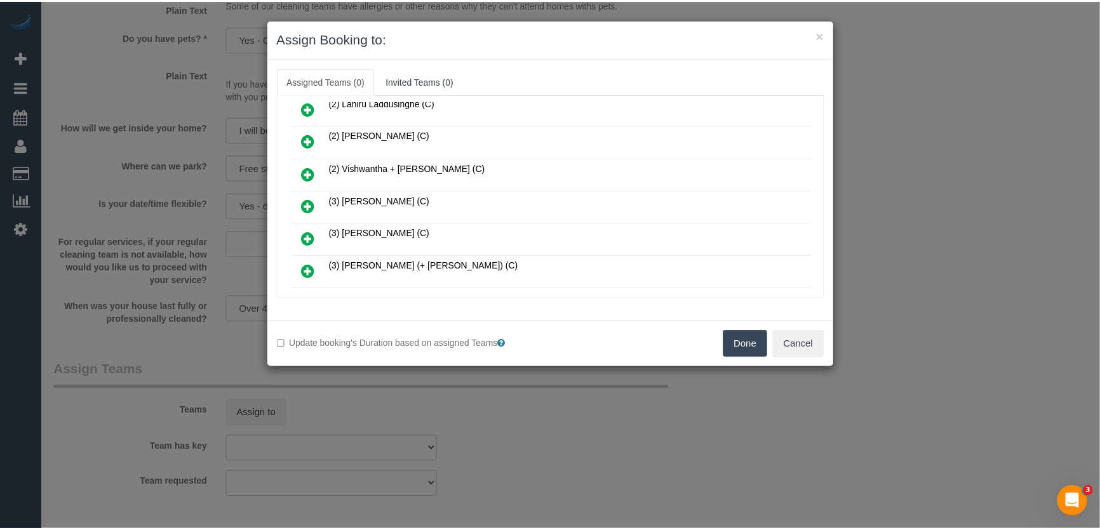
scroll to position [172, 0]
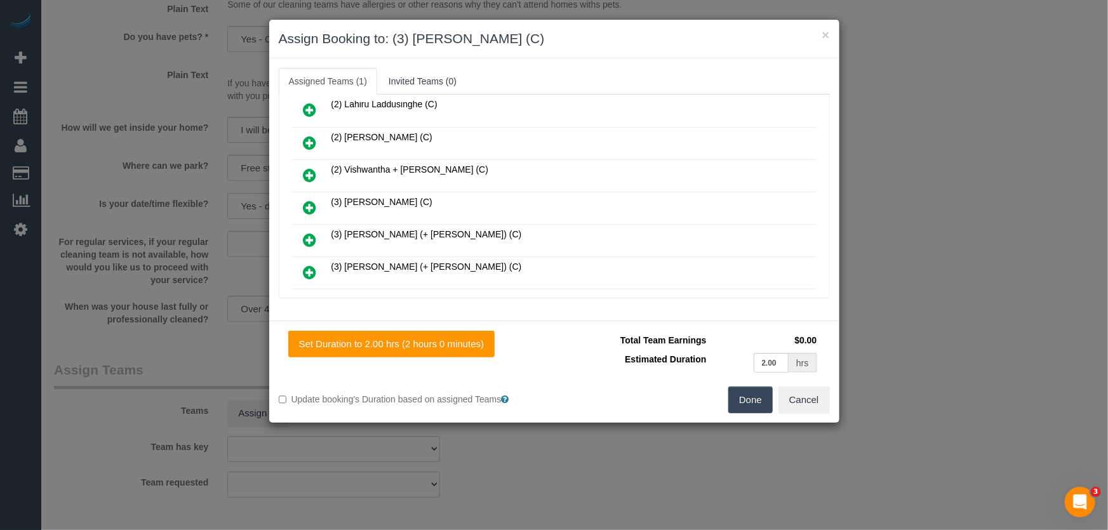
click at [756, 398] on button "Done" at bounding box center [750, 400] width 44 height 27
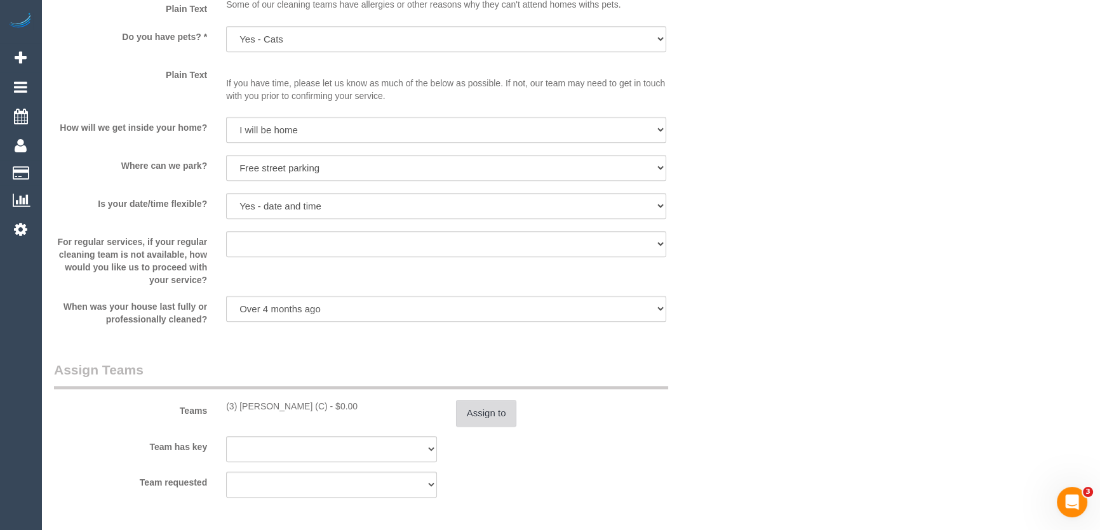
click at [483, 416] on button "Assign to" at bounding box center [486, 413] width 61 height 27
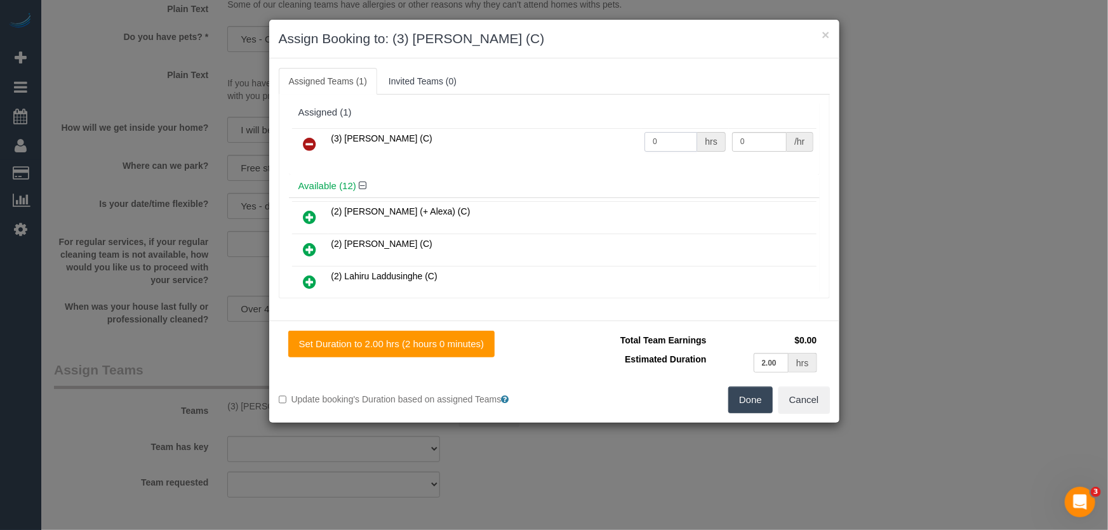
click at [659, 139] on input "0" at bounding box center [671, 142] width 53 height 20
type input "2"
type input "35"
click at [756, 397] on button "Done" at bounding box center [750, 400] width 44 height 27
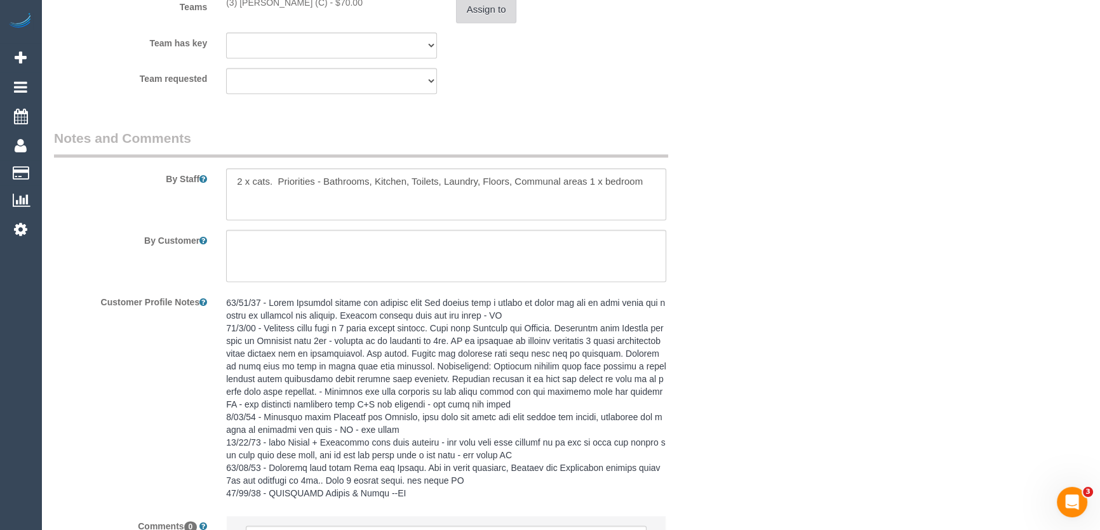
scroll to position [2157, 0]
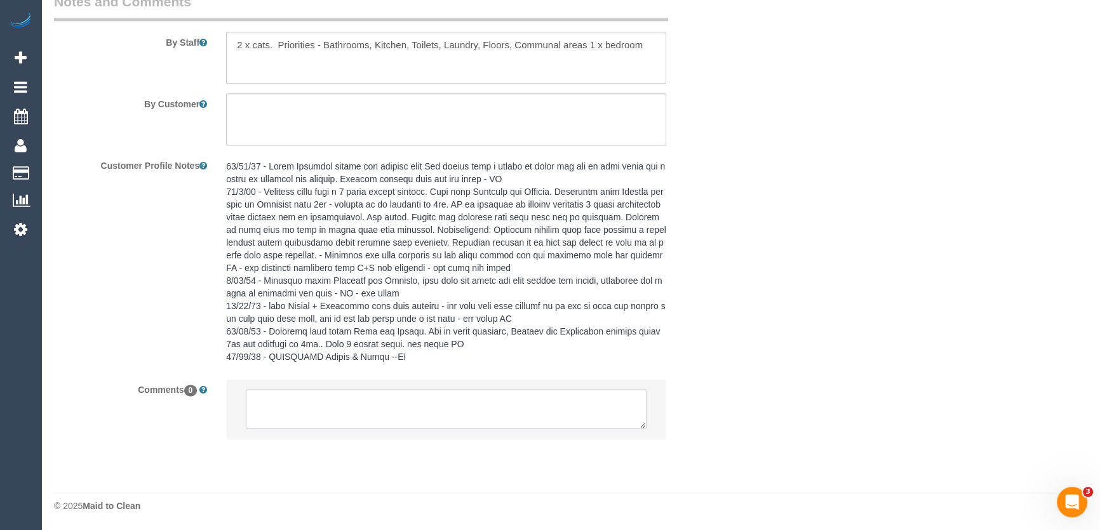
click at [289, 410] on textarea at bounding box center [446, 408] width 401 height 39
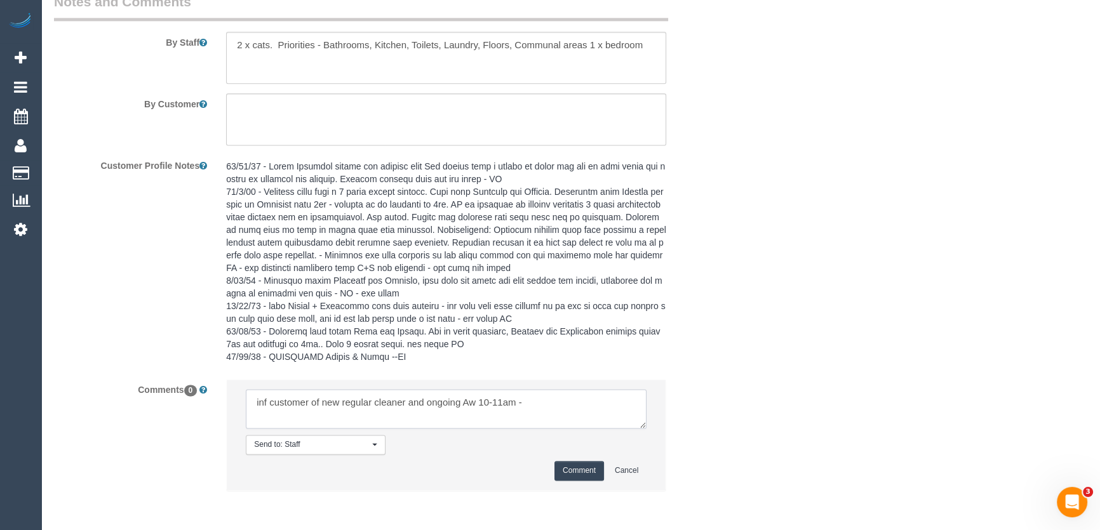
type textarea "inf customer of new regular cleaner and ongoing Aw 10-11am -"
click at [577, 464] on button "Comment" at bounding box center [579, 471] width 50 height 20
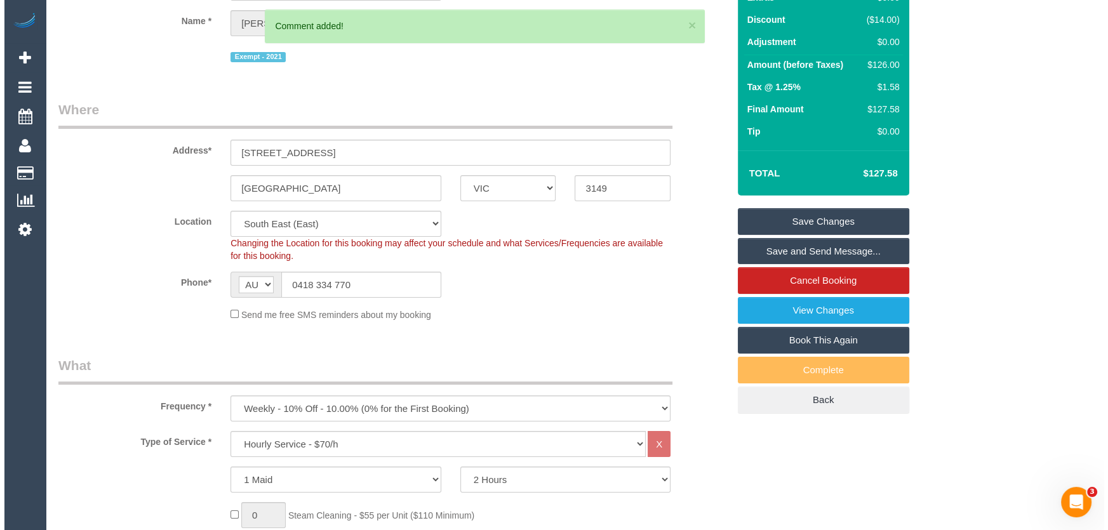
scroll to position [0, 0]
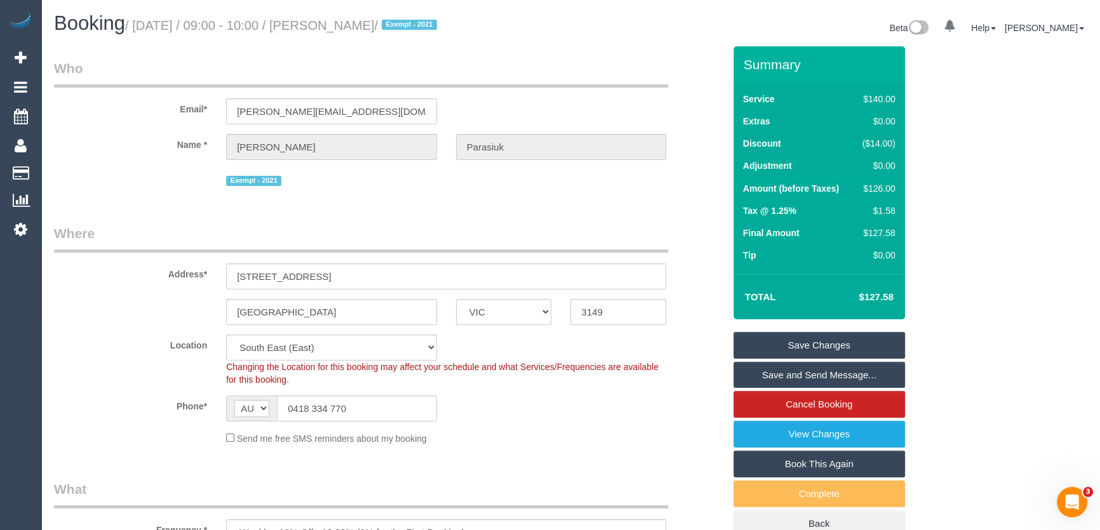
click at [363, 23] on small "/ September 12, 2025 / 09:00 - 10:00 / Shaun Parasiuk / Exempt - 2021" at bounding box center [283, 25] width 316 height 14
copy small "Shaun Parasiuk"
click at [782, 350] on link "Save Changes" at bounding box center [818, 345] width 171 height 27
click at [782, 350] on fieldset "Save Changes Save and Send Message... Cancel Booking View Changes Book This Aga…" at bounding box center [818, 435] width 171 height 206
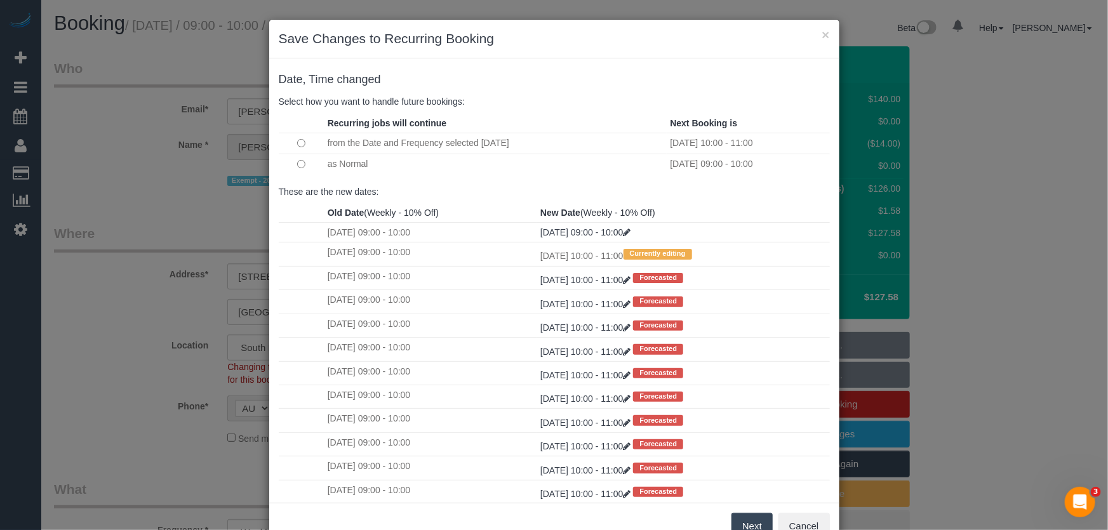
click at [742, 522] on button "Next" at bounding box center [752, 526] width 41 height 27
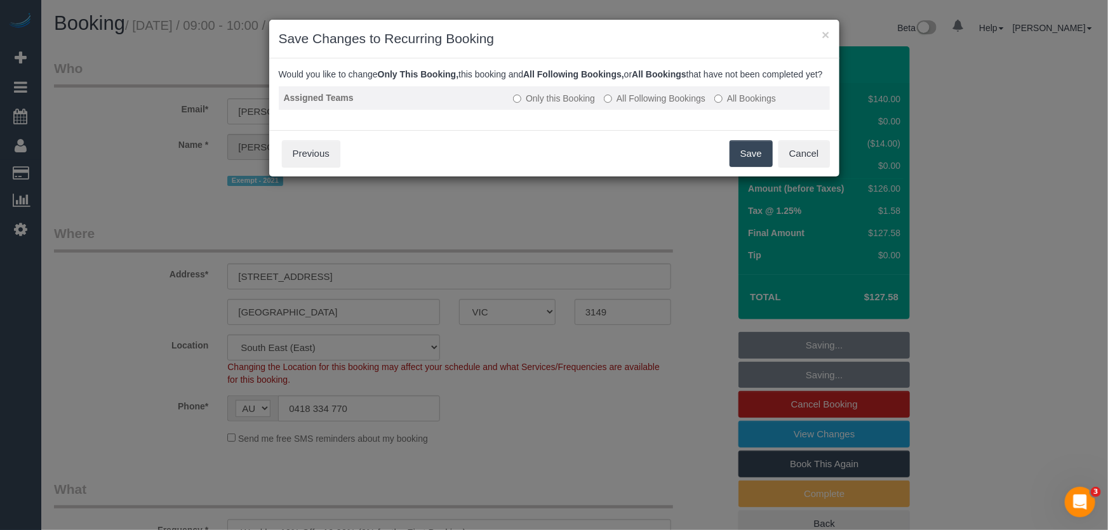
click at [664, 105] on label "All Following Bookings" at bounding box center [655, 98] width 102 height 13
click at [747, 164] on button "Save" at bounding box center [751, 153] width 43 height 27
click at [747, 164] on div "Save Cancel Previous" at bounding box center [554, 153] width 570 height 46
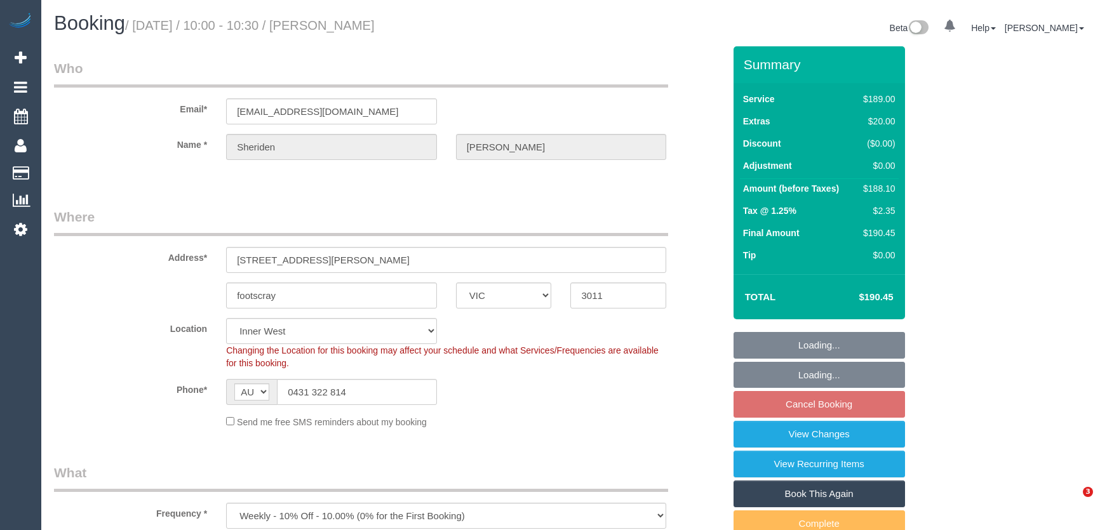
select select "VIC"
select select "string:stripe-pm_1Rj8jX2GScqysDRV4J43Whc2"
select select "number:27"
select select "number:16"
select select "number:19"
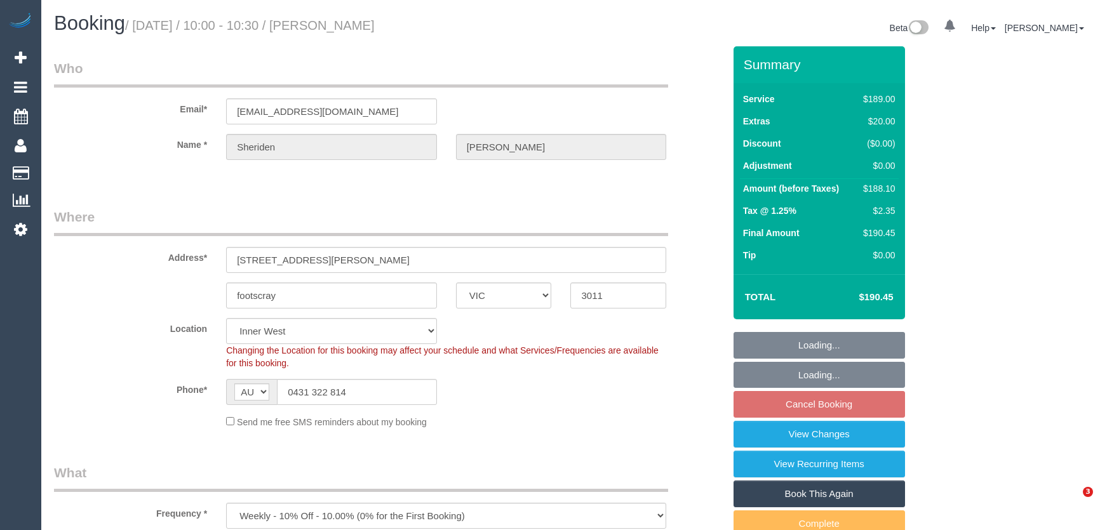
select select "number:24"
select select "number:34"
select select "number:12"
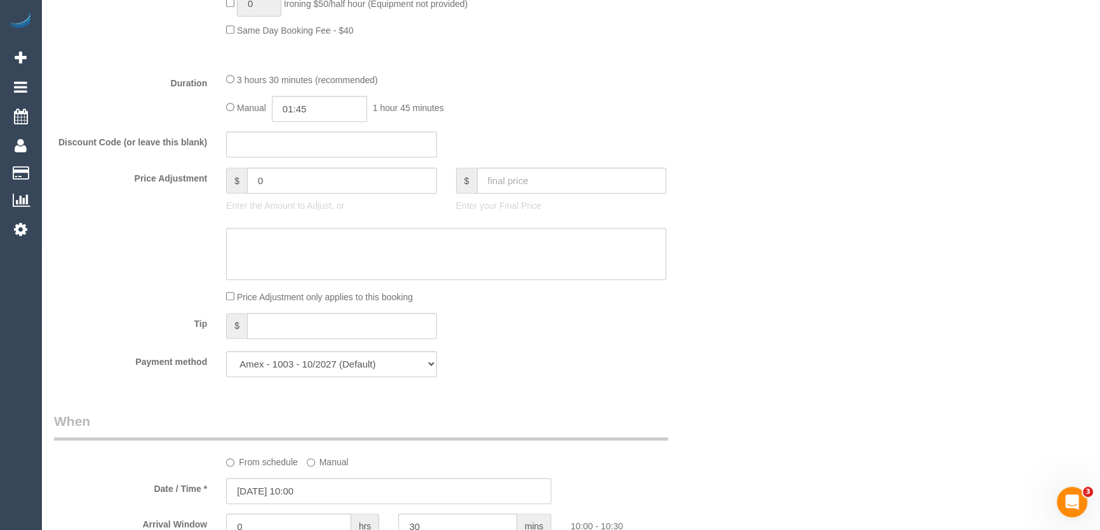
scroll to position [1013, 0]
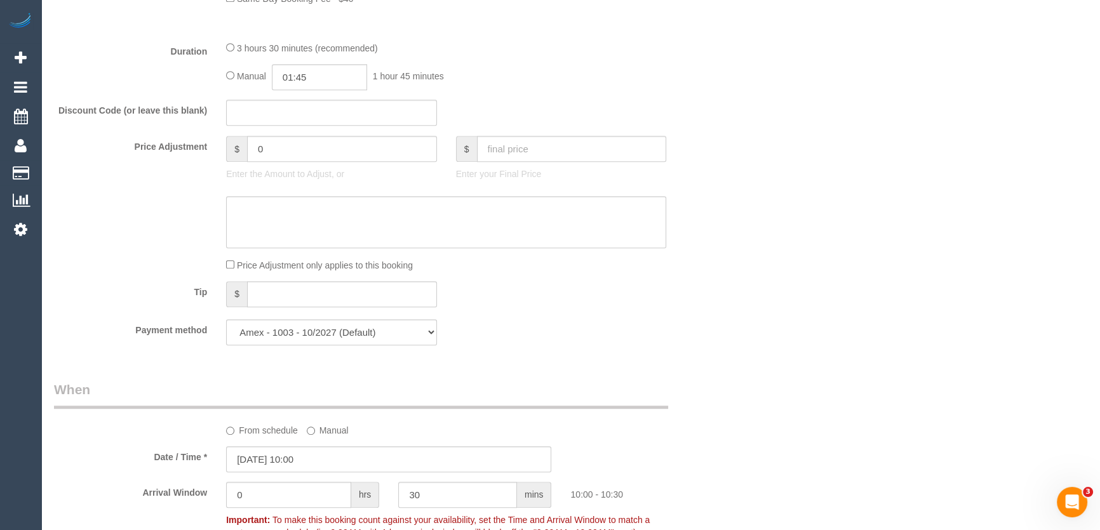
click at [328, 380] on div "From schedule Manual" at bounding box center [388, 408] width 689 height 57
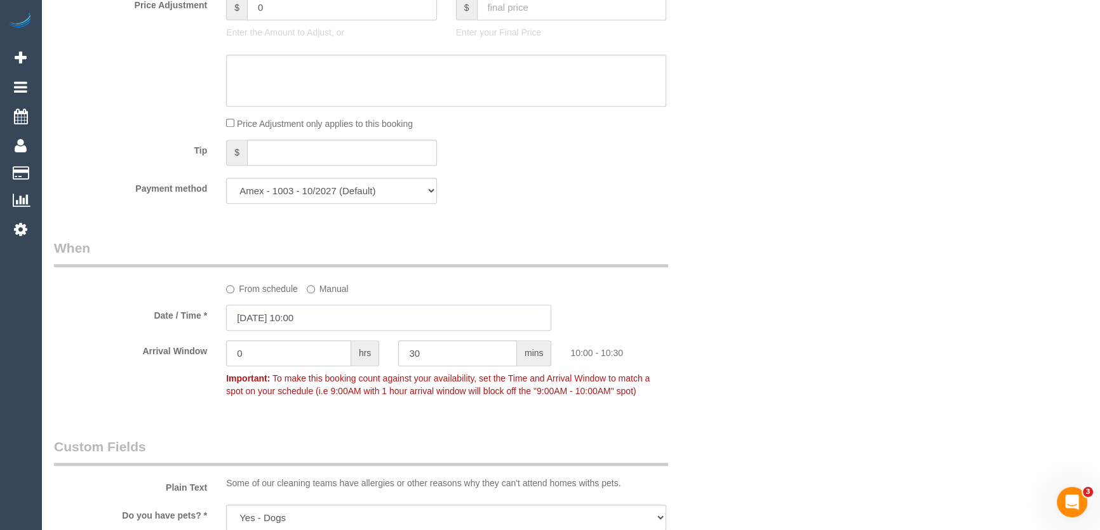
click at [327, 321] on input "12/09/2025 10:00" at bounding box center [388, 318] width 325 height 26
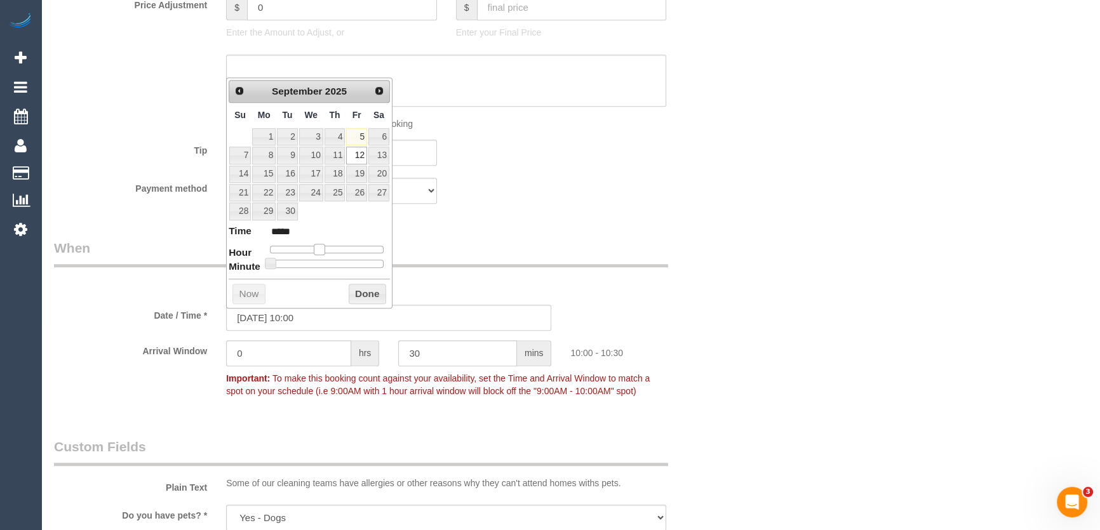
type input "12/09/2025 09:00"
type input "*****"
type input "12/09/2025 08:00"
type input "*****"
drag, startPoint x: 318, startPoint y: 244, endPoint x: 310, endPoint y: 246, distance: 8.4
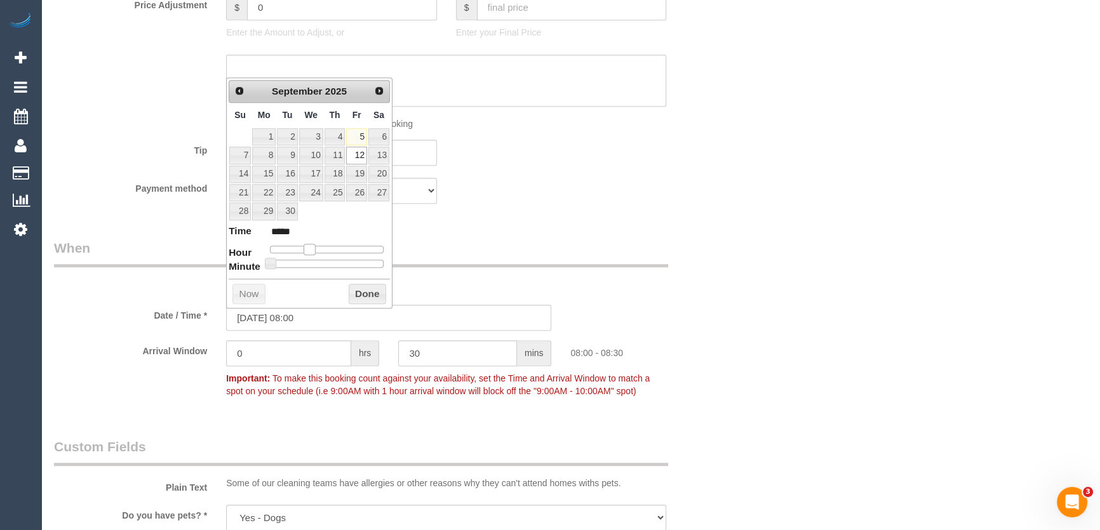
click at [310, 246] on span at bounding box center [309, 249] width 11 height 11
click at [499, 238] on div "Who Email* sheridenmerrin@hotmail.com Name * Sheriden Dobson Where Address* 1 m…" at bounding box center [388, 336] width 689 height 2888
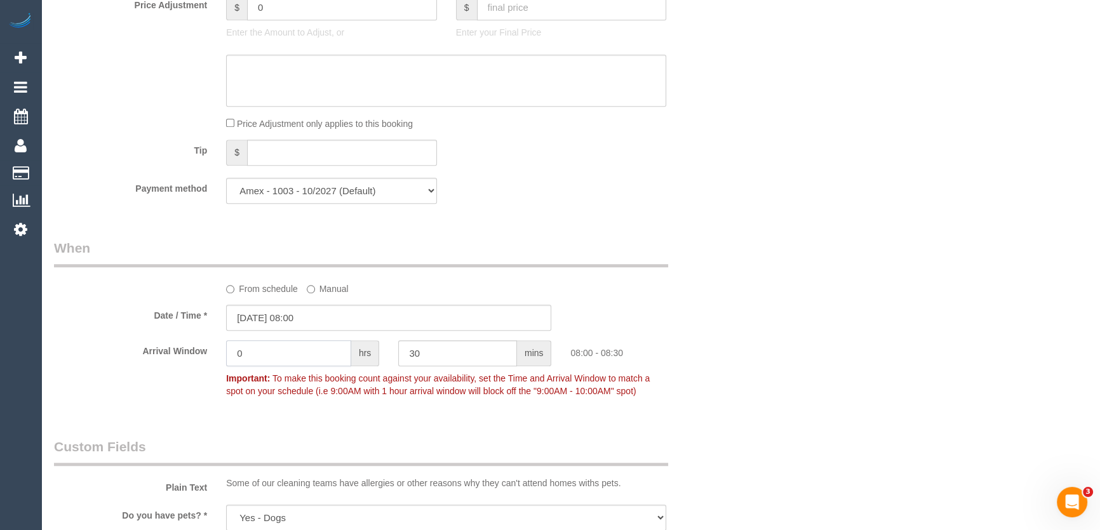
click at [283, 352] on input "0" at bounding box center [288, 353] width 125 height 26
type input "2"
click at [440, 362] on input "30" at bounding box center [457, 353] width 119 height 26
type input "3"
click at [767, 327] on div "Who Email* sheridenmerrin@hotmail.com Name * Sheriden Dobson Where Address* 1 m…" at bounding box center [570, 336] width 1033 height 2888
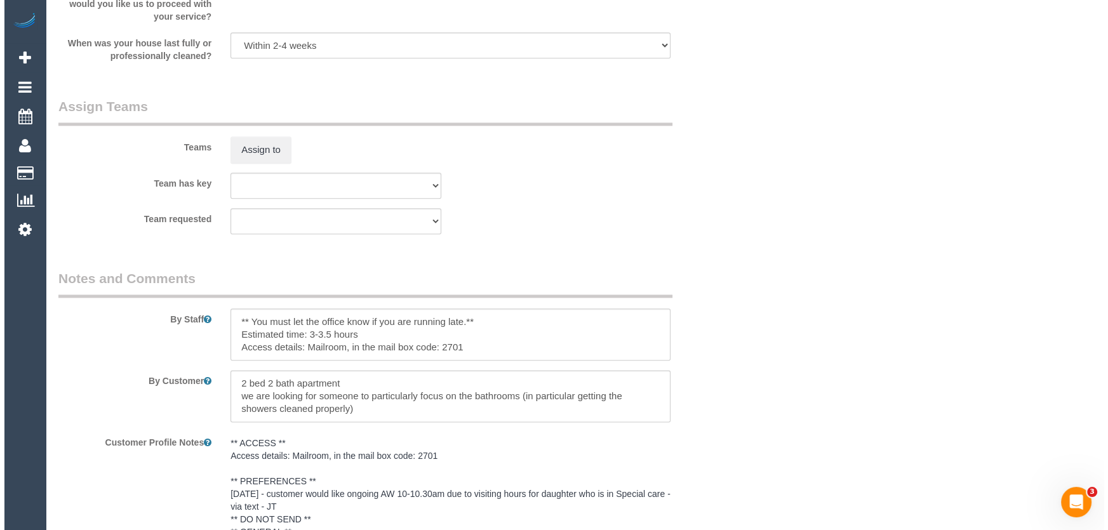
scroll to position [1905, 0]
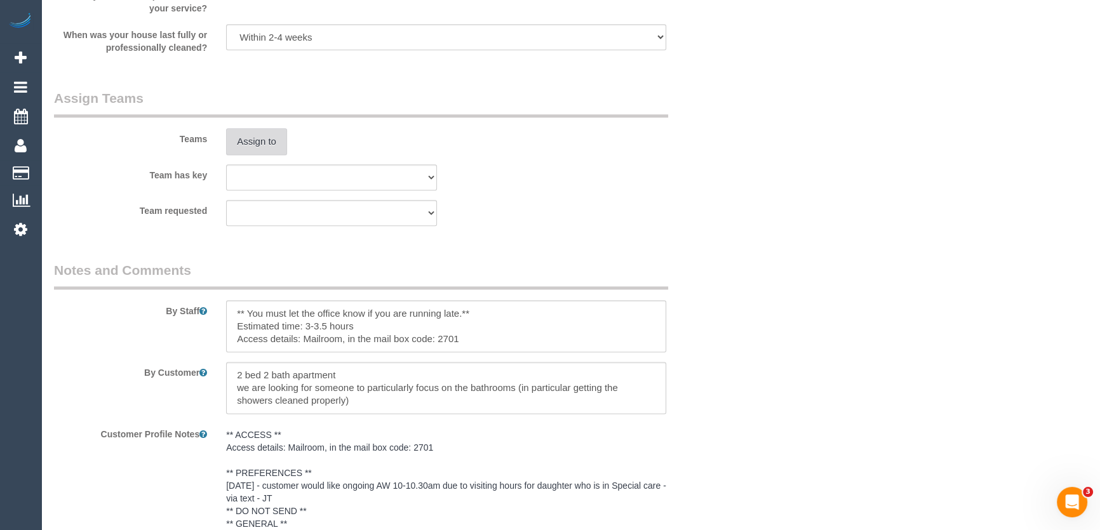
click at [255, 140] on button "Assign to" at bounding box center [256, 141] width 61 height 27
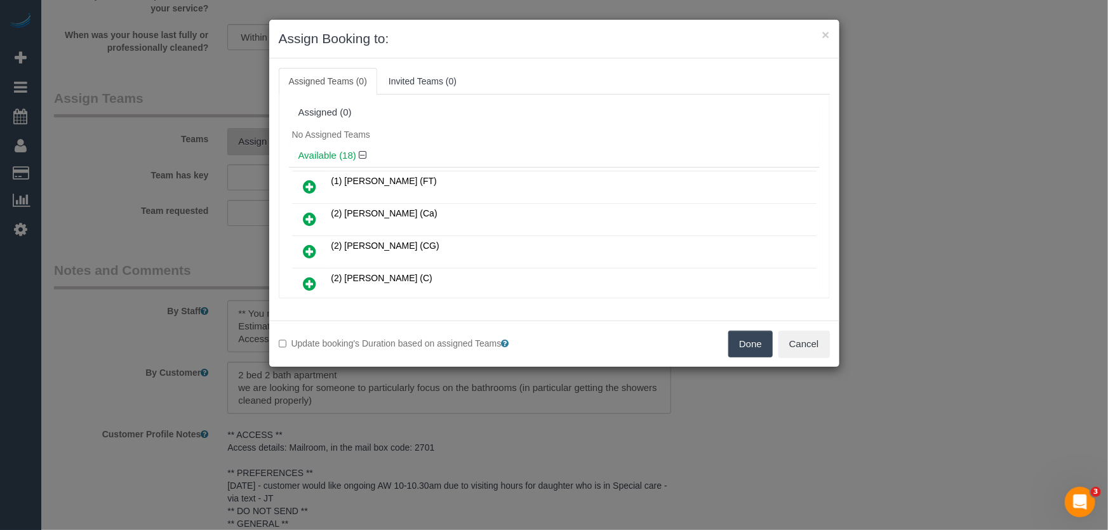
scroll to position [1348, 0]
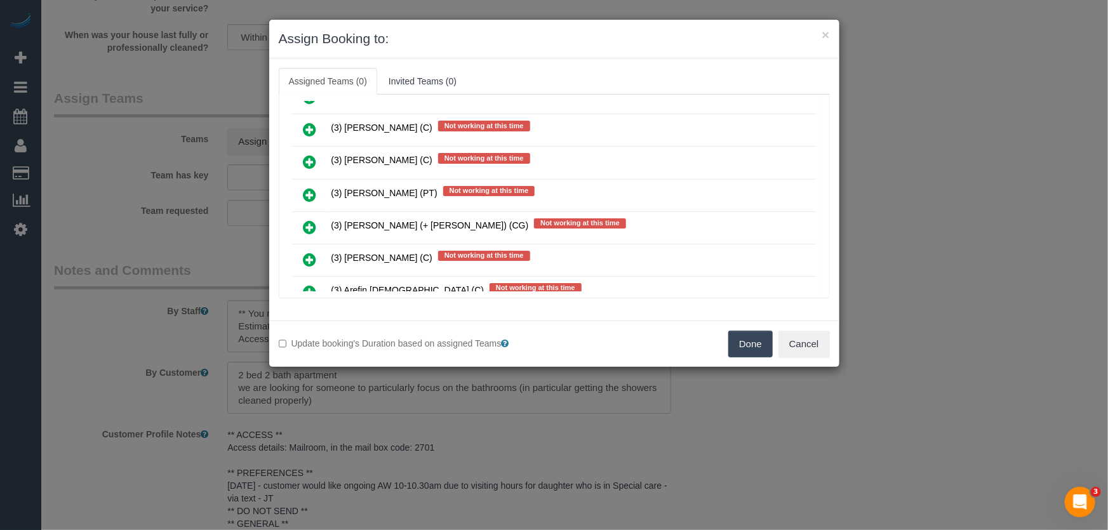
click at [312, 220] on icon at bounding box center [310, 227] width 13 height 15
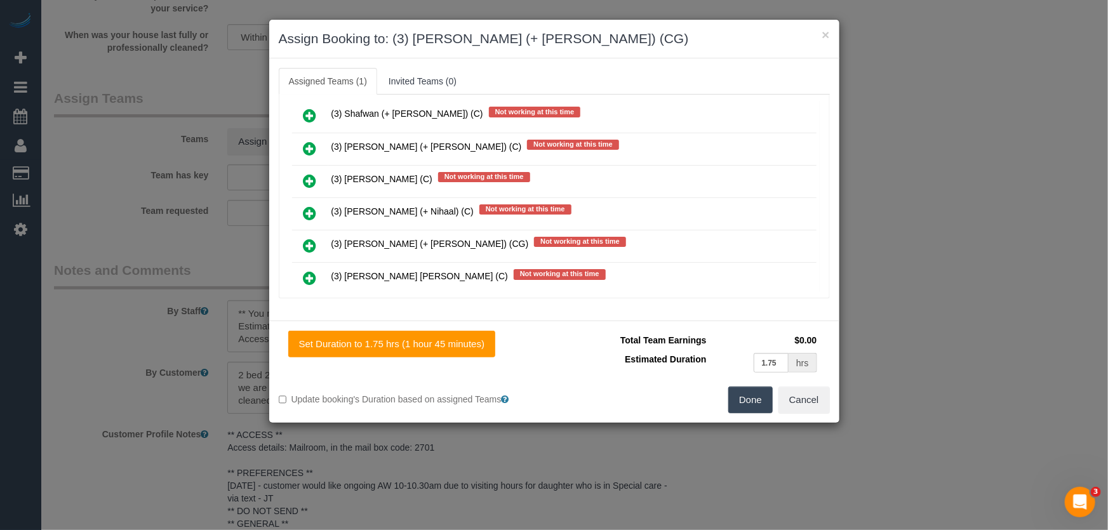
click at [305, 238] on icon at bounding box center [310, 245] width 13 height 15
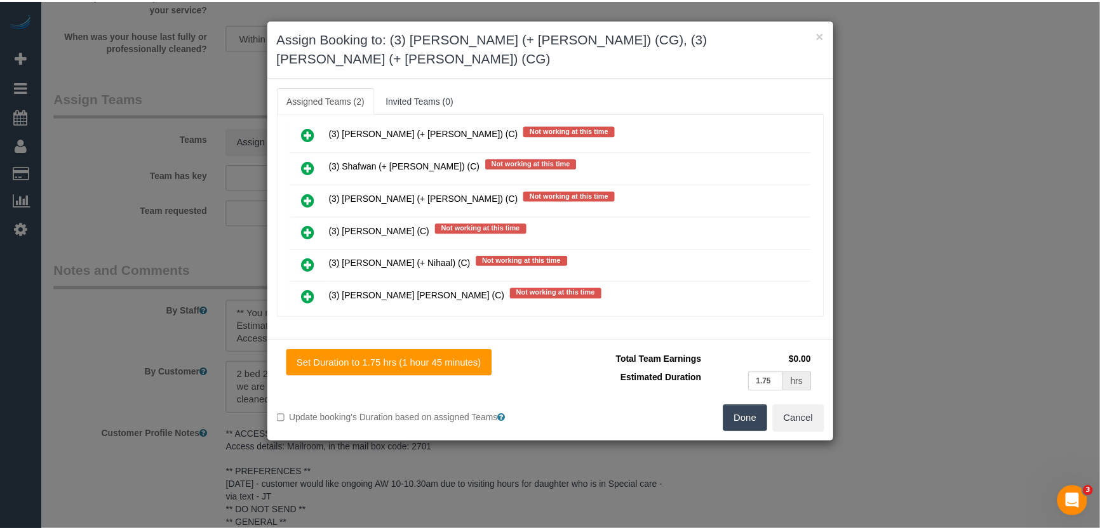
scroll to position [2333, 0]
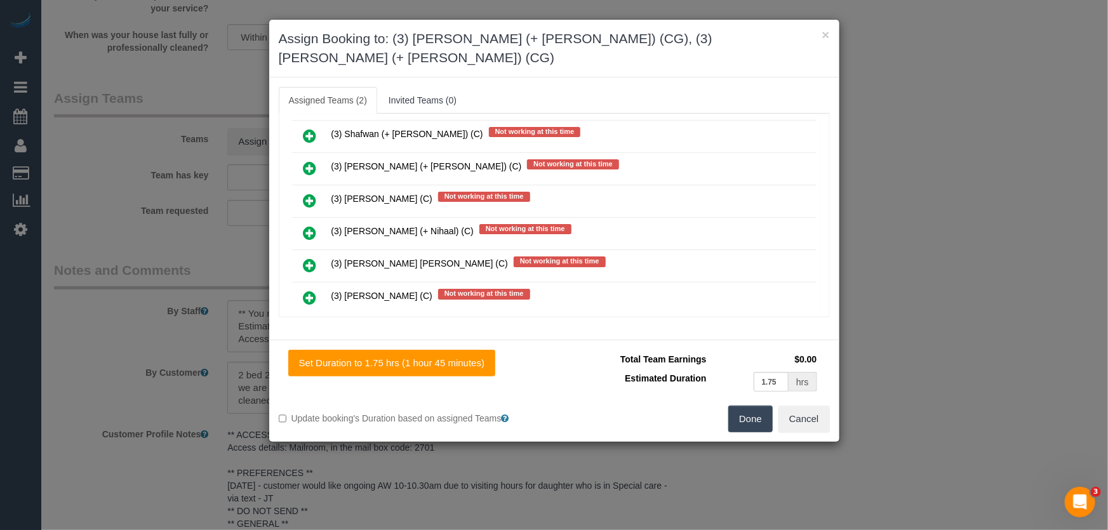
click at [758, 406] on button "Done" at bounding box center [750, 419] width 44 height 27
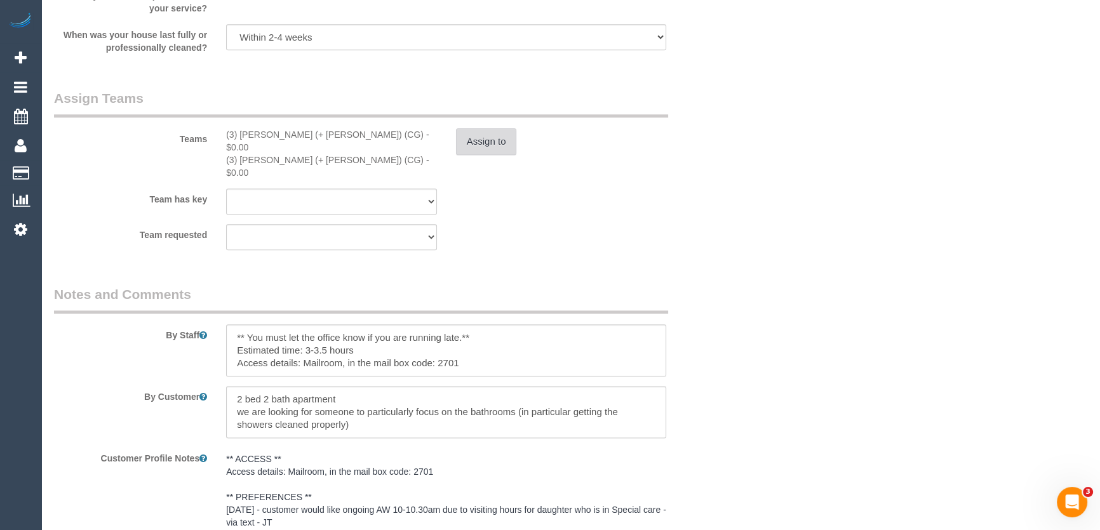
click at [478, 147] on button "Assign to" at bounding box center [486, 141] width 61 height 27
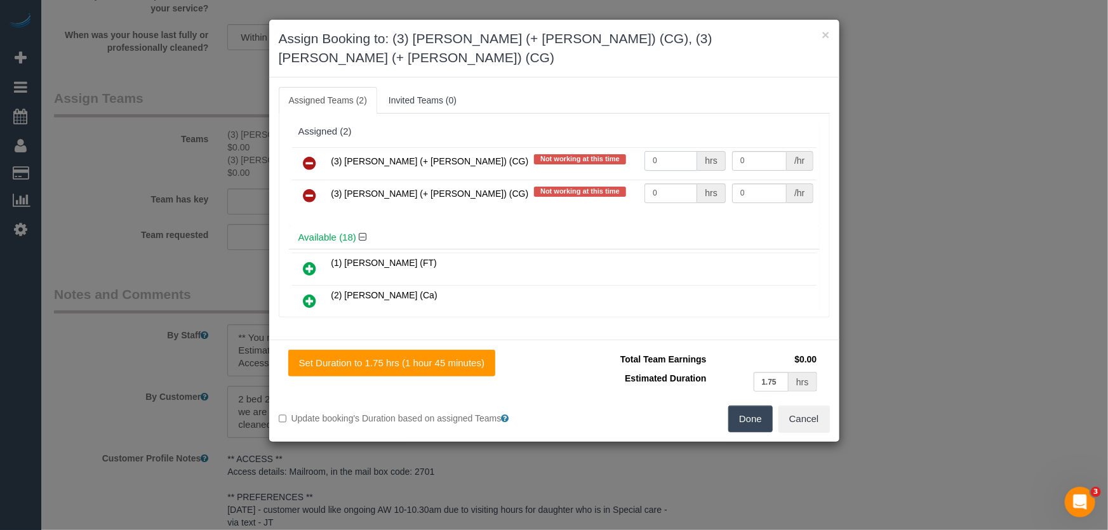
click at [678, 151] on input "0" at bounding box center [671, 161] width 53 height 20
type input "1"
type input "65"
click at [674, 184] on input "0" at bounding box center [671, 194] width 53 height 20
type input "1"
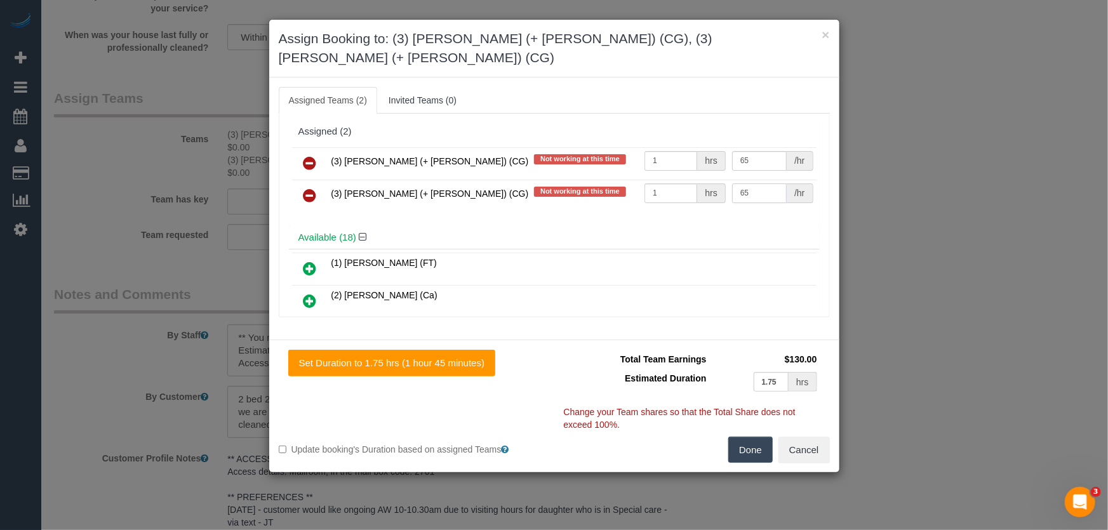
type input "65"
click at [744, 437] on button "Done" at bounding box center [750, 450] width 44 height 27
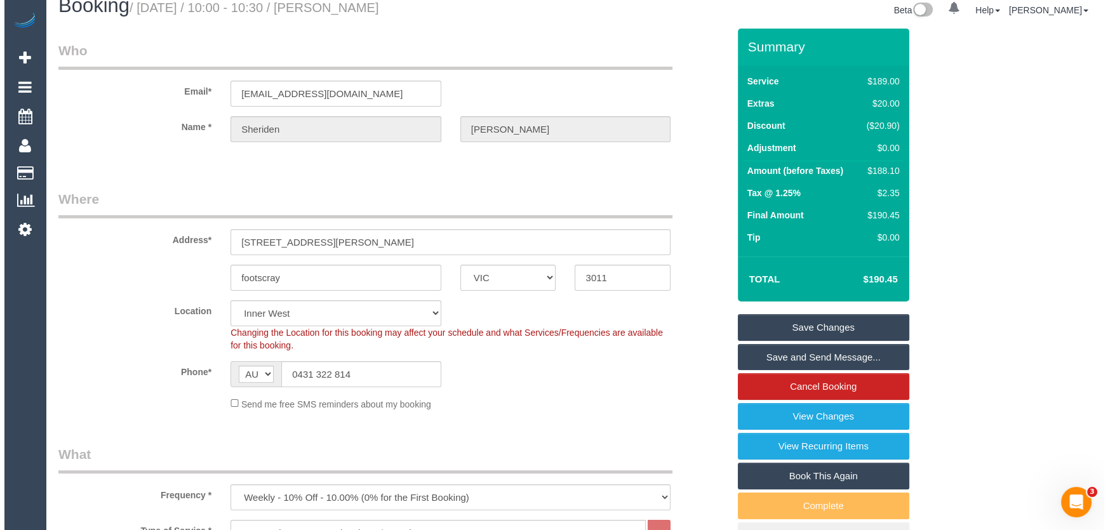
scroll to position [0, 0]
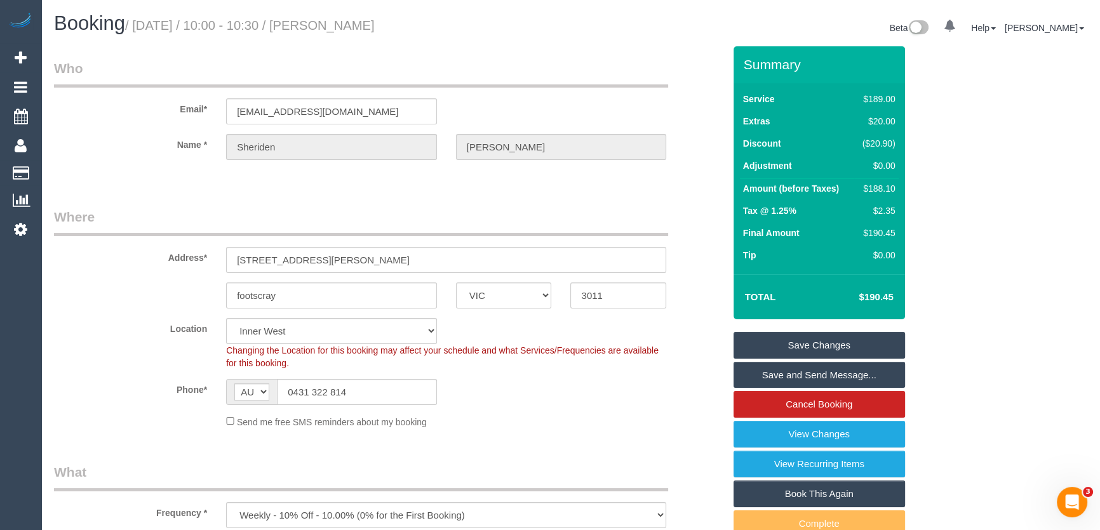
click at [369, 22] on small "/ September 12, 2025 / 10:00 - 10:30 / Sheriden Dobson" at bounding box center [250, 25] width 250 height 14
copy small "Sheriden Dobson"
click at [801, 378] on link "Save and Send Message..." at bounding box center [818, 375] width 171 height 27
click at [801, 378] on fieldset "Save Changes Save and Send Message... Cancel Booking View Changes View Recurrin…" at bounding box center [818, 450] width 171 height 236
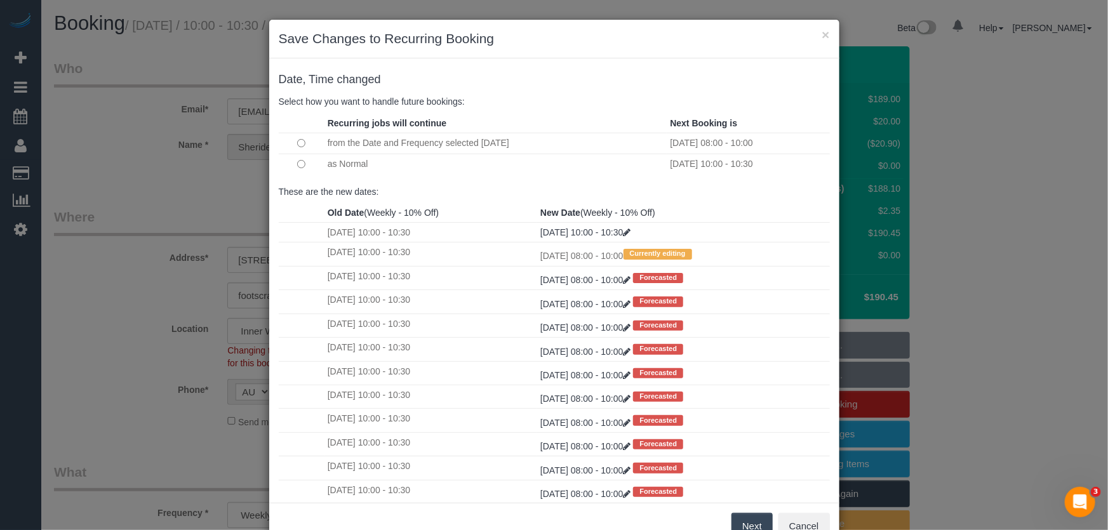
click at [758, 525] on button "Next" at bounding box center [752, 526] width 41 height 27
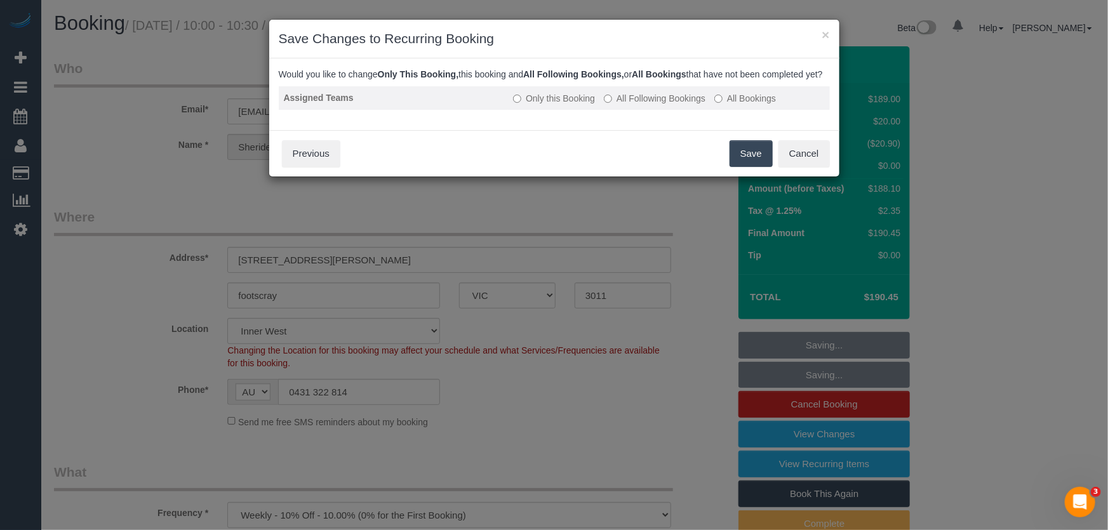
click at [664, 105] on label "All Following Bookings" at bounding box center [655, 98] width 102 height 13
click at [751, 166] on button "Save" at bounding box center [751, 153] width 43 height 27
click at [751, 166] on div "Save Cancel Previous" at bounding box center [554, 153] width 570 height 46
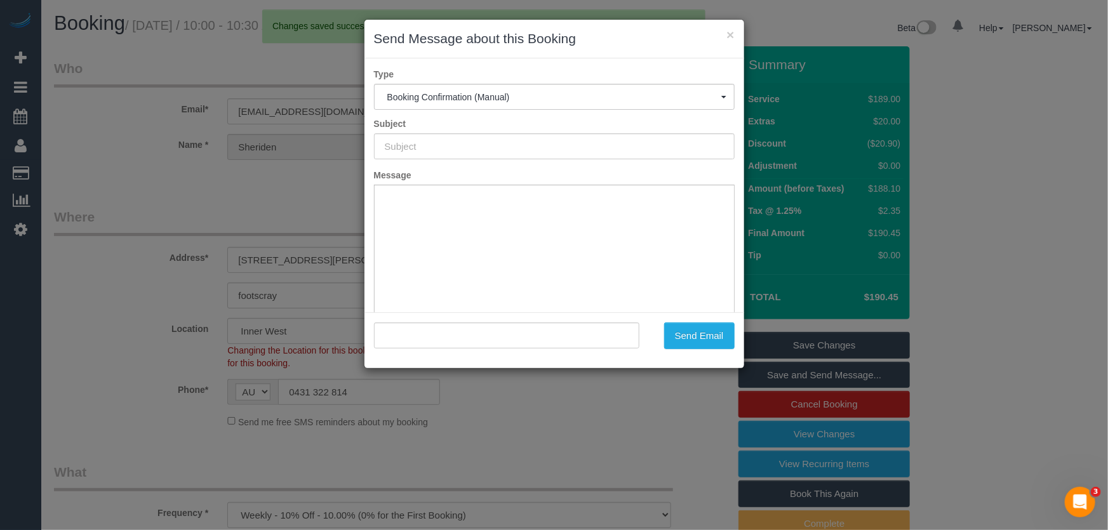
type input "Booking Confirmed"
type input ""Sheriden Dobson" <sheridenmerrin@hotmail.com>"
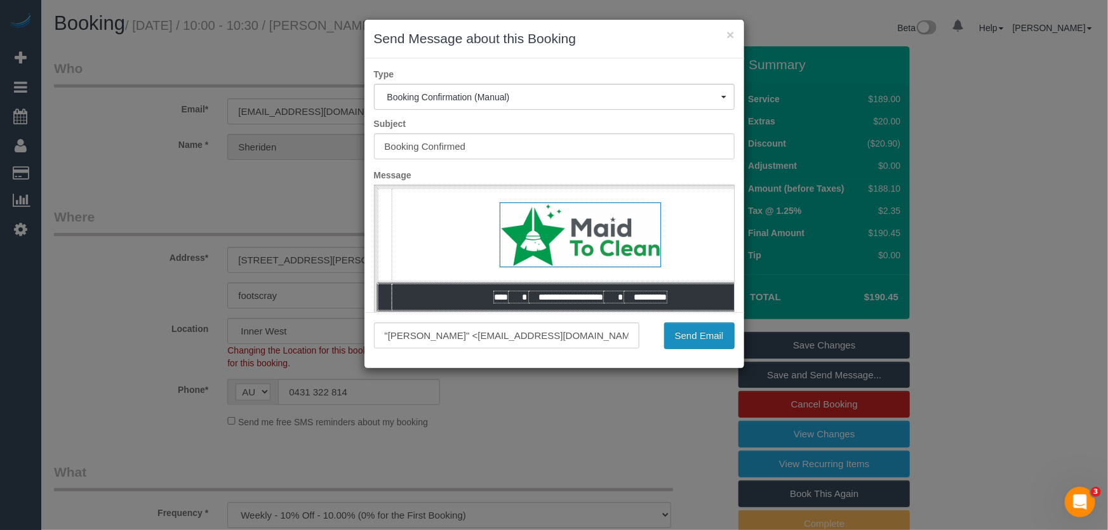
click at [694, 337] on button "Send Email" at bounding box center [699, 336] width 70 height 27
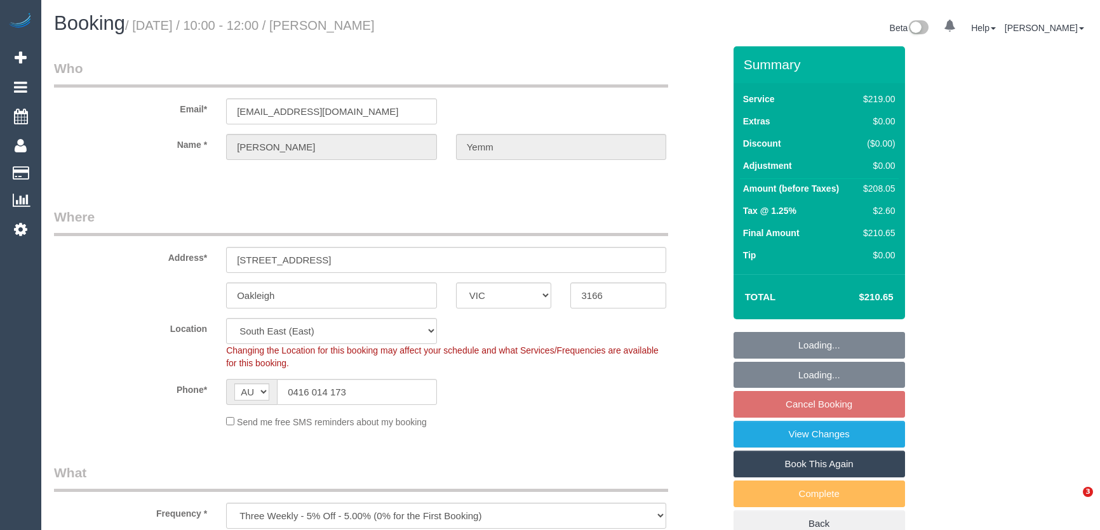
select select "VIC"
select select "spot3"
select select "number:30"
select select "number:14"
select select "number:19"
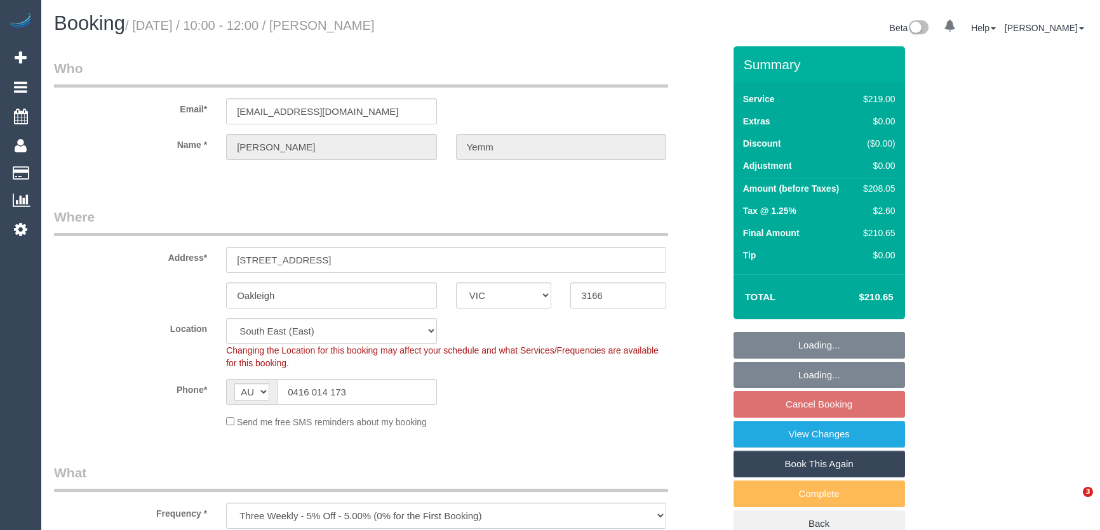
select select "number:25"
select select "number:12"
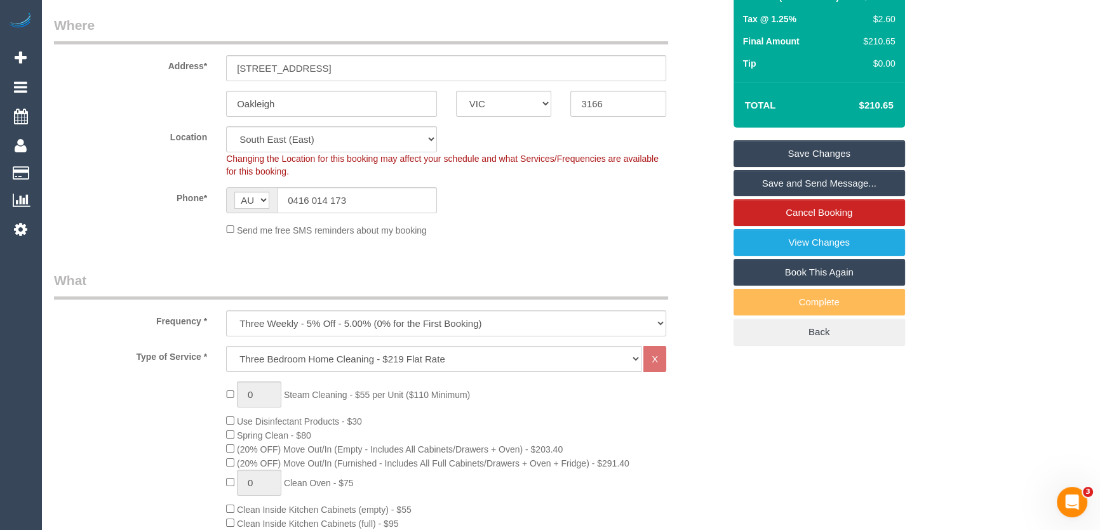
scroll to position [115, 0]
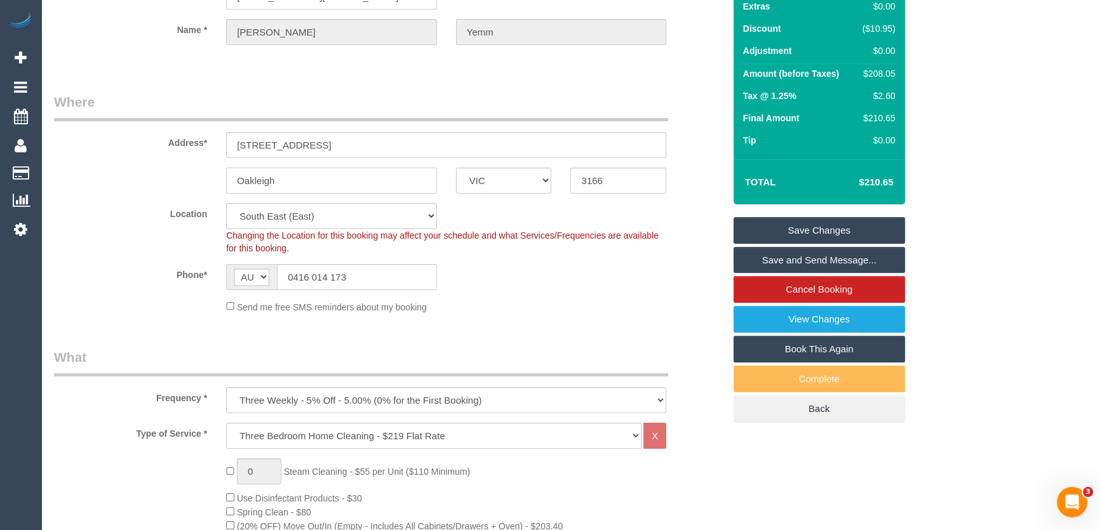
click at [355, 182] on input "Oakleigh" at bounding box center [331, 181] width 211 height 26
click at [366, 144] on input "[STREET_ADDRESS]" at bounding box center [446, 145] width 440 height 26
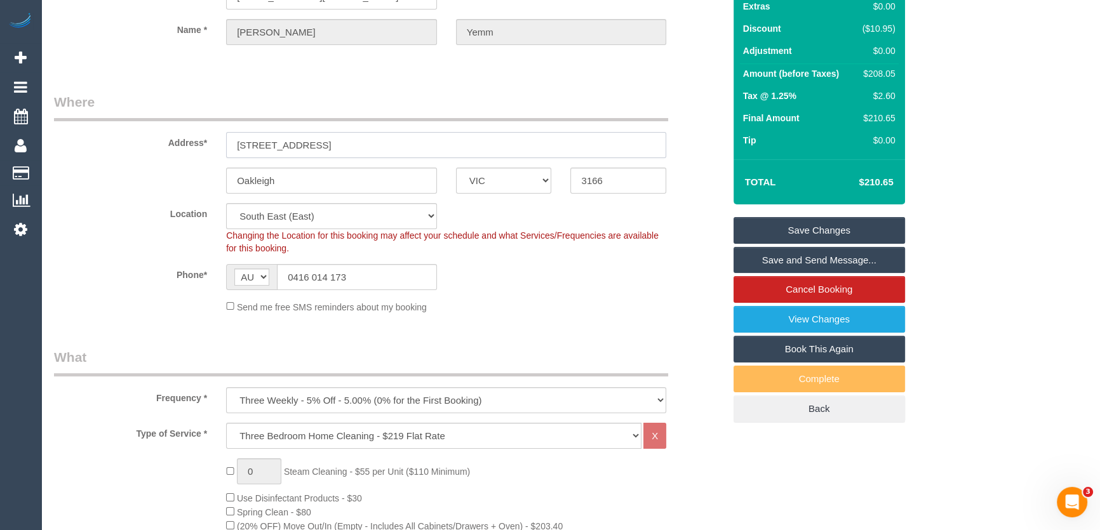
click at [366, 144] on input "[STREET_ADDRESS]" at bounding box center [446, 145] width 440 height 26
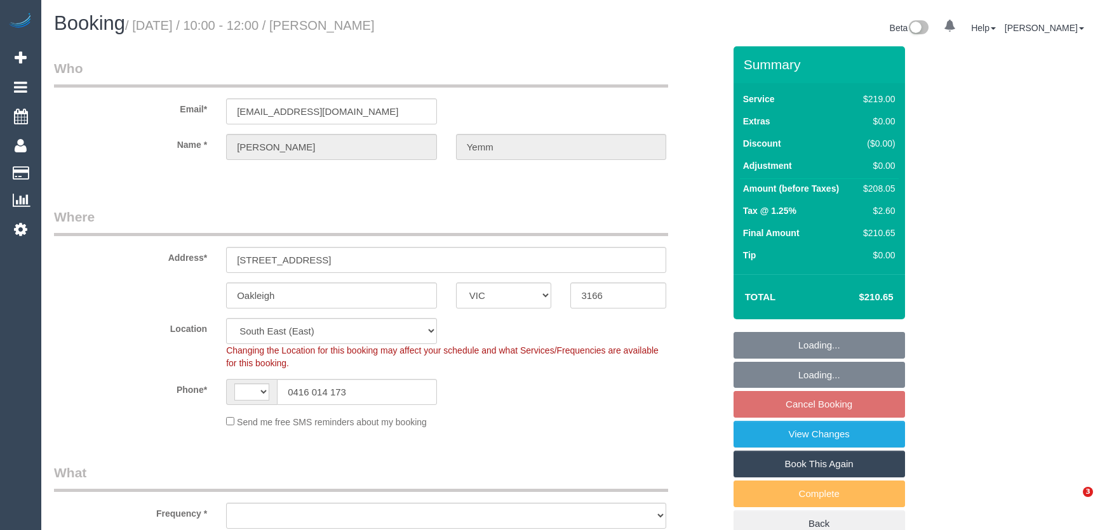
select select "VIC"
select select "string:AU"
select select "object:647"
select select "number:30"
select select "number:14"
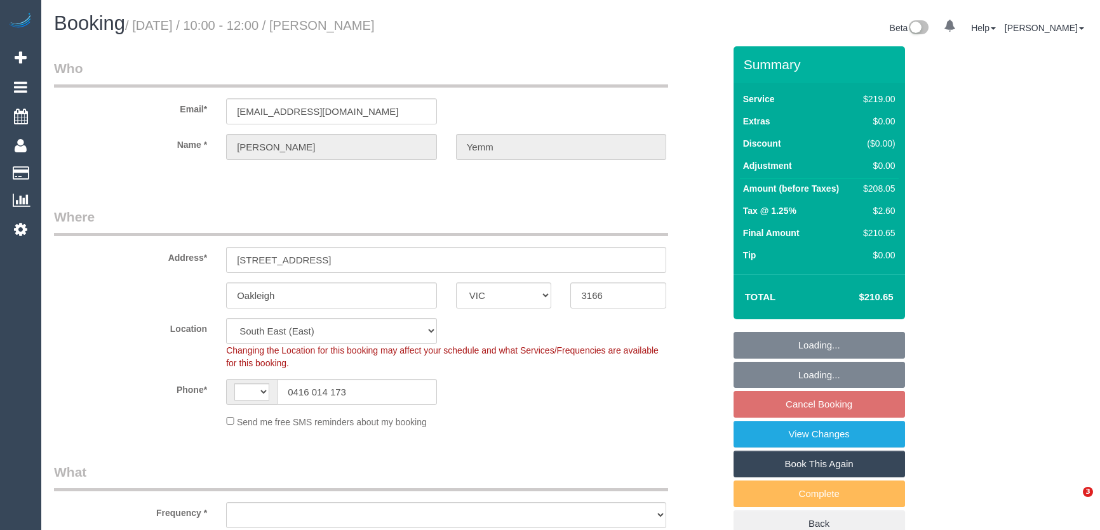
select select "number:19"
select select "number:25"
select select "number:12"
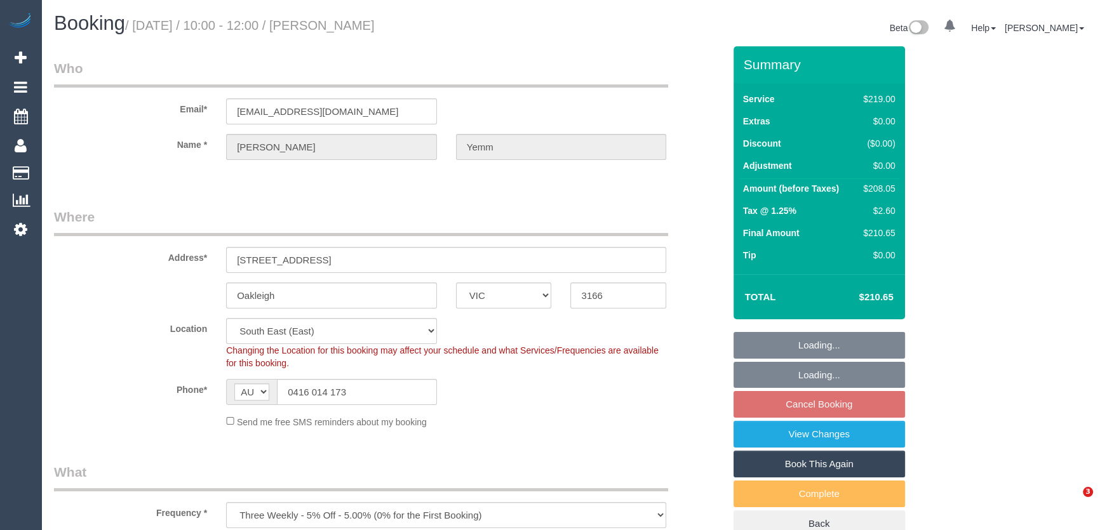
select select "object:1314"
select select "spot3"
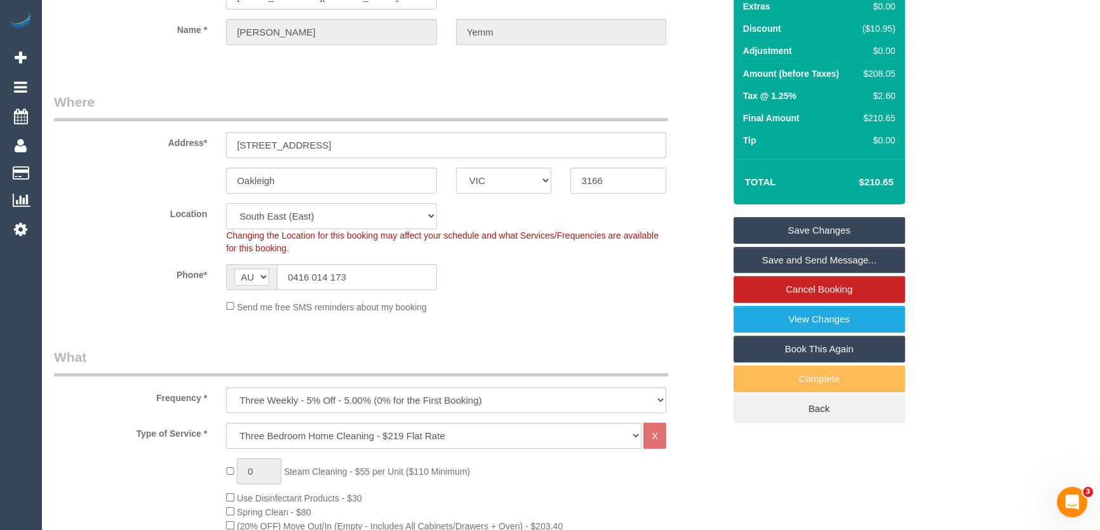
click at [281, 217] on select "Office [GEOGRAPHIC_DATA] (North) East (South) [GEOGRAPHIC_DATA] (East) [GEOGRAP…" at bounding box center [331, 216] width 211 height 26
select select "50"
click at [226, 203] on select "Office [GEOGRAPHIC_DATA] (North) East (South) [GEOGRAPHIC_DATA] (East) [GEOGRAP…" at bounding box center [331, 216] width 211 height 26
click at [144, 268] on label "Phone*" at bounding box center [130, 272] width 172 height 17
select select "object:1818"
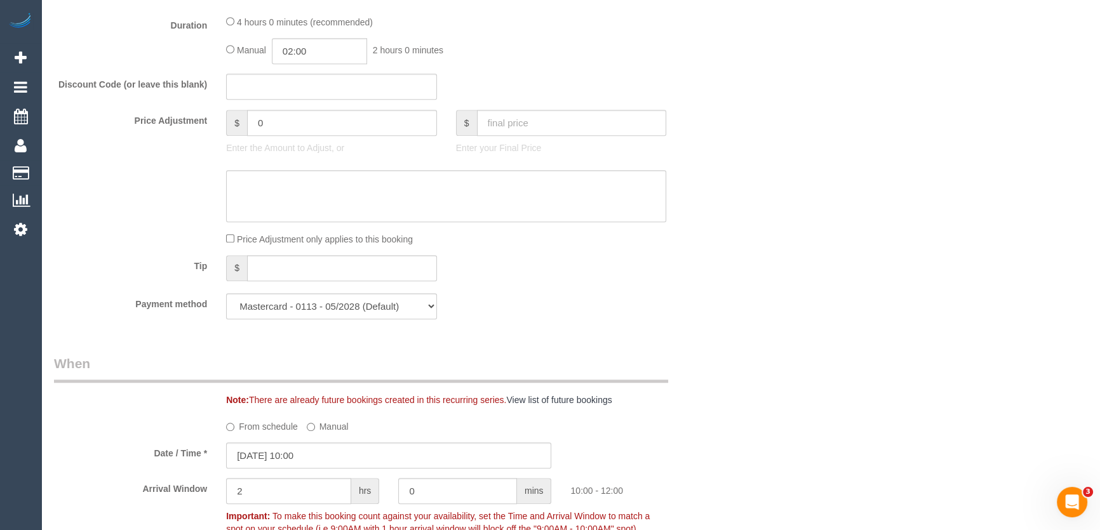
scroll to position [1147, 0]
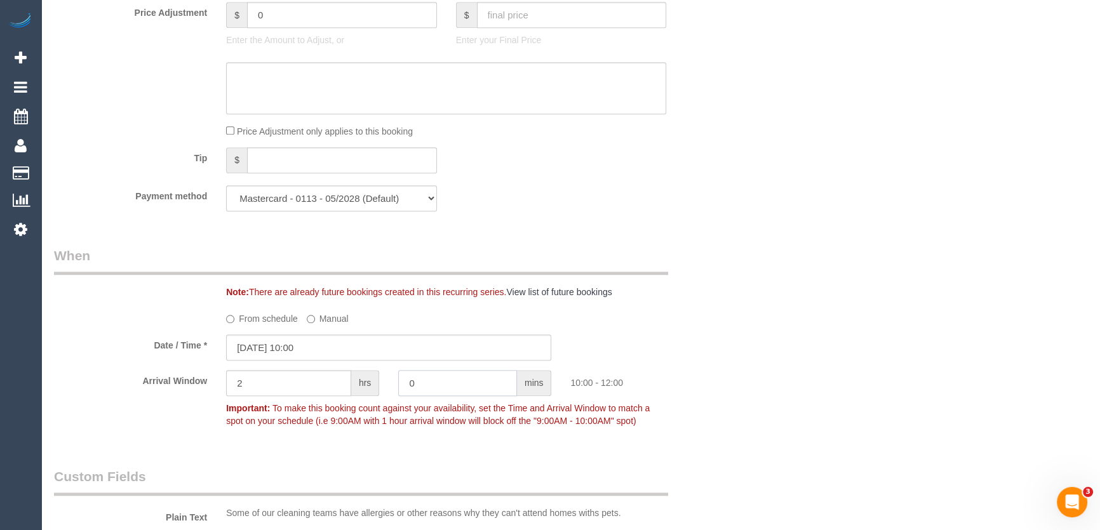
click at [488, 370] on input "0" at bounding box center [457, 383] width 119 height 26
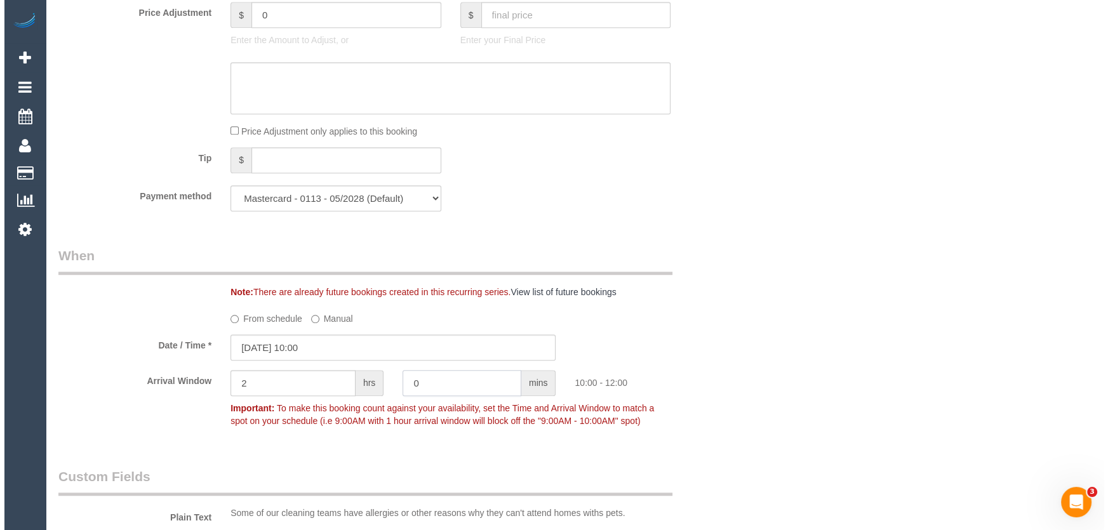
scroll to position [1790, 0]
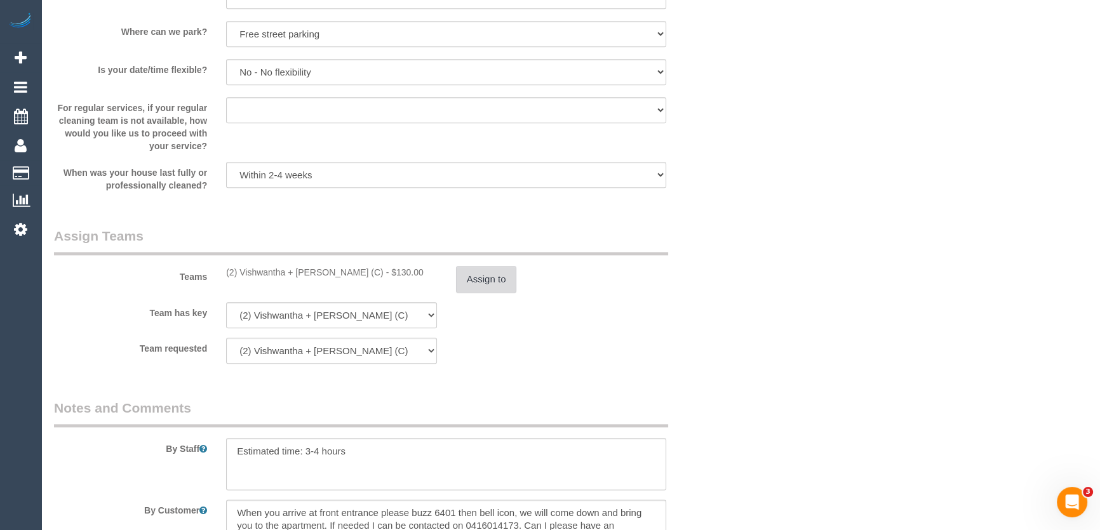
click at [483, 282] on button "Assign to" at bounding box center [486, 279] width 61 height 27
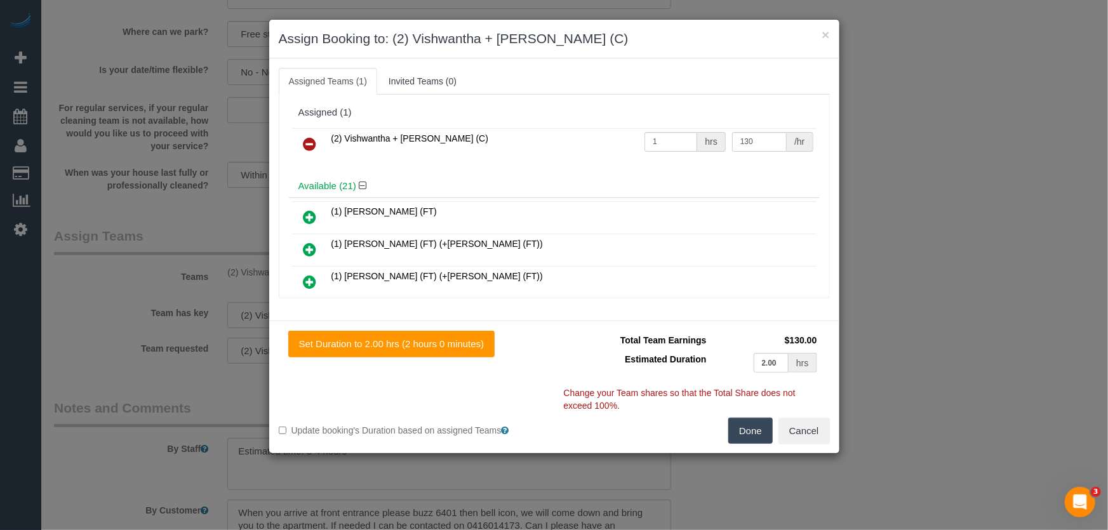
click at [309, 144] on icon at bounding box center [310, 144] width 13 height 15
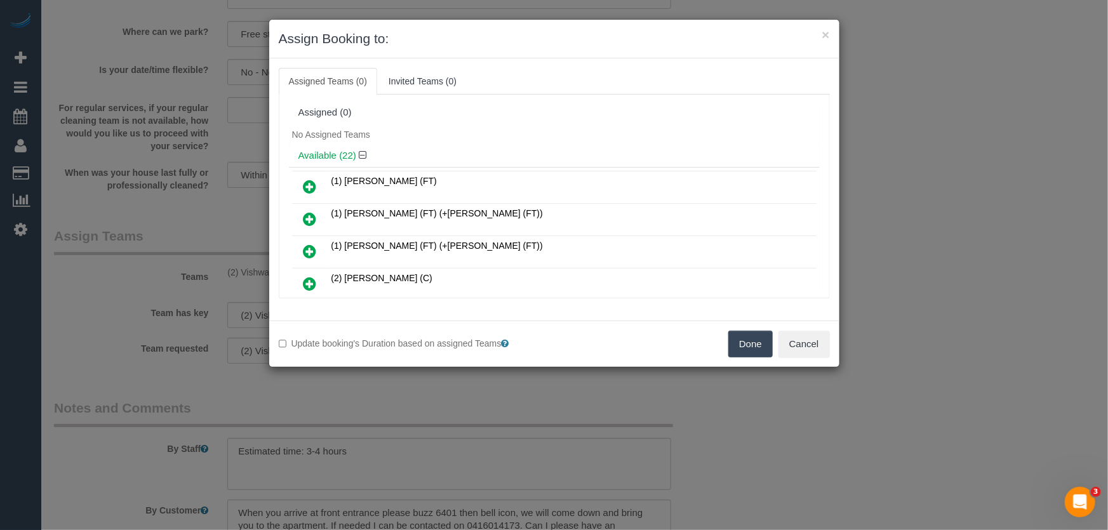
click at [546, 149] on div "Available (22)" at bounding box center [554, 155] width 531 height 23
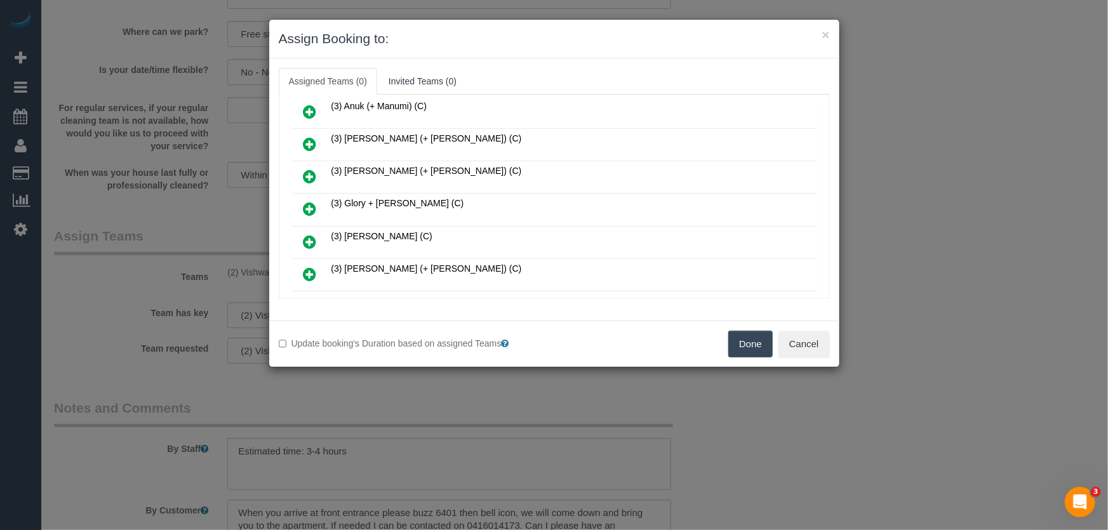
click at [312, 201] on icon at bounding box center [310, 208] width 13 height 15
click at [312, 234] on icon at bounding box center [310, 241] width 13 height 15
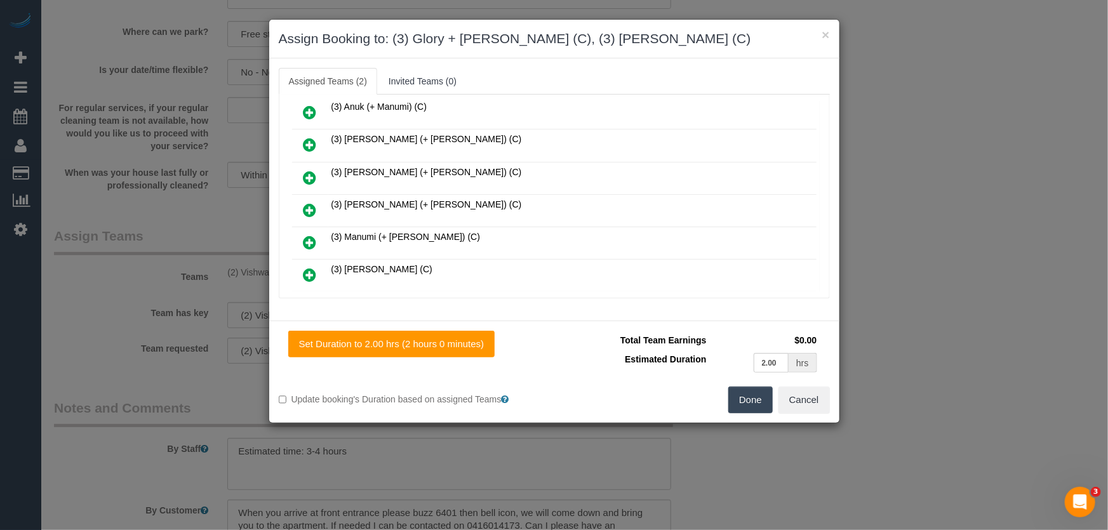
scroll to position [363, 0]
click at [753, 400] on button "Done" at bounding box center [750, 400] width 44 height 27
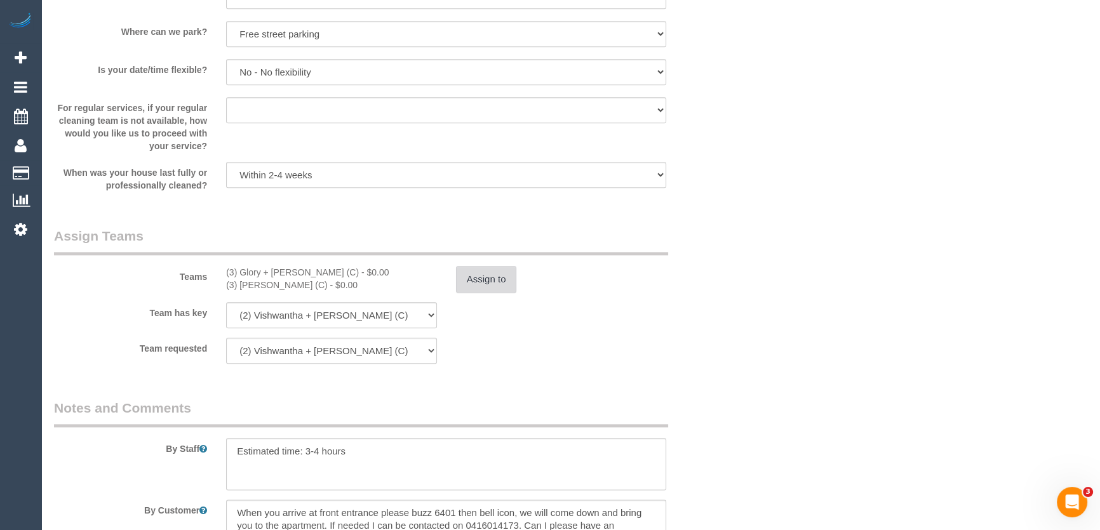
click at [483, 282] on button "Assign to" at bounding box center [486, 279] width 61 height 27
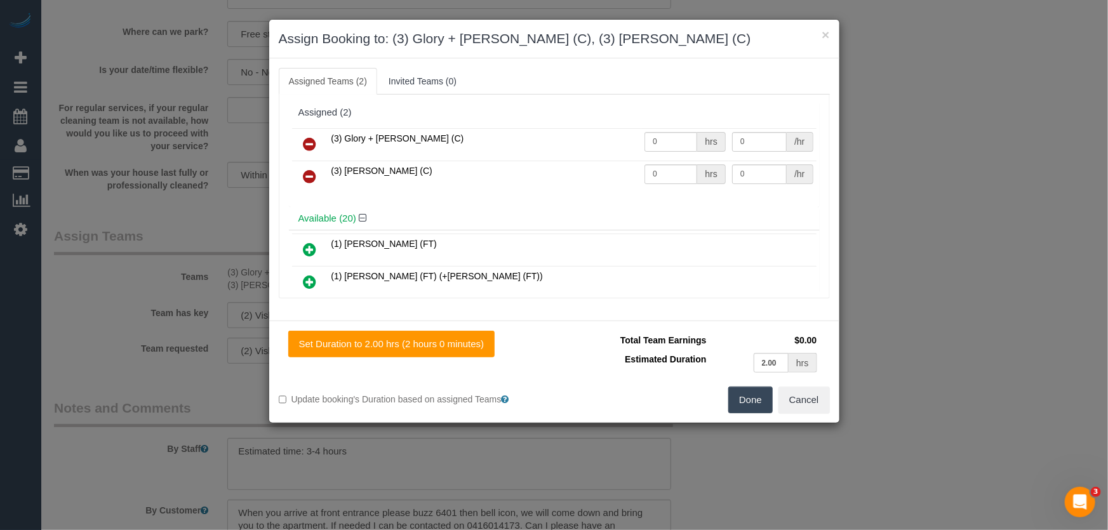
click at [323, 179] on link at bounding box center [310, 176] width 30 height 25
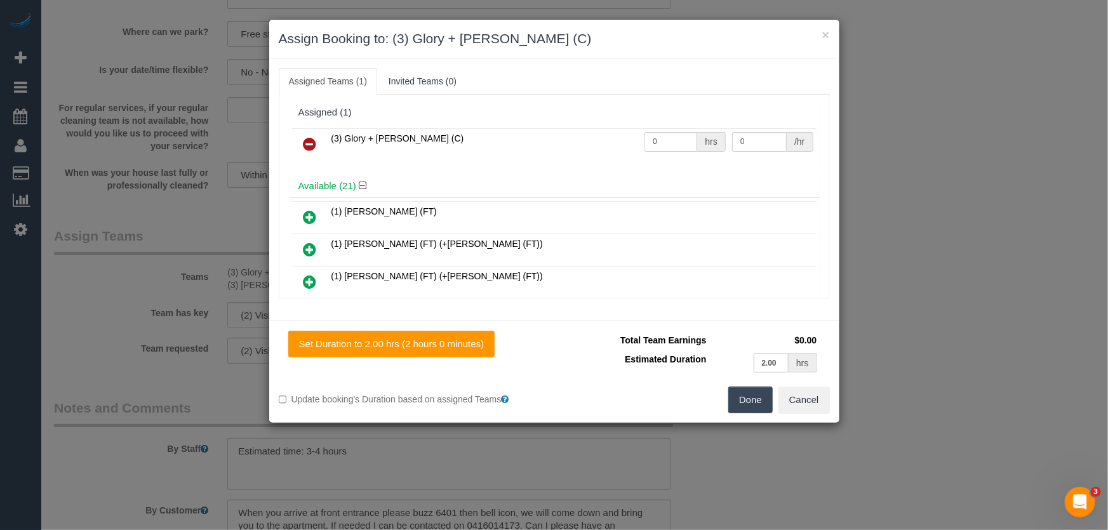
click at [758, 405] on button "Done" at bounding box center [750, 400] width 44 height 27
click at [758, 405] on div "Done Cancel" at bounding box center [696, 400] width 285 height 27
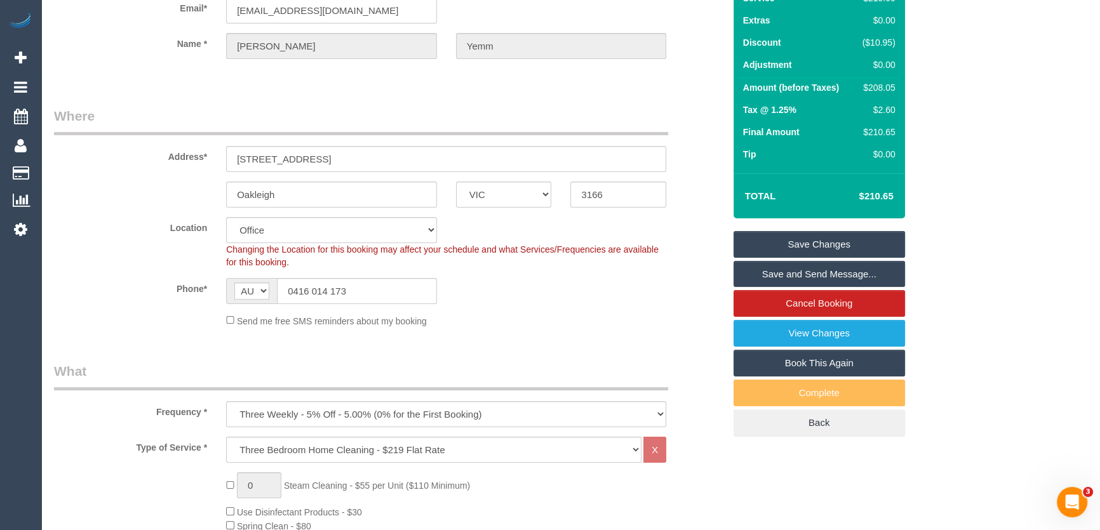
scroll to position [0, 0]
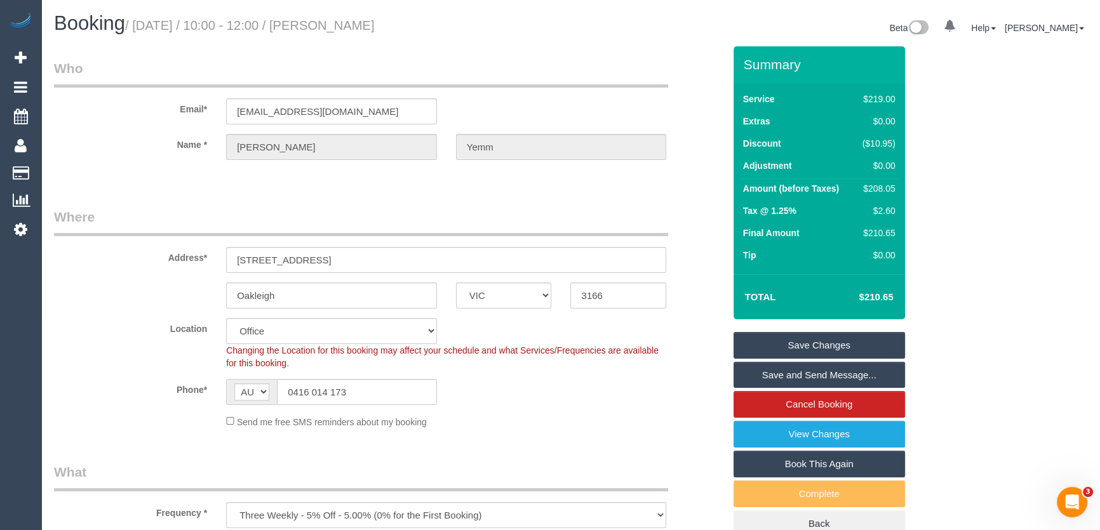
click at [669, 381] on div "Phone* AF AL DZ AD AO AI AQ AG AR AM AW AU AT AZ BS BH BD BB BY BE BZ BJ BM BT …" at bounding box center [388, 392] width 689 height 26
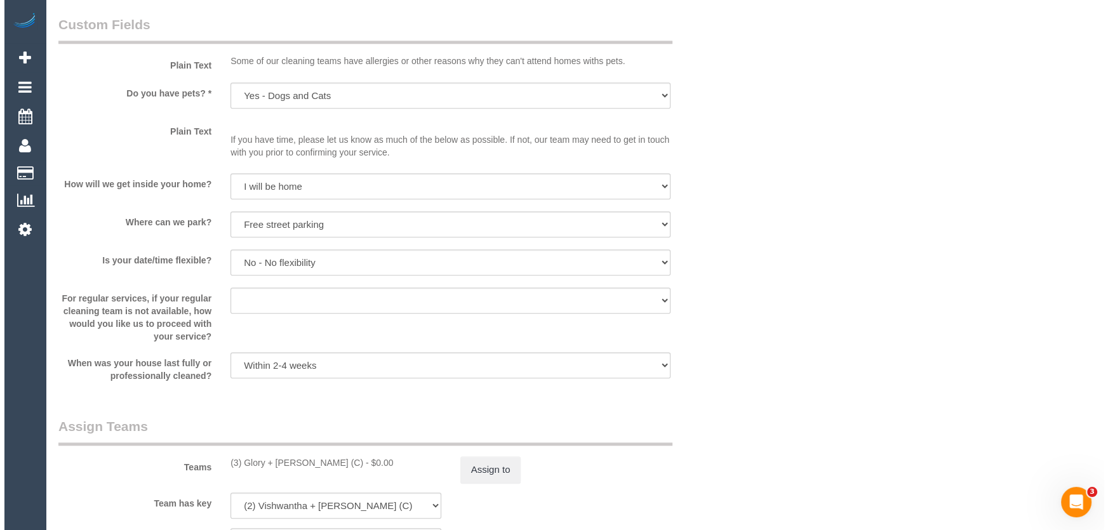
scroll to position [1616, 0]
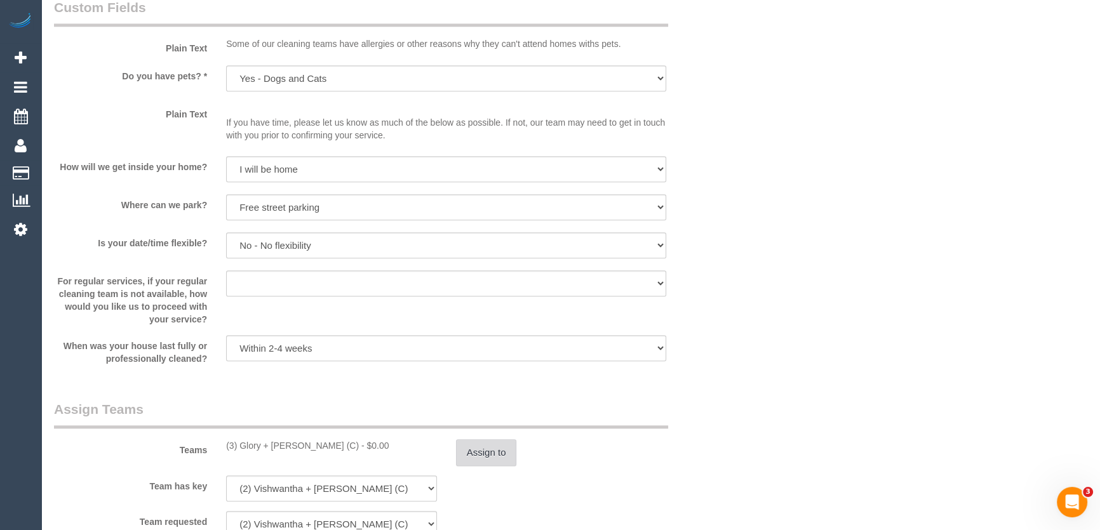
click at [478, 452] on button "Assign to" at bounding box center [486, 452] width 61 height 27
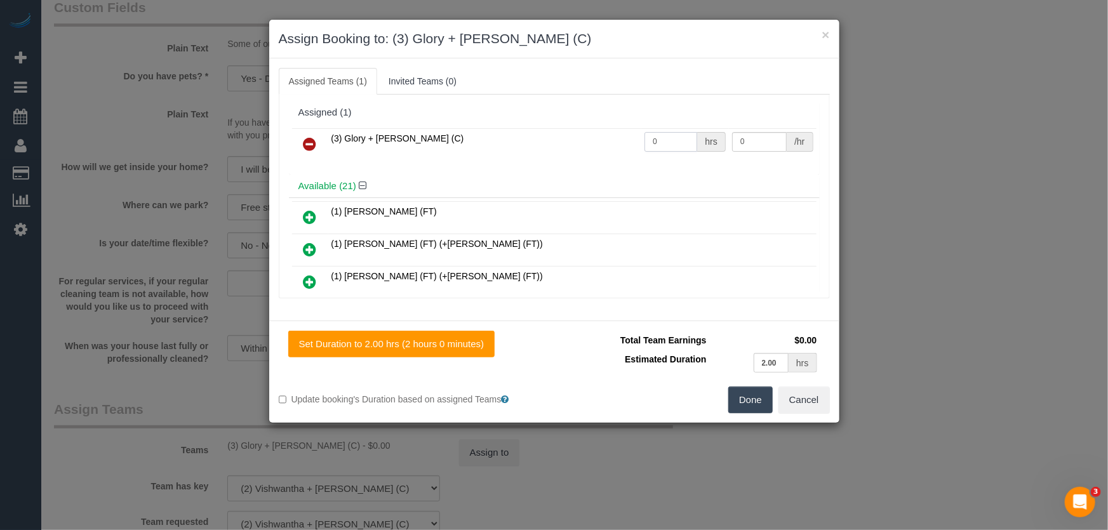
click at [670, 140] on input "0" at bounding box center [671, 142] width 53 height 20
type input "1"
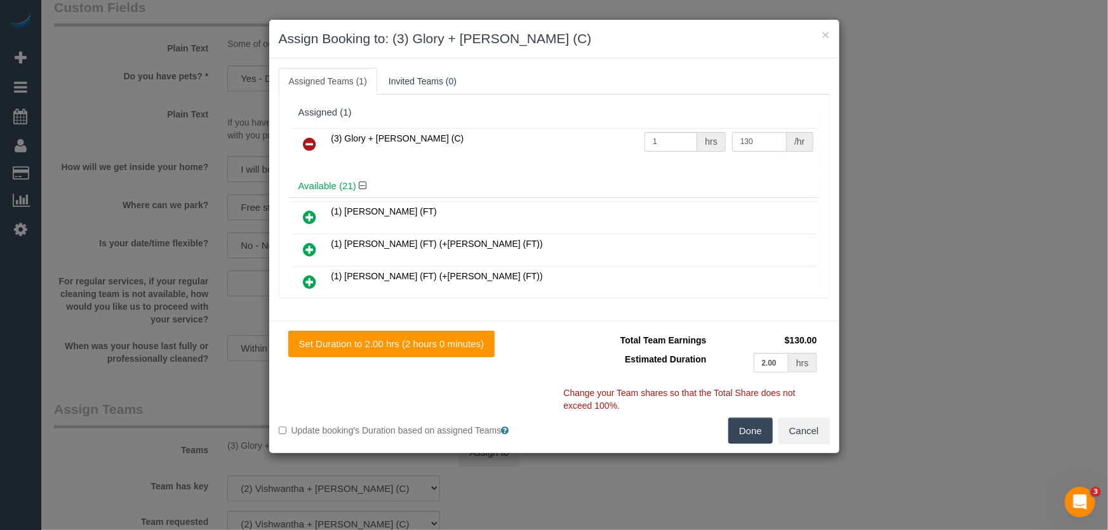
type input "130"
click at [756, 434] on button "Done" at bounding box center [750, 431] width 44 height 27
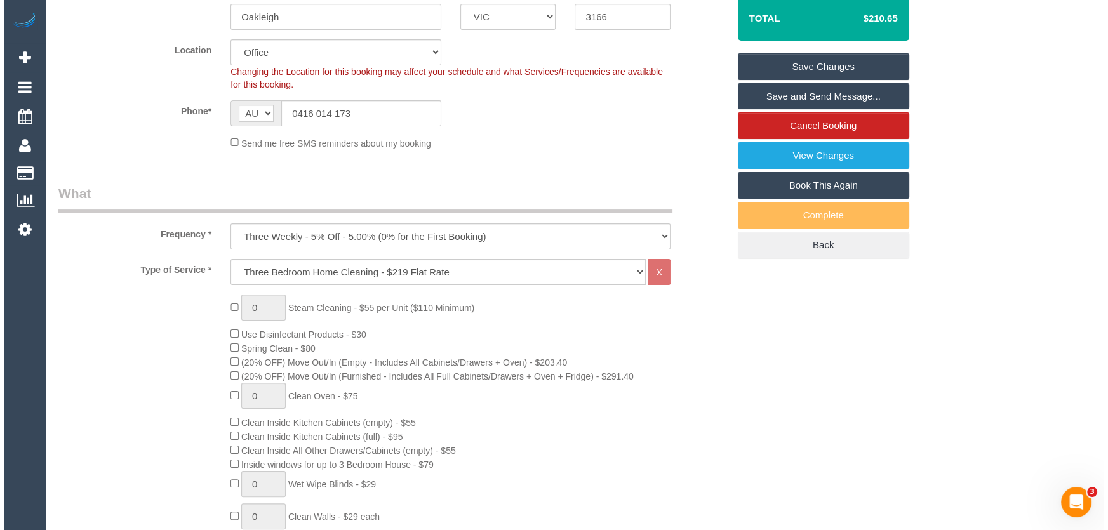
scroll to position [0, 0]
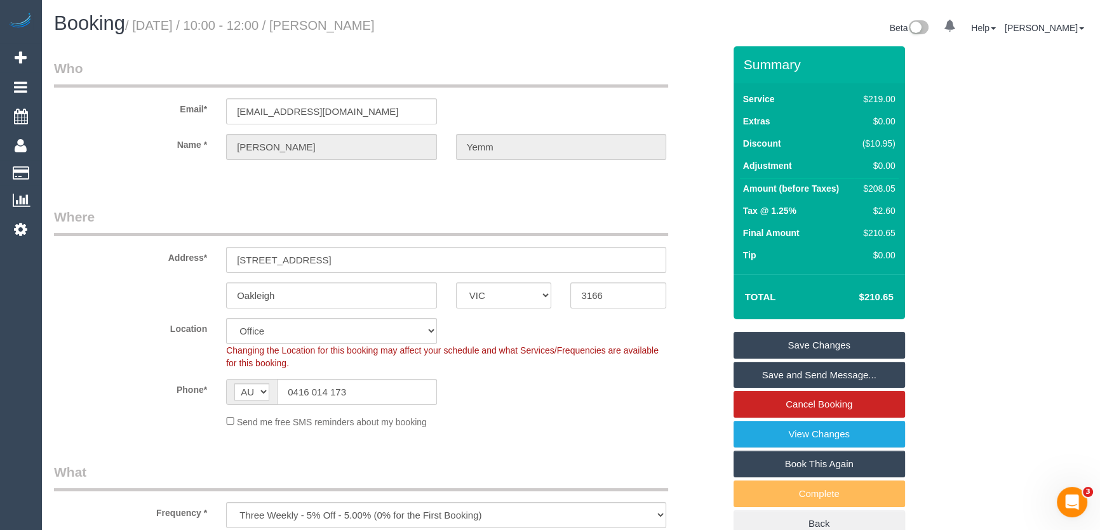
click at [375, 25] on small "/ [DATE] / 10:00 - 12:00 / [PERSON_NAME]" at bounding box center [250, 25] width 250 height 14
copy small "[PERSON_NAME]"
click at [795, 342] on link "Save Changes" at bounding box center [818, 345] width 171 height 27
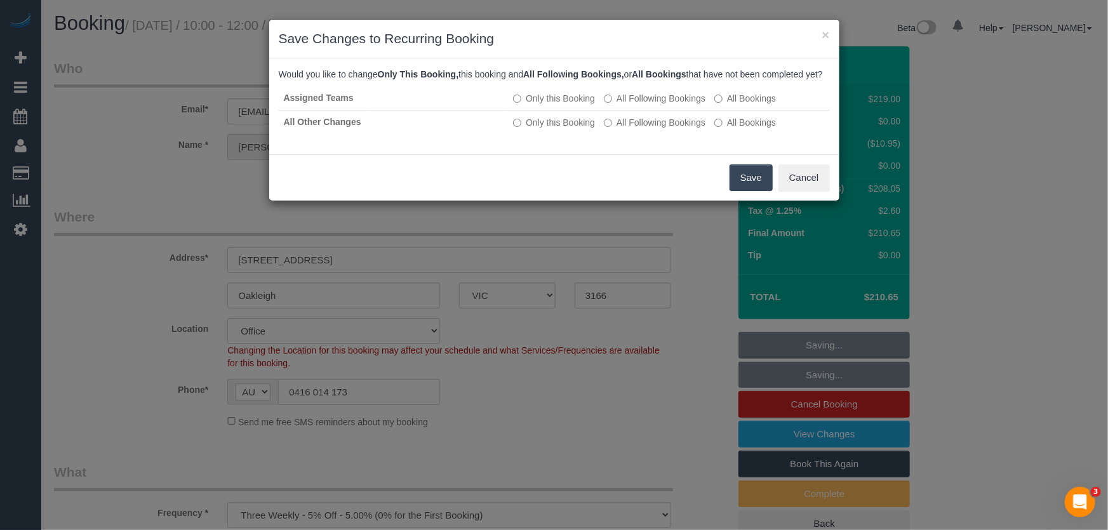
click at [746, 191] on button "Save" at bounding box center [751, 177] width 43 height 27
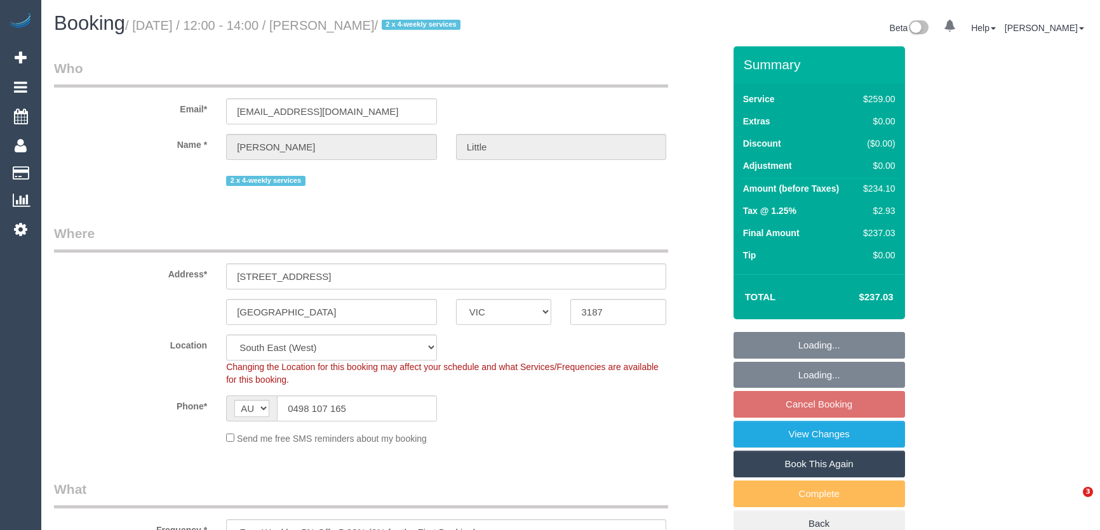
select select "VIC"
select select "spot3"
select select "number:27"
select select "number:14"
select select "number:19"
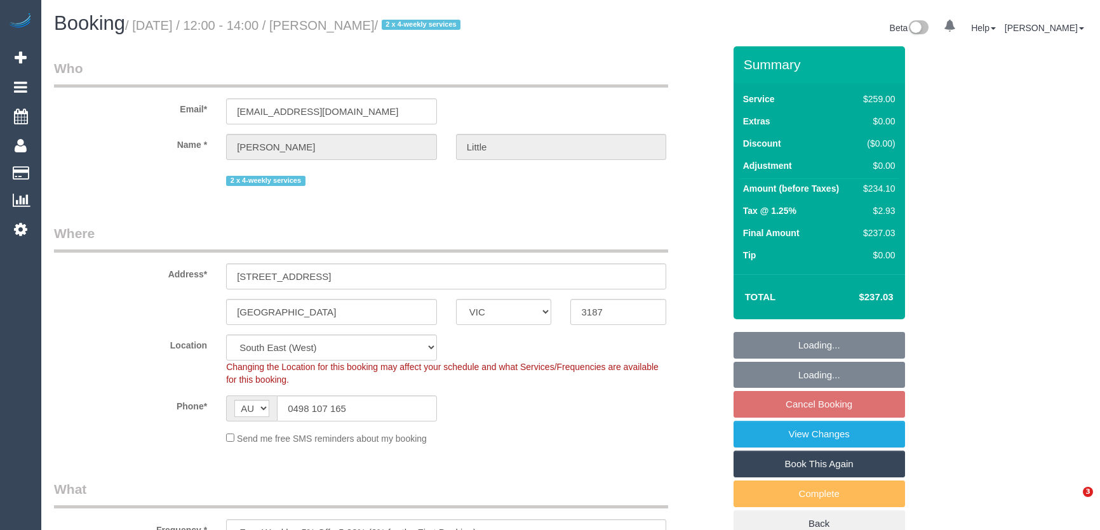
select select "number:24"
select select "number:34"
select select "number:13"
click at [261, 335] on select "Office City East (North) East (South) Inner East Inner North (East) Inner North…" at bounding box center [331, 348] width 211 height 26
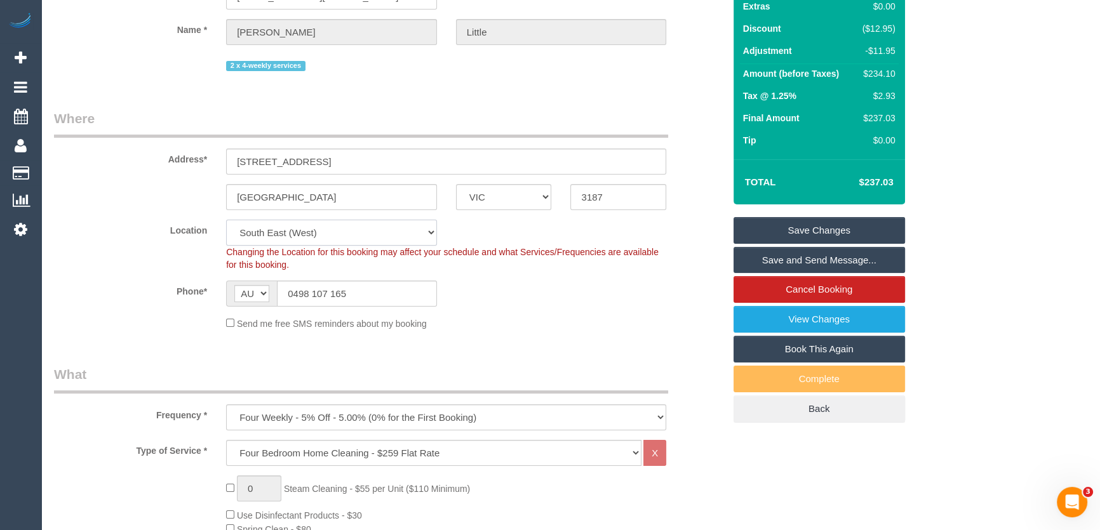
select select "50"
click at [226, 220] on select "Office City East (North) East (South) Inner East Inner North (East) Inner North…" at bounding box center [331, 233] width 211 height 26
select select "object:1885"
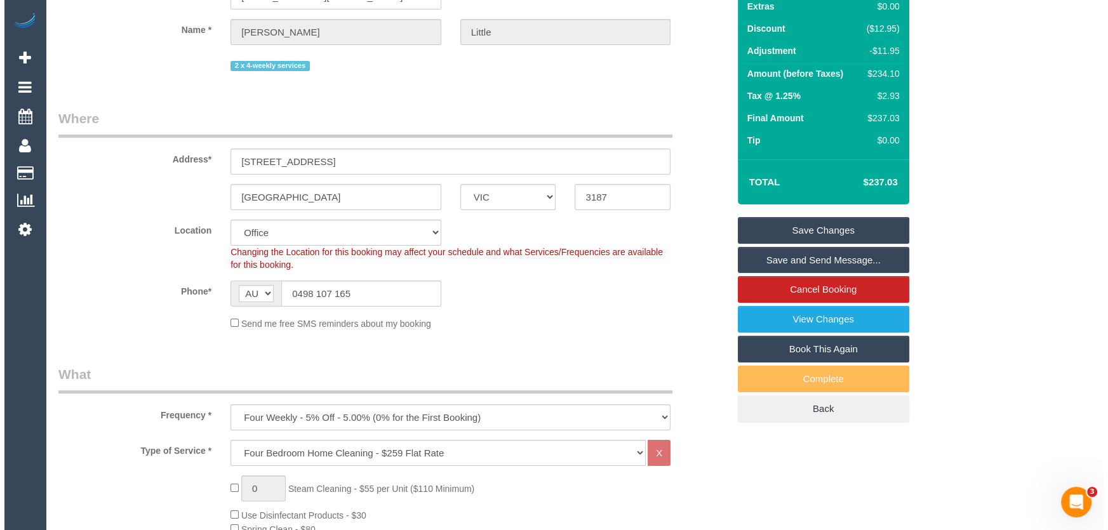
scroll to position [1732, 0]
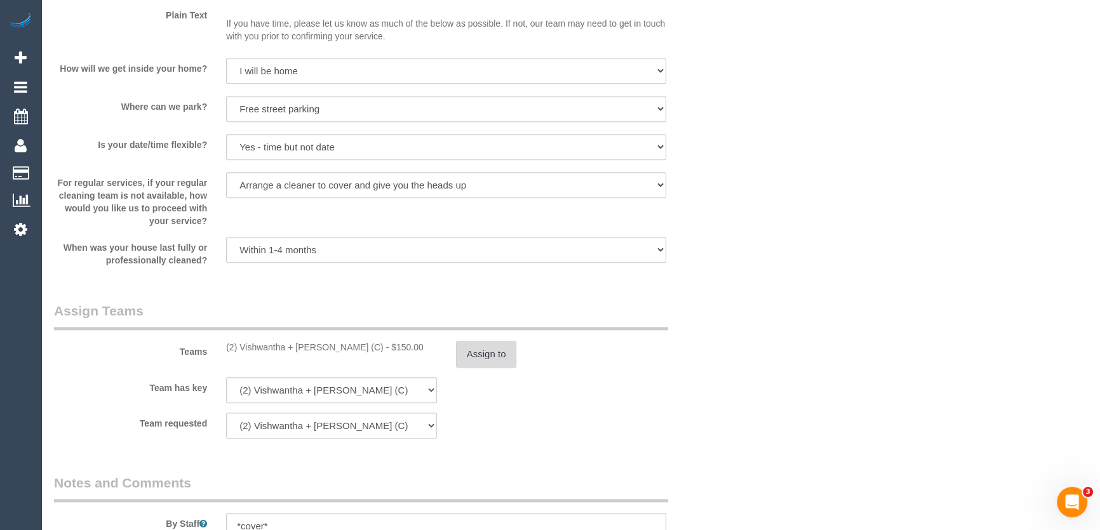
click at [491, 356] on button "Assign to" at bounding box center [486, 354] width 61 height 27
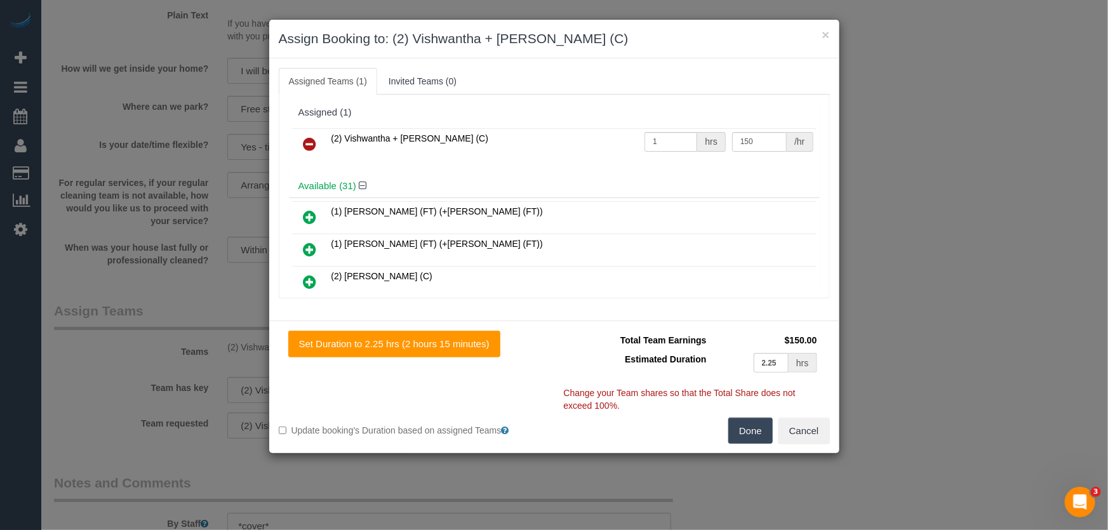
click at [308, 144] on icon at bounding box center [310, 144] width 13 height 15
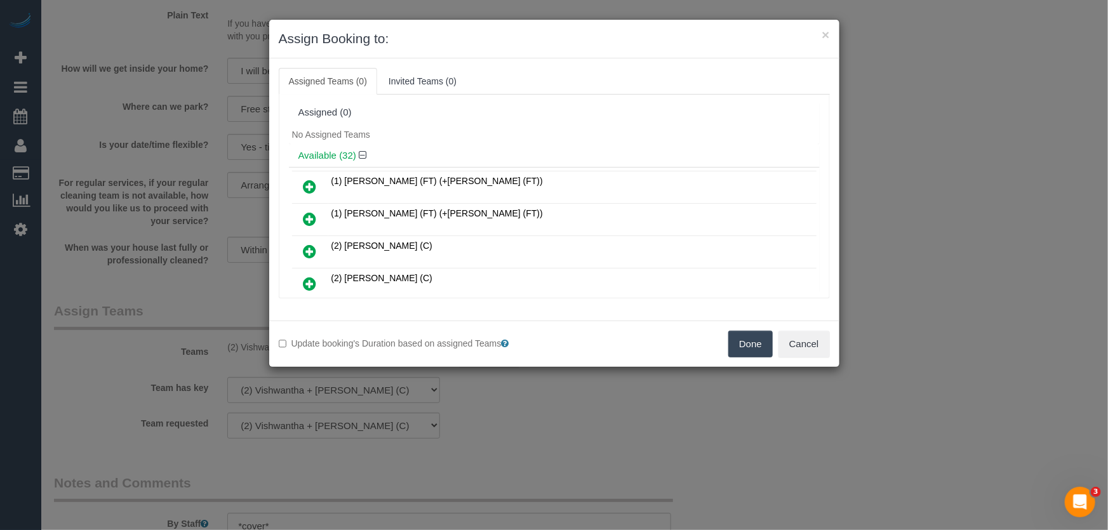
scroll to position [525, 0]
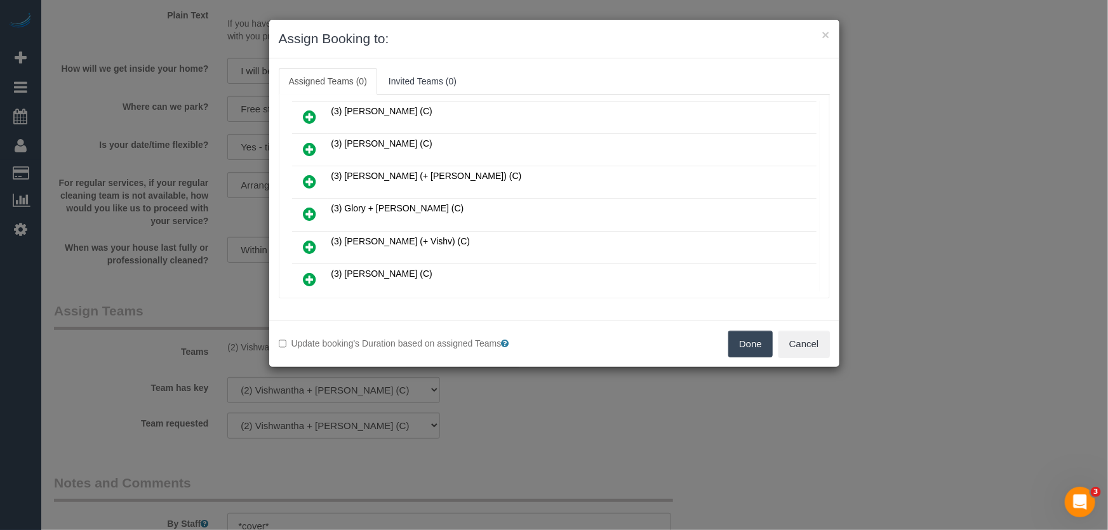
click at [307, 206] on icon at bounding box center [310, 213] width 13 height 15
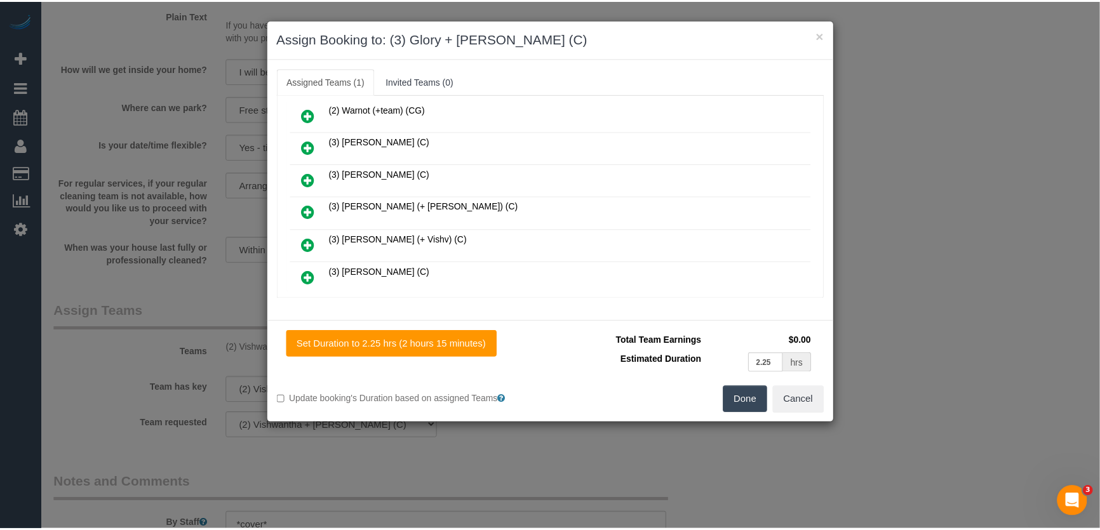
scroll to position [554, 0]
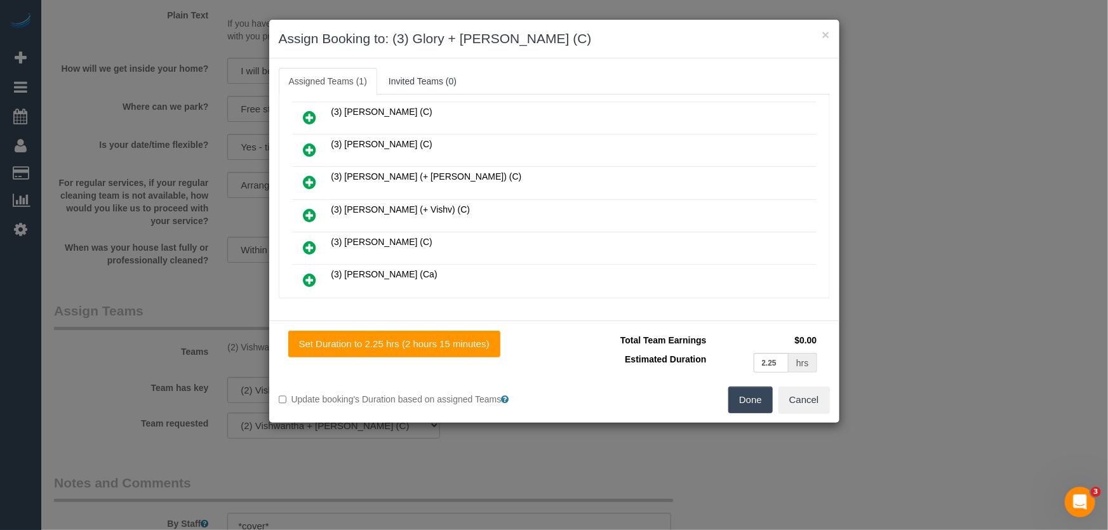
click at [744, 399] on button "Done" at bounding box center [750, 400] width 44 height 27
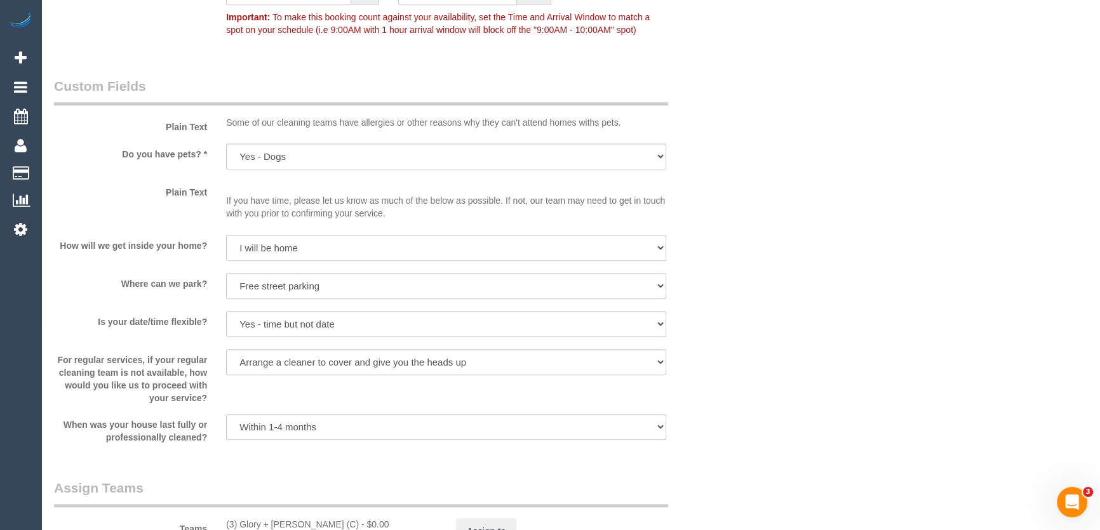
scroll to position [1616, 0]
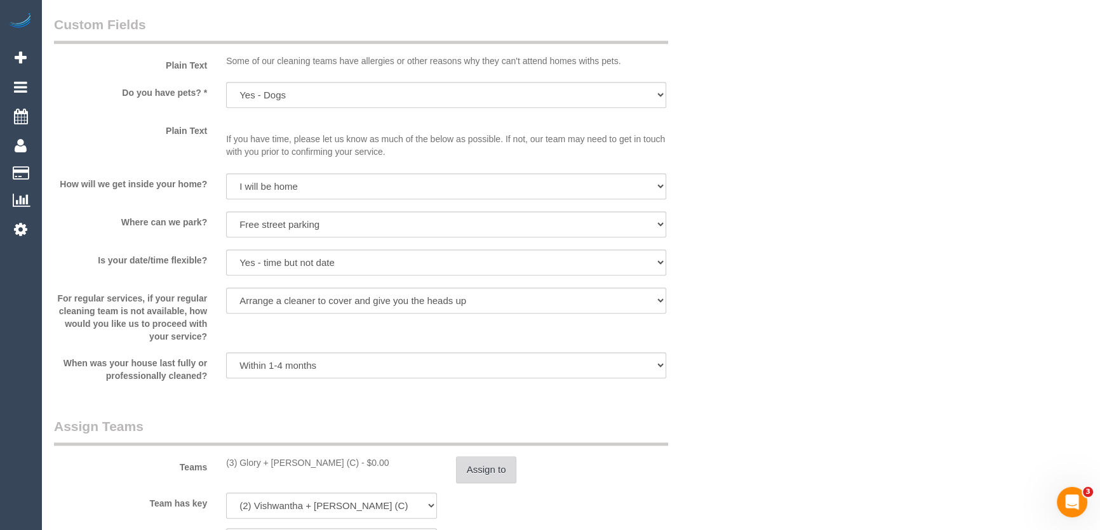
click at [472, 472] on button "Assign to" at bounding box center [486, 470] width 61 height 27
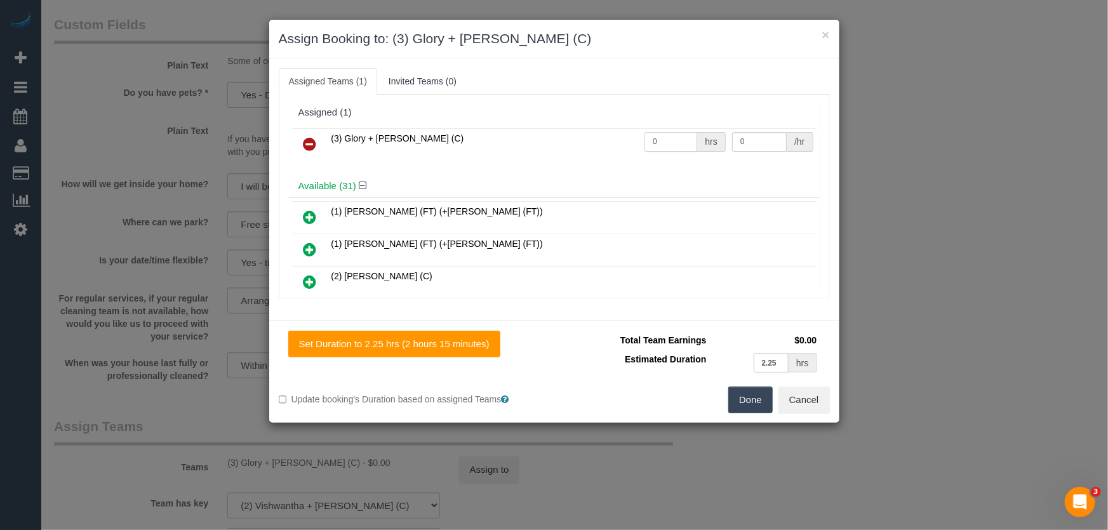
click at [661, 142] on input "0" at bounding box center [671, 142] width 53 height 20
type input "1"
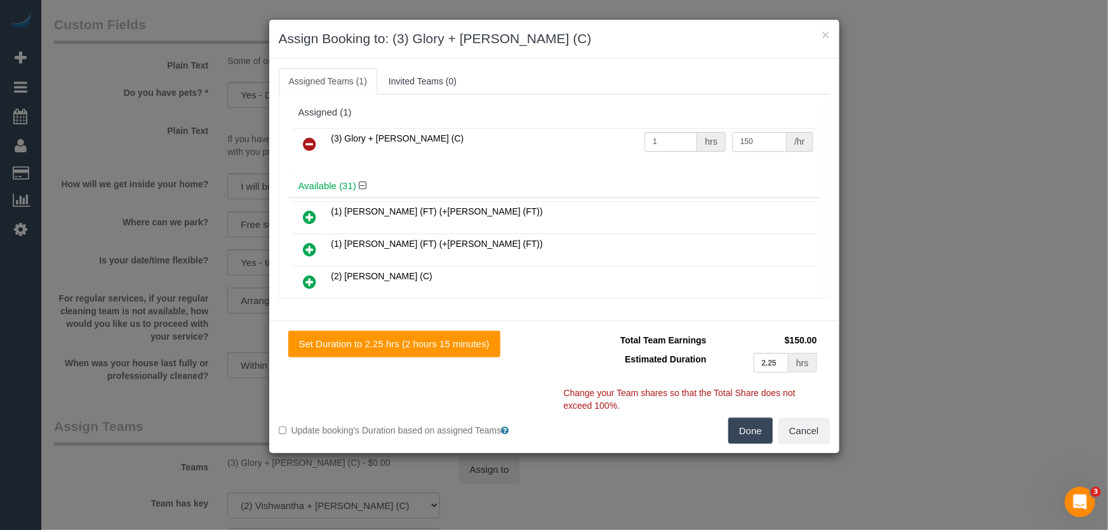
type input "150"
click at [753, 432] on button "Done" at bounding box center [750, 431] width 44 height 27
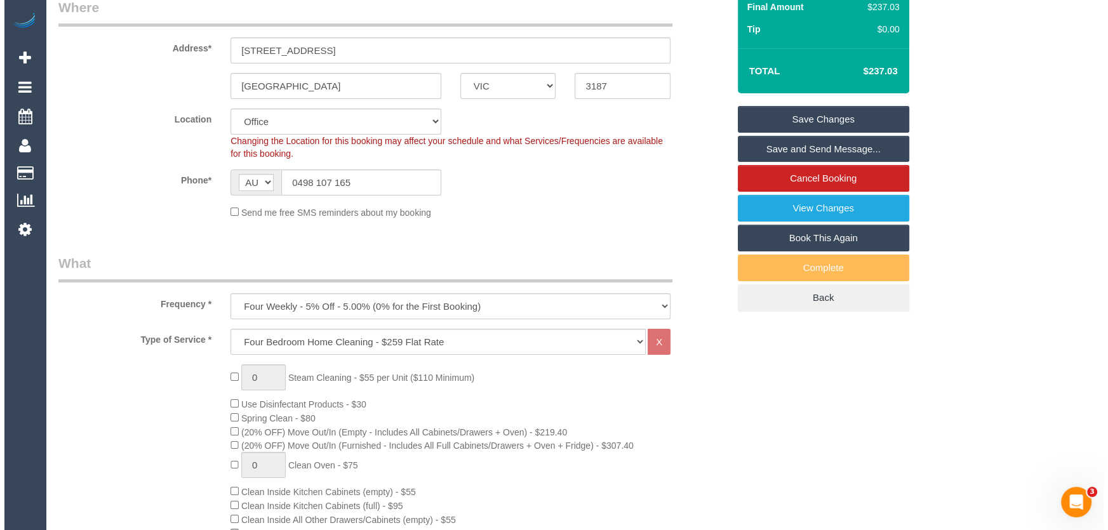
scroll to position [0, 0]
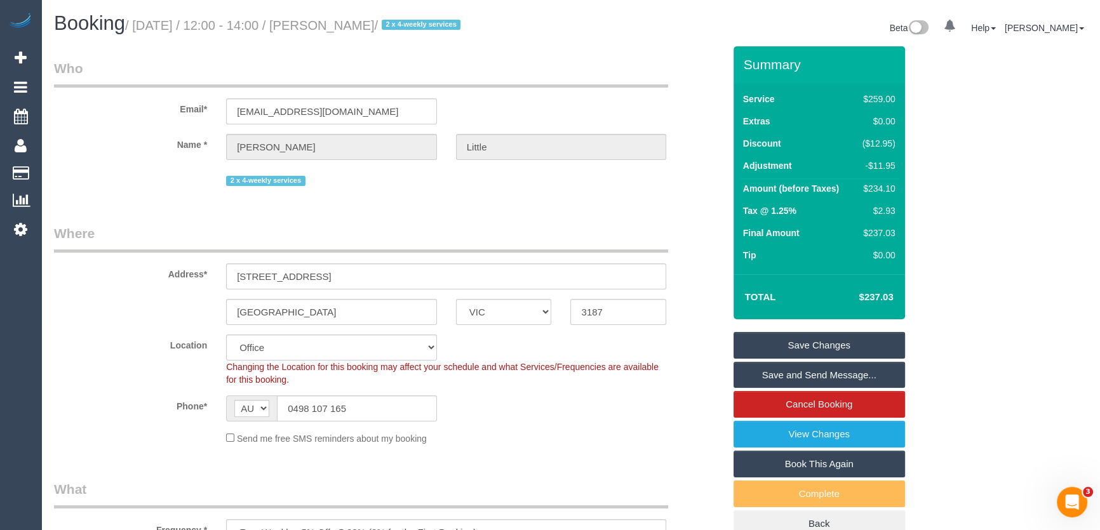
click at [359, 23] on small "/ September 09, 2025 / 12:00 - 14:00 / Stella Little / 2 x 4-weekly services" at bounding box center [294, 25] width 339 height 14
copy small "Stella"
click at [367, 27] on small "/ September 09, 2025 / 12:00 - 14:00 / Stella Little / 2 x 4-weekly services" at bounding box center [294, 25] width 339 height 14
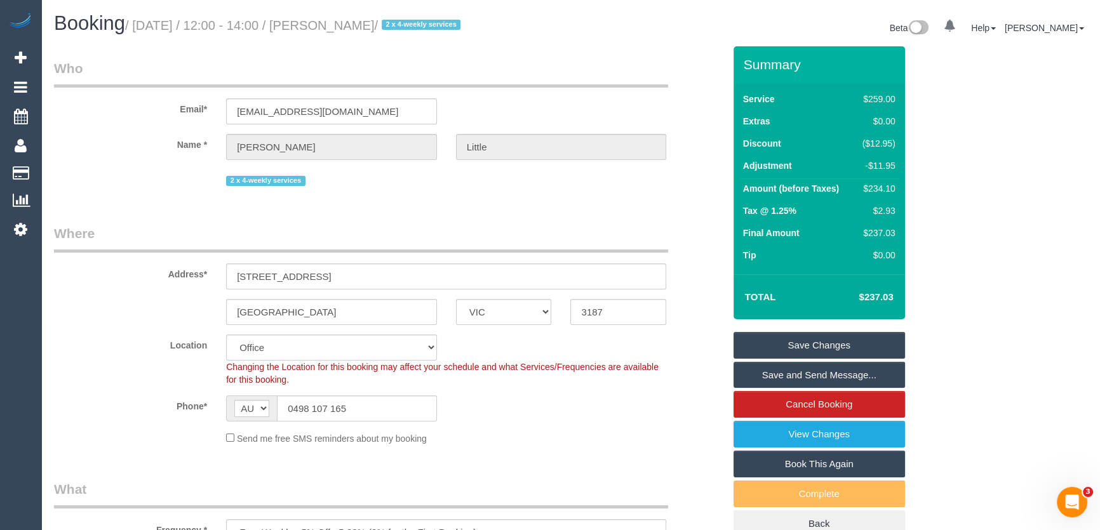
click at [367, 27] on small "/ September 09, 2025 / 12:00 - 14:00 / Stella Little / 2 x 4-weekly services" at bounding box center [294, 25] width 339 height 14
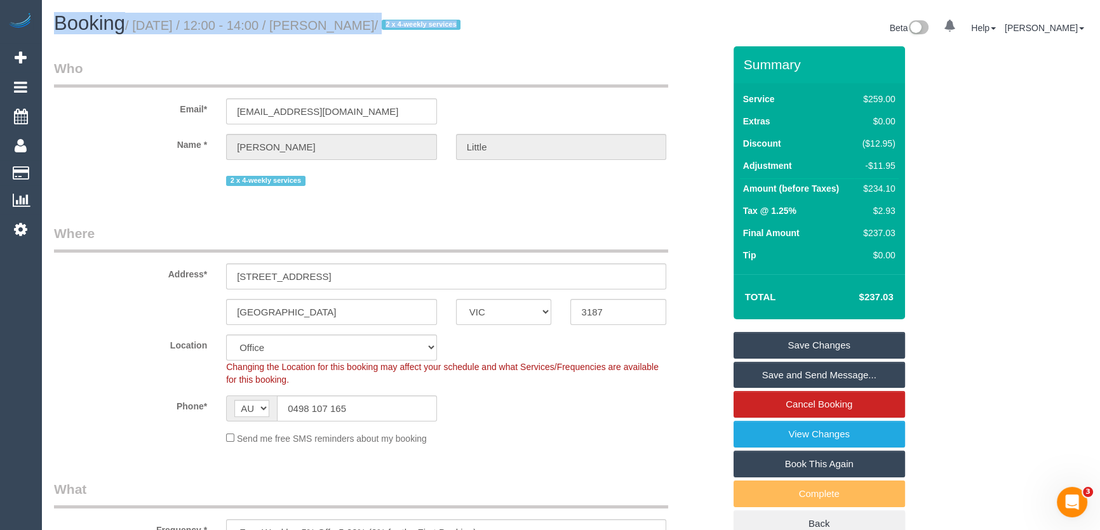
click at [367, 27] on small "/ September 09, 2025 / 12:00 - 14:00 / Stella Little / 2 x 4-weekly services" at bounding box center [294, 25] width 339 height 14
click at [358, 44] on div "Booking / September 09, 2025 / 12:00 - 14:00 / Stella Little / 2 x 4-weekly ser…" at bounding box center [570, 30] width 1052 height 34
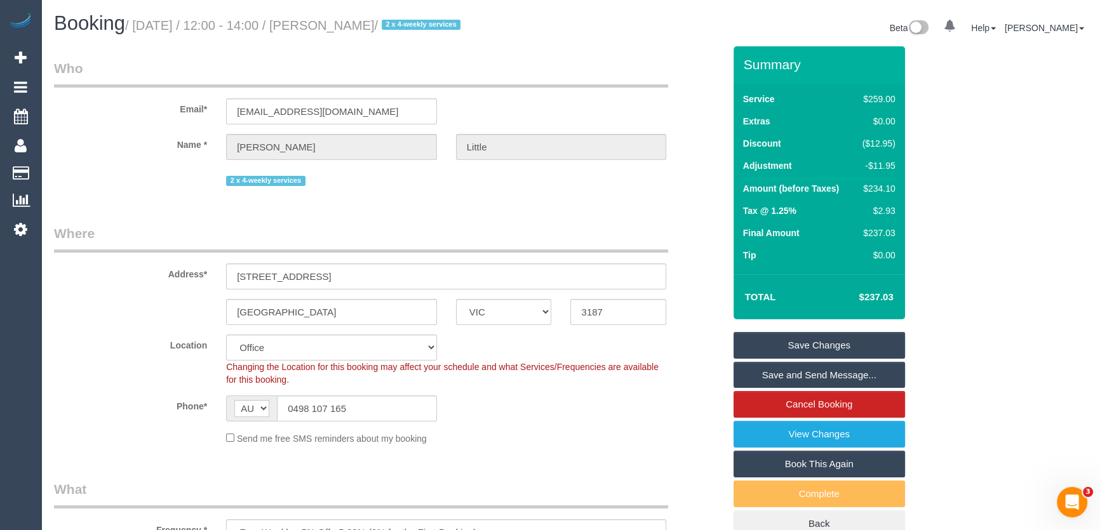
click at [364, 23] on small "/ September 09, 2025 / 12:00 - 14:00 / Stella Little / 2 x 4-weekly services" at bounding box center [294, 25] width 339 height 14
copy small "Stella Little"
click at [803, 346] on link "Save Changes" at bounding box center [818, 345] width 171 height 27
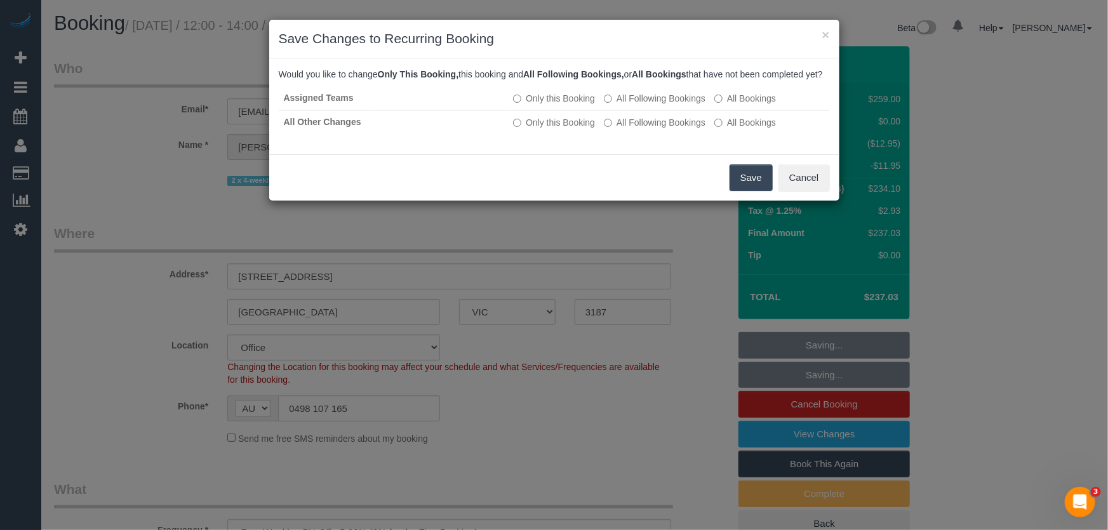
click at [742, 189] on button "Save" at bounding box center [751, 177] width 43 height 27
click at [742, 189] on div "Save Cancel" at bounding box center [554, 177] width 570 height 46
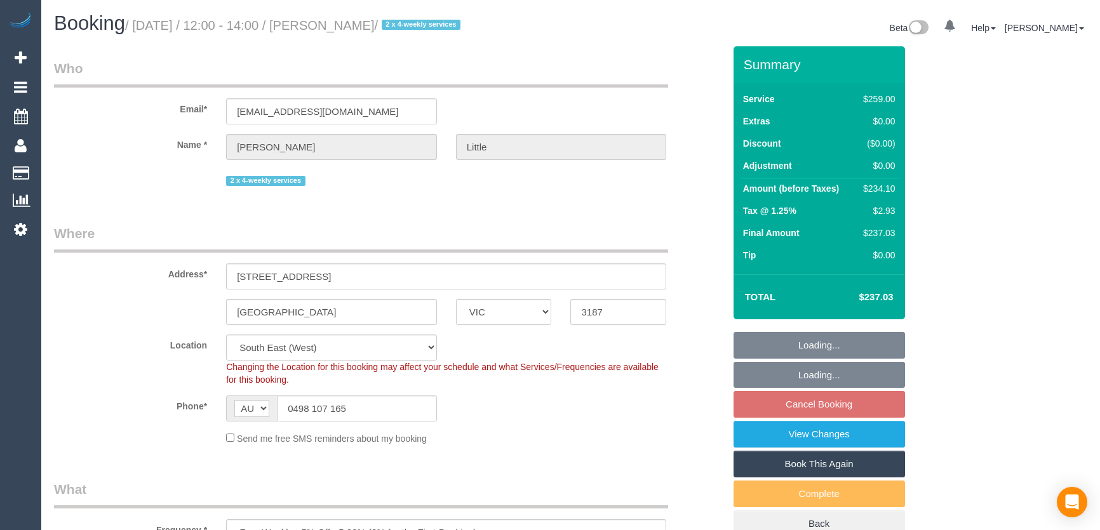
select select "VIC"
select select "spot3"
select select "number:27"
select select "number:14"
select select "number:19"
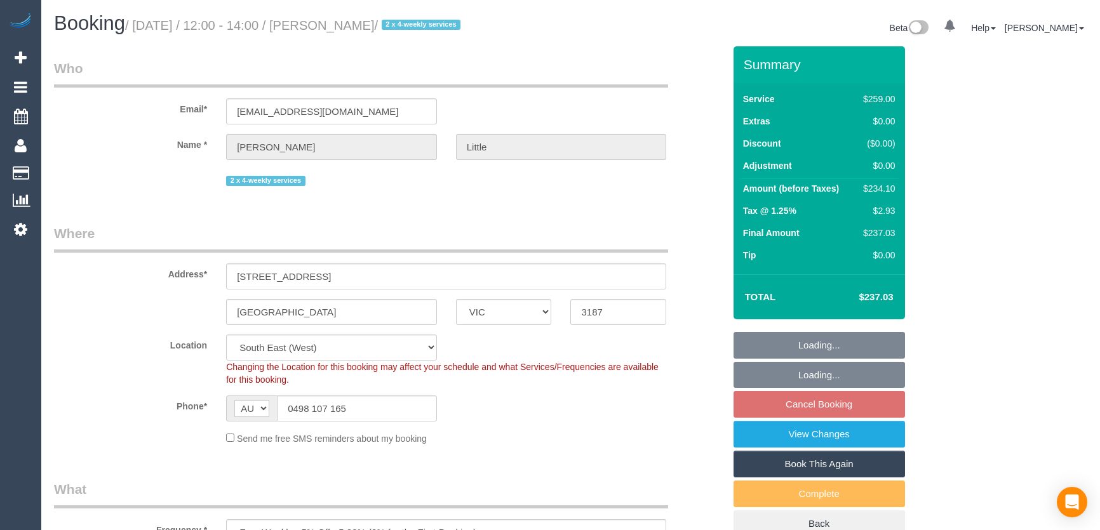
select select "number:24"
select select "number:34"
select select "number:13"
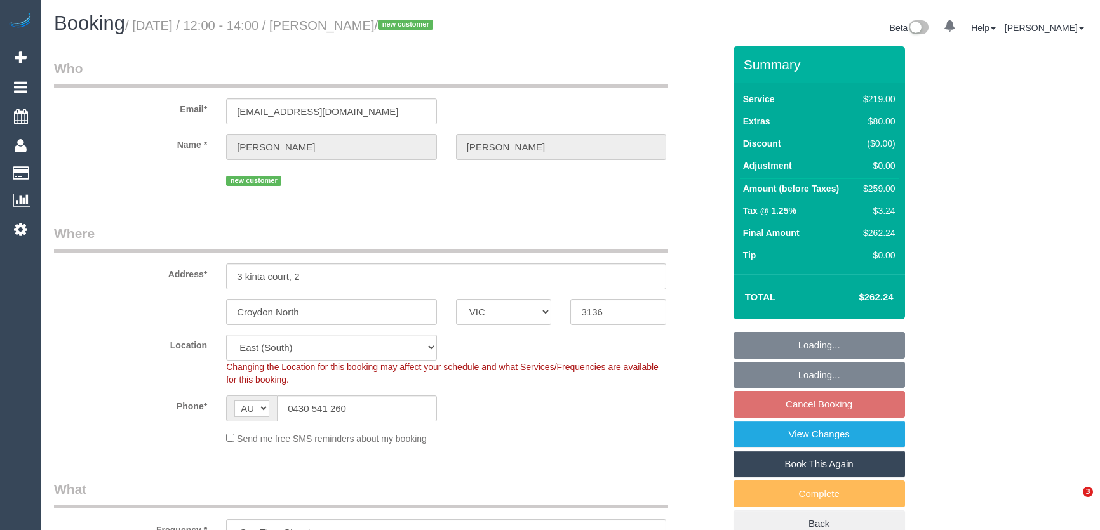
select select "VIC"
select select "number:28"
select select "number:14"
select select "number:19"
select select "number:24"
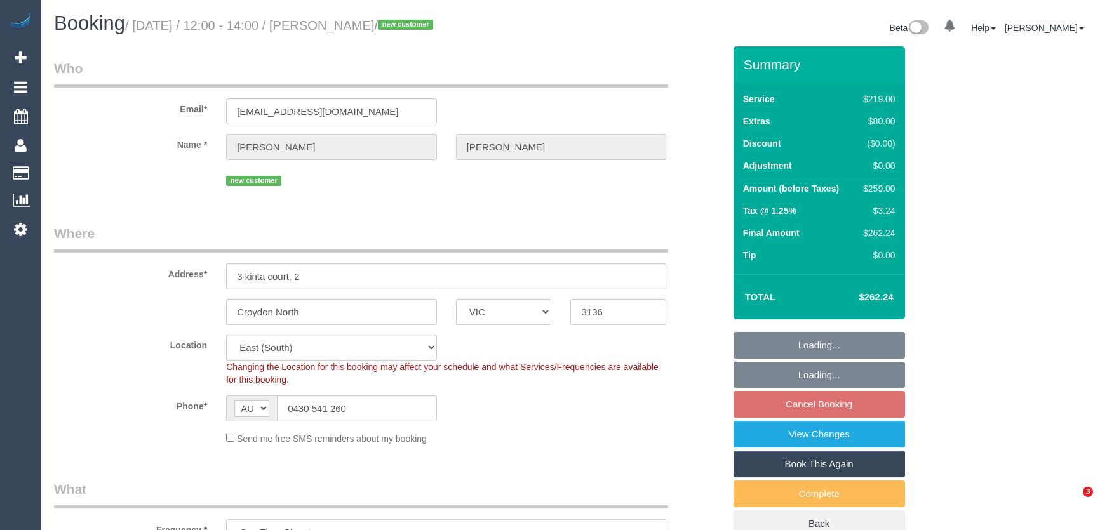
select select "number:26"
select select "spot18"
select select "object:1216"
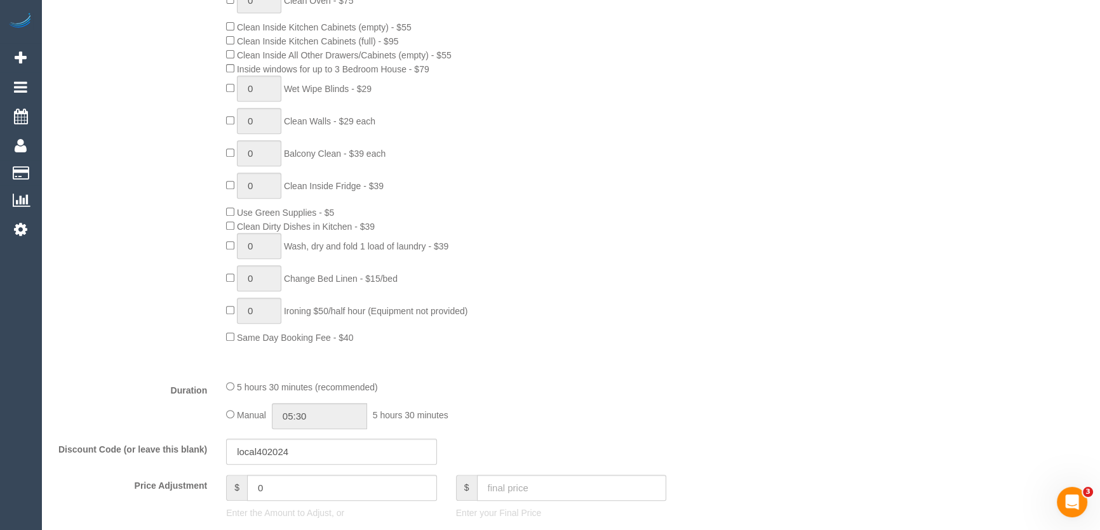
scroll to position [808, 0]
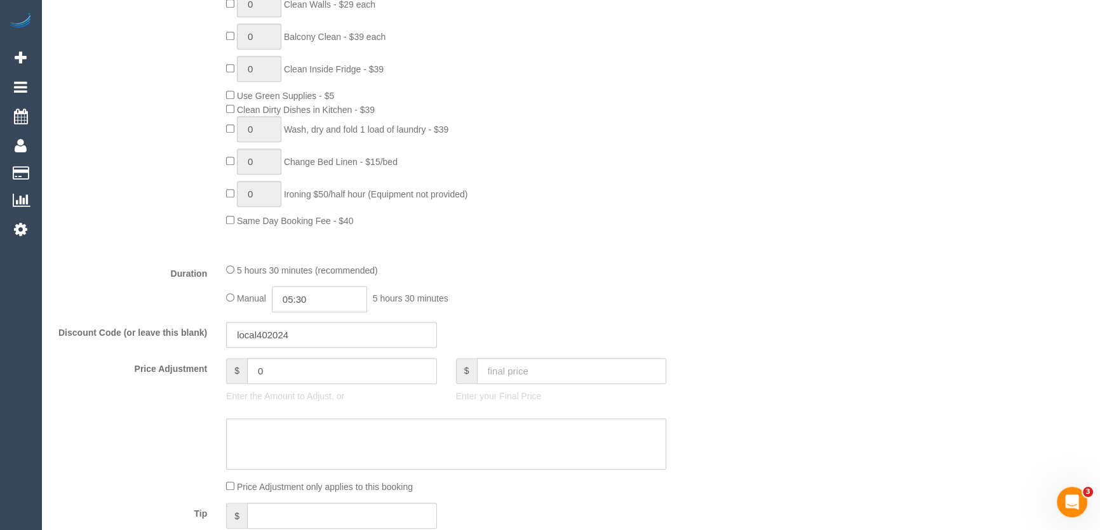
click at [338, 304] on input "05:30" at bounding box center [319, 299] width 95 height 26
click at [306, 358] on li "02:30" at bounding box center [306, 357] width 57 height 17
click at [318, 305] on input "02:30" at bounding box center [319, 299] width 95 height 26
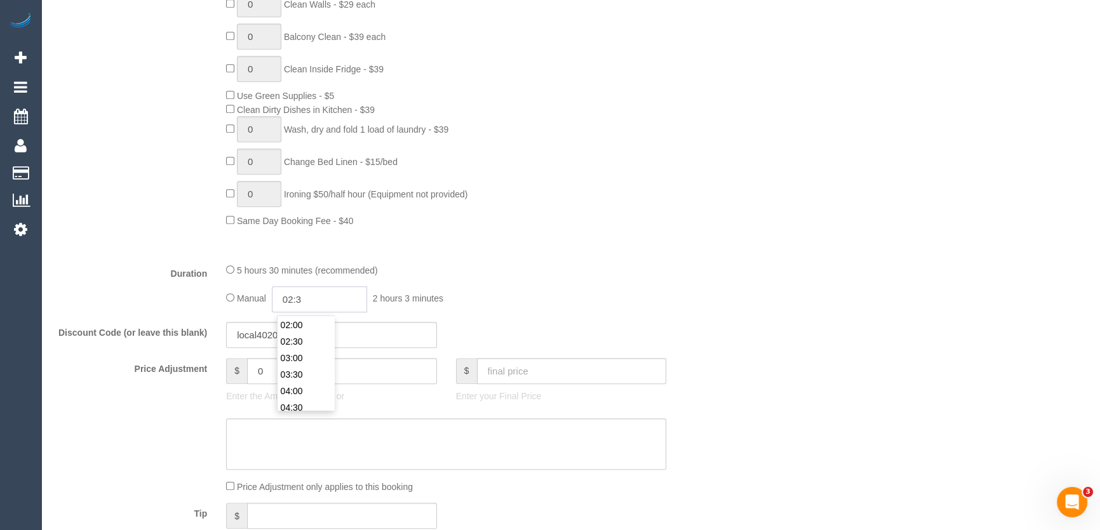
type input "02:"
select select "spot33"
type input "02:45"
select select "spot48"
select select "spot63"
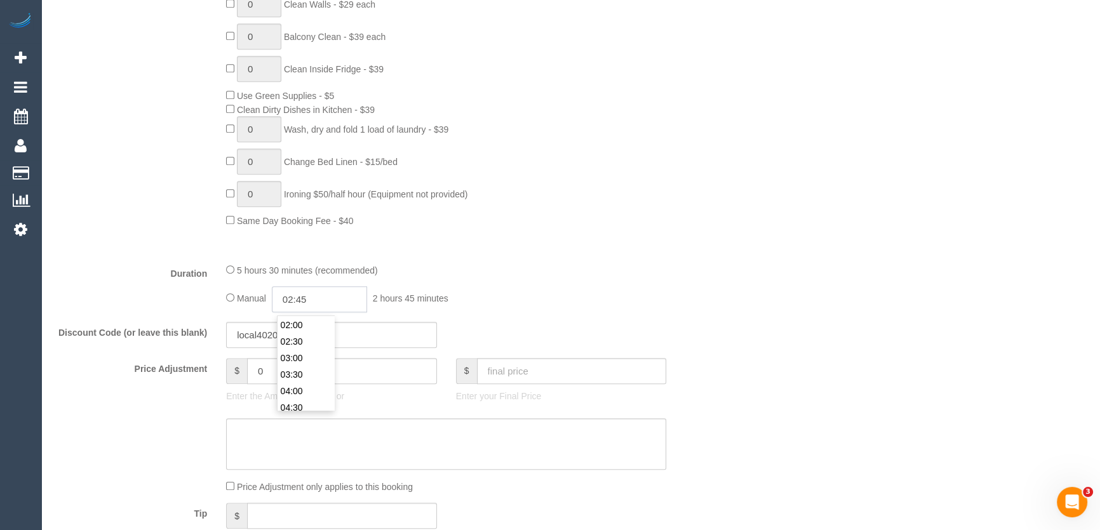
type input "02:45"
click at [594, 274] on div "5 hours 30 minutes (recommended)" at bounding box center [446, 270] width 440 height 14
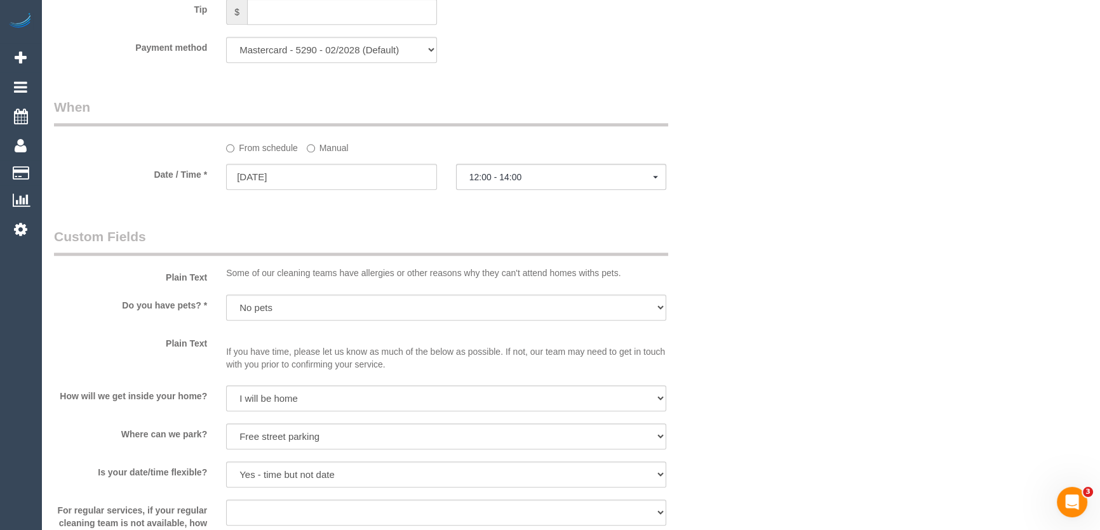
select select "spot93"
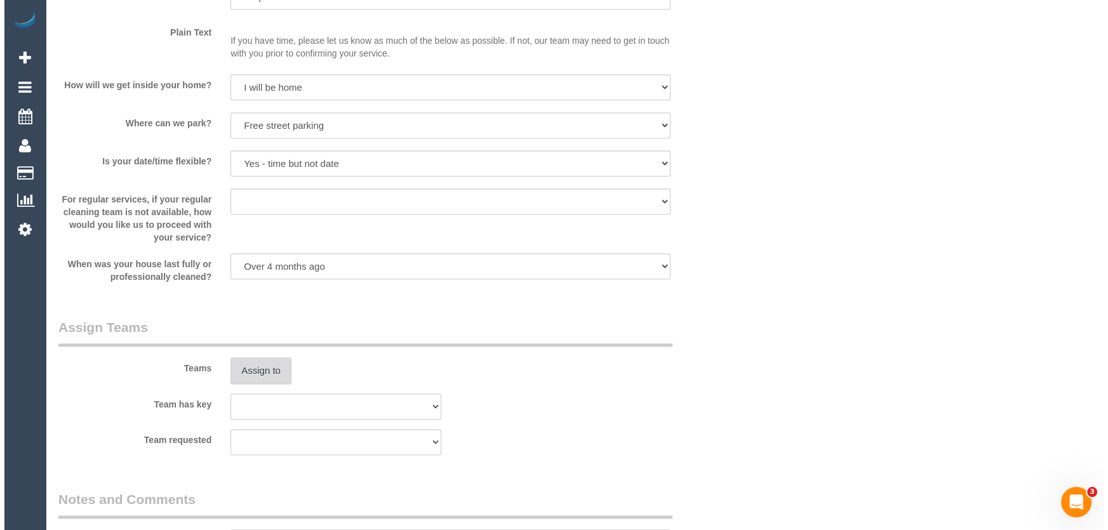
scroll to position [1674, 0]
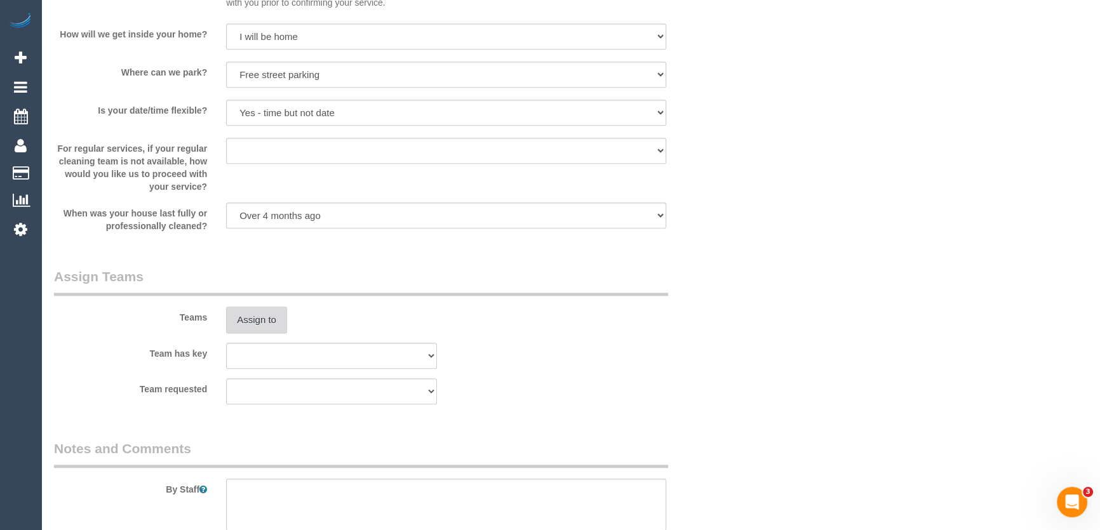
click at [250, 317] on button "Assign to" at bounding box center [256, 320] width 61 height 27
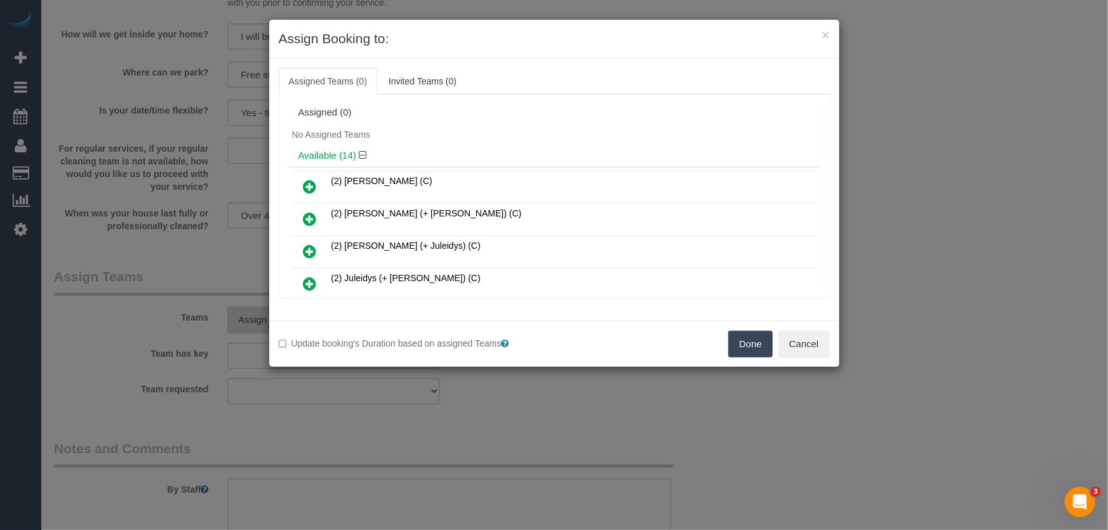
scroll to position [239, 0]
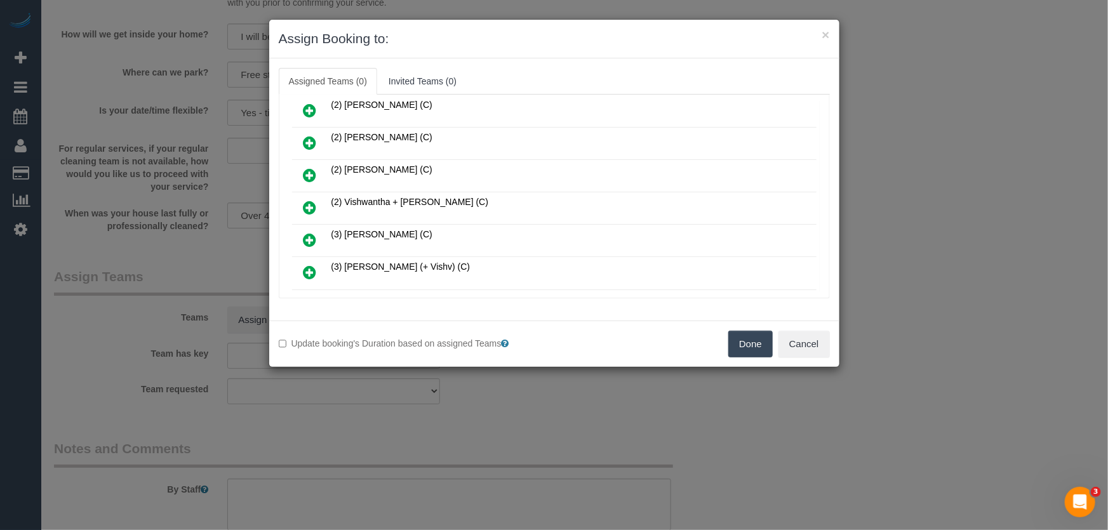
click at [307, 200] on icon at bounding box center [310, 207] width 13 height 15
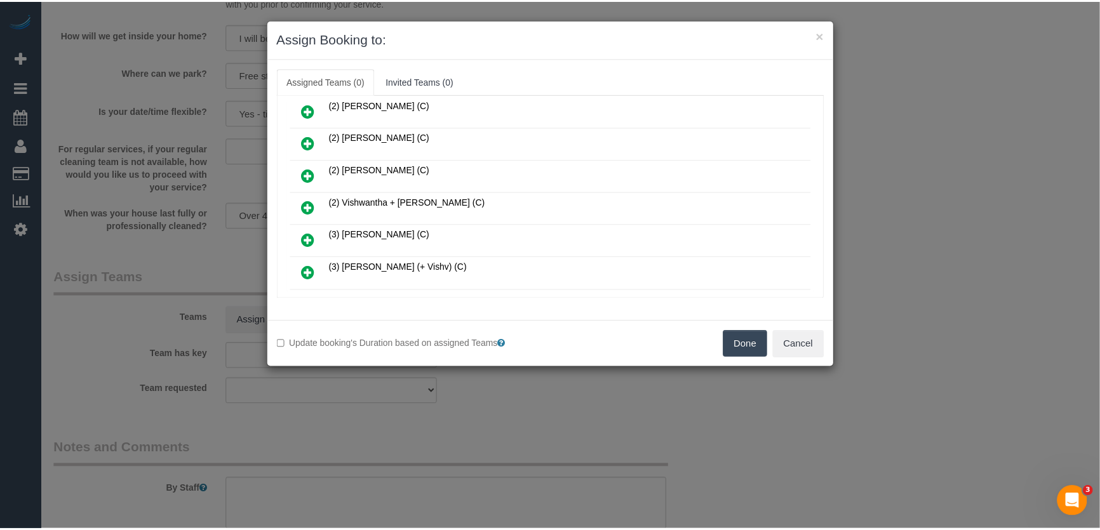
scroll to position [268, 0]
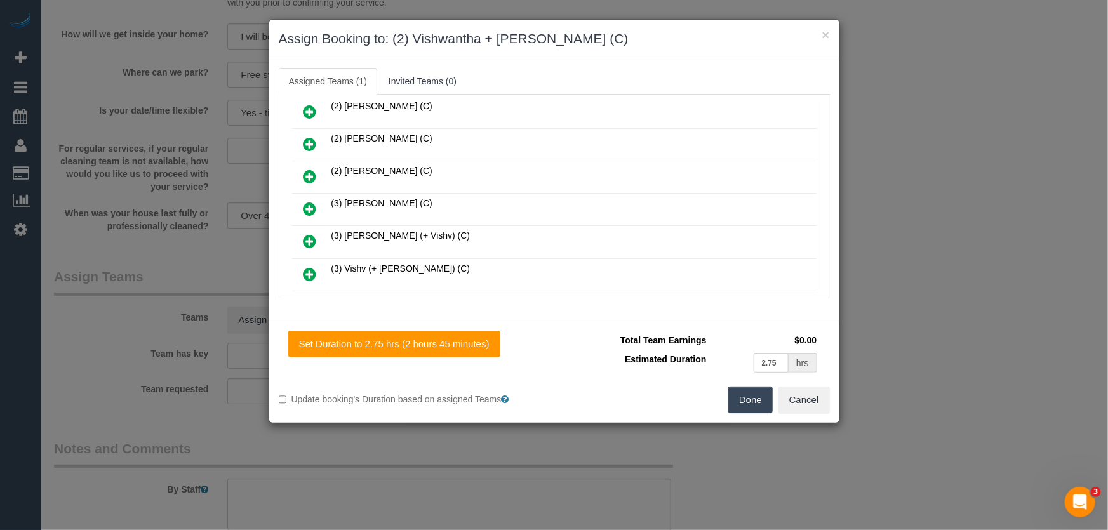
click at [759, 408] on button "Done" at bounding box center [750, 400] width 44 height 27
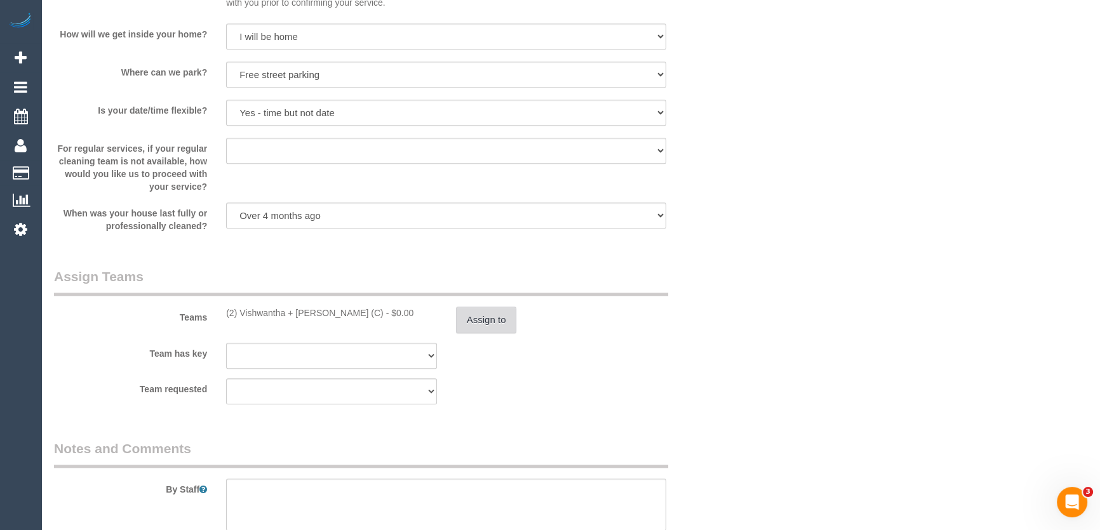
click at [499, 322] on button "Assign to" at bounding box center [486, 320] width 61 height 27
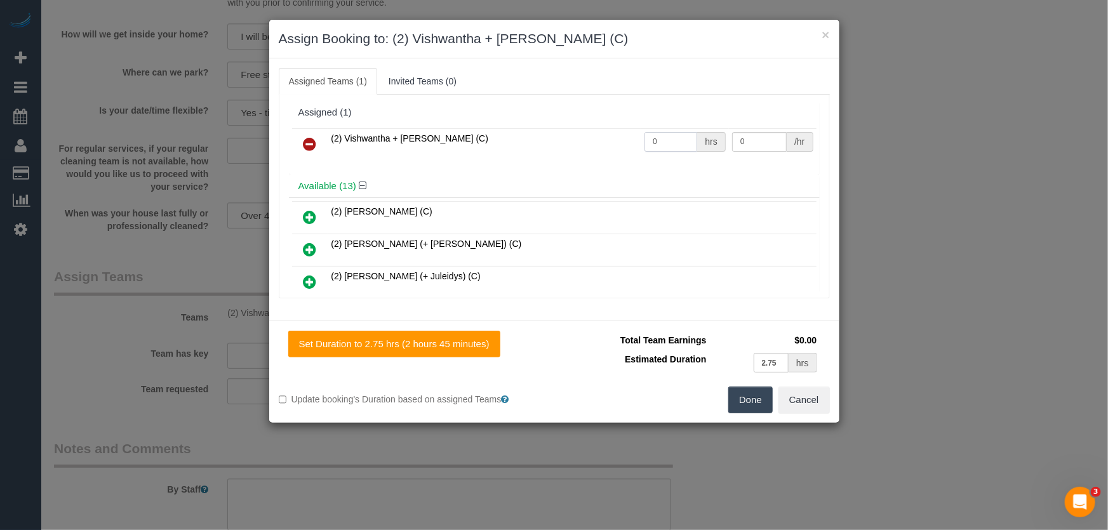
click at [667, 142] on input "0" at bounding box center [671, 142] width 53 height 20
type input "1"
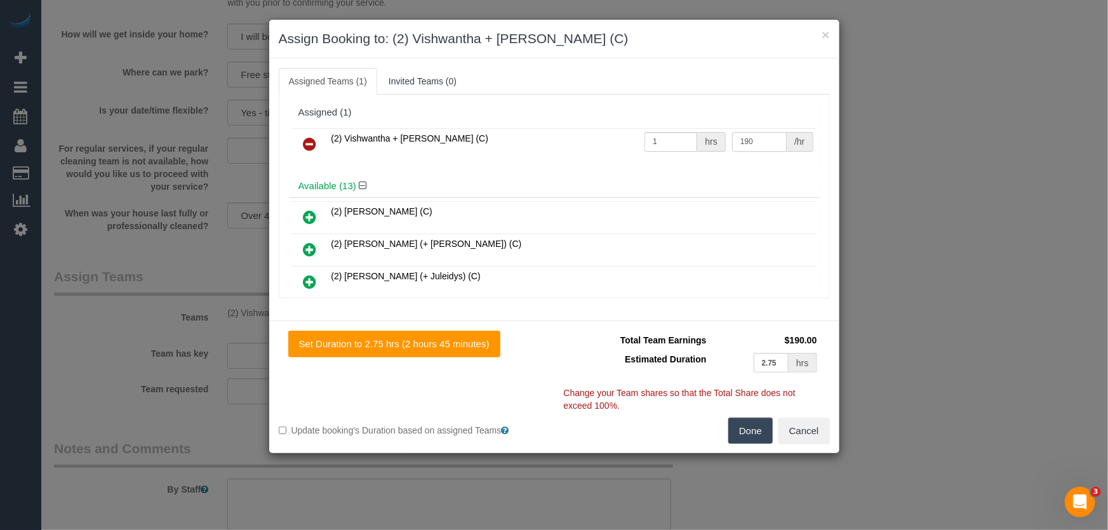
type input "190"
click at [750, 432] on button "Done" at bounding box center [750, 431] width 44 height 27
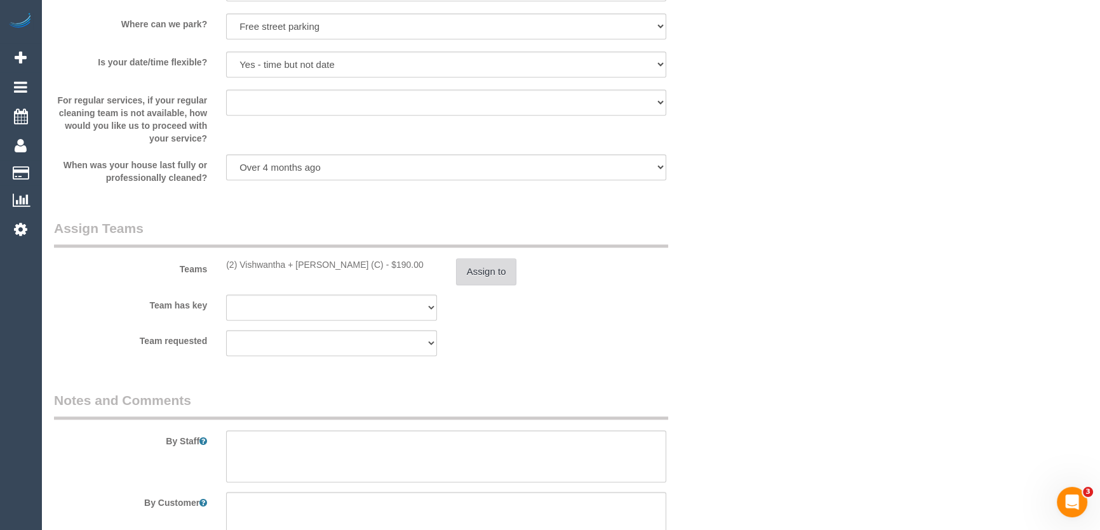
scroll to position [1790, 0]
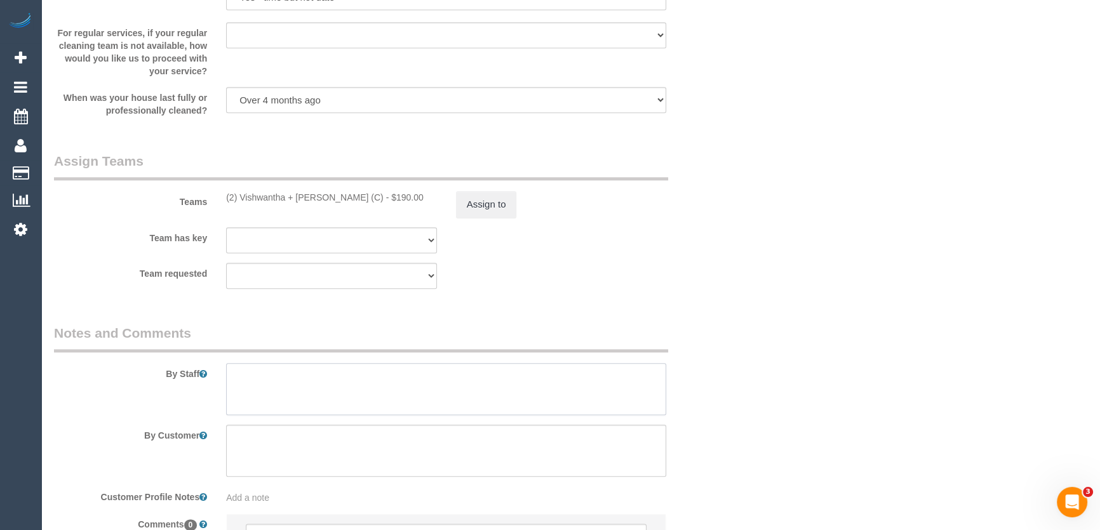
click at [300, 384] on textarea at bounding box center [446, 389] width 440 height 52
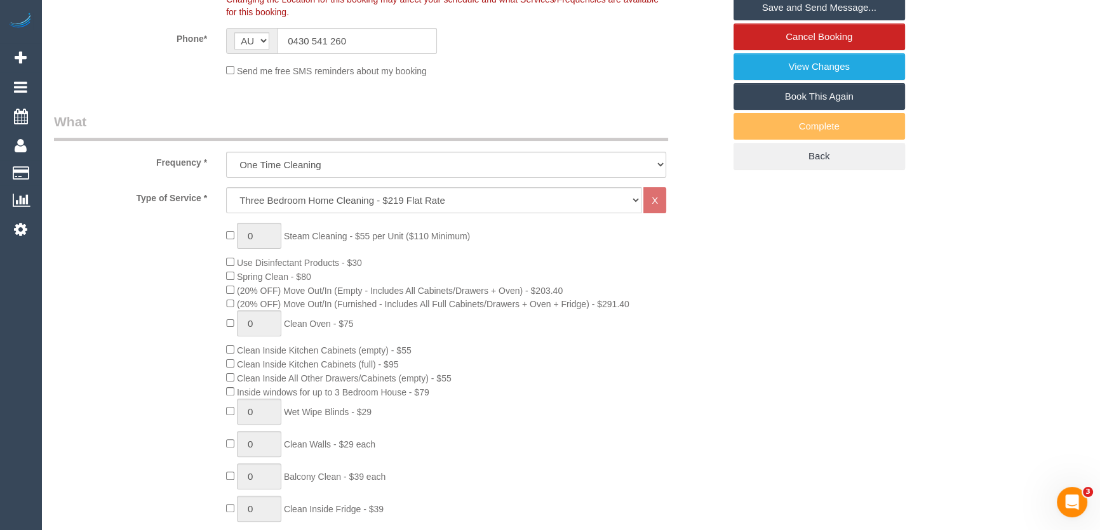
scroll to position [0, 0]
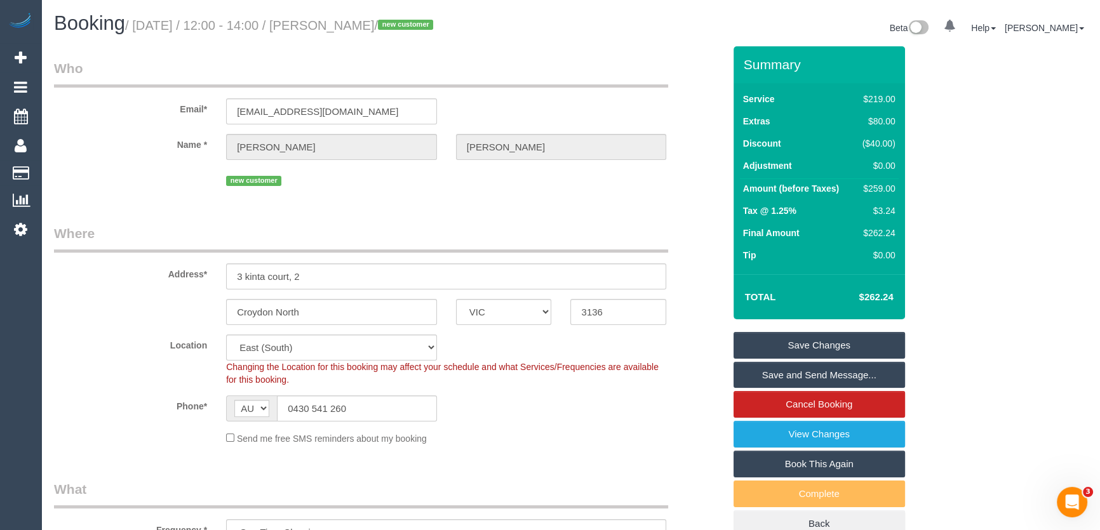
type textarea "Estimated time: 4.5-5.5 hours"
click at [362, 27] on small "/ [DATE] / 12:00 - 14:00 / [PERSON_NAME] / new customer" at bounding box center [281, 25] width 312 height 14
click at [371, 44] on div "Booking / [DATE] / 12:00 - 14:00 / [PERSON_NAME] / new customer Beta 0 Your Not…" at bounding box center [570, 30] width 1052 height 34
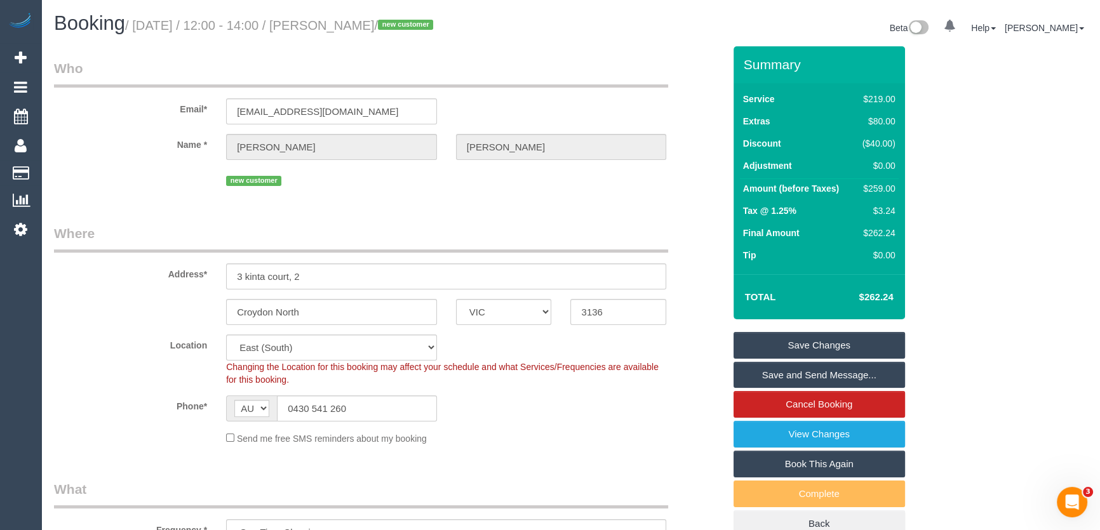
click at [366, 25] on small "/ [DATE] / 12:00 - 14:00 / [PERSON_NAME] / new customer" at bounding box center [281, 25] width 312 height 14
copy small "[PERSON_NAME]"
click at [789, 368] on link "Save and Send Message..." at bounding box center [818, 375] width 171 height 27
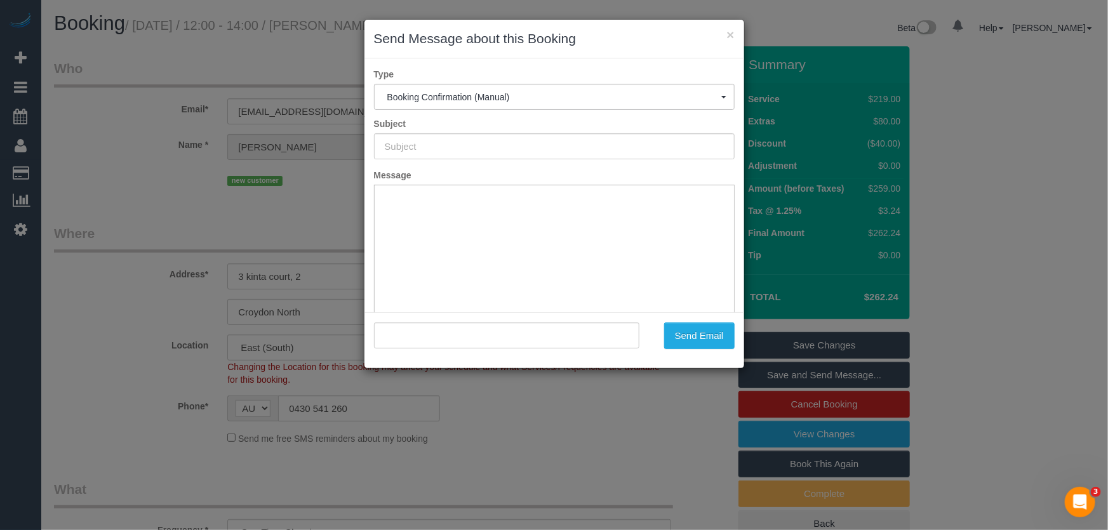
type input "Booking Confirmed"
type input ""[PERSON_NAME]" <[EMAIL_ADDRESS][DOMAIN_NAME]>"
click at [699, 341] on button "Send Email" at bounding box center [699, 336] width 70 height 27
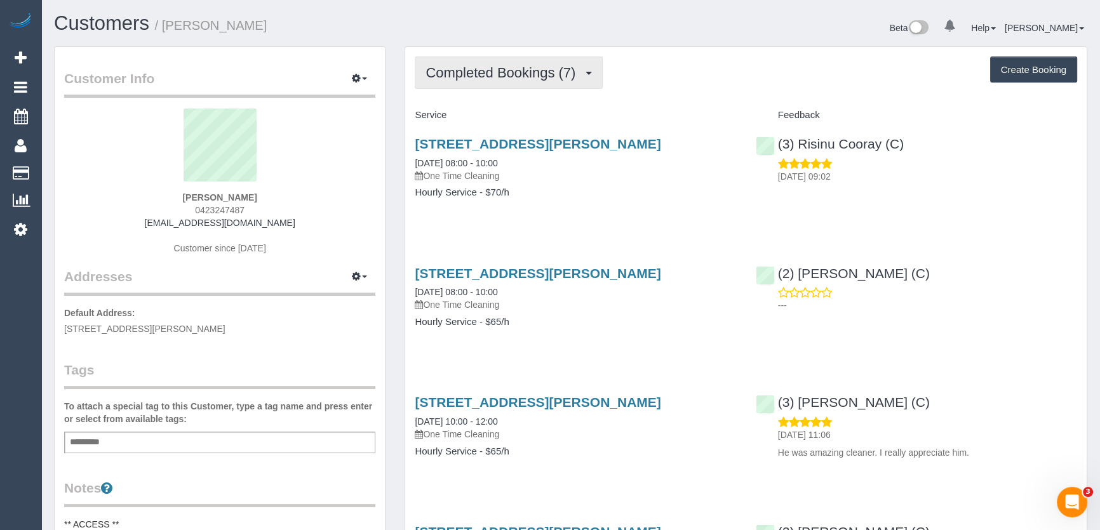
click at [557, 83] on button "Completed Bookings (7)" at bounding box center [509, 73] width 188 height 32
click at [521, 76] on span "Completed Bookings (7)" at bounding box center [503, 73] width 156 height 16
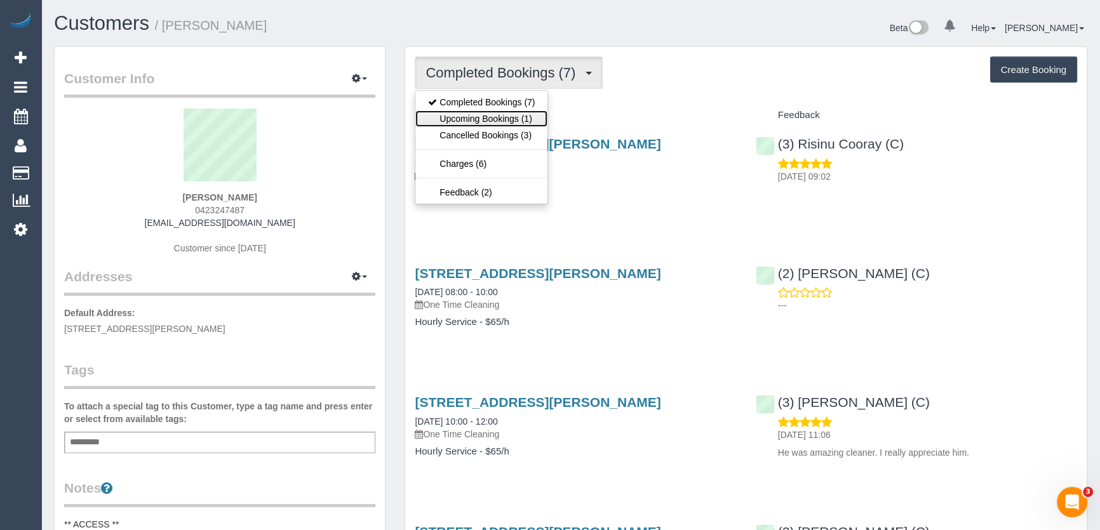
click at [486, 119] on link "Upcoming Bookings (1)" at bounding box center [481, 119] width 132 height 17
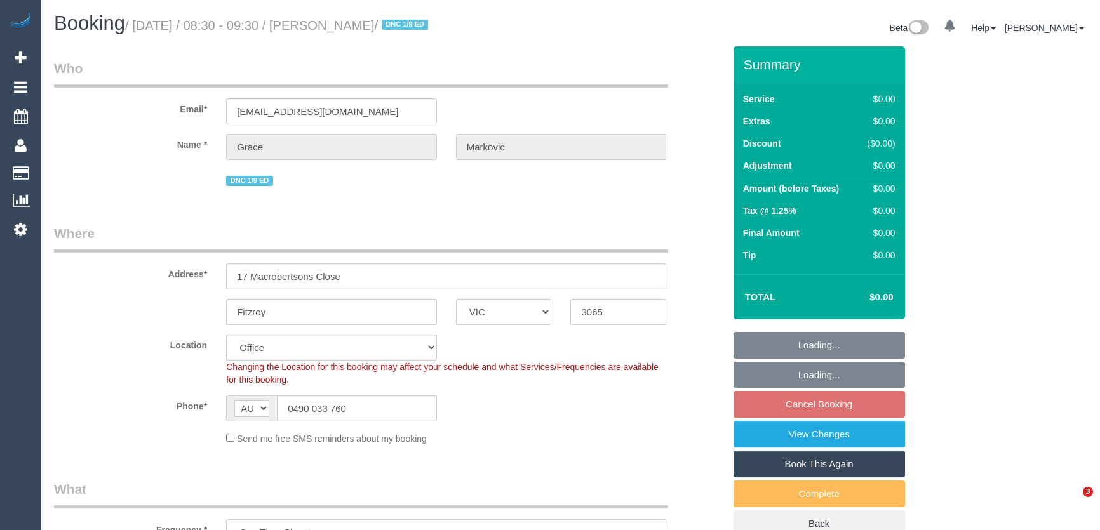
select select "VIC"
select select "number:28"
select select "number:14"
select select "number:19"
select select "number:25"
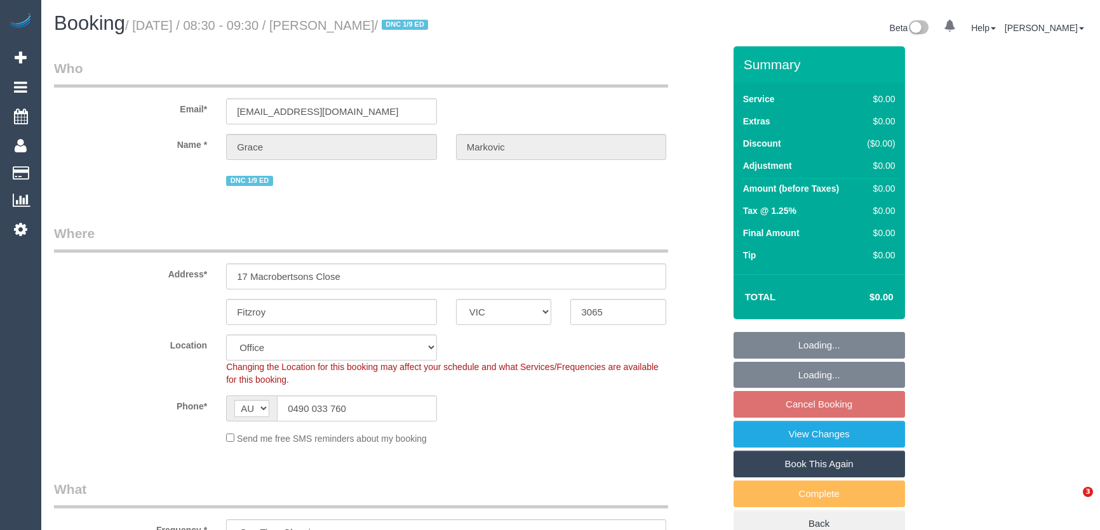
select select "number:13"
select select "object:2051"
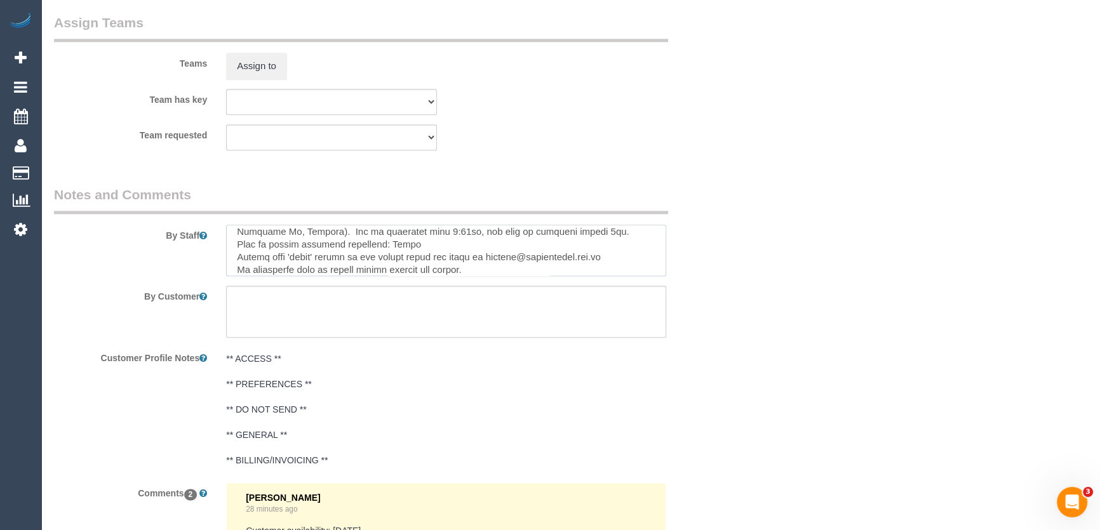
scroll to position [1254, 0]
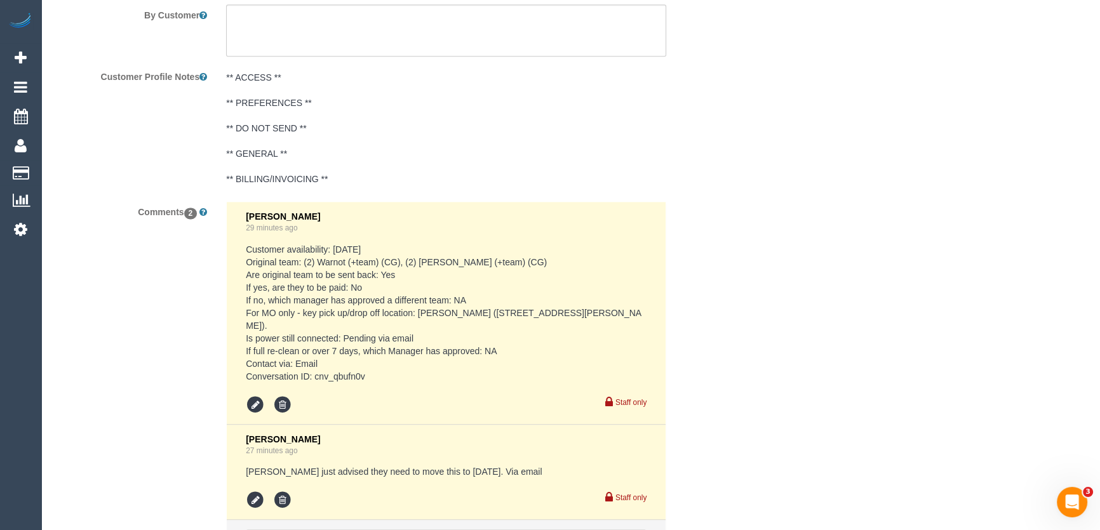
scroll to position [2078, 0]
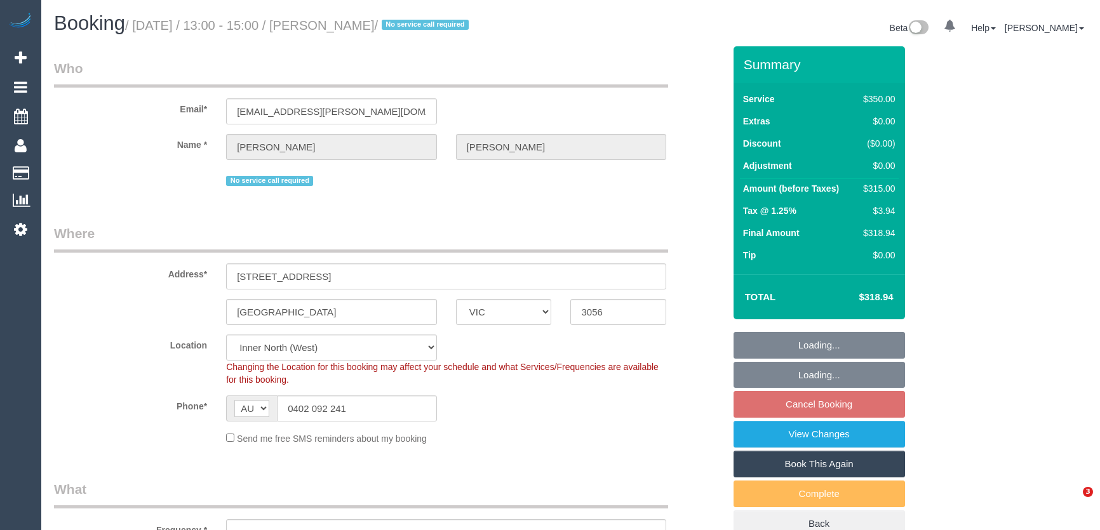
select select "VIC"
select select "2"
select select "150"
select select "number:30"
select select "number:15"
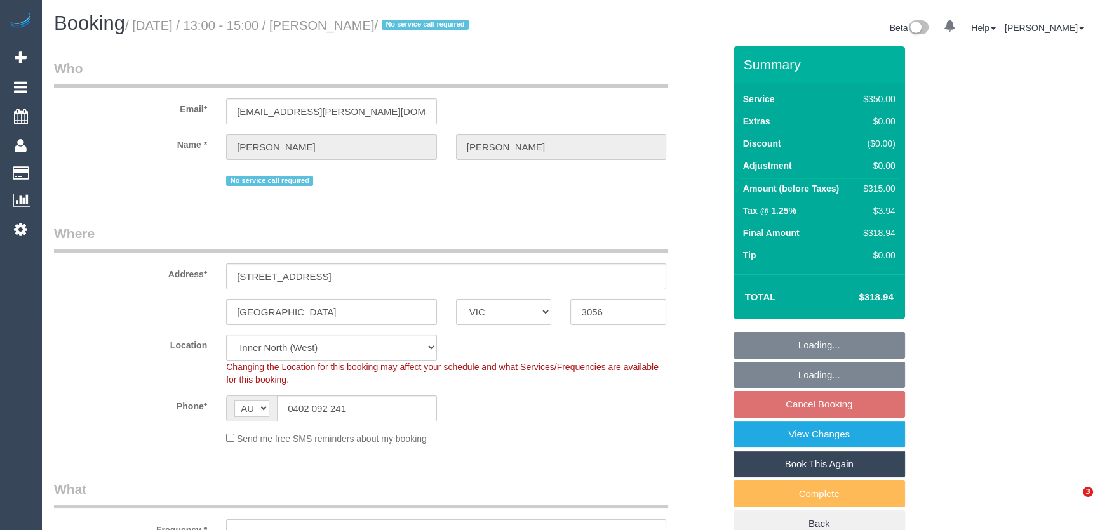
select select "object:1743"
select select "spot7"
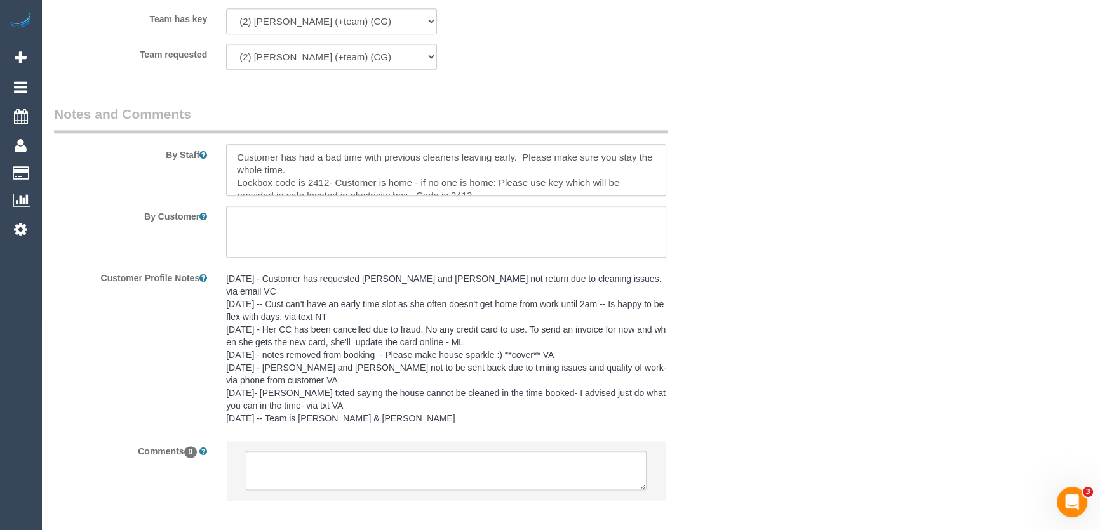
scroll to position [2056, 0]
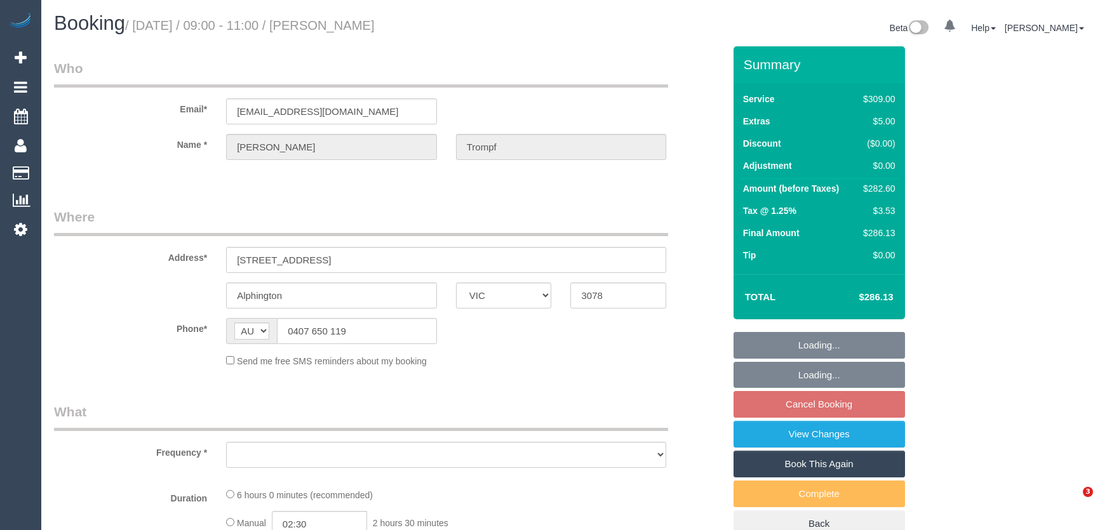
select select "VIC"
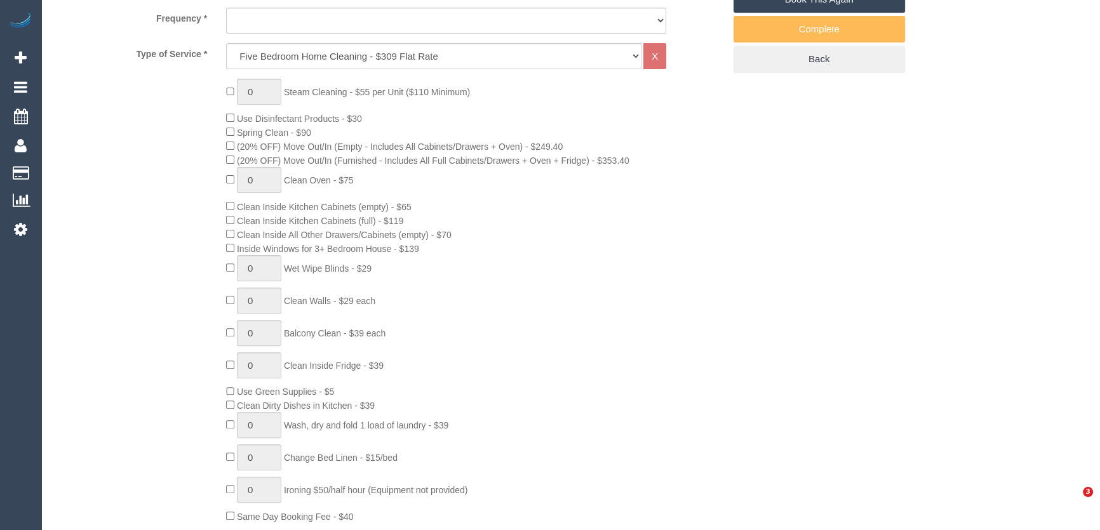
select select "object:1648"
select select "number:29"
select select "number:14"
select select "number:19"
select select "number:22"
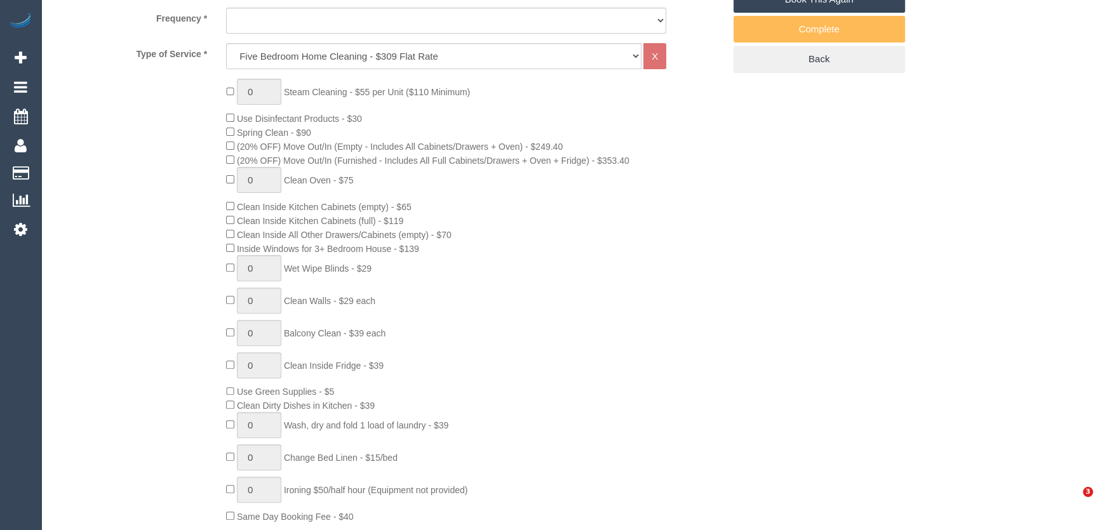
select select "number:26"
select select "spot3"
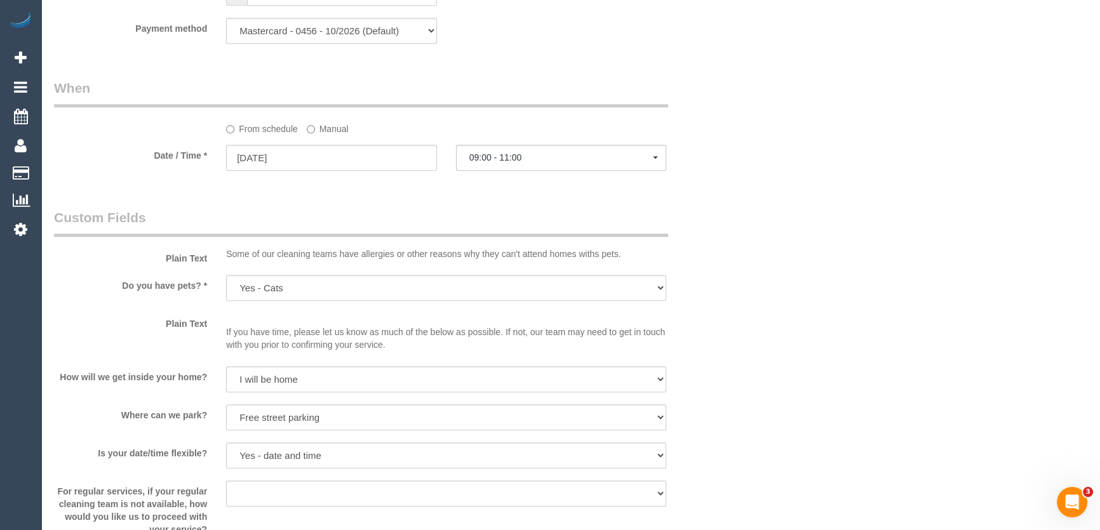
scroll to position [1443, 0]
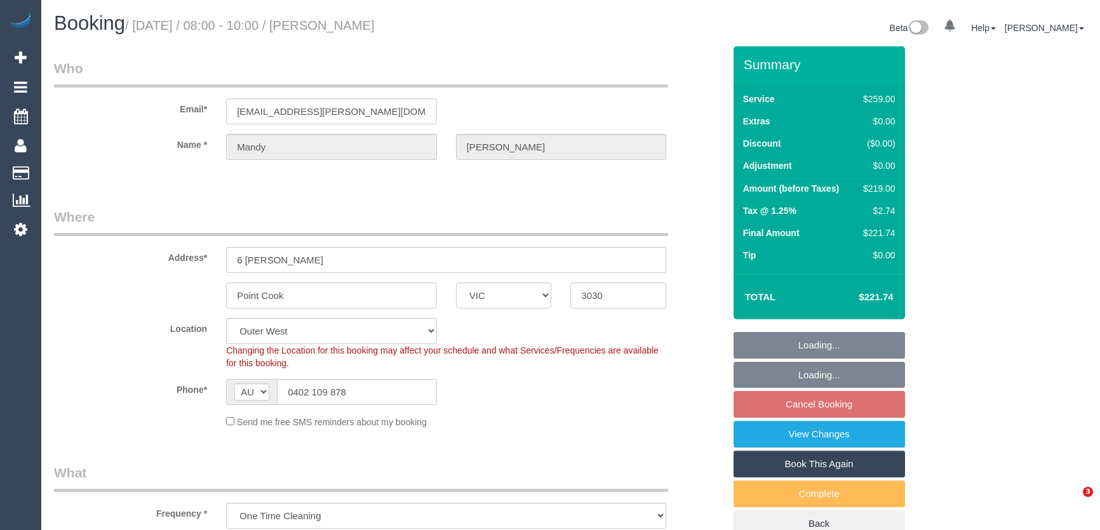
select select "VIC"
select select "number:27"
select select "number:14"
select select "number:19"
select select "number:22"
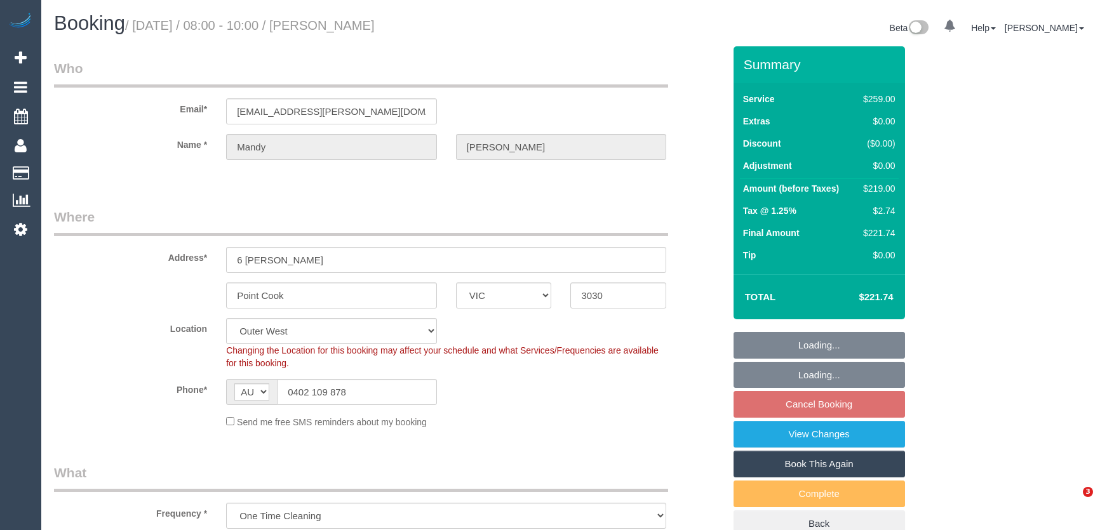
select select "object:1157"
select select "string:stripe-pm_1QyNxO2GScqysDRVICVBsnbp"
select select "spot1"
